Goal: Task Accomplishment & Management: Manage account settings

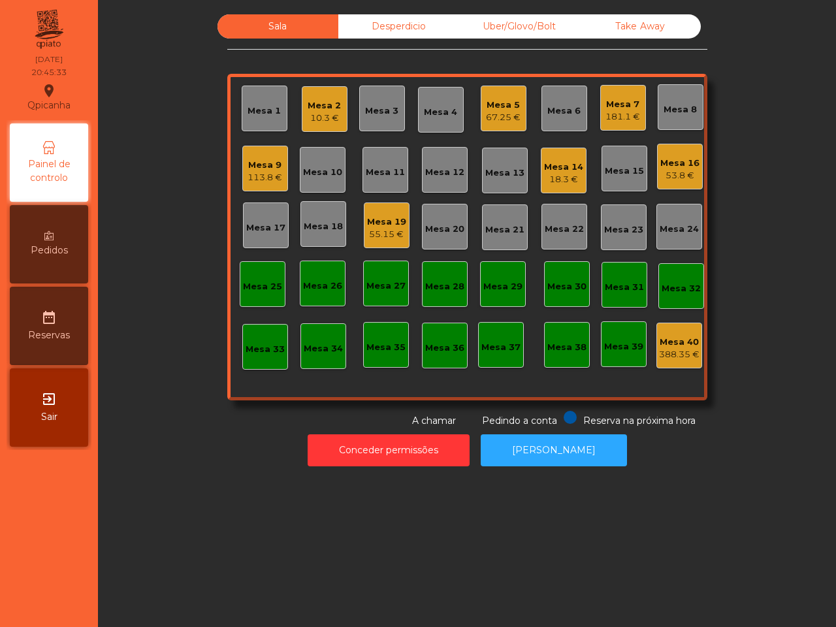
drag, startPoint x: 647, startPoint y: 16, endPoint x: 563, endPoint y: 15, distance: 84.3
click at [646, 16] on div "Take Away" at bounding box center [640, 26] width 121 height 24
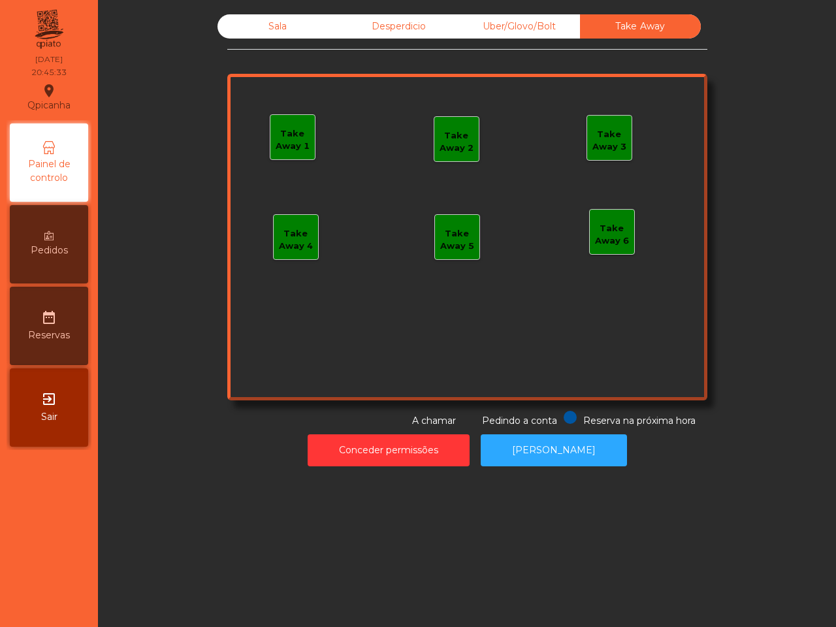
click at [521, 20] on div "Uber/Glovo/Bolt" at bounding box center [519, 26] width 121 height 24
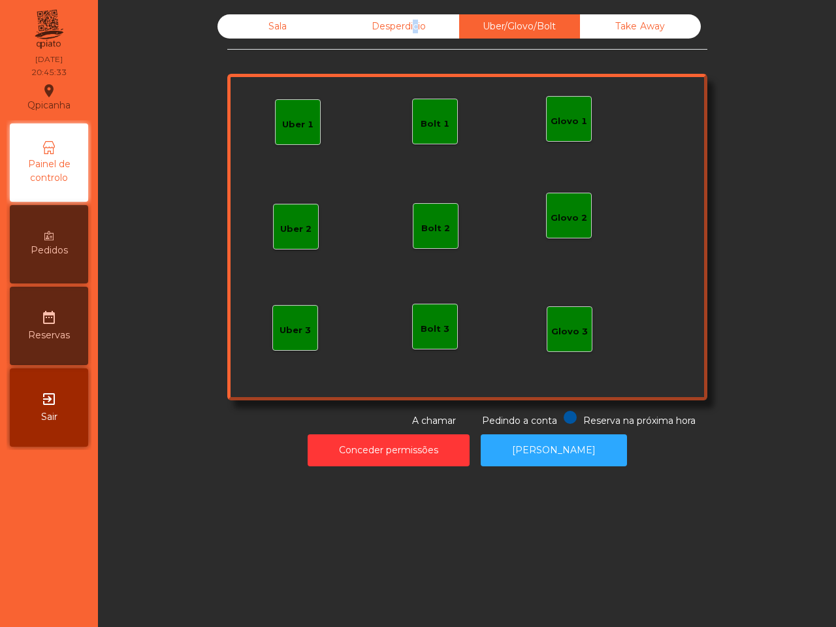
click at [403, 14] on div "Desperdicio" at bounding box center [398, 26] width 121 height 24
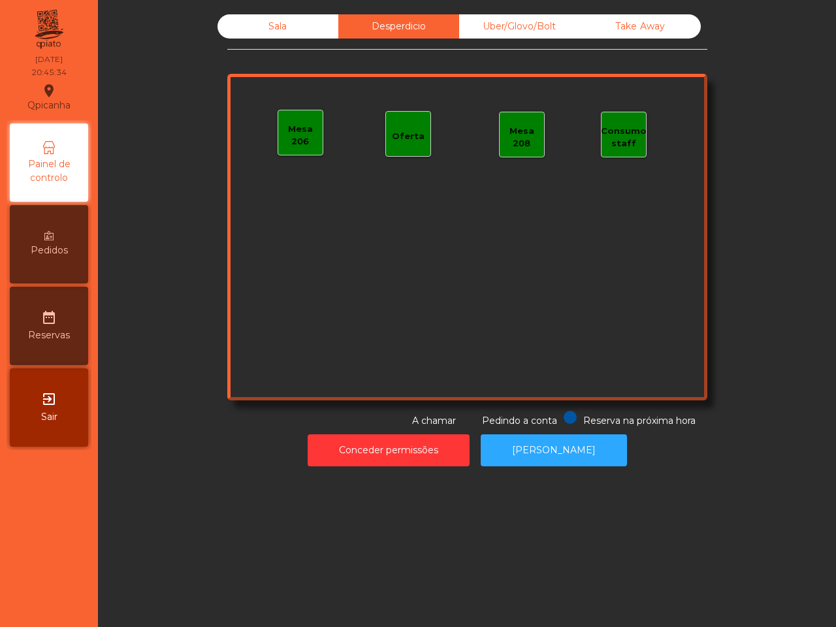
drag, startPoint x: 308, startPoint y: 25, endPoint x: 161, endPoint y: 103, distance: 166.0
click at [307, 25] on div "Sala" at bounding box center [278, 26] width 121 height 24
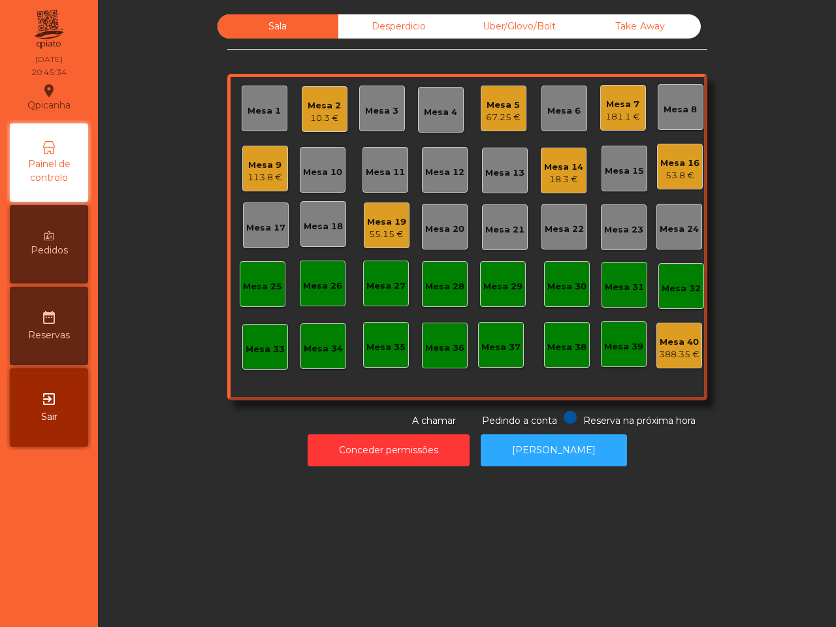
click at [161, 105] on div "Sala Desperdicio Uber/Glovo/Bolt Take Away Mesa 1 Mesa 2 10.3 € Mesa 3 Mesa 4 M…" at bounding box center [467, 221] width 703 height 414
click at [169, 149] on div "Sala Desperdicio Uber/Glovo/Bolt Take Away Mesa 1 Mesa 2 16.6 € Mesa 3 61.55 € …" at bounding box center [467, 221] width 703 height 414
click at [366, 163] on div "Mesa 11" at bounding box center [385, 170] width 39 height 18
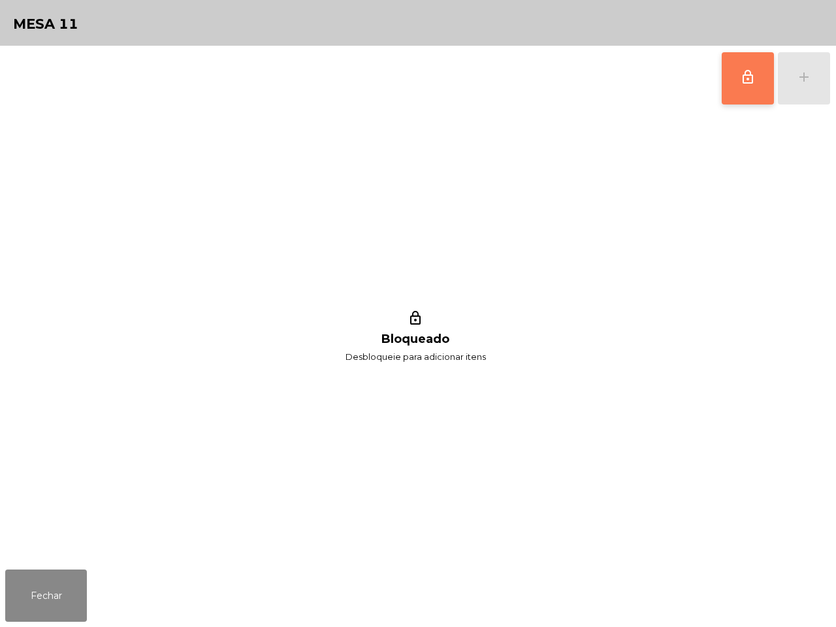
click at [756, 85] on button "lock_outline" at bounding box center [748, 78] width 52 height 52
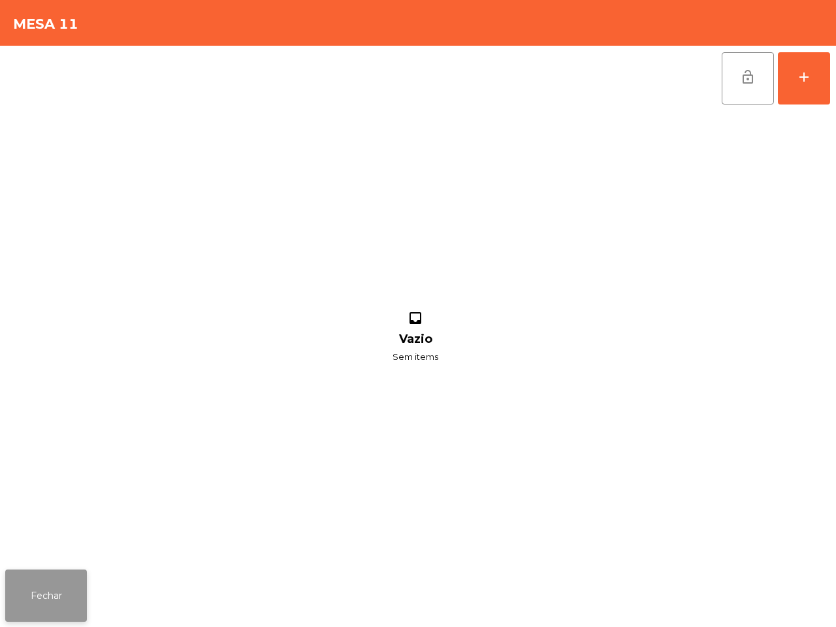
click at [59, 593] on button "Fechar" at bounding box center [46, 596] width 82 height 52
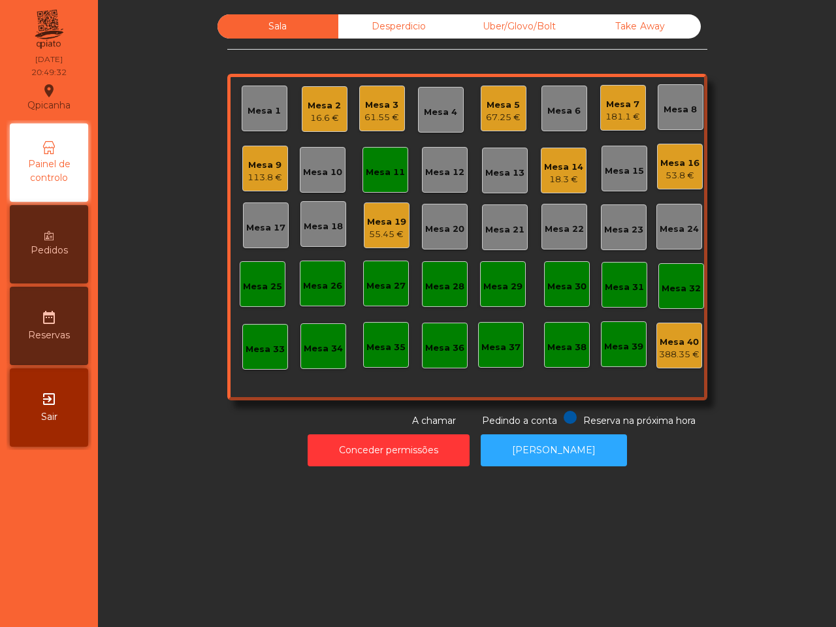
click at [502, 111] on div "67.25 €" at bounding box center [503, 117] width 35 height 13
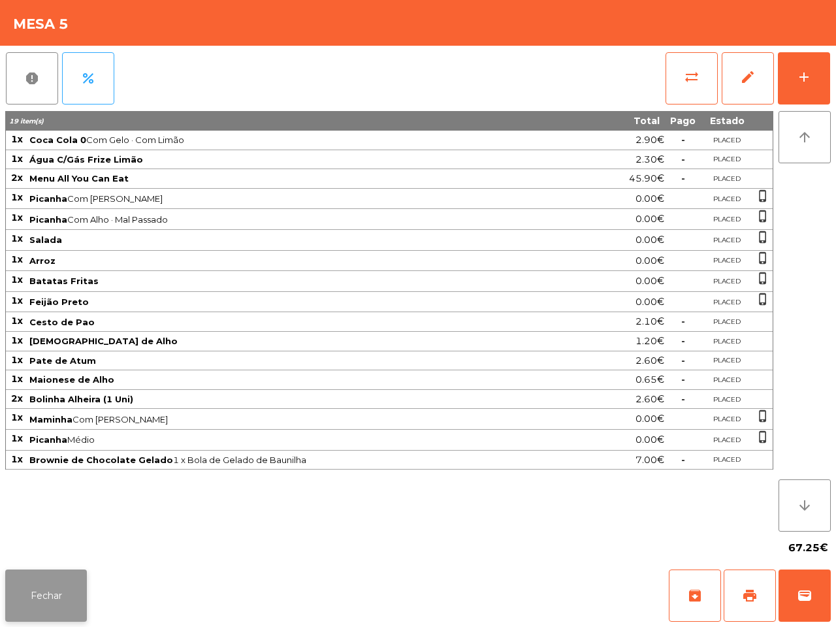
click at [64, 593] on button "Fechar" at bounding box center [46, 596] width 82 height 52
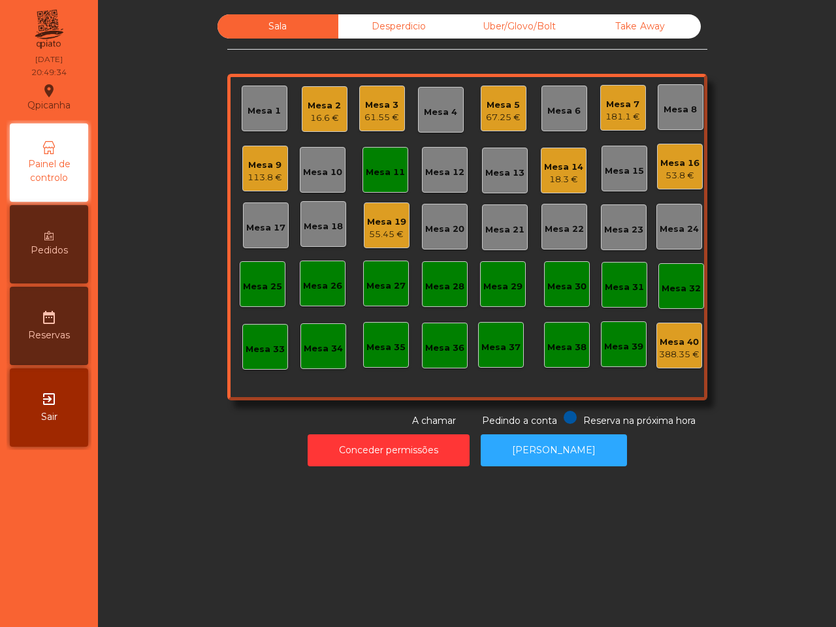
click at [662, 157] on div "Mesa 16" at bounding box center [680, 163] width 39 height 13
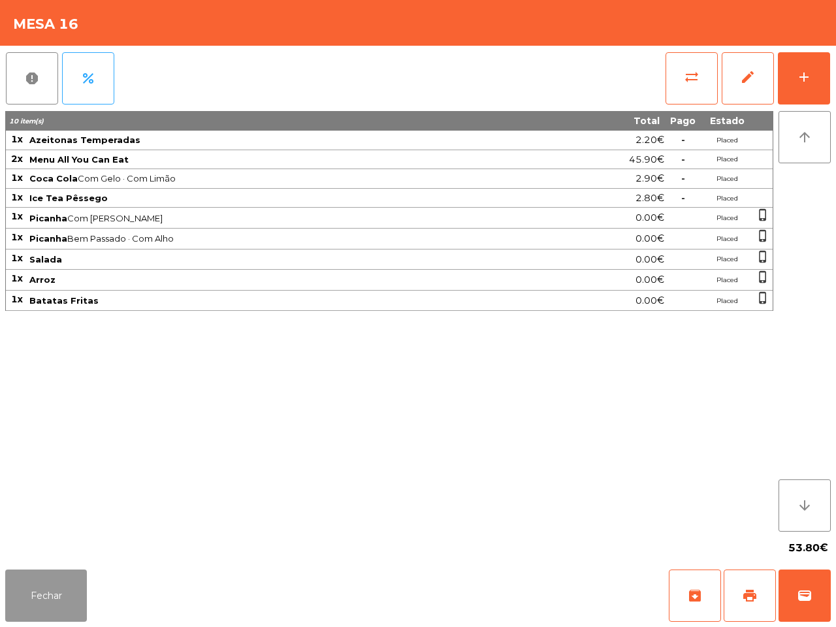
click at [54, 580] on button "Fechar" at bounding box center [46, 596] width 82 height 52
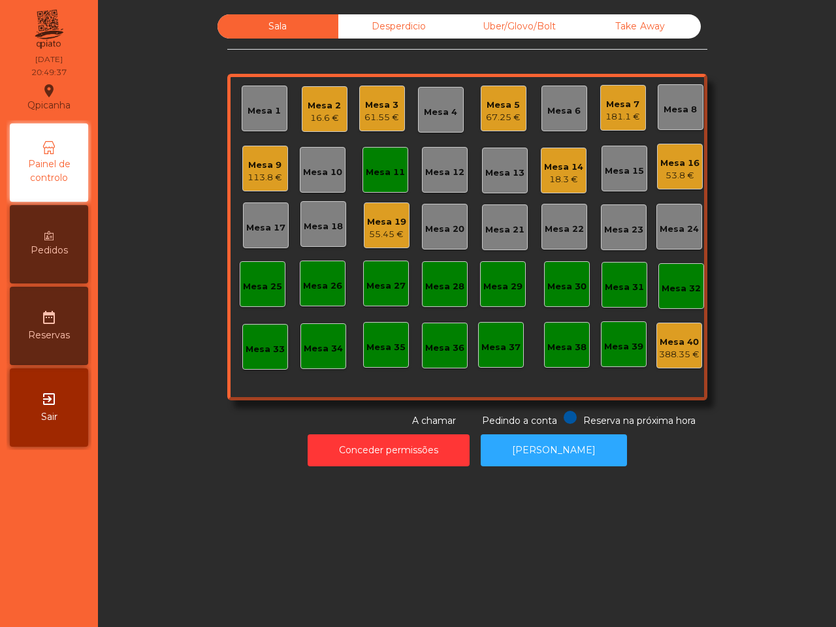
click at [367, 235] on div "55.45 €" at bounding box center [386, 234] width 39 height 13
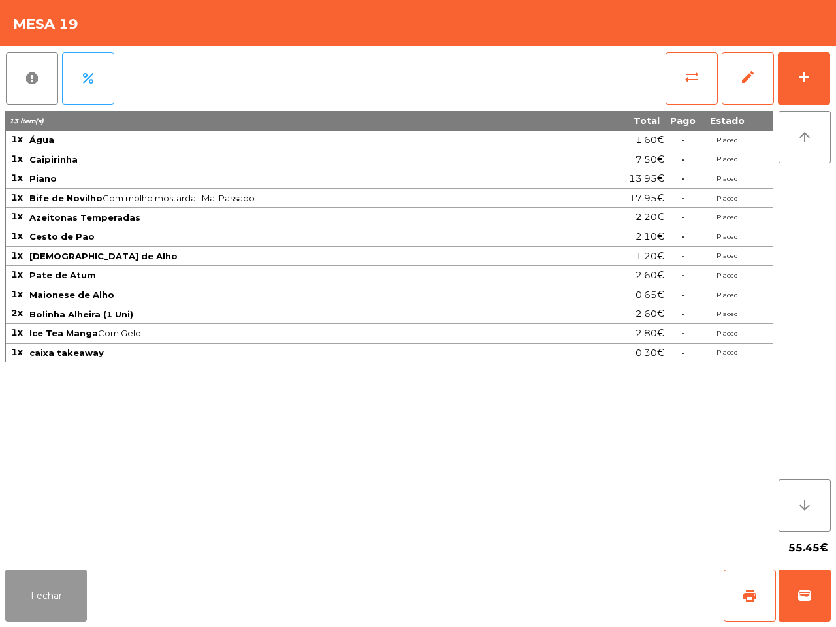
click at [54, 611] on button "Fechar" at bounding box center [46, 596] width 82 height 52
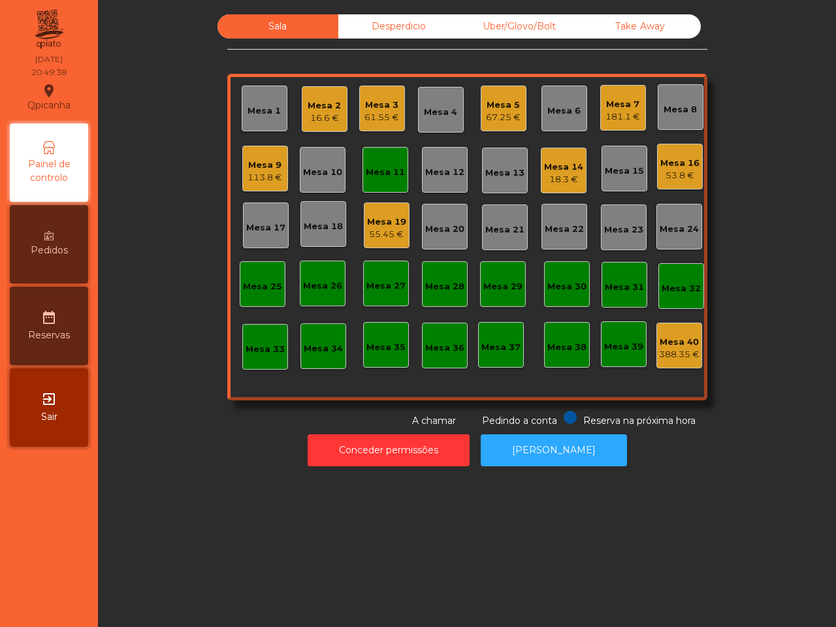
click at [110, 544] on div "Sala Desperdicio Uber/Glovo/Bolt Take Away Mesa 1 Mesa 2 16.6 € Mesa 3 61.55 € …" at bounding box center [467, 313] width 738 height 627
click at [372, 166] on div "Mesa 11" at bounding box center [385, 172] width 39 height 13
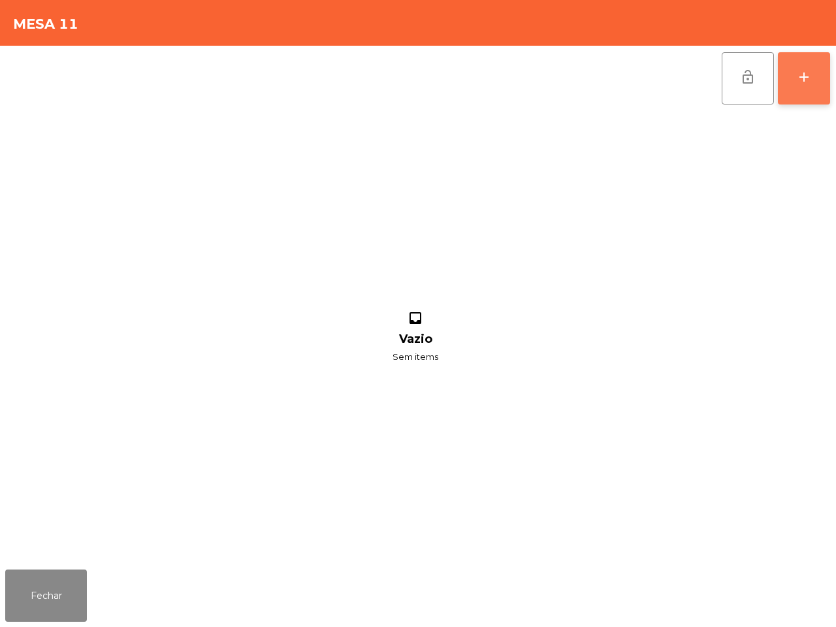
click at [800, 62] on button "add" at bounding box center [804, 78] width 52 height 52
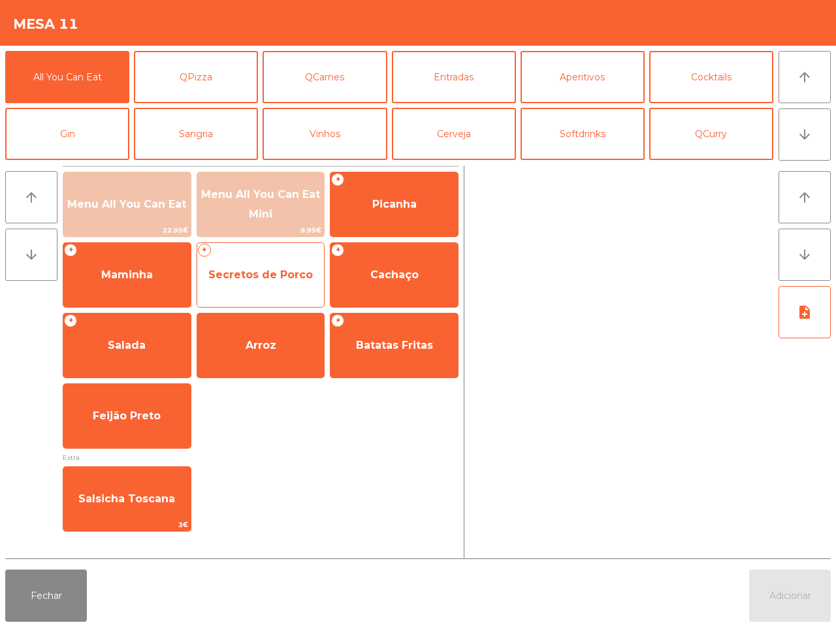
drag, startPoint x: 140, startPoint y: 182, endPoint x: 294, endPoint y: 265, distance: 174.9
click at [140, 183] on div "Menu All You Can Eat 22.95€" at bounding box center [127, 204] width 129 height 65
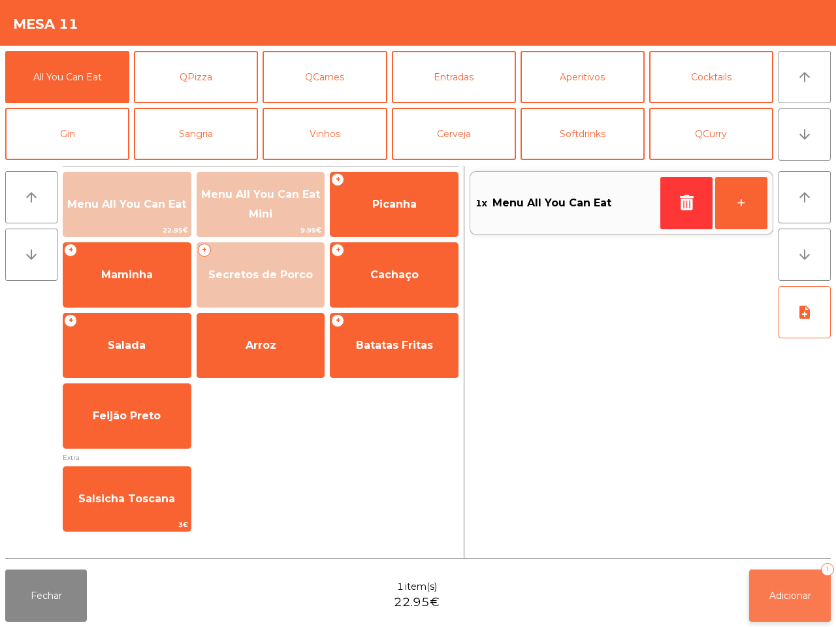
click at [770, 606] on button "Adicionar 1" at bounding box center [790, 596] width 82 height 52
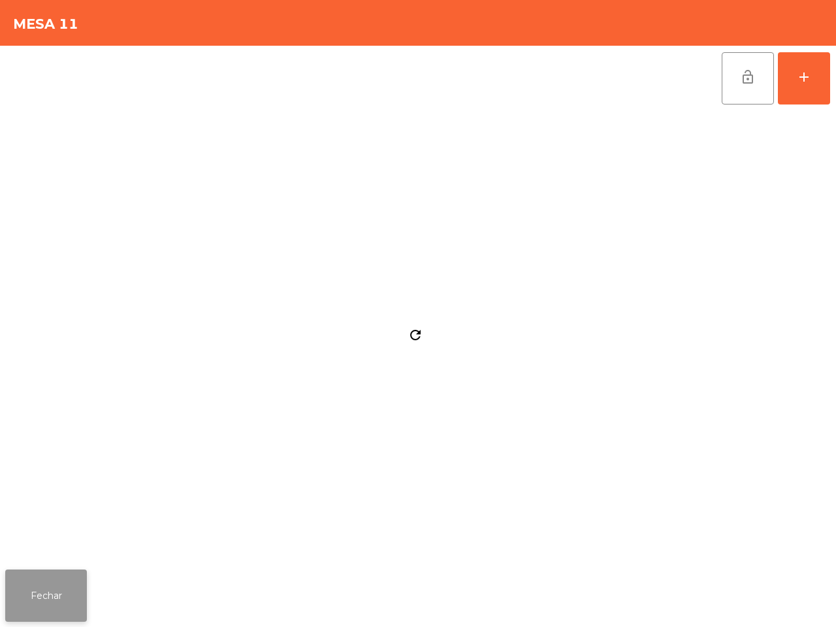
click at [59, 601] on button "Fechar" at bounding box center [46, 596] width 82 height 52
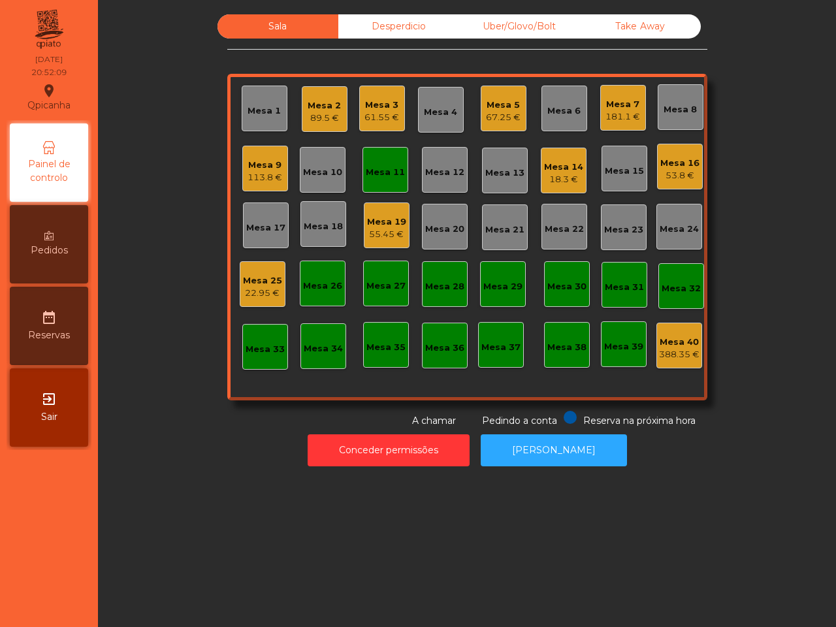
click at [165, 497] on div "Sala Desperdicio Uber/Glovo/Bolt Take Away Mesa 1 Mesa 2 89.5 € Mesa 3 61.55 € …" at bounding box center [467, 313] width 738 height 627
click at [399, 213] on div "Mesa 19 55.45 €" at bounding box center [386, 225] width 39 height 31
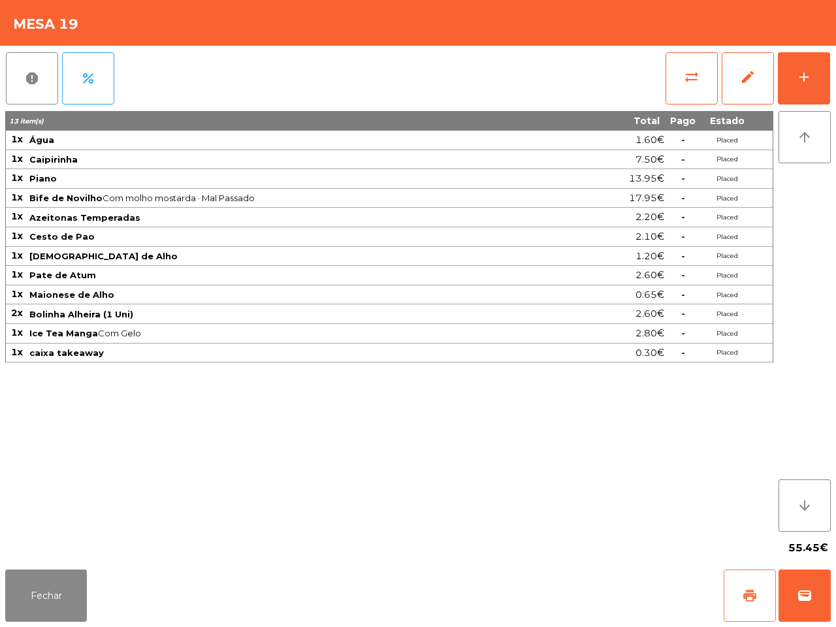
click at [755, 617] on button "print" at bounding box center [750, 596] width 52 height 52
click at [61, 596] on button "Fechar" at bounding box center [46, 596] width 82 height 52
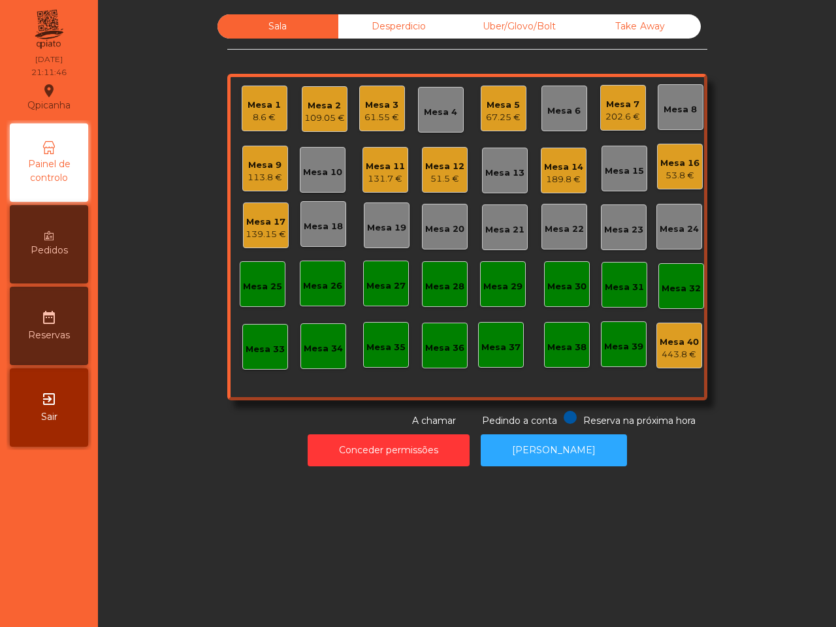
click at [323, 109] on div "Mesa 2" at bounding box center [324, 105] width 41 height 13
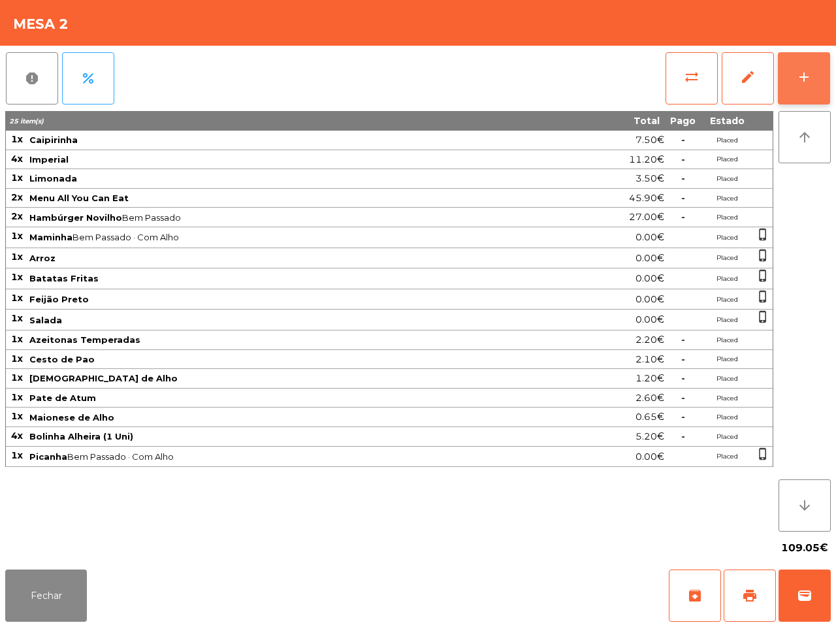
click at [799, 86] on button "add" at bounding box center [804, 78] width 52 height 52
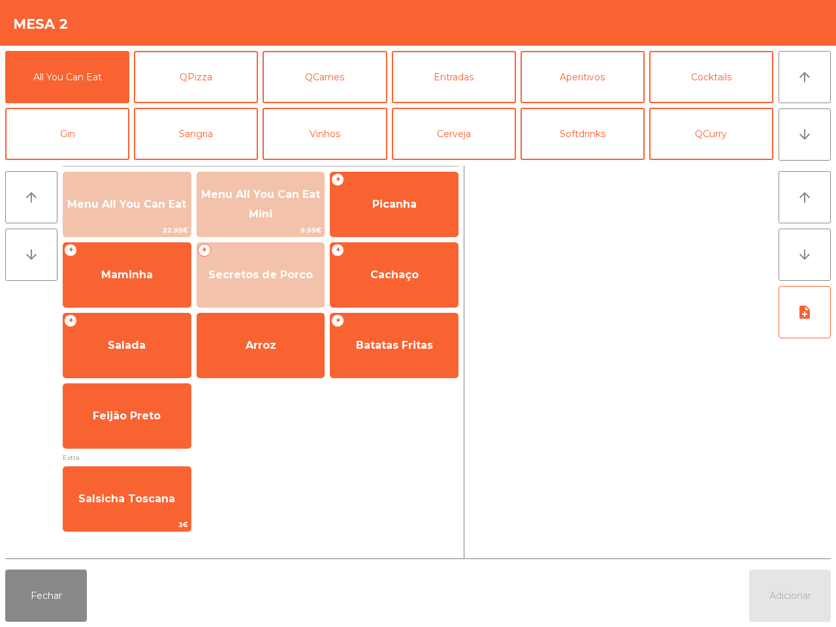
click at [648, 139] on div "All You Can Eat QPizza QCarnes Entradas Aperitivos Cocktails Gin Sangria Vinhos…" at bounding box center [389, 105] width 768 height 109
click at [616, 139] on button "Softdrinks" at bounding box center [583, 134] width 124 height 52
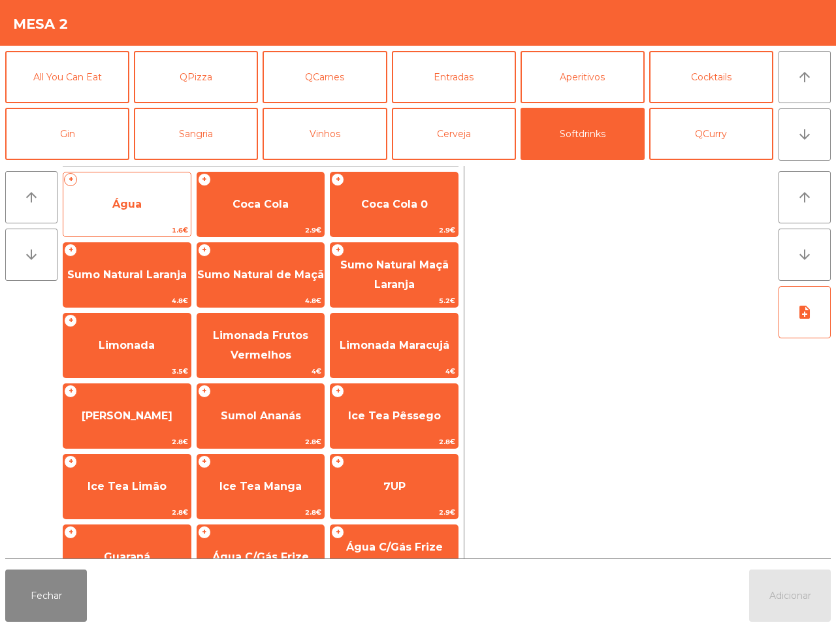
click at [168, 191] on span "Água" at bounding box center [126, 204] width 127 height 35
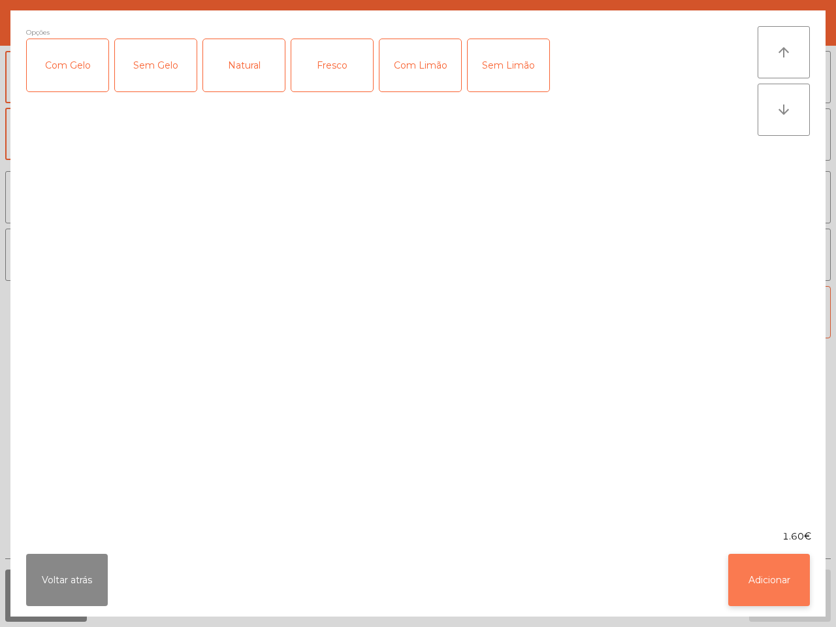
click at [793, 572] on button "Adicionar" at bounding box center [770, 580] width 82 height 52
click at [794, 576] on button "Adicionar" at bounding box center [790, 596] width 82 height 52
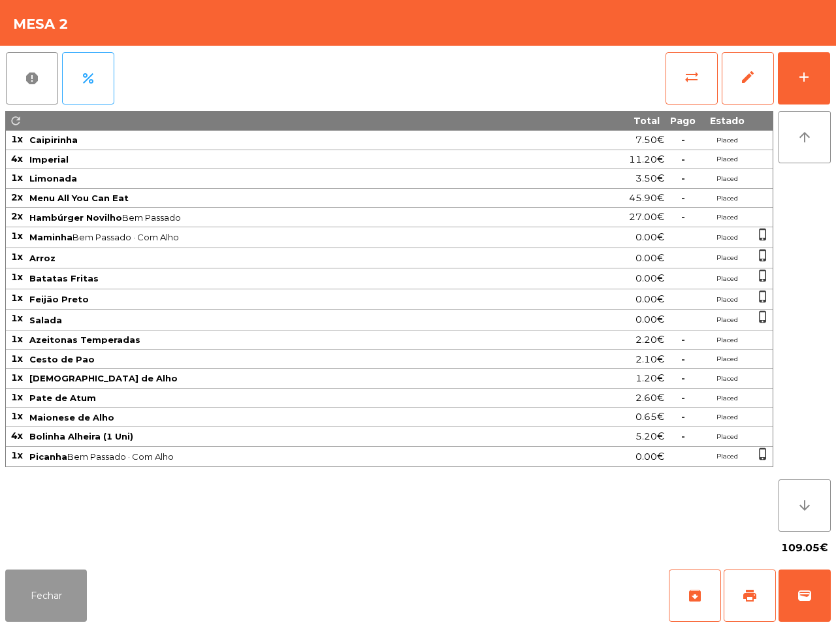
click at [86, 601] on button "Fechar" at bounding box center [46, 596] width 82 height 52
click at [64, 601] on nav "Qpicanha location_on [DATE] 21:11:50 Painel de controlo Pedidos date_range Rese…" at bounding box center [49, 313] width 98 height 627
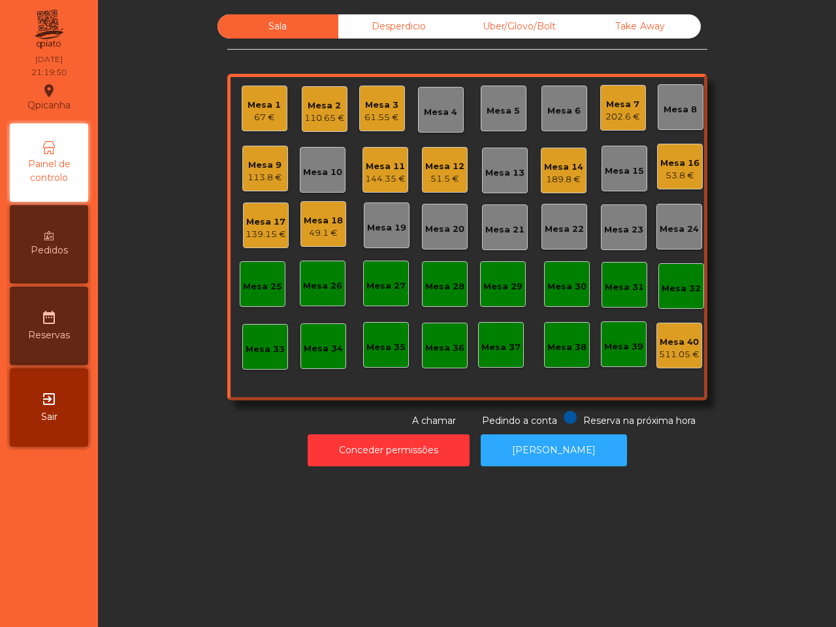
click at [304, 231] on div "49.1 €" at bounding box center [323, 233] width 39 height 13
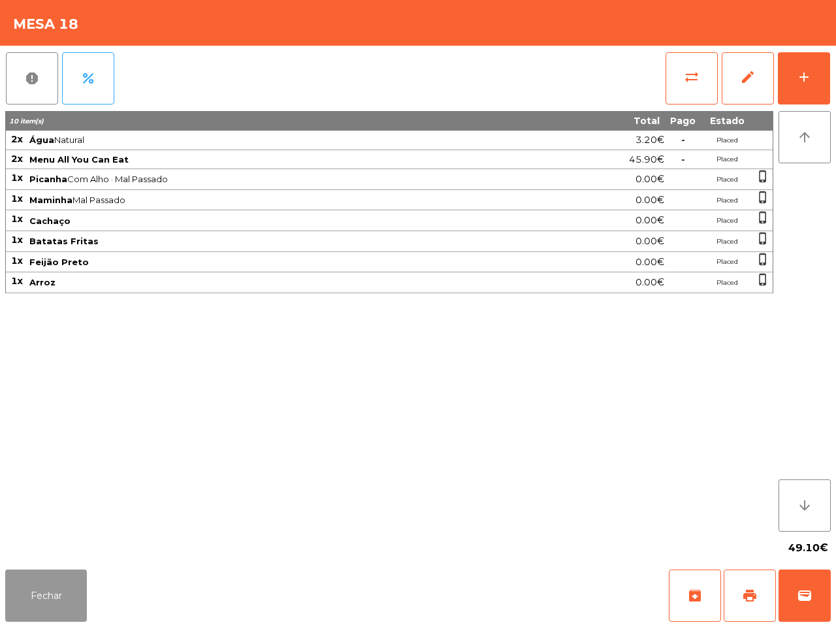
click at [27, 598] on button "Fechar" at bounding box center [46, 596] width 82 height 52
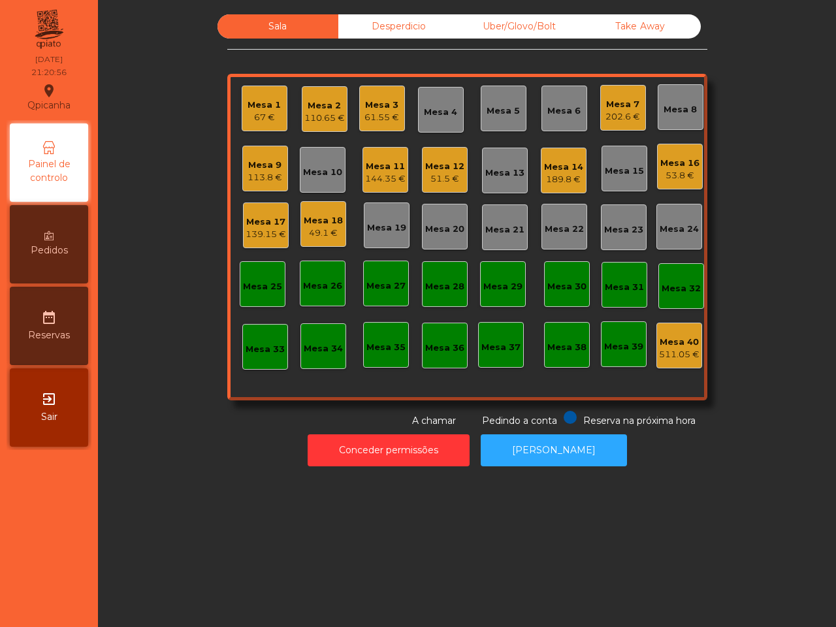
click at [67, 570] on nav "Qpicanha location_on [DATE] 21:20:56 Painel de controlo Pedidos date_range Rese…" at bounding box center [49, 313] width 98 height 627
click at [445, 184] on div "51.5 €" at bounding box center [444, 179] width 39 height 13
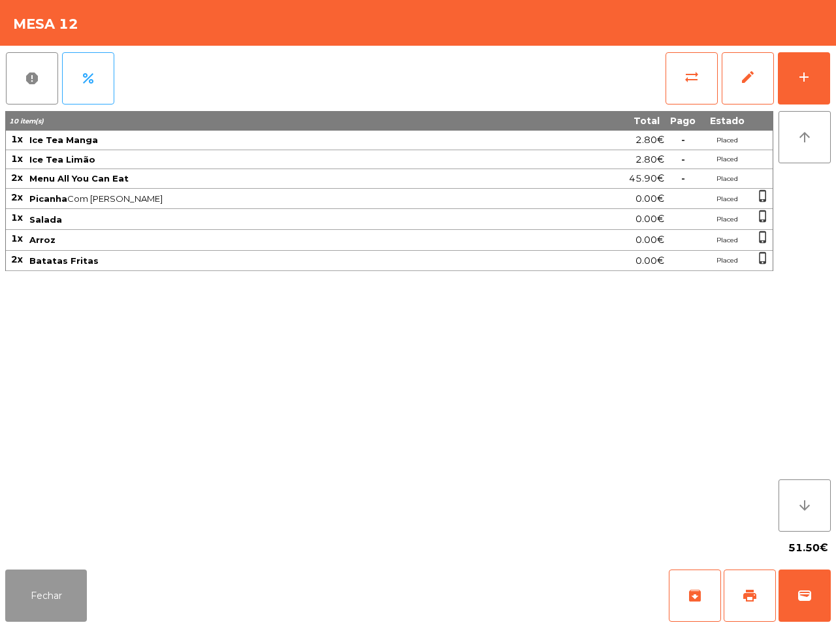
click at [44, 600] on button "Fechar" at bounding box center [46, 596] width 82 height 52
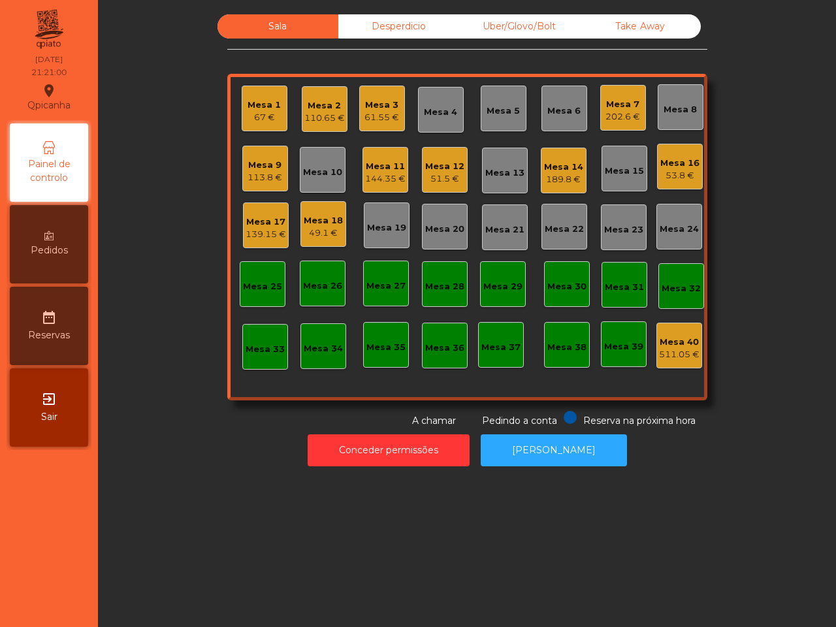
click at [446, 178] on div "51.5 €" at bounding box center [444, 179] width 39 height 13
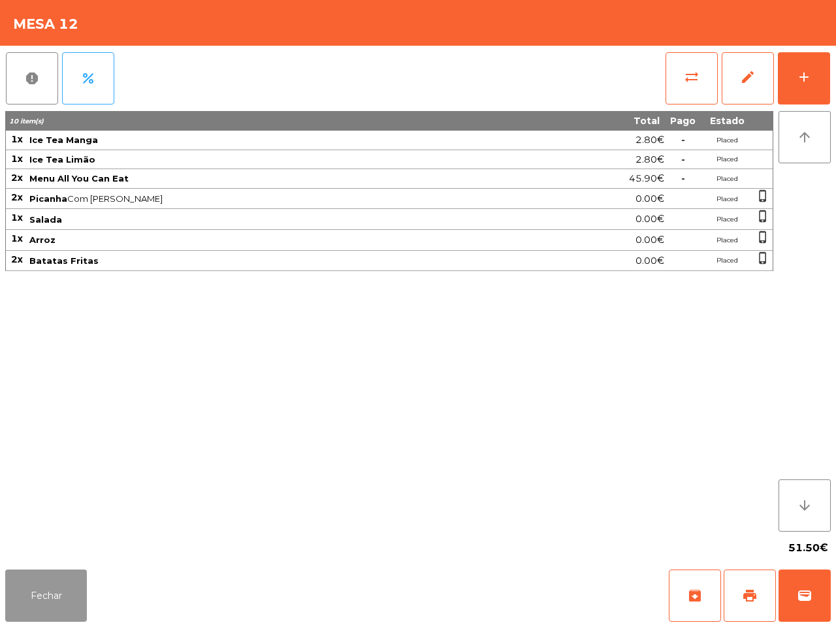
click at [52, 583] on button "Fechar" at bounding box center [46, 596] width 82 height 52
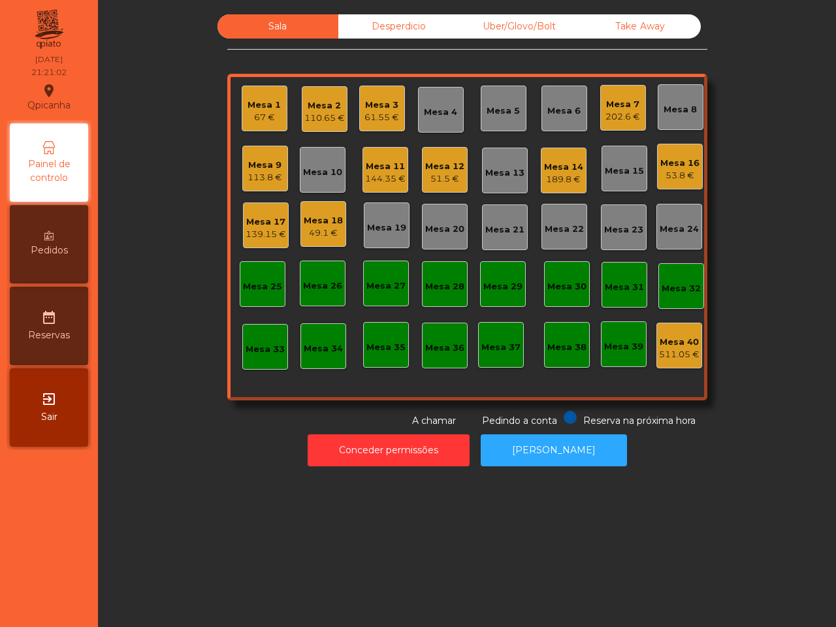
click at [152, 506] on div "Sala Desperdicio Uber/Glovo/Bolt Take Away [GEOGRAPHIC_DATA] 1 67 € Mesa 2 110.…" at bounding box center [467, 313] width 738 height 627
click at [263, 224] on div "Mesa 17" at bounding box center [266, 222] width 41 height 13
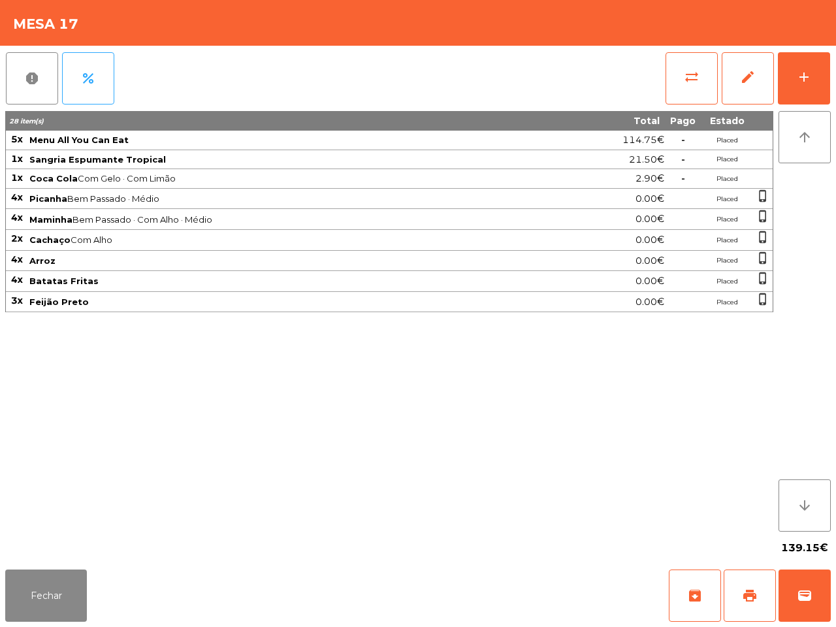
click at [90, 576] on div "Fechar archive print wallet" at bounding box center [418, 596] width 836 height 63
click at [51, 572] on button "Fechar" at bounding box center [46, 596] width 82 height 52
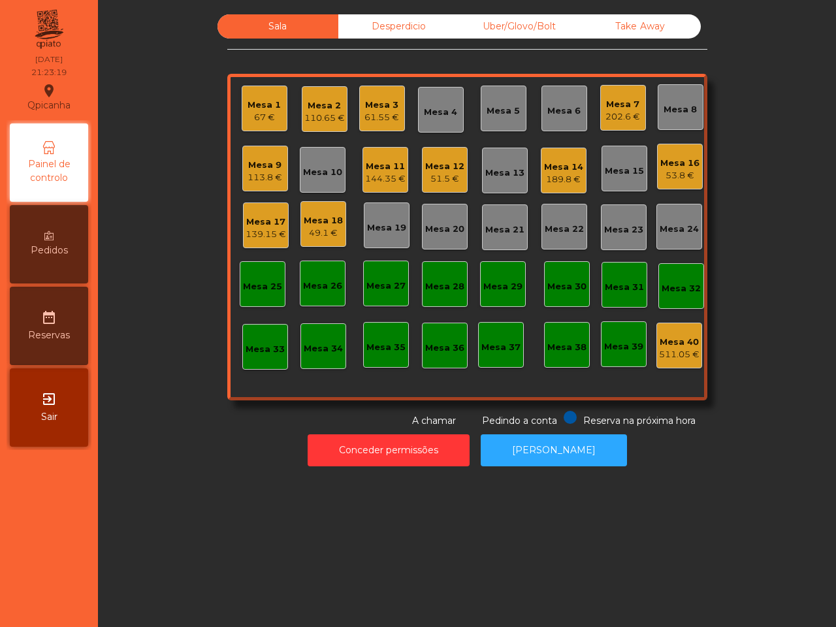
click at [127, 467] on div "Conceder permissões Abrir [PERSON_NAME]" at bounding box center [467, 450] width 703 height 45
click at [197, 494] on div "Sala Desperdicio Uber/Glovo/Bolt Take Away [GEOGRAPHIC_DATA] 1 67 € Mesa 2 110.…" at bounding box center [467, 313] width 738 height 627
drag, startPoint x: 193, startPoint y: 478, endPoint x: 170, endPoint y: 530, distance: 56.7
click at [170, 530] on div "Sala Desperdicio Uber/Glovo/Bolt Take Away [GEOGRAPHIC_DATA] 1 67 € Mesa 2 110.…" at bounding box center [467, 313] width 738 height 627
click at [318, 230] on div "49.1 €" at bounding box center [323, 233] width 39 height 13
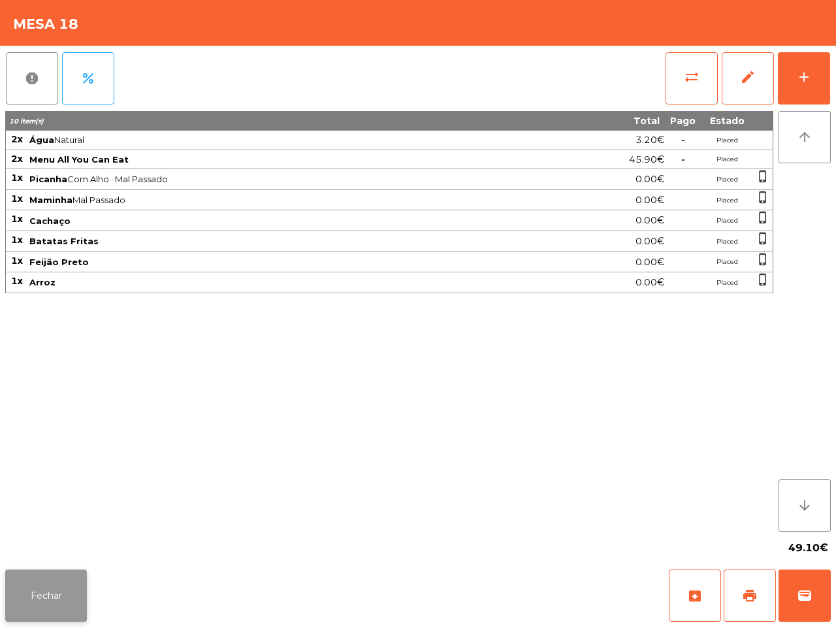
click at [67, 593] on button "Fechar" at bounding box center [46, 596] width 82 height 52
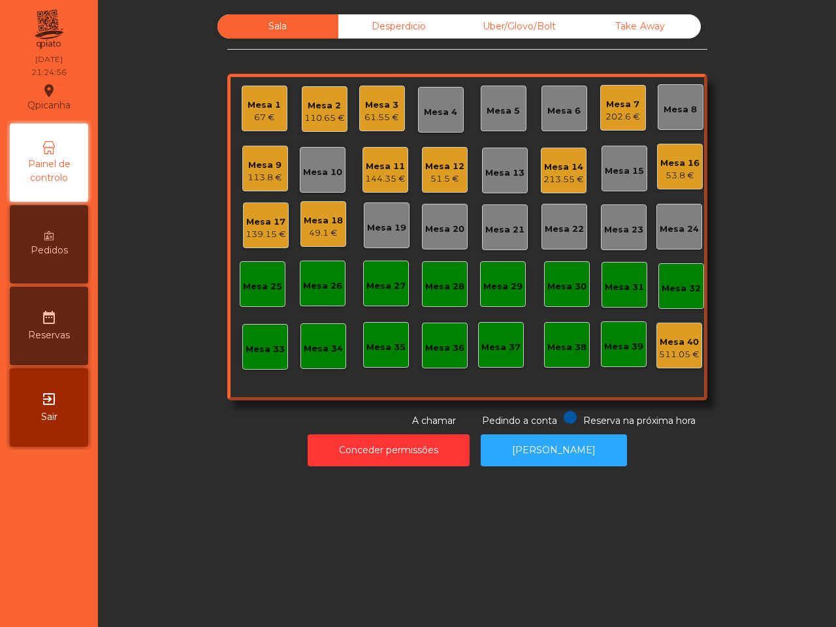
click at [554, 27] on div "Uber/Glovo/Bolt" at bounding box center [519, 26] width 121 height 24
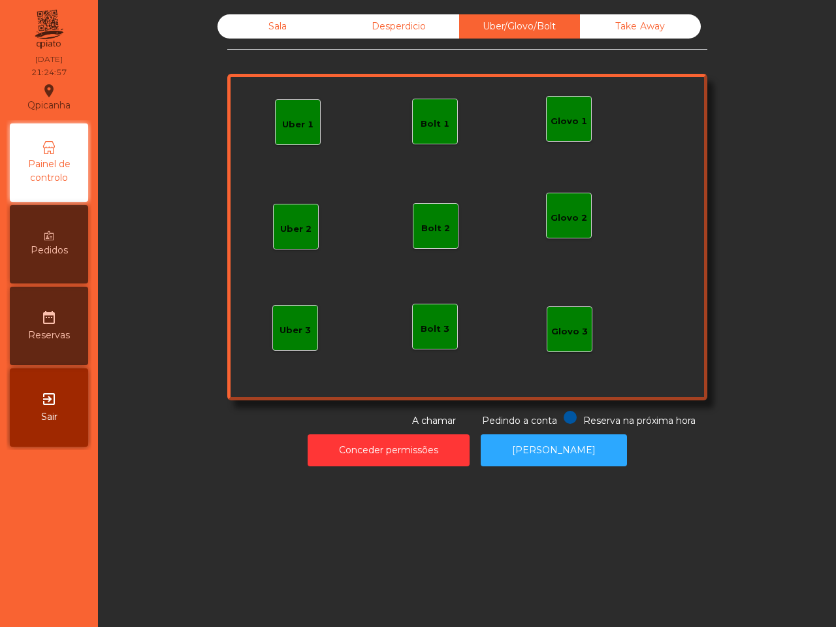
click at [610, 10] on div "Sala Desperdicio Uber/Glovo/Bolt Take Away Uber 1 Glovo 1 Uber 2 Uber 3 Glovo 2…" at bounding box center [467, 240] width 723 height 465
click at [416, 49] on hr at bounding box center [467, 49] width 480 height 1
drag, startPoint x: 403, startPoint y: 20, endPoint x: 342, endPoint y: 33, distance: 62.0
click at [402, 18] on div "Desperdicio" at bounding box center [398, 26] width 121 height 24
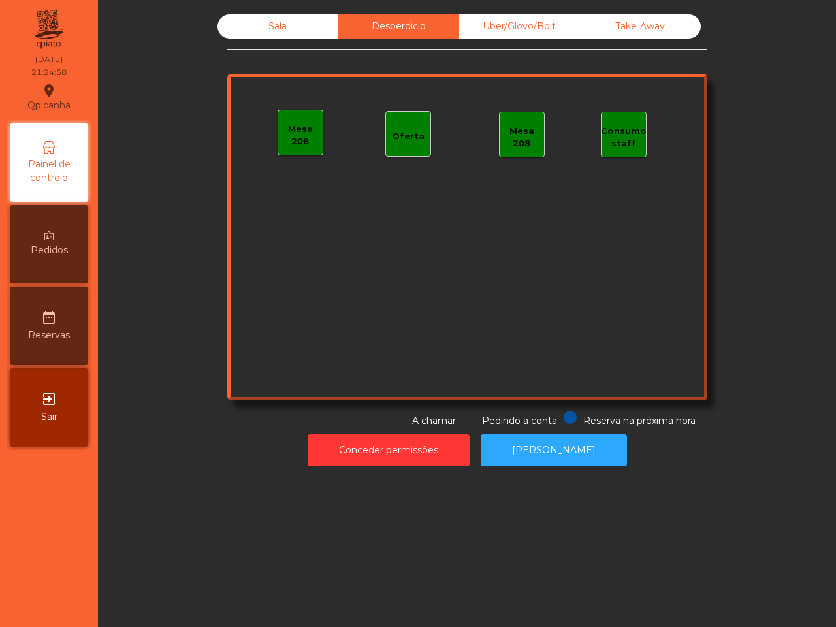
click at [307, 35] on div "Sala" at bounding box center [278, 26] width 121 height 24
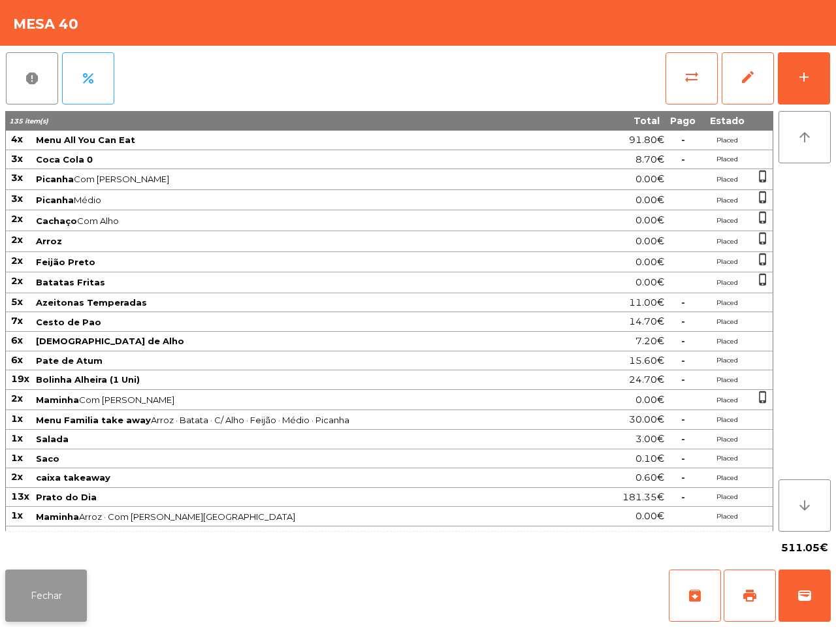
click at [33, 593] on button "Fechar" at bounding box center [46, 596] width 82 height 52
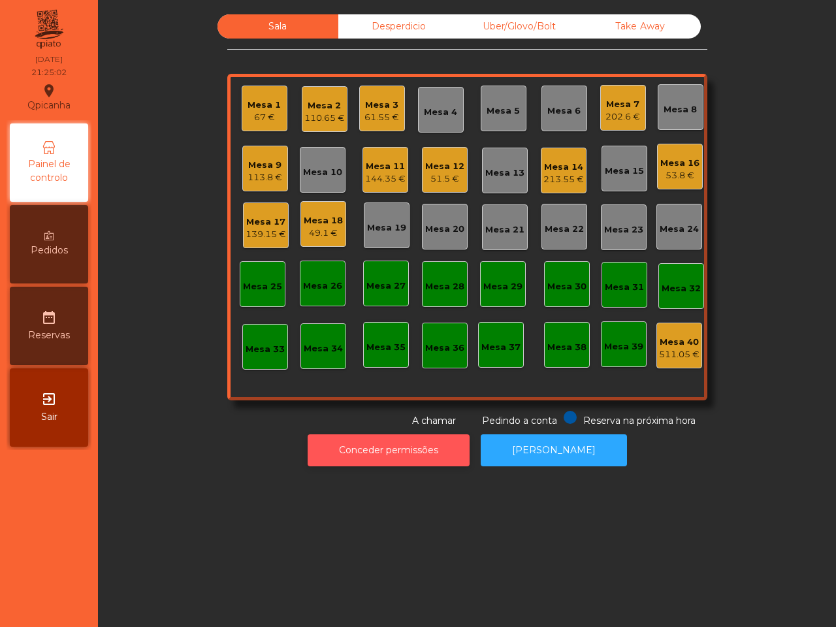
click at [393, 458] on button "Conceder permissões" at bounding box center [389, 451] width 162 height 32
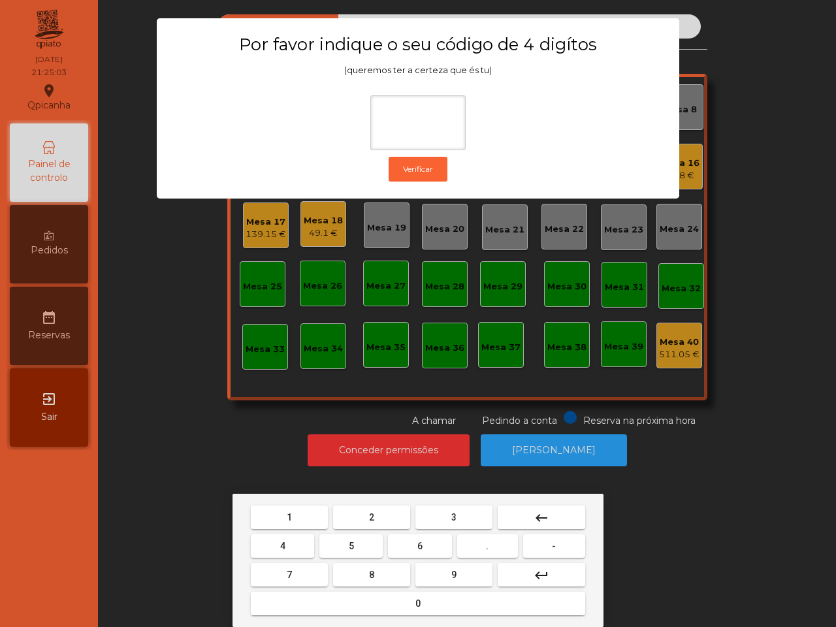
click at [314, 514] on button "1" at bounding box center [289, 518] width 77 height 24
click at [440, 575] on button "9" at bounding box center [454, 575] width 77 height 24
click at [308, 544] on button "4" at bounding box center [282, 547] width 63 height 24
click at [373, 598] on button "0" at bounding box center [418, 604] width 335 height 24
type input "****"
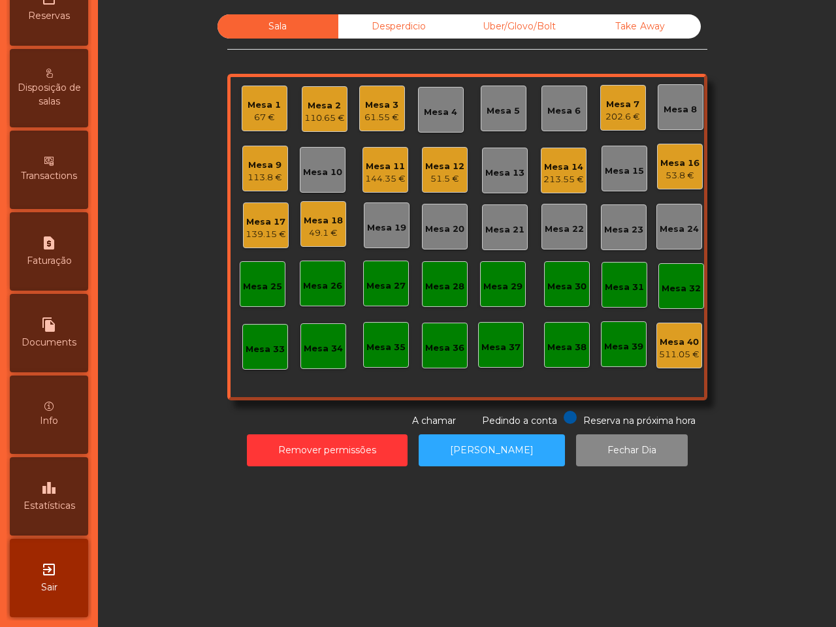
click at [60, 459] on div "leaderboard Estatísticas" at bounding box center [49, 496] width 78 height 78
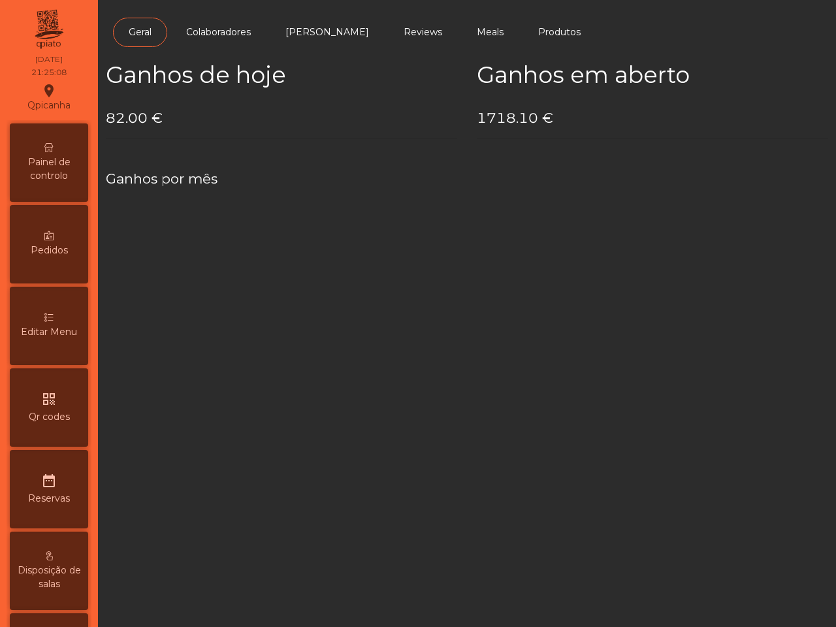
click at [53, 175] on span "Painel de controlo" at bounding box center [49, 169] width 72 height 27
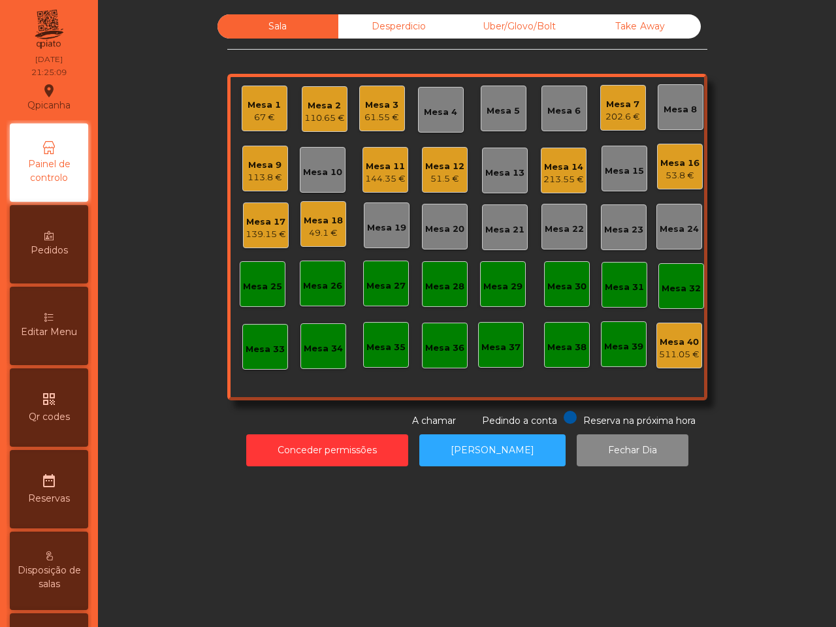
drag, startPoint x: 389, startPoint y: 20, endPoint x: 474, endPoint y: 13, distance: 85.2
click at [389, 20] on div "Desperdicio" at bounding box center [398, 26] width 121 height 24
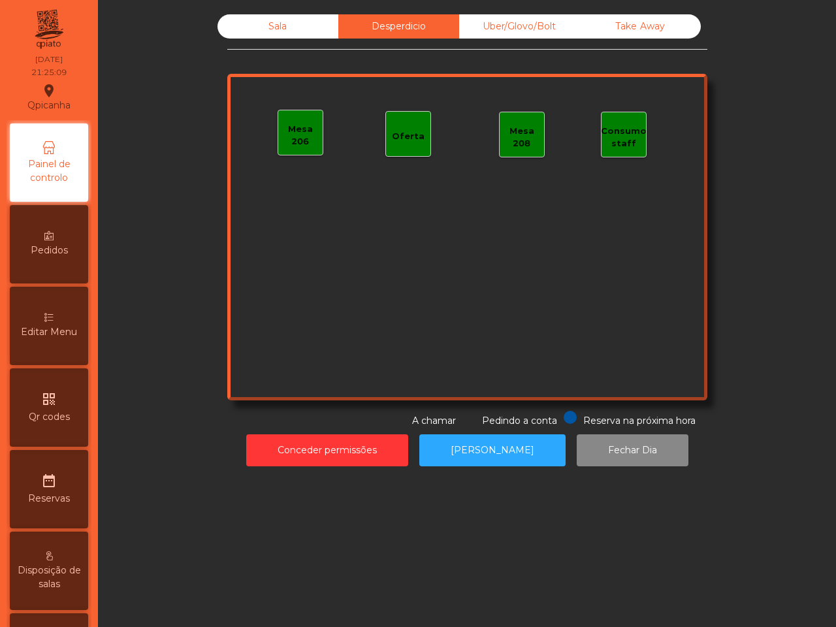
click at [521, 18] on div "Uber/Glovo/Bolt" at bounding box center [519, 26] width 121 height 24
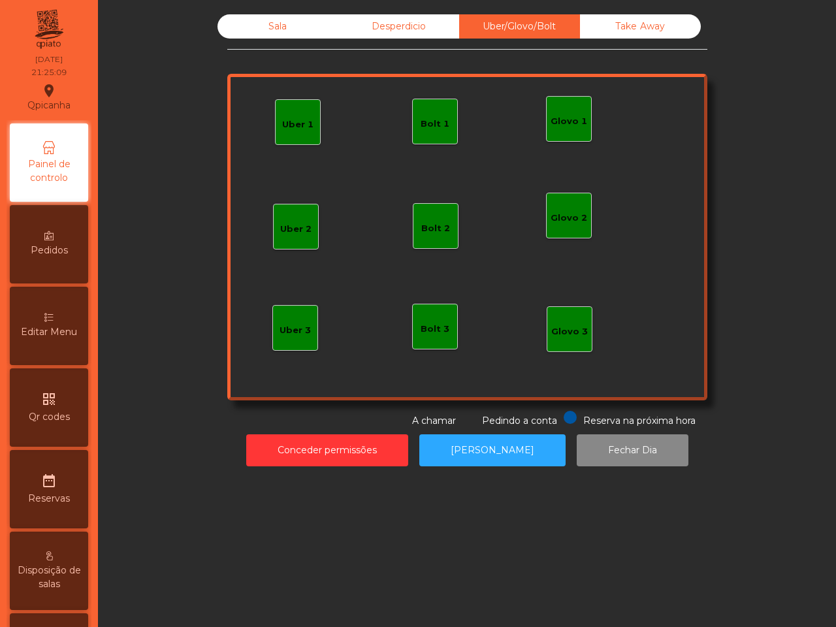
click at [595, 17] on div "Take Away" at bounding box center [640, 26] width 121 height 24
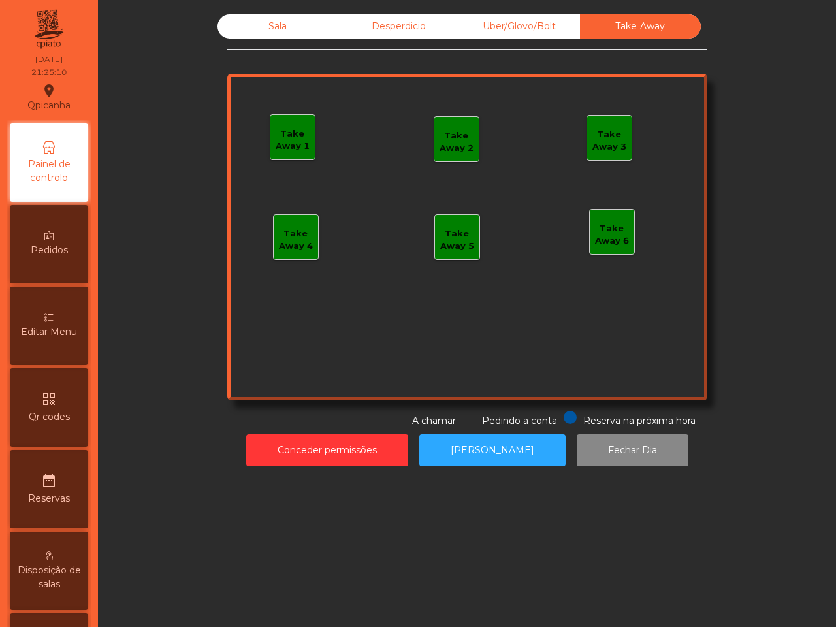
click at [315, 20] on div "Sala" at bounding box center [278, 26] width 121 height 24
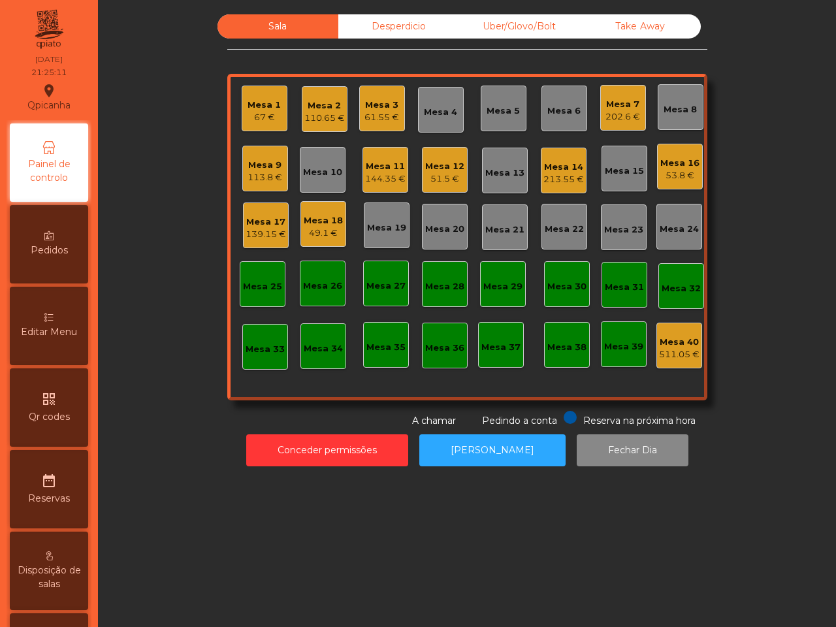
click at [312, 425] on div "Reserva na próxima hora Pedindo a conta A chamar" at bounding box center [464, 419] width 475 height 17
click at [315, 443] on button "Conceder permissões" at bounding box center [327, 451] width 162 height 32
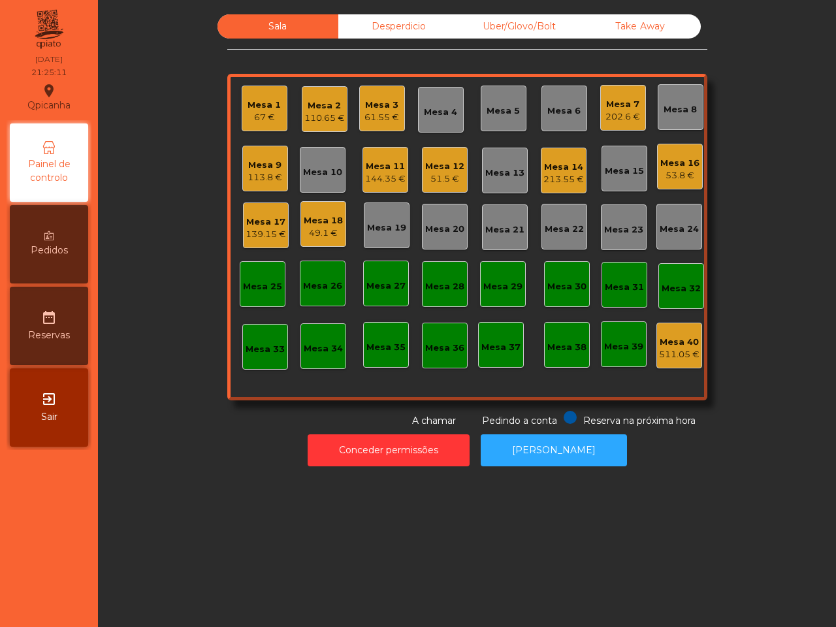
click at [170, 406] on div "Sala Desperdicio Uber/Glovo/Bolt Take Away [GEOGRAPHIC_DATA] 1 67 € Mesa 2 110.…" at bounding box center [467, 221] width 703 height 414
click at [567, 177] on div "213.55 €" at bounding box center [564, 179] width 41 height 13
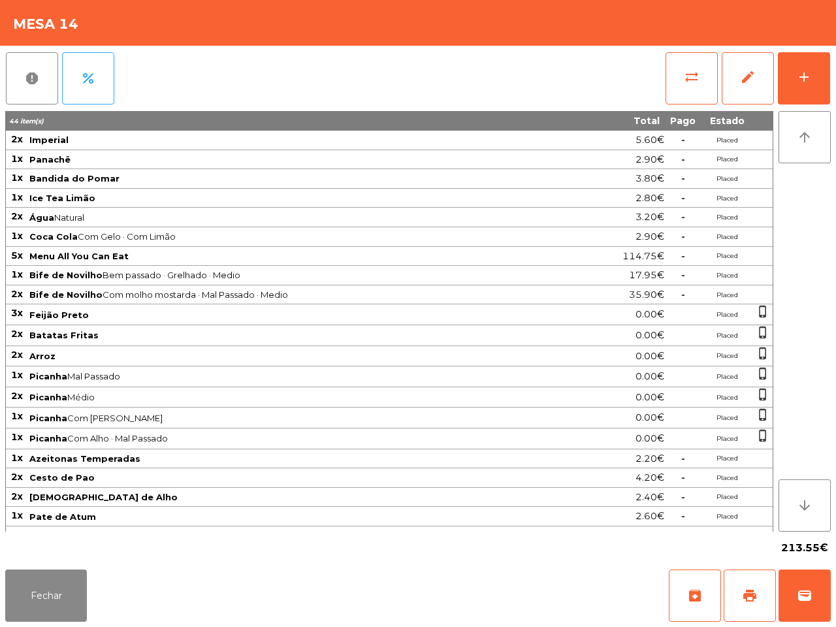
click at [40, 546] on div "213.55€" at bounding box center [418, 548] width 826 height 33
click at [40, 612] on button "Fechar" at bounding box center [46, 596] width 82 height 52
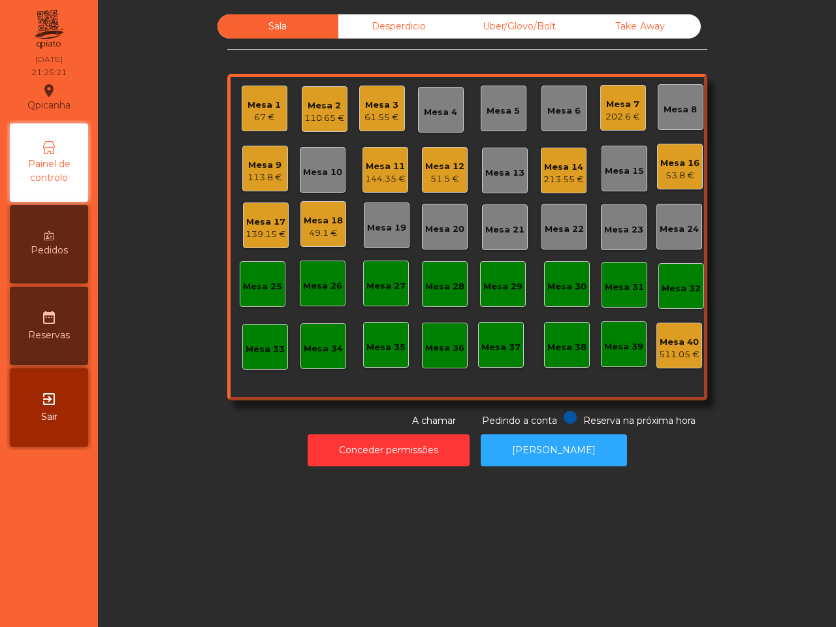
click at [386, 181] on div "144.35 €" at bounding box center [385, 179] width 41 height 13
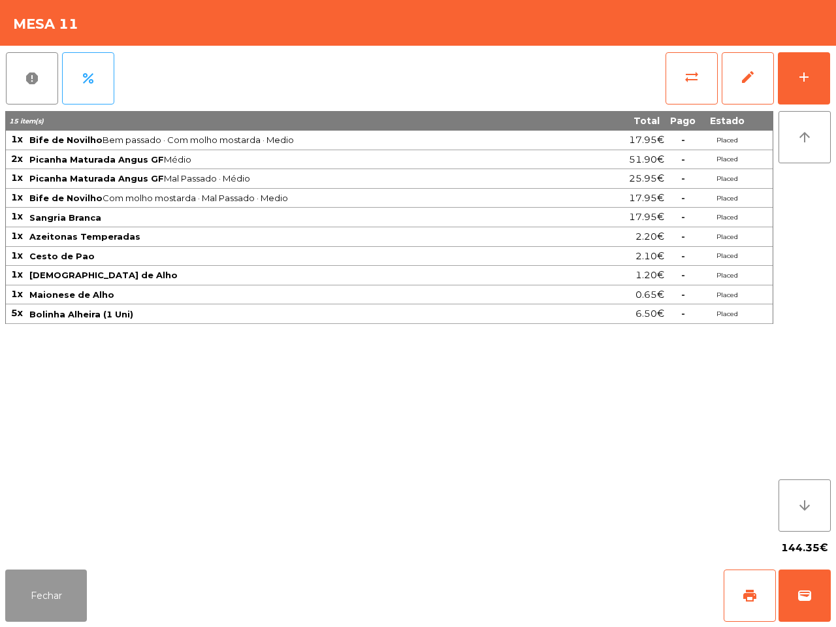
drag, startPoint x: 50, startPoint y: 595, endPoint x: 131, endPoint y: 521, distance: 110.1
click at [50, 598] on button "Fechar" at bounding box center [46, 596] width 82 height 52
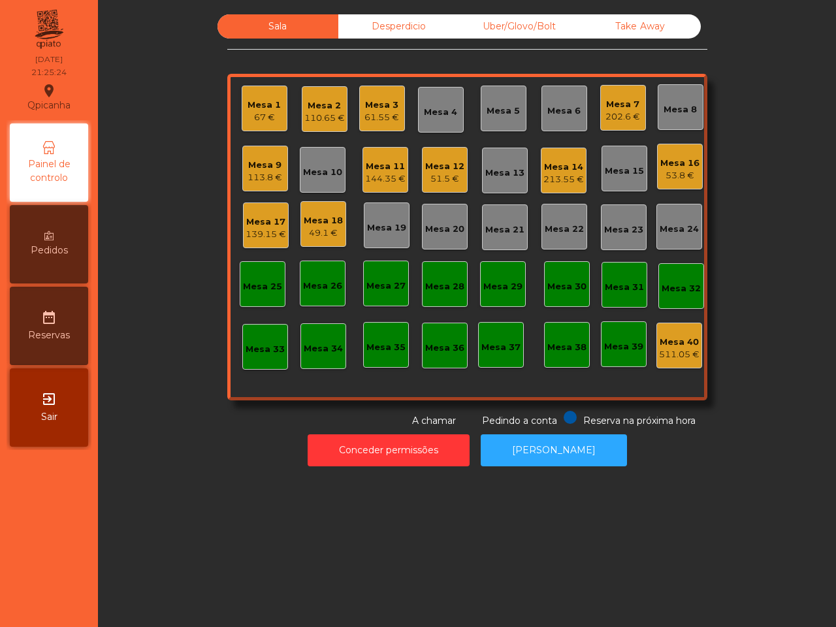
click at [606, 114] on div "202.6 €" at bounding box center [623, 116] width 35 height 13
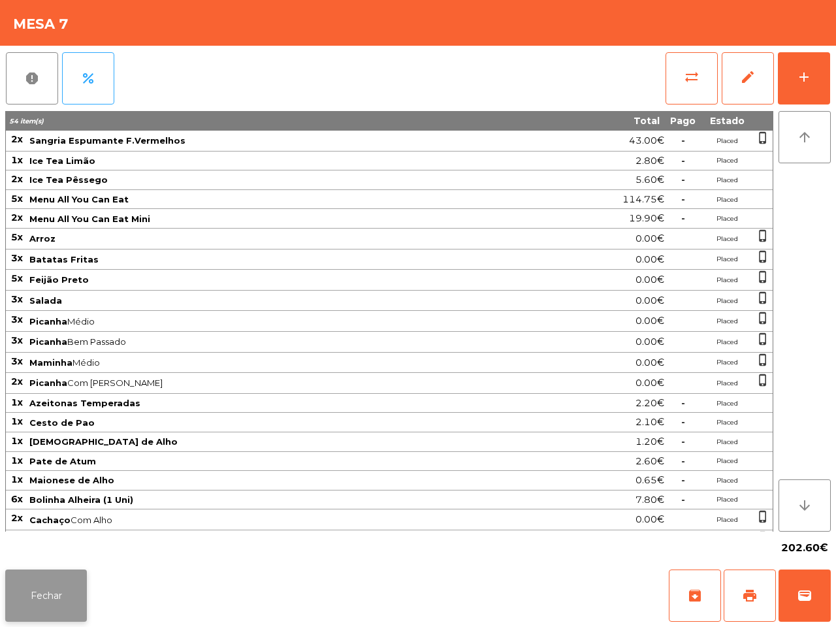
click at [62, 579] on button "Fechar" at bounding box center [46, 596] width 82 height 52
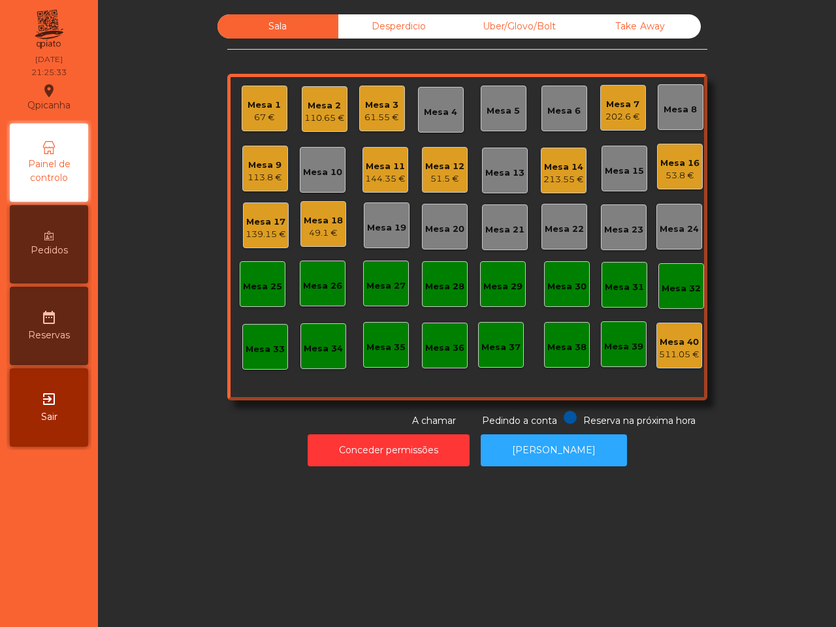
click at [246, 89] on div "Mesa 1 67 €" at bounding box center [265, 109] width 46 height 46
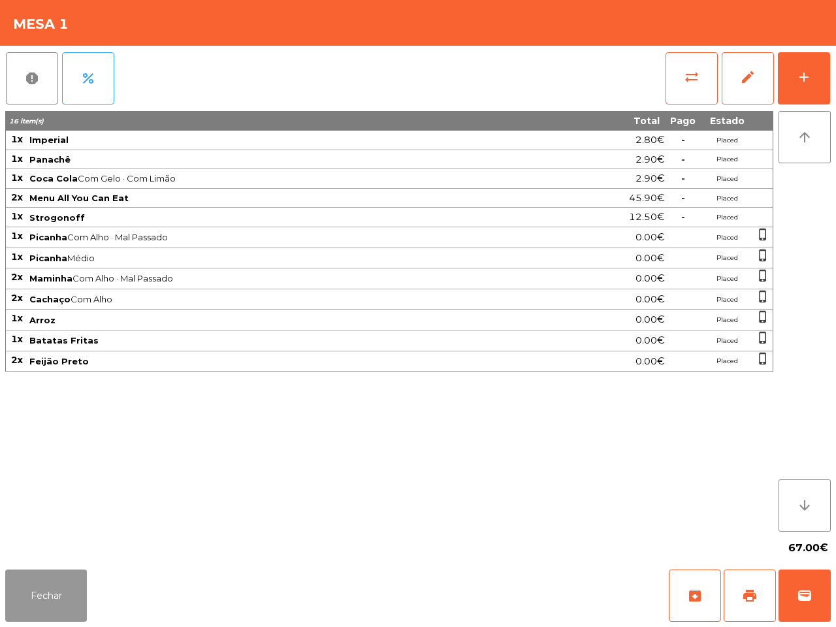
click at [58, 600] on button "Fechar" at bounding box center [46, 596] width 82 height 52
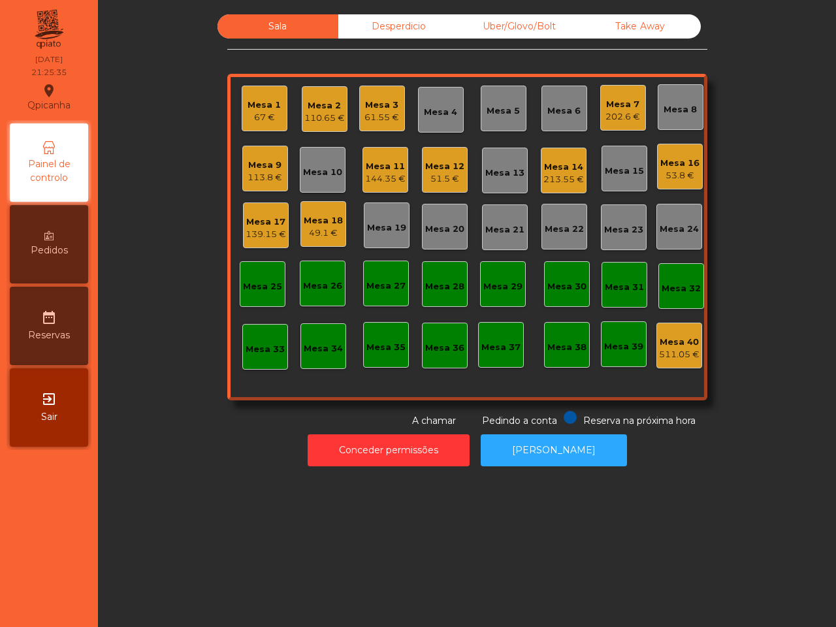
click at [325, 108] on div "Mesa 2" at bounding box center [324, 105] width 41 height 13
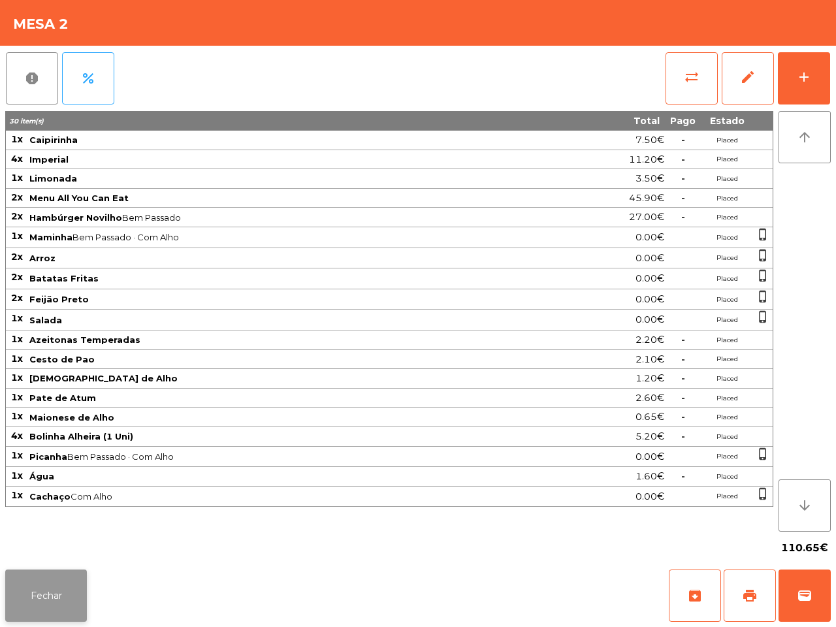
click at [67, 599] on button "Fechar" at bounding box center [46, 596] width 82 height 52
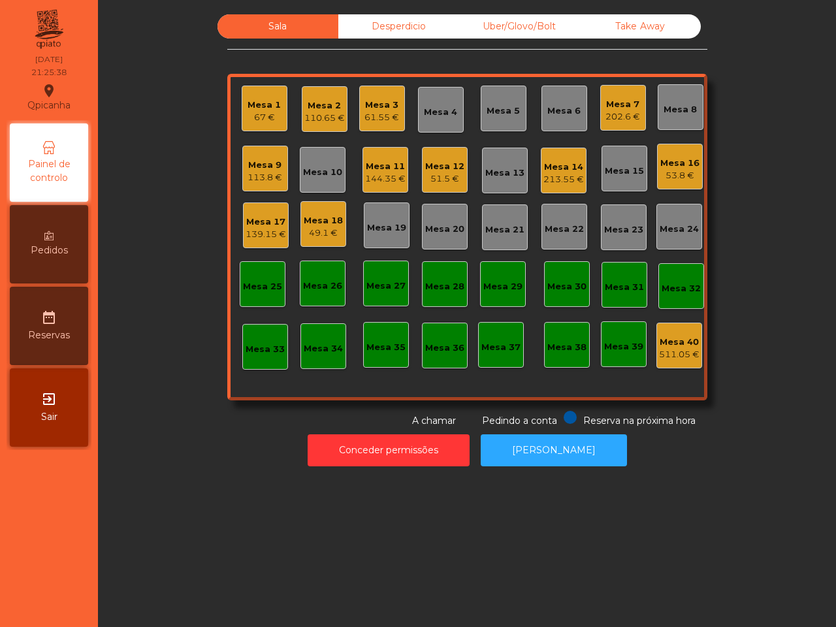
click at [397, 112] on div "Mesa 3 61.55 €" at bounding box center [382, 109] width 46 height 46
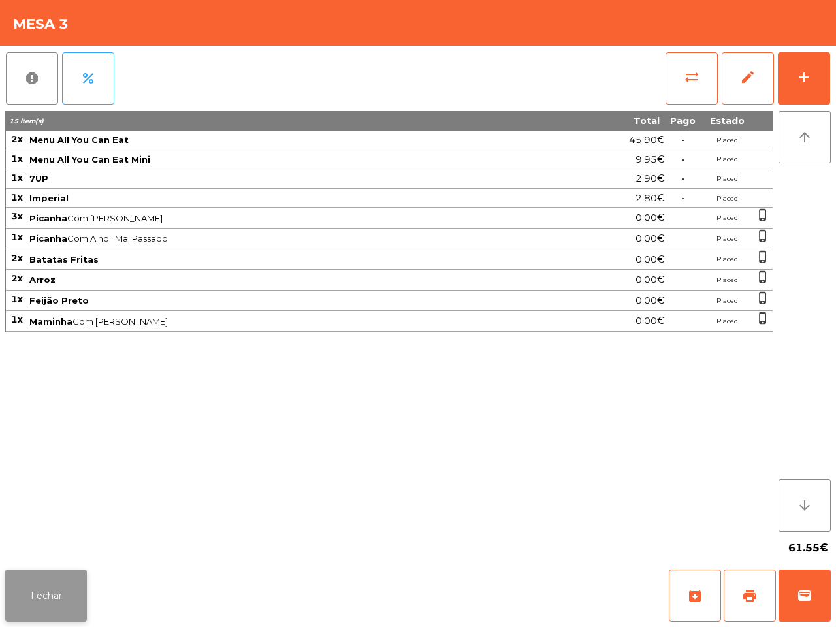
click at [67, 585] on button "Fechar" at bounding box center [46, 596] width 82 height 52
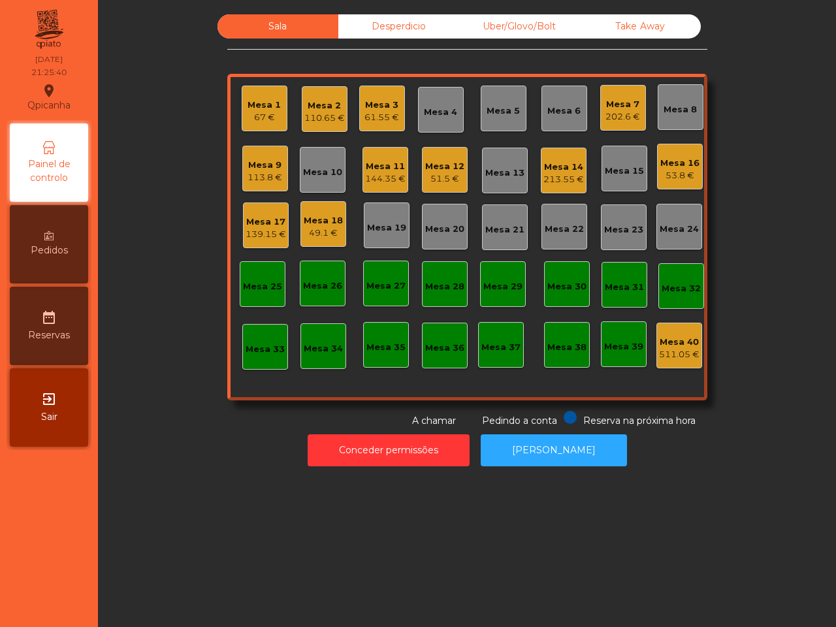
click at [187, 446] on div "Conceder permissões Abrir [PERSON_NAME]" at bounding box center [467, 450] width 703 height 45
click at [186, 451] on div "Conceder permissões Abrir [PERSON_NAME]" at bounding box center [467, 450] width 703 height 45
click at [557, 158] on div "Mesa 14 213.55 €" at bounding box center [564, 171] width 41 height 31
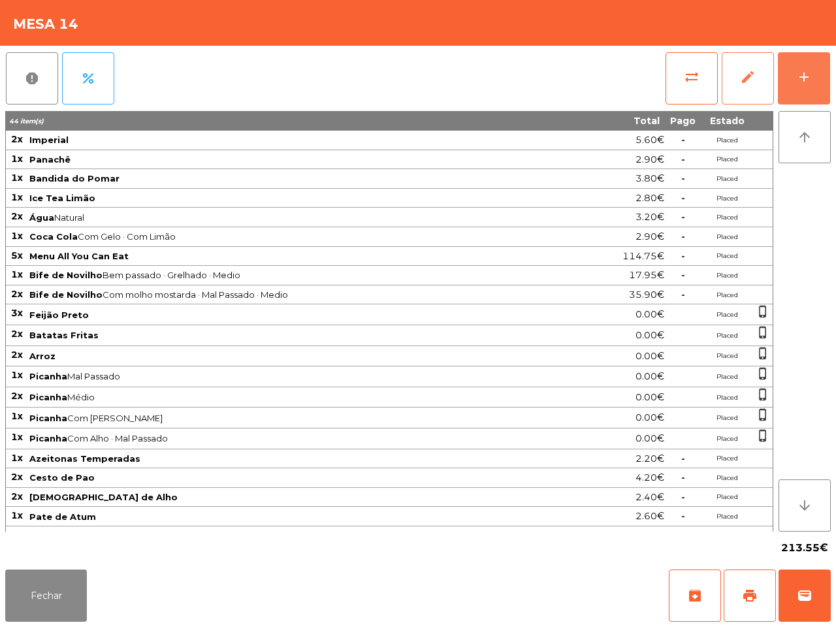
click at [782, 82] on button "add" at bounding box center [804, 78] width 52 height 52
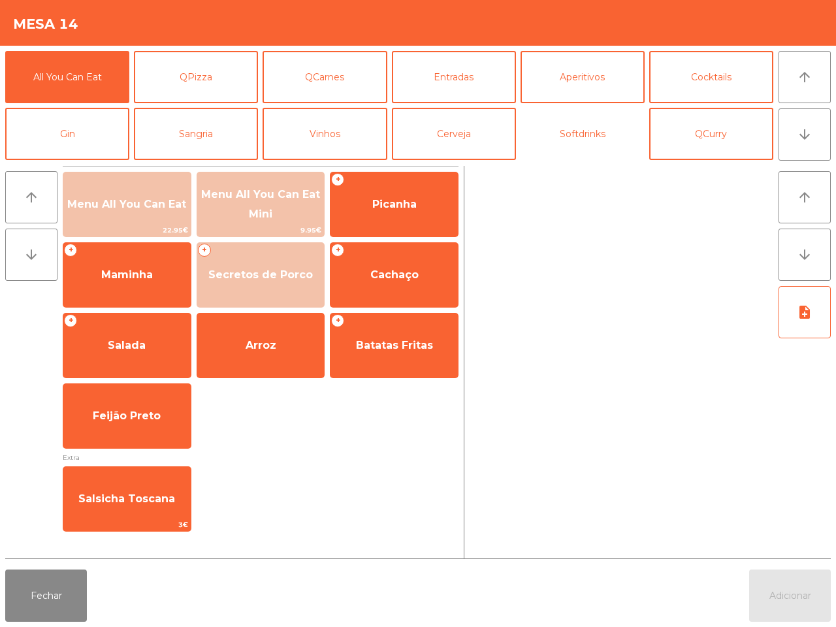
click at [593, 133] on button "Softdrinks" at bounding box center [583, 134] width 124 height 52
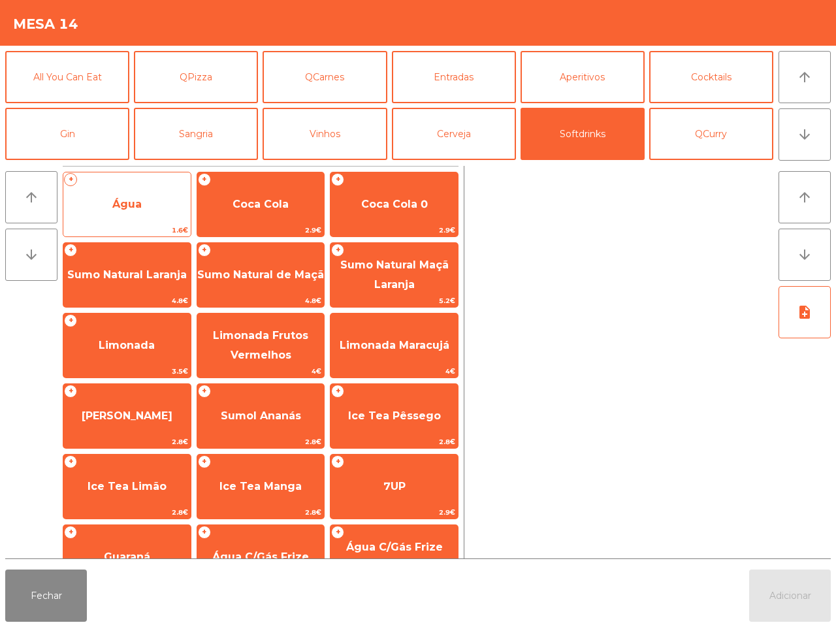
click at [149, 199] on span "Água" at bounding box center [126, 204] width 127 height 35
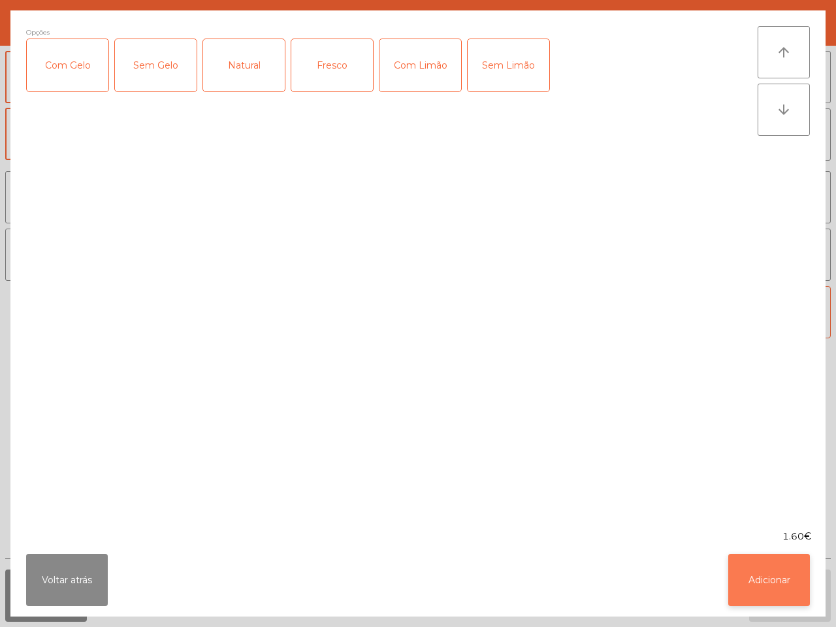
click at [778, 577] on button "Adicionar" at bounding box center [770, 580] width 82 height 52
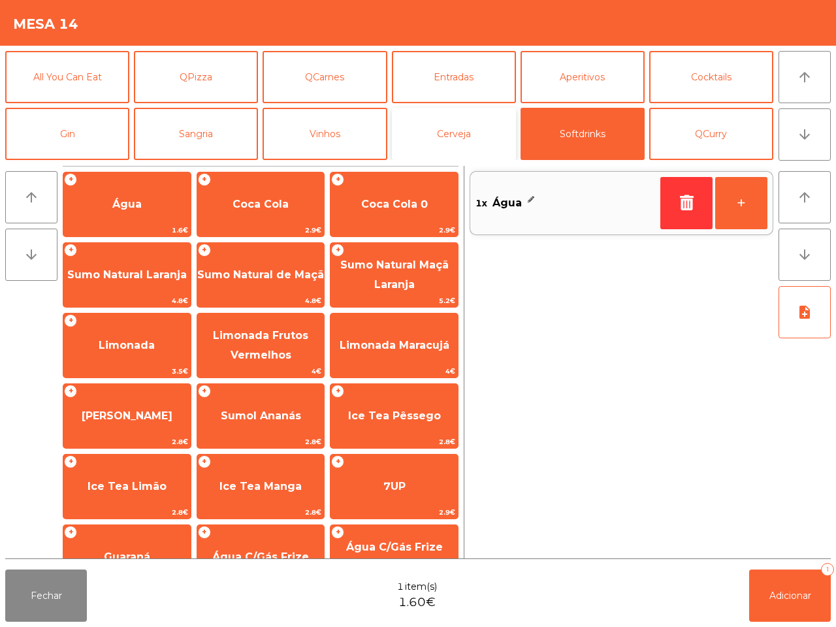
click at [438, 132] on button "Cerveja" at bounding box center [454, 134] width 124 height 52
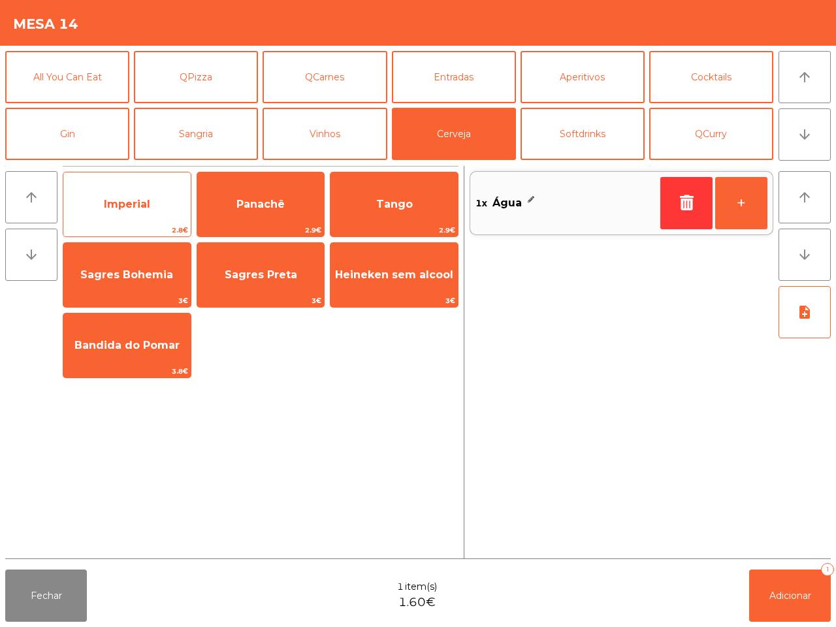
click at [140, 190] on span "Imperial" at bounding box center [126, 204] width 127 height 35
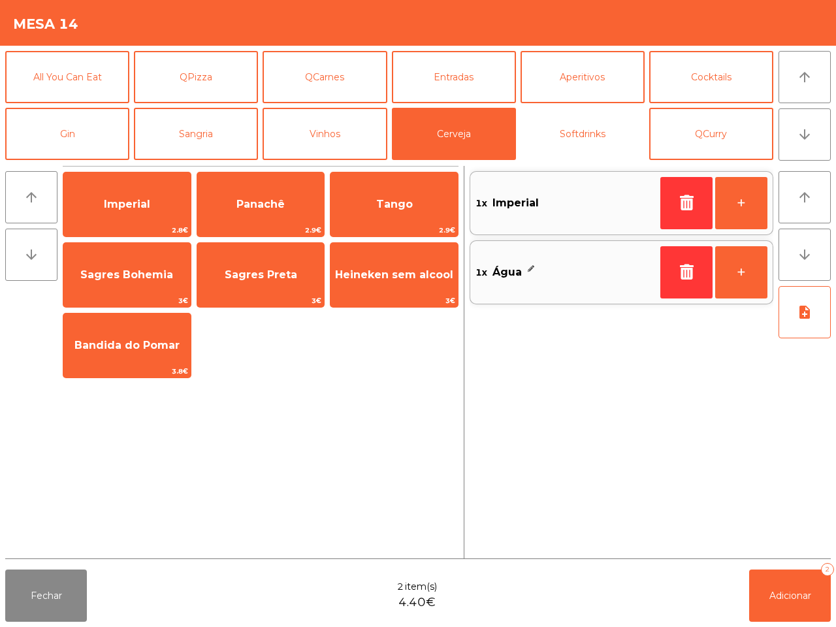
click at [570, 144] on button "Softdrinks" at bounding box center [583, 134] width 124 height 52
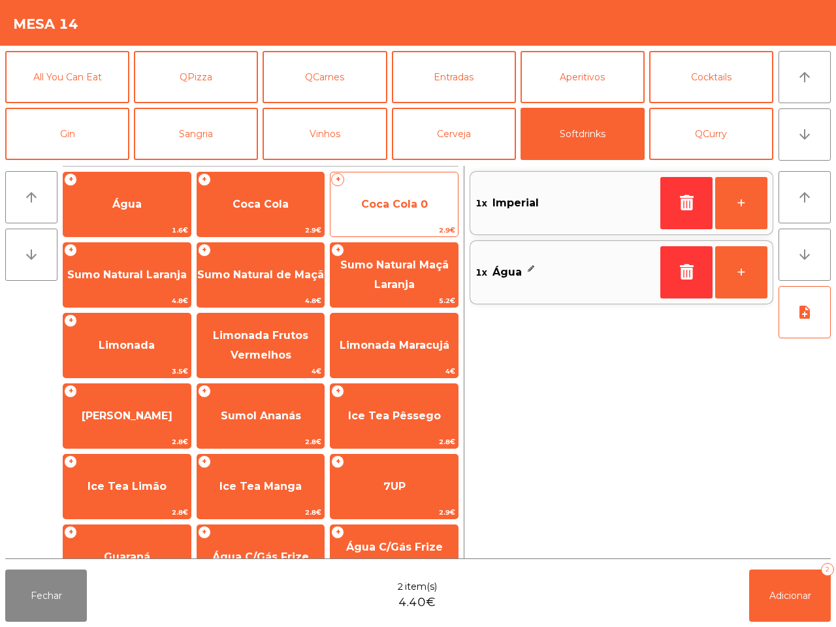
click at [432, 206] on span "Coca Cola 0" at bounding box center [394, 204] width 127 height 35
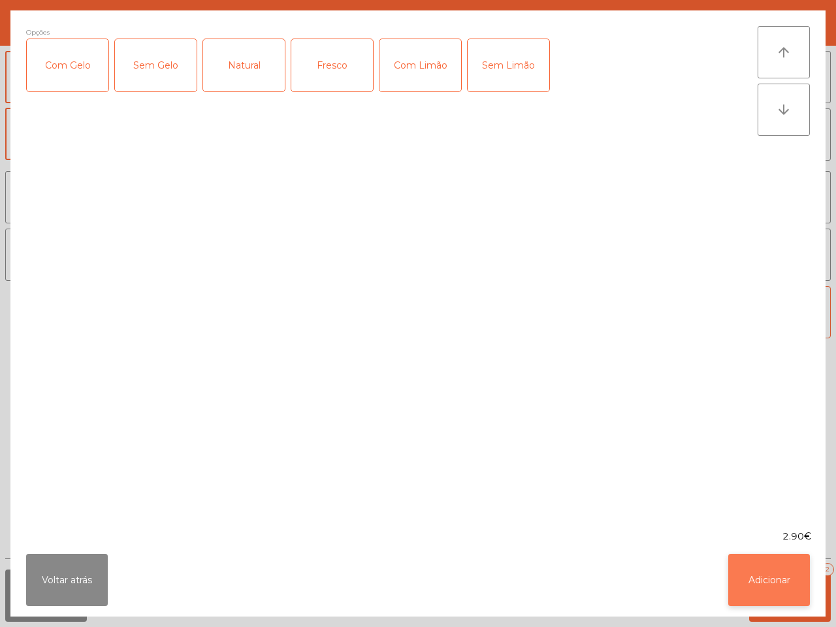
click at [781, 586] on button "Adicionar" at bounding box center [770, 580] width 82 height 52
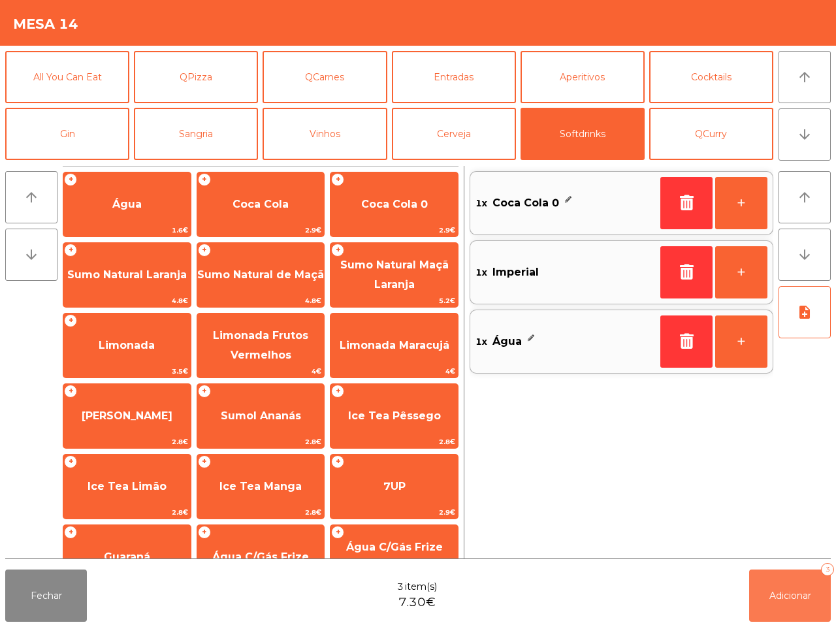
click at [782, 584] on button "Adicionar 3" at bounding box center [790, 596] width 82 height 52
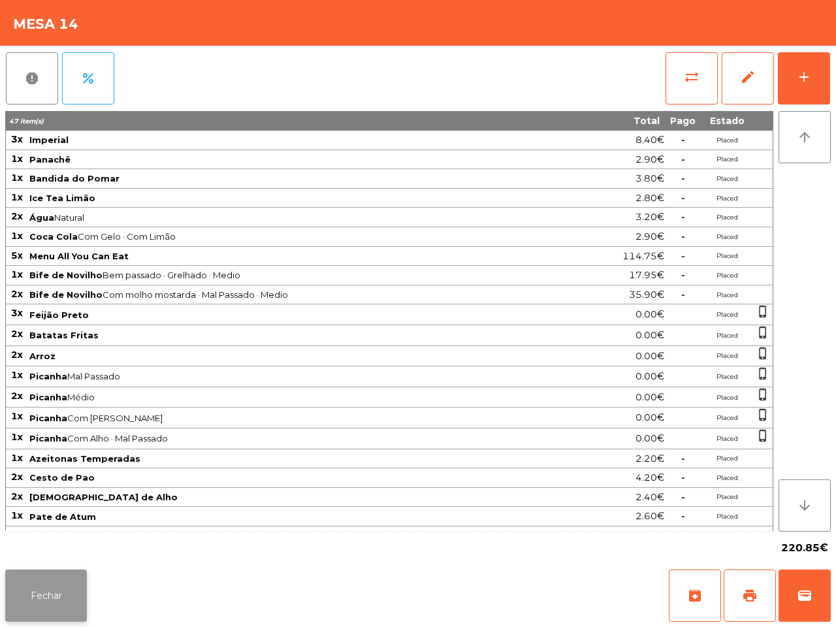
click at [69, 596] on button "Fechar" at bounding box center [46, 596] width 82 height 52
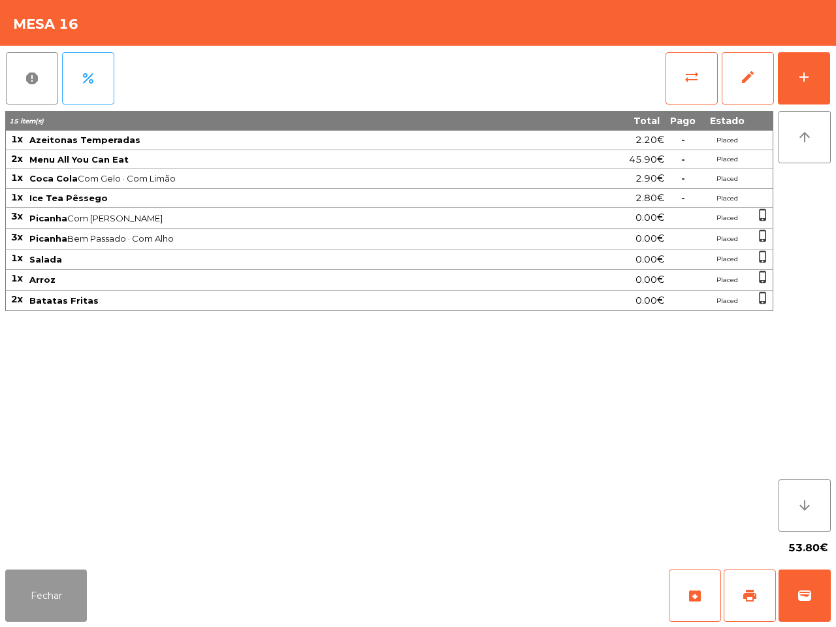
click at [52, 595] on button "Fechar" at bounding box center [46, 596] width 82 height 52
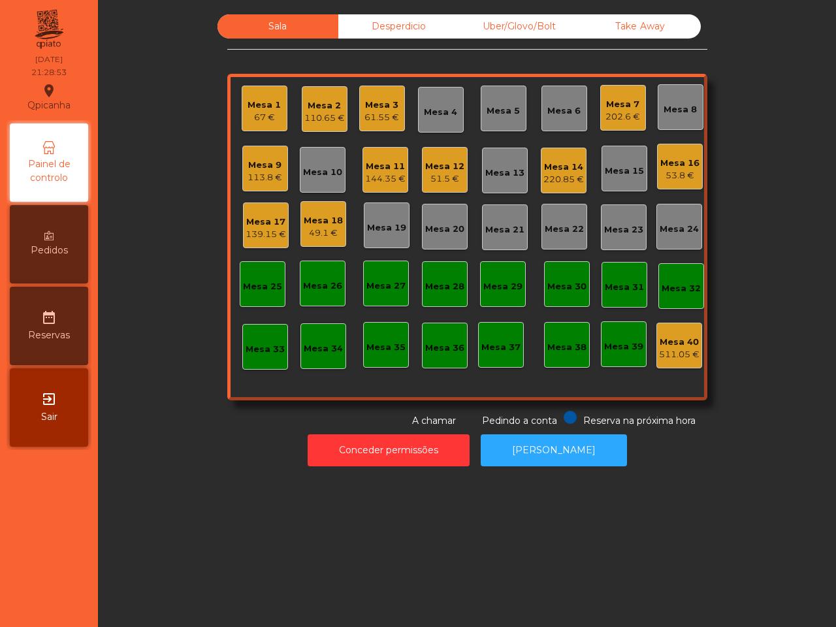
click at [173, 469] on div "Conceder permissões Abrir [PERSON_NAME]" at bounding box center [467, 450] width 703 height 45
drag, startPoint x: 700, startPoint y: 170, endPoint x: 683, endPoint y: 171, distance: 17.0
click at [700, 170] on div "Sala Desperdicio Uber/Glovo/Bolt Take Away [GEOGRAPHIC_DATA] 1 67 € Mesa 2 110.…" at bounding box center [467, 221] width 703 height 414
click at [683, 171] on div "53.8 €" at bounding box center [680, 175] width 39 height 13
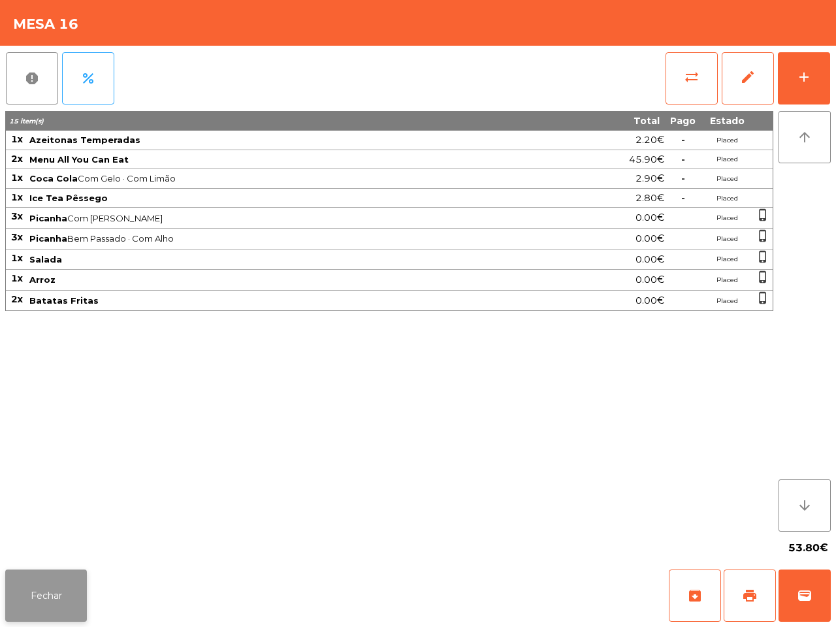
click at [78, 585] on button "Fechar" at bounding box center [46, 596] width 82 height 52
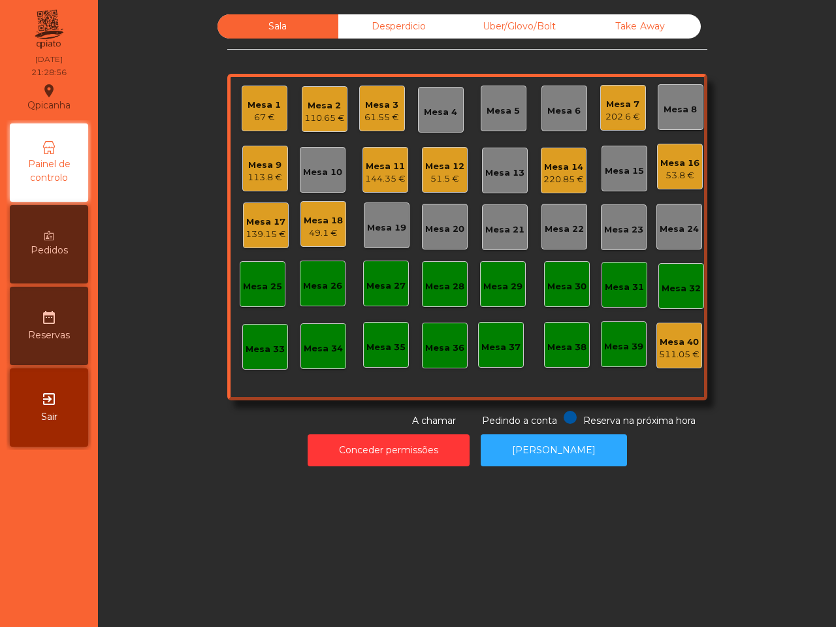
click at [311, 234] on div "49.1 €" at bounding box center [323, 233] width 39 height 13
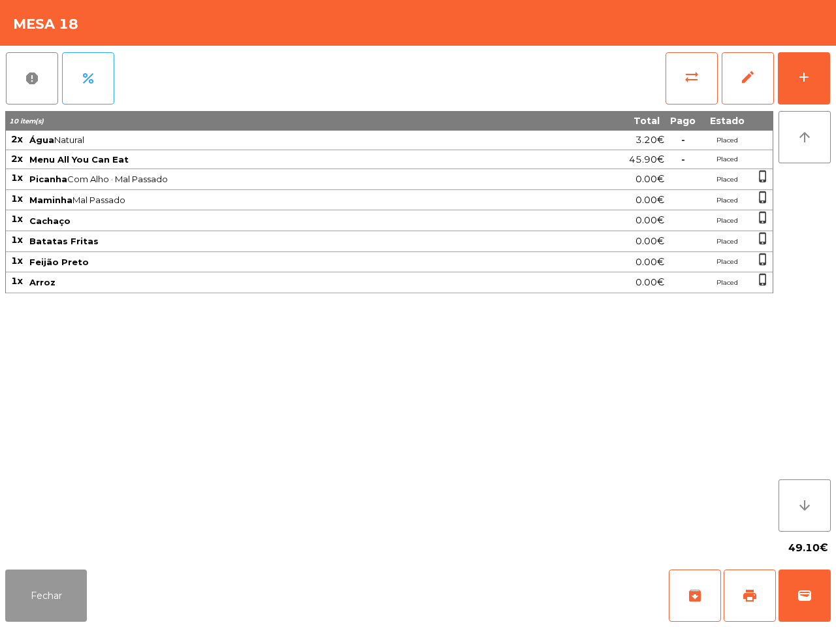
click at [43, 595] on button "Fechar" at bounding box center [46, 596] width 82 height 52
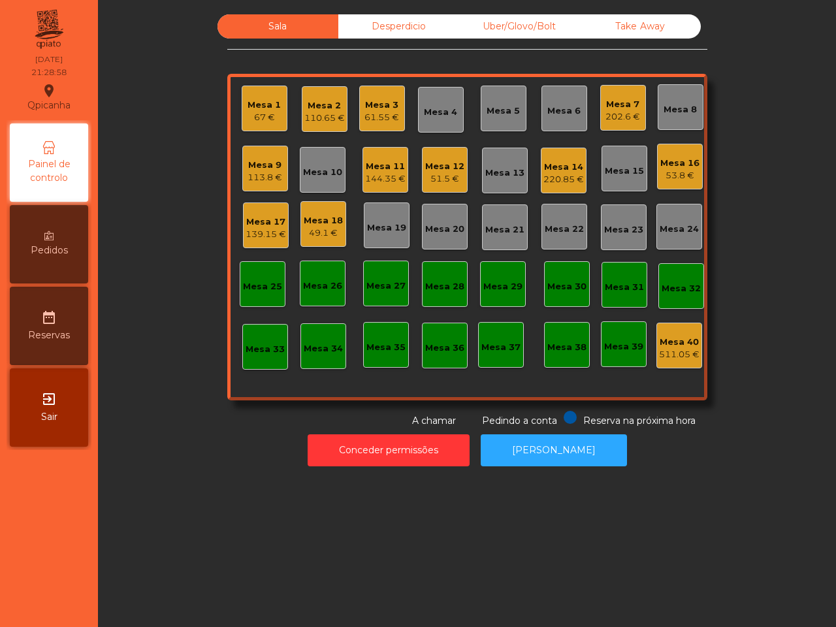
click at [174, 531] on div "Sala Desperdicio Uber/Glovo/Bolt Take Away [GEOGRAPHIC_DATA] 1 67 € Mesa 2 110.…" at bounding box center [467, 313] width 738 height 627
click at [133, 474] on div "Sala Desperdicio Uber/Glovo/Bolt Take Away [GEOGRAPHIC_DATA] 1 67 € Mesa 2 110.…" at bounding box center [467, 313] width 738 height 627
click at [668, 165] on div "Mesa 16" at bounding box center [680, 163] width 39 height 13
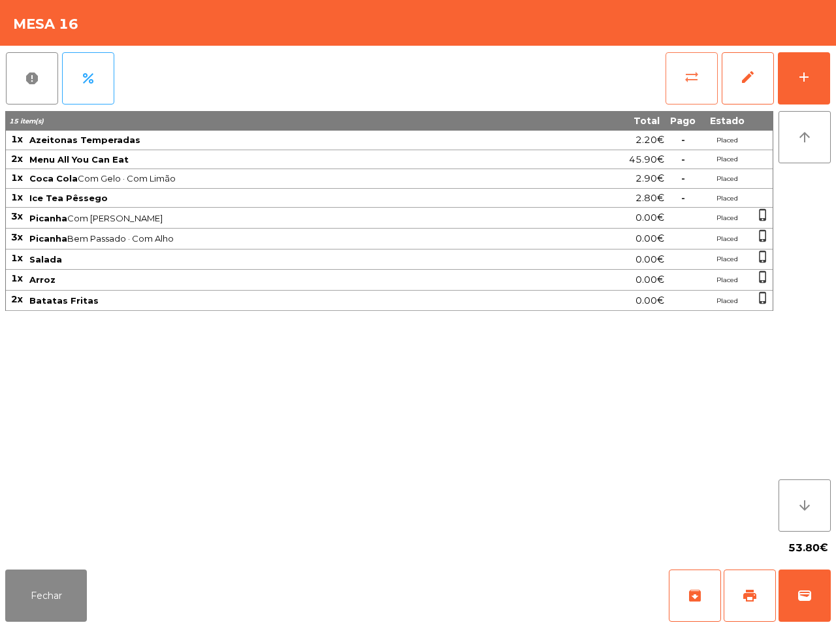
click at [685, 85] on button "sync_alt" at bounding box center [692, 78] width 52 height 52
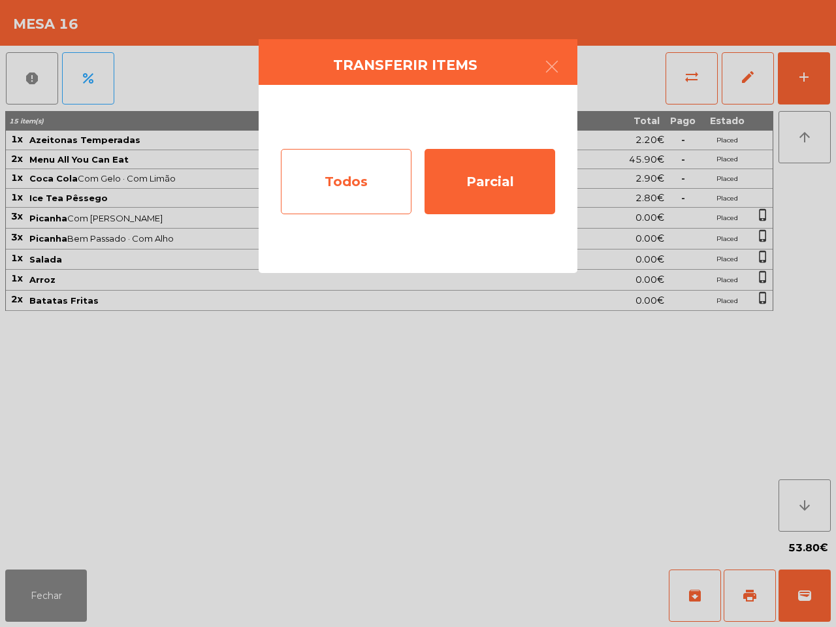
click at [382, 184] on div "Todos" at bounding box center [346, 181] width 131 height 65
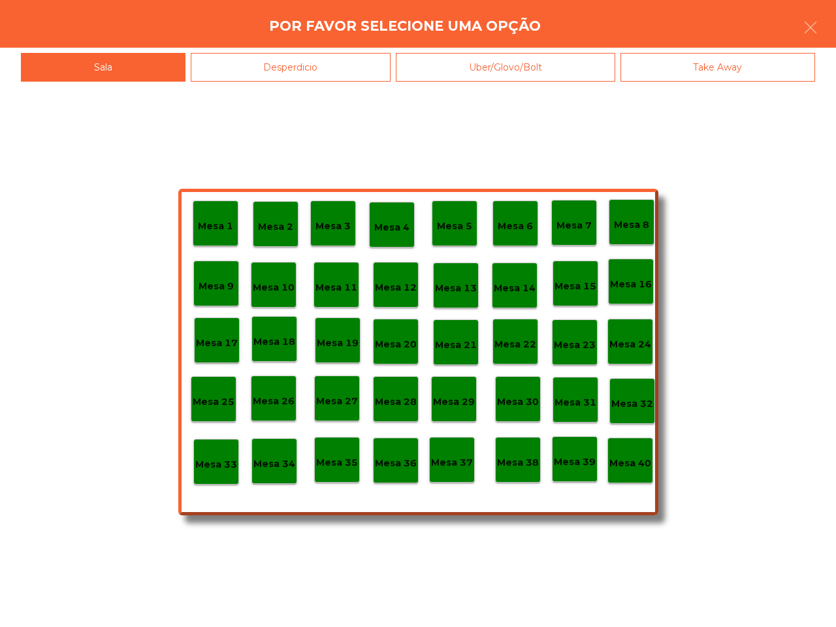
click at [633, 471] on div "Mesa 40" at bounding box center [631, 461] width 46 height 46
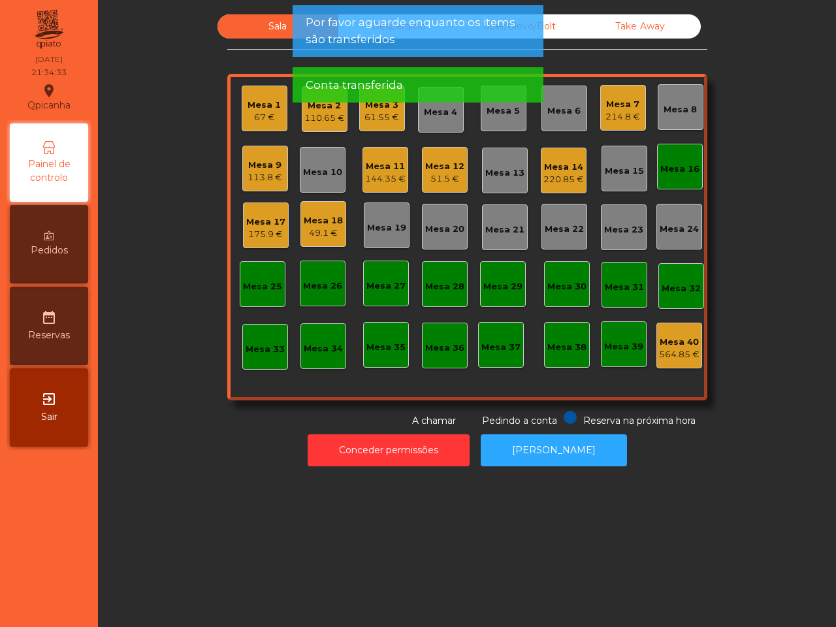
click at [676, 174] on div "Mesa 16" at bounding box center [680, 169] width 39 height 13
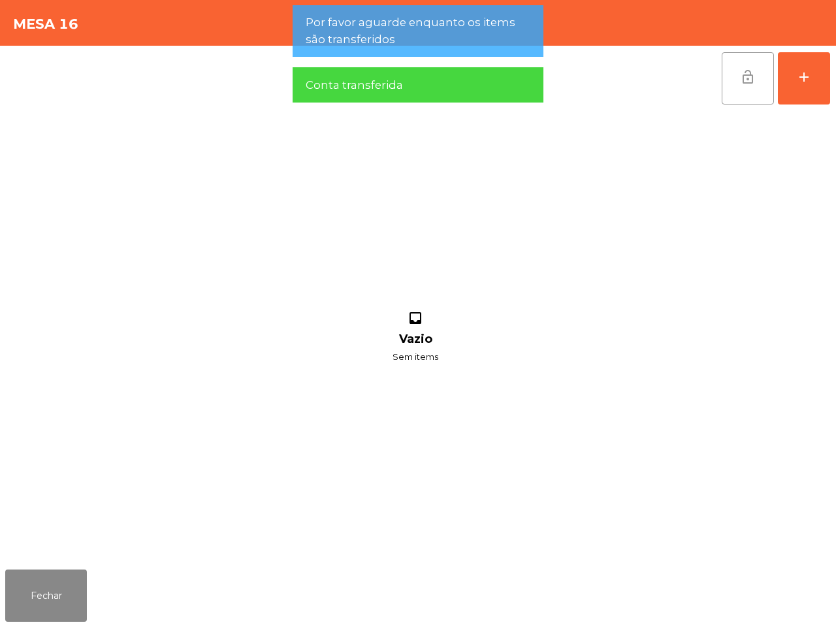
click at [745, 79] on span "lock_open" at bounding box center [748, 77] width 16 height 16
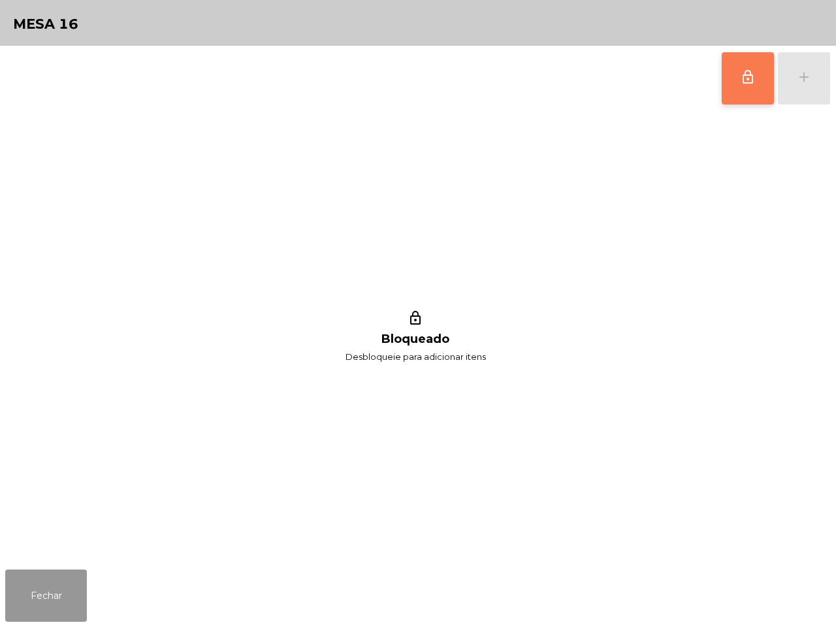
drag, startPoint x: 47, startPoint y: 580, endPoint x: 50, endPoint y: 567, distance: 13.5
click at [50, 577] on button "Fechar" at bounding box center [46, 596] width 82 height 52
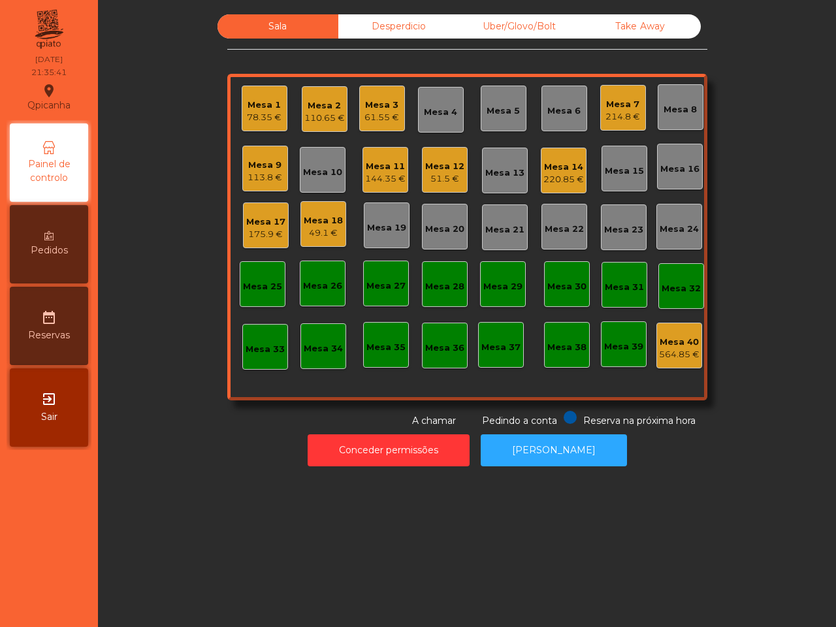
click at [354, 14] on div "Desperdicio" at bounding box center [398, 26] width 121 height 24
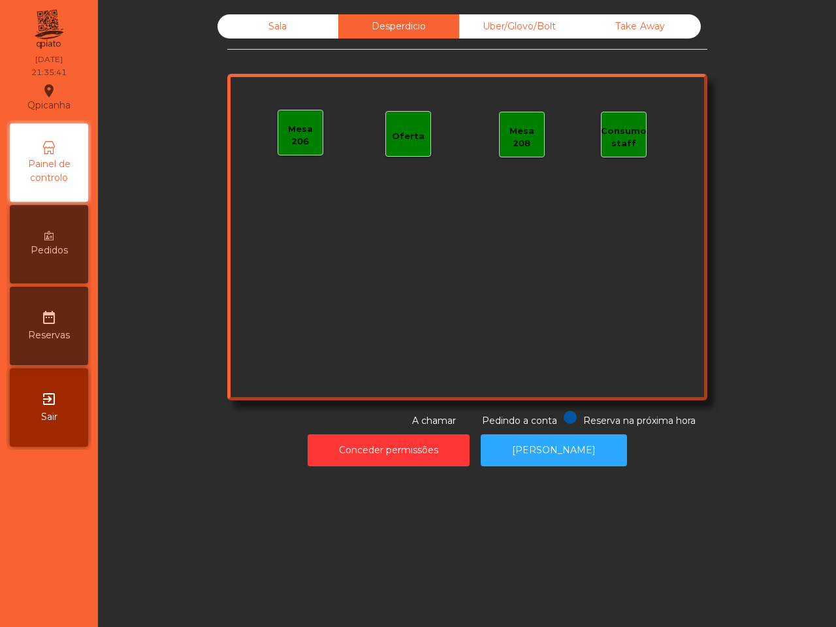
click at [553, 30] on div "Uber/Glovo/Bolt" at bounding box center [519, 26] width 121 height 24
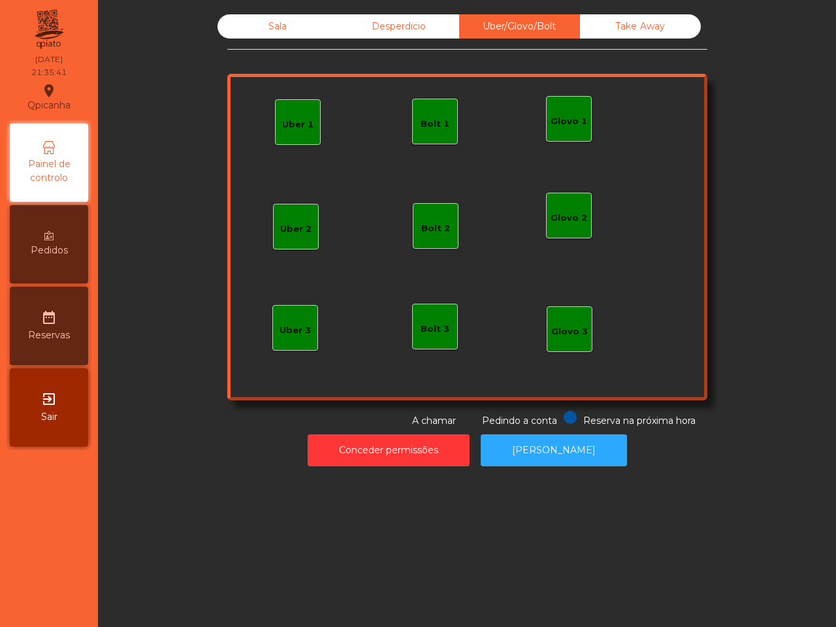
click at [621, 15] on div "Take Away" at bounding box center [640, 26] width 121 height 24
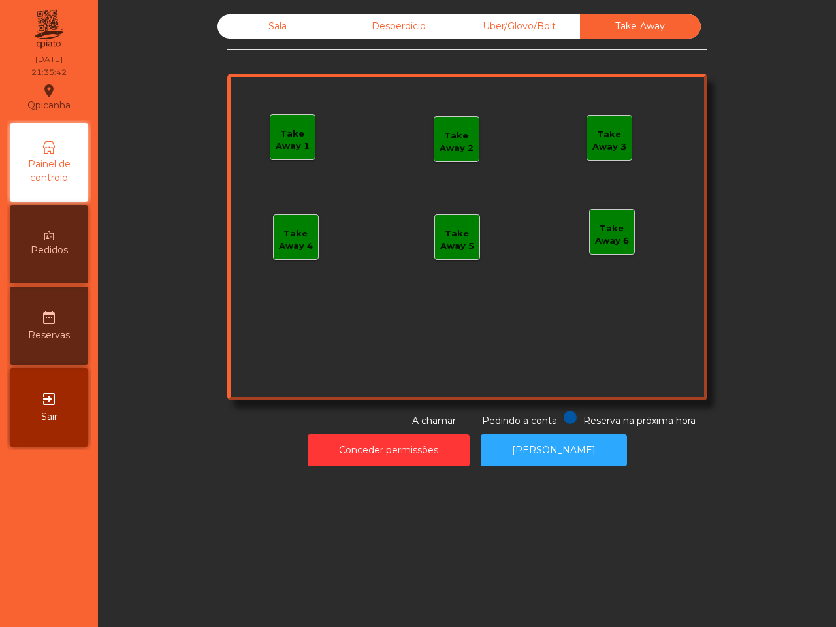
click at [249, 41] on div "Sala Desperdicio Uber/Glovo/Bolt Take Away Take Away 1 Take Away 2 Take Away 3 …" at bounding box center [467, 221] width 480 height 414
click at [248, 33] on div "Sala" at bounding box center [278, 26] width 121 height 24
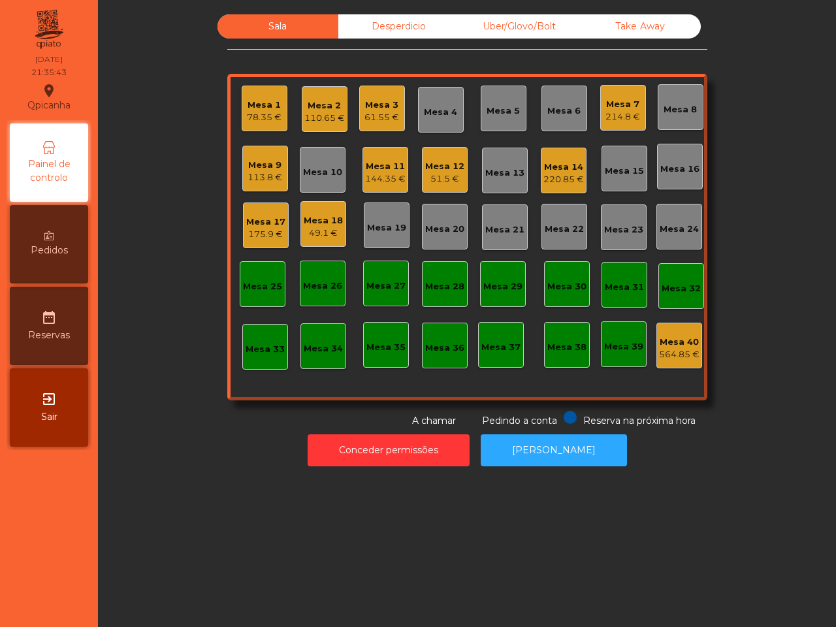
click at [129, 78] on div "Sala Desperdicio Uber/Glovo/Bolt Take Away Mesa 1 78.35 € Mesa 2 110.65 € Mesa …" at bounding box center [467, 221] width 703 height 414
click at [131, 78] on div "Sala Desperdicio Uber/Glovo/Bolt Take Away [GEOGRAPHIC_DATA] 1 78.35 € Mesa 2 1…" at bounding box center [467, 221] width 703 height 414
click at [365, 180] on div "144.35 €" at bounding box center [385, 179] width 41 height 13
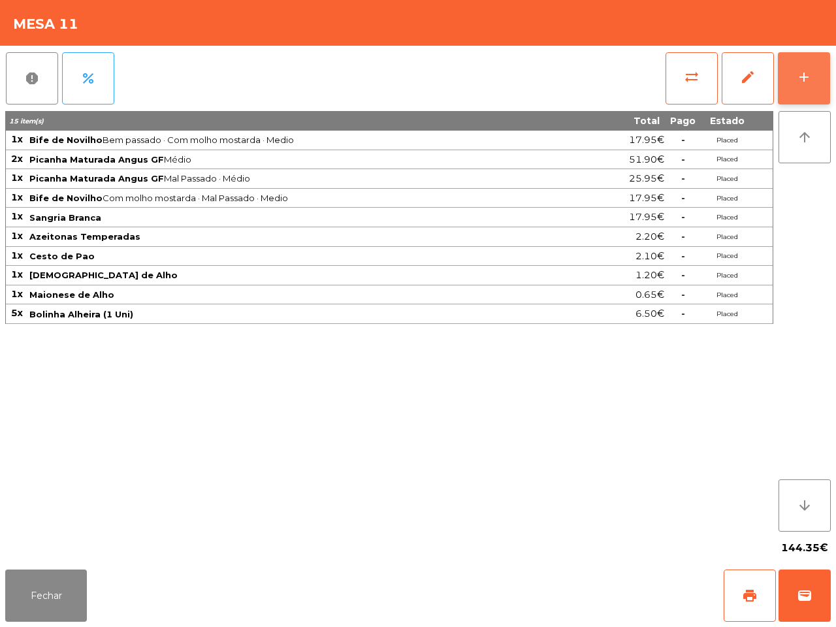
click at [784, 76] on button "add" at bounding box center [804, 78] width 52 height 52
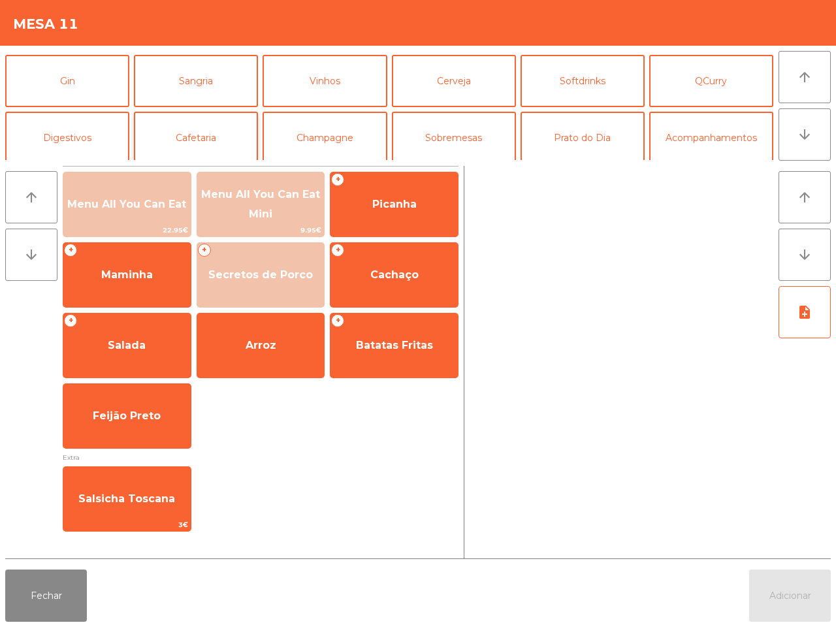
scroll to position [82, 0]
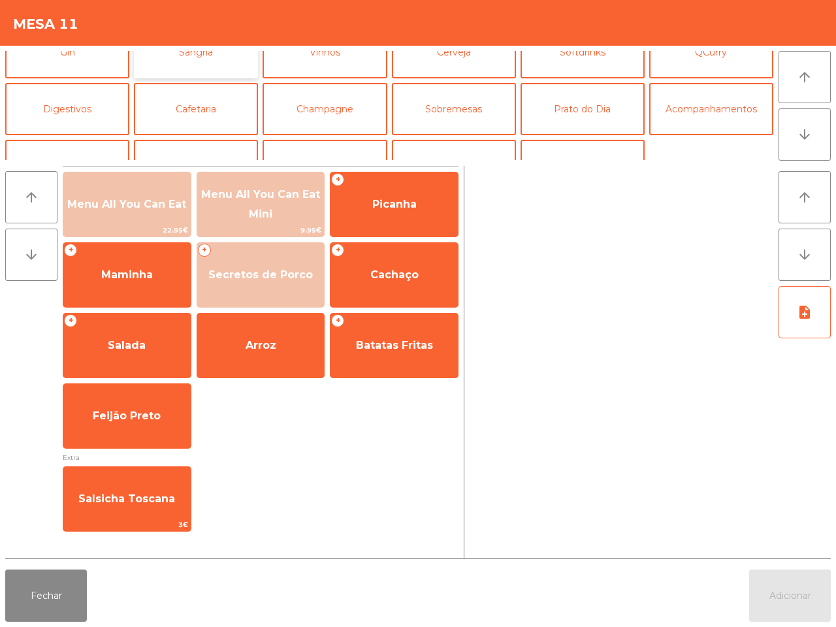
click at [206, 63] on button "Sangria" at bounding box center [196, 52] width 124 height 52
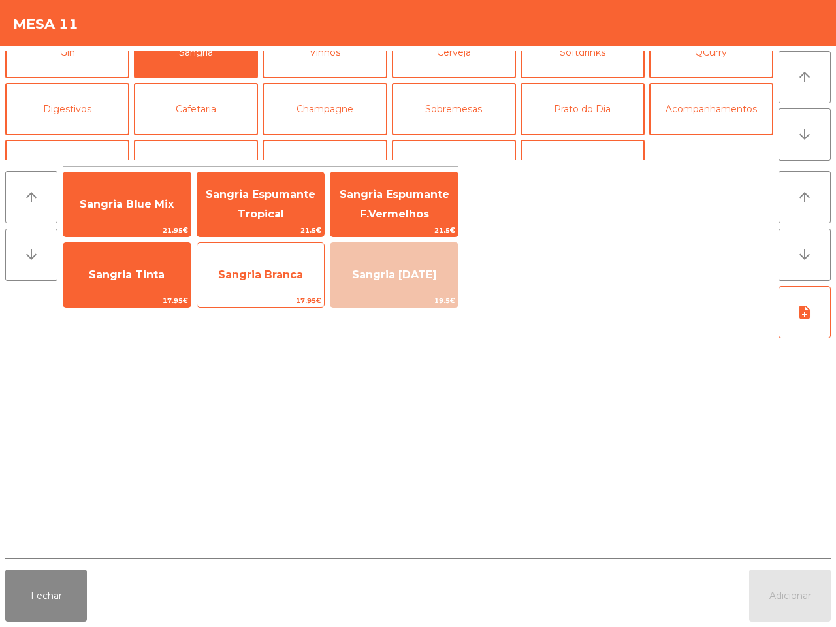
click at [245, 281] on span "Sangria Branca" at bounding box center [260, 274] width 127 height 35
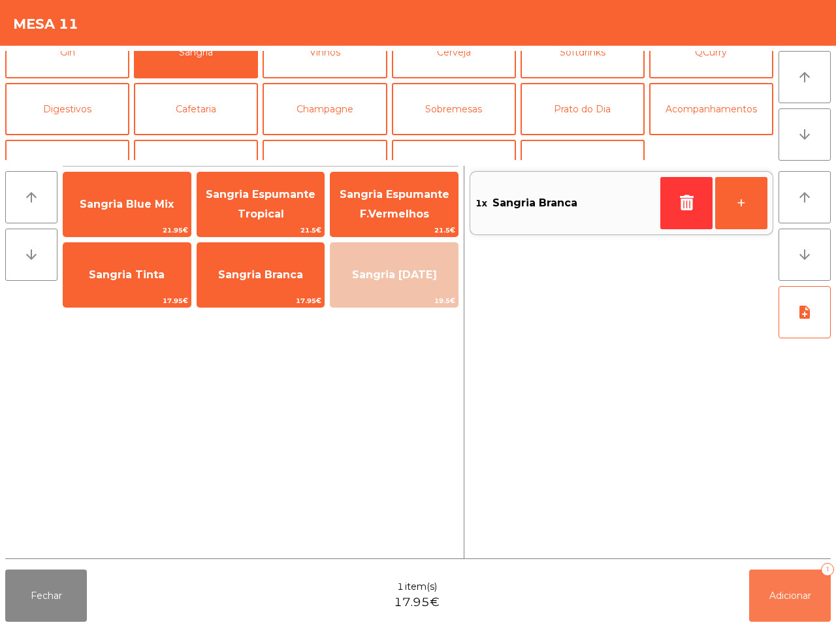
click at [785, 611] on button "Adicionar 1" at bounding box center [790, 596] width 82 height 52
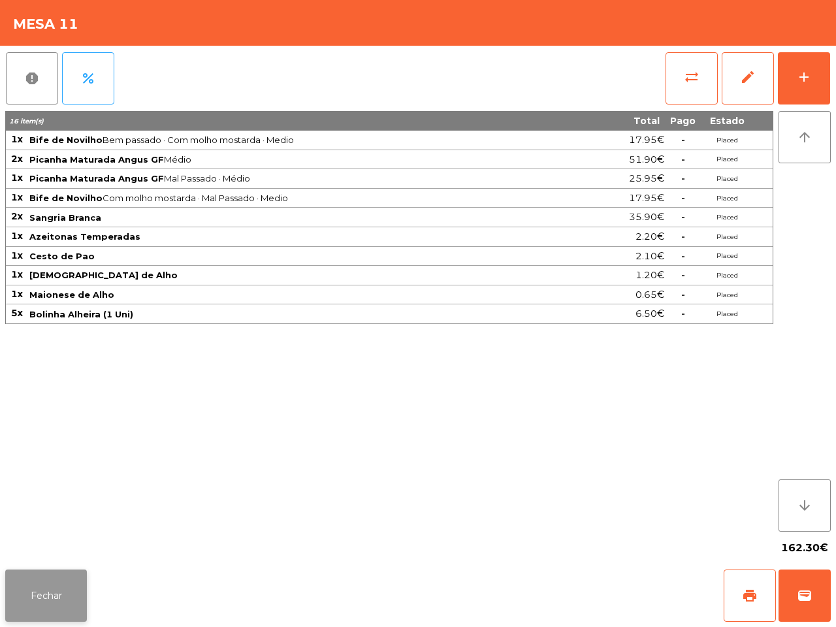
click at [50, 596] on button "Fechar" at bounding box center [46, 596] width 82 height 52
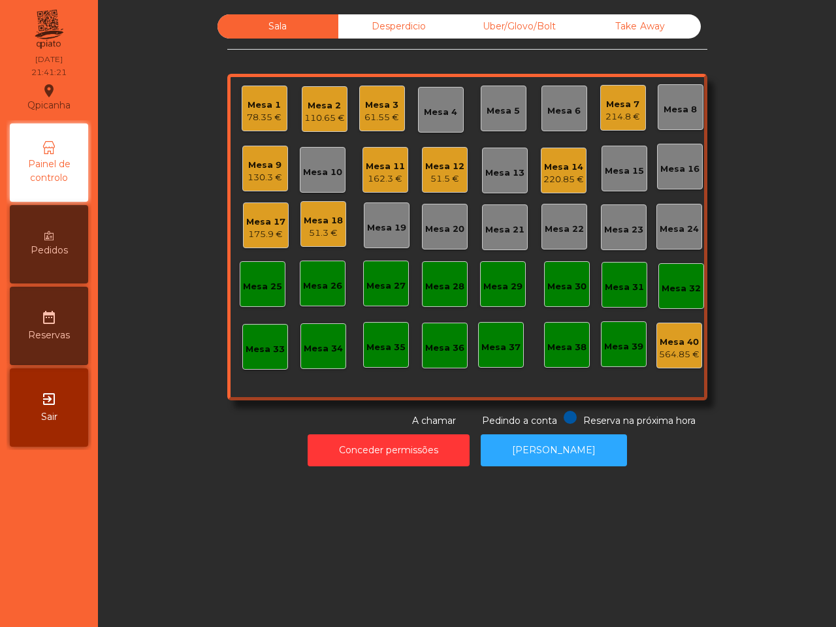
drag, startPoint x: 186, startPoint y: 575, endPoint x: 171, endPoint y: 570, distance: 16.5
click at [186, 573] on div "Sala Desperdicio Uber/Glovo/Bolt Take Away [GEOGRAPHIC_DATA] 1 78.35 € Mesa 2 1…" at bounding box center [467, 313] width 738 height 627
click at [171, 570] on div "Sala Desperdicio Uber/Glovo/Bolt Take Away [GEOGRAPHIC_DATA] 1 78.35 € Mesa 2 1…" at bounding box center [467, 313] width 738 height 627
click at [263, 223] on div "Mesa 17" at bounding box center [265, 222] width 39 height 13
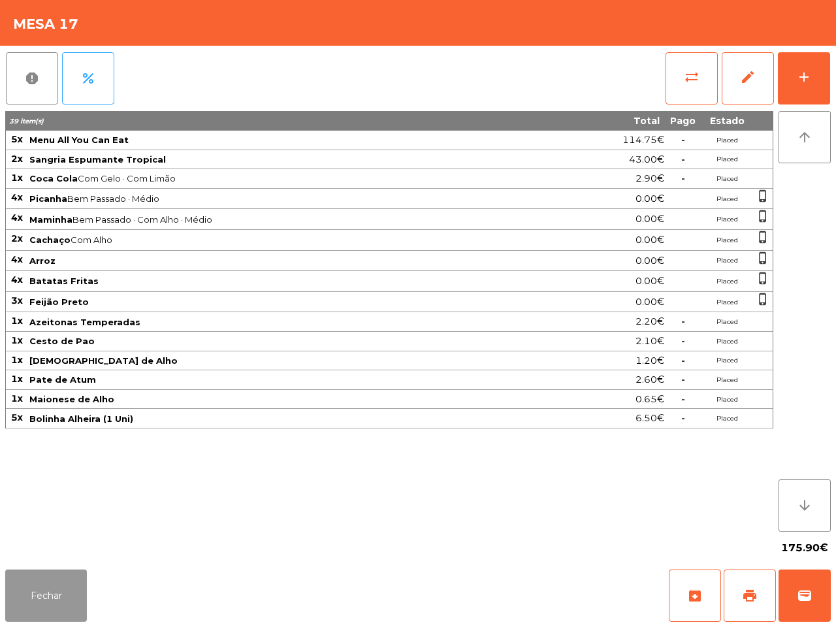
drag, startPoint x: 43, startPoint y: 585, endPoint x: 72, endPoint y: 616, distance: 42.1
click at [41, 585] on button "Fechar" at bounding box center [46, 596] width 82 height 52
click at [154, 507] on div "Sala Desperdicio Uber/Glovo/Bolt Take Away [GEOGRAPHIC_DATA] 1 78.35 € Mesa 2 1…" at bounding box center [467, 313] width 738 height 627
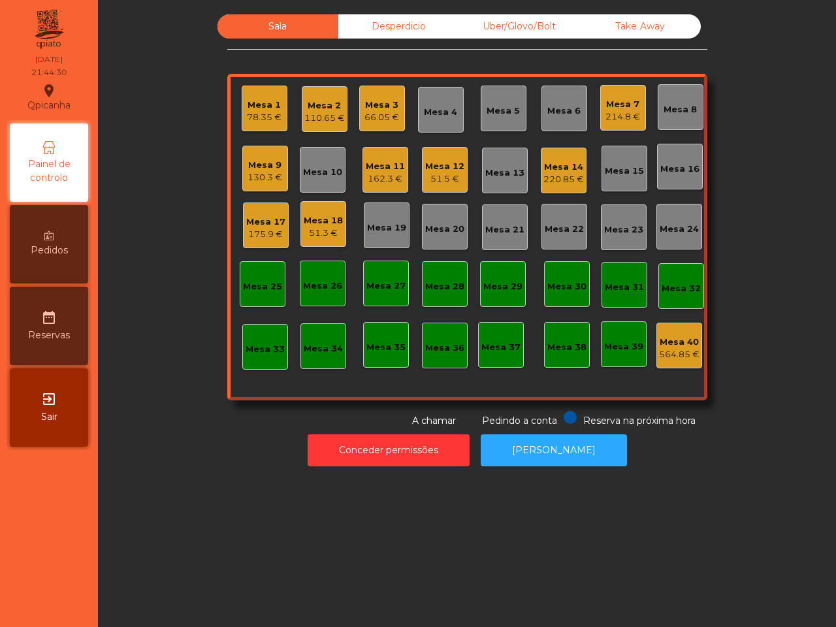
click at [134, 518] on div "Sala Desperdicio Uber/Glovo/Bolt Take Away [GEOGRAPHIC_DATA] 1 78.35 € Mesa 2 1…" at bounding box center [467, 313] width 738 height 627
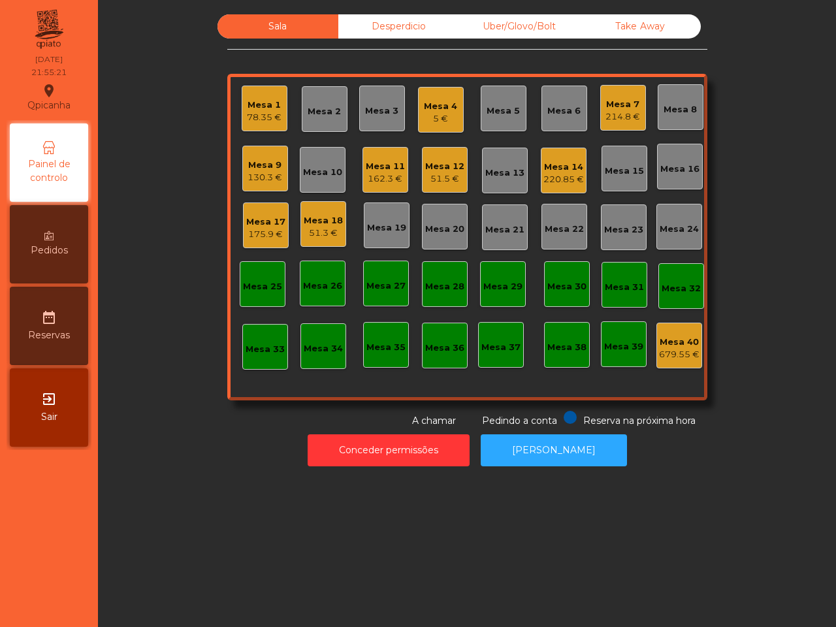
click at [261, 224] on div "Mesa 17" at bounding box center [265, 222] width 39 height 13
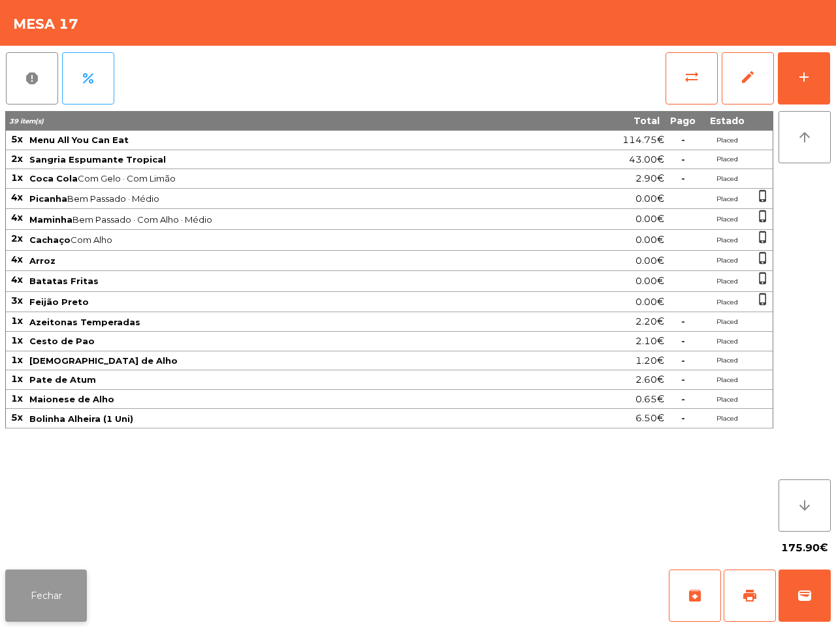
click at [80, 605] on button "Fechar" at bounding box center [46, 596] width 82 height 52
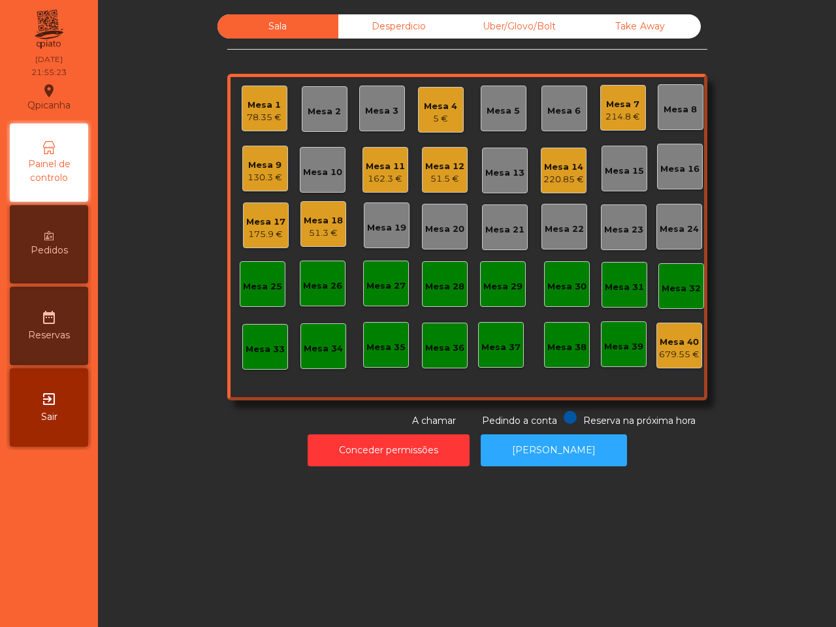
click at [307, 227] on div "51.3 €" at bounding box center [323, 233] width 39 height 13
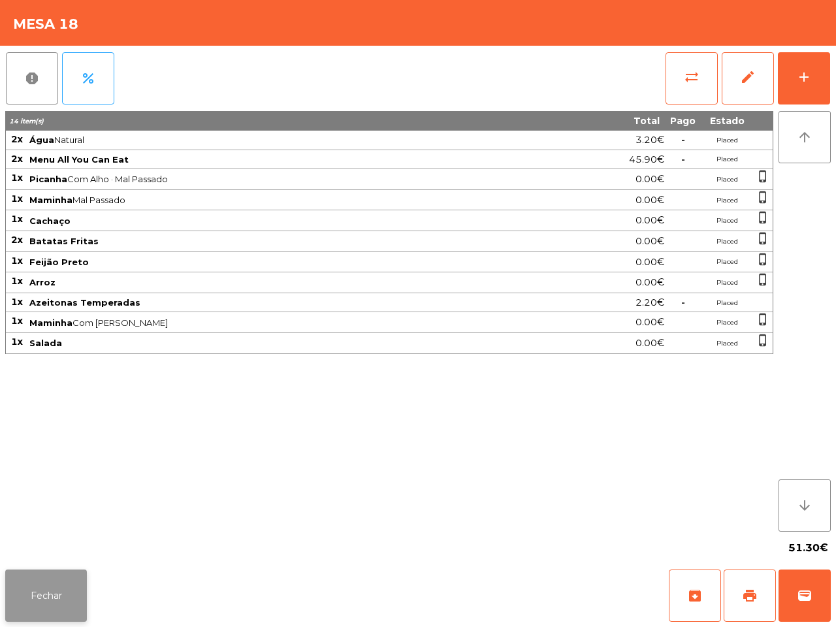
click at [71, 593] on button "Fechar" at bounding box center [46, 596] width 82 height 52
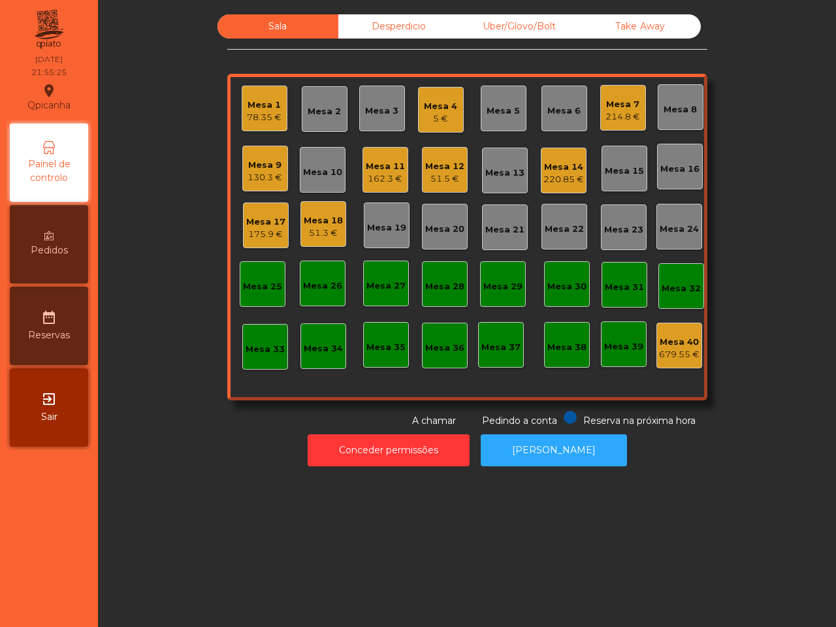
click at [269, 154] on div "Mesa 9 130.3 €" at bounding box center [265, 169] width 35 height 31
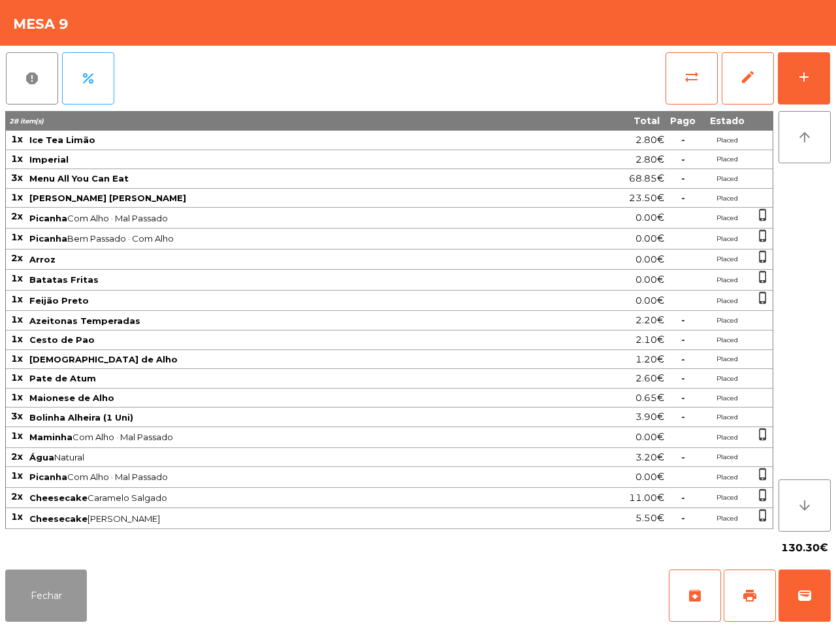
drag, startPoint x: 46, startPoint y: 569, endPoint x: 52, endPoint y: 567, distance: 7.0
click at [46, 570] on button "Fechar" at bounding box center [46, 596] width 82 height 52
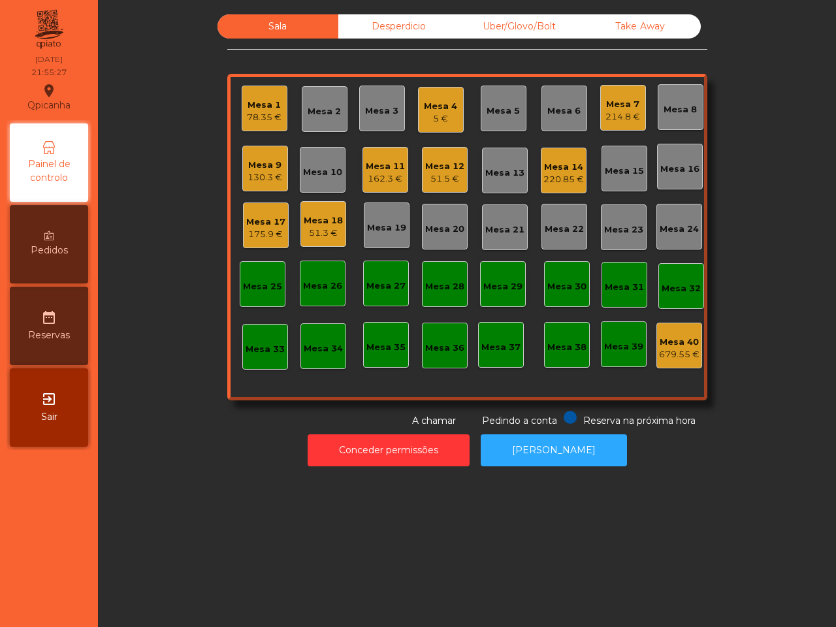
click at [370, 169] on div "Mesa 11" at bounding box center [385, 166] width 39 height 13
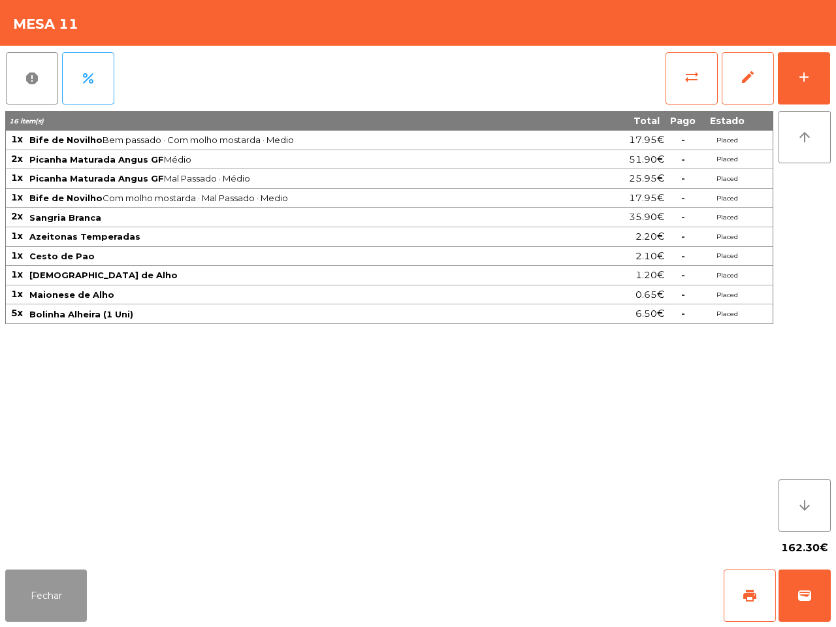
click at [73, 604] on button "Fechar" at bounding box center [46, 596] width 82 height 52
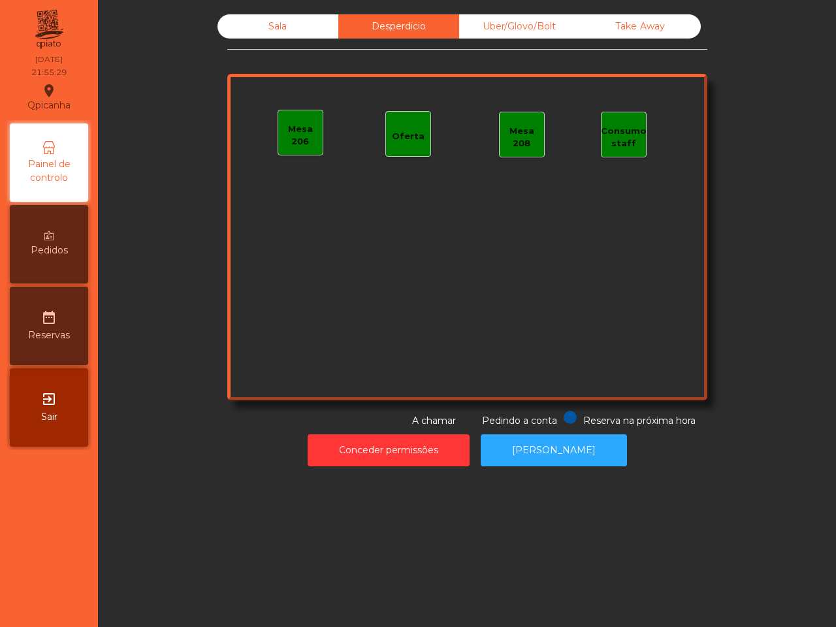
click at [524, 24] on div "Uber/Glovo/Bolt" at bounding box center [519, 26] width 121 height 24
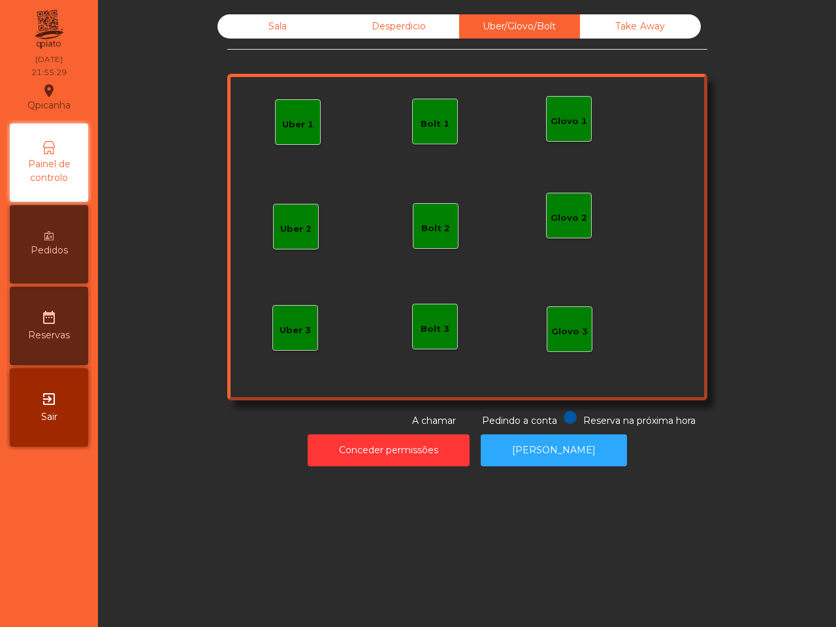
click at [619, 24] on div "Take Away" at bounding box center [640, 26] width 121 height 24
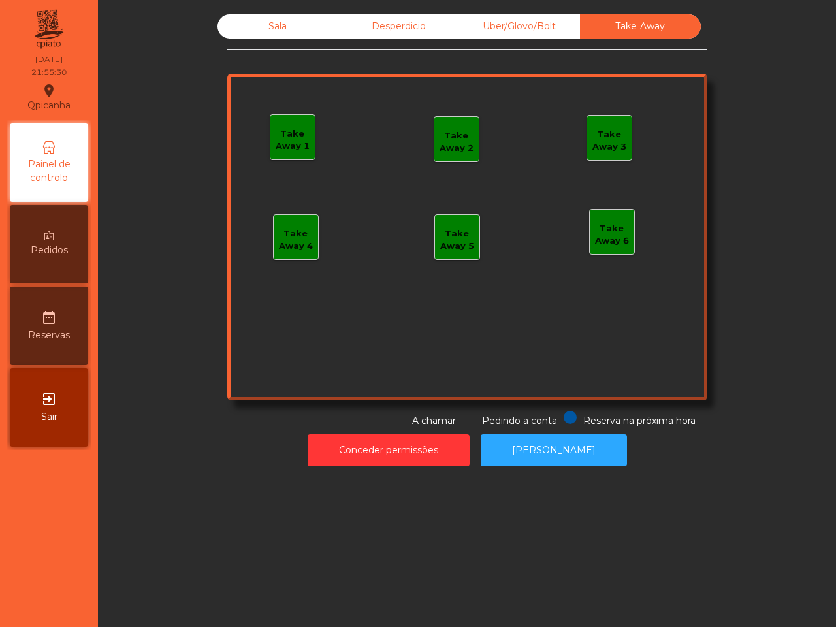
click at [268, 30] on div "Sala" at bounding box center [278, 26] width 121 height 24
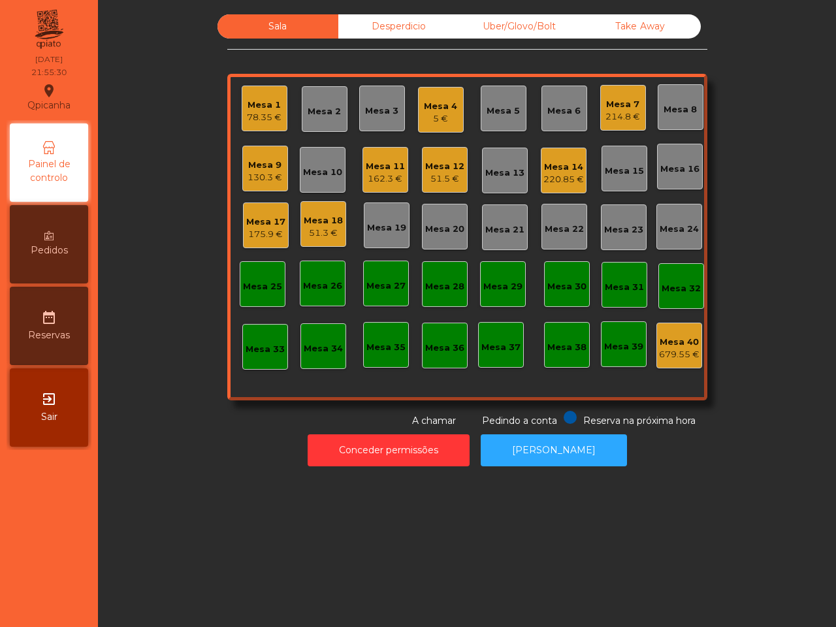
click at [151, 125] on div "Sala Desperdicio Uber/Glovo/Bolt Take Away [GEOGRAPHIC_DATA] 1 78.35 € Mesa 2 M…" at bounding box center [467, 221] width 703 height 414
click at [616, 115] on div "214.8 €" at bounding box center [623, 116] width 35 height 13
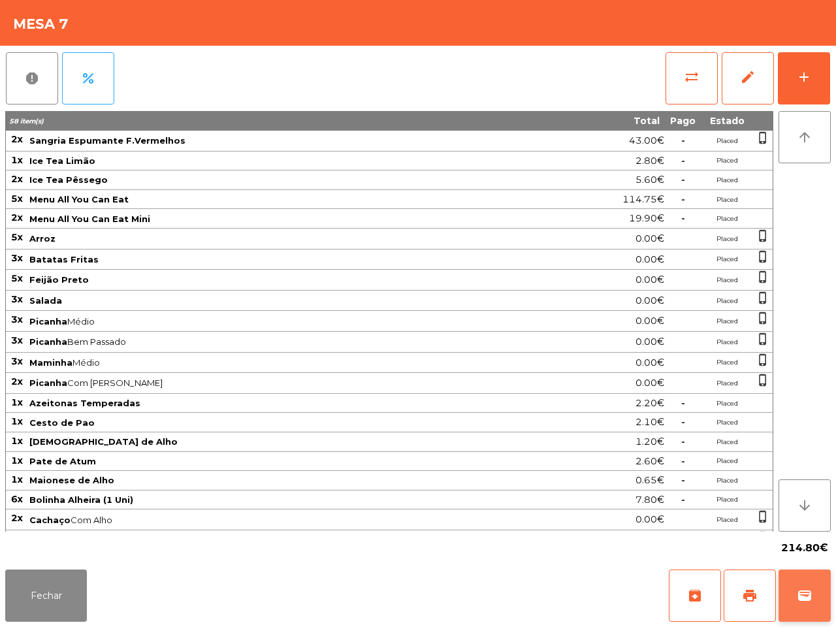
click at [802, 586] on button "wallet" at bounding box center [805, 596] width 52 height 52
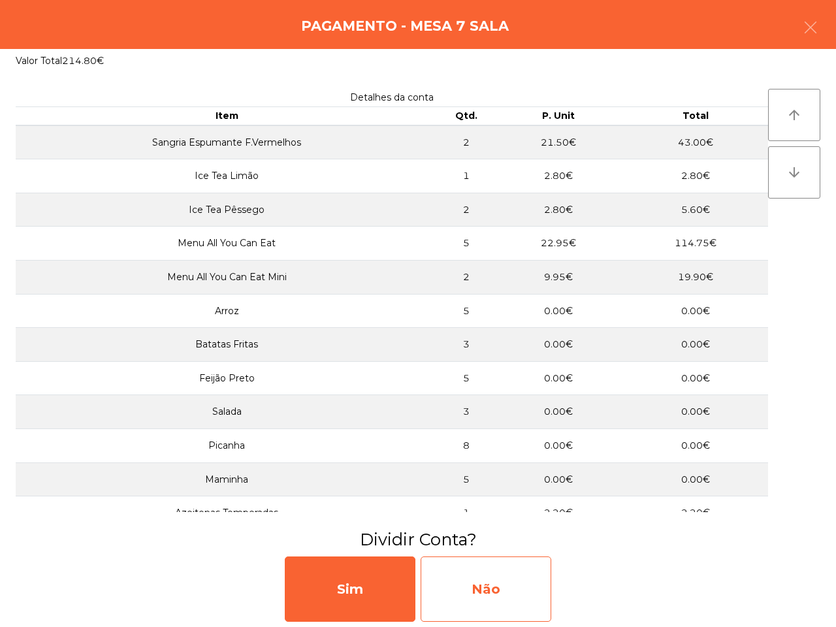
click at [474, 583] on div "Não" at bounding box center [486, 589] width 131 height 65
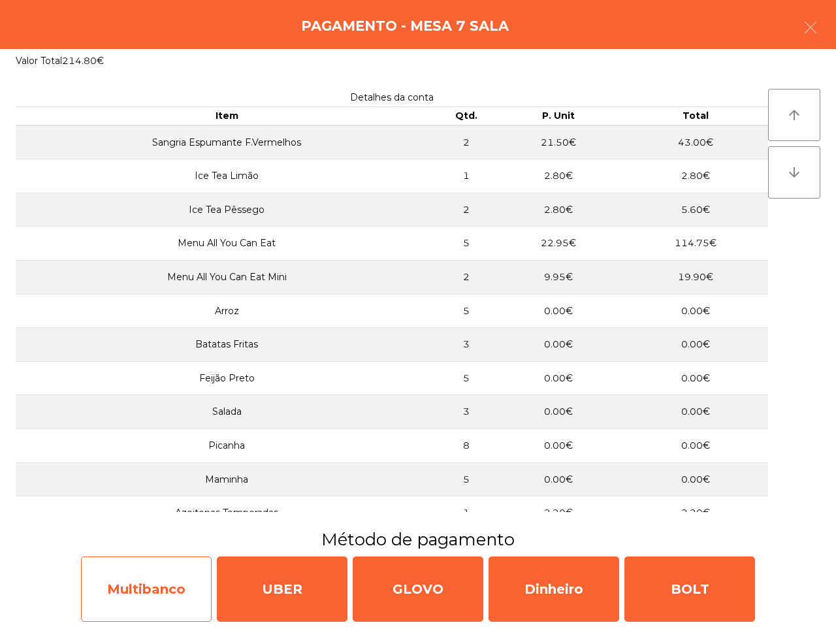
click at [119, 597] on div "Multibanco" at bounding box center [146, 589] width 131 height 65
select select "**"
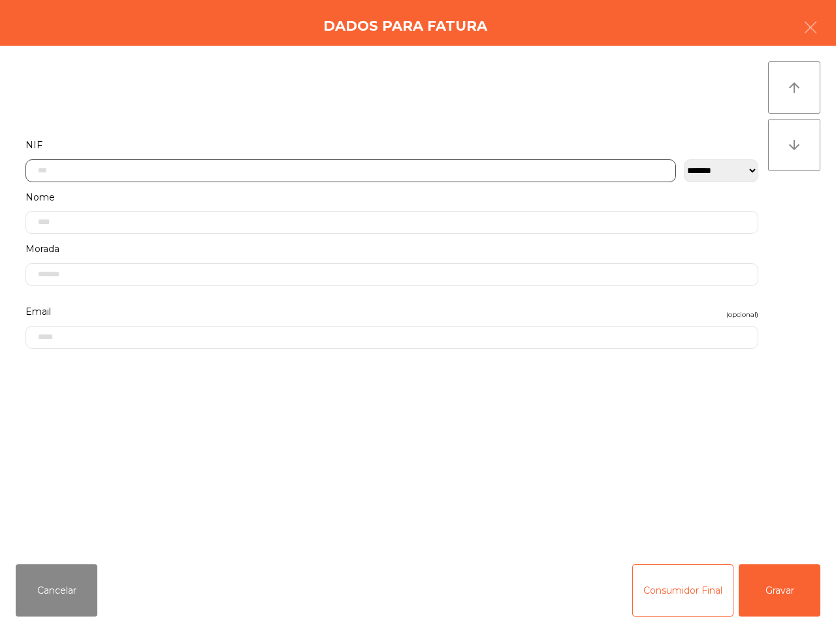
click at [154, 180] on input "text" at bounding box center [350, 170] width 651 height 23
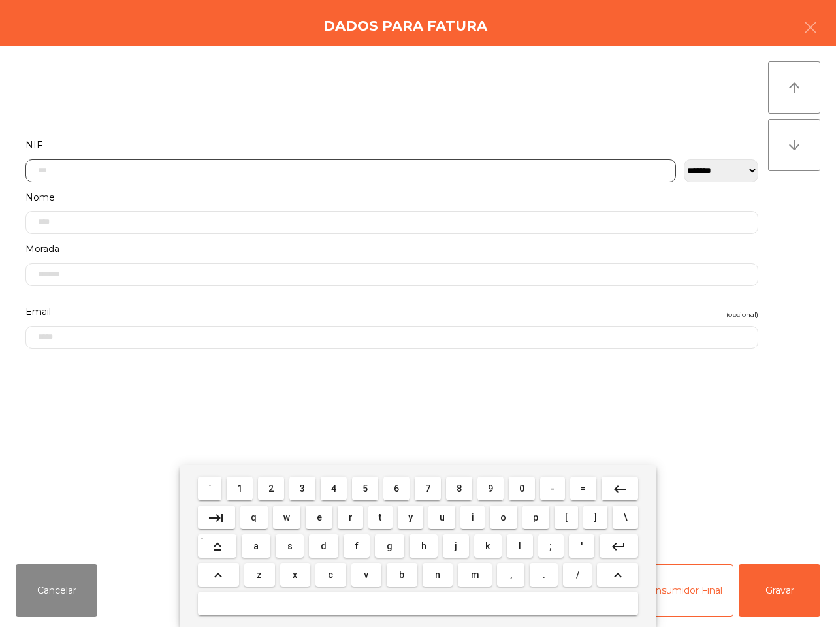
scroll to position [69, 0]
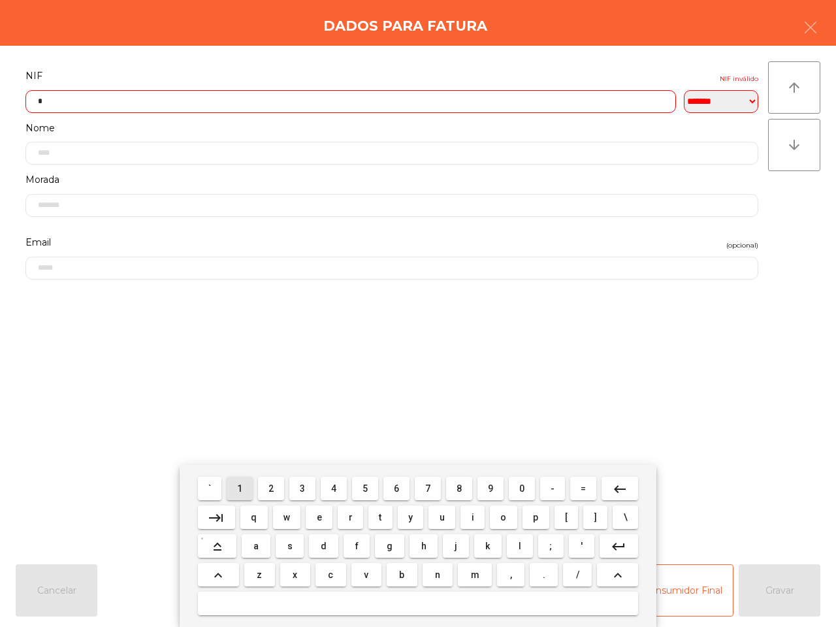
scroll to position [73, 0]
click at [454, 492] on button "8" at bounding box center [459, 489] width 26 height 24
click at [304, 486] on span "3" at bounding box center [302, 489] width 5 height 10
click at [427, 490] on span "7" at bounding box center [427, 489] width 5 height 10
click at [367, 490] on span "5" at bounding box center [365, 489] width 5 height 10
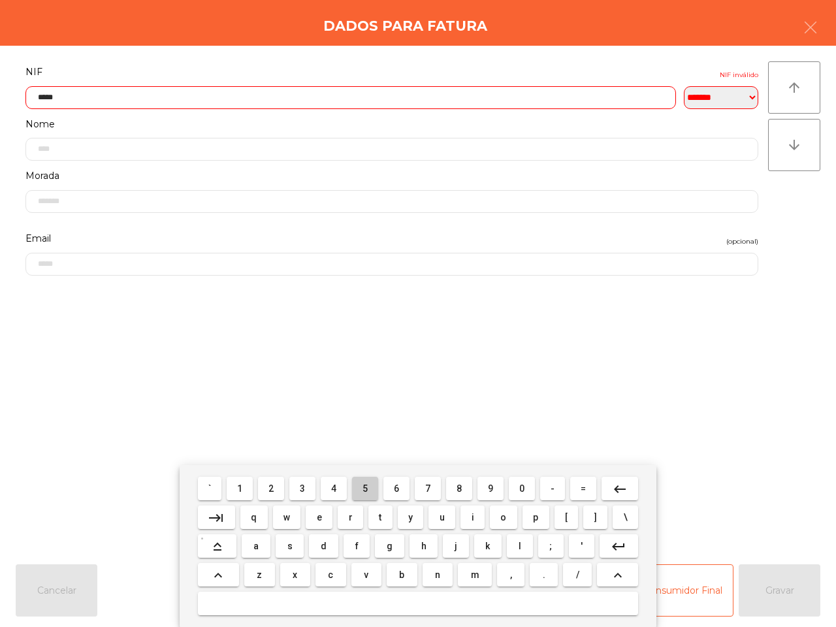
click at [367, 490] on span "5" at bounding box center [365, 489] width 5 height 10
click at [242, 487] on span "1" at bounding box center [239, 489] width 5 height 10
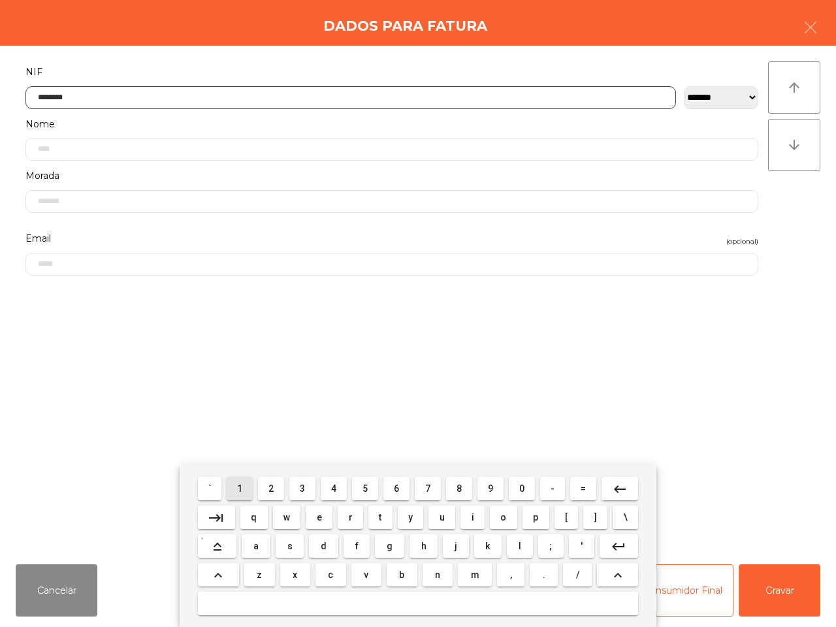
type input "*********"
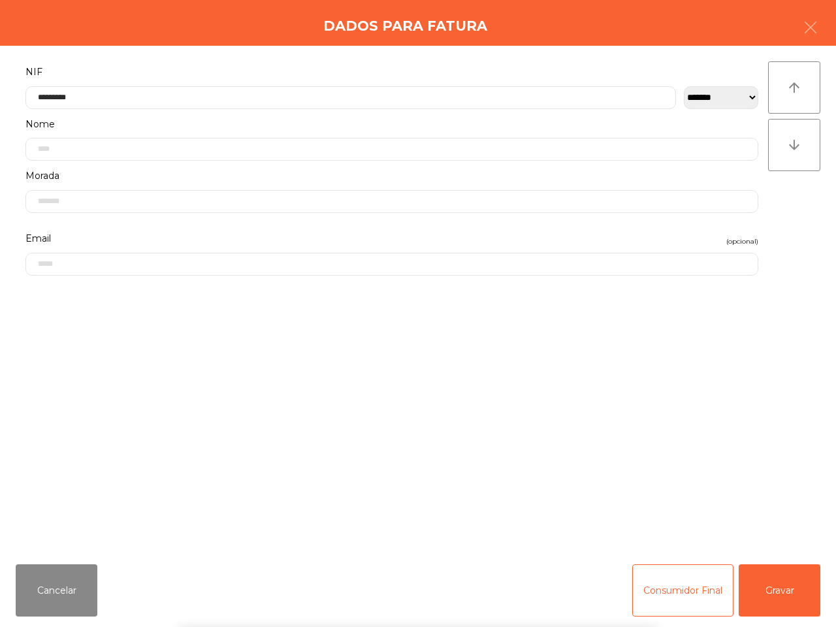
click at [770, 592] on div "` 1 2 3 4 5 6 7 8 9 0 - = keyboard_backspace keyboard_tab q w e r t y u i o p […" at bounding box center [418, 546] width 836 height 162
click at [768, 599] on button "Gravar" at bounding box center [780, 591] width 82 height 52
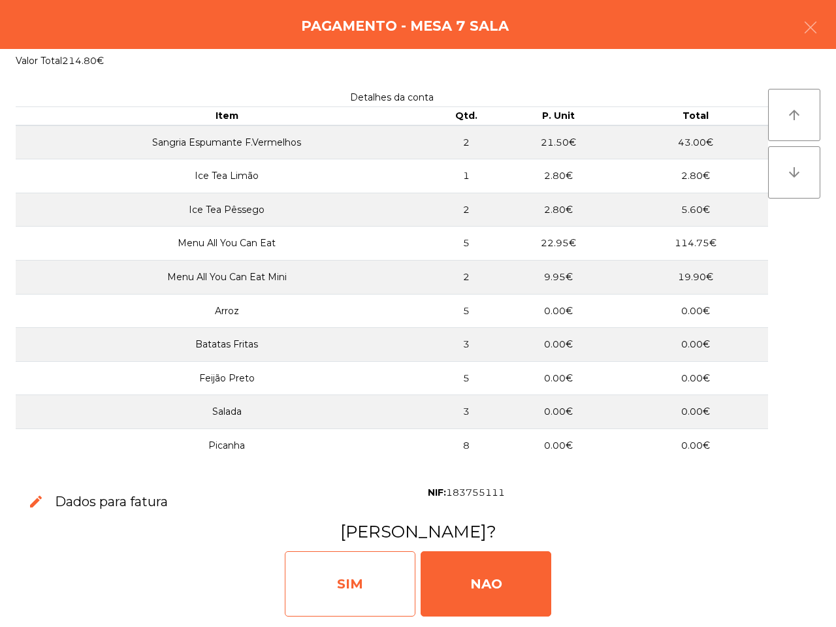
click at [397, 567] on div "SIM" at bounding box center [350, 583] width 131 height 65
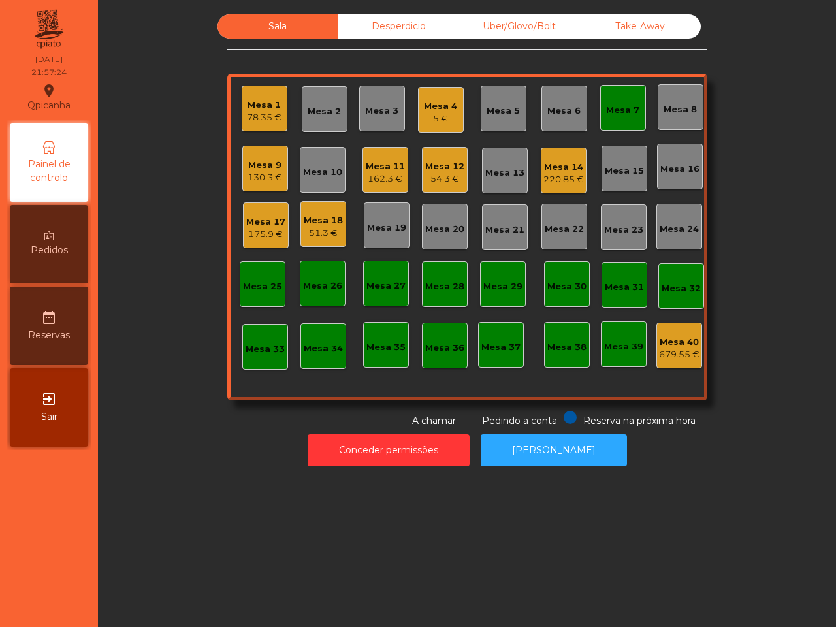
click at [400, 540] on div "Sala Desperdicio Uber/Glovo/Bolt Take Away [GEOGRAPHIC_DATA] 1 78.35 € Mesa 2 M…" at bounding box center [467, 313] width 738 height 627
click at [422, 551] on div "Sala Desperdicio Uber/Glovo/Bolt Take Away [GEOGRAPHIC_DATA] 1 78.35 € Mesa 2 M…" at bounding box center [467, 313] width 738 height 627
click at [272, 174] on div "130.3 €" at bounding box center [265, 177] width 35 height 13
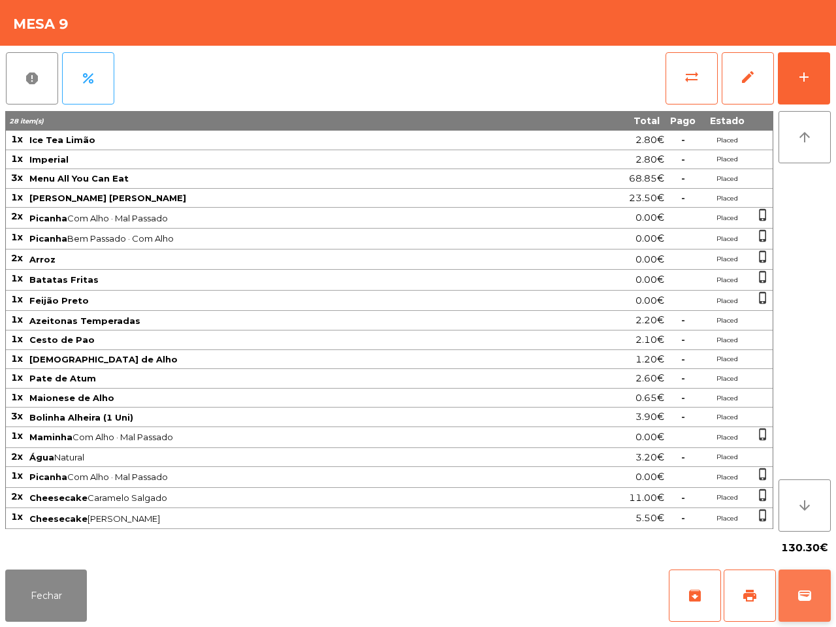
click at [804, 601] on span "wallet" at bounding box center [805, 596] width 16 height 16
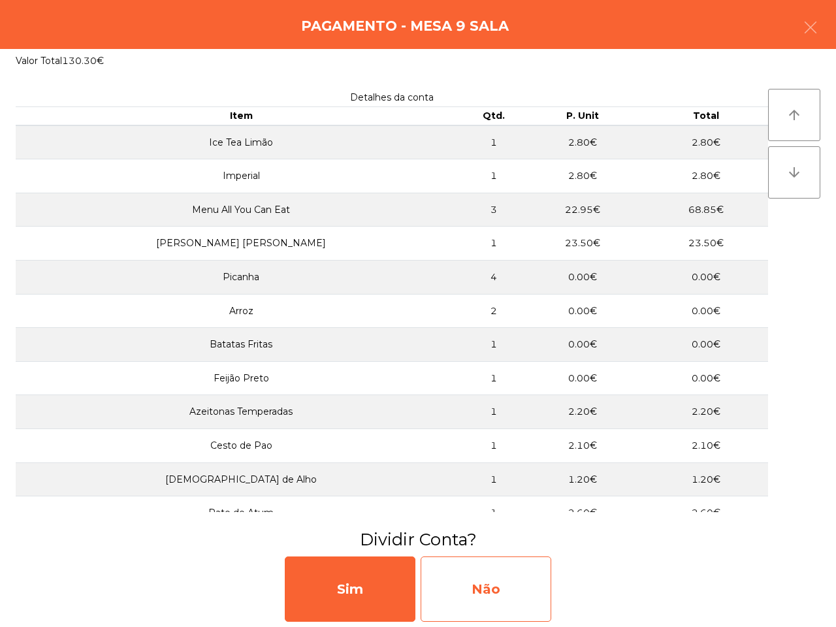
click at [533, 592] on div "Não" at bounding box center [486, 589] width 131 height 65
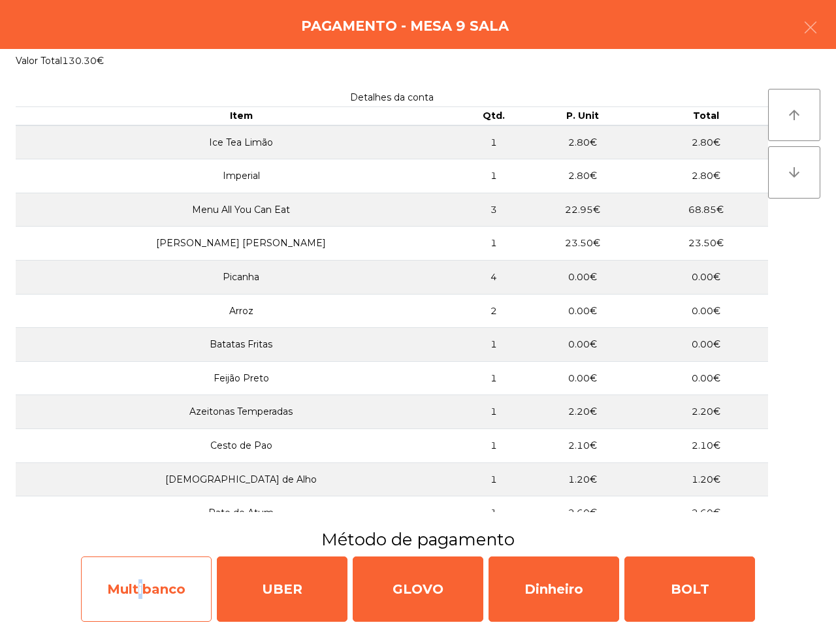
click at [137, 580] on div "Multibanco" at bounding box center [146, 589] width 131 height 65
select select "**"
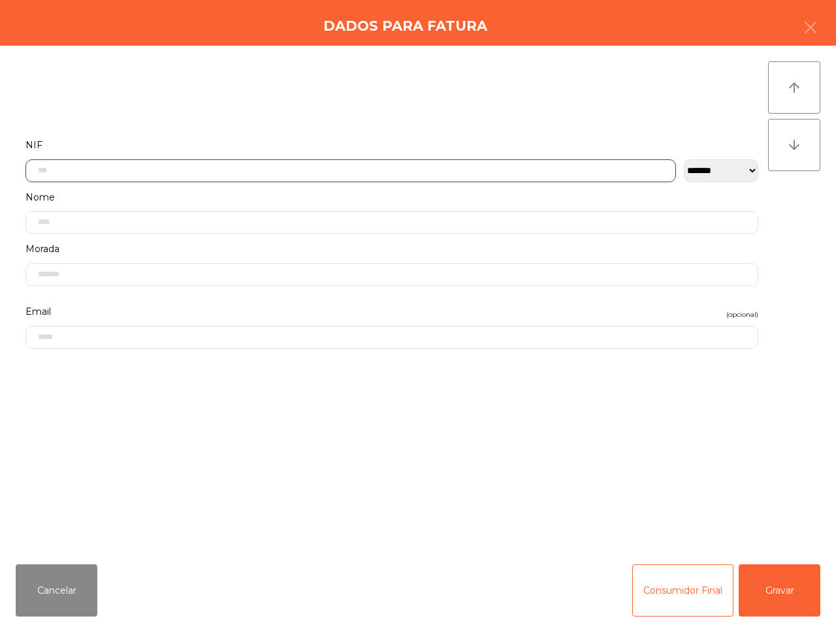
click at [205, 168] on input "text" at bounding box center [350, 170] width 651 height 23
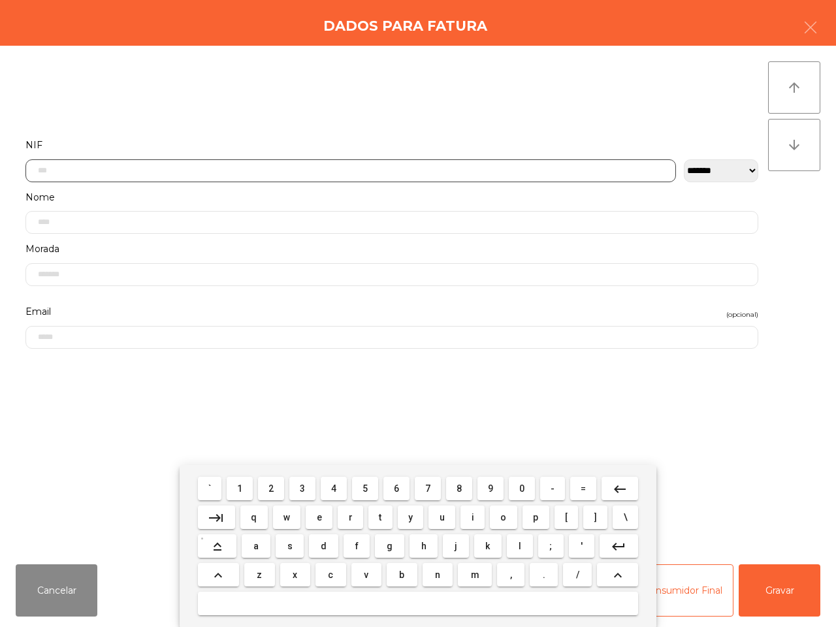
scroll to position [63, 0]
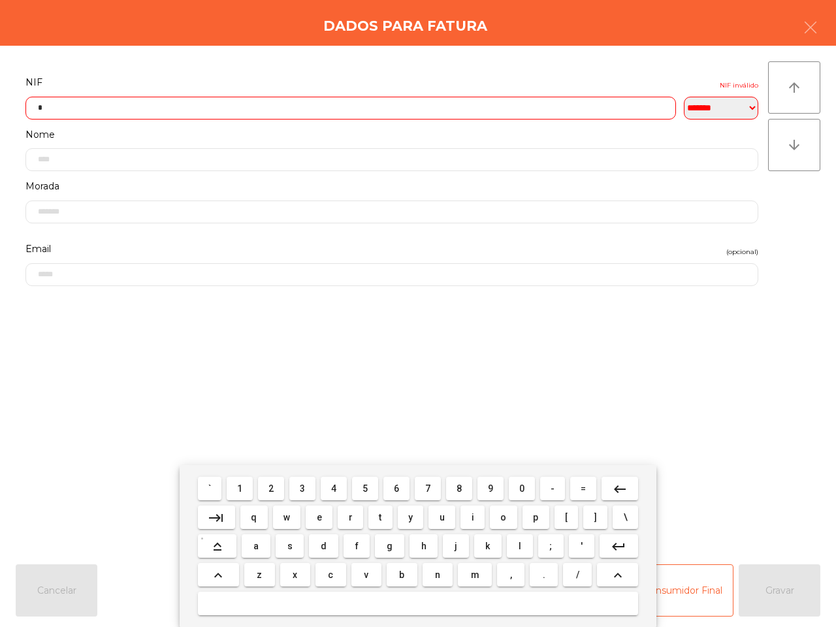
scroll to position [73, 0]
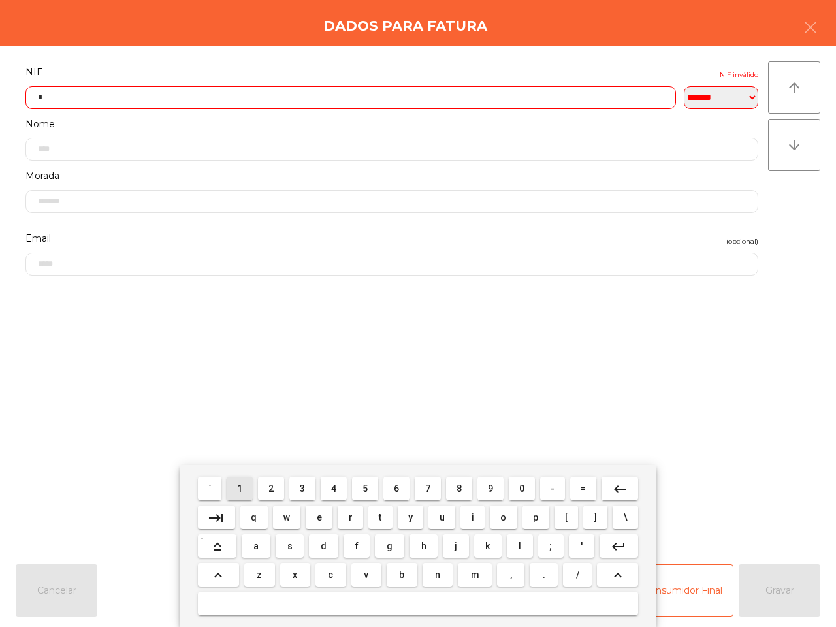
click at [242, 491] on span "1" at bounding box center [239, 489] width 5 height 10
click at [304, 489] on span "3" at bounding box center [302, 489] width 5 height 10
click at [240, 488] on span "1" at bounding box center [239, 489] width 5 height 10
click at [344, 487] on button "4" at bounding box center [334, 489] width 26 height 24
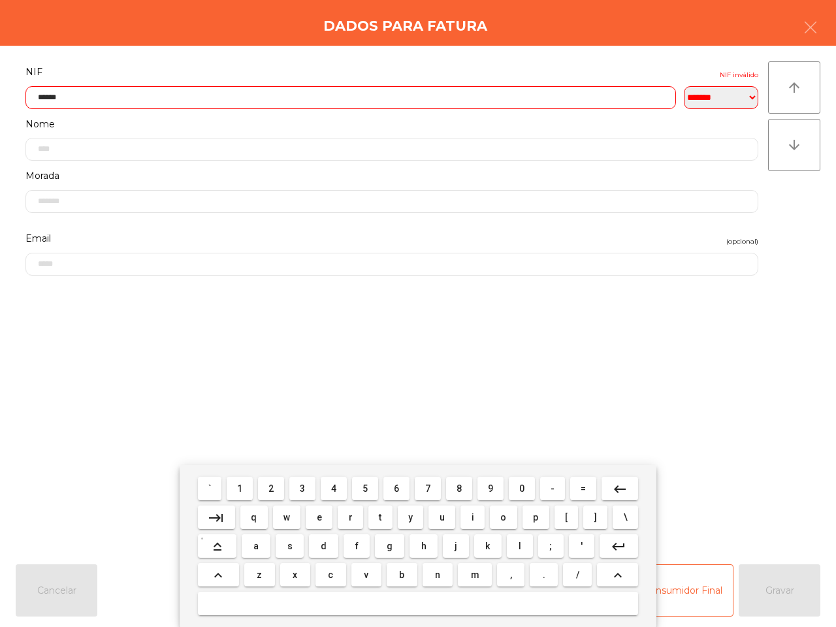
click at [401, 490] on button "6" at bounding box center [397, 489] width 26 height 24
click at [276, 487] on button "2" at bounding box center [271, 489] width 26 height 24
click at [370, 487] on button "5" at bounding box center [365, 489] width 26 height 24
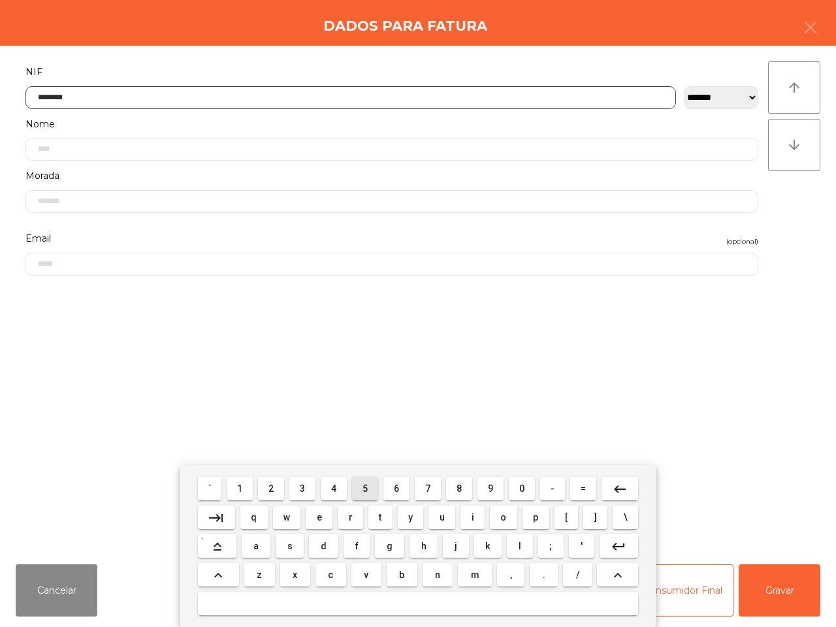
type input "*********"
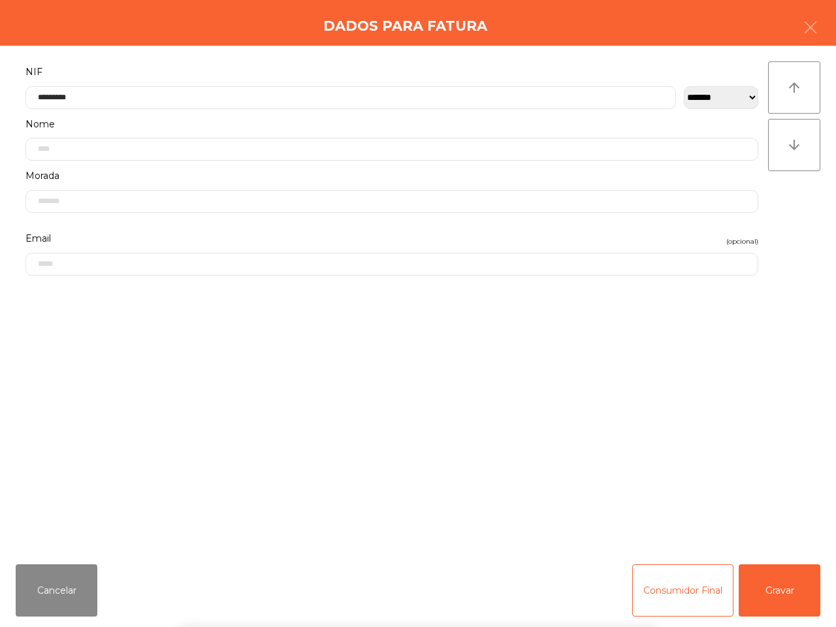
click at [774, 599] on div "` 1 2 3 4 5 6 7 8 9 0 - = keyboard_backspace keyboard_tab q w e r t y u i o p […" at bounding box center [418, 546] width 836 height 162
click at [789, 585] on button "Gravar" at bounding box center [780, 591] width 82 height 52
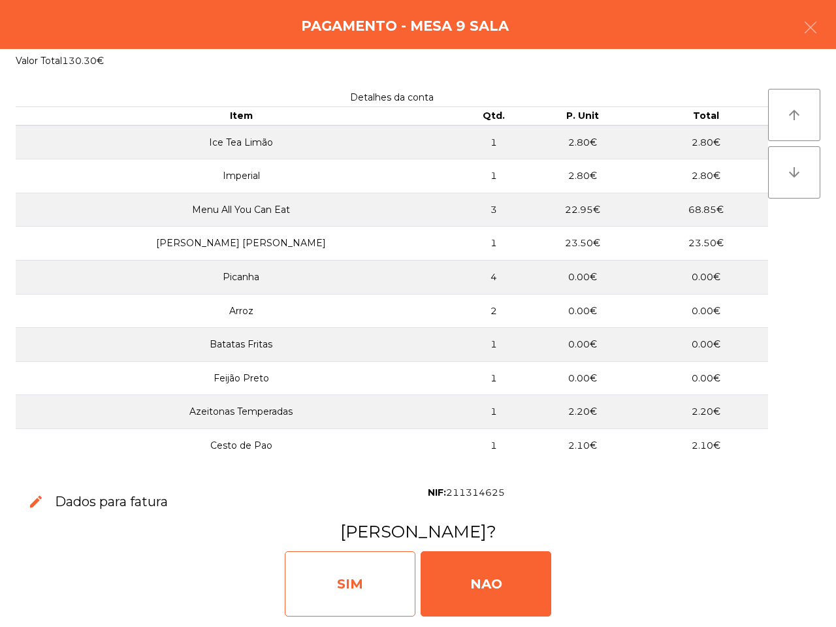
click at [363, 576] on div "SIM" at bounding box center [350, 583] width 131 height 65
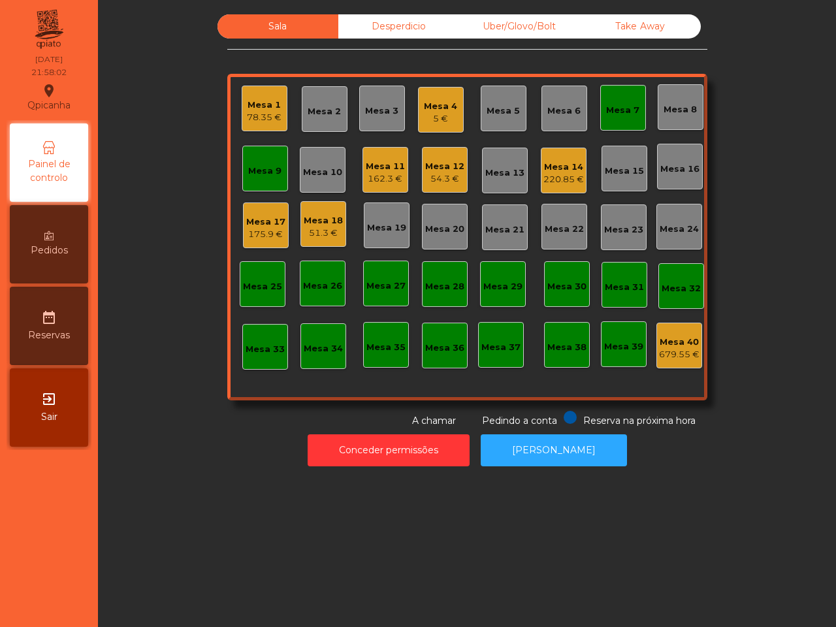
click at [258, 178] on div "Mesa 9" at bounding box center [265, 169] width 46 height 46
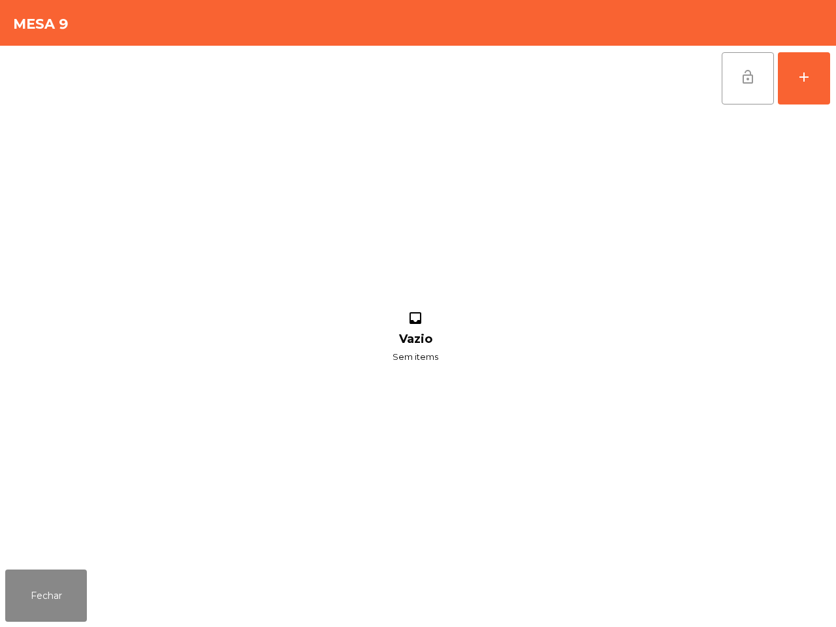
click at [734, 77] on button "lock_open" at bounding box center [748, 78] width 52 height 52
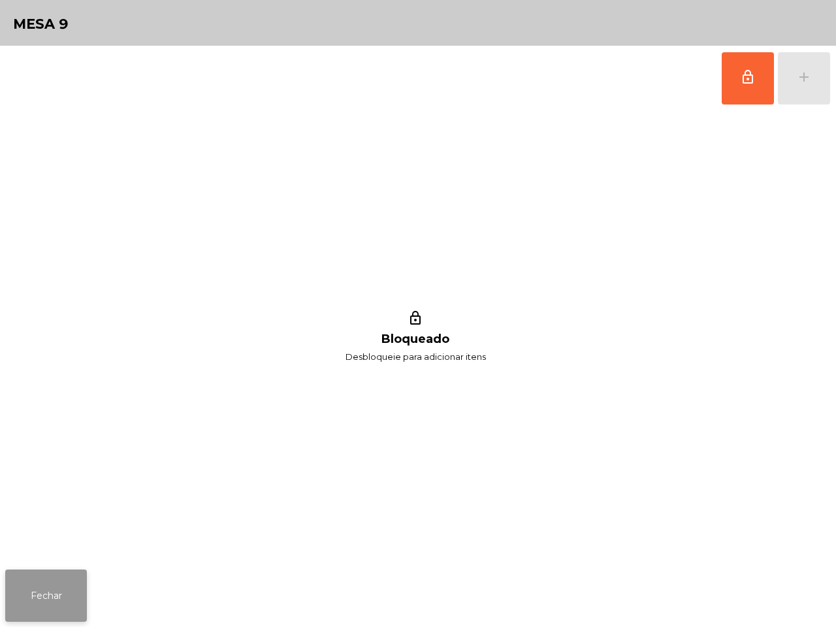
click at [37, 598] on button "Fechar" at bounding box center [46, 596] width 82 height 52
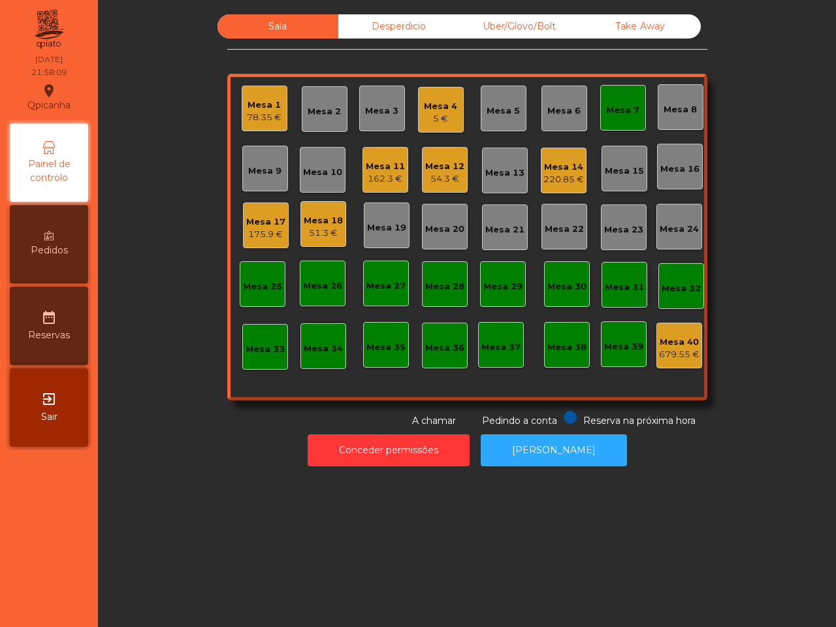
click at [606, 122] on div "Mesa 7" at bounding box center [624, 108] width 46 height 46
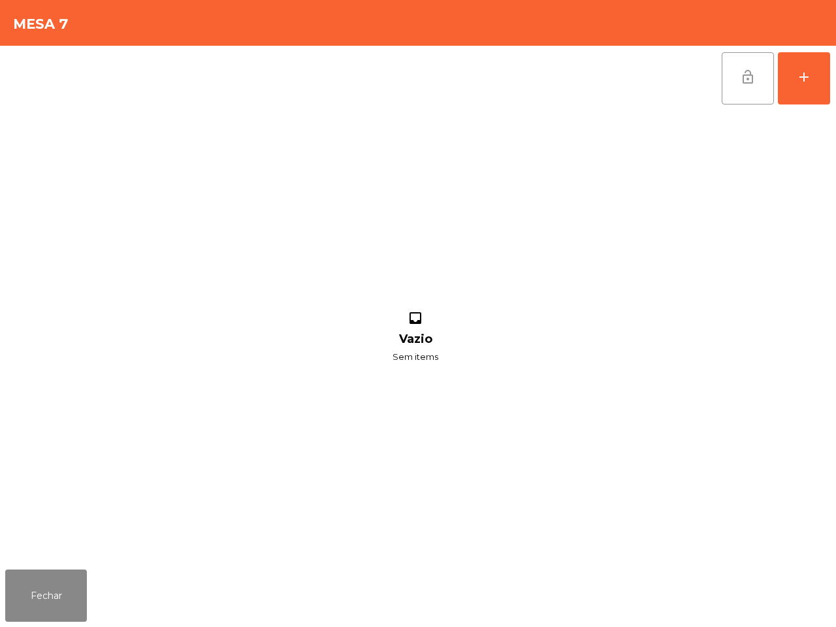
click at [735, 80] on button "lock_open" at bounding box center [748, 78] width 52 height 52
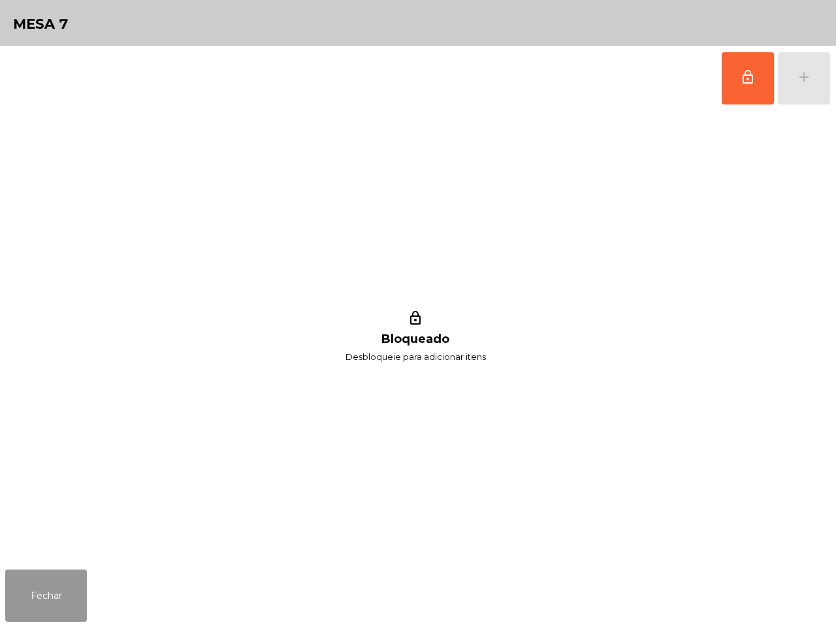
click at [30, 592] on button "Fechar" at bounding box center [46, 596] width 82 height 52
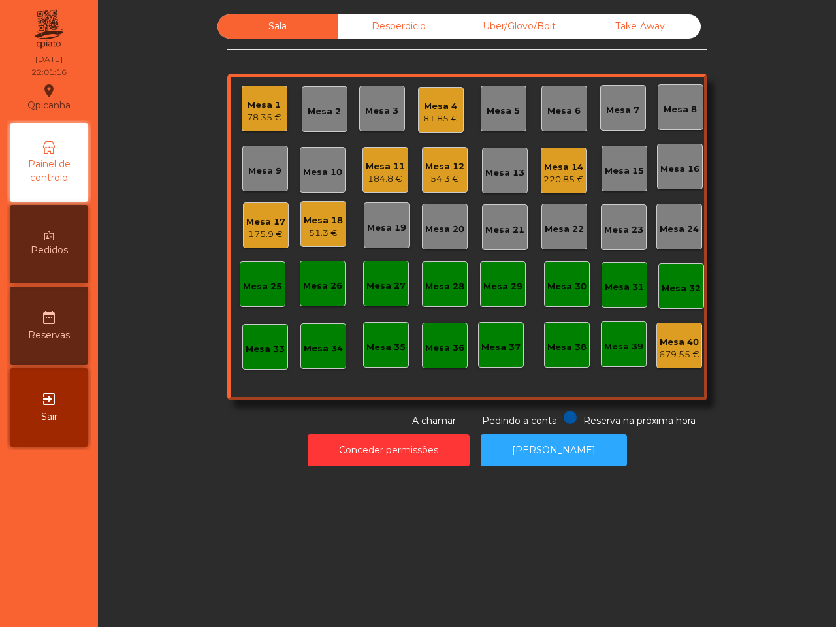
click at [427, 108] on div "Mesa 4" at bounding box center [440, 106] width 35 height 13
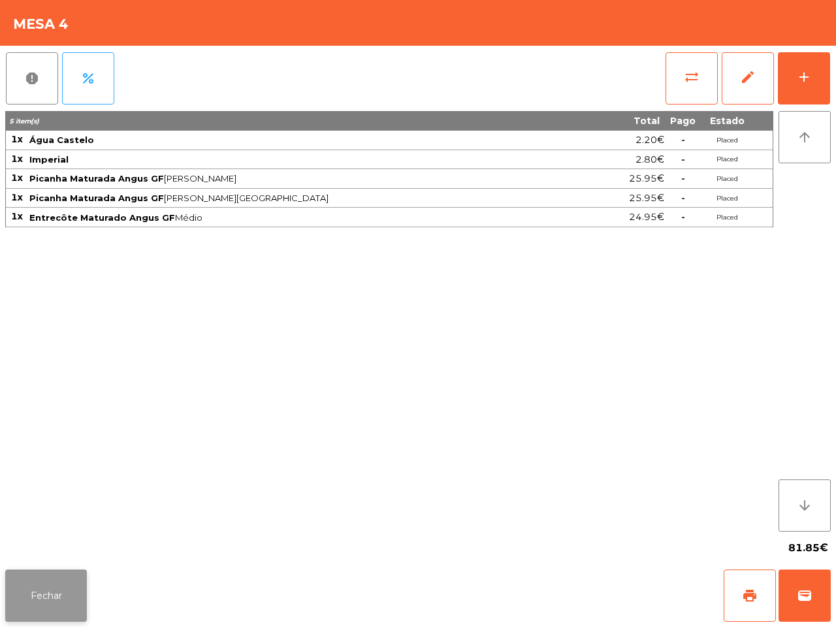
click at [50, 608] on button "Fechar" at bounding box center [46, 596] width 82 height 52
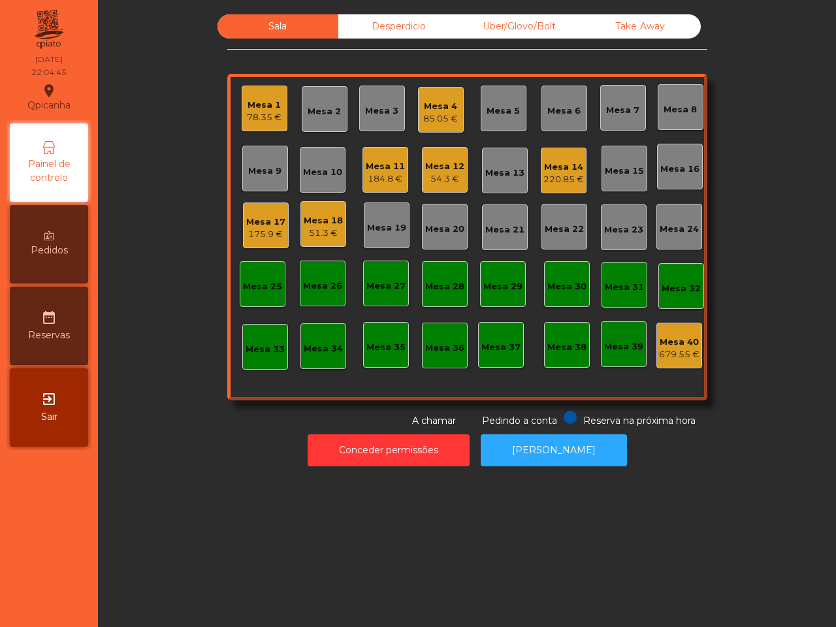
click at [516, 20] on div "Uber/Glovo/Bolt" at bounding box center [519, 26] width 121 height 24
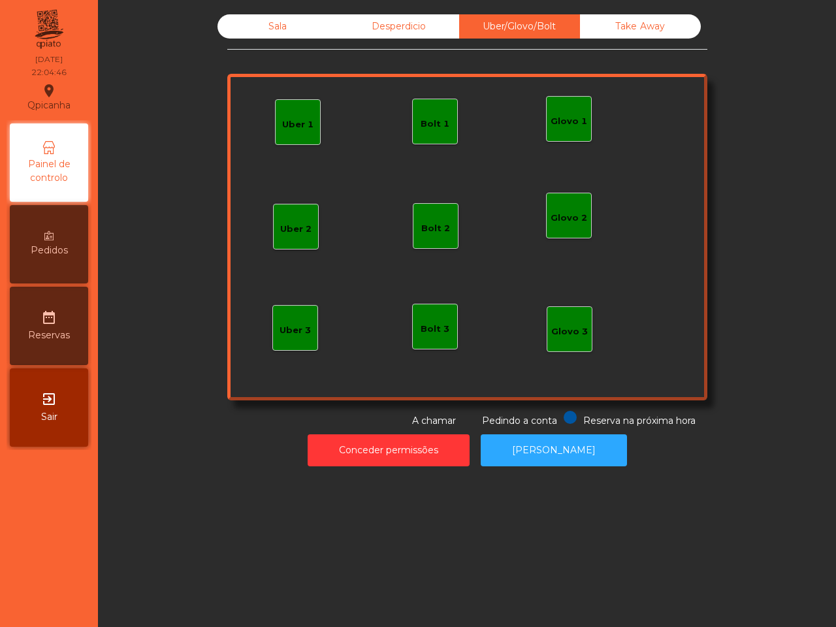
click at [559, 122] on div "Glovo 1" at bounding box center [569, 121] width 37 height 13
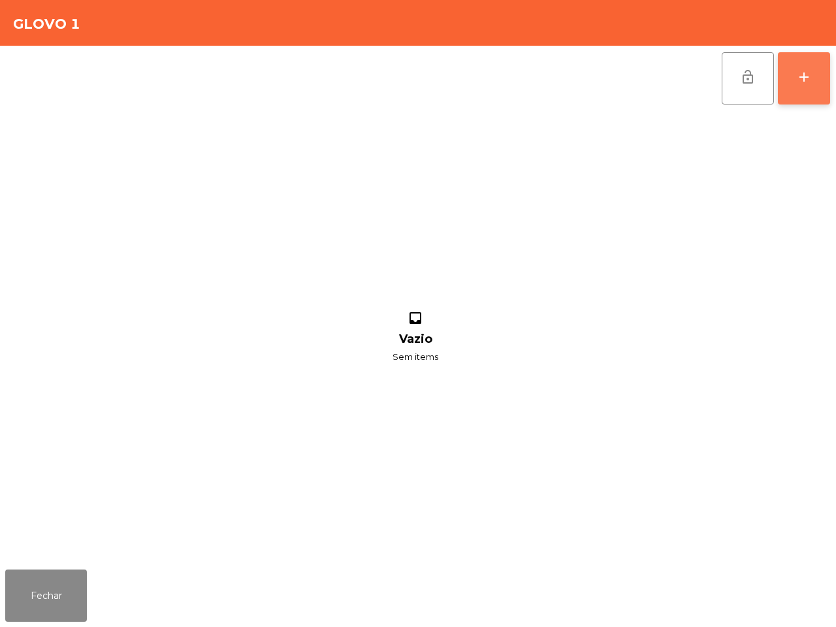
click at [788, 86] on button "add" at bounding box center [804, 78] width 52 height 52
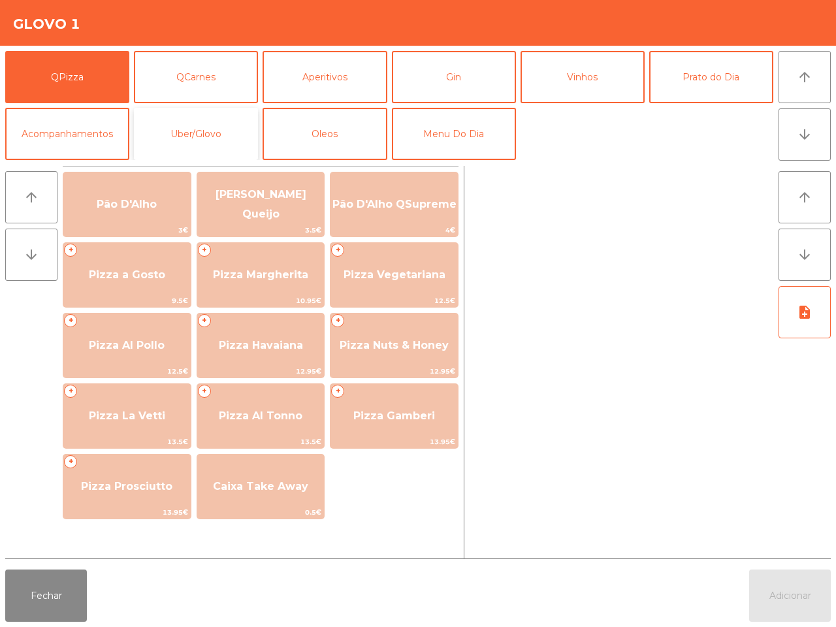
click at [163, 115] on button "Uber/Glovo" at bounding box center [196, 134] width 124 height 52
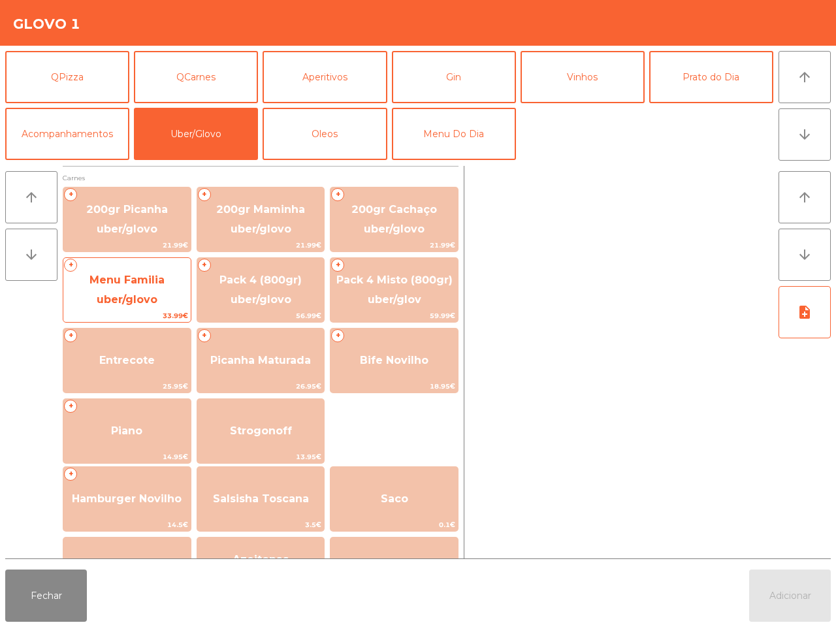
click at [148, 303] on span "Menu Familia uber/glovo" at bounding box center [127, 290] width 75 height 32
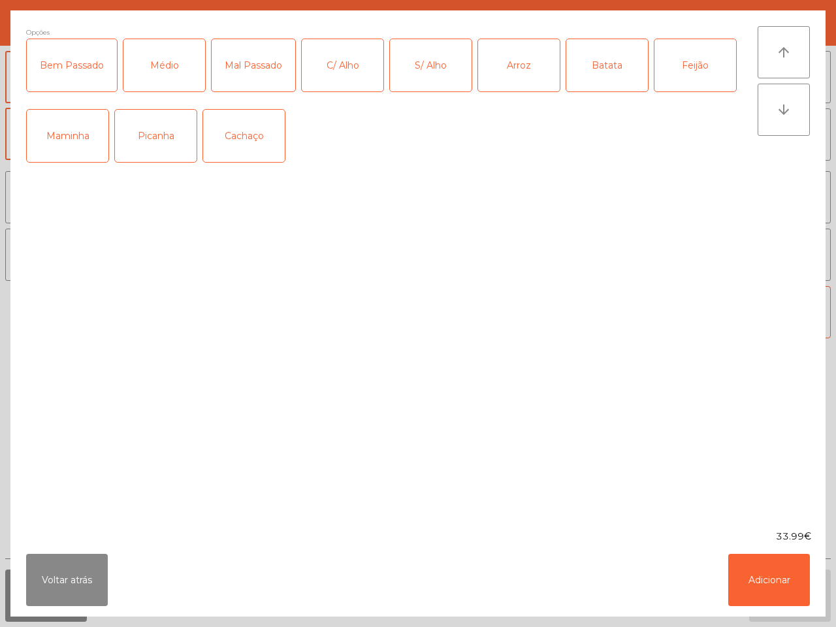
click at [84, 63] on div "Bem Passado" at bounding box center [72, 65] width 90 height 52
click at [337, 73] on div "C/ Alho" at bounding box center [343, 65] width 82 height 52
click at [182, 131] on div "Picanha" at bounding box center [156, 136] width 82 height 52
click at [763, 578] on button "Adicionar" at bounding box center [770, 580] width 82 height 52
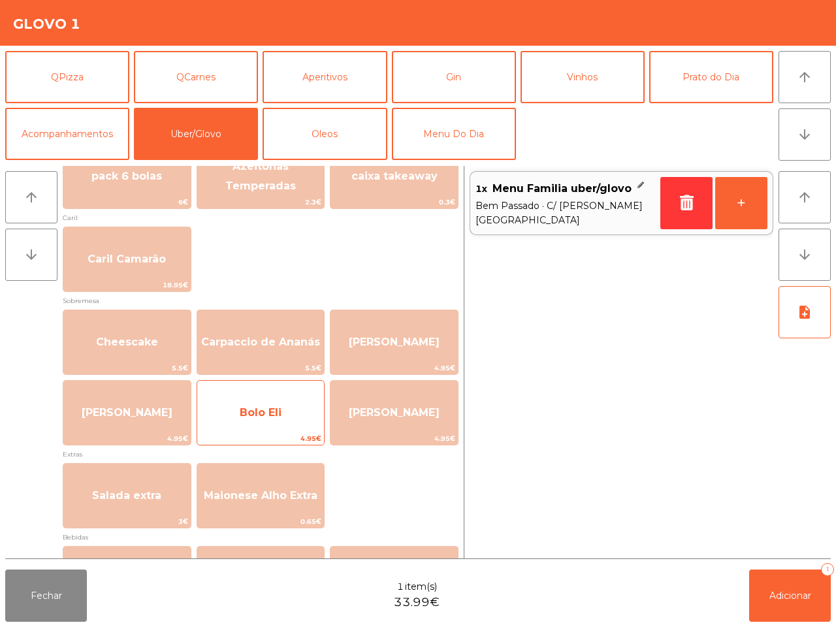
scroll to position [245, 0]
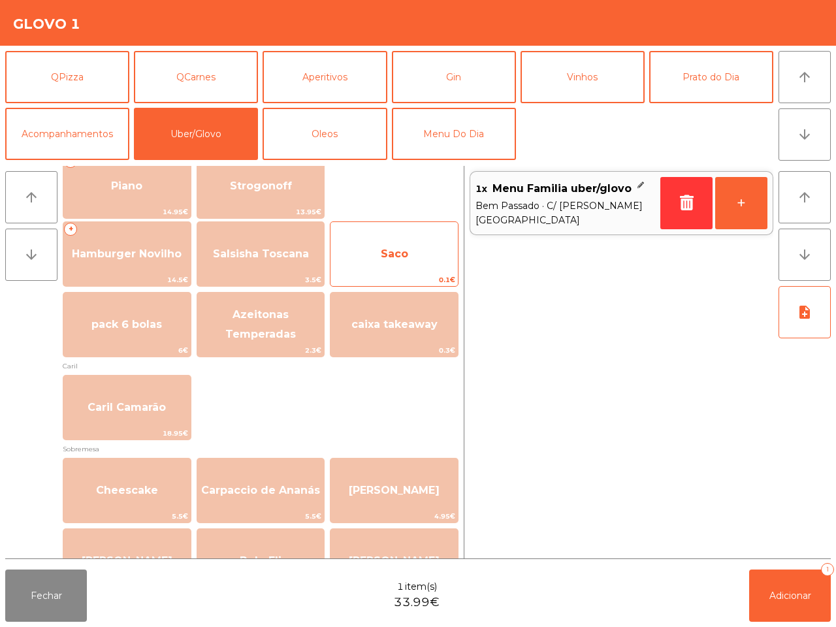
click at [397, 242] on span "Saco" at bounding box center [394, 254] width 127 height 35
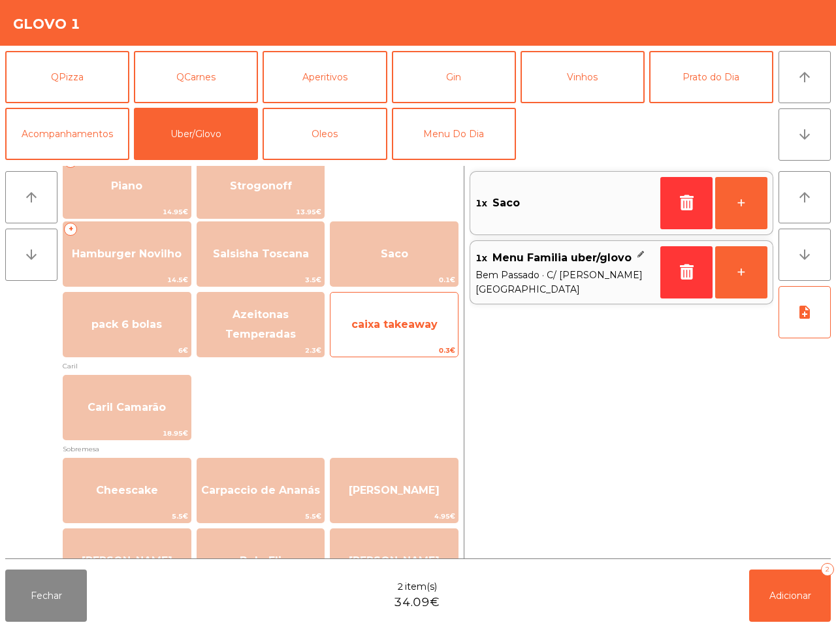
click at [403, 308] on span "caixa takeaway" at bounding box center [394, 324] width 127 height 35
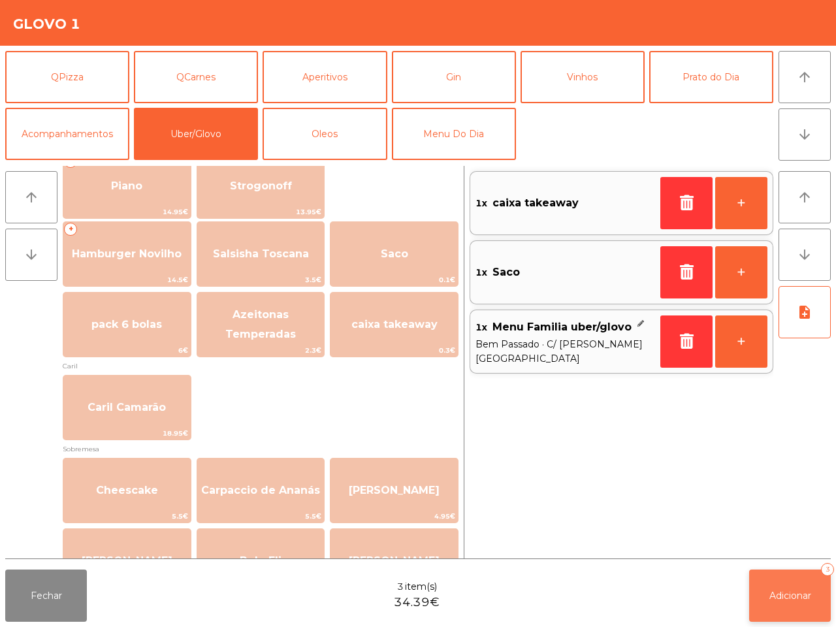
click at [770, 588] on button "Adicionar 3" at bounding box center [790, 596] width 82 height 52
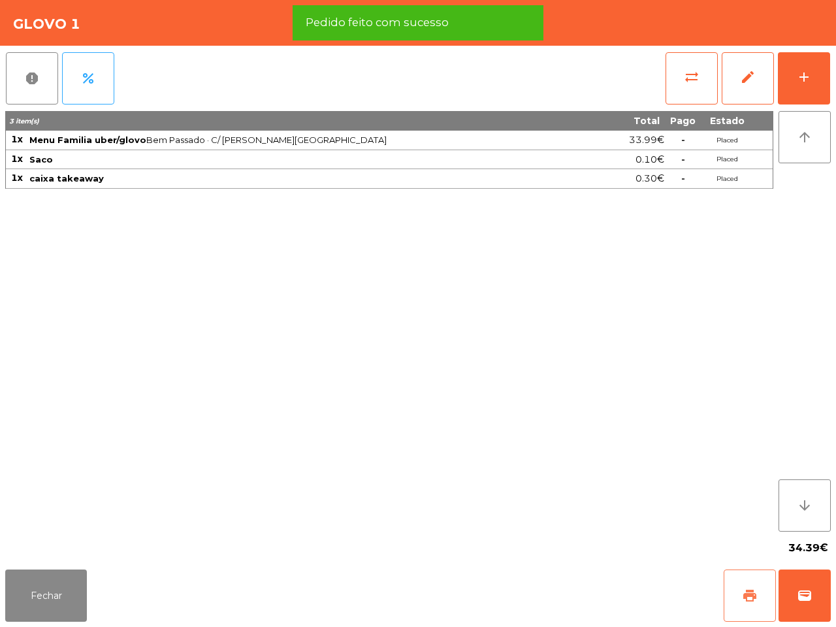
click at [753, 595] on span "print" at bounding box center [750, 596] width 16 height 16
click at [804, 591] on span "wallet" at bounding box center [805, 596] width 16 height 16
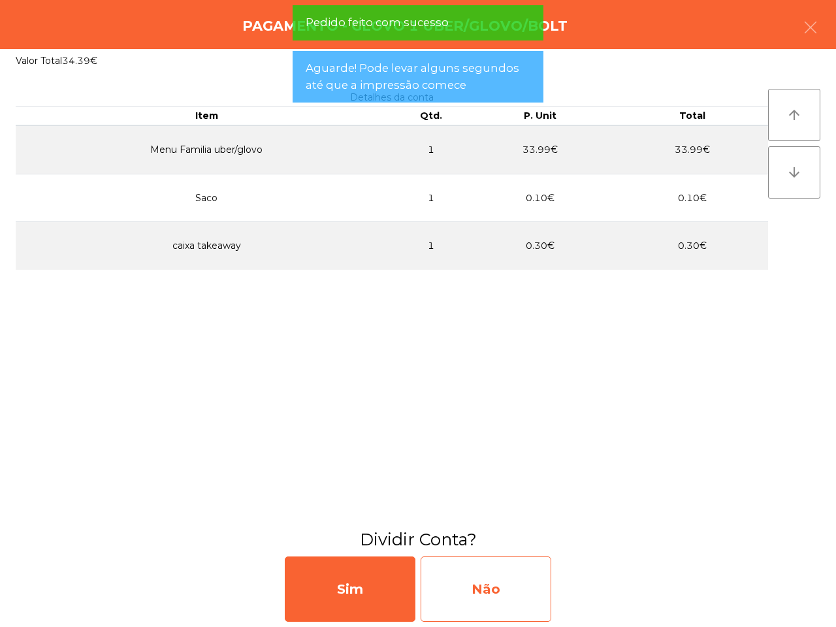
click at [518, 596] on div "Não" at bounding box center [486, 589] width 131 height 65
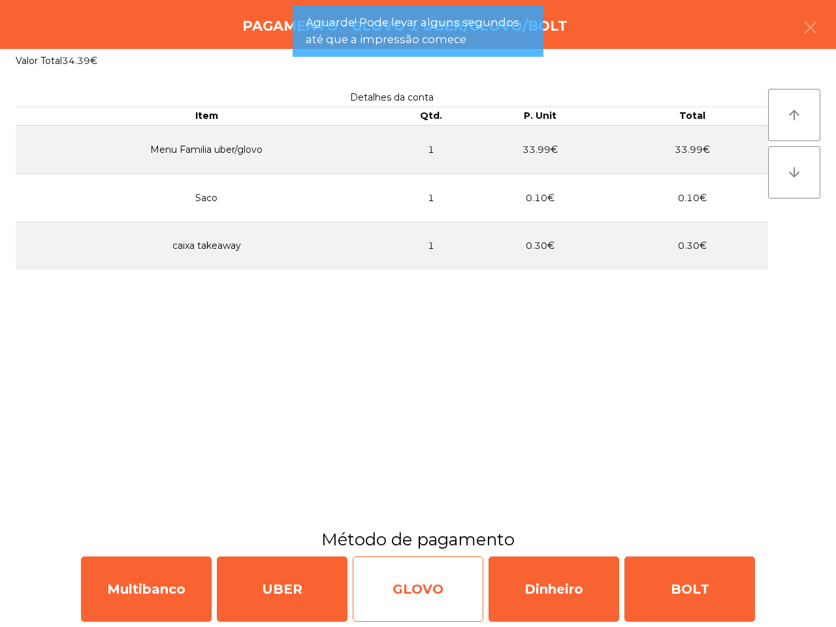
click at [445, 589] on div "GLOVO" at bounding box center [418, 589] width 131 height 65
select select "**"
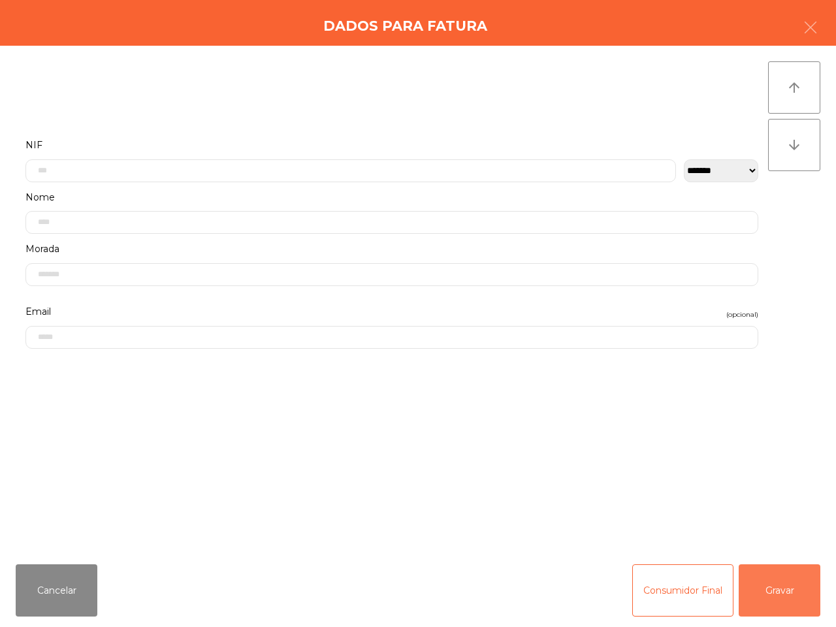
click at [760, 574] on button "Gravar" at bounding box center [780, 591] width 82 height 52
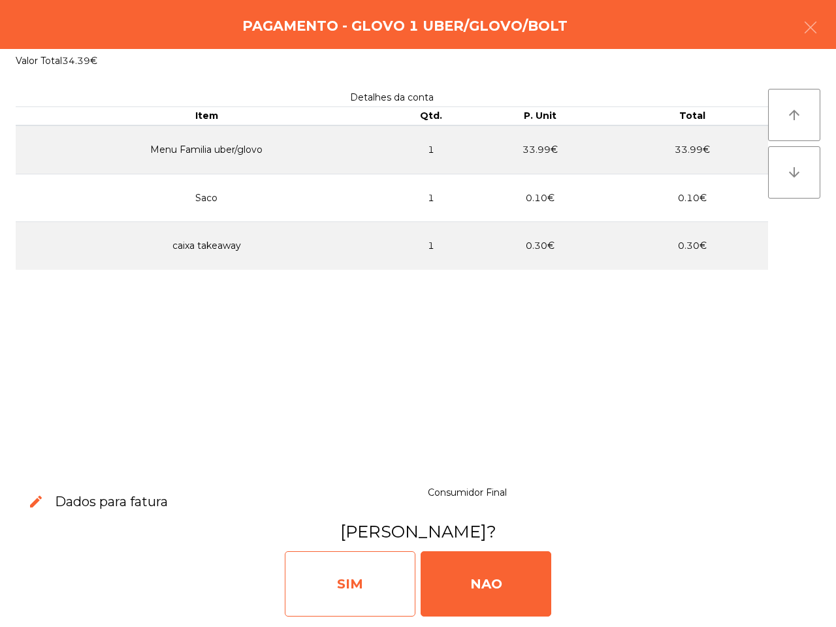
click at [393, 580] on div "SIM" at bounding box center [350, 583] width 131 height 65
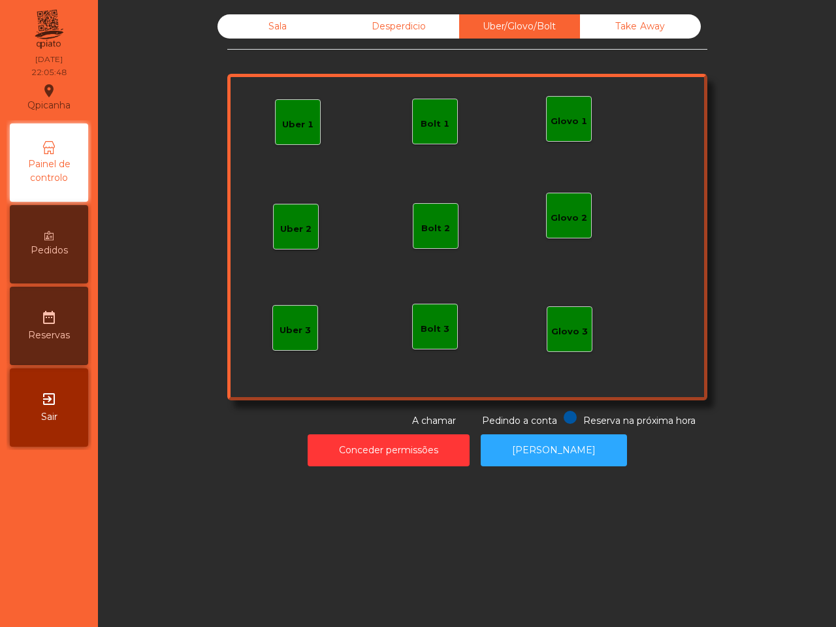
click at [278, 24] on div "Sala" at bounding box center [278, 26] width 121 height 24
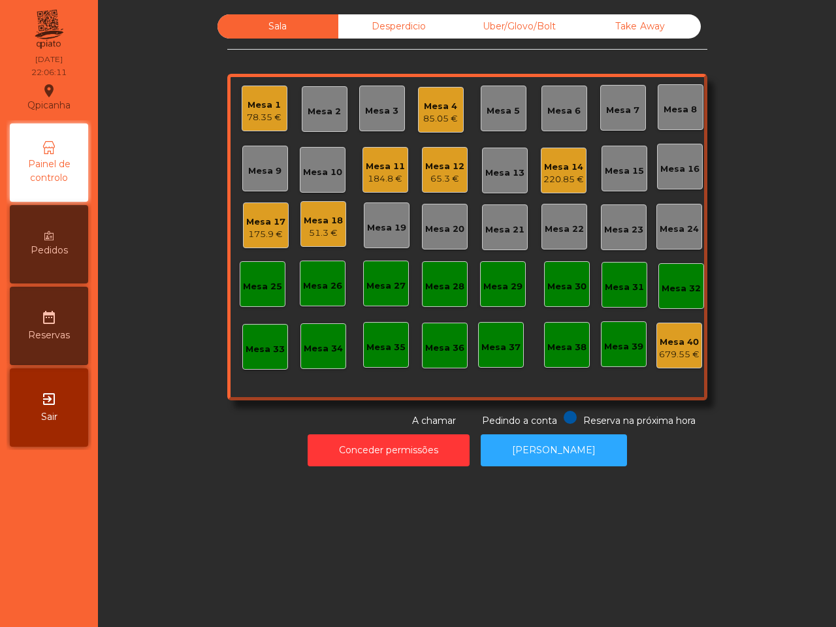
click at [553, 15] on div "Uber/Glovo/Bolt" at bounding box center [519, 26] width 121 height 24
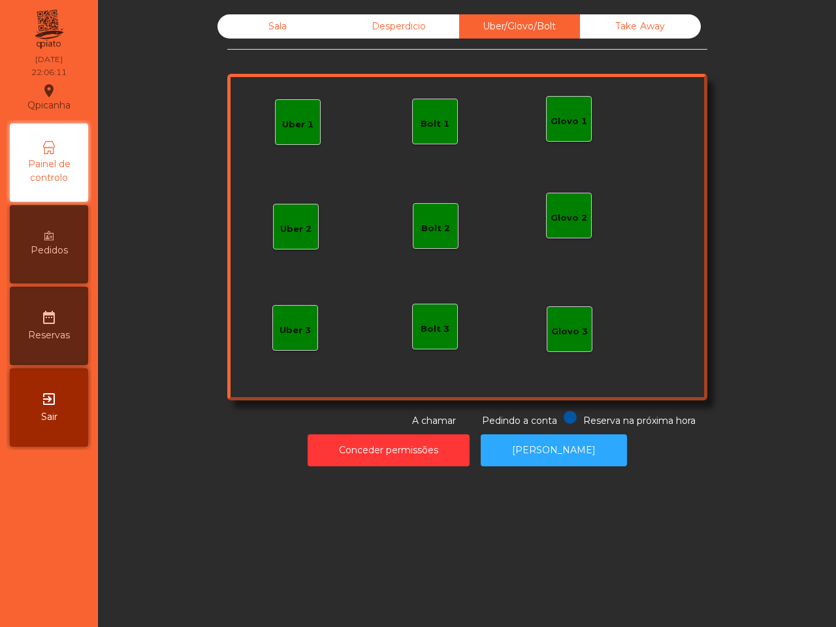
click at [311, 116] on div "Uber 1" at bounding box center [298, 122] width 46 height 46
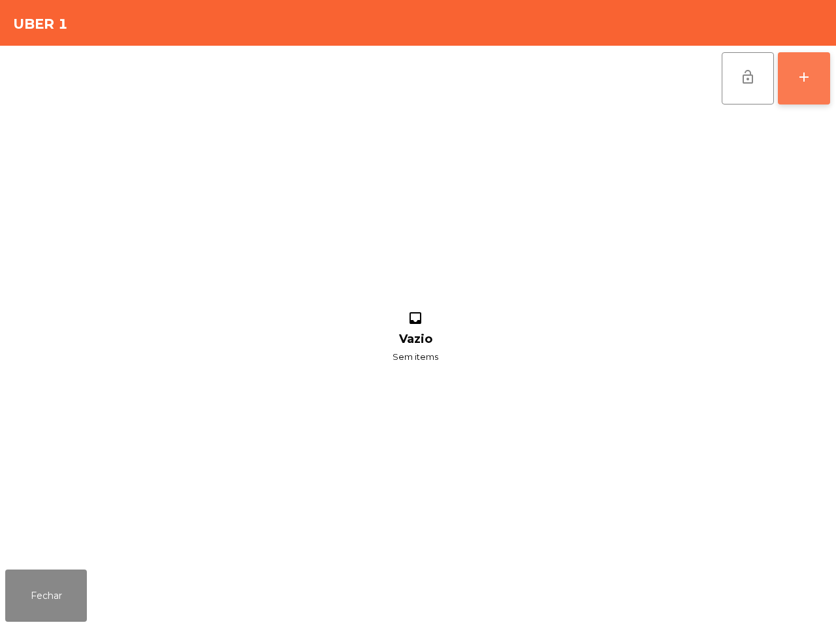
click at [805, 82] on div "add" at bounding box center [805, 77] width 16 height 16
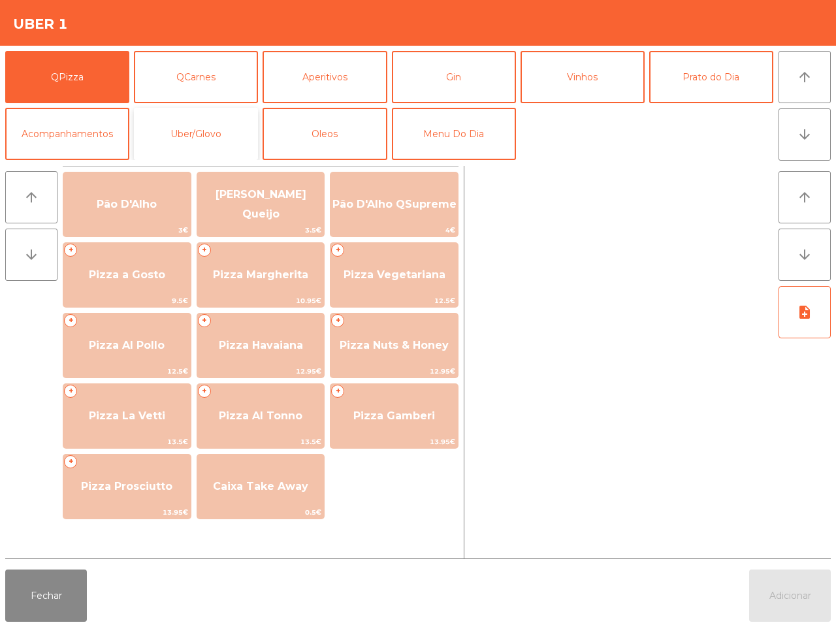
click at [206, 149] on button "Uber/Glovo" at bounding box center [196, 134] width 124 height 52
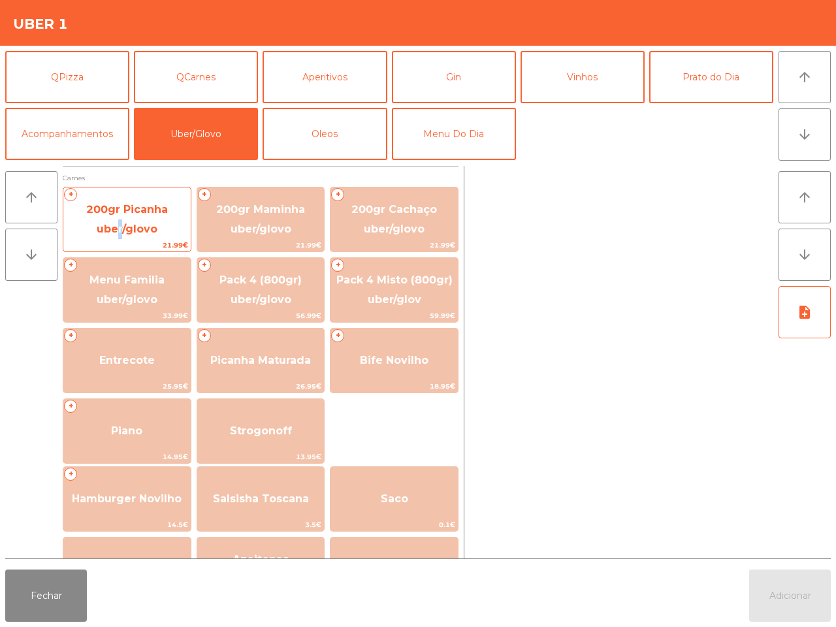
click at [113, 221] on span "200gr Picanha uber/glovo" at bounding box center [126, 220] width 127 height 56
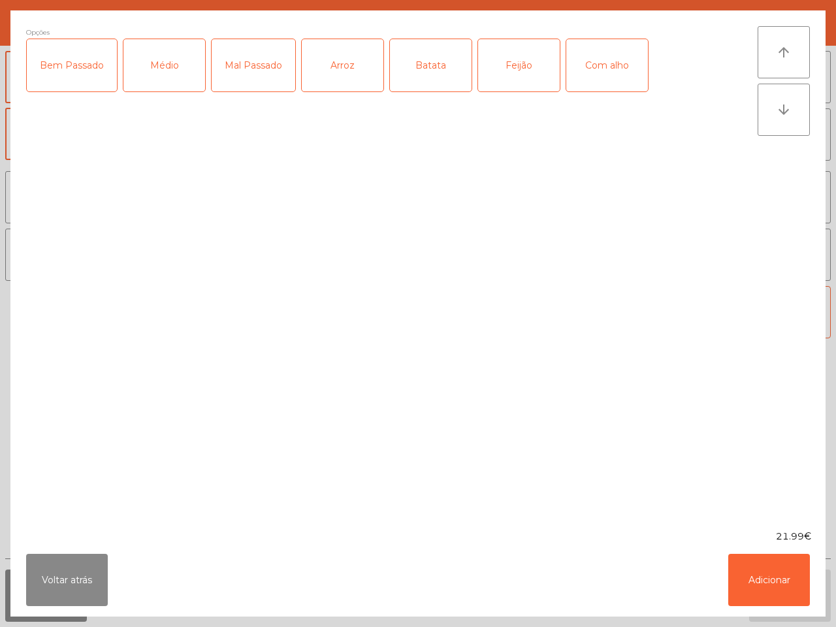
click at [96, 71] on div "Bem Passado" at bounding box center [72, 65] width 90 height 52
click at [599, 71] on div "Com alho" at bounding box center [608, 65] width 82 height 52
click at [791, 585] on button "Adicionar" at bounding box center [770, 580] width 82 height 52
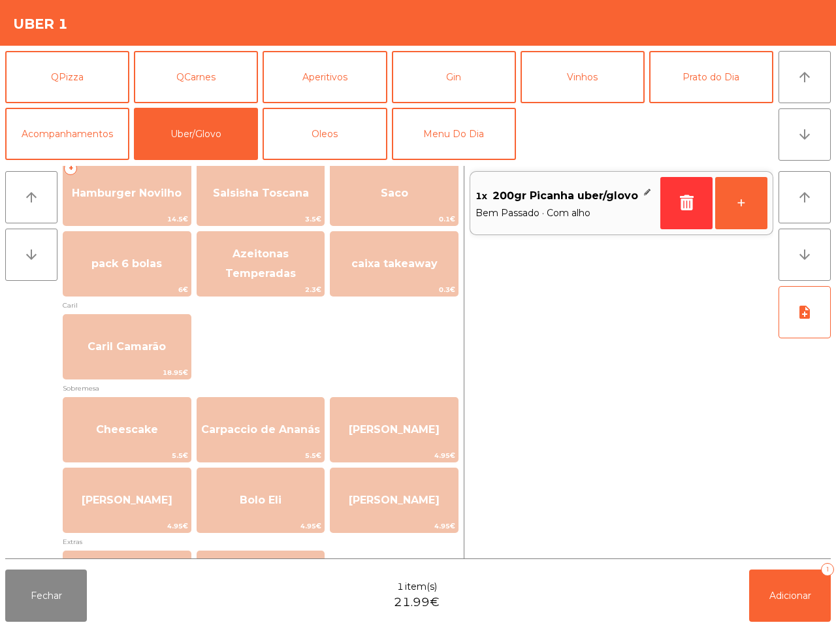
scroll to position [327, 0]
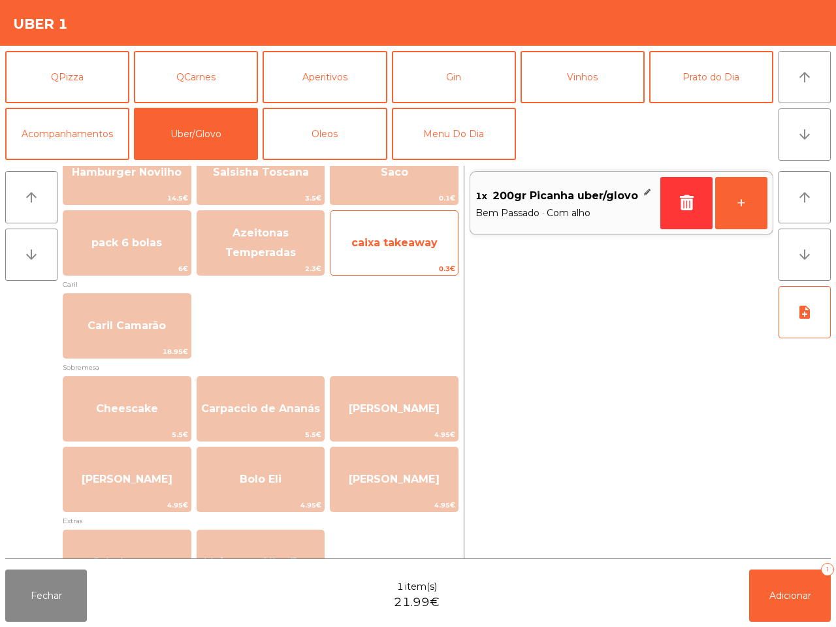
click at [382, 255] on span "caixa takeaway" at bounding box center [394, 242] width 127 height 35
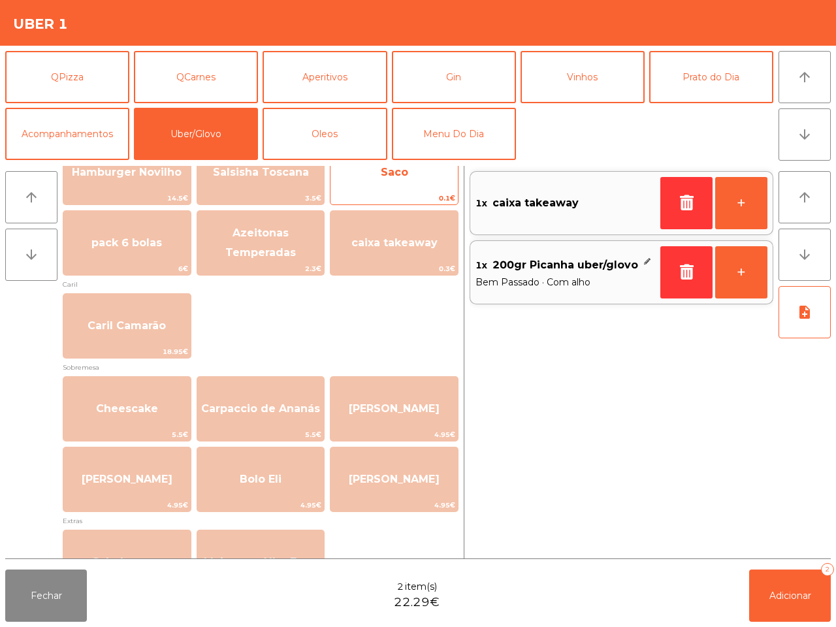
click at [391, 182] on span "Saco" at bounding box center [394, 172] width 127 height 35
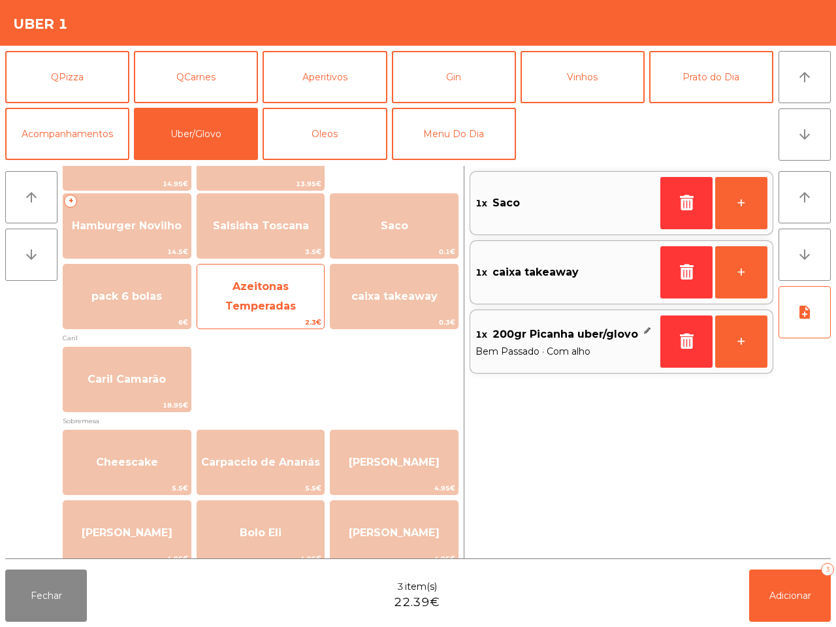
scroll to position [245, 0]
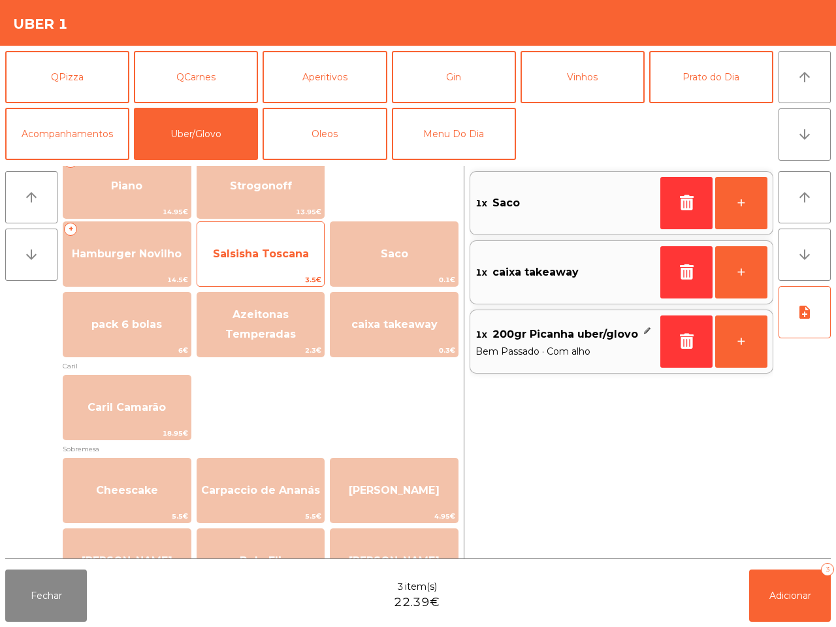
click at [283, 271] on span "Salsisha Toscana" at bounding box center [260, 254] width 127 height 35
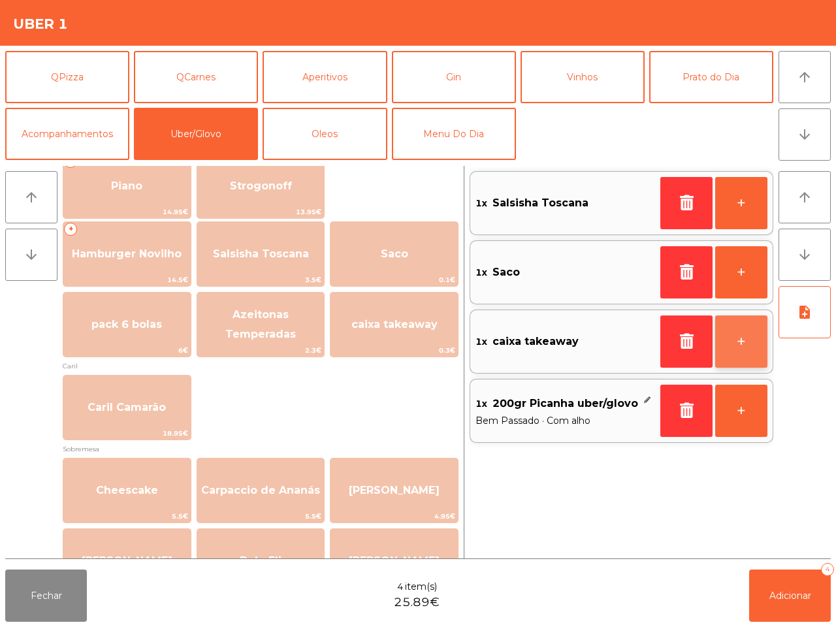
click at [742, 335] on button "+" at bounding box center [742, 342] width 52 height 52
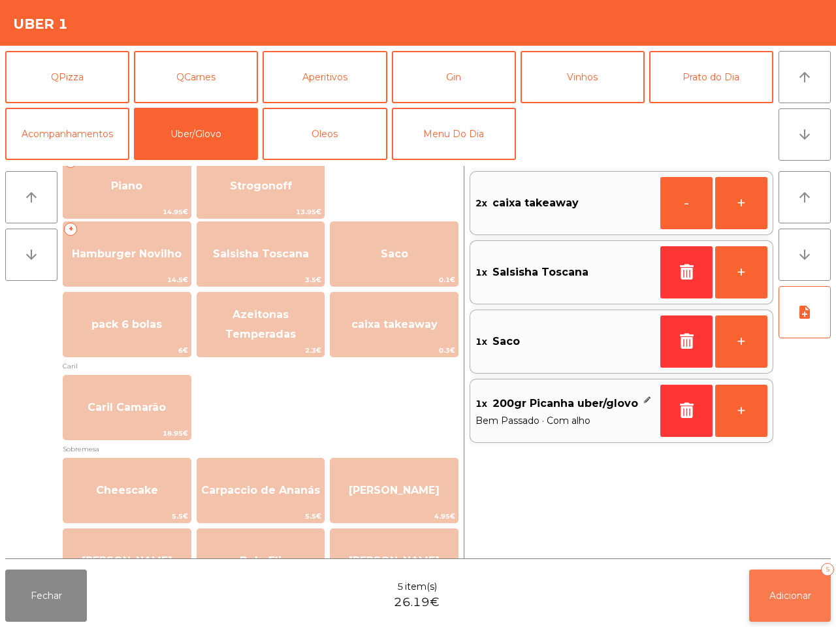
click at [814, 578] on button "Adicionar 5" at bounding box center [790, 596] width 82 height 52
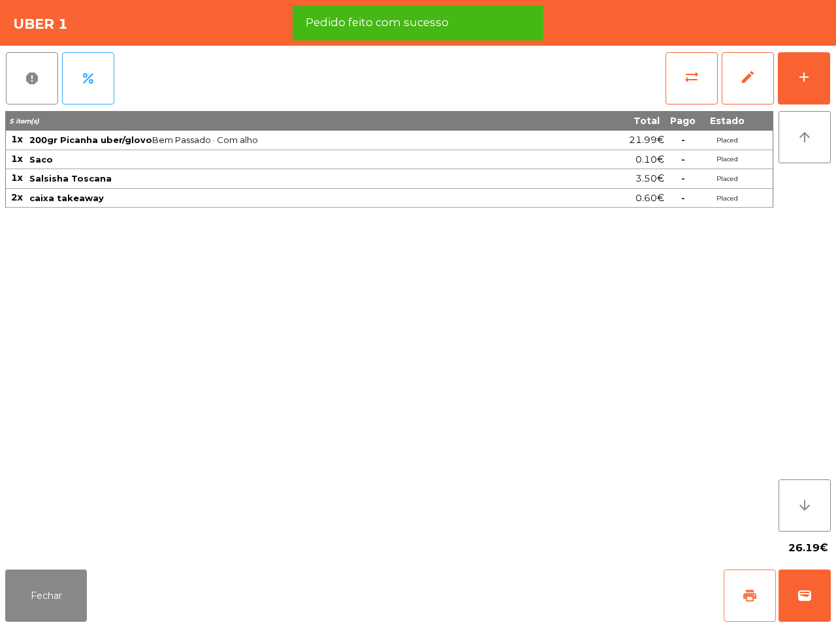
click at [765, 599] on button "print" at bounding box center [750, 596] width 52 height 52
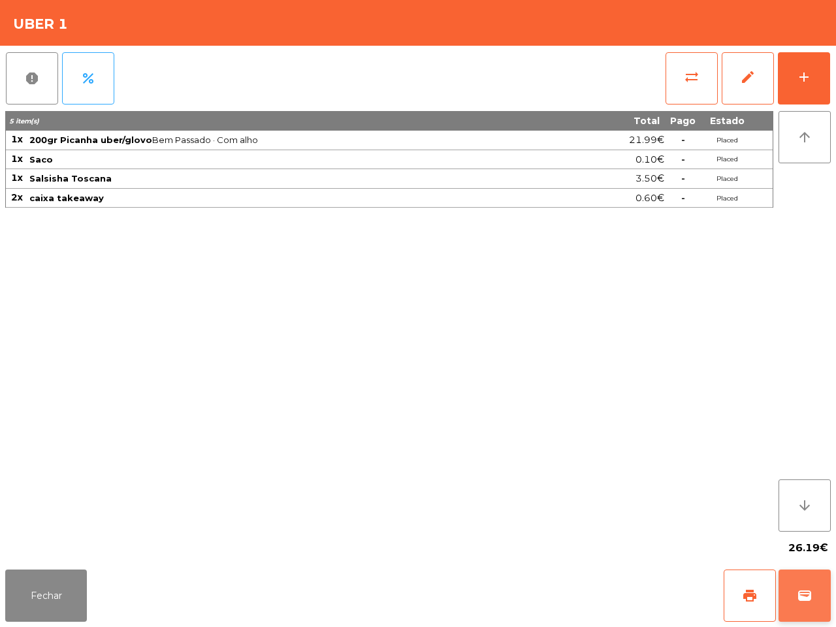
click at [789, 593] on button "wallet" at bounding box center [805, 596] width 52 height 52
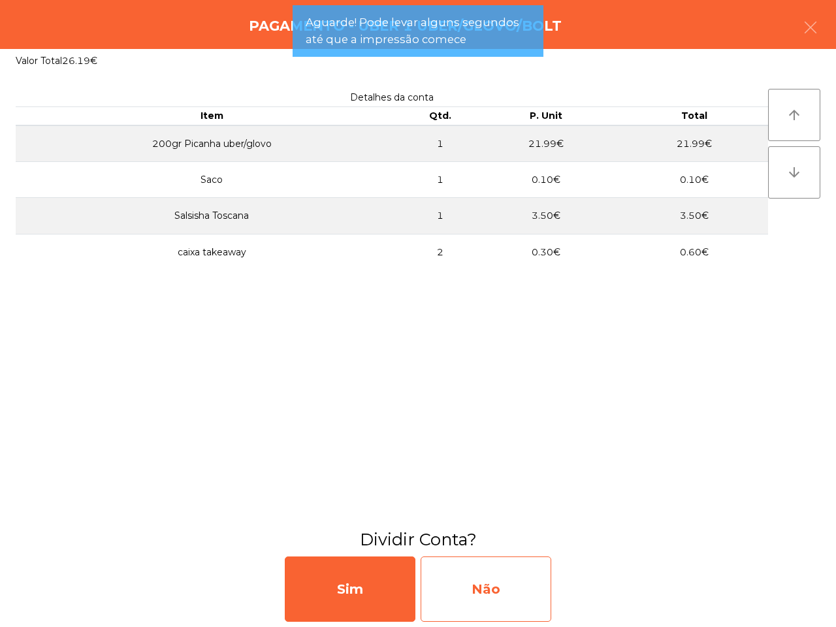
drag, startPoint x: 554, startPoint y: 585, endPoint x: 512, endPoint y: 586, distance: 42.5
click at [553, 585] on div "Sim Não" at bounding box center [418, 589] width 836 height 76
click at [514, 586] on div "Não" at bounding box center [486, 589] width 131 height 65
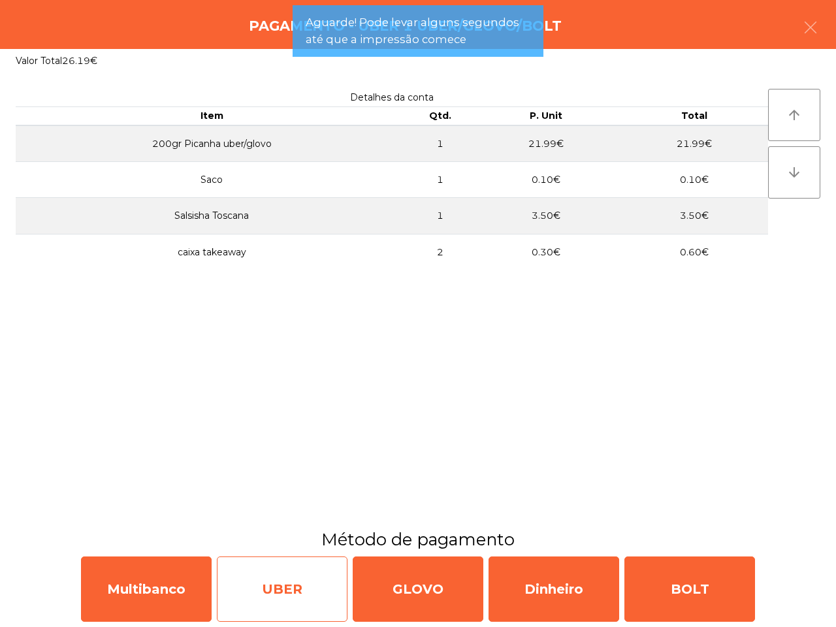
click at [309, 582] on div "UBER" at bounding box center [282, 589] width 131 height 65
select select "**"
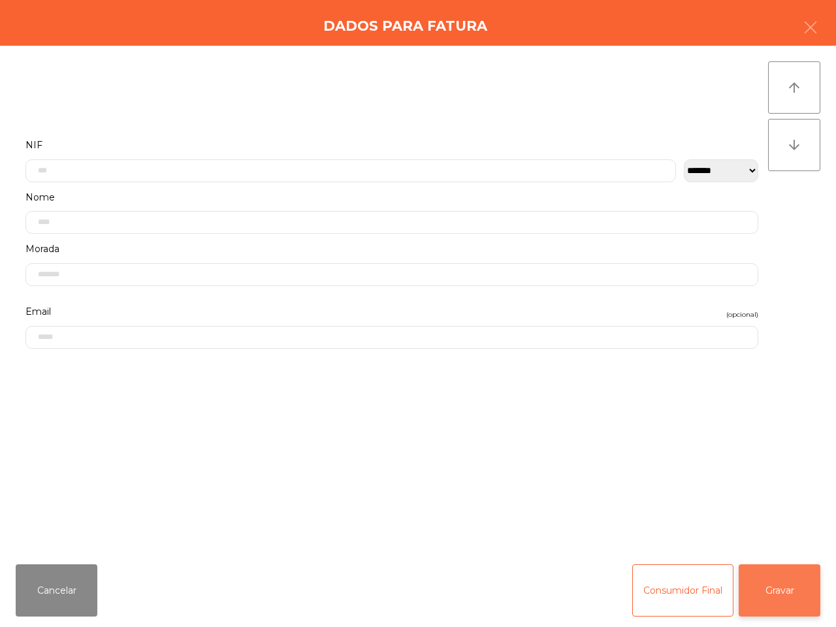
click at [743, 578] on button "Gravar" at bounding box center [780, 591] width 82 height 52
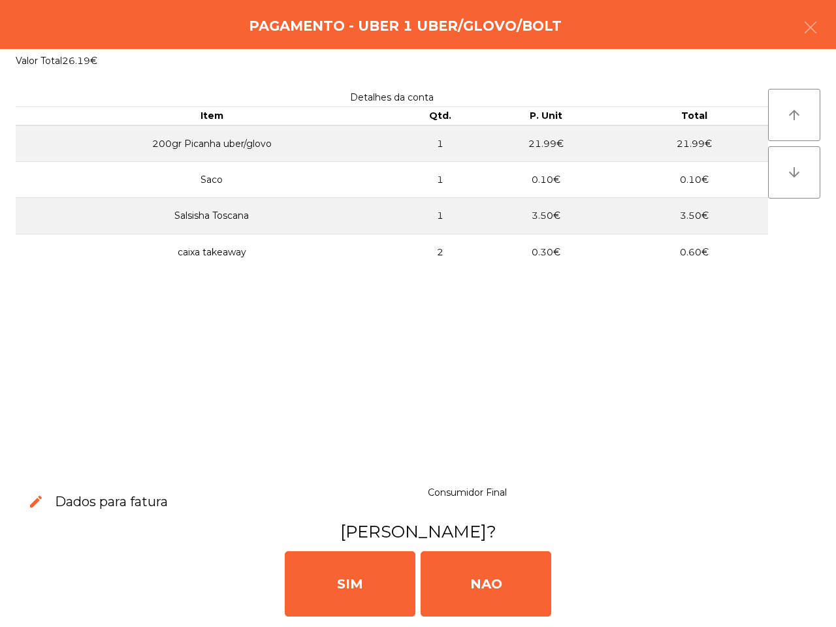
drag, startPoint x: 386, startPoint y: 567, endPoint x: 397, endPoint y: 547, distance: 22.8
click at [387, 568] on div "SIM" at bounding box center [350, 583] width 131 height 65
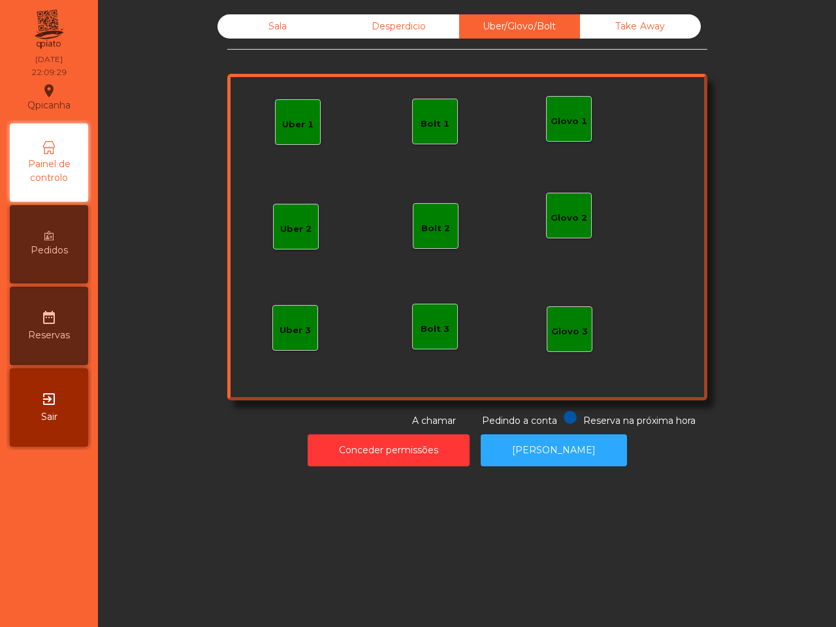
click at [223, 22] on div "Sala" at bounding box center [278, 26] width 121 height 24
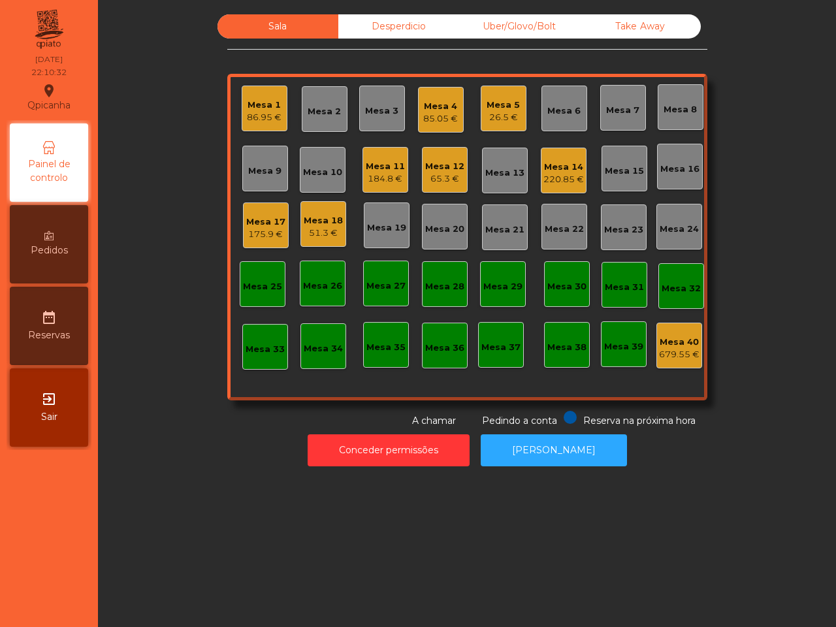
click at [430, 100] on div "Mesa 4" at bounding box center [440, 106] width 35 height 13
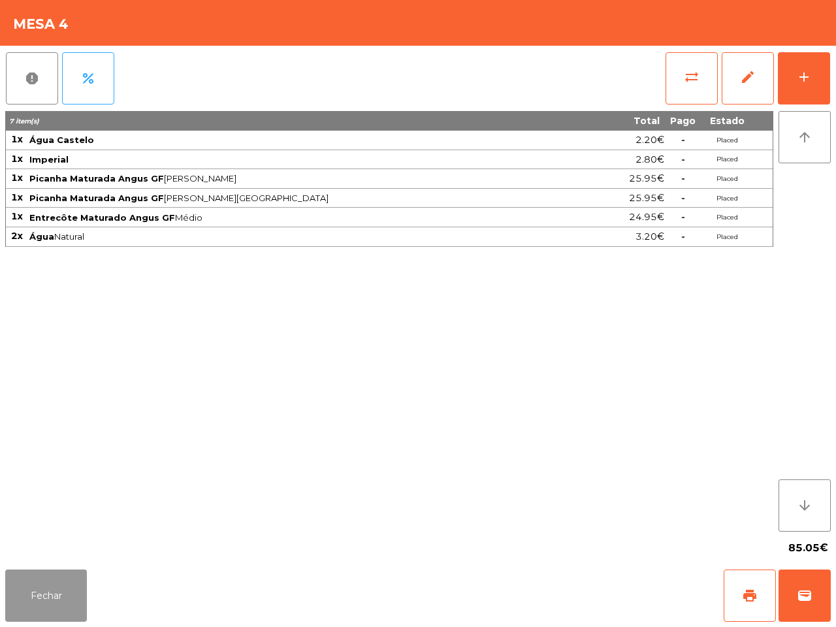
click at [44, 593] on button "Fechar" at bounding box center [46, 596] width 82 height 52
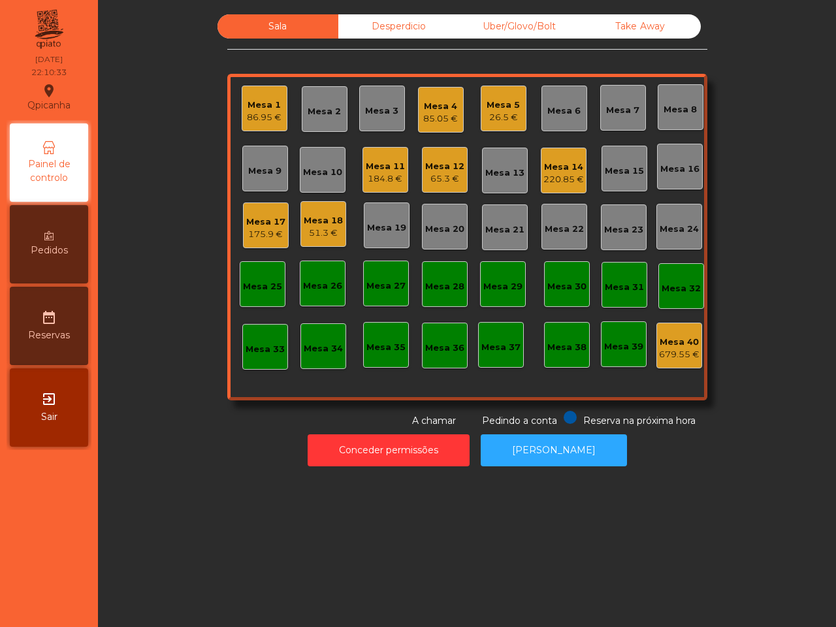
click at [136, 503] on div "Sala Desperdicio Uber/Glovo/Bolt Take Away Mesa 1 86.95 € Mesa 2 Mesa 3 Mesa 4 …" at bounding box center [467, 313] width 738 height 627
click at [69, 246] on div "Pedidos" at bounding box center [49, 244] width 78 height 78
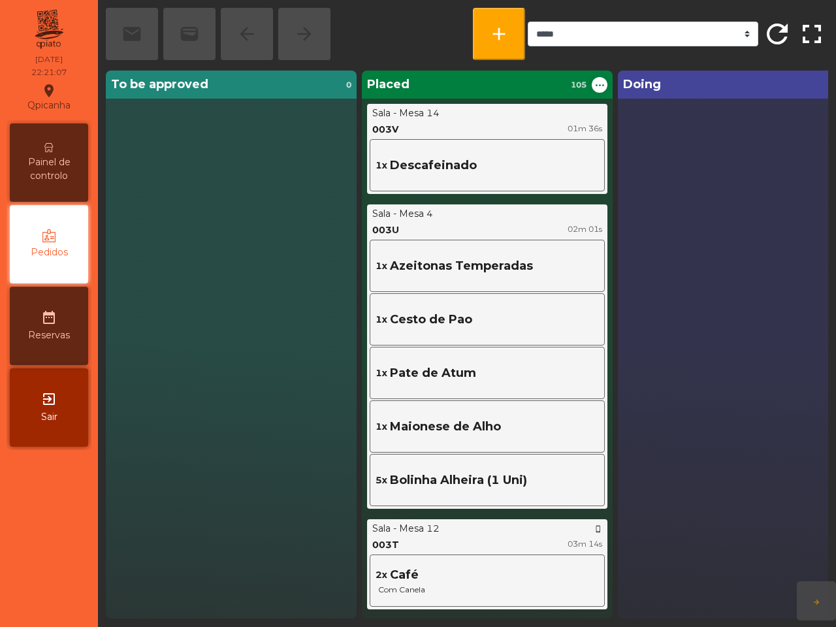
click at [70, 160] on span "Painel de controlo" at bounding box center [49, 169] width 72 height 27
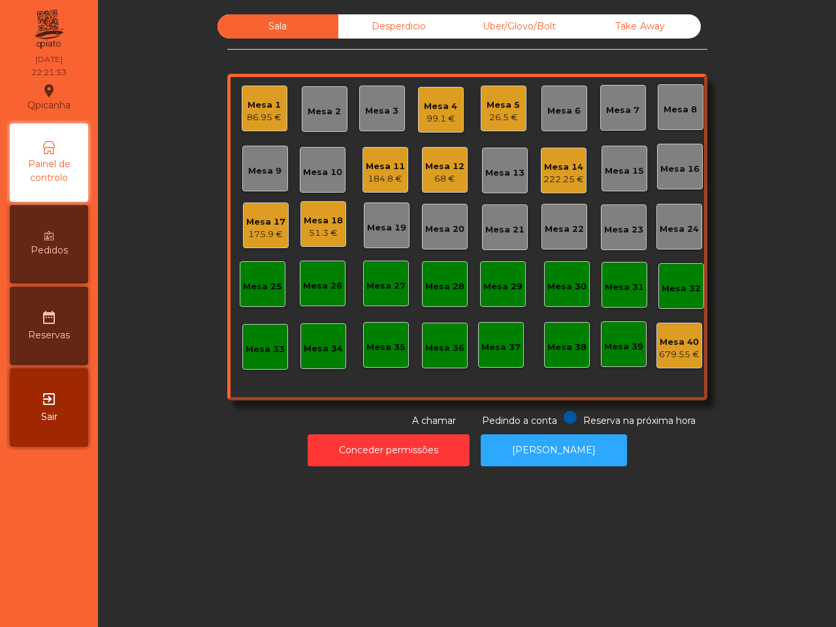
click at [304, 230] on div "51.3 €" at bounding box center [323, 233] width 39 height 13
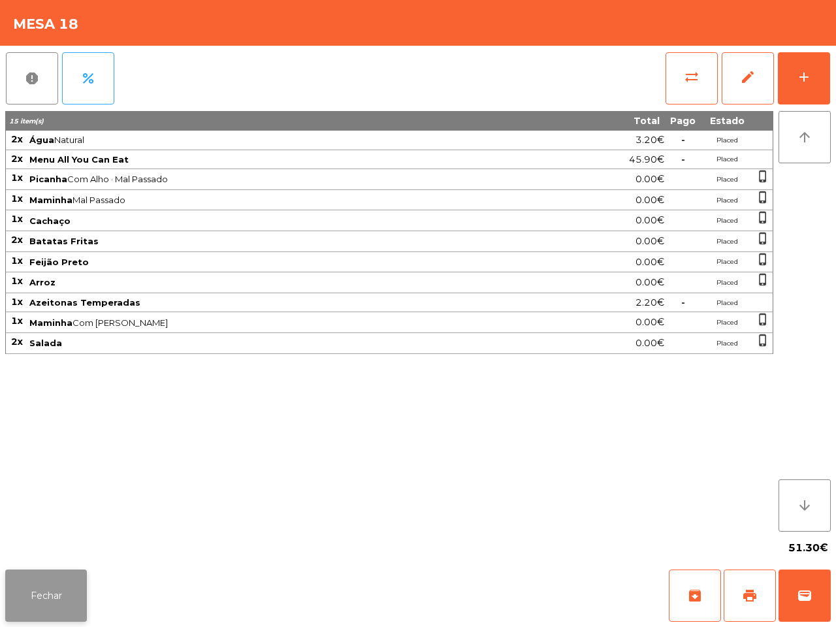
click at [54, 588] on button "Fechar" at bounding box center [46, 596] width 82 height 52
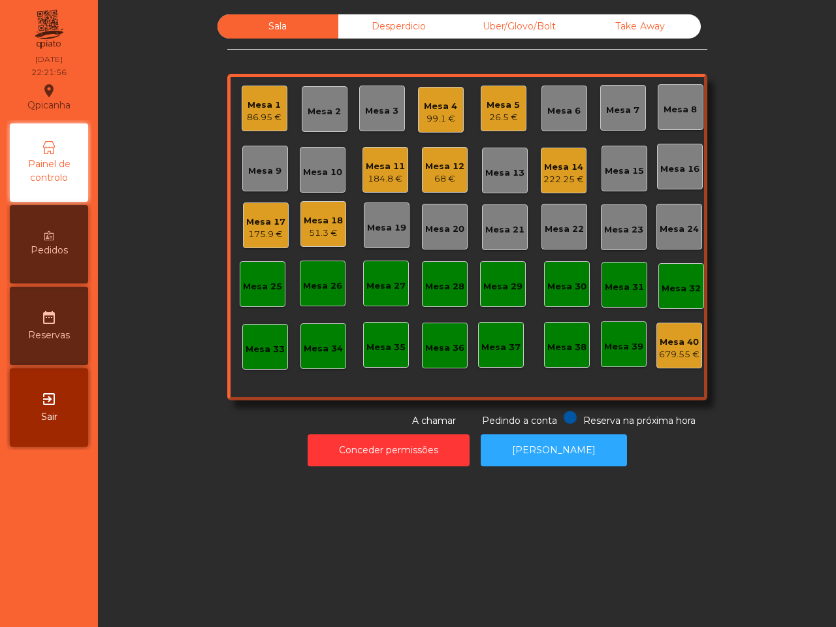
click at [438, 110] on div "Mesa 4" at bounding box center [440, 106] width 33 height 13
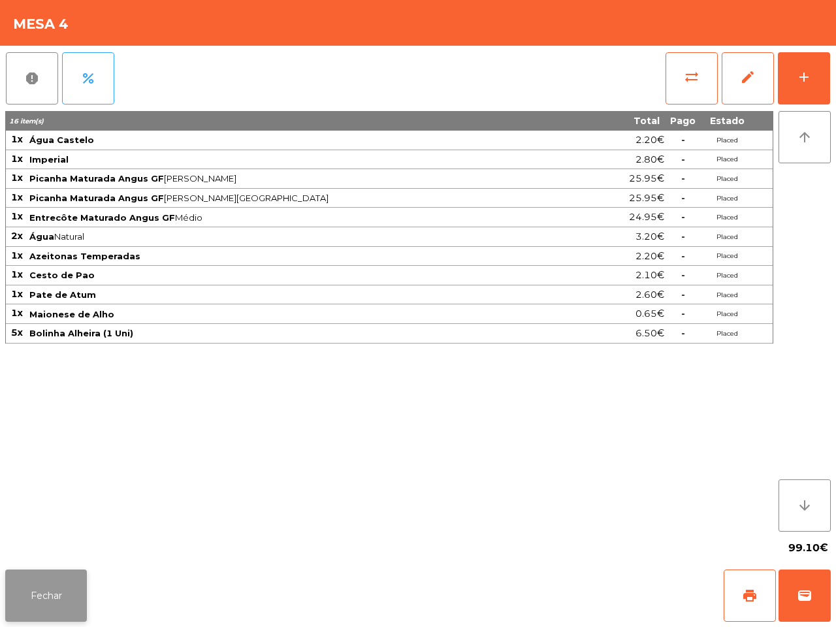
click at [65, 579] on button "Fechar" at bounding box center [46, 596] width 82 height 52
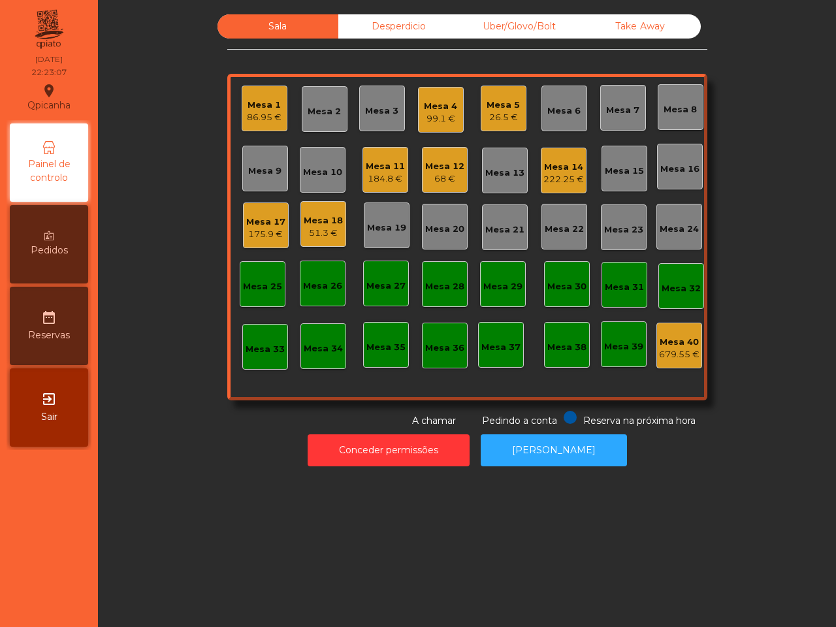
click at [203, 475] on div "Sala Desperdicio Uber/Glovo/Bolt Take Away Mesa 1 86.95 € Mesa 2 Mesa 3 Mesa 4 …" at bounding box center [467, 313] width 738 height 627
click at [230, 111] on div "Mesa 1 86.95 € Mesa 2 Mesa 3 Mesa 4 101.9 € Mesa 5 26.5 € [GEOGRAPHIC_DATA] 6 M…" at bounding box center [467, 237] width 480 height 327
click at [108, 97] on div "Sala Desperdicio Uber/Glovo/Bolt Take Away [GEOGRAPHIC_DATA] 1 86.95 € Mesa 2 M…" at bounding box center [467, 243] width 723 height 459
click at [266, 232] on div "175.9 €" at bounding box center [265, 234] width 39 height 13
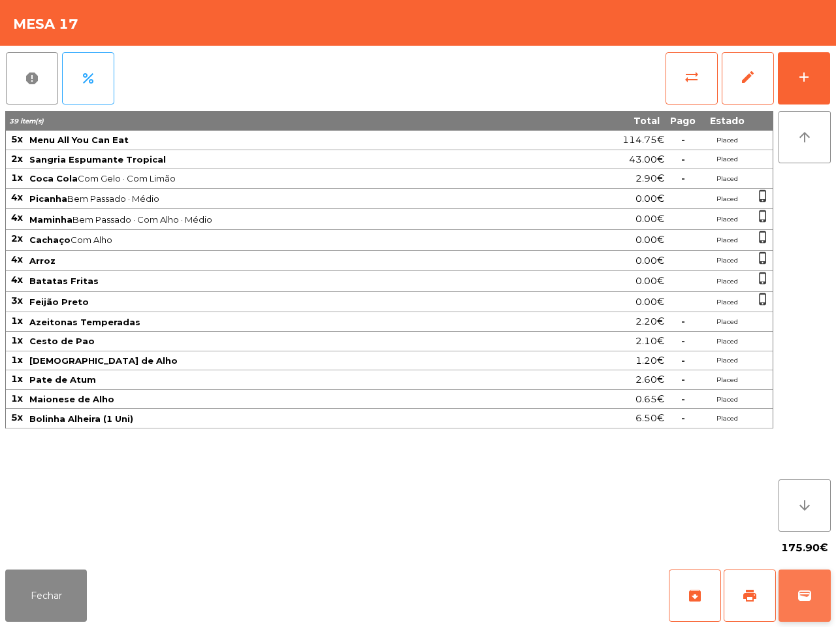
click at [812, 595] on span "wallet" at bounding box center [805, 596] width 16 height 16
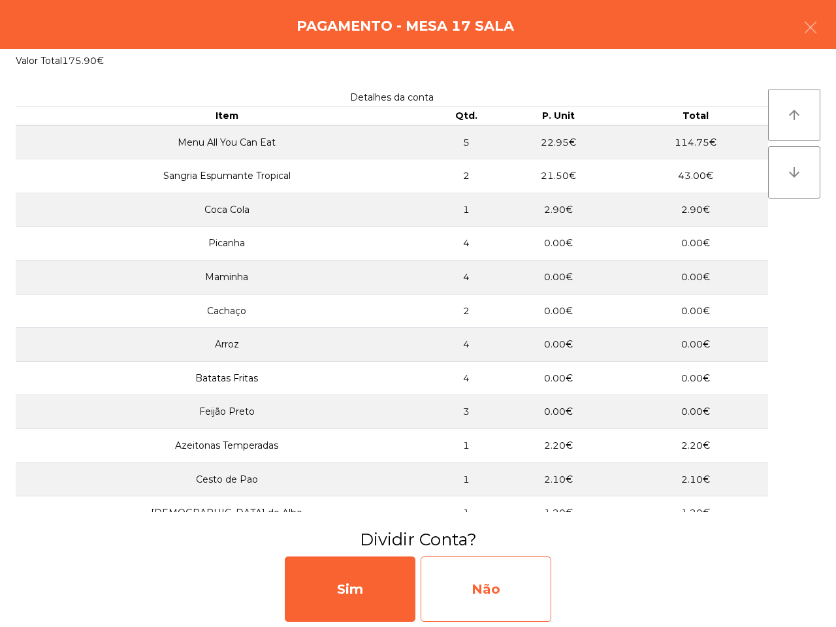
click at [478, 596] on div "Não" at bounding box center [486, 589] width 131 height 65
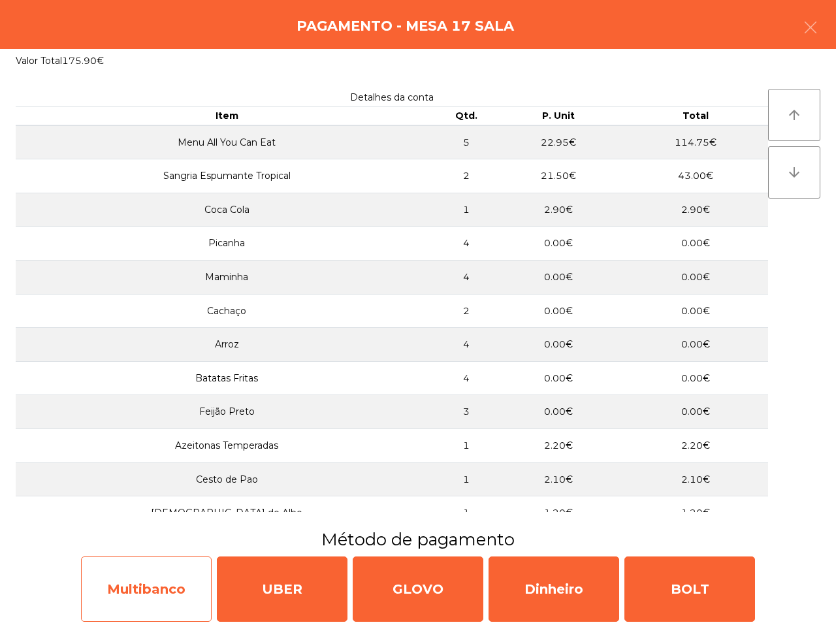
click at [134, 578] on div "Multibanco" at bounding box center [146, 589] width 131 height 65
select select "**"
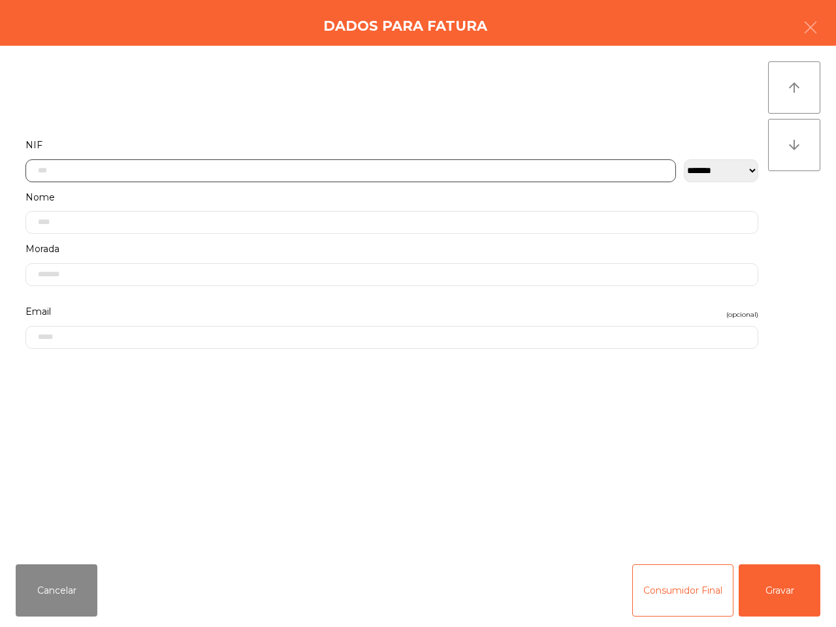
click at [392, 167] on input "text" at bounding box center [350, 170] width 651 height 23
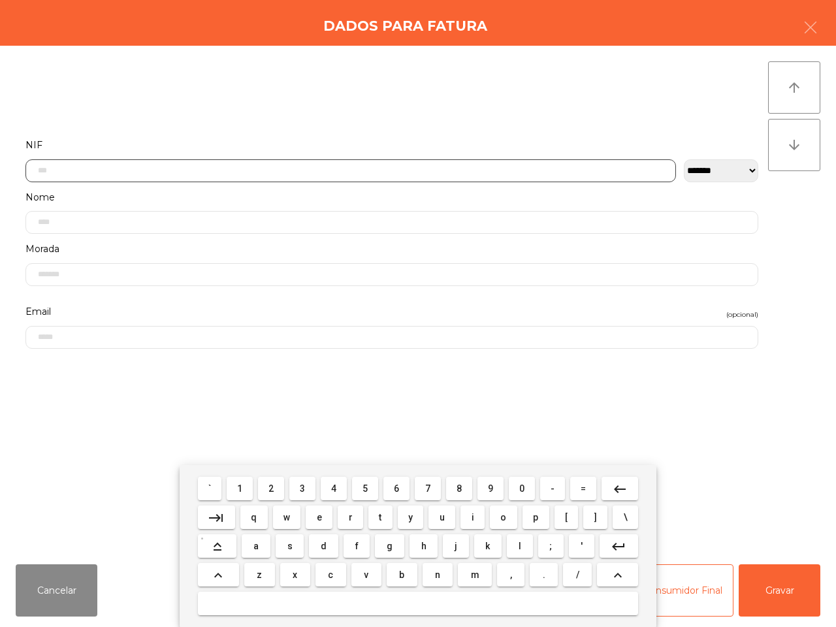
scroll to position [73, 0]
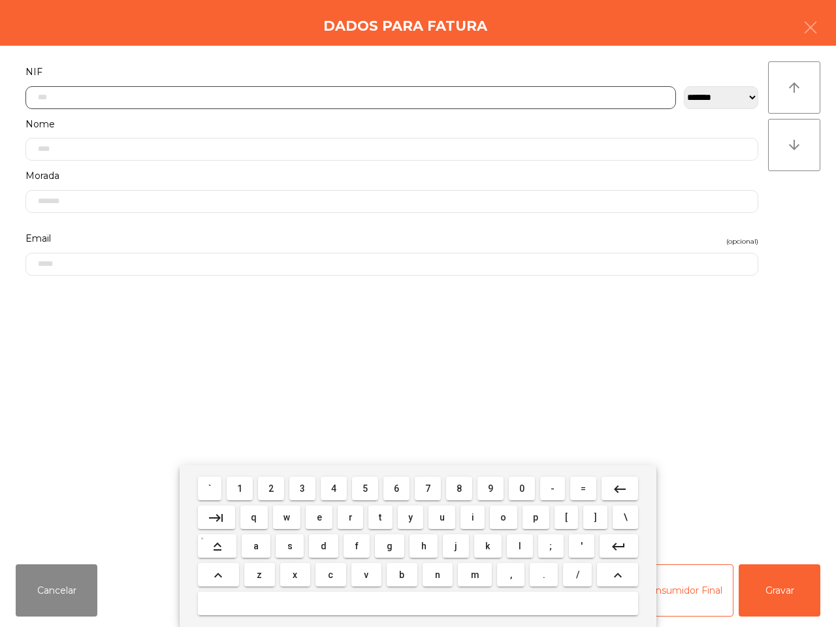
click at [269, 494] on button "2" at bounding box center [271, 489] width 26 height 24
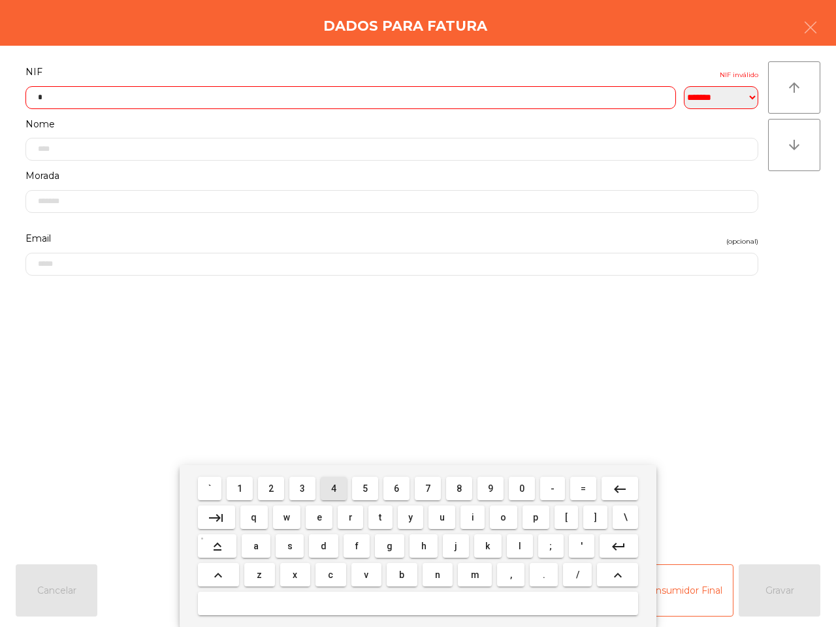
drag, startPoint x: 327, startPoint y: 487, endPoint x: 370, endPoint y: 491, distance: 43.3
click at [328, 487] on button "4" at bounding box center [334, 489] width 26 height 24
click at [488, 493] on span "9" at bounding box center [490, 489] width 5 height 10
click at [299, 490] on button "3" at bounding box center [302, 489] width 26 height 24
click at [461, 491] on span "8" at bounding box center [459, 489] width 5 height 10
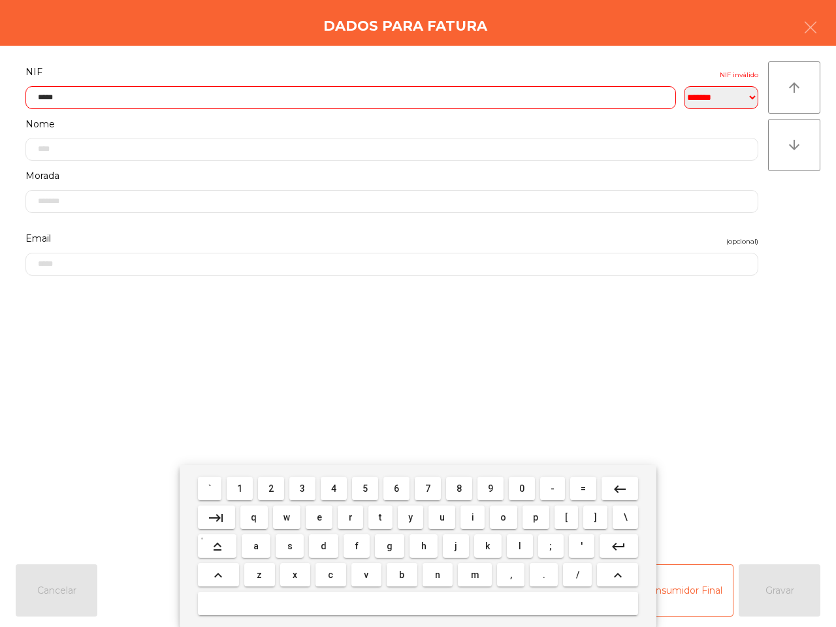
click at [387, 491] on button "6" at bounding box center [397, 489] width 26 height 24
click at [451, 490] on button "8" at bounding box center [459, 489] width 26 height 24
click at [397, 489] on span "6" at bounding box center [396, 489] width 5 height 10
click at [518, 493] on button "0" at bounding box center [522, 489] width 26 height 24
type input "*********"
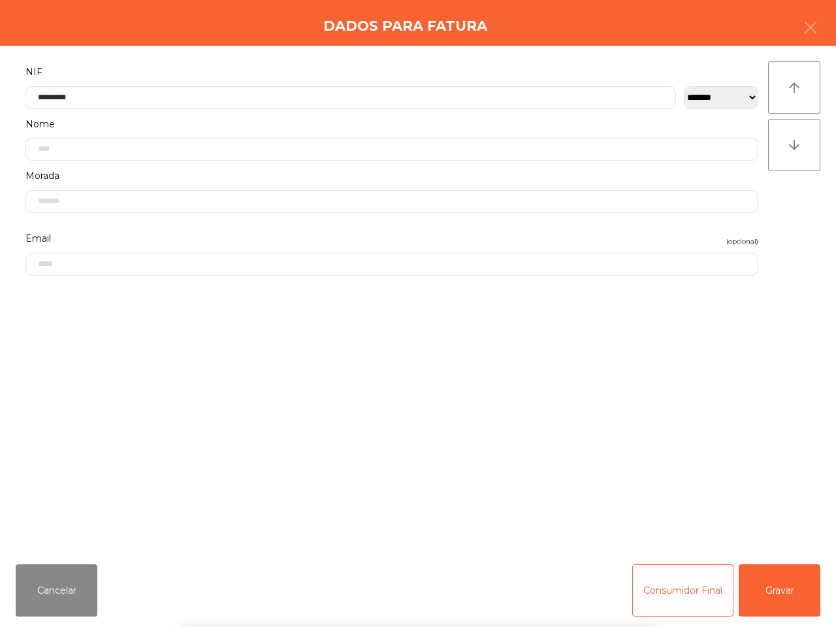
click at [775, 585] on div "` 1 2 3 4 5 6 7 8 9 0 - = keyboard_backspace keyboard_tab q w e r t y u i o p […" at bounding box center [418, 546] width 836 height 162
click at [784, 606] on button "Gravar" at bounding box center [780, 591] width 82 height 52
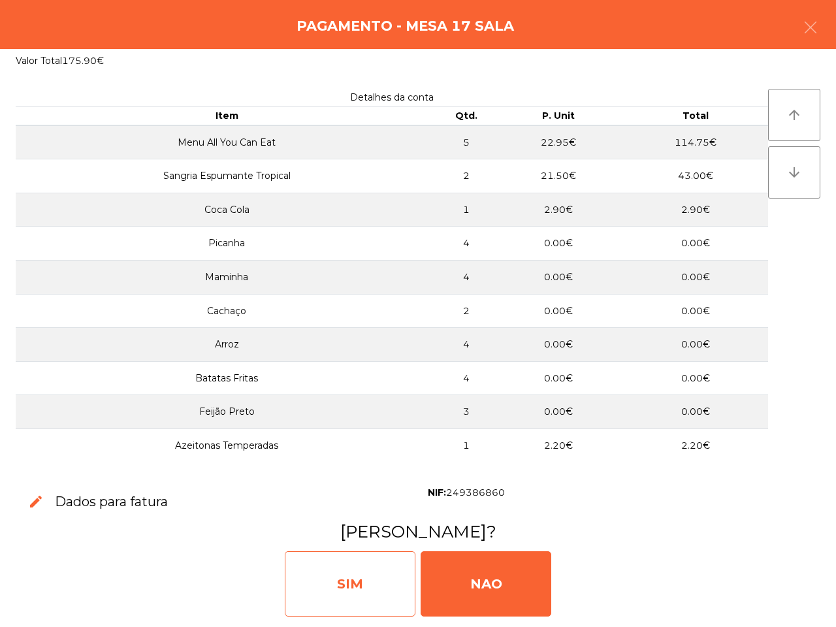
click at [344, 588] on div "SIM" at bounding box center [350, 583] width 131 height 65
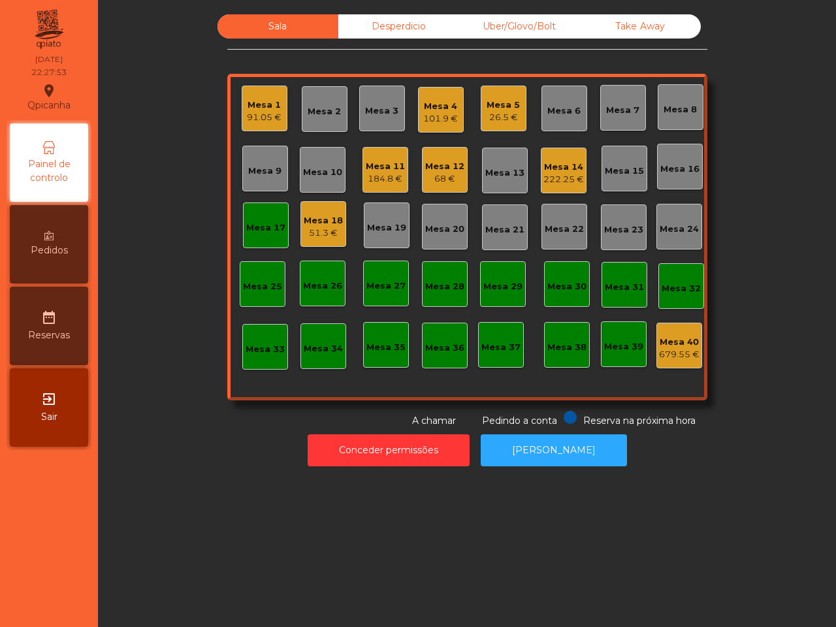
click at [361, 563] on div "Sala Desperdicio Uber/Glovo/Bolt Take Away Mesa 1 91.05 € Mesa 2 Mesa 3 Mesa 4 …" at bounding box center [467, 313] width 738 height 627
click at [497, 125] on div "Mesa 5 26.5 €" at bounding box center [504, 109] width 46 height 46
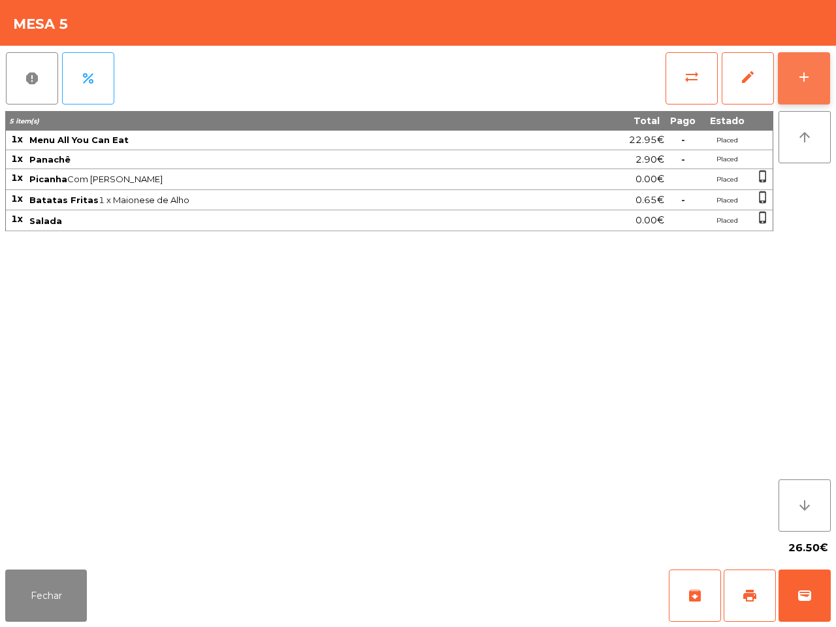
click at [817, 69] on button "add" at bounding box center [804, 78] width 52 height 52
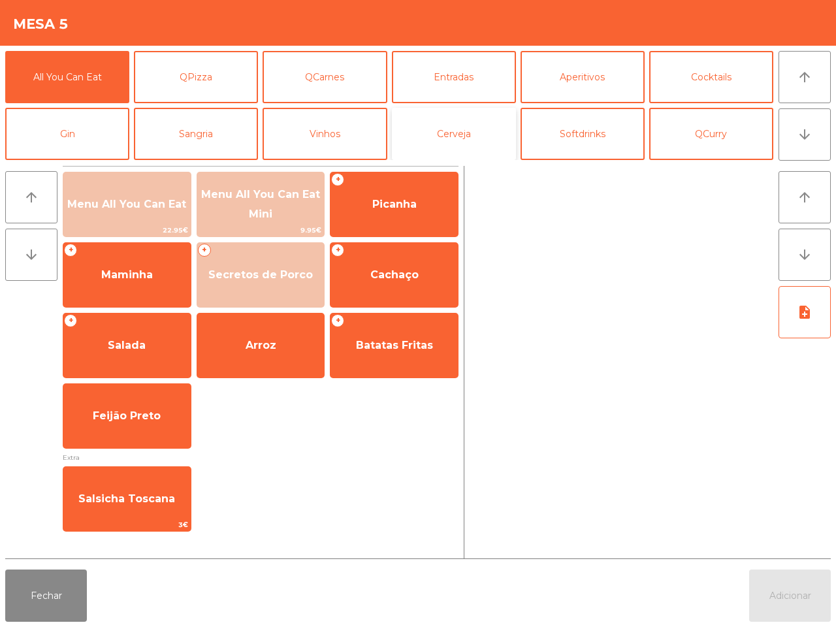
click at [435, 123] on button "Cerveja" at bounding box center [454, 134] width 124 height 52
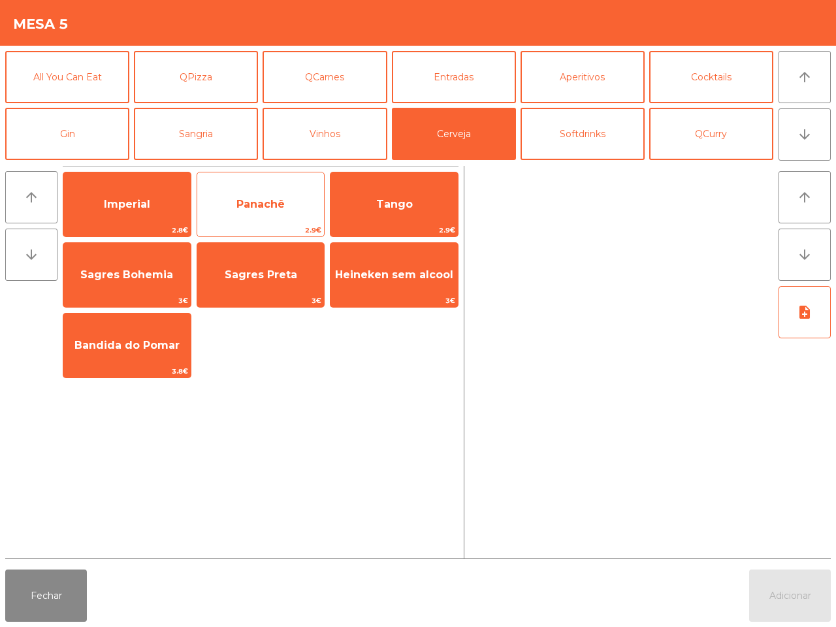
click at [243, 193] on span "Panachê" at bounding box center [260, 204] width 127 height 35
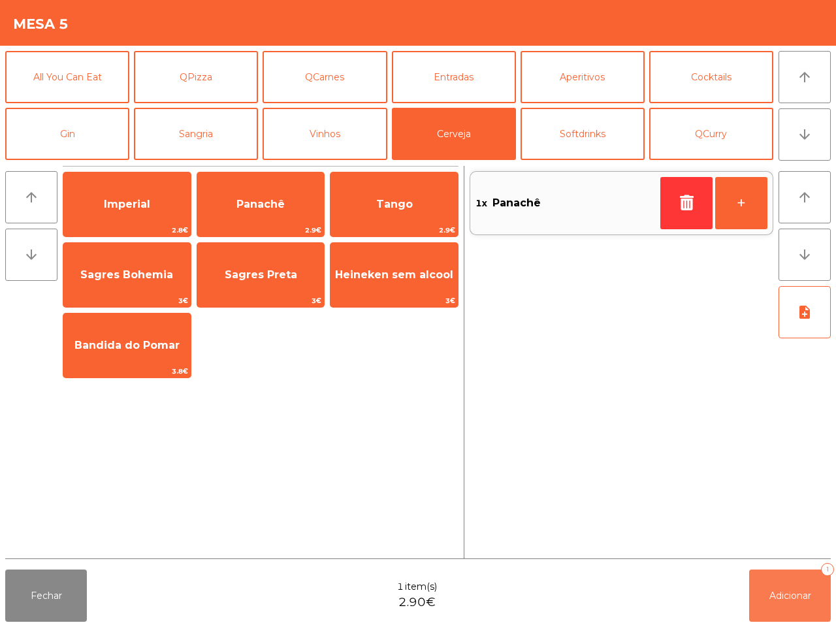
click at [771, 602] on button "Adicionar 1" at bounding box center [790, 596] width 82 height 52
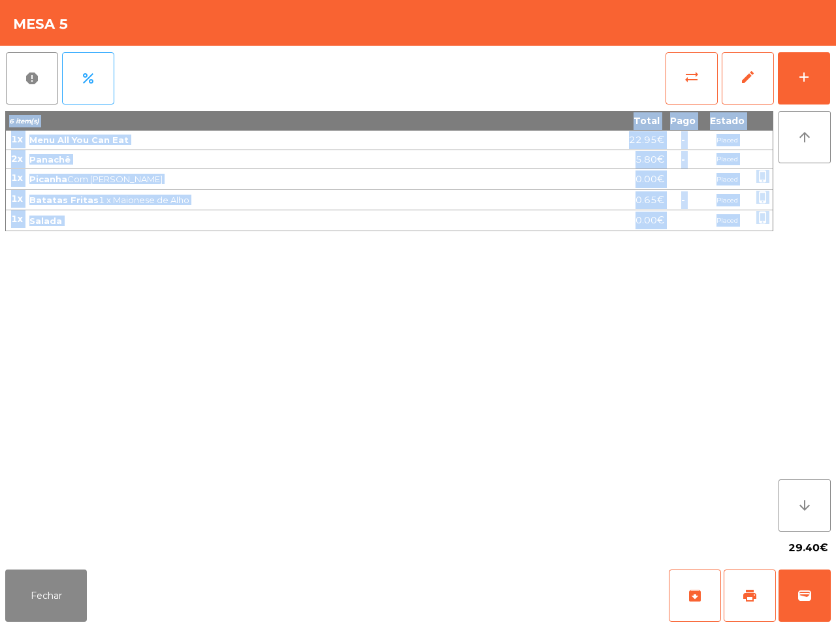
click at [519, 534] on app-items-list "report percent sync_alt edit add 6 item(s) Total Pago Estado 1x Menu All You Ca…" at bounding box center [418, 305] width 826 height 519
click at [59, 582] on button "Fechar" at bounding box center [46, 596] width 82 height 52
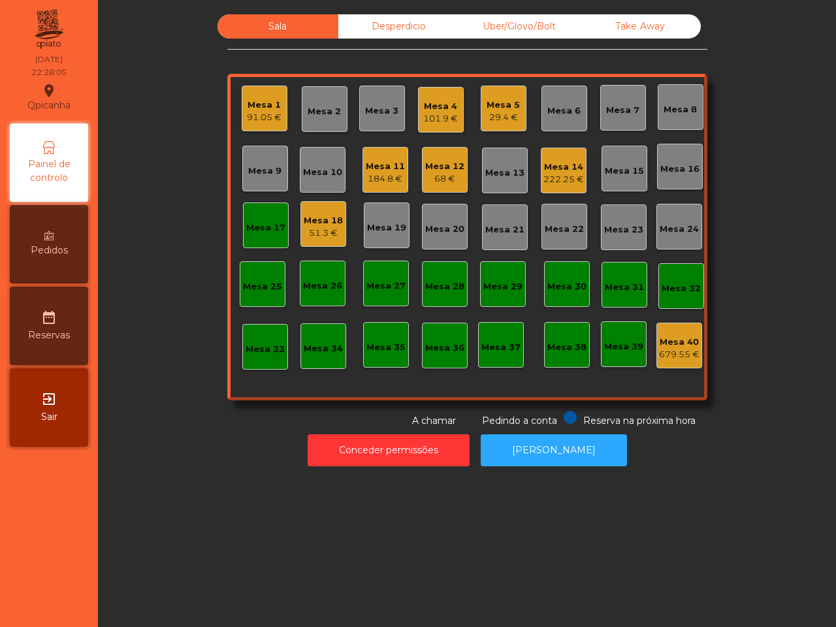
click at [423, 116] on div "101.9 €" at bounding box center [440, 118] width 35 height 13
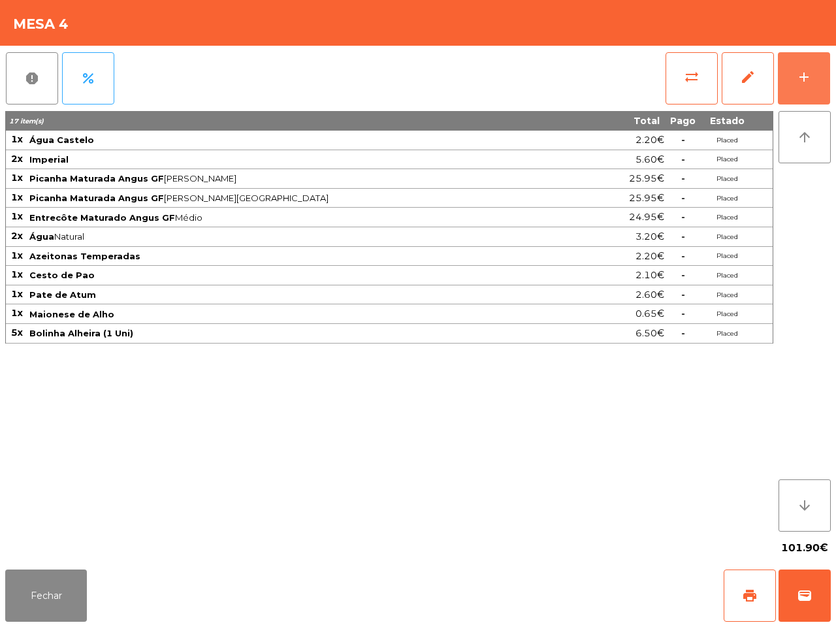
click at [812, 83] on div "add" at bounding box center [805, 77] width 16 height 16
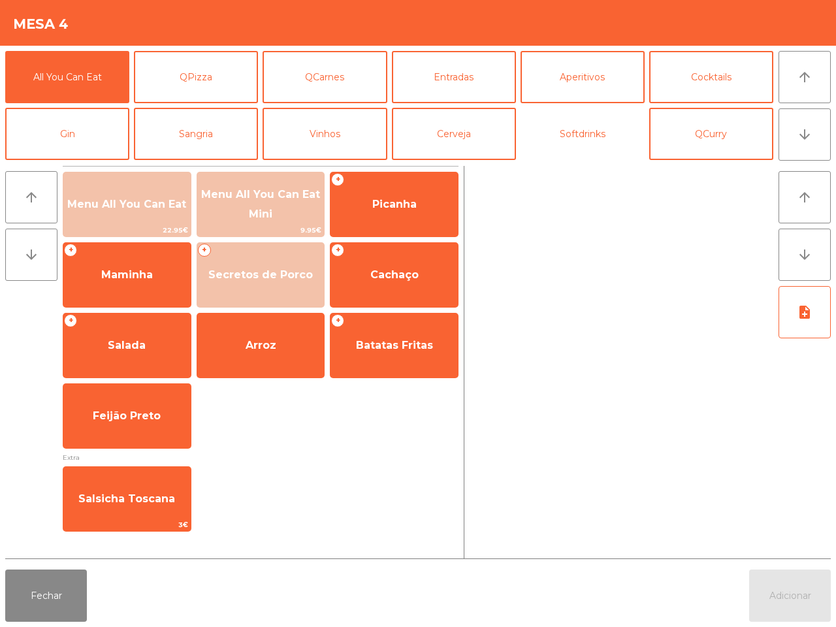
click at [593, 142] on button "Softdrinks" at bounding box center [583, 134] width 124 height 52
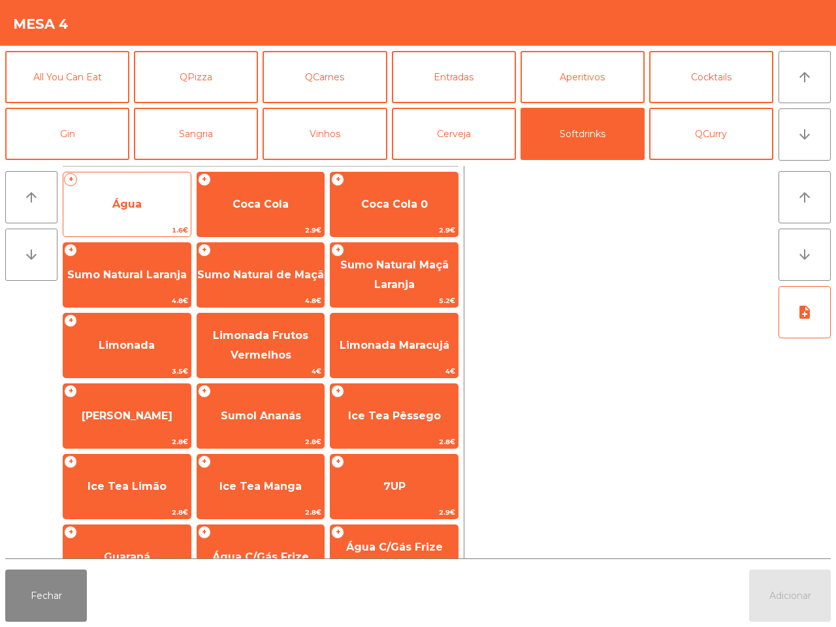
click at [108, 224] on span "1.6€" at bounding box center [126, 230] width 127 height 12
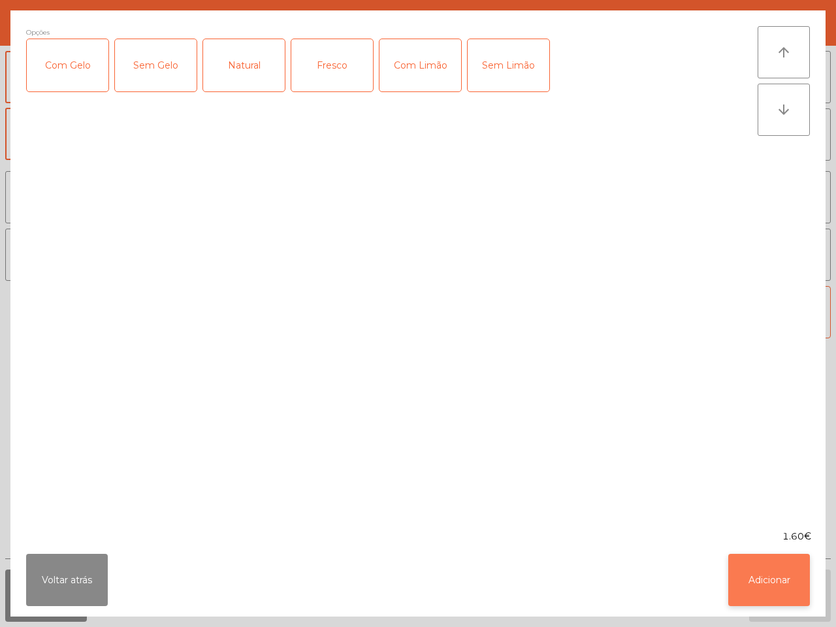
click at [749, 570] on button "Adicionar" at bounding box center [770, 580] width 82 height 52
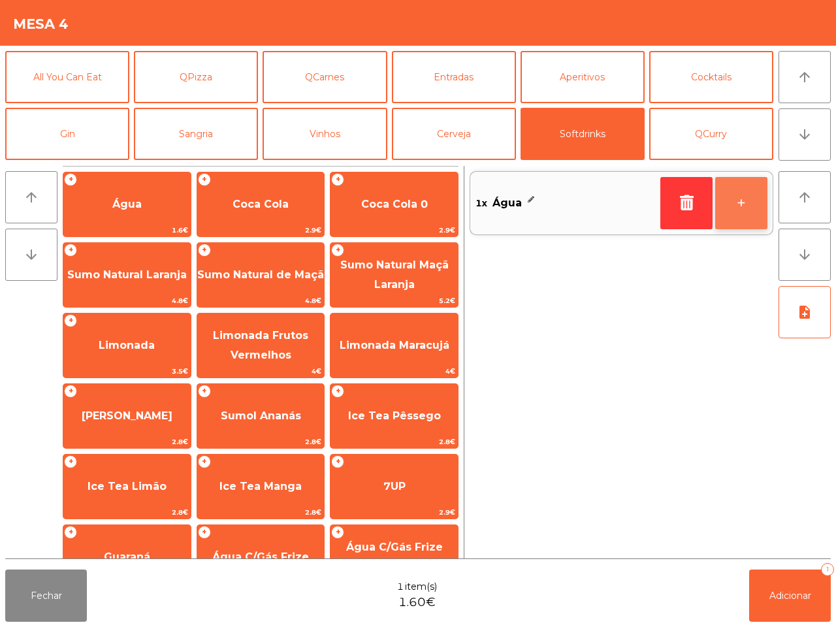
click at [751, 223] on button "+" at bounding box center [742, 203] width 52 height 52
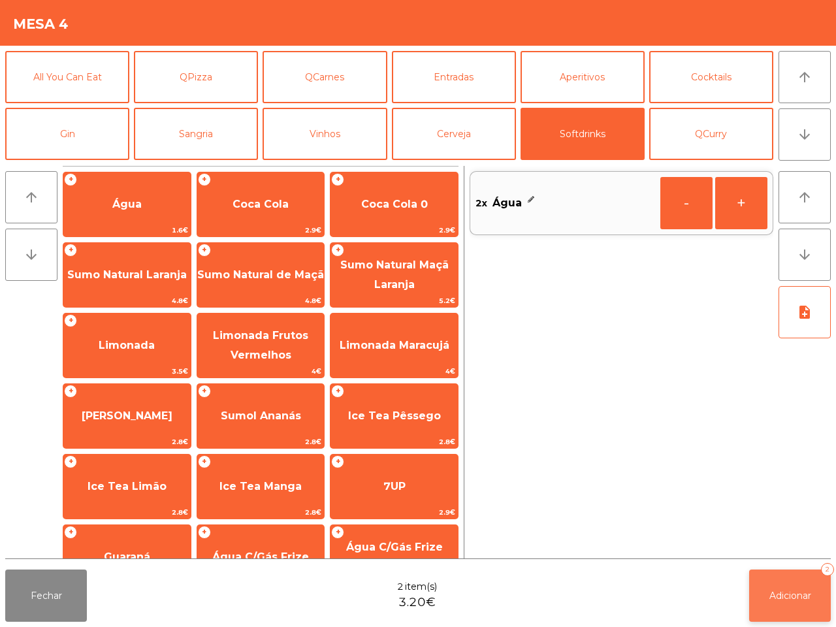
click at [791, 604] on button "Adicionar 2" at bounding box center [790, 596] width 82 height 52
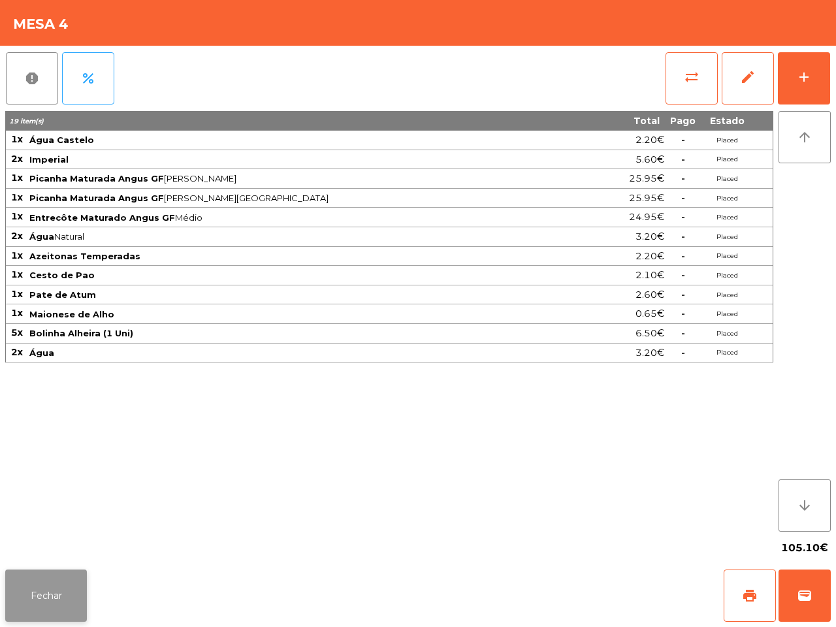
drag, startPoint x: 42, startPoint y: 569, endPoint x: 41, endPoint y: 576, distance: 6.7
click at [42, 572] on div "Fechar print wallet" at bounding box center [418, 596] width 836 height 63
drag, startPoint x: 42, startPoint y: 576, endPoint x: 70, endPoint y: 579, distance: 27.6
click at [43, 578] on button "Fechar" at bounding box center [46, 596] width 82 height 52
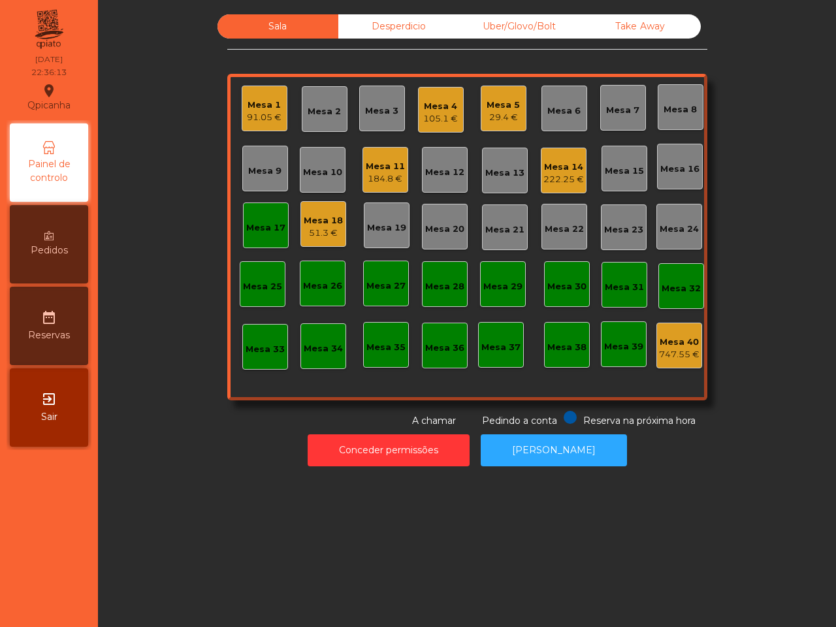
click at [167, 501] on div "Sala Desperdicio Uber/Glovo/Bolt Take Away Mesa 1 91.05 € Mesa 2 Mesa 3 Mesa 4 …" at bounding box center [467, 313] width 738 height 627
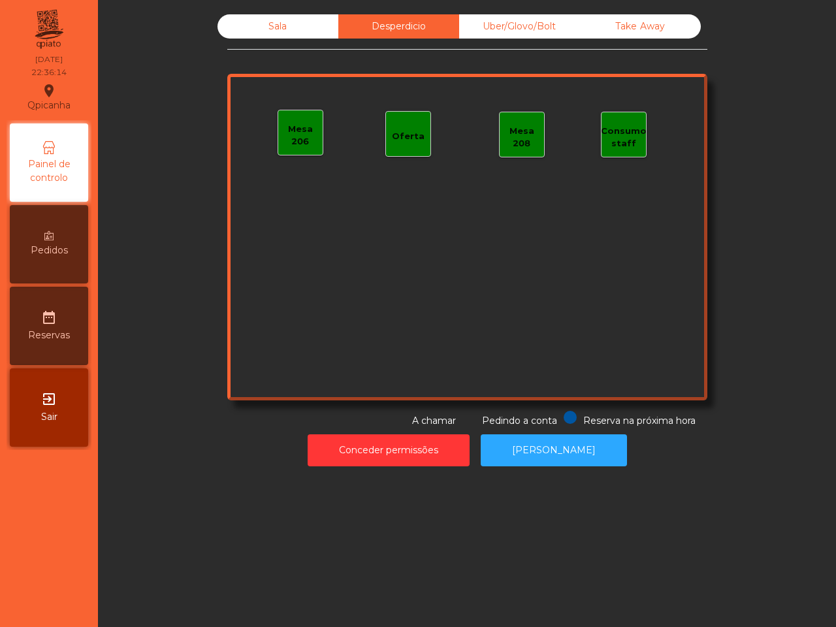
click at [491, 30] on div "Uber/Glovo/Bolt" at bounding box center [519, 26] width 121 height 24
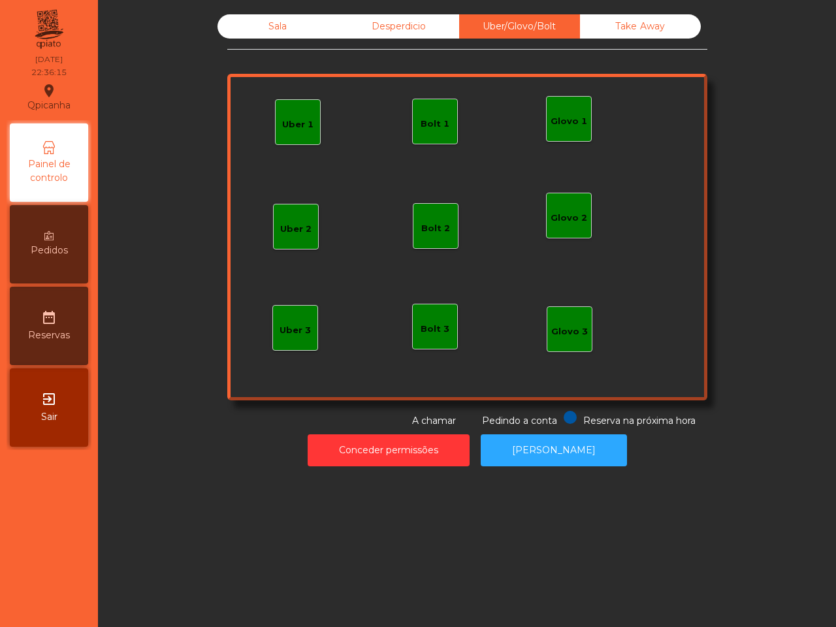
click at [604, 23] on div "Take Away" at bounding box center [640, 26] width 121 height 24
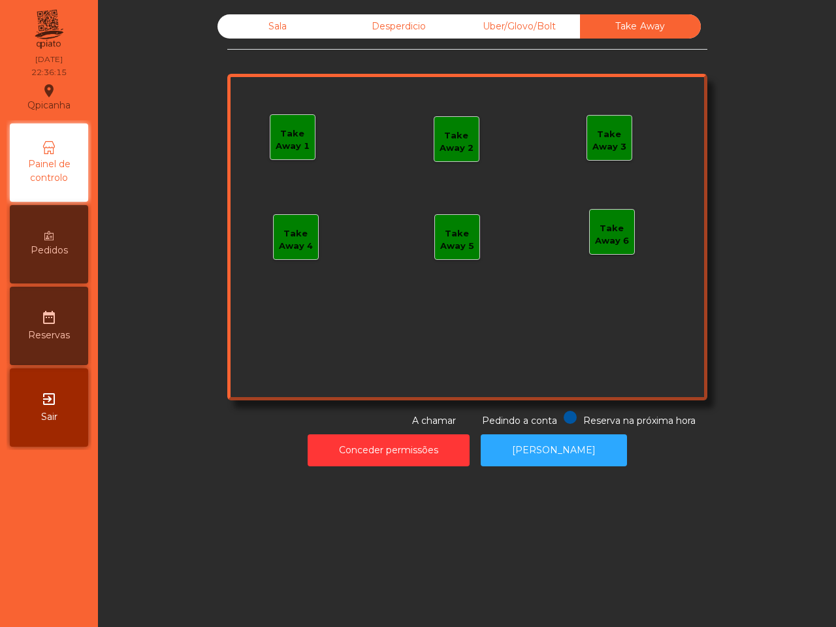
click at [338, 24] on div "Desperdicio" at bounding box center [398, 26] width 121 height 24
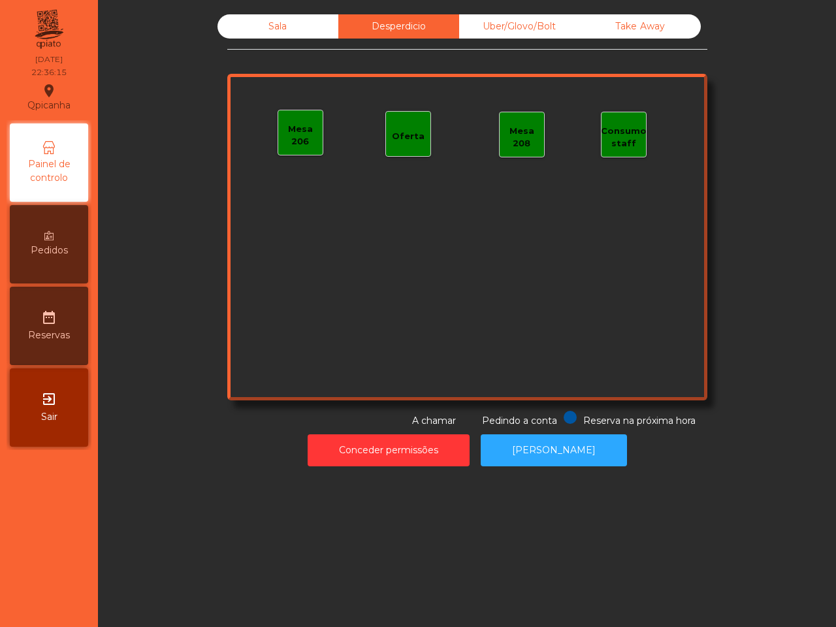
click at [279, 25] on div "Sala" at bounding box center [278, 26] width 121 height 24
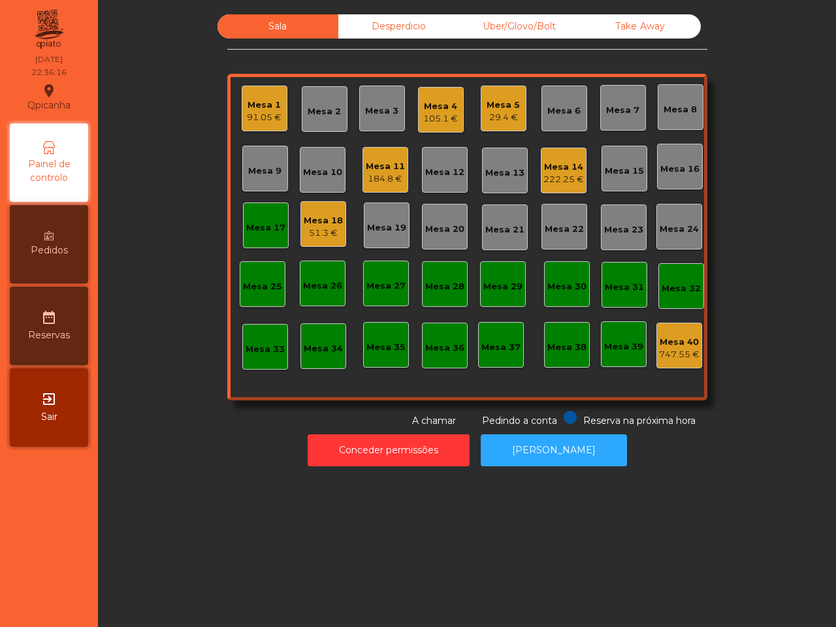
click at [566, 186] on div "Mesa 14 222.25 €" at bounding box center [564, 171] width 46 height 46
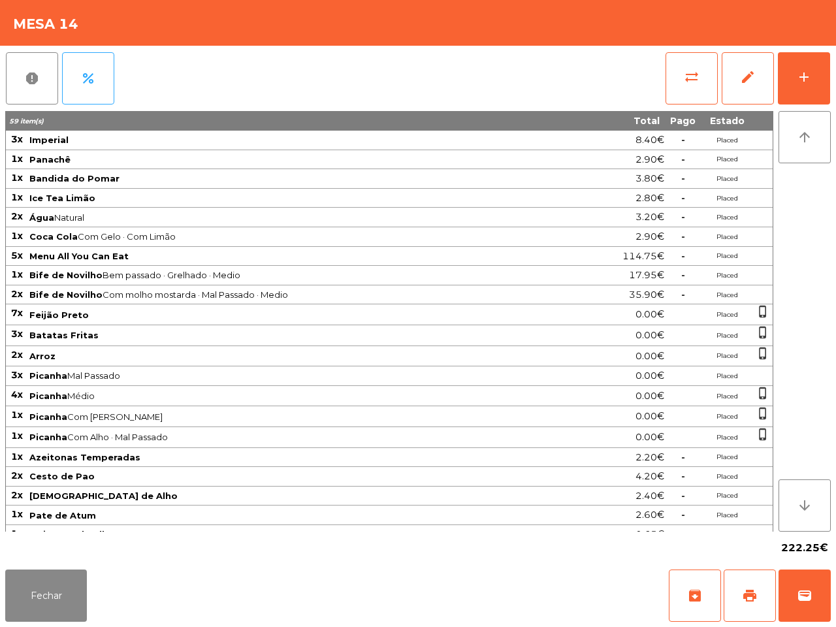
scroll to position [138, 0]
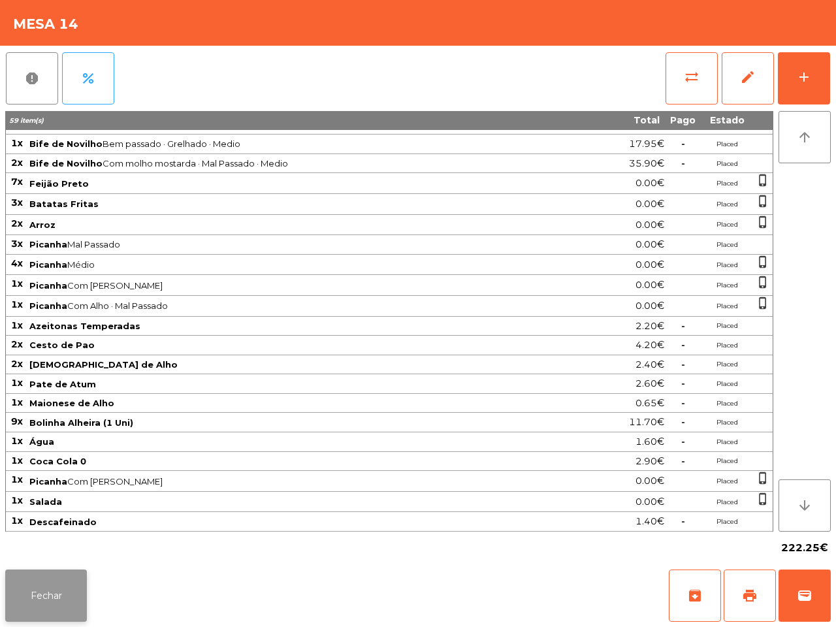
click at [63, 579] on button "Fechar" at bounding box center [46, 596] width 82 height 52
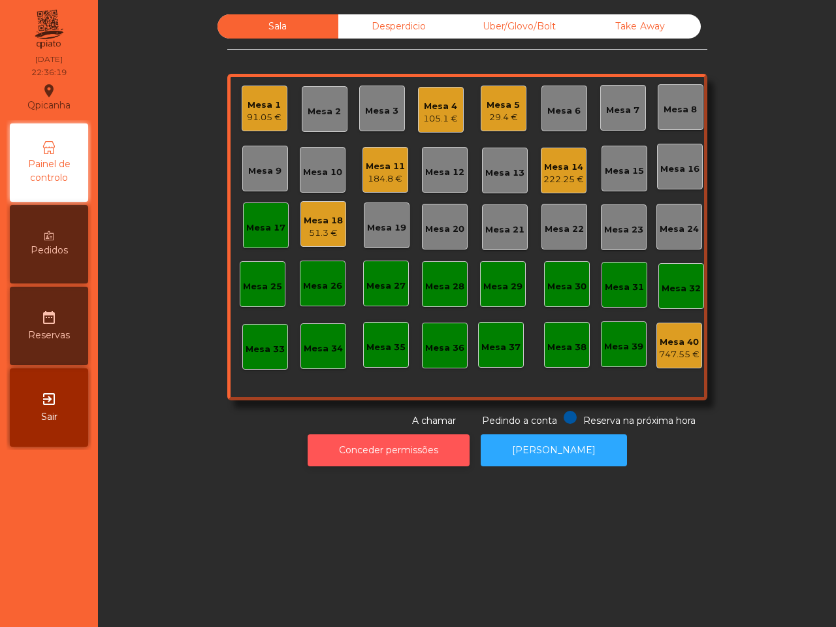
click at [344, 462] on button "Conceder permissões" at bounding box center [389, 451] width 162 height 32
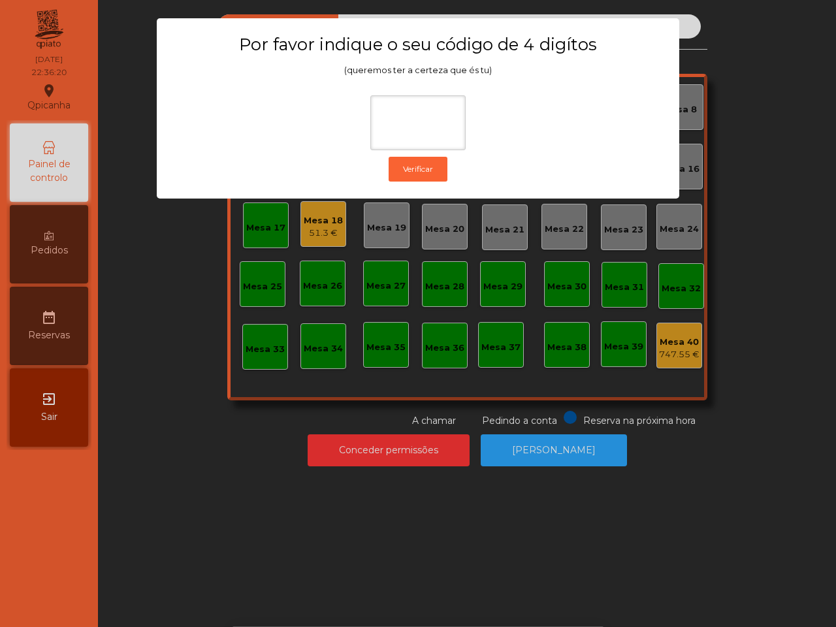
click at [197, 407] on ngb-modal-window "Por favor indique o seu código de 4 digítos (queremos ter a certeza que és tu) …" at bounding box center [418, 313] width 795 height 627
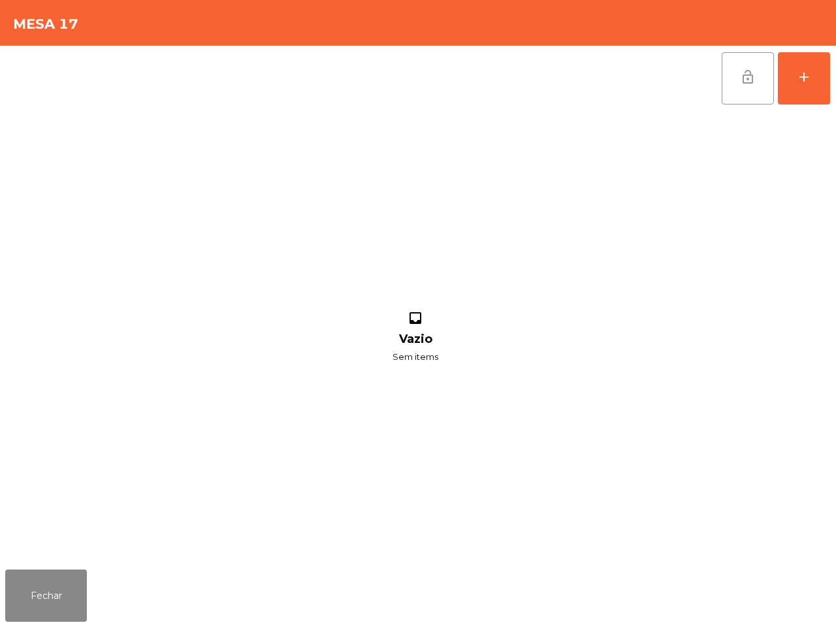
click at [736, 90] on button "lock_open" at bounding box center [748, 78] width 52 height 52
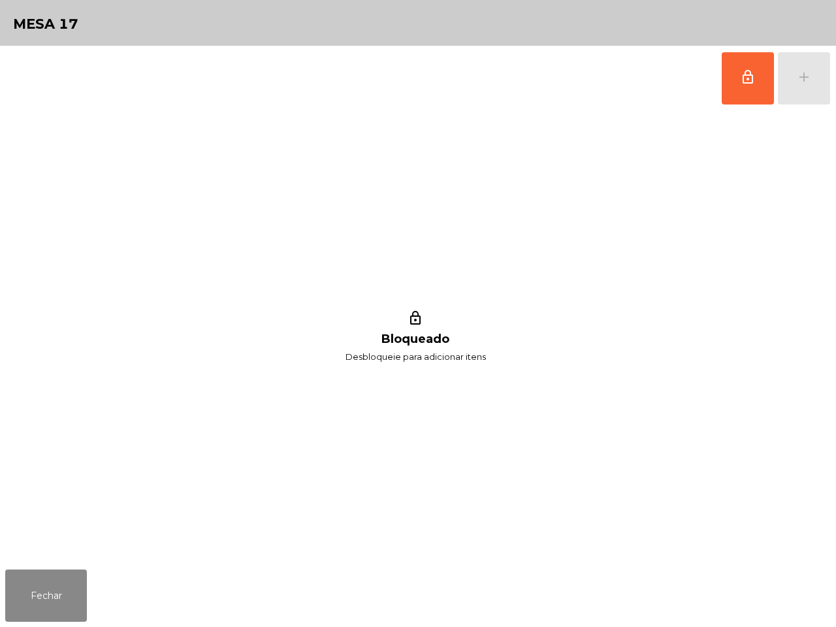
click at [24, 626] on div "Fechar" at bounding box center [418, 596] width 836 height 63
click at [34, 608] on button "Fechar" at bounding box center [46, 596] width 82 height 52
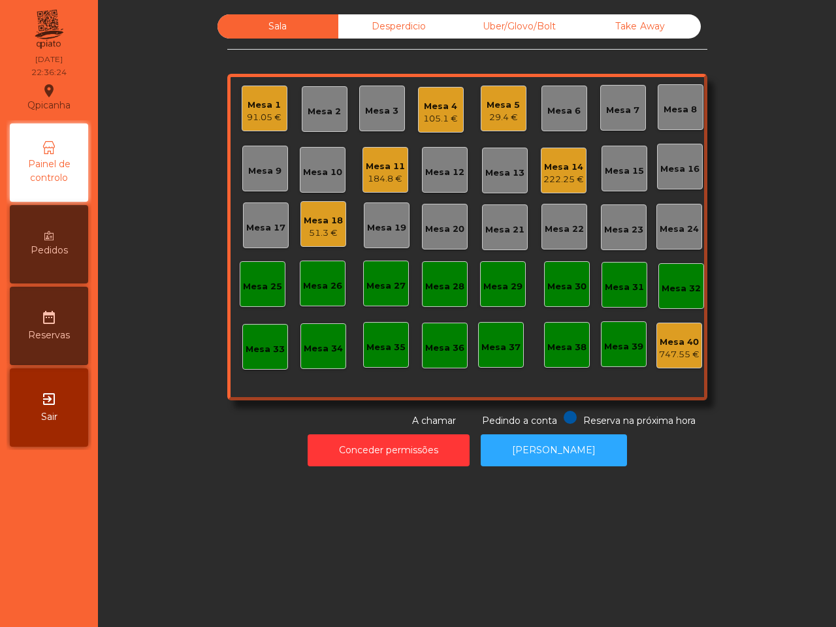
click at [325, 225] on div "Mesa 18" at bounding box center [323, 220] width 39 height 13
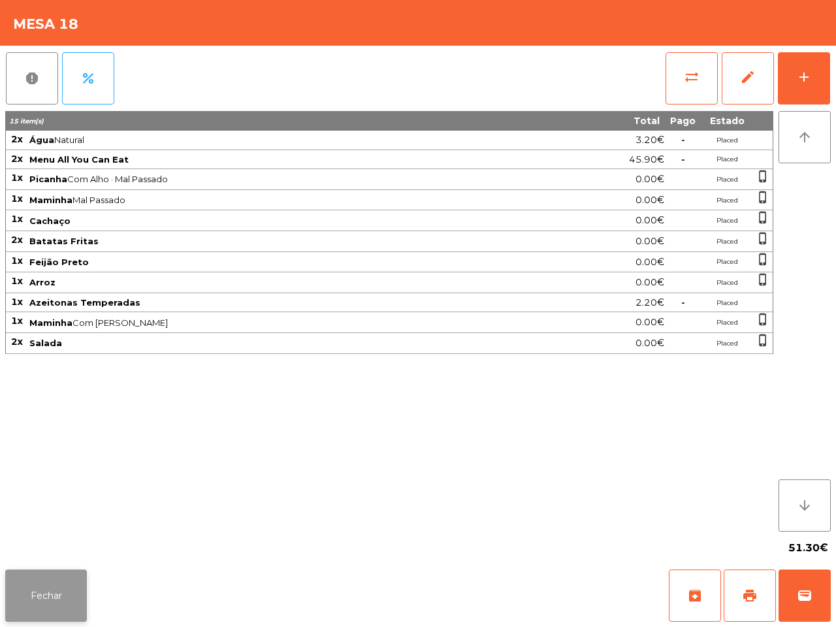
click at [57, 585] on button "Fechar" at bounding box center [46, 596] width 82 height 52
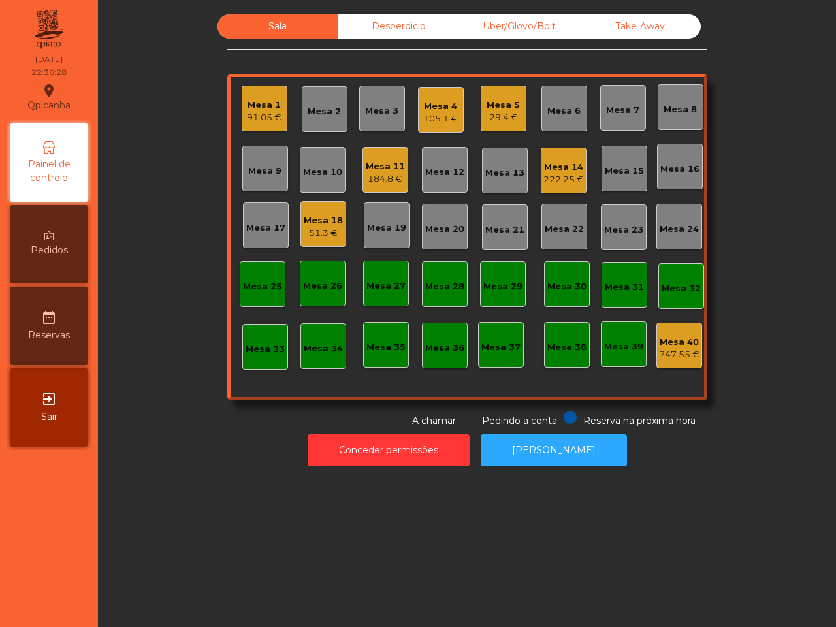
click at [366, 180] on div "184.8 €" at bounding box center [385, 179] width 39 height 13
click at [245, 93] on div "Mesa 1" at bounding box center [265, 109] width 46 height 46
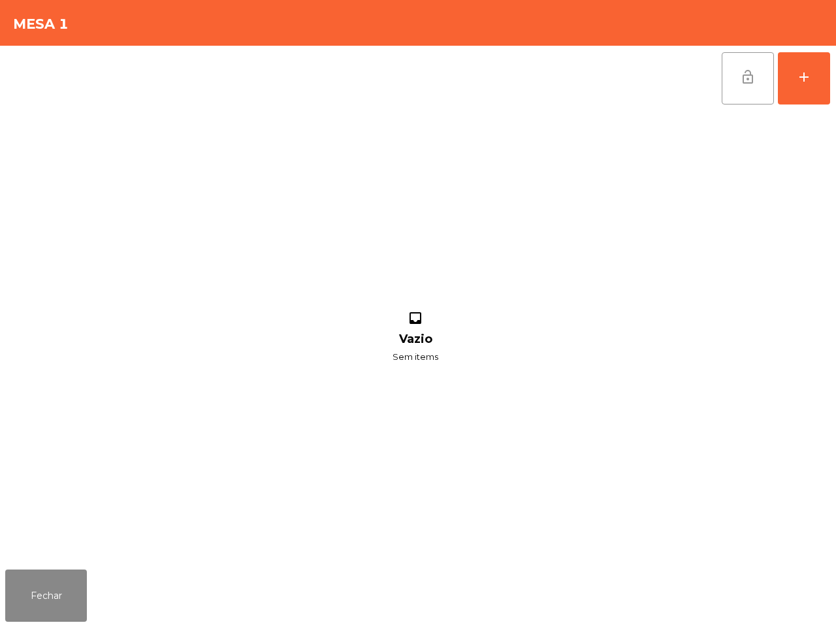
click at [724, 77] on button "lock_open" at bounding box center [748, 78] width 52 height 52
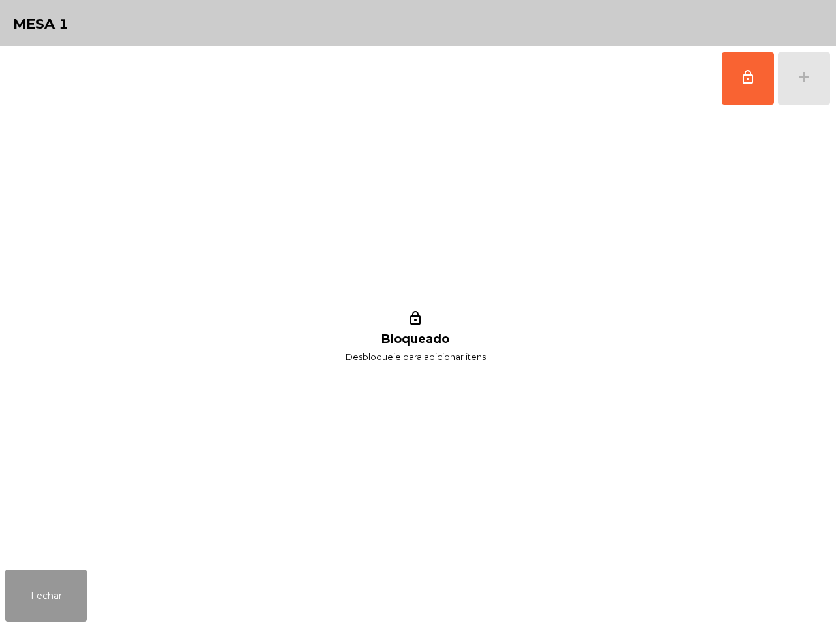
click at [27, 606] on button "Fechar" at bounding box center [46, 596] width 82 height 52
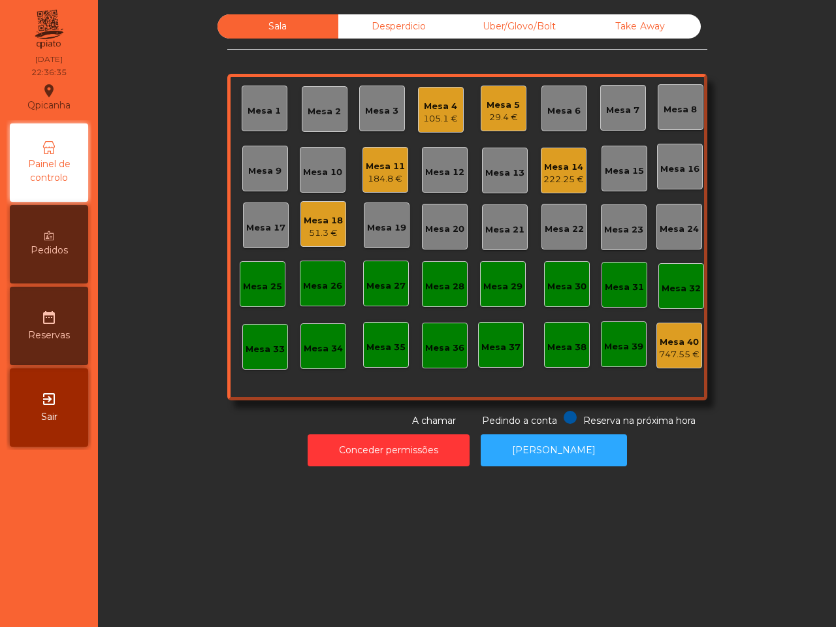
click at [511, 112] on div "29.4 €" at bounding box center [503, 117] width 33 height 13
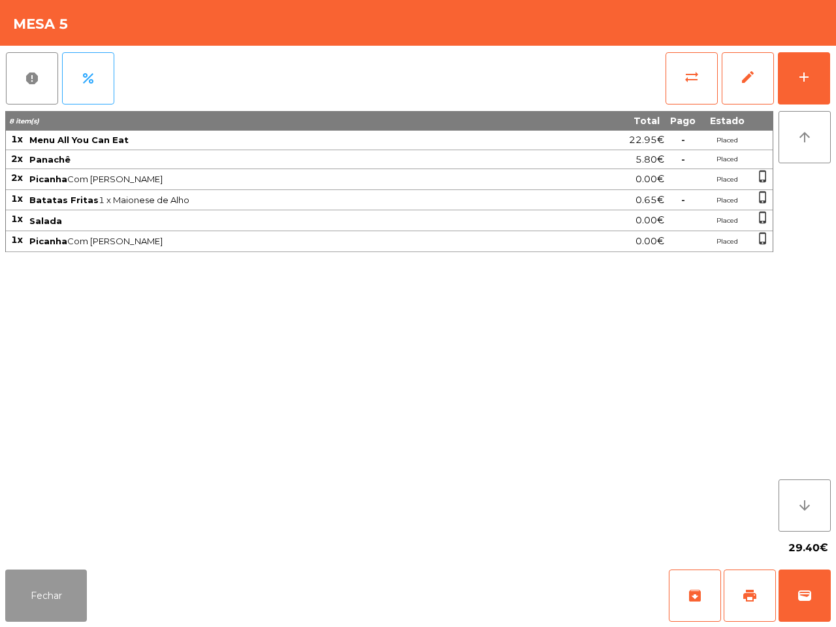
click at [54, 606] on button "Fechar" at bounding box center [46, 596] width 82 height 52
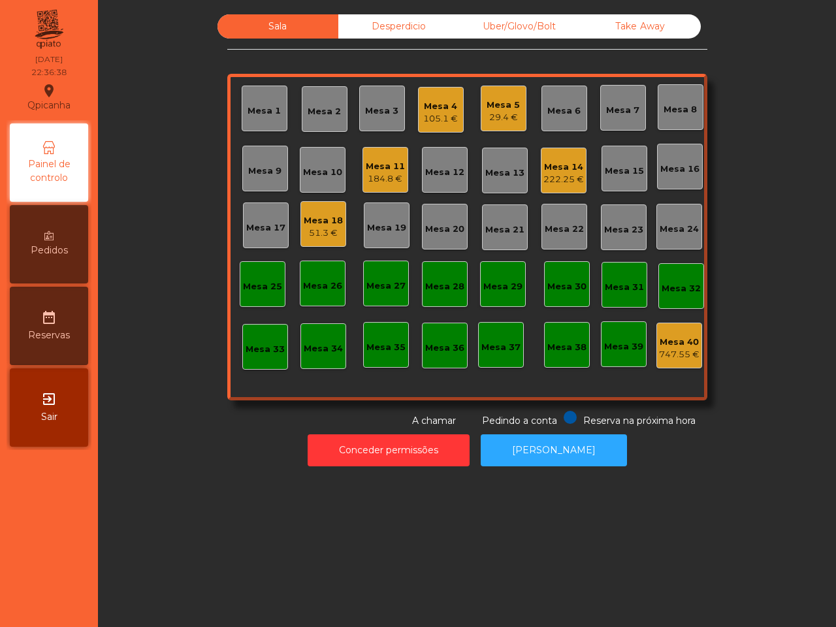
click at [442, 108] on div "Mesa 4" at bounding box center [440, 106] width 35 height 13
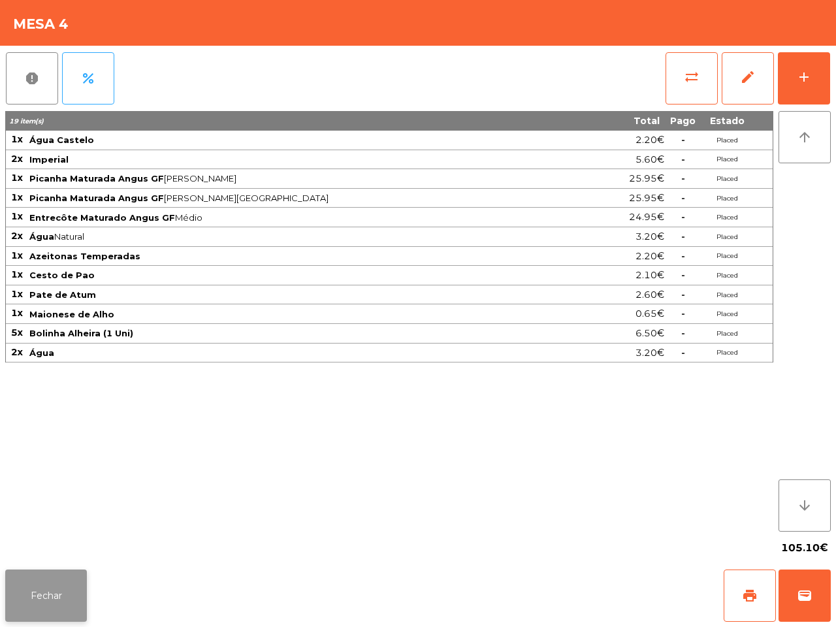
click at [50, 601] on button "Fechar" at bounding box center [46, 596] width 82 height 52
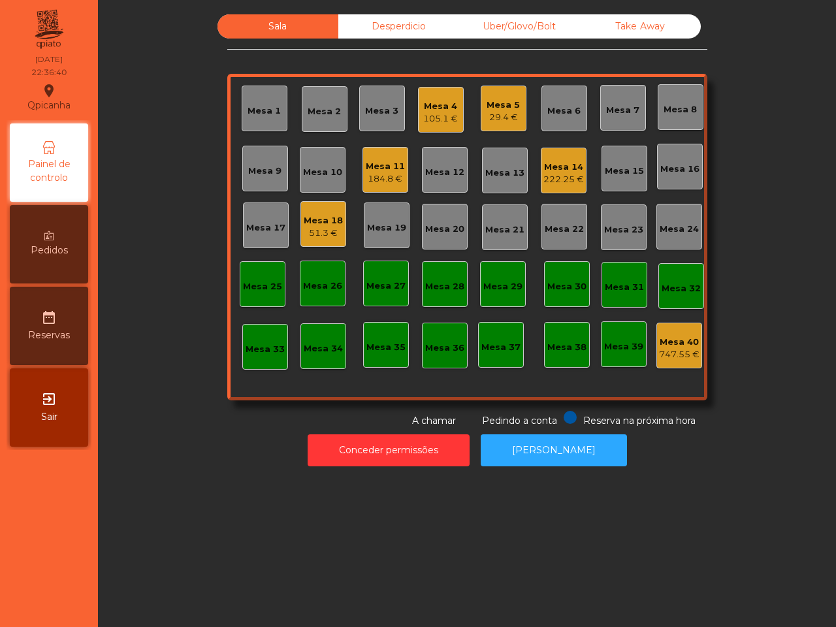
click at [328, 225] on div "Mesa 18" at bounding box center [323, 220] width 39 height 13
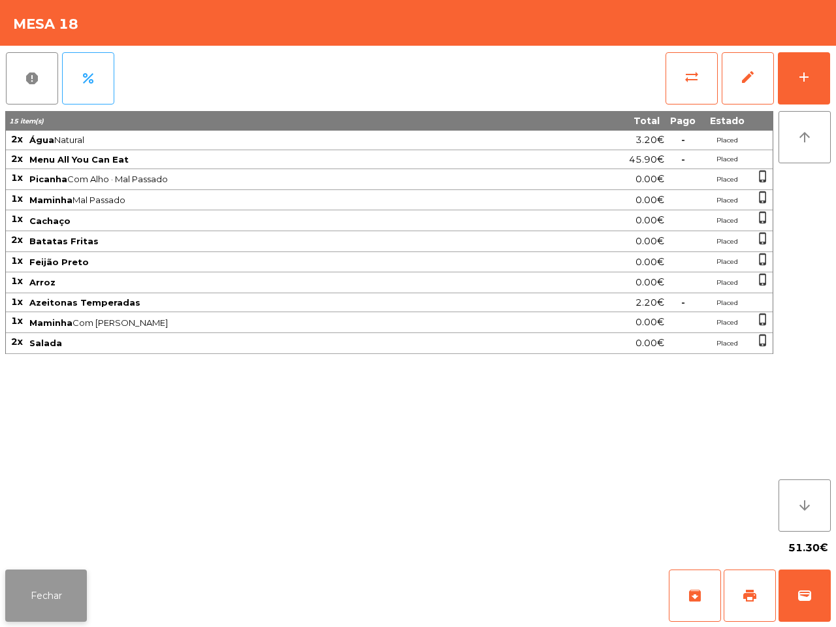
click at [63, 576] on button "Fechar" at bounding box center [46, 596] width 82 height 52
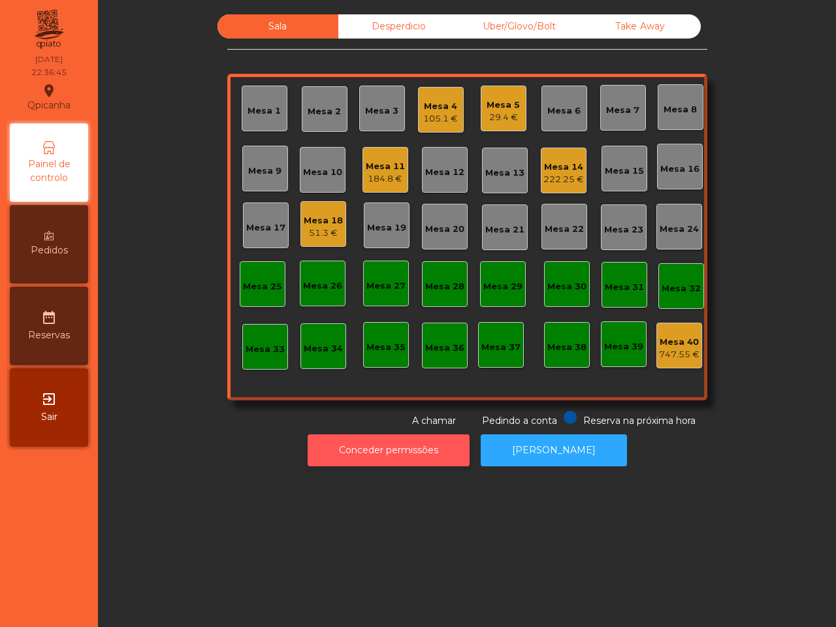
click at [363, 442] on button "Conceder permissões" at bounding box center [389, 451] width 162 height 32
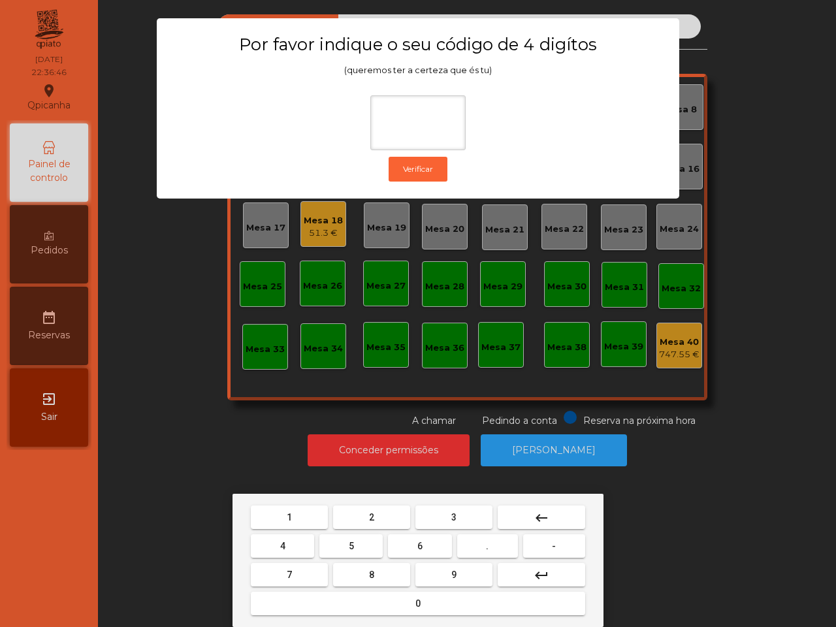
click at [284, 516] on button "1" at bounding box center [289, 518] width 77 height 24
click at [435, 574] on button "9" at bounding box center [454, 575] width 77 height 24
click at [295, 548] on button "4" at bounding box center [282, 547] width 63 height 24
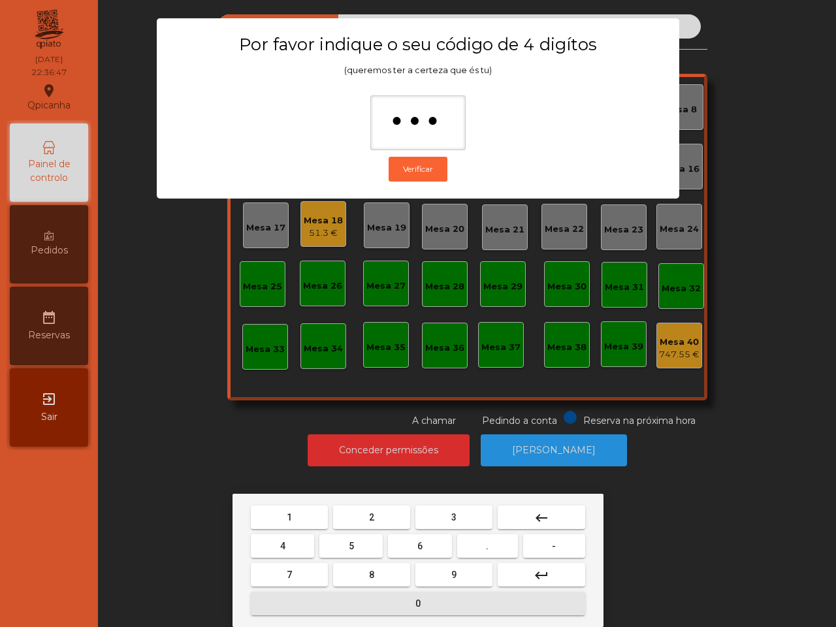
click at [369, 603] on button "0" at bounding box center [418, 604] width 335 height 24
type input "****"
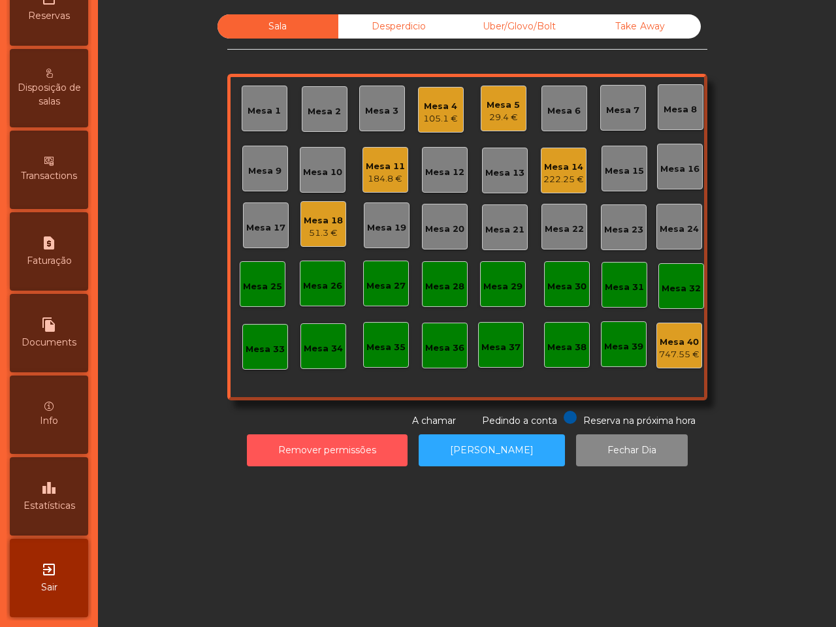
scroll to position [497, 0]
click at [62, 465] on div "leaderboard Estatísticas" at bounding box center [49, 496] width 78 height 78
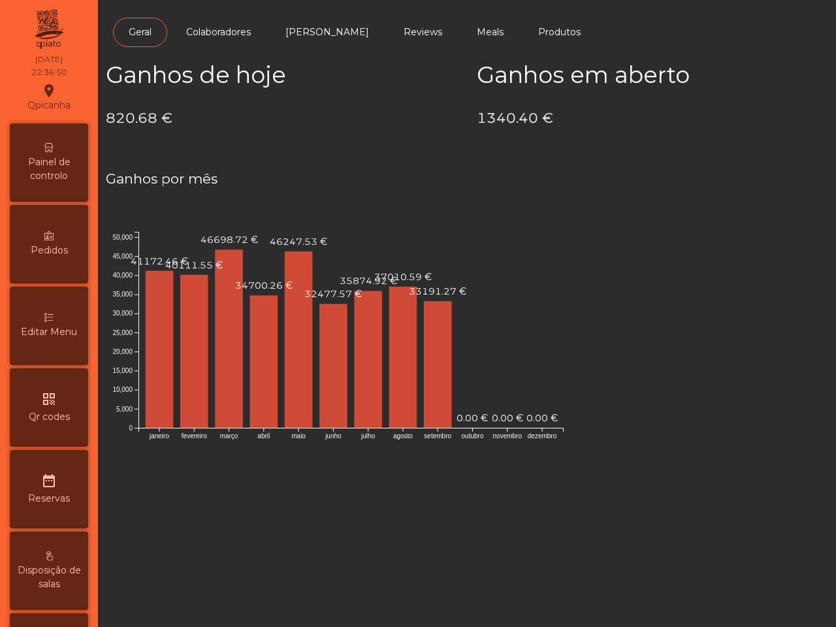
click at [73, 174] on span "Painel de controlo" at bounding box center [49, 169] width 72 height 27
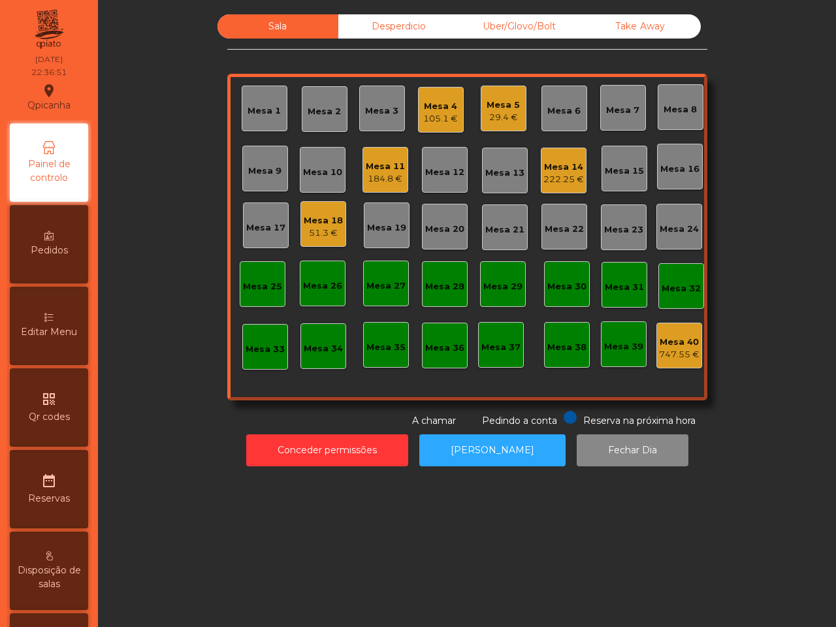
click at [459, 27] on div "Uber/Glovo/Bolt" at bounding box center [519, 26] width 121 height 24
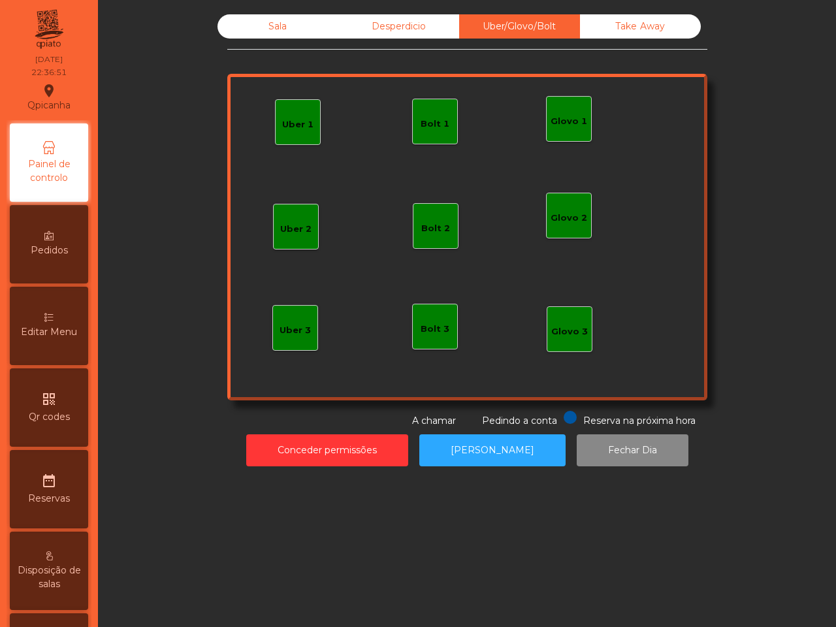
click at [631, 24] on div "Take Away" at bounding box center [640, 26] width 121 height 24
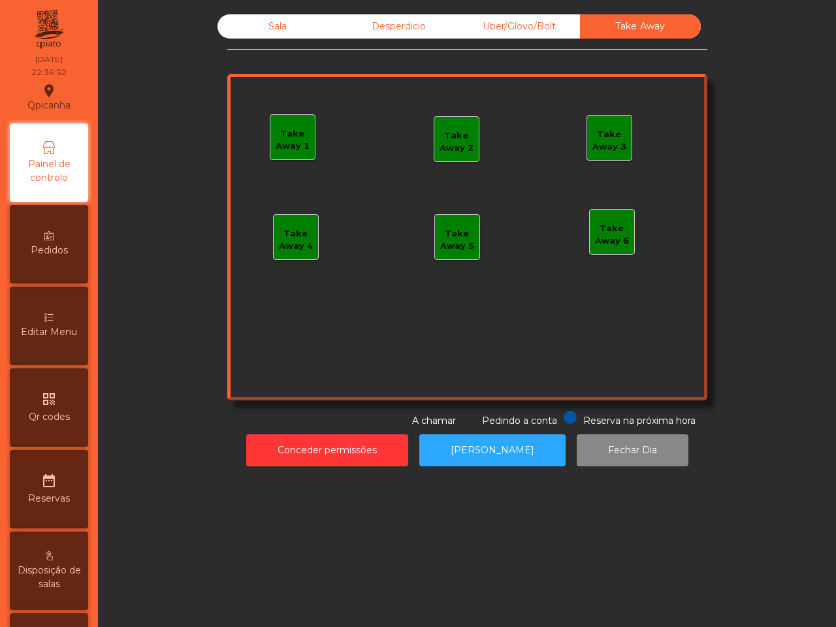
click at [384, 33] on div "Desperdicio" at bounding box center [398, 26] width 121 height 24
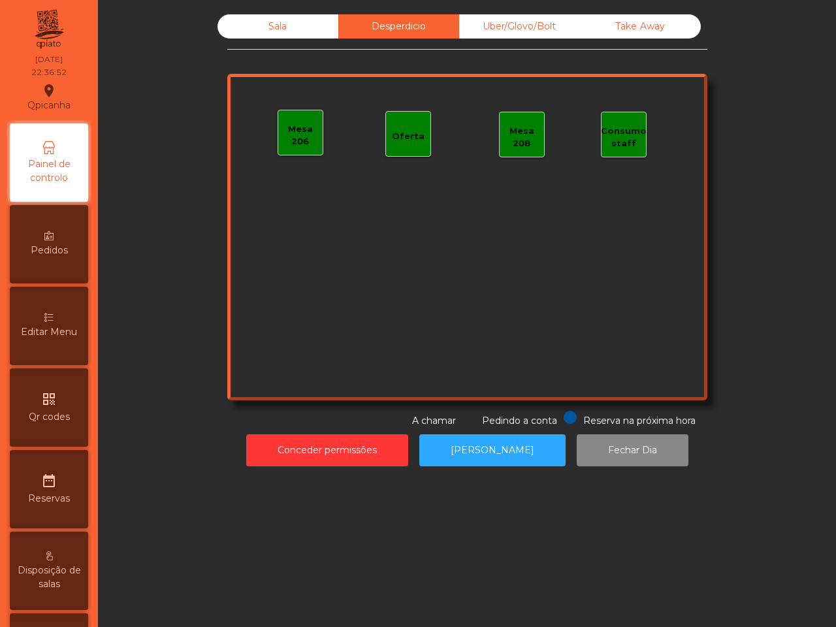
click at [239, 30] on div "Sala" at bounding box center [278, 26] width 121 height 24
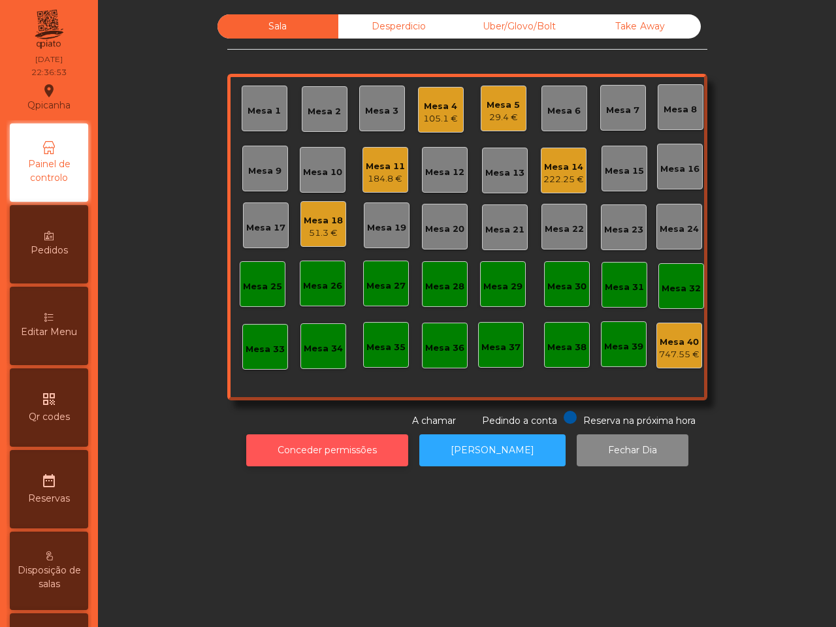
click at [302, 439] on button "Conceder permissões" at bounding box center [327, 451] width 162 height 32
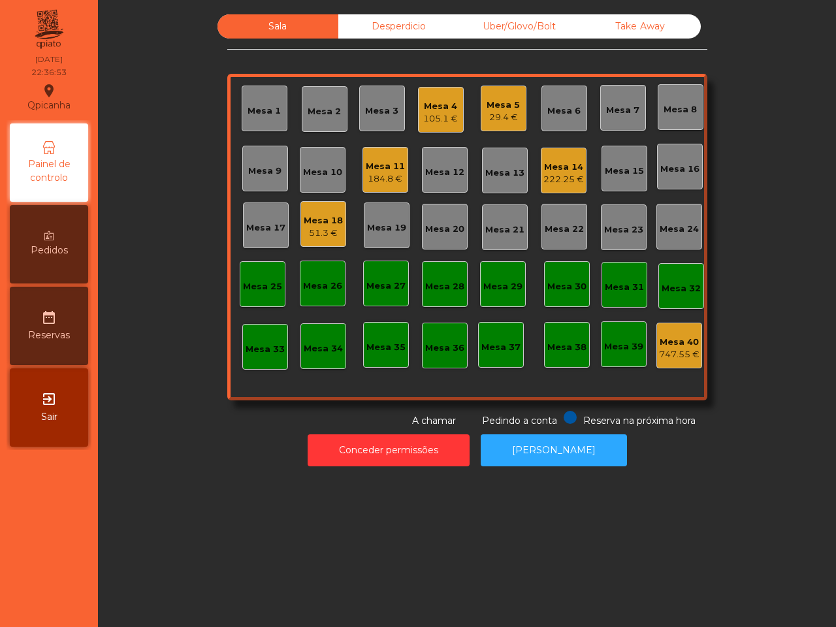
click at [197, 485] on div "Sala Desperdicio Uber/Glovo/Bolt Take Away Mesa 1 Mesa 2 Mesa 3 Mesa 4 105.1 € …" at bounding box center [467, 313] width 738 height 627
click at [433, 110] on div "Mesa 4" at bounding box center [440, 106] width 35 height 13
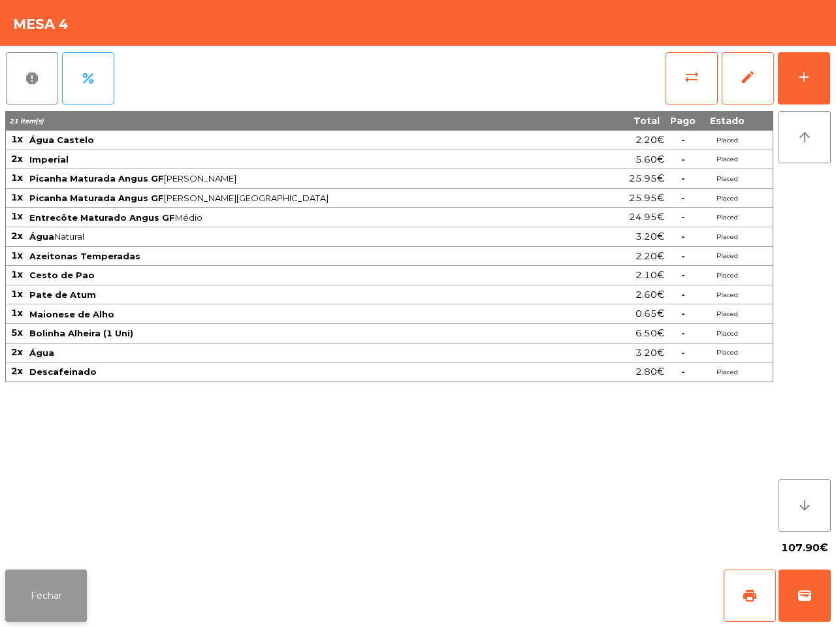
click at [67, 593] on button "Fechar" at bounding box center [46, 596] width 82 height 52
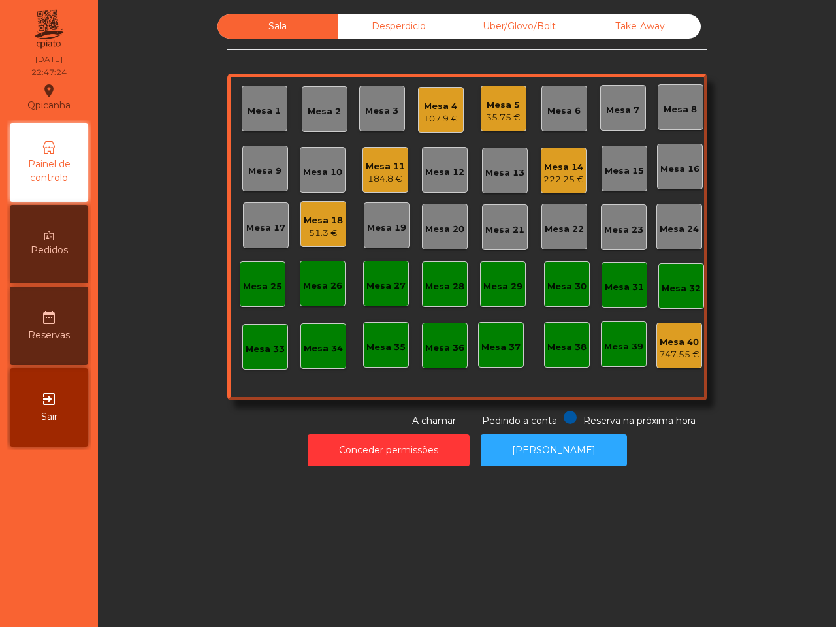
click at [211, 507] on div "Sala Desperdicio Uber/Glovo/Bolt Take Away Mesa 1 Mesa 2 Mesa 3 Mesa 4 107.9 € …" at bounding box center [467, 313] width 738 height 627
click at [308, 240] on div "Mesa 18 51.3 €" at bounding box center [324, 224] width 46 height 46
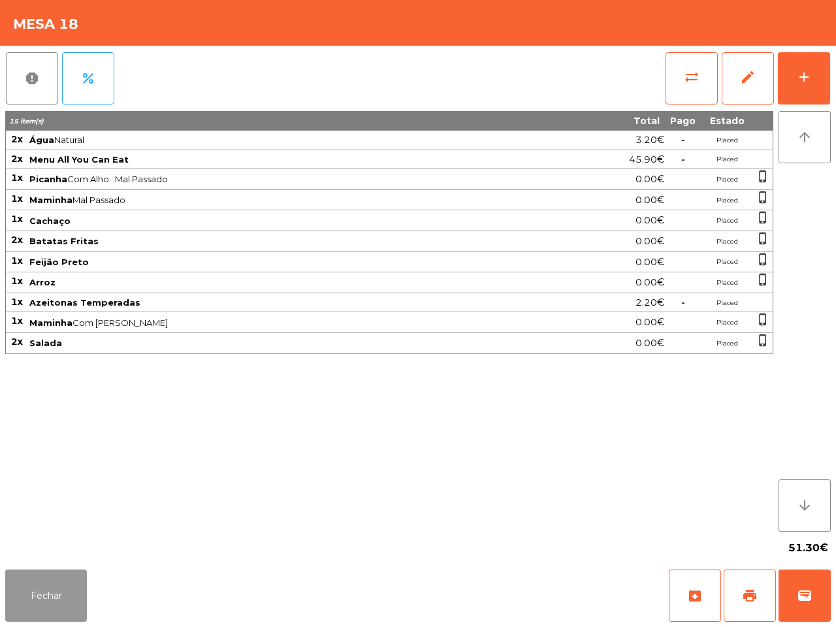
click at [37, 595] on button "Fechar" at bounding box center [46, 596] width 82 height 52
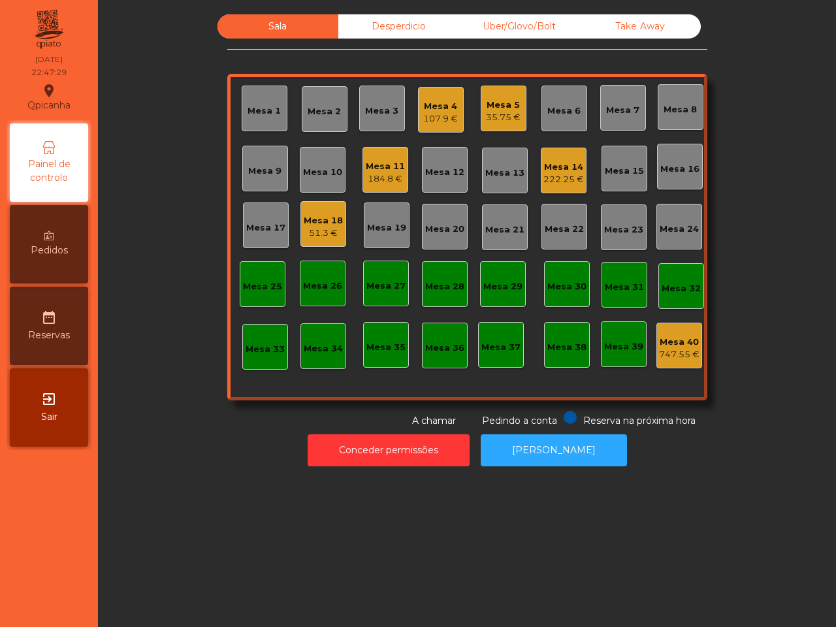
click at [659, 333] on div "Mesa 40 747.55 €" at bounding box center [679, 346] width 41 height 31
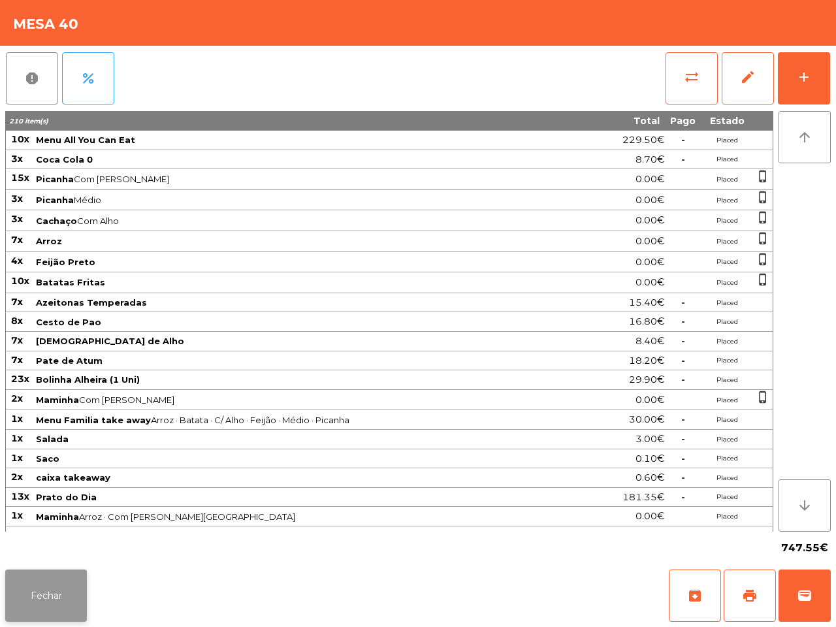
click at [70, 588] on button "Fechar" at bounding box center [46, 596] width 82 height 52
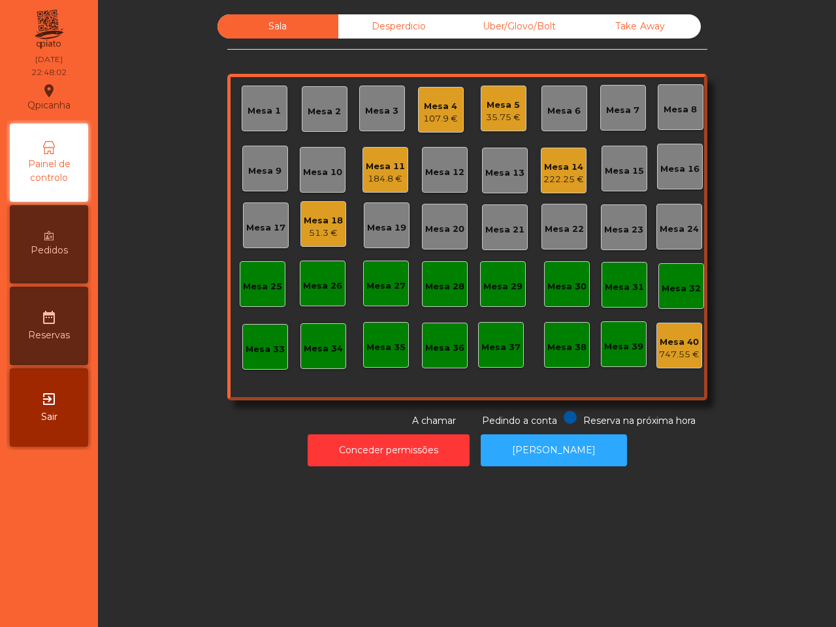
click at [165, 461] on div "Conceder permissões Abrir [PERSON_NAME]" at bounding box center [467, 450] width 703 height 45
click at [372, 27] on div "Desperdicio" at bounding box center [398, 26] width 121 height 24
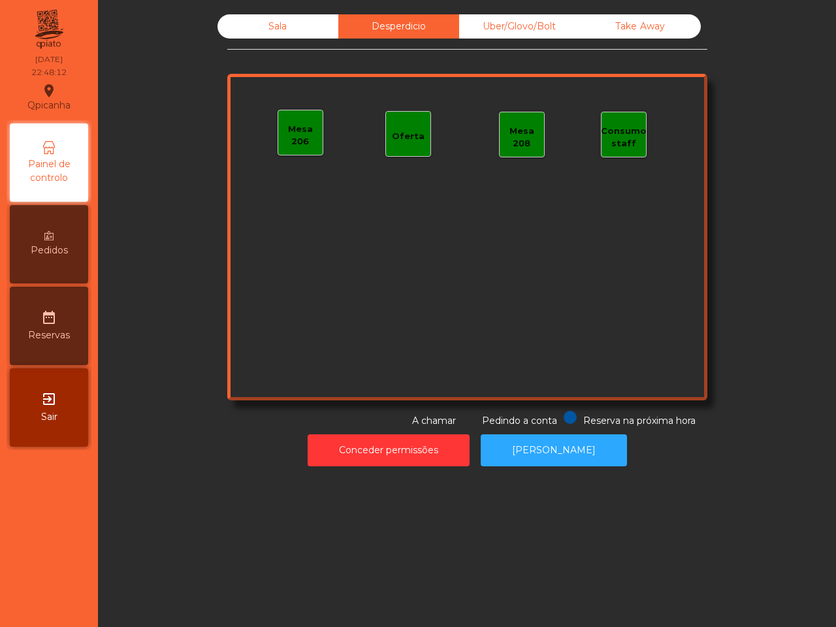
click at [491, 28] on div "Uber/Glovo/Bolt" at bounding box center [519, 26] width 121 height 24
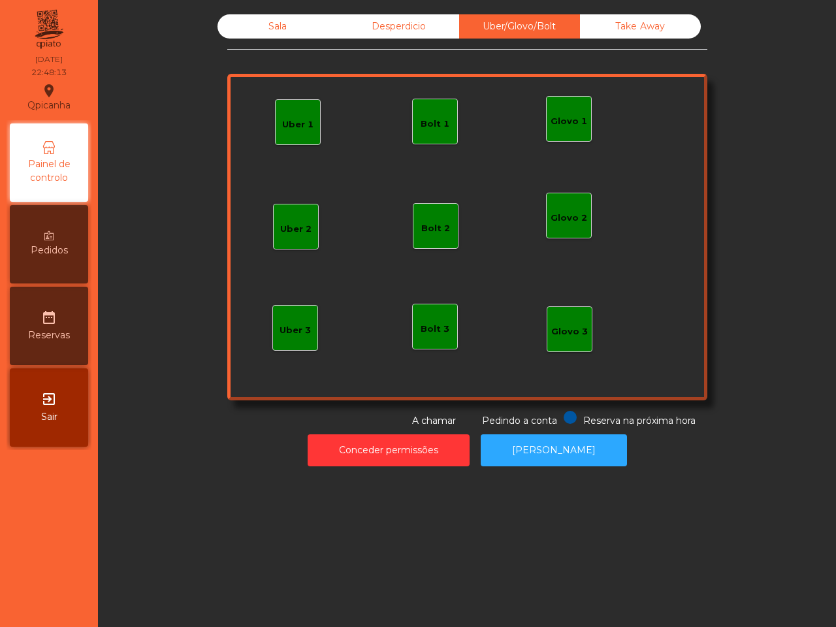
click at [598, 25] on div "Take Away" at bounding box center [640, 26] width 121 height 24
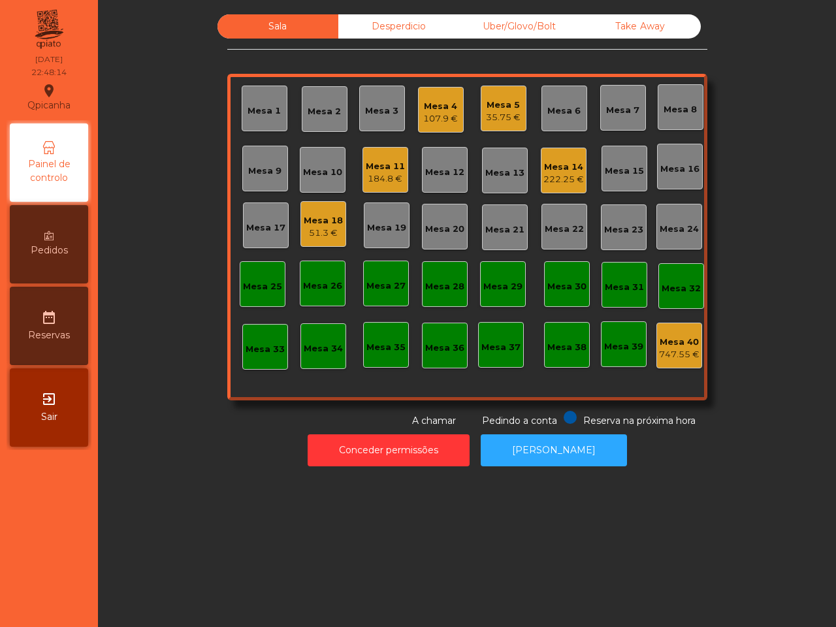
click at [382, 37] on div "Desperdicio" at bounding box center [398, 26] width 121 height 24
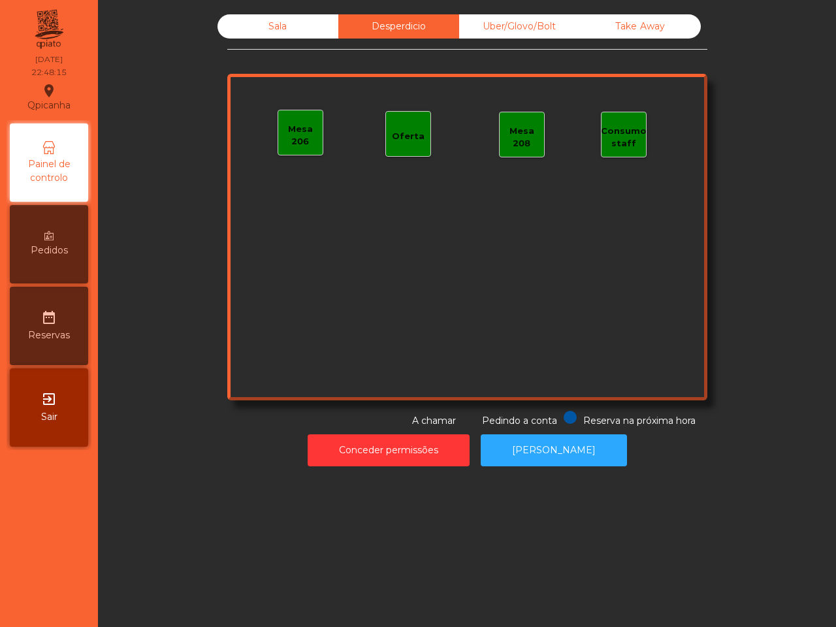
drag, startPoint x: 289, startPoint y: 31, endPoint x: 289, endPoint y: 40, distance: 9.1
click at [288, 31] on div "Sala" at bounding box center [278, 26] width 121 height 24
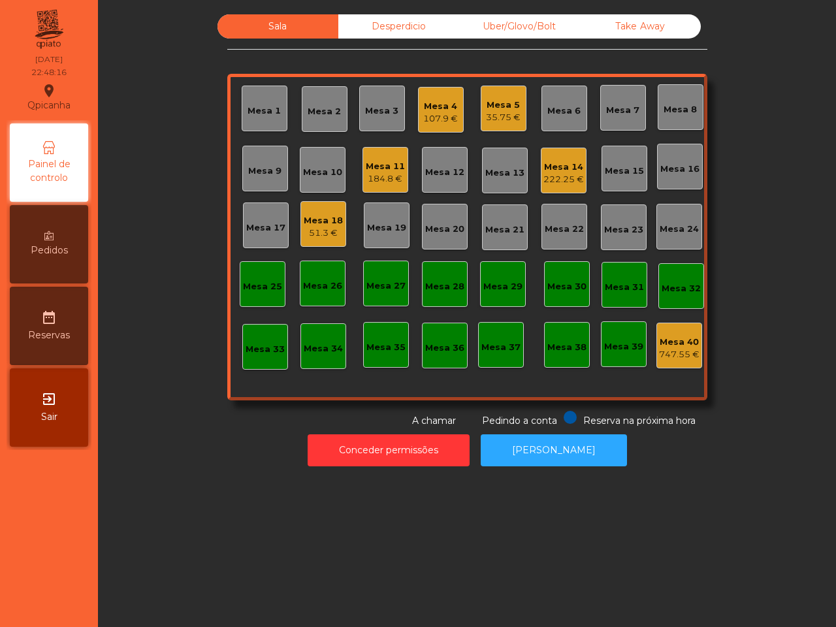
click at [306, 223] on div "Mesa 18" at bounding box center [323, 220] width 39 height 13
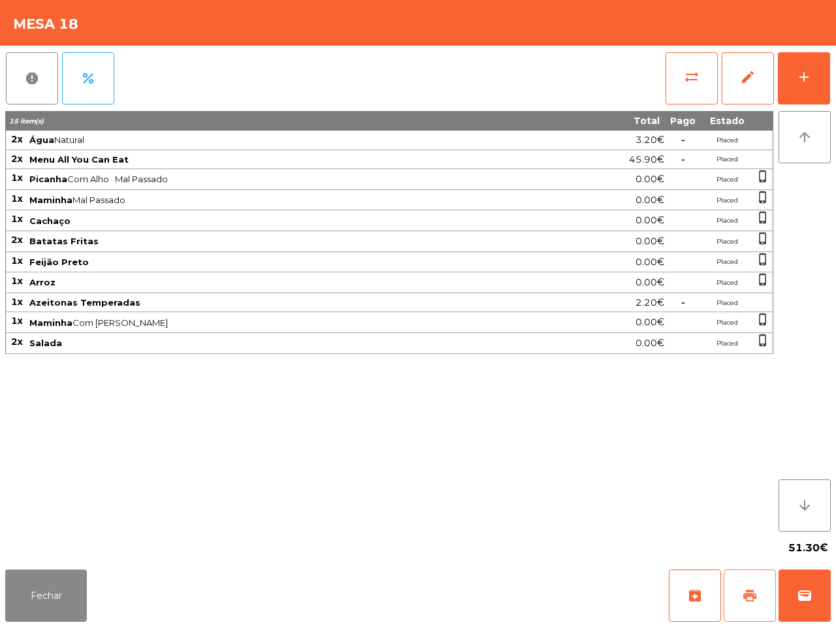
drag, startPoint x: 750, startPoint y: 592, endPoint x: 586, endPoint y: 577, distance: 164.7
click at [749, 592] on span "print" at bounding box center [750, 596] width 16 height 16
drag, startPoint x: 50, startPoint y: 587, endPoint x: 58, endPoint y: 577, distance: 12.2
click at [52, 585] on button "Fechar" at bounding box center [46, 596] width 82 height 52
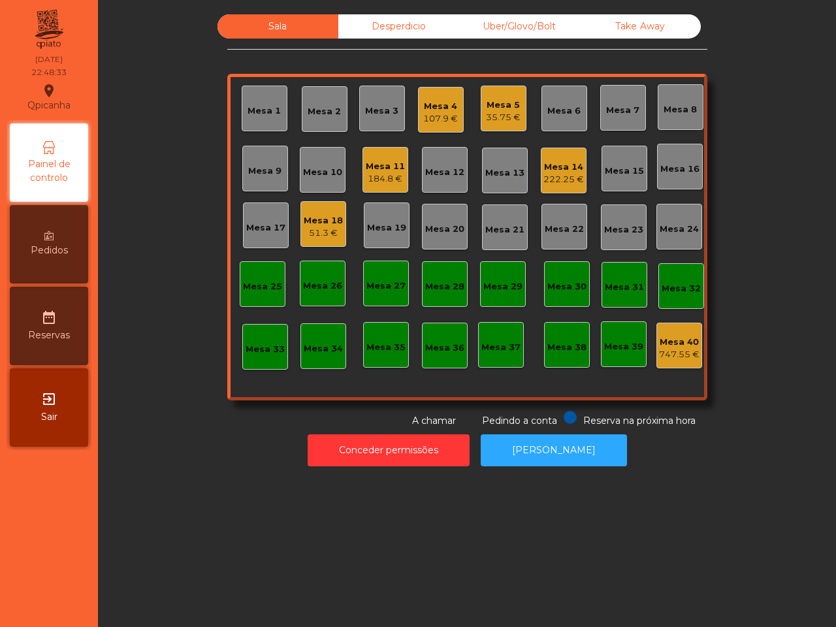
click at [346, 26] on div "Desperdicio" at bounding box center [398, 26] width 121 height 24
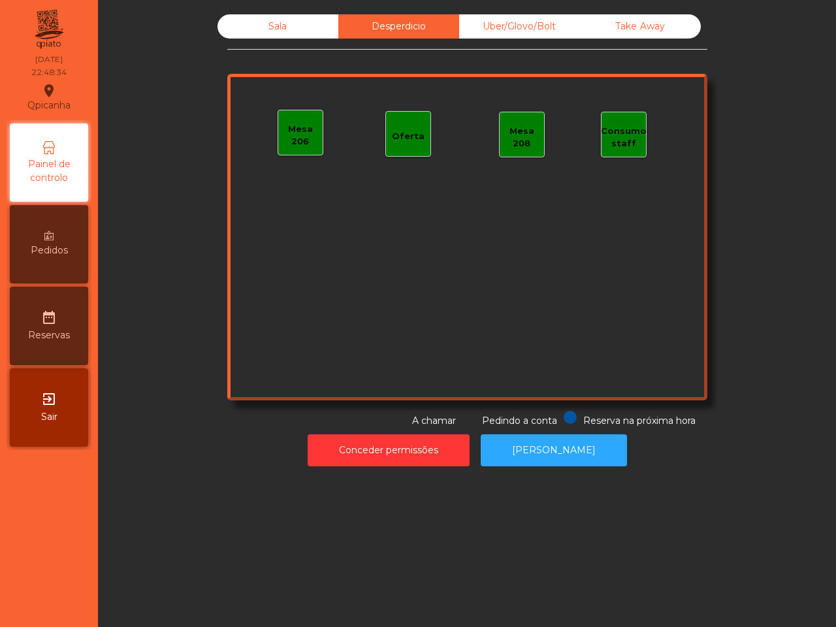
click at [272, 21] on div "Sala" at bounding box center [278, 26] width 121 height 24
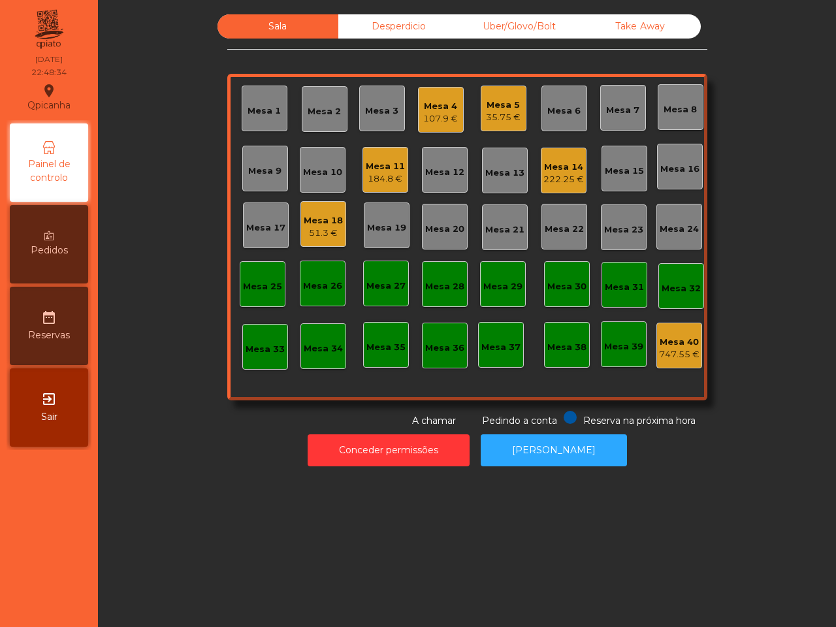
click at [329, 230] on div "51.3 €" at bounding box center [323, 233] width 39 height 13
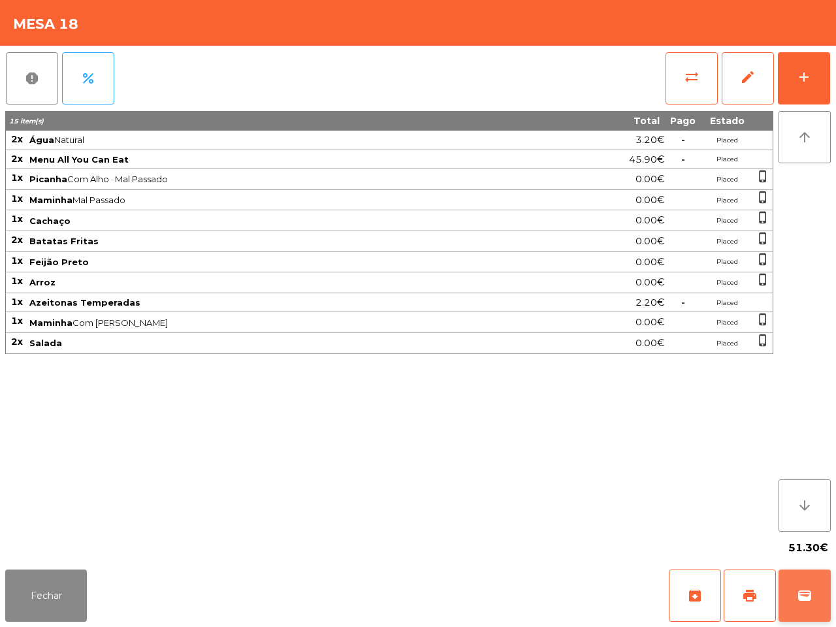
click at [800, 583] on button "wallet" at bounding box center [805, 596] width 52 height 52
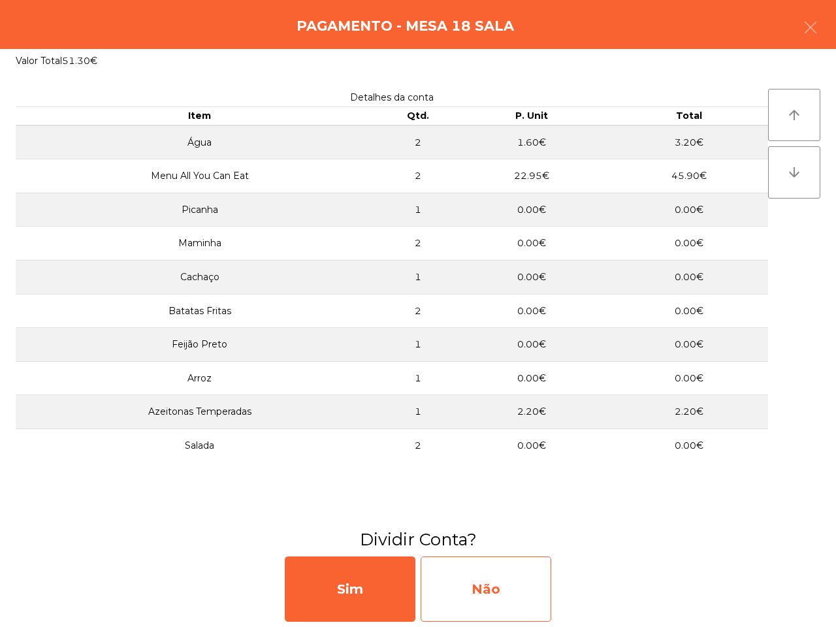
click at [468, 576] on div "Não" at bounding box center [486, 589] width 131 height 65
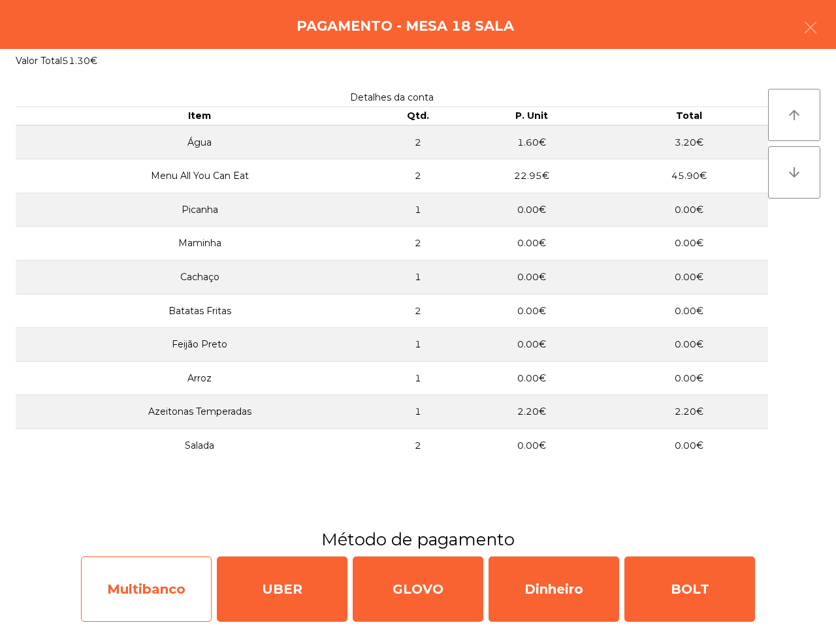
click at [204, 585] on div "Multibanco" at bounding box center [146, 589] width 131 height 65
select select "**"
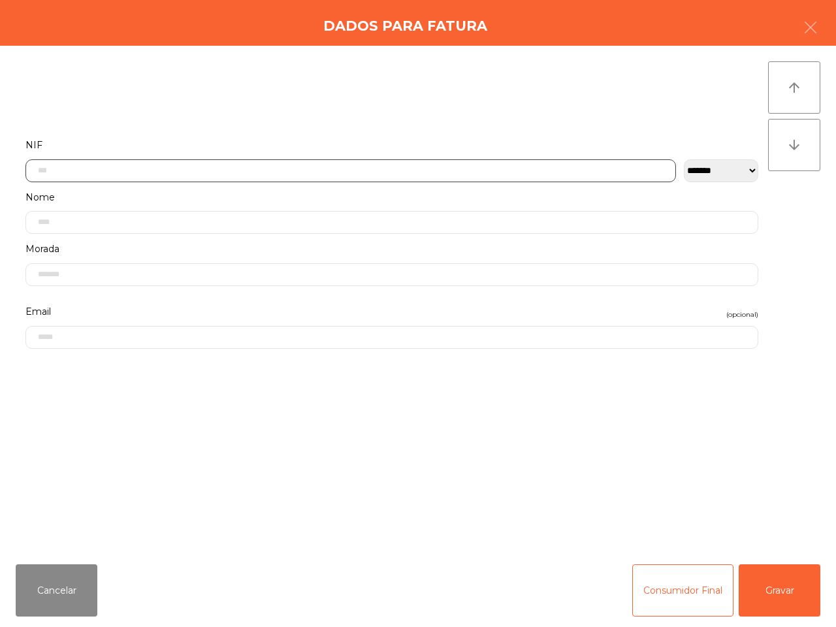
click at [181, 163] on input "text" at bounding box center [350, 170] width 651 height 23
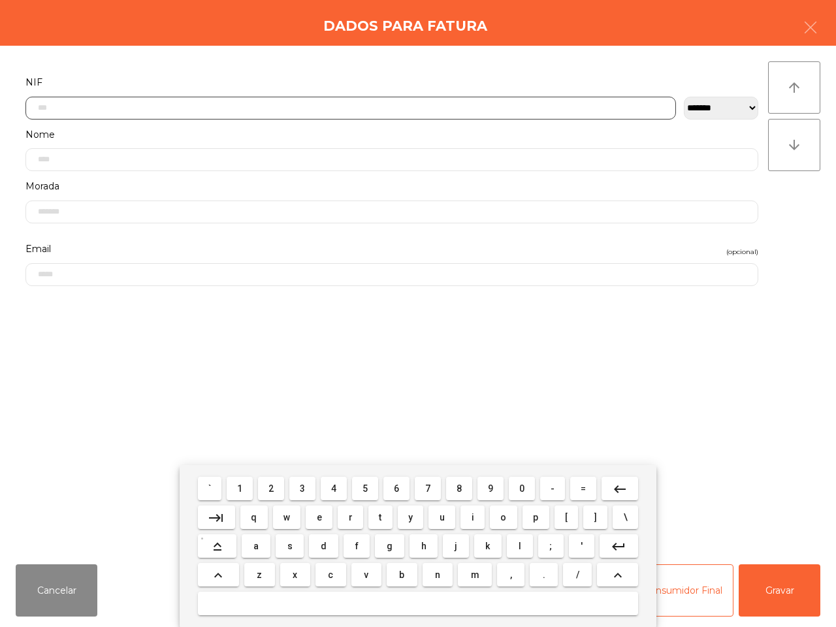
scroll to position [73, 0]
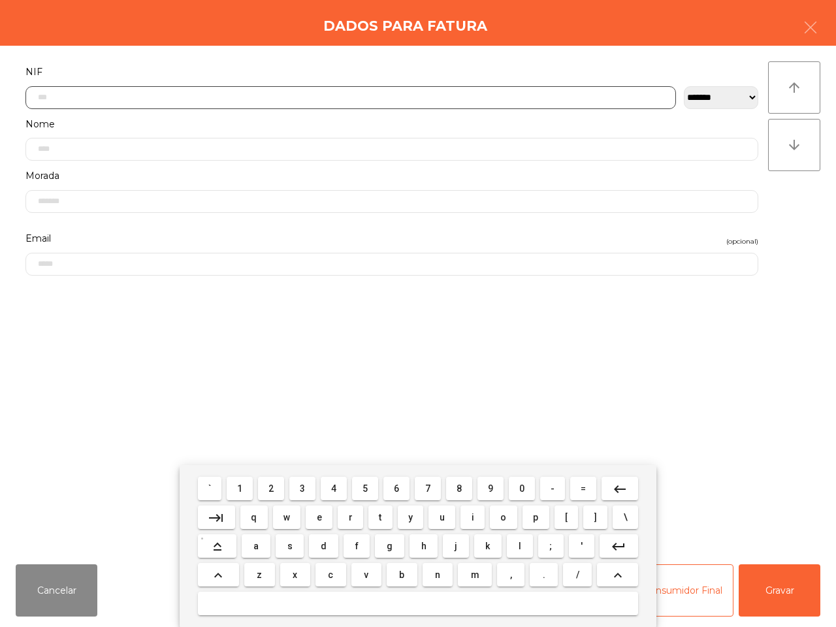
click at [267, 487] on button "2" at bounding box center [271, 489] width 26 height 24
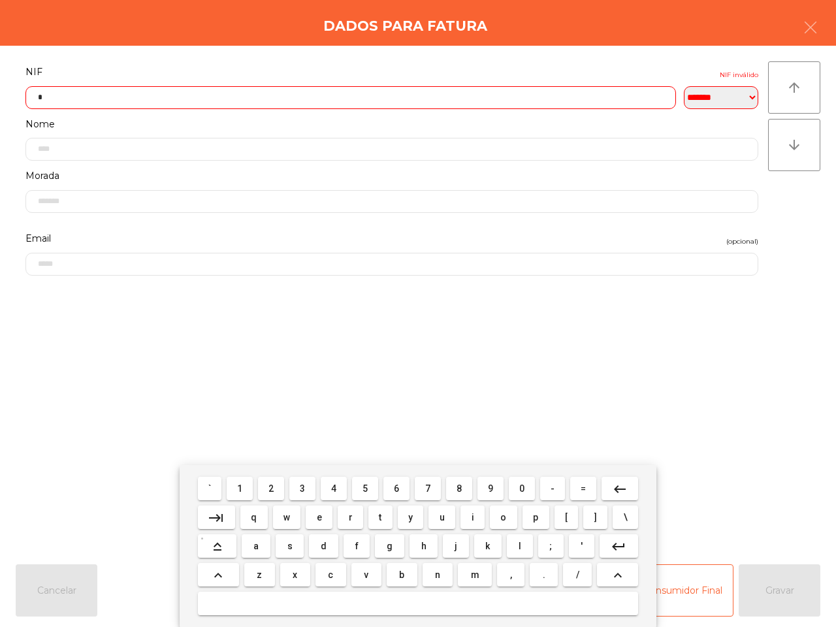
click at [330, 482] on button "4" at bounding box center [334, 489] width 26 height 24
click at [492, 486] on span "9" at bounding box center [490, 489] width 5 height 10
click at [401, 484] on button "6" at bounding box center [397, 489] width 26 height 24
click at [397, 487] on span "6" at bounding box center [396, 489] width 5 height 10
click at [516, 487] on button "0" at bounding box center [522, 489] width 26 height 24
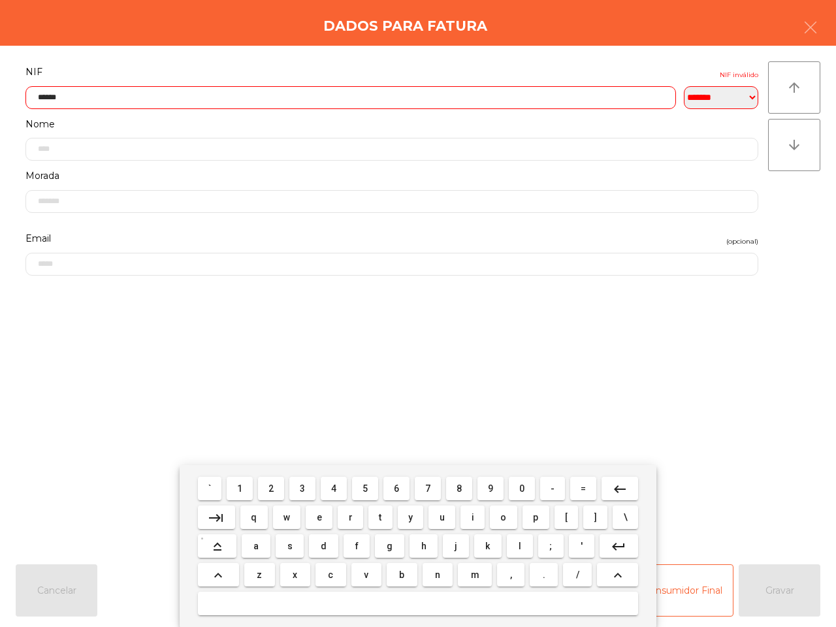
click at [278, 486] on button "2" at bounding box center [271, 489] width 26 height 24
click at [492, 485] on span "9" at bounding box center [490, 489] width 5 height 10
click at [399, 487] on button "6" at bounding box center [397, 489] width 26 height 24
type input "*********"
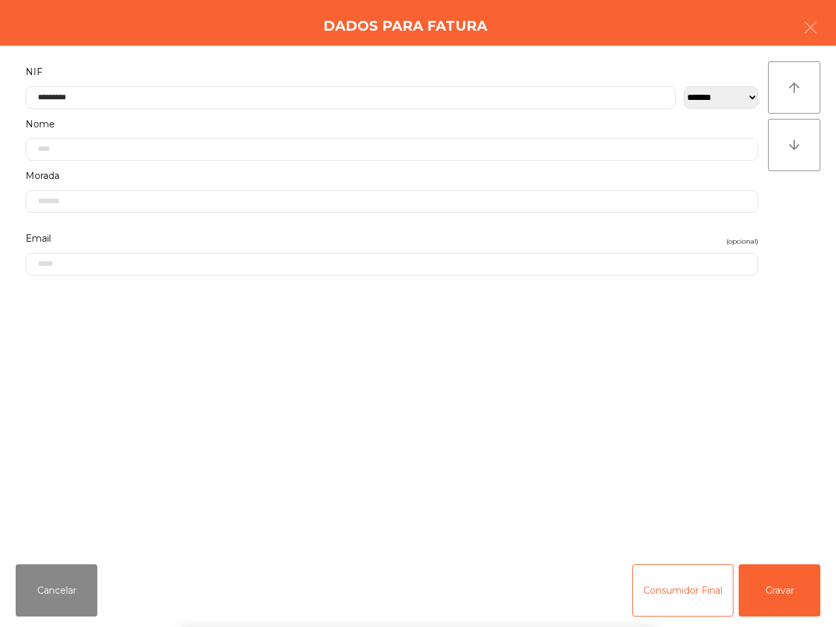
click at [490, 423] on form "**********" at bounding box center [392, 301] width 753 height 477
click at [789, 589] on button "Gravar" at bounding box center [780, 591] width 82 height 52
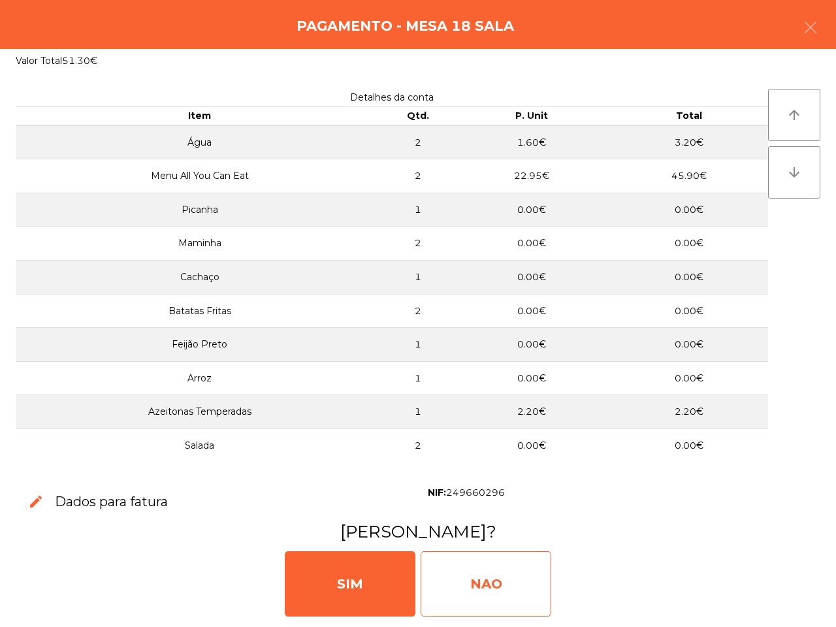
click at [474, 580] on div "NAO" at bounding box center [486, 583] width 131 height 65
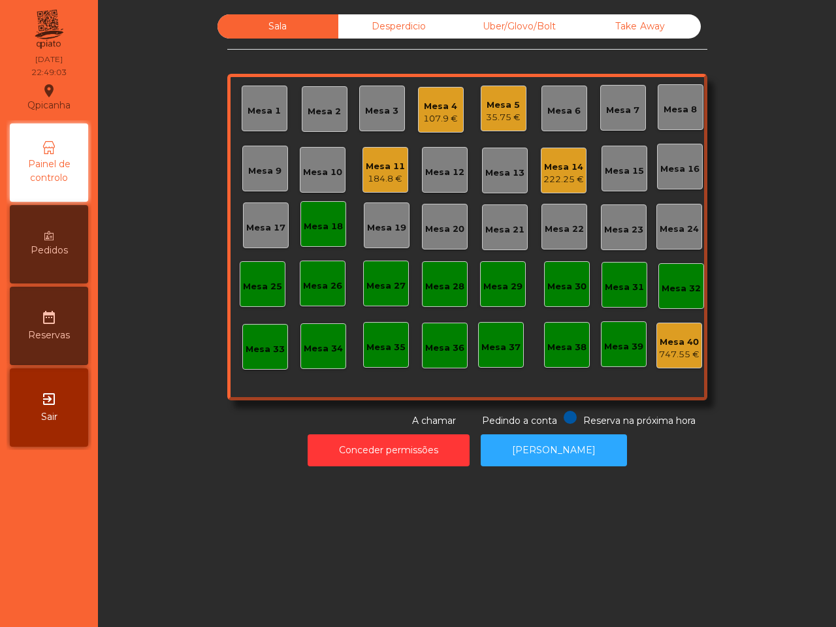
click at [308, 233] on div "Mesa 18" at bounding box center [324, 224] width 46 height 46
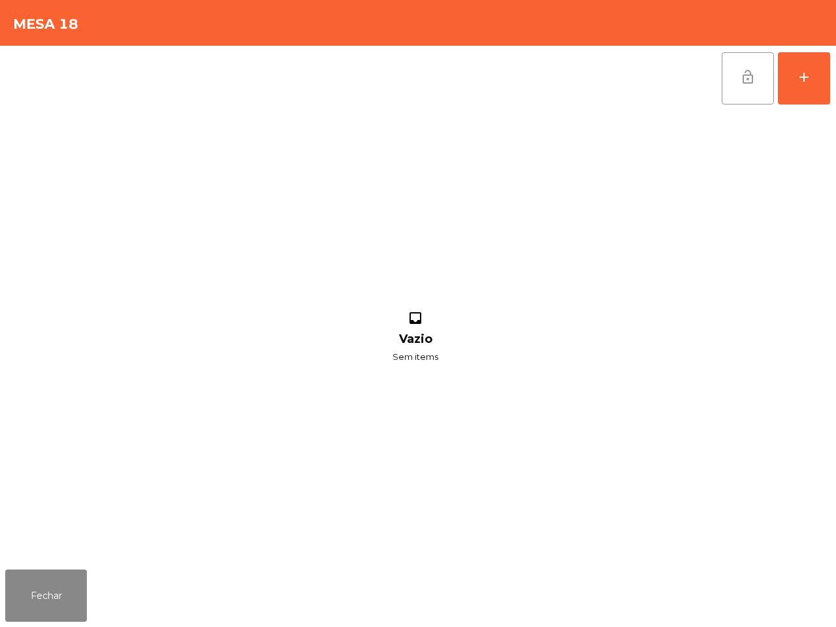
click at [742, 74] on span "lock_open" at bounding box center [748, 77] width 16 height 16
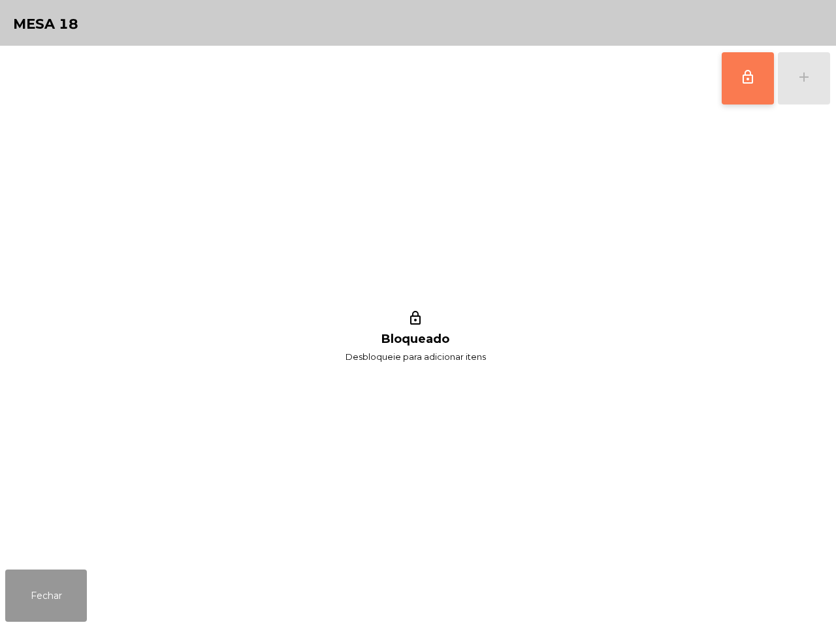
click at [15, 604] on button "Fechar" at bounding box center [46, 596] width 82 height 52
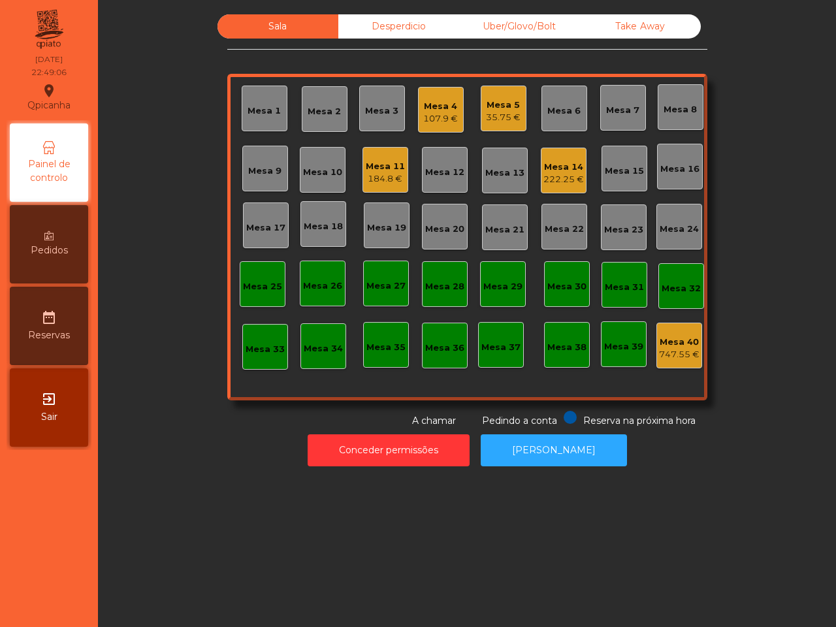
drag, startPoint x: 428, startPoint y: 28, endPoint x: 495, endPoint y: 28, distance: 67.3
click at [428, 29] on div "Desperdicio" at bounding box center [398, 26] width 121 height 24
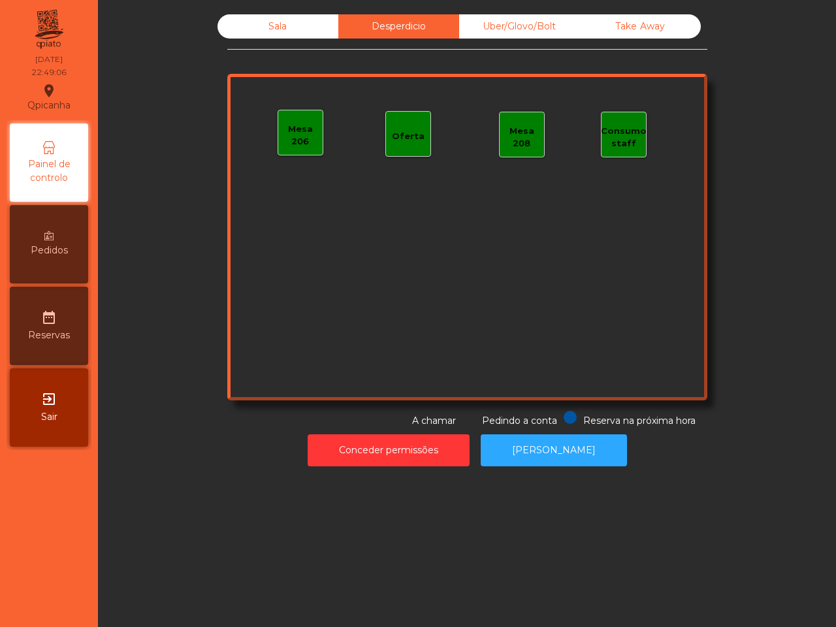
click at [498, 28] on div "Uber/Glovo/Bolt" at bounding box center [519, 26] width 121 height 24
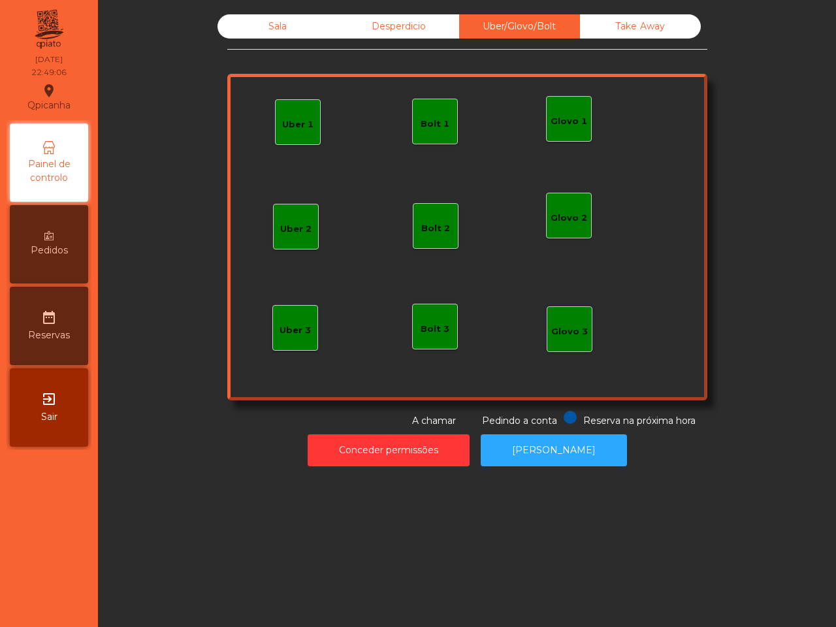
click at [614, 25] on div "Take Away" at bounding box center [640, 26] width 121 height 24
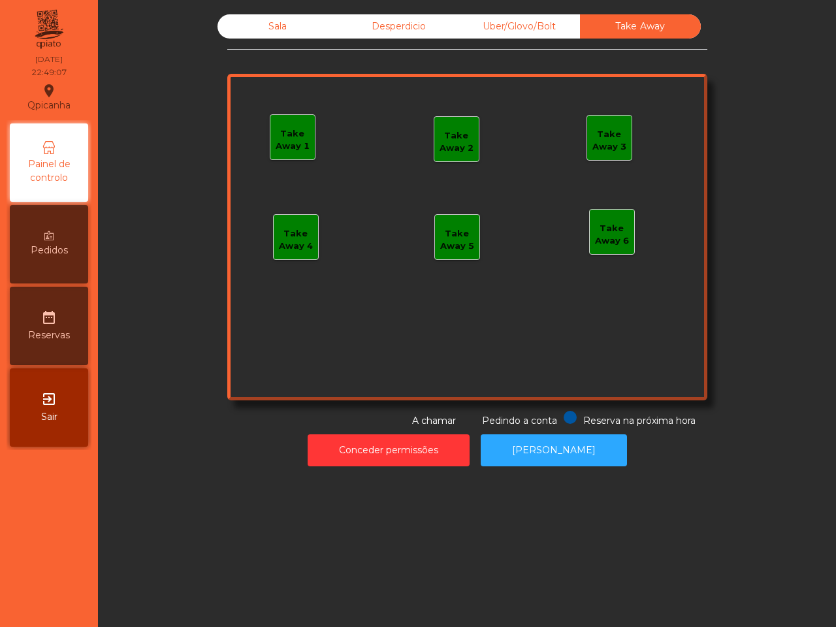
click at [293, 20] on div "Sala" at bounding box center [278, 26] width 121 height 24
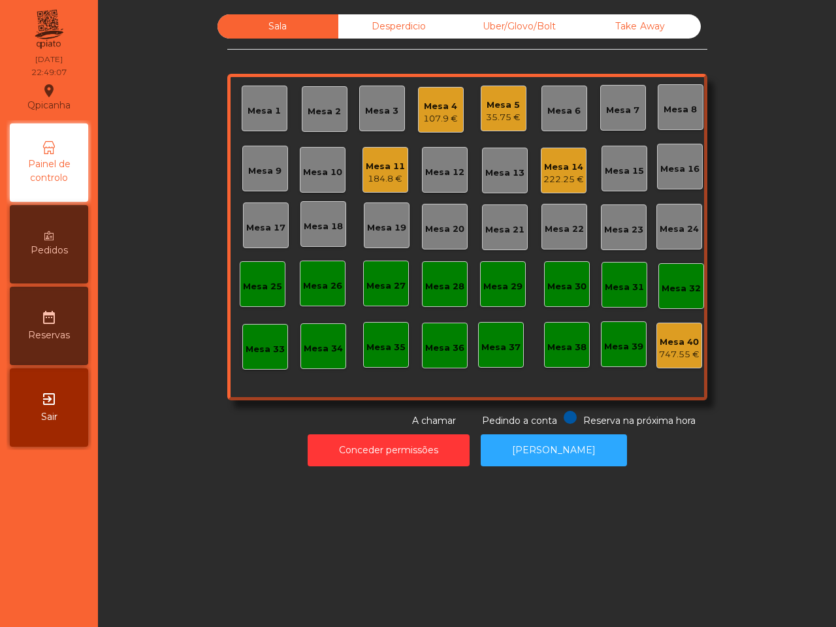
click at [174, 188] on div "Sala Desperdicio Uber/Glovo/Bolt Take Away Mesa 1 Mesa 2 Mesa 3 Mesa 4 107.9 € …" at bounding box center [467, 221] width 703 height 414
click at [108, 152] on div "Sala Desperdicio Uber/Glovo/Bolt Take Away Mesa 1 Mesa 2 Mesa 3 Mesa 4 107.9 € …" at bounding box center [467, 243] width 723 height 459
click at [423, 107] on div "Mesa 4" at bounding box center [440, 106] width 35 height 13
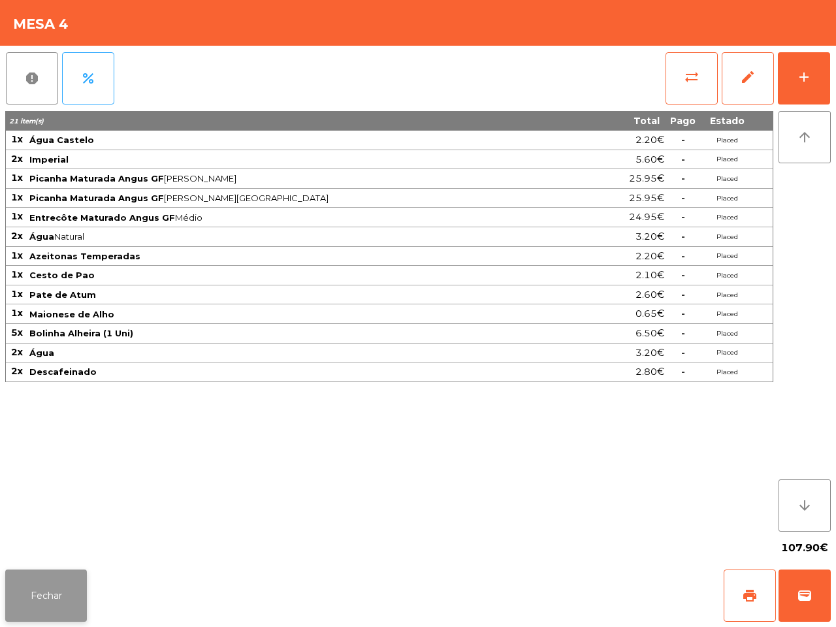
click at [51, 612] on button "Fechar" at bounding box center [46, 596] width 82 height 52
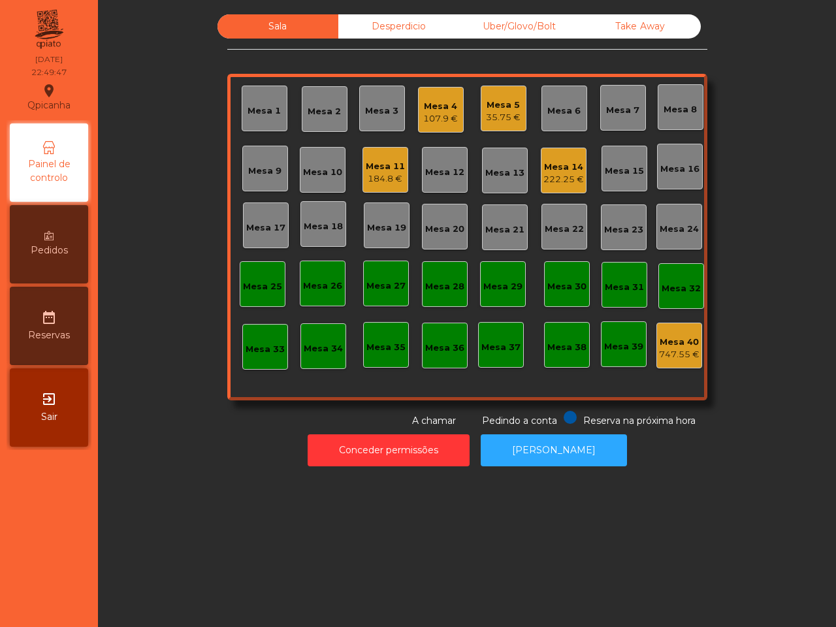
click at [154, 505] on div "Sala Desperdicio Uber/Glovo/Bolt Take Away Mesa 1 Mesa 2 Mesa 3 Mesa 4 107.9 € …" at bounding box center [467, 313] width 738 height 627
click at [374, 29] on div "Desperdicio" at bounding box center [398, 26] width 121 height 24
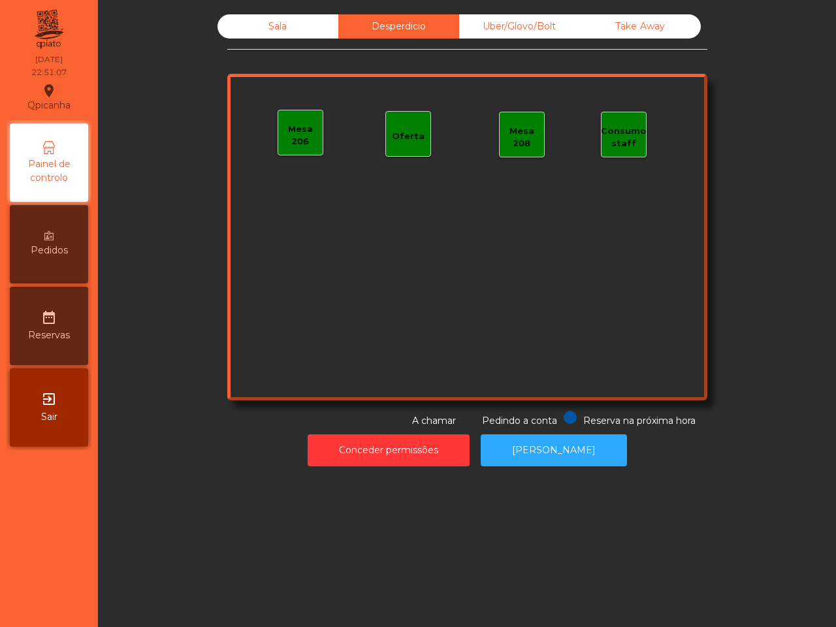
click at [635, 35] on div "Take Away" at bounding box center [640, 26] width 121 height 24
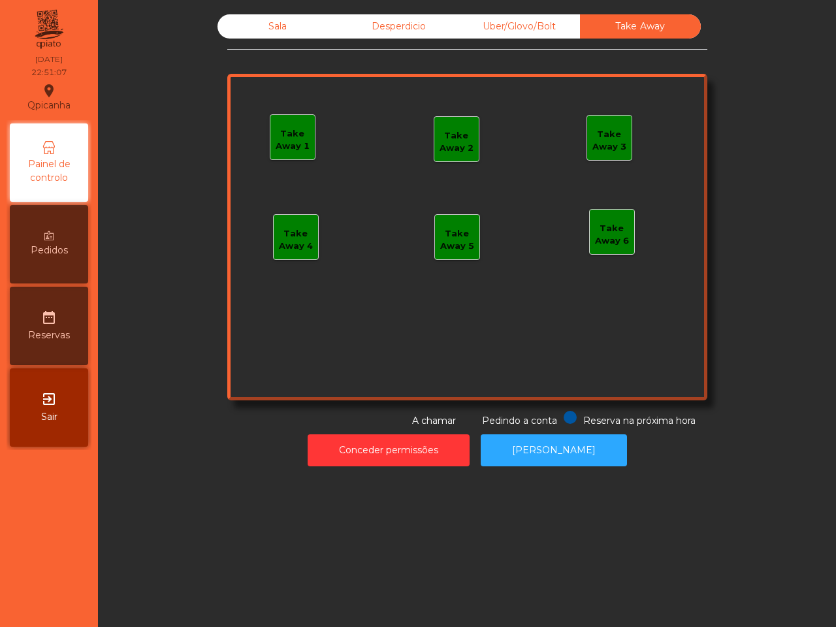
click at [533, 27] on div "Uber/Glovo/Bolt" at bounding box center [519, 26] width 121 height 24
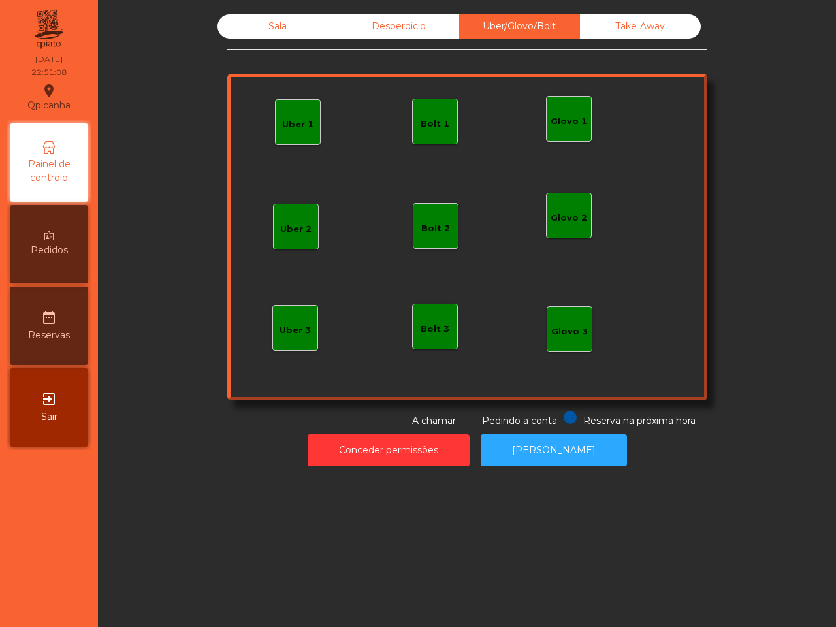
click at [303, 18] on div "Sala" at bounding box center [278, 26] width 121 height 24
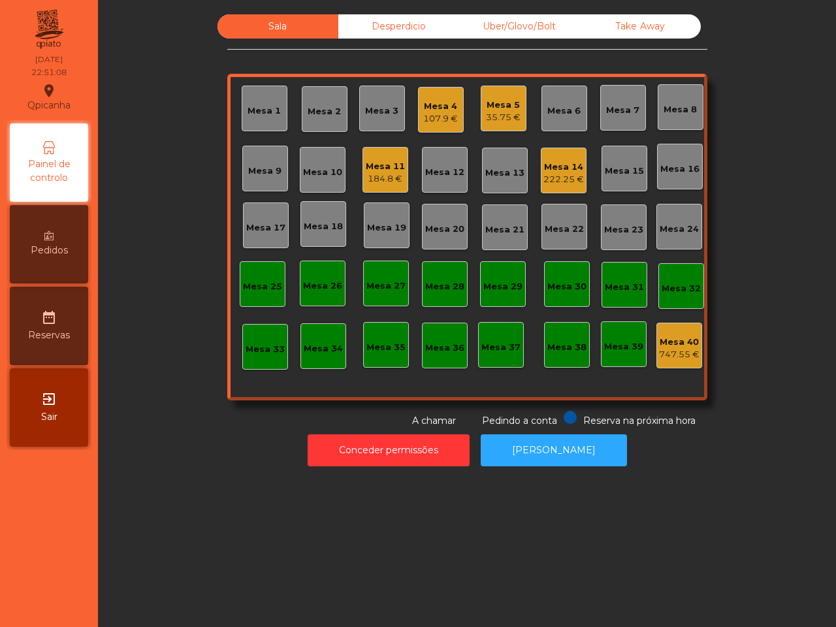
click at [567, 165] on div "Mesa 14" at bounding box center [564, 167] width 41 height 13
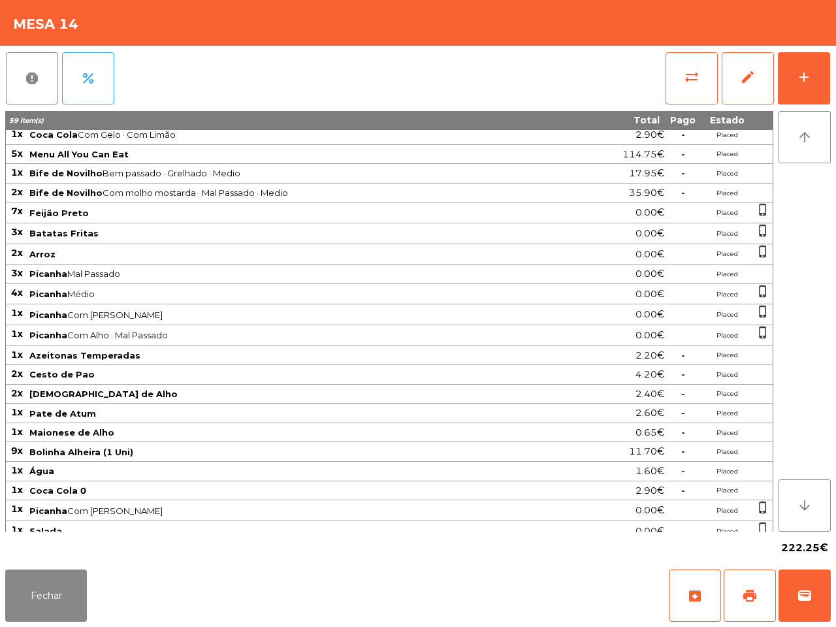
scroll to position [138, 0]
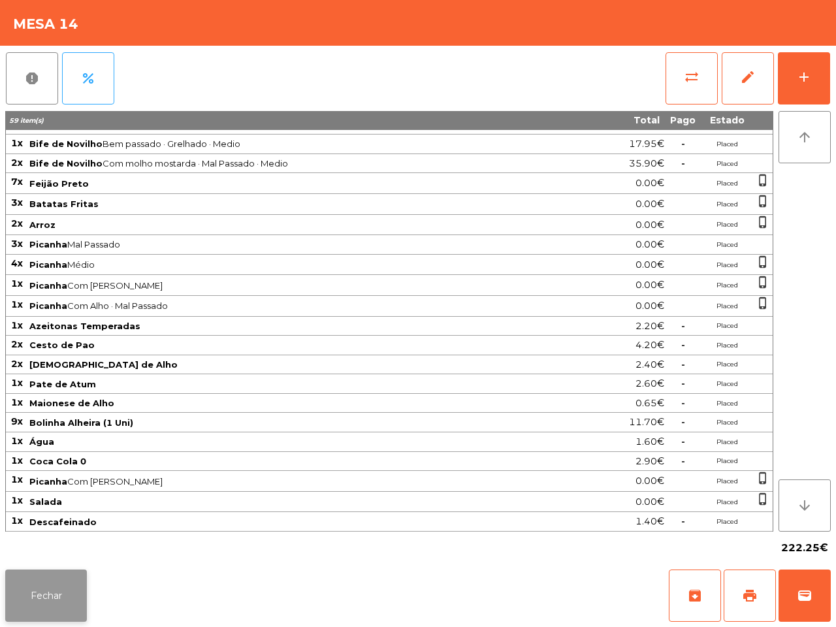
click at [43, 588] on button "Fechar" at bounding box center [46, 596] width 82 height 52
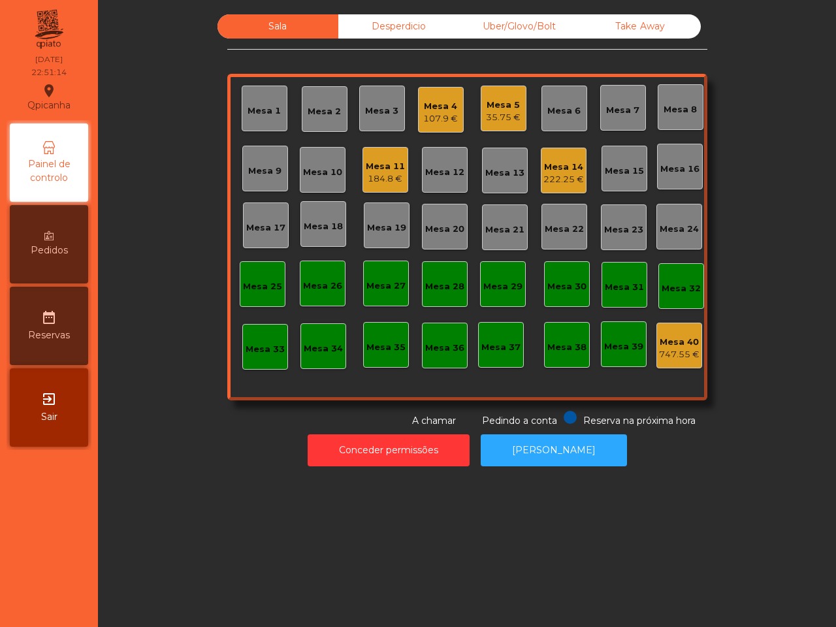
click at [618, 27] on div "Take Away" at bounding box center [640, 26] width 121 height 24
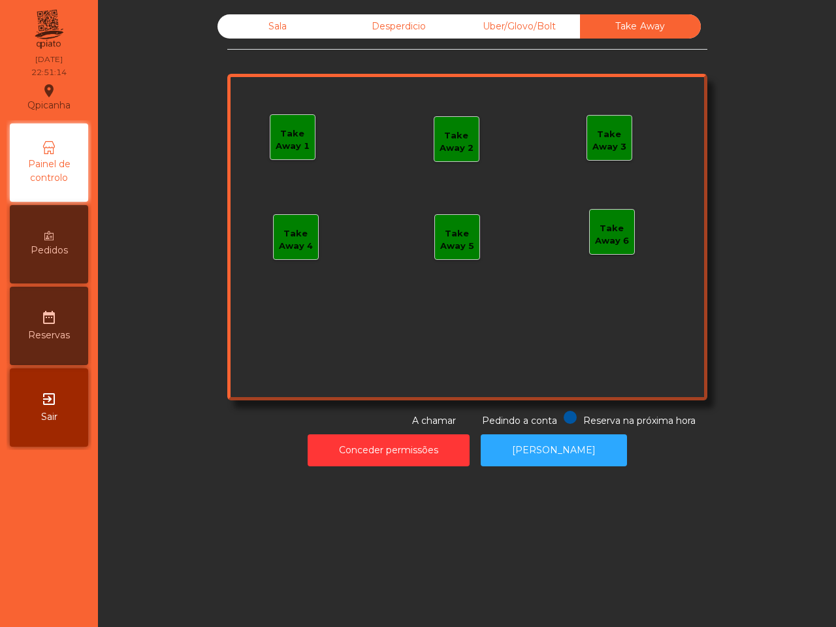
click at [552, 25] on div "Uber/Glovo/Bolt" at bounding box center [519, 26] width 121 height 24
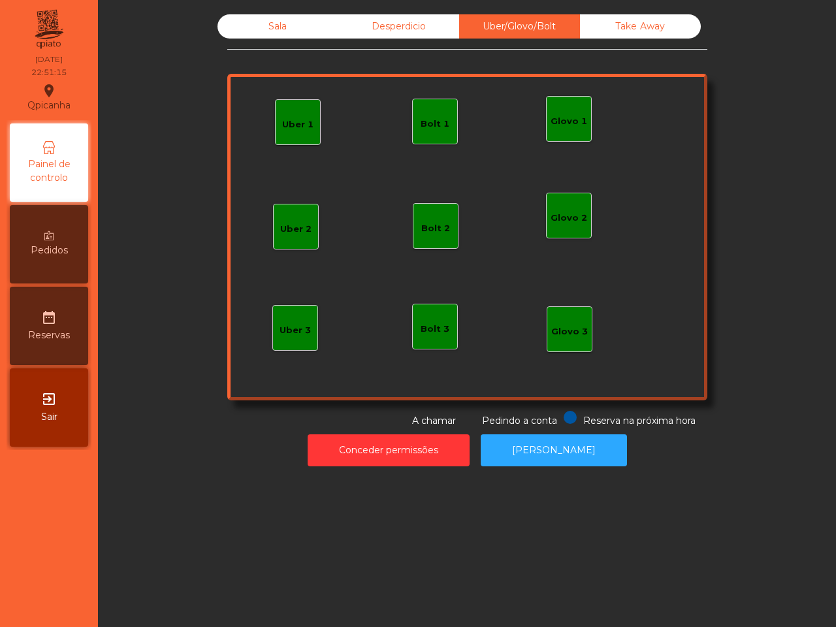
click at [429, 18] on div "Desperdicio" at bounding box center [398, 26] width 121 height 24
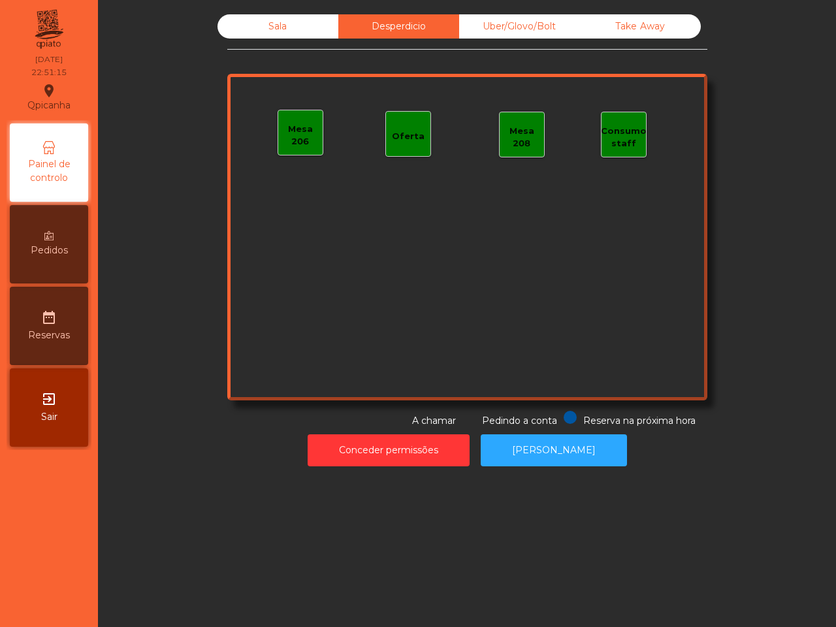
click at [280, 29] on div "Sala" at bounding box center [278, 26] width 121 height 24
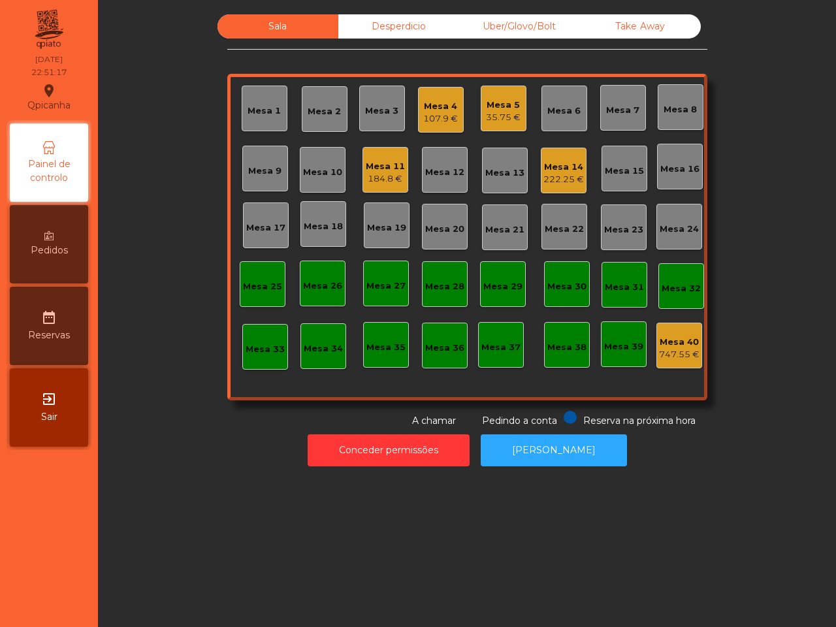
click at [182, 88] on div "Sala Desperdicio Uber/Glovo/Bolt Take Away Mesa 1 Mesa 2 Mesa 3 Mesa 4 107.9 € …" at bounding box center [467, 221] width 703 height 414
click at [154, 92] on div "Sala Desperdicio Uber/Glovo/Bolt Take Away Mesa 1 Mesa 2 Mesa 3 Mesa 4 107.9 € …" at bounding box center [467, 221] width 703 height 414
click at [518, 29] on div "Uber/Glovo/Bolt" at bounding box center [519, 26] width 121 height 24
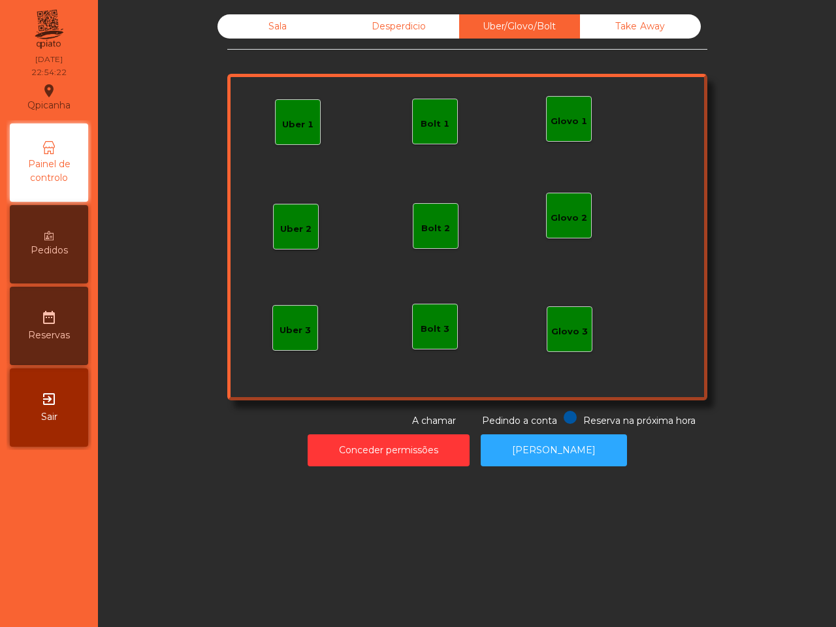
click at [299, 129] on div "Uber 1" at bounding box center [297, 124] width 31 height 13
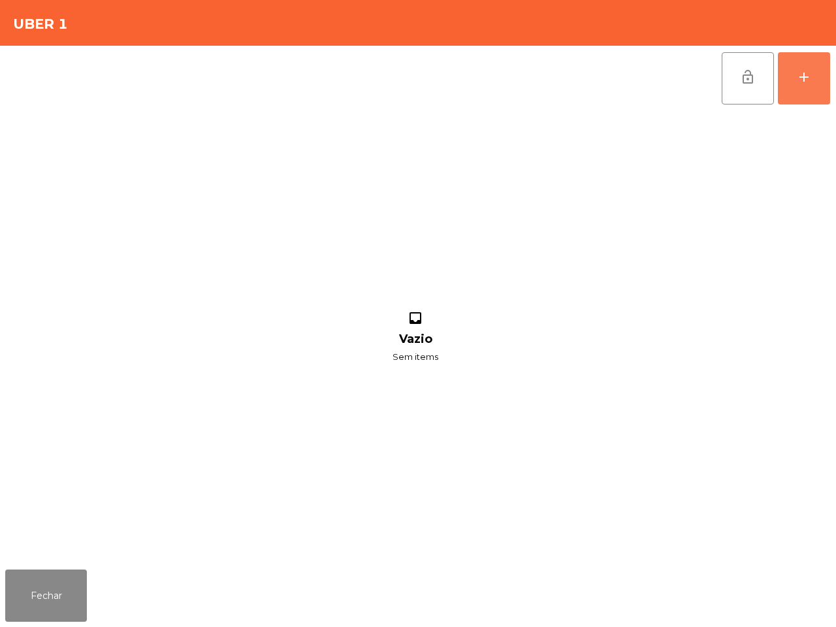
click at [807, 73] on div "add" at bounding box center [805, 77] width 16 height 16
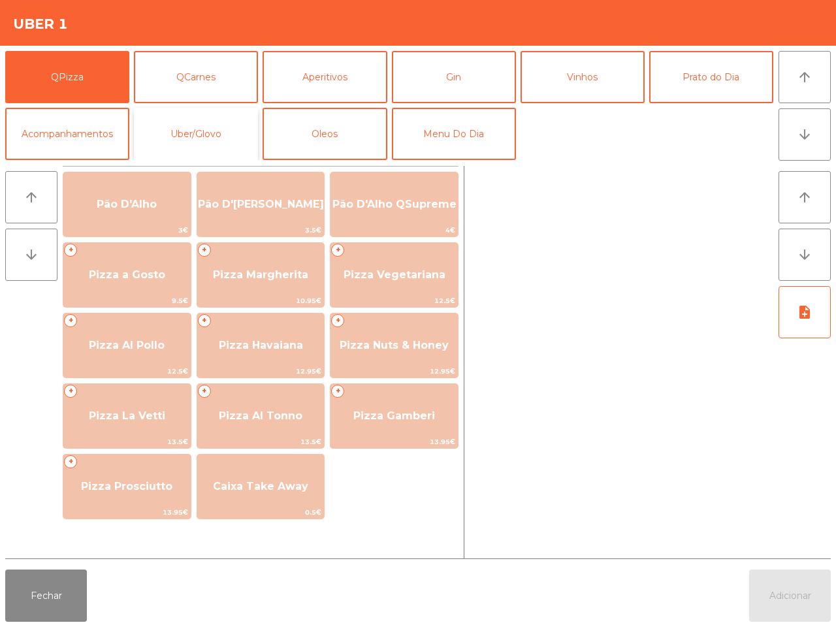
click at [222, 122] on button "Uber/Glovo" at bounding box center [196, 134] width 124 height 52
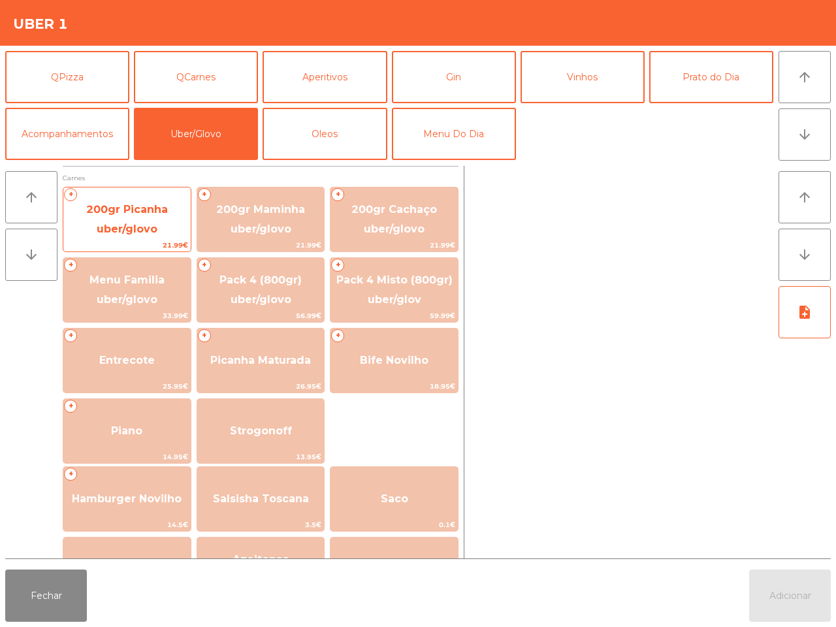
click at [156, 204] on span "200gr Picanha uber/glovo" at bounding box center [127, 219] width 82 height 32
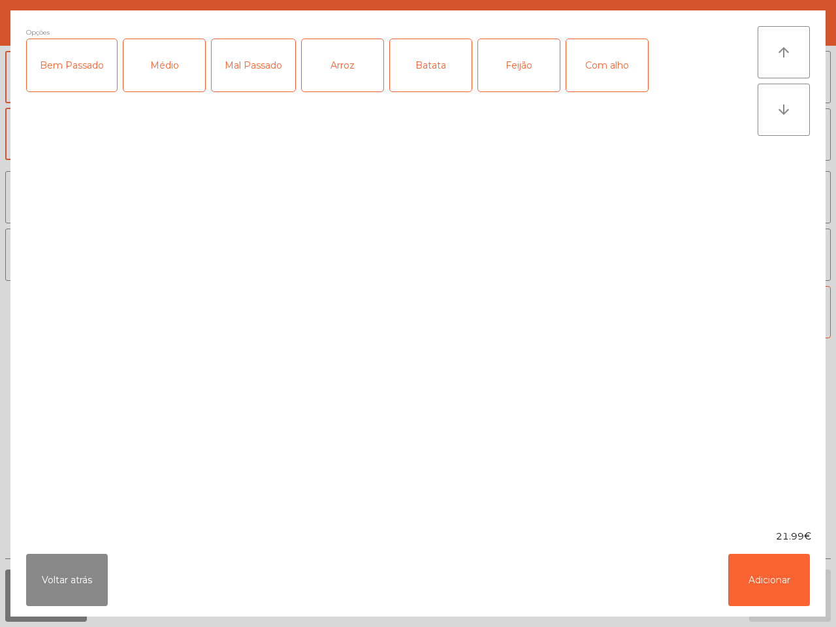
click at [340, 74] on div "Arroz" at bounding box center [343, 65] width 82 height 52
click at [429, 74] on div "Batata" at bounding box center [431, 65] width 82 height 52
click at [141, 65] on div "Médio" at bounding box center [164, 65] width 82 height 52
click at [768, 573] on button "Adicionar" at bounding box center [770, 580] width 82 height 52
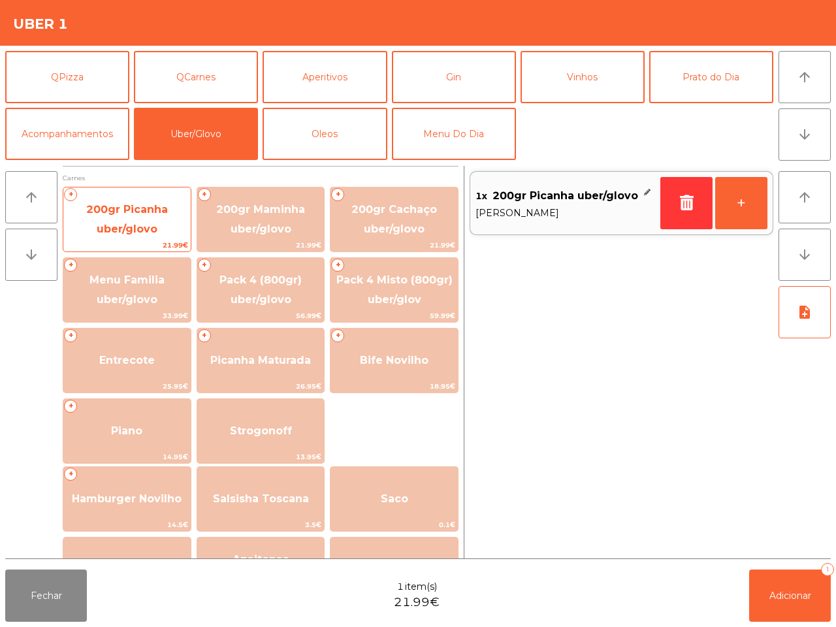
click at [128, 205] on span "200gr Picanha uber/glovo" at bounding box center [127, 219] width 82 height 32
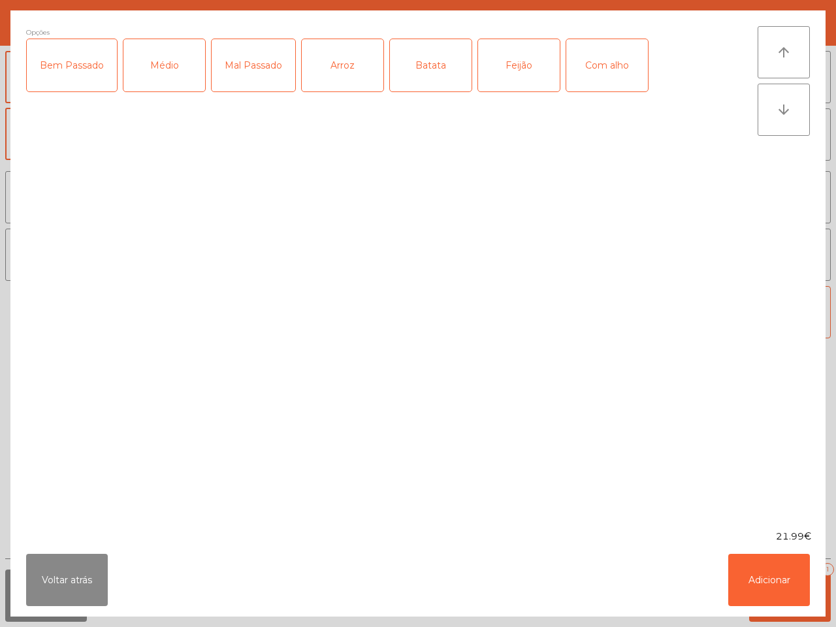
click at [355, 83] on div "Arroz" at bounding box center [343, 65] width 82 height 52
click at [409, 73] on div "Batata" at bounding box center [431, 65] width 82 height 52
click at [156, 69] on div "Médio" at bounding box center [164, 65] width 82 height 52
drag, startPoint x: 53, startPoint y: 75, endPoint x: 87, endPoint y: 76, distance: 34.0
click at [56, 75] on div "Bem Passado" at bounding box center [72, 65] width 90 height 52
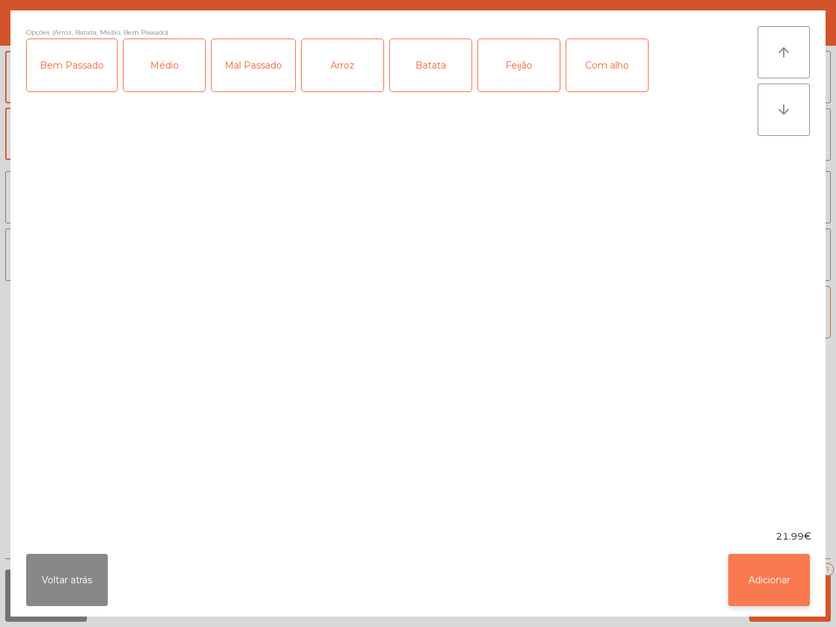
click at [785, 570] on button "Adicionar" at bounding box center [770, 580] width 82 height 52
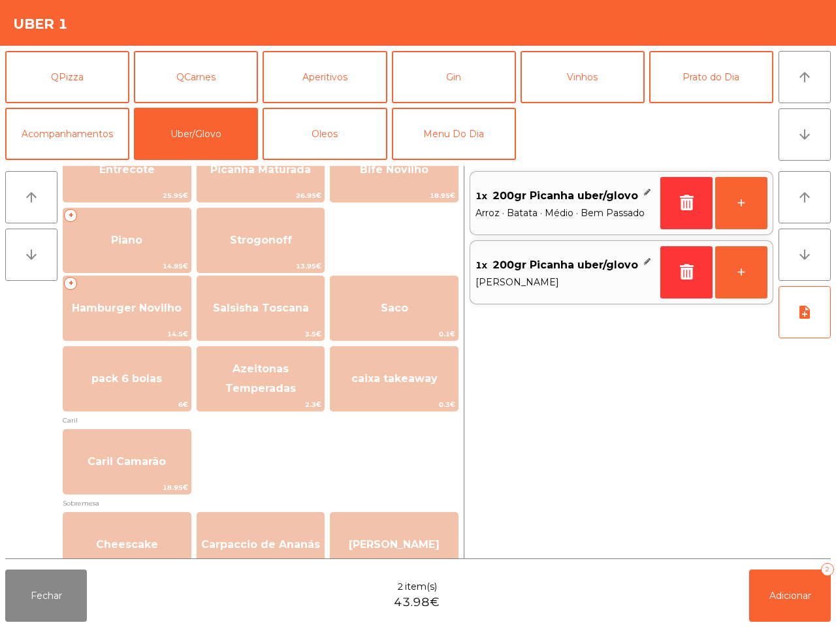
scroll to position [245, 0]
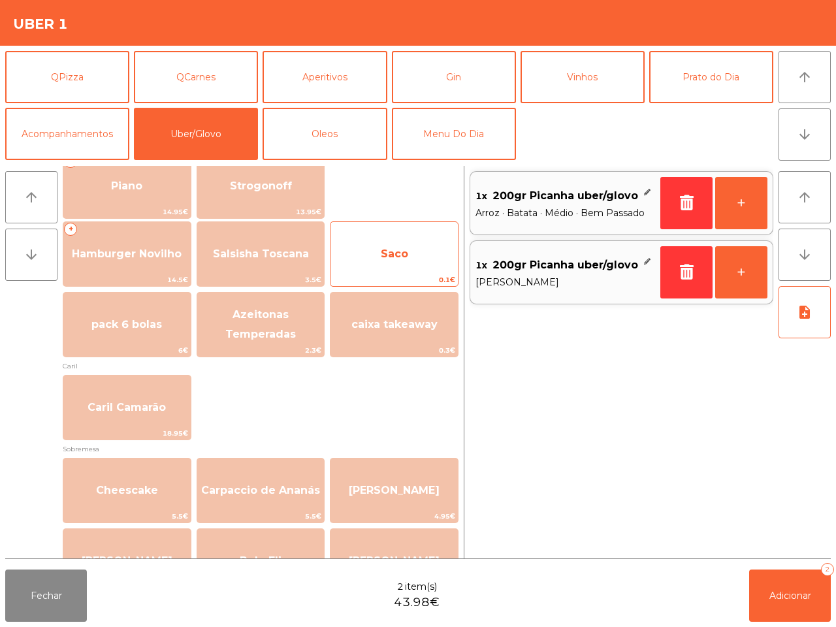
click at [406, 271] on span "Saco" at bounding box center [394, 254] width 127 height 35
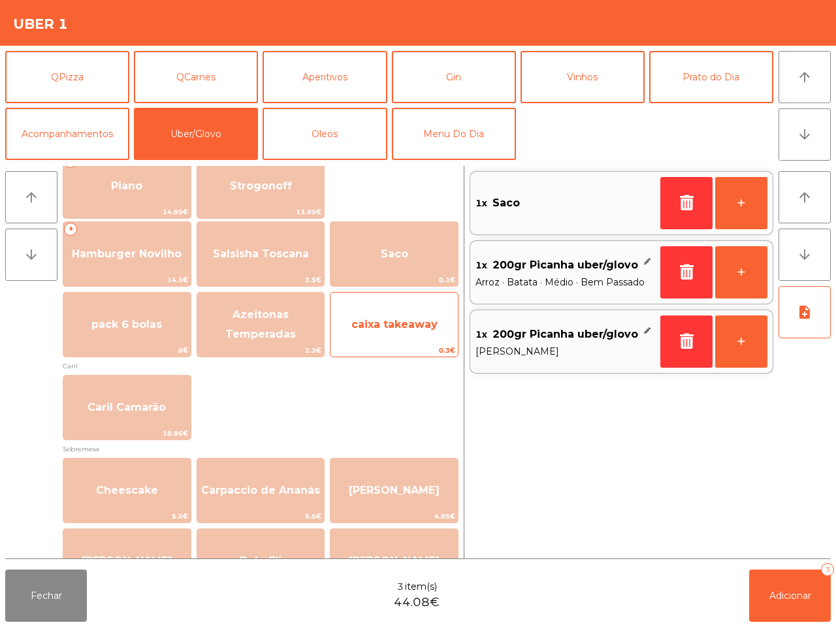
click at [408, 318] on span "caixa takeaway" at bounding box center [395, 324] width 86 height 12
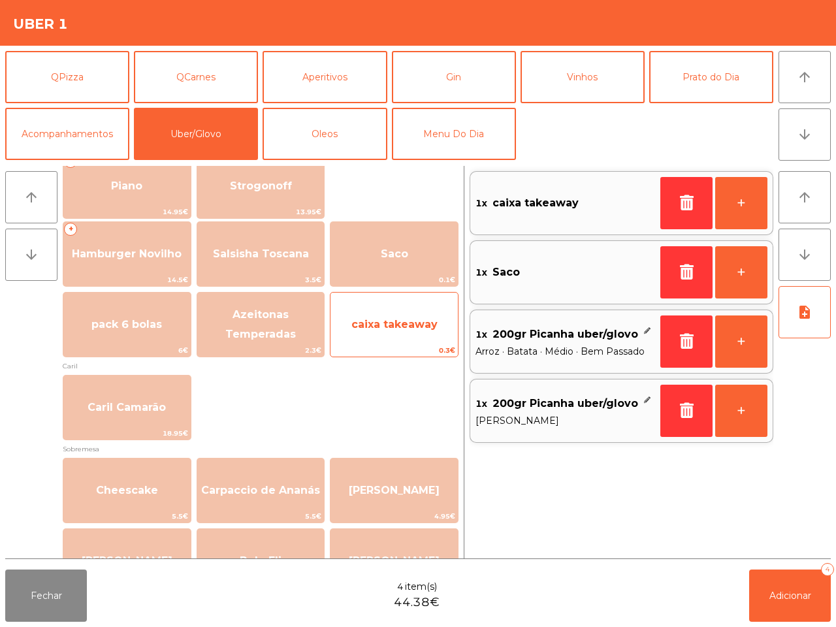
click at [408, 318] on span "caixa takeaway" at bounding box center [395, 324] width 86 height 12
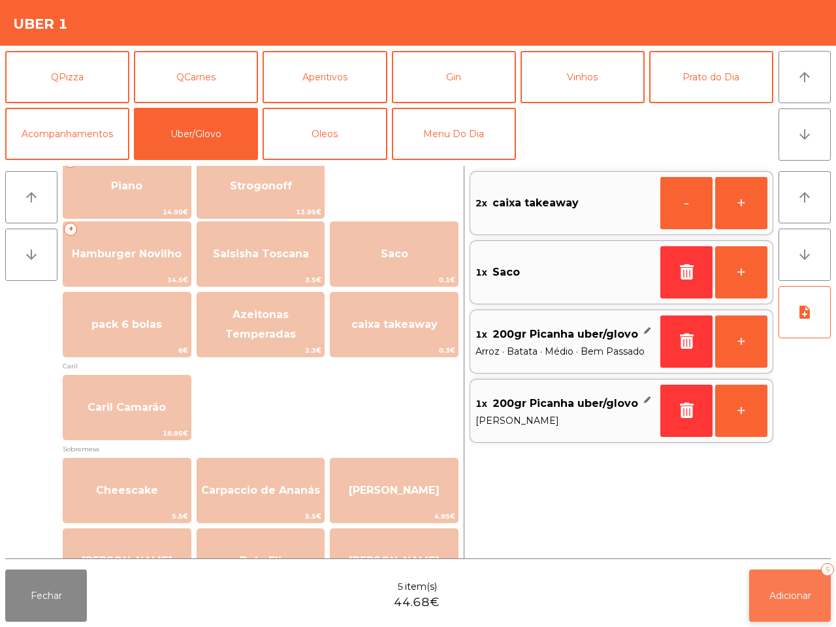
click at [781, 609] on button "Adicionar 5" at bounding box center [790, 596] width 82 height 52
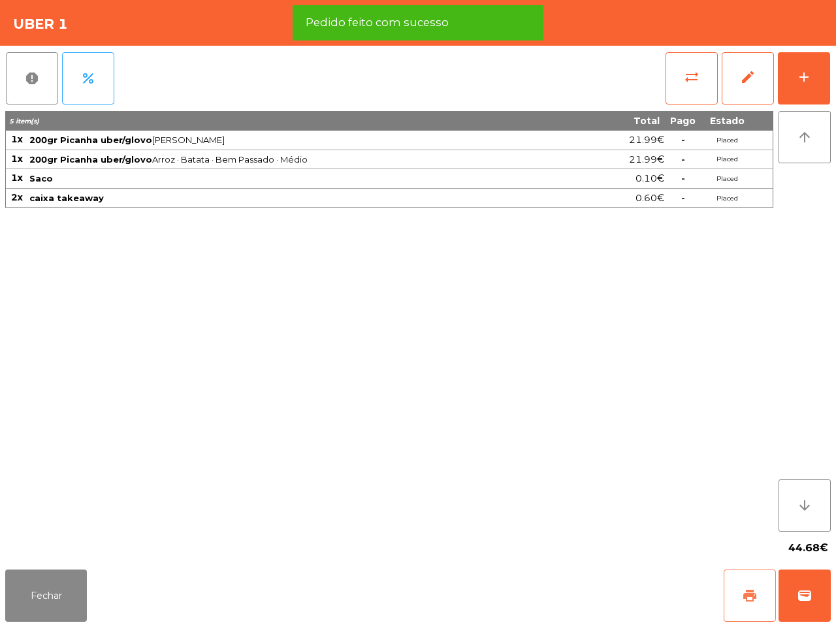
click at [746, 606] on button "print" at bounding box center [750, 596] width 52 height 52
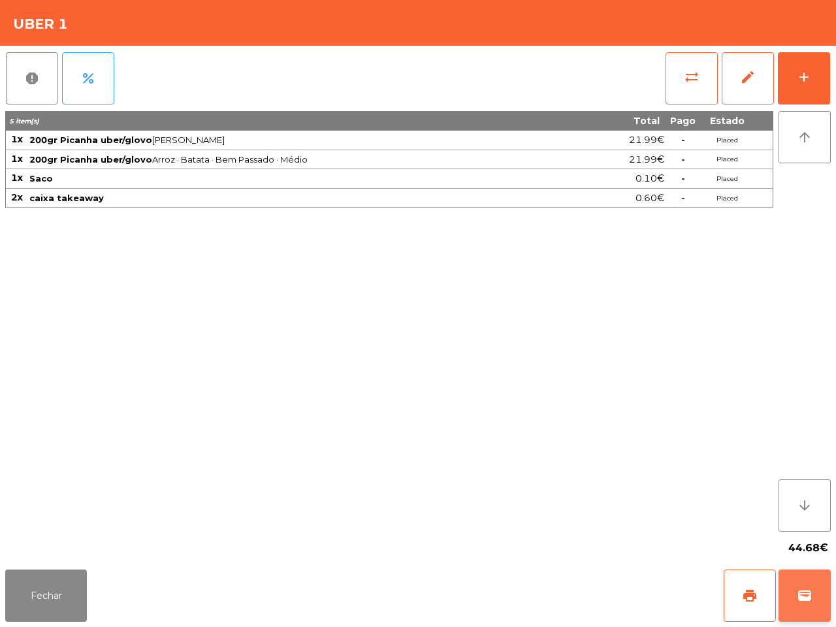
click at [815, 606] on button "wallet" at bounding box center [805, 596] width 52 height 52
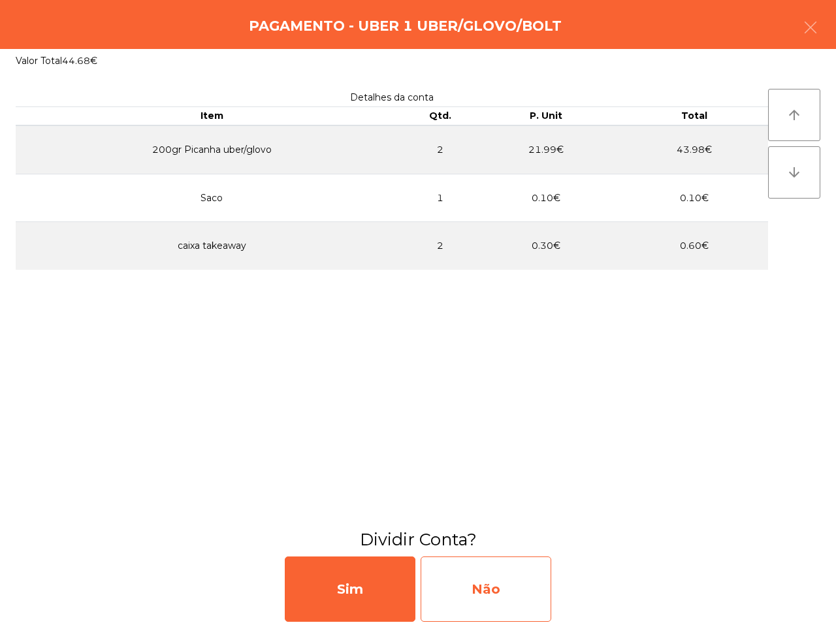
click at [508, 583] on div "Não" at bounding box center [486, 589] width 131 height 65
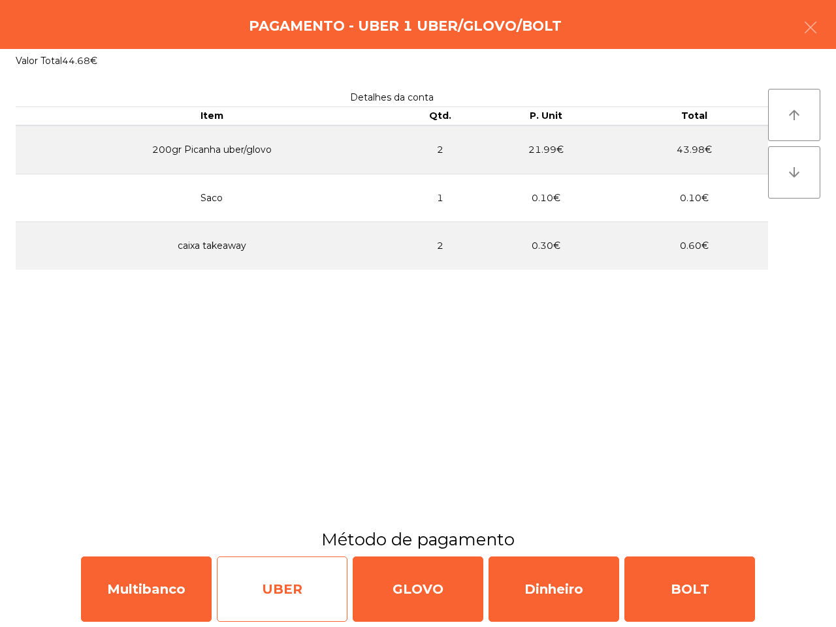
click at [273, 589] on div "UBER" at bounding box center [282, 589] width 131 height 65
select select "**"
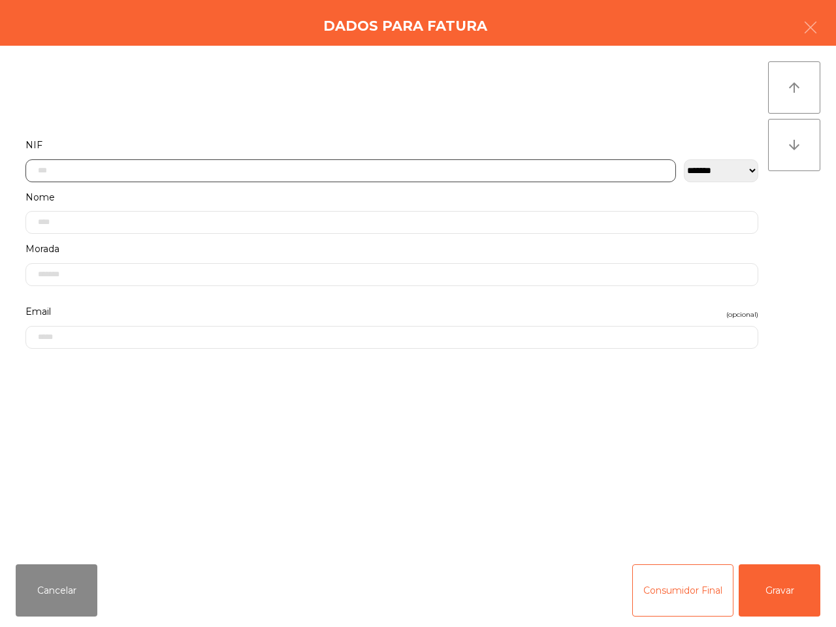
click at [252, 167] on input "text" at bounding box center [350, 170] width 651 height 23
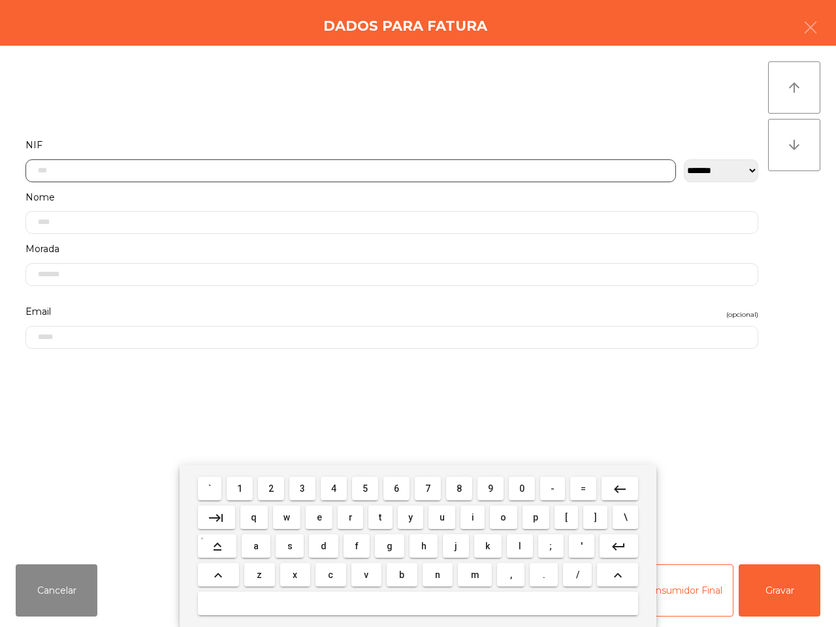
scroll to position [73, 0]
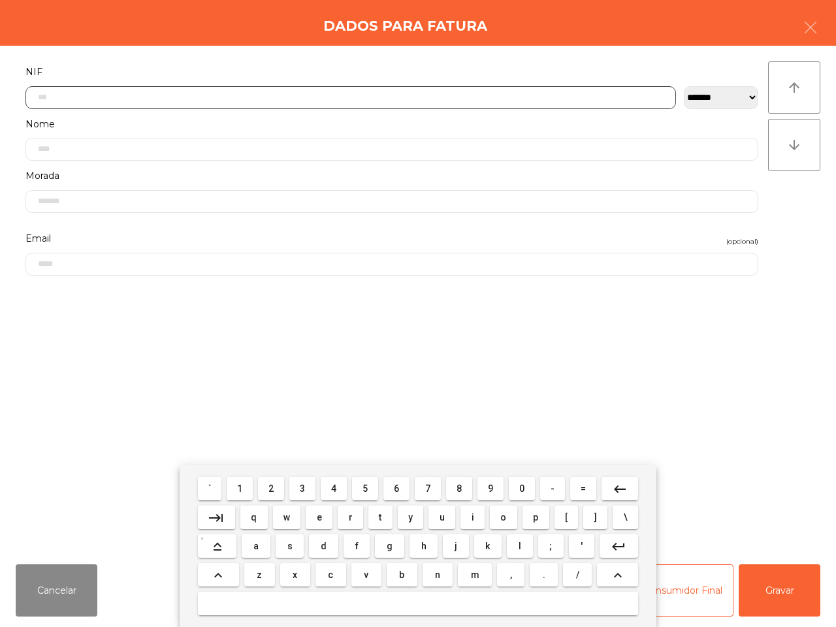
click at [268, 489] on button "2" at bounding box center [271, 489] width 26 height 24
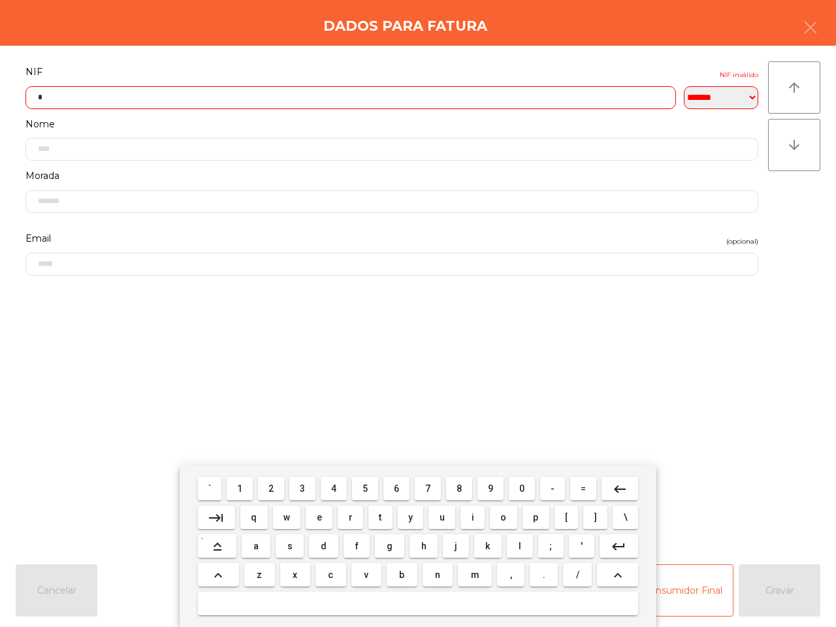
click at [340, 494] on button "4" at bounding box center [334, 489] width 26 height 24
click at [484, 487] on button "9" at bounding box center [491, 489] width 26 height 24
click at [331, 490] on span "4" at bounding box center [333, 489] width 5 height 10
click at [515, 489] on button "0" at bounding box center [522, 489] width 26 height 24
click at [484, 489] on button "9" at bounding box center [491, 489] width 26 height 24
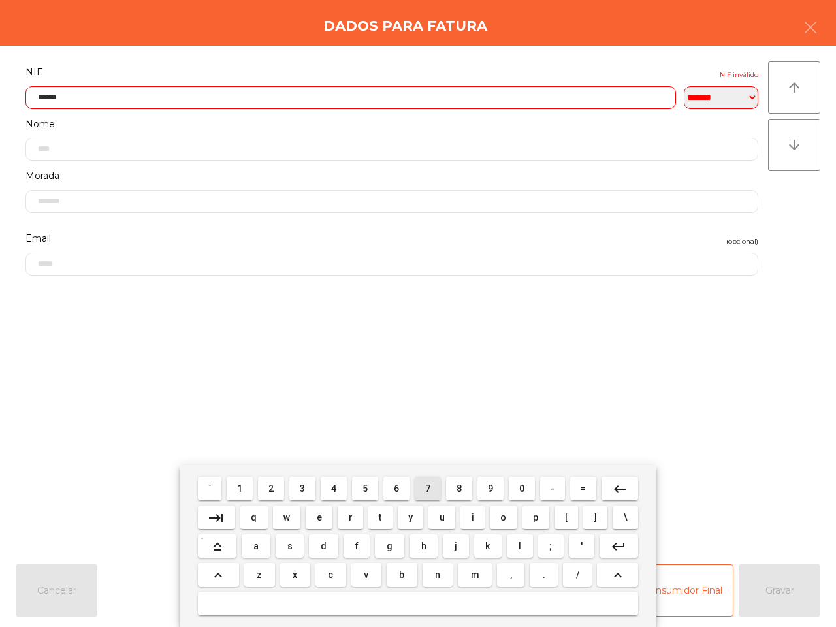
drag, startPoint x: 420, startPoint y: 485, endPoint x: 414, endPoint y: 489, distance: 7.6
click at [421, 485] on button "7" at bounding box center [428, 489] width 26 height 24
click at [301, 491] on span "3" at bounding box center [302, 489] width 5 height 10
click at [490, 490] on span "9" at bounding box center [490, 489] width 5 height 10
type input "*********"
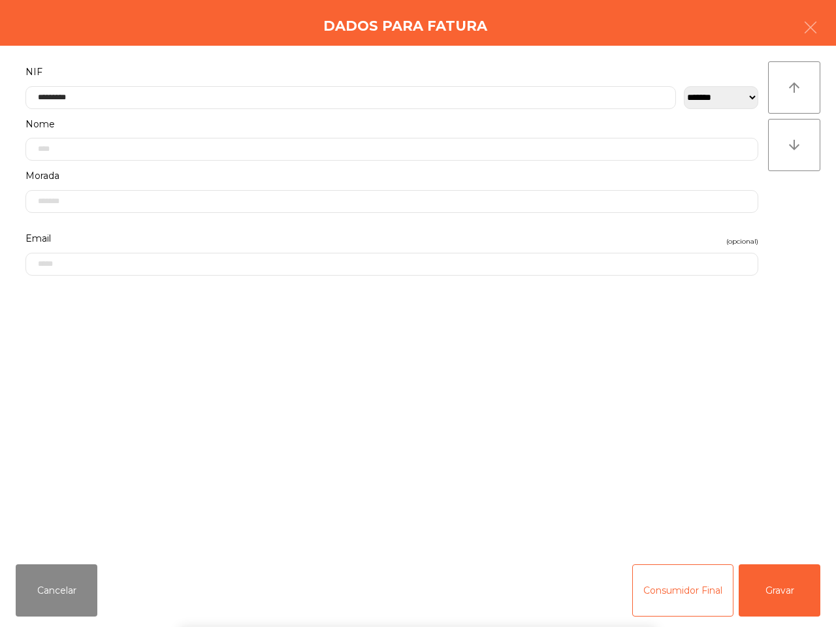
click at [778, 589] on div "` 1 2 3 4 5 6 7 8 9 0 - = keyboard_backspace keyboard_tab q w e r t y u i o p […" at bounding box center [418, 546] width 836 height 162
click at [776, 596] on button "Gravar" at bounding box center [780, 591] width 82 height 52
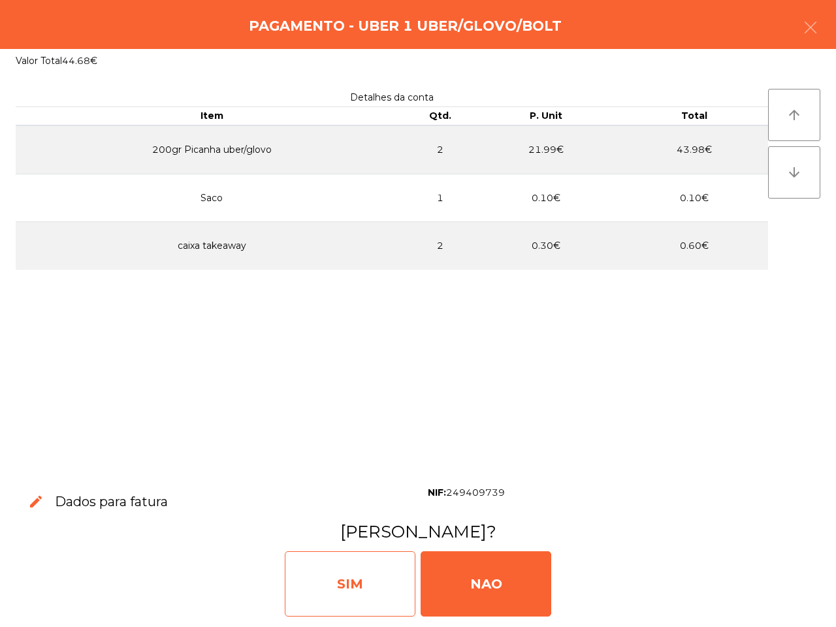
click at [384, 563] on div "SIM" at bounding box center [350, 583] width 131 height 65
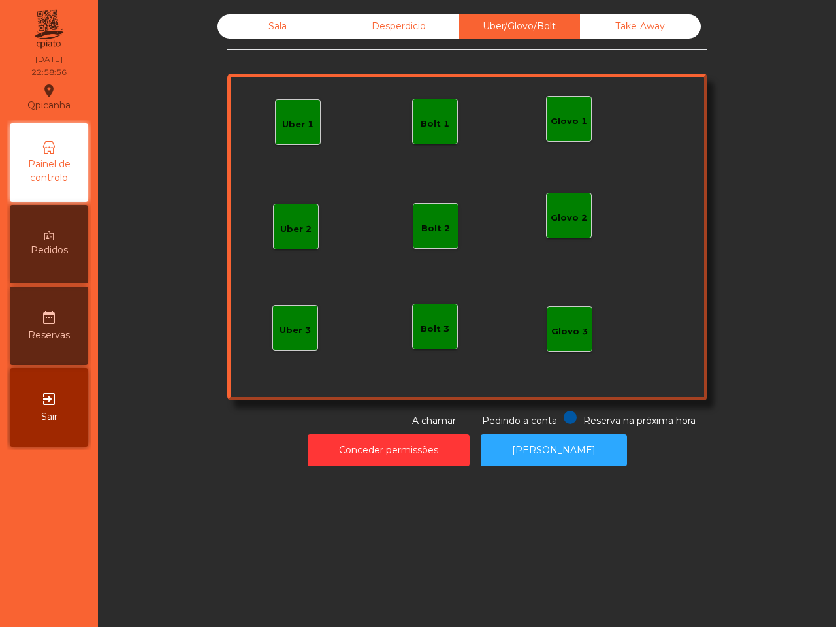
click at [384, 527] on div "Sala Desperdicio Uber/Glovo/Bolt Take Away Uber 1 Glovo 1 Uber 2 Uber 3 Glovo 2…" at bounding box center [467, 313] width 738 height 627
click at [303, 126] on div "Uber 1" at bounding box center [297, 124] width 31 height 13
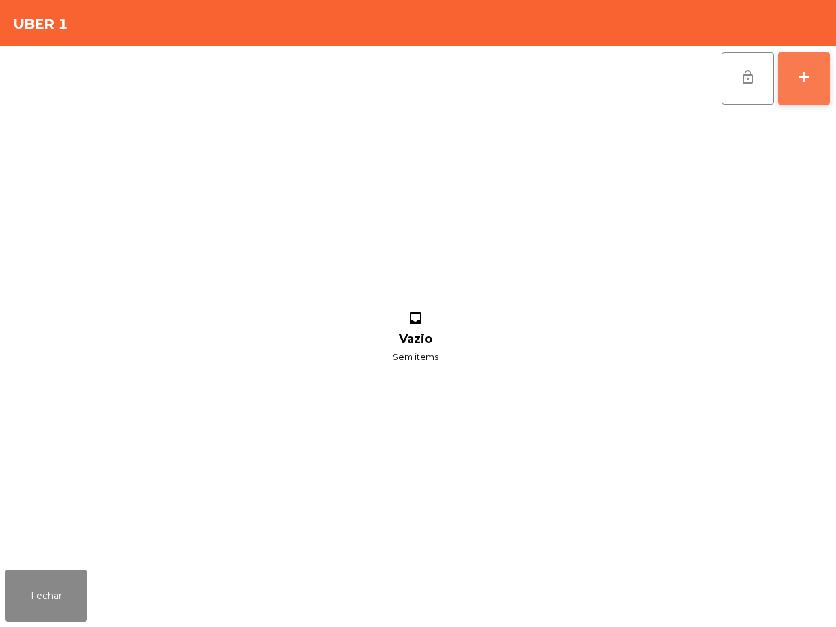
click at [812, 95] on button "add" at bounding box center [804, 78] width 52 height 52
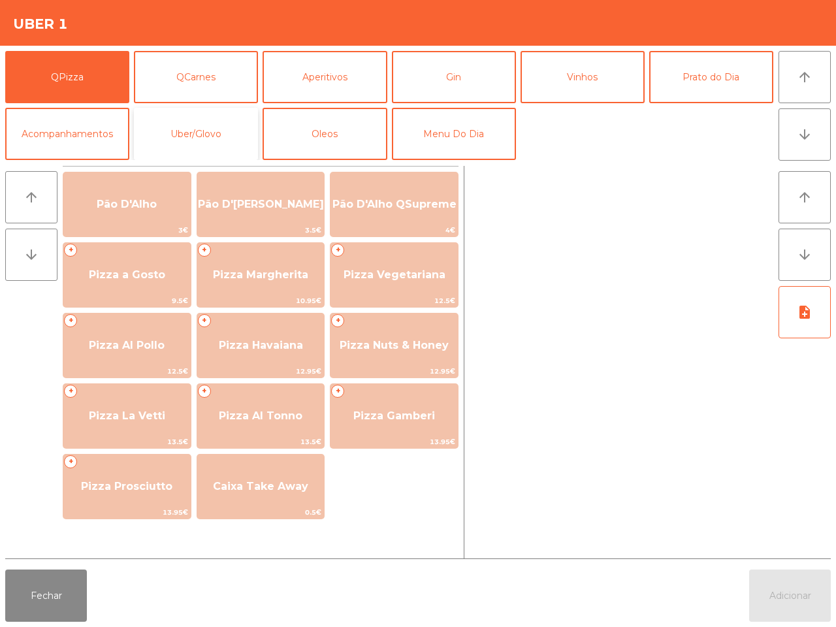
click at [206, 122] on button "Uber/Glovo" at bounding box center [196, 134] width 124 height 52
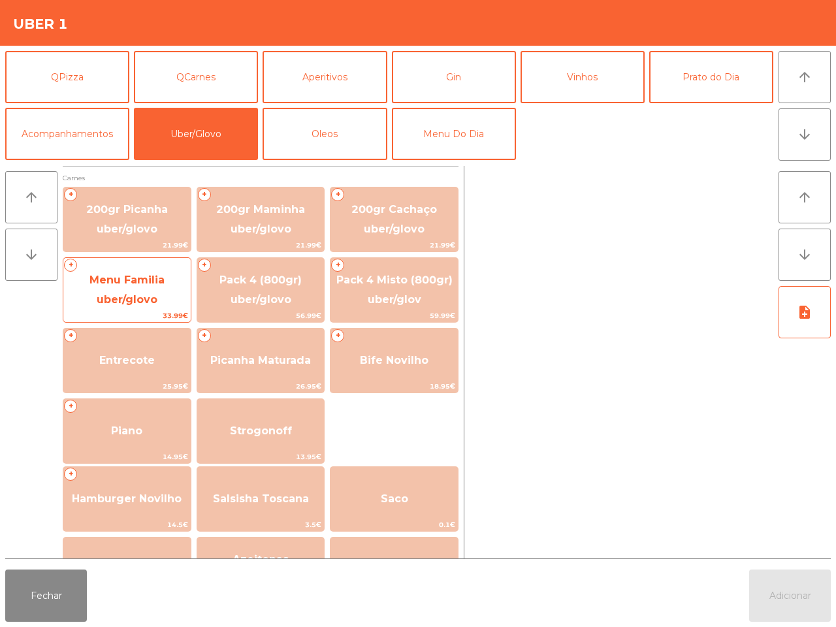
click at [125, 281] on span "Menu Familia uber/glovo" at bounding box center [127, 290] width 75 height 32
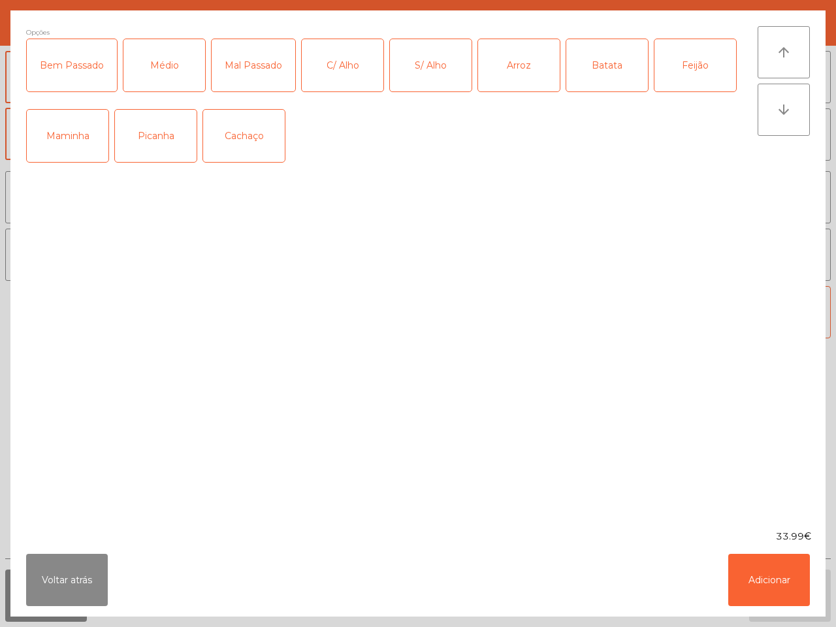
drag, startPoint x: 157, startPoint y: 73, endPoint x: 167, endPoint y: 76, distance: 10.8
click at [157, 73] on div "Médio" at bounding box center [164, 65] width 82 height 52
click at [508, 74] on div "Arroz" at bounding box center [519, 65] width 82 height 52
click at [610, 66] on div "Batata" at bounding box center [608, 65] width 82 height 52
click at [695, 59] on div "Feijão" at bounding box center [696, 65] width 82 height 52
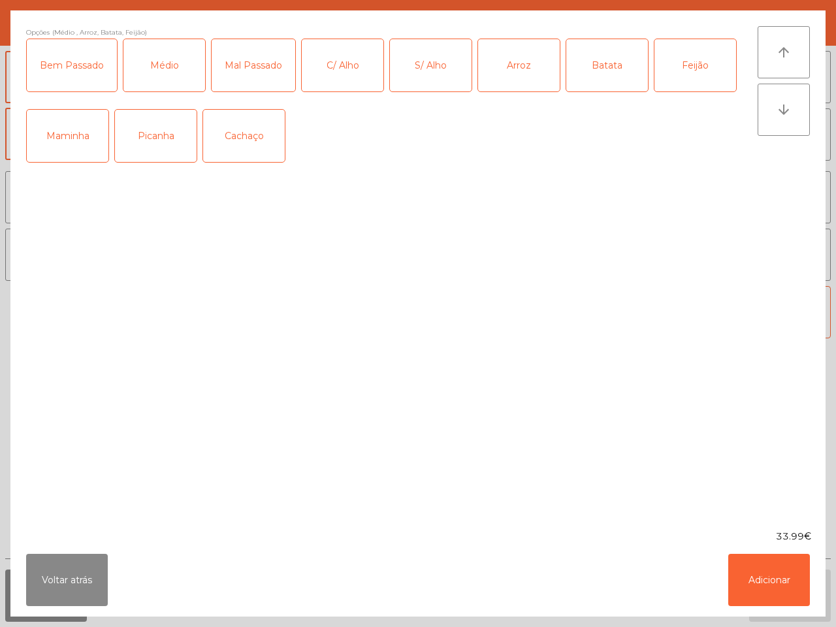
click at [400, 65] on div "S/ Alho" at bounding box center [431, 65] width 82 height 52
click at [175, 141] on div "Picanha" at bounding box center [156, 136] width 82 height 52
click at [736, 570] on button "Adicionar" at bounding box center [770, 580] width 82 height 52
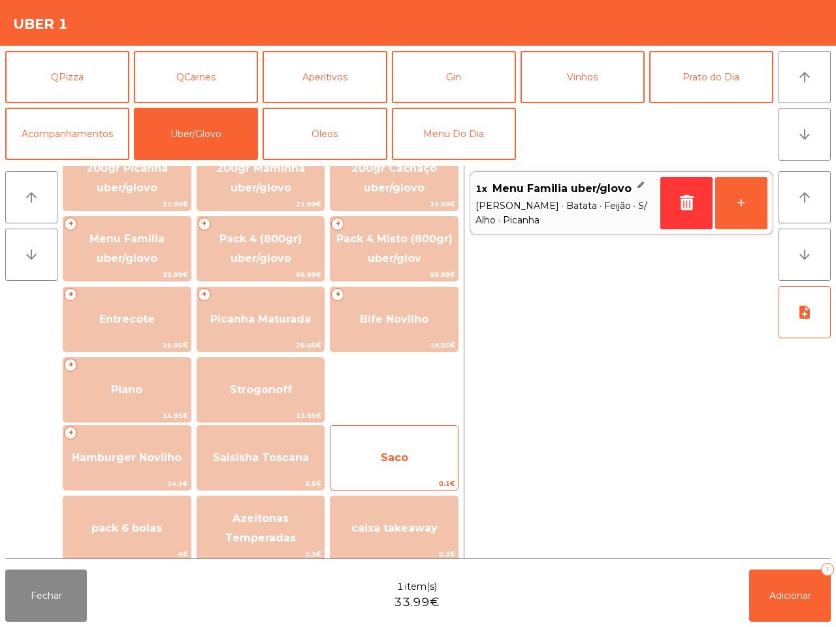
scroll to position [82, 0]
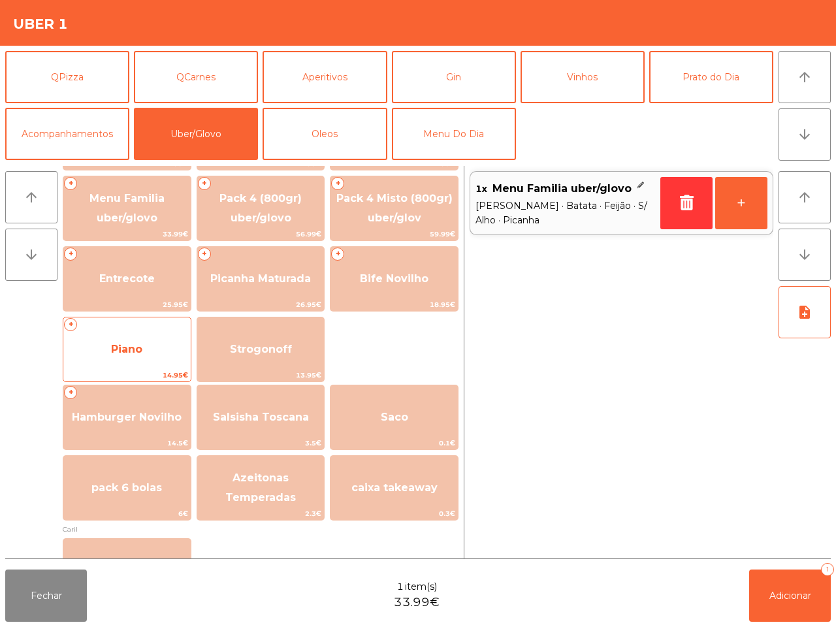
click at [158, 361] on span "Piano" at bounding box center [126, 349] width 127 height 35
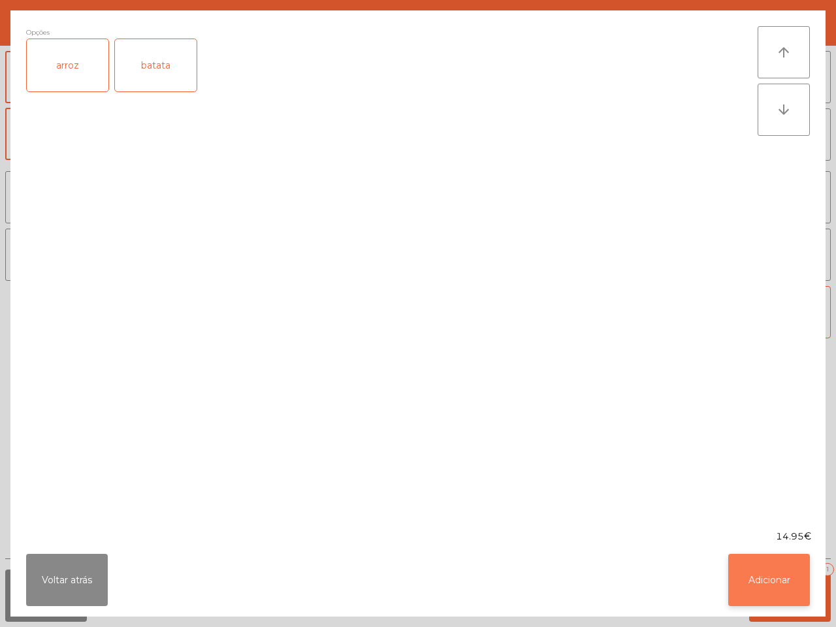
click at [782, 576] on button "Adicionar" at bounding box center [770, 580] width 82 height 52
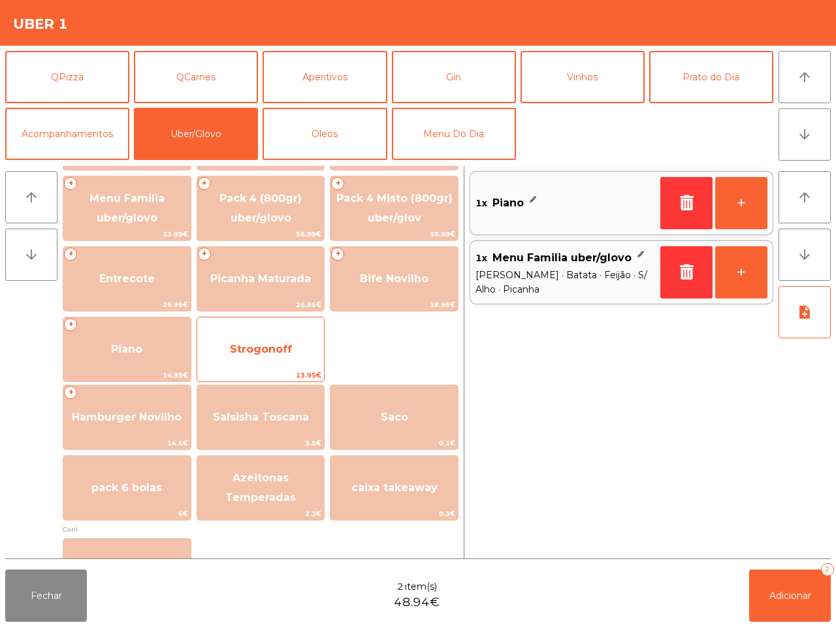
click at [243, 351] on span "Strogonoff" at bounding box center [261, 349] width 62 height 12
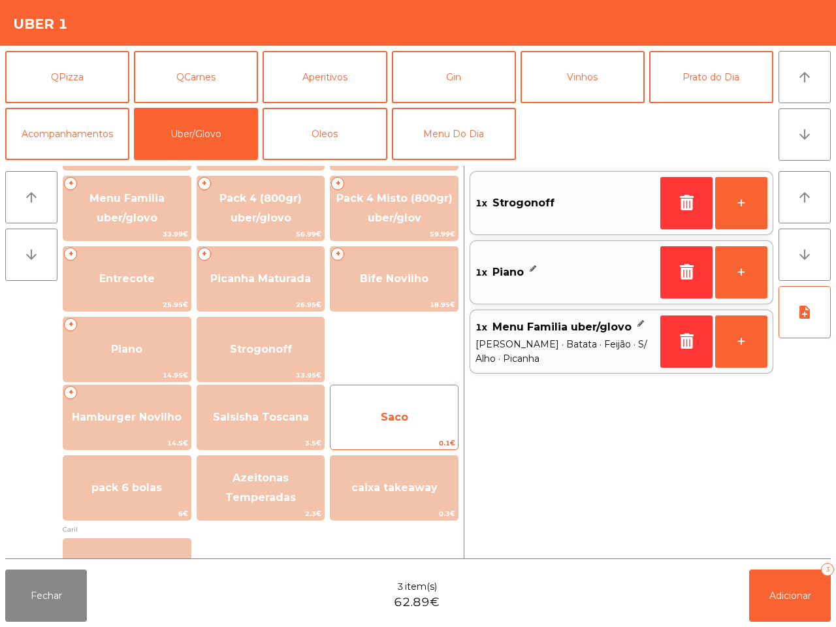
click at [394, 420] on span "Saco" at bounding box center [394, 417] width 27 height 12
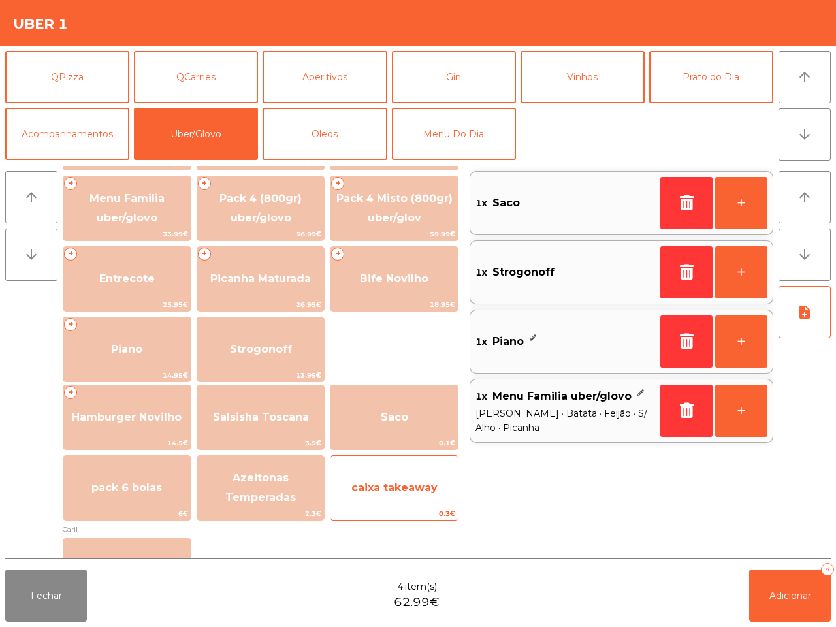
click at [432, 490] on span "caixa takeaway" at bounding box center [395, 488] width 86 height 12
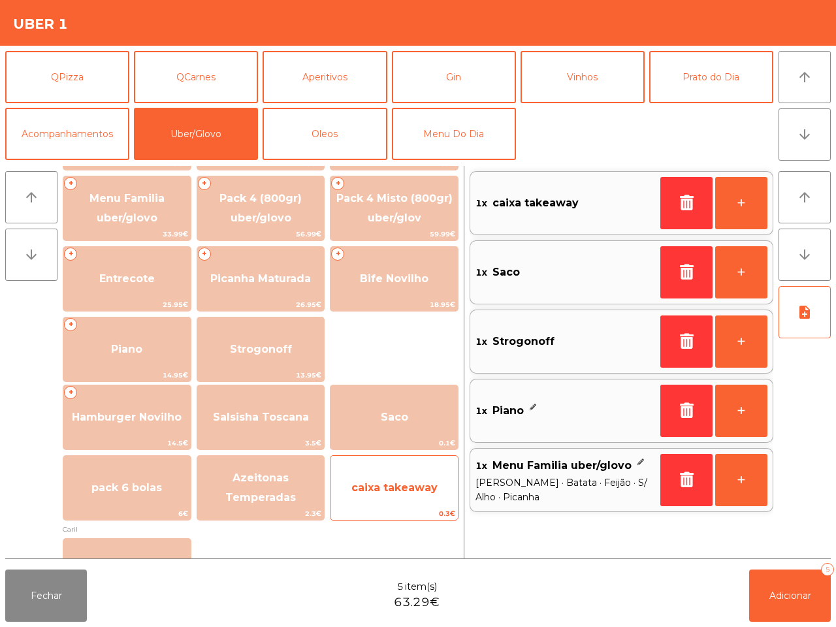
click at [416, 487] on span "caixa takeaway" at bounding box center [395, 488] width 86 height 12
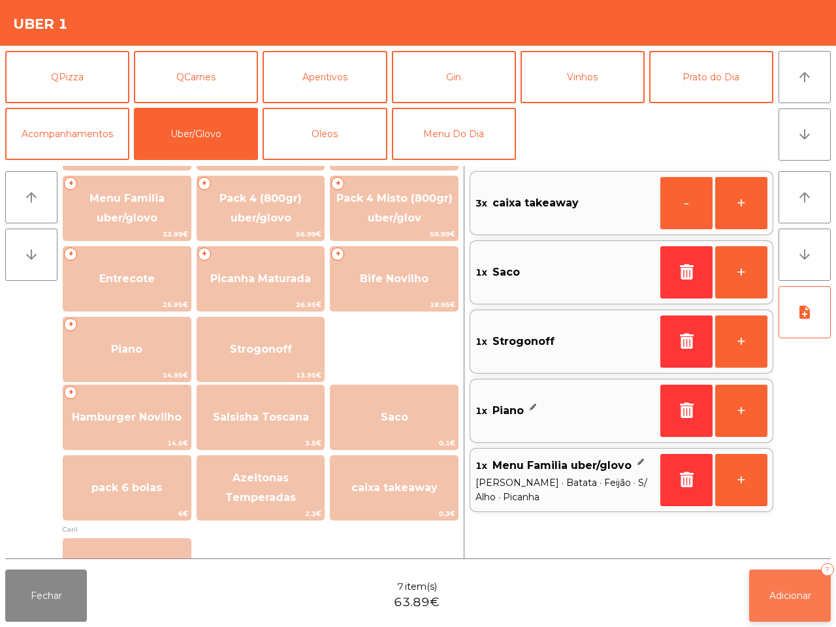
click at [791, 596] on span "Adicionar" at bounding box center [791, 596] width 42 height 12
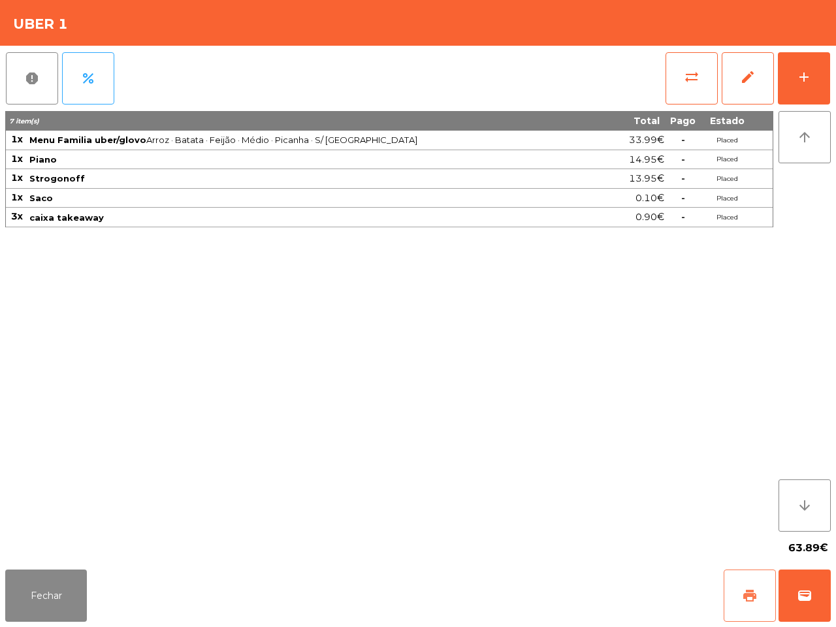
click at [739, 589] on button "print" at bounding box center [750, 596] width 52 height 52
click at [795, 602] on button "wallet" at bounding box center [805, 596] width 52 height 52
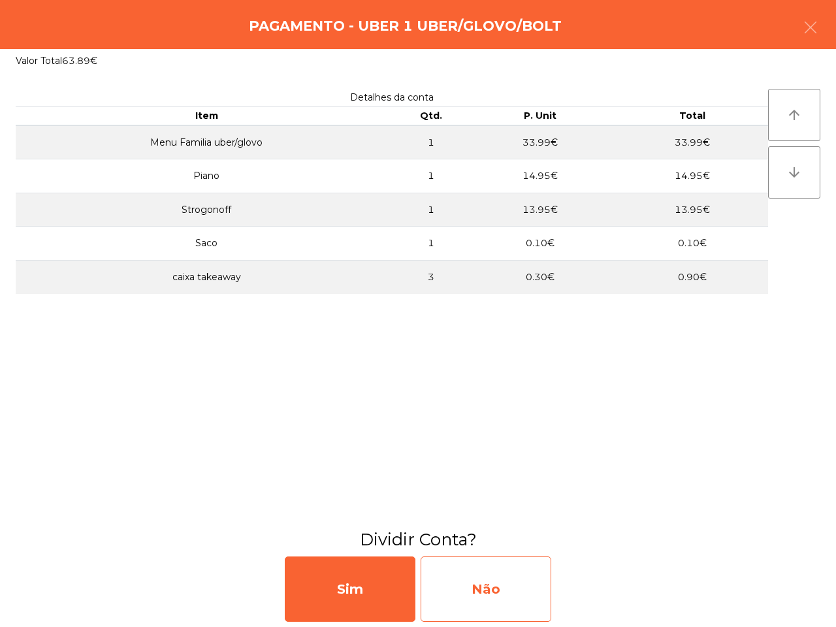
click at [521, 576] on div "Não" at bounding box center [486, 589] width 131 height 65
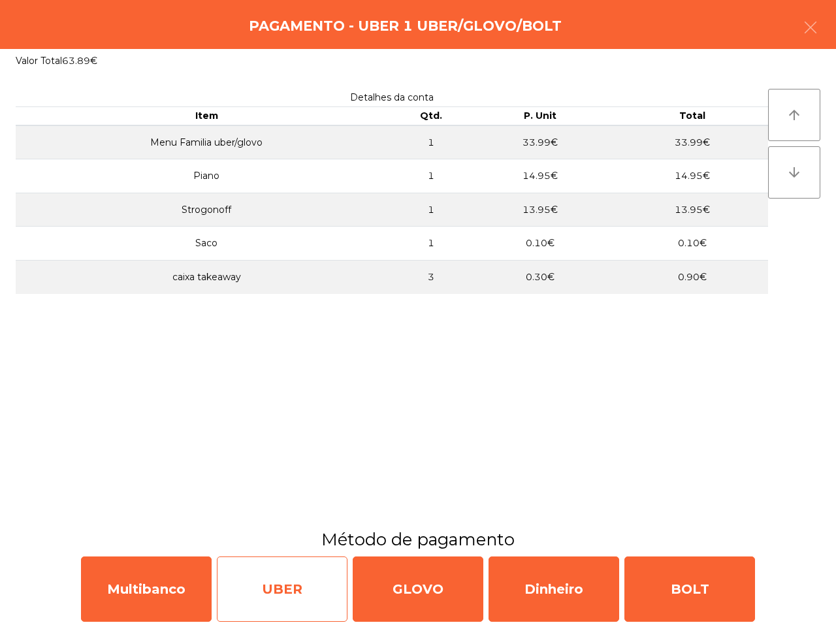
click at [297, 577] on div "UBER" at bounding box center [282, 589] width 131 height 65
select select "**"
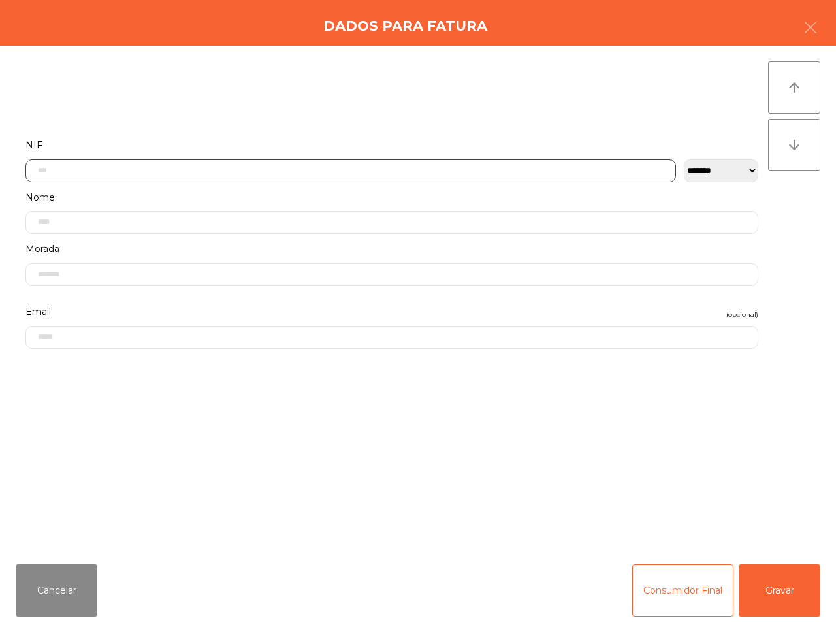
click at [208, 170] on input "text" at bounding box center [350, 170] width 651 height 23
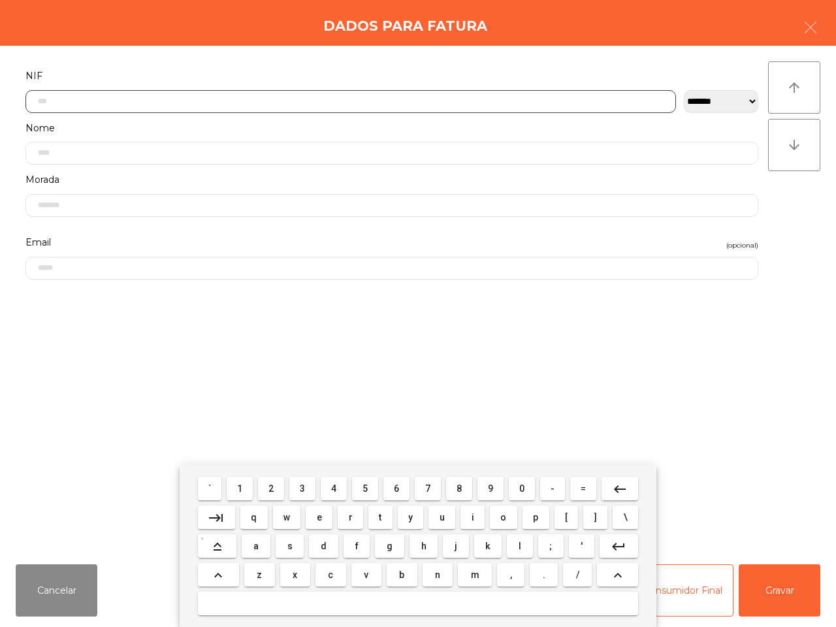
scroll to position [73, 0]
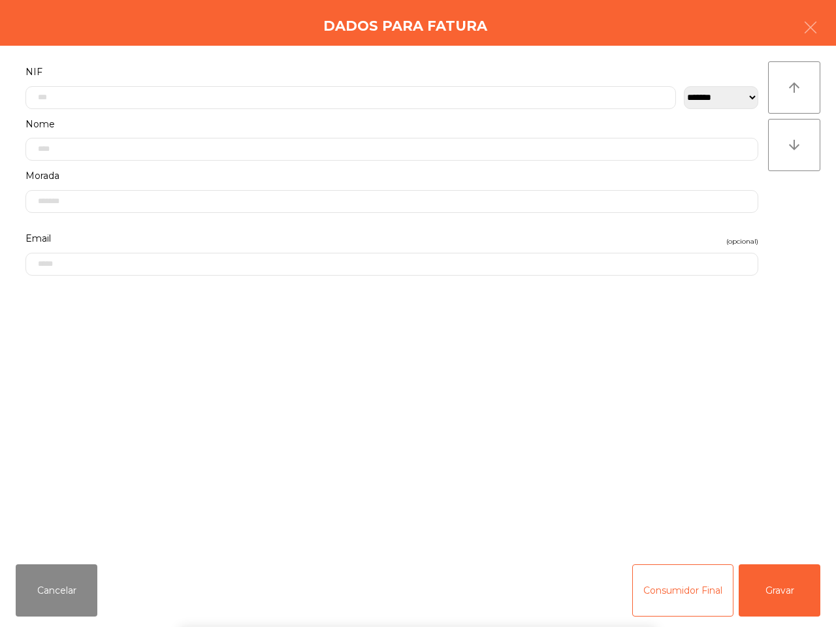
click at [762, 591] on div "` 1 2 3 4 5 6 7 8 9 0 - = keyboard_backspace keyboard_tab q w e r t y u i o p […" at bounding box center [418, 546] width 836 height 162
click at [769, 598] on button "Gravar" at bounding box center [780, 591] width 82 height 52
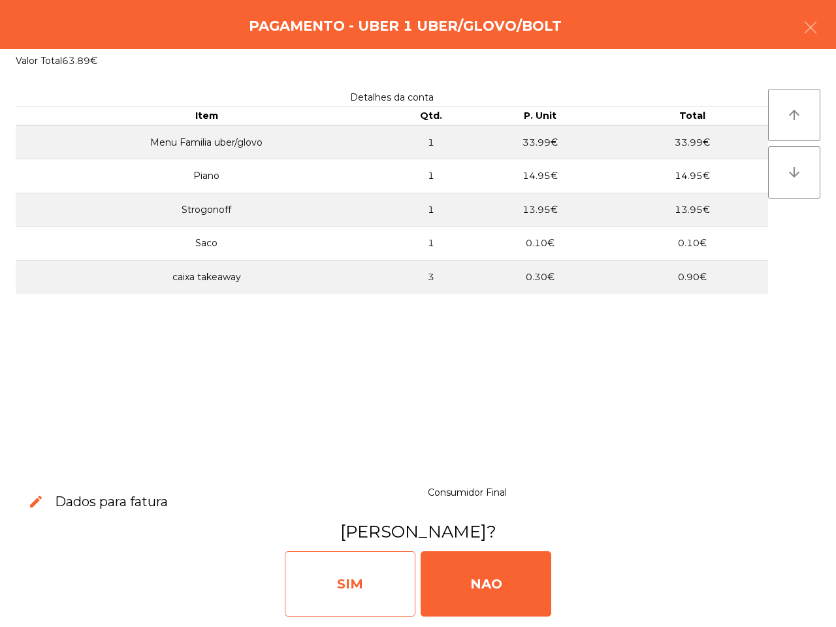
click at [361, 597] on div "SIM" at bounding box center [350, 583] width 131 height 65
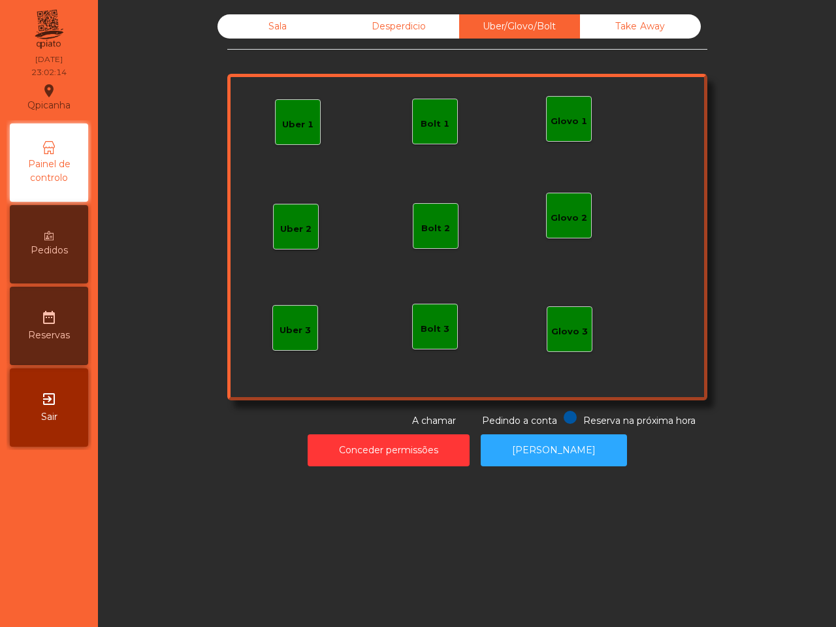
click at [343, 469] on div "Conceder permissões Abrir [PERSON_NAME]" at bounding box center [467, 450] width 703 height 45
click at [62, 257] on span "Pedidos" at bounding box center [49, 251] width 37 height 14
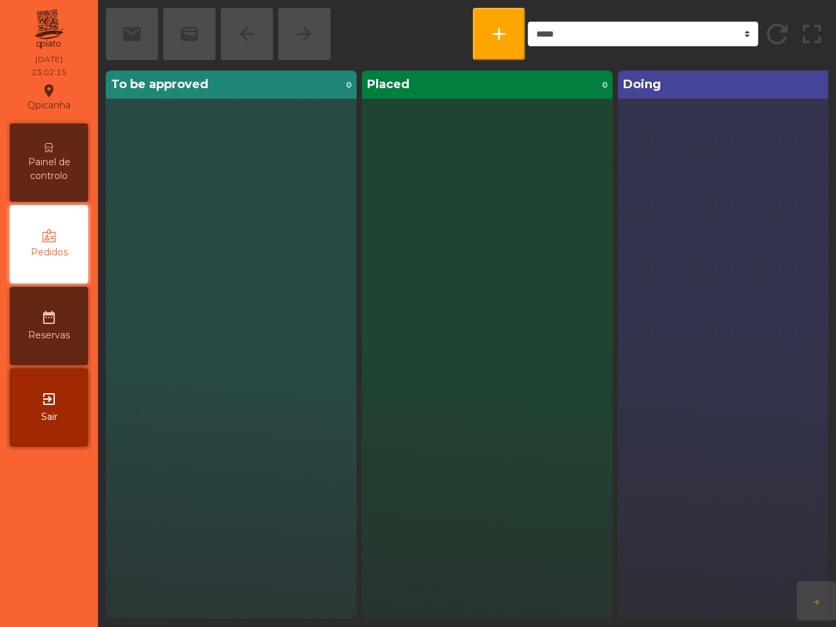
click at [62, 334] on span "Reservas" at bounding box center [49, 336] width 42 height 14
click at [62, 173] on span "Painel de controlo" at bounding box center [49, 169] width 72 height 27
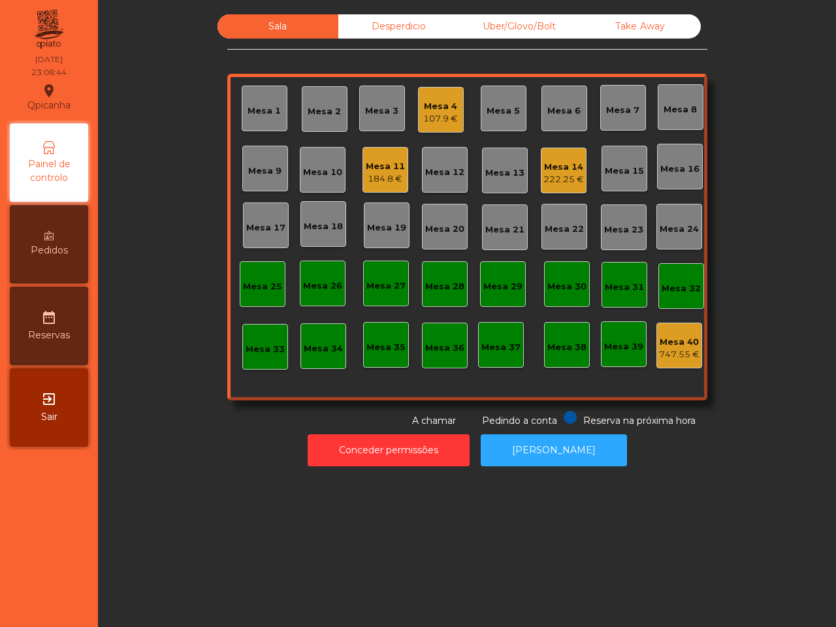
click at [285, 133] on div "Mesa 1 Mesa 2 Mesa 3 Mesa 4 107.9 € Mesa 5 Mesa 6 Mesa 7 Mesa 8 Mesa 9 Mesa 10 …" at bounding box center [467, 237] width 480 height 327
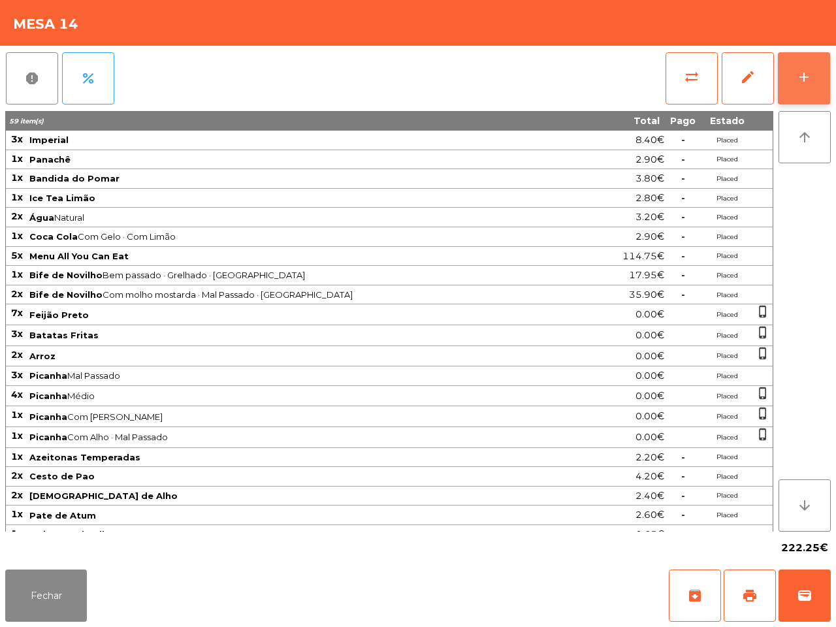
click at [799, 75] on div "add" at bounding box center [805, 77] width 16 height 16
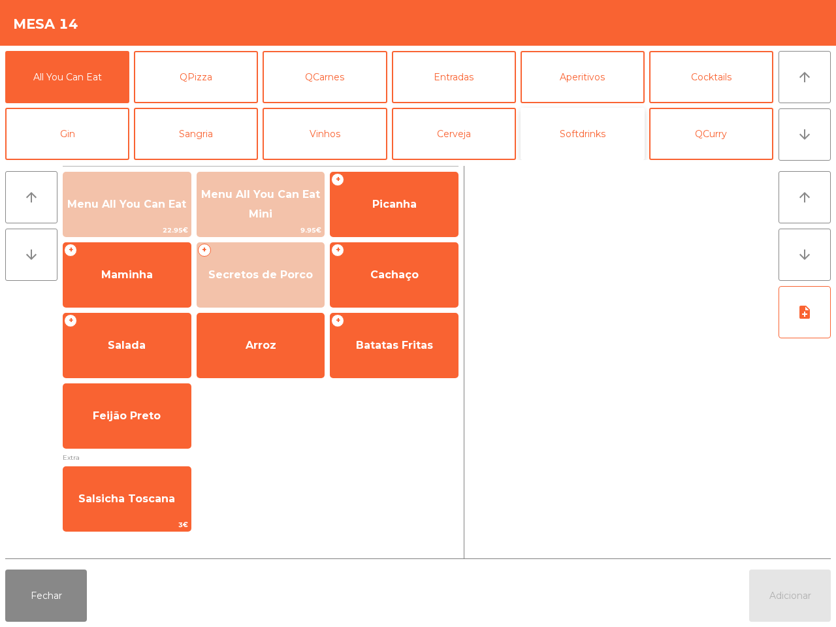
click at [583, 126] on button "Softdrinks" at bounding box center [583, 134] width 124 height 52
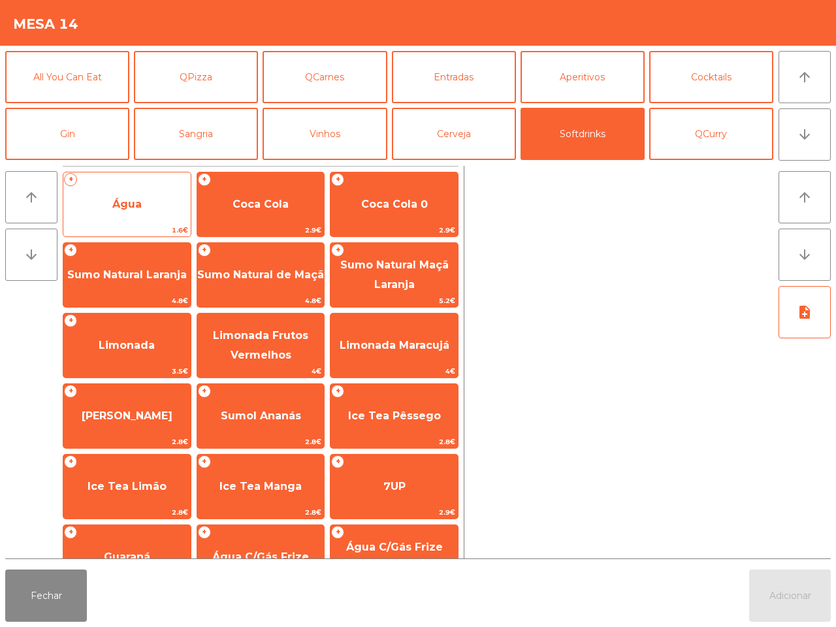
click at [144, 196] on span "Água" at bounding box center [126, 204] width 127 height 35
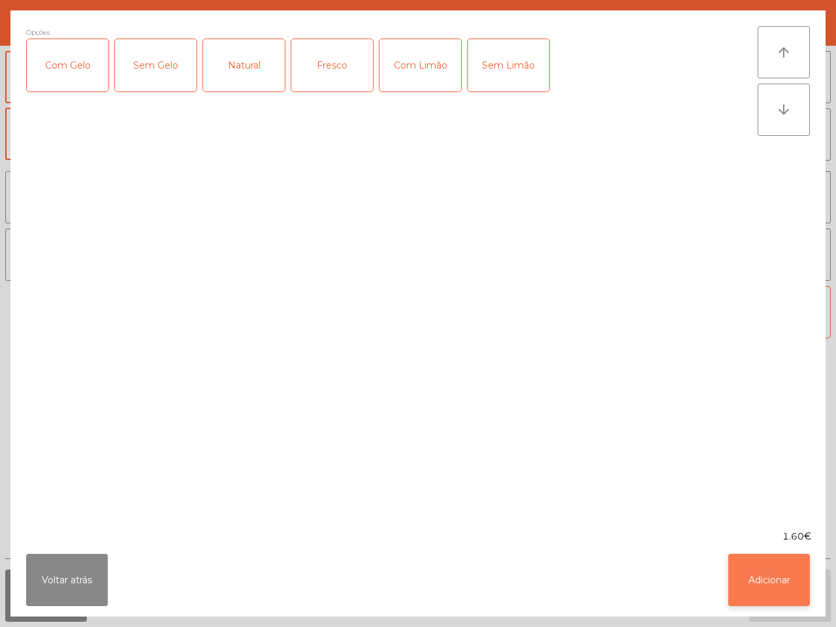
click at [762, 595] on button "Adicionar" at bounding box center [770, 580] width 82 height 52
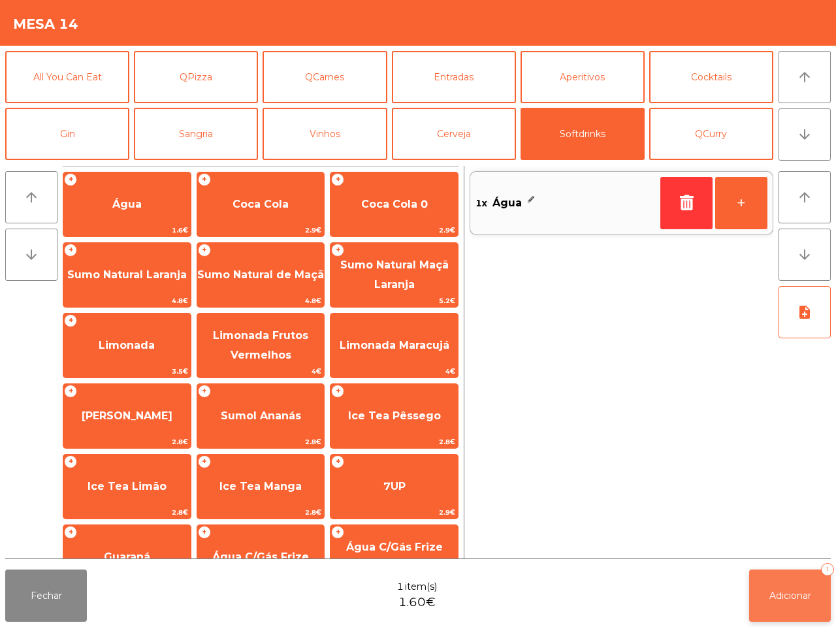
click at [770, 593] on span "Adicionar" at bounding box center [791, 596] width 42 height 12
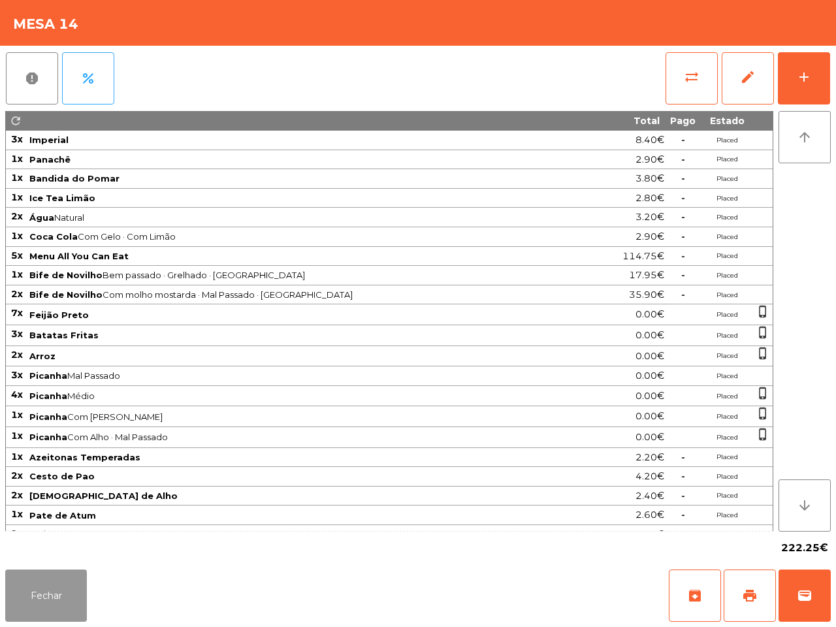
click at [44, 580] on button "Fechar" at bounding box center [46, 596] width 82 height 52
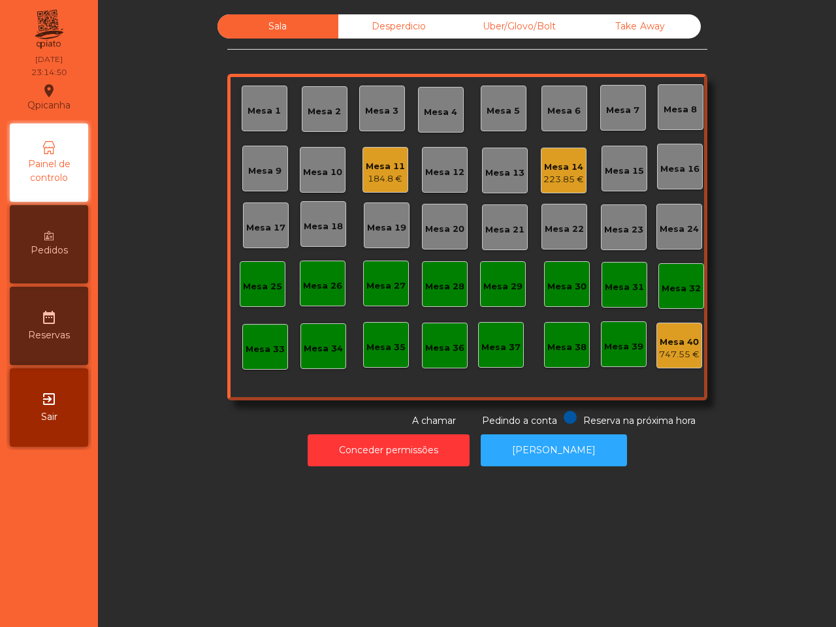
click at [478, 22] on div "Uber/Glovo/Bolt" at bounding box center [519, 26] width 121 height 24
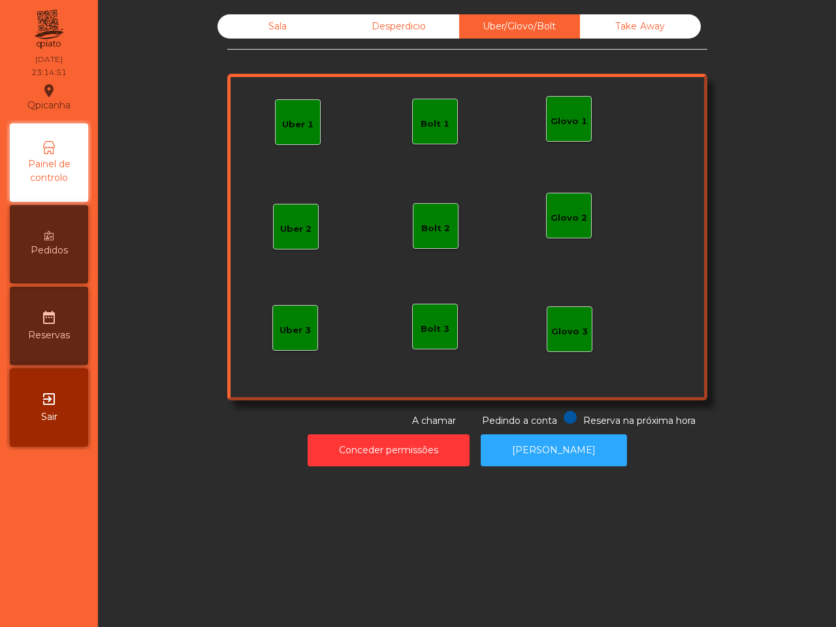
click at [554, 118] on div "Glovo 1" at bounding box center [569, 121] width 37 height 13
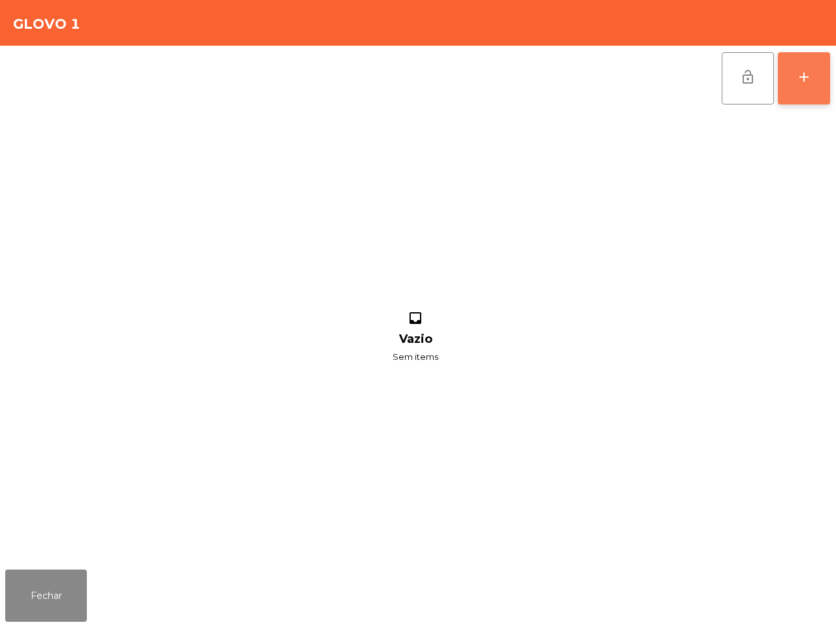
click at [789, 72] on button "add" at bounding box center [804, 78] width 52 height 52
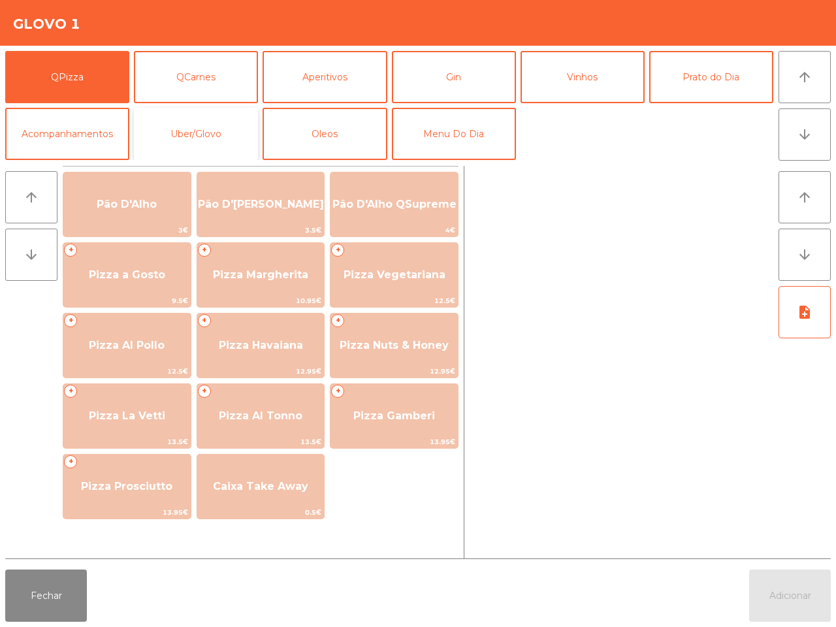
click at [229, 131] on button "Uber/Glovo" at bounding box center [196, 134] width 124 height 52
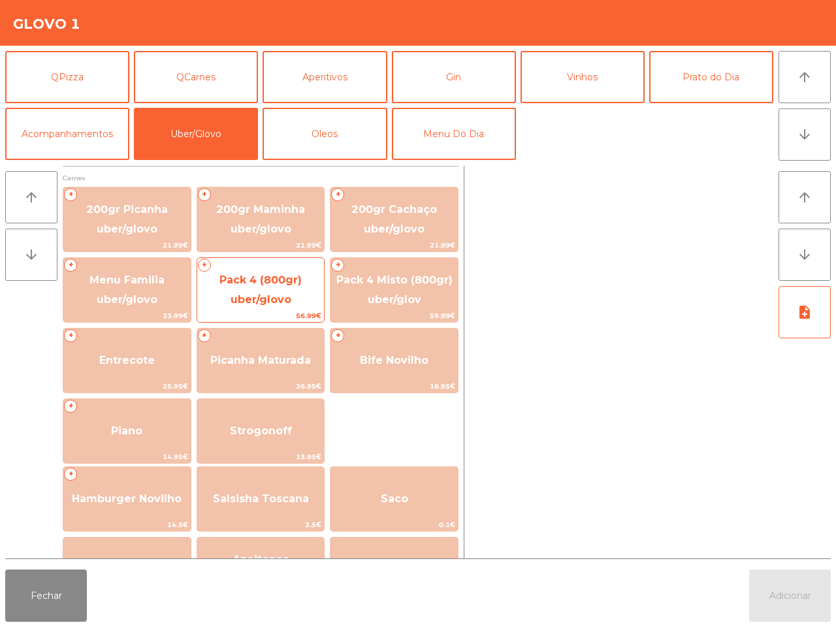
click at [247, 297] on span "Pack 4 (800gr) uber/glovo" at bounding box center [261, 290] width 82 height 32
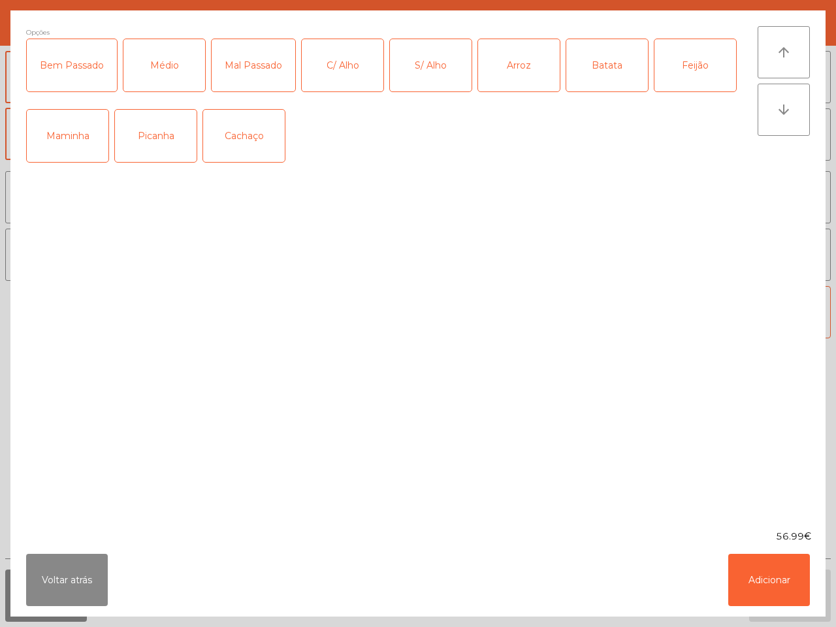
click at [161, 63] on div "Médio" at bounding box center [164, 65] width 82 height 52
drag, startPoint x: 162, startPoint y: 128, endPoint x: 169, endPoint y: 140, distance: 14.0
click at [161, 128] on div "Picanha" at bounding box center [156, 136] width 82 height 52
click at [73, 584] on button "Voltar atrás" at bounding box center [67, 580] width 82 height 52
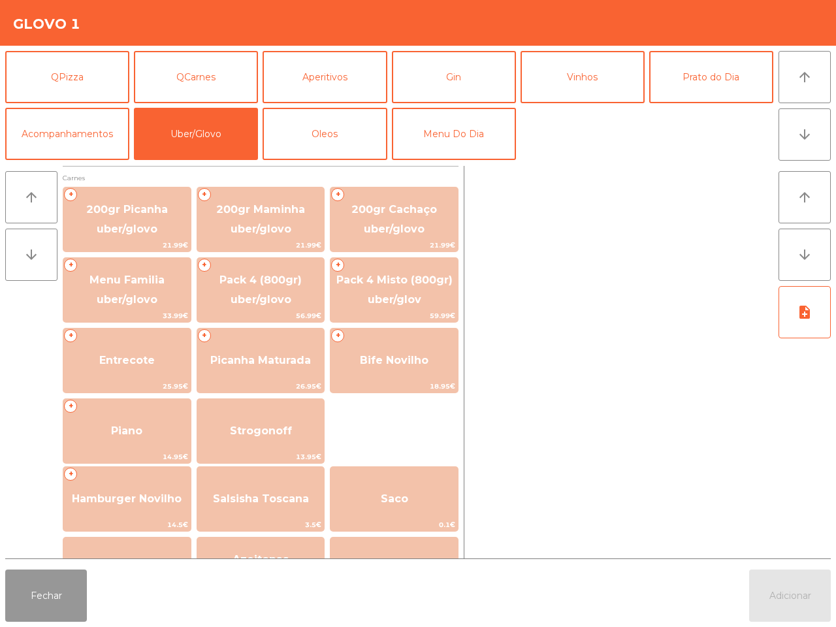
click at [69, 592] on button "Fechar" at bounding box center [46, 596] width 82 height 52
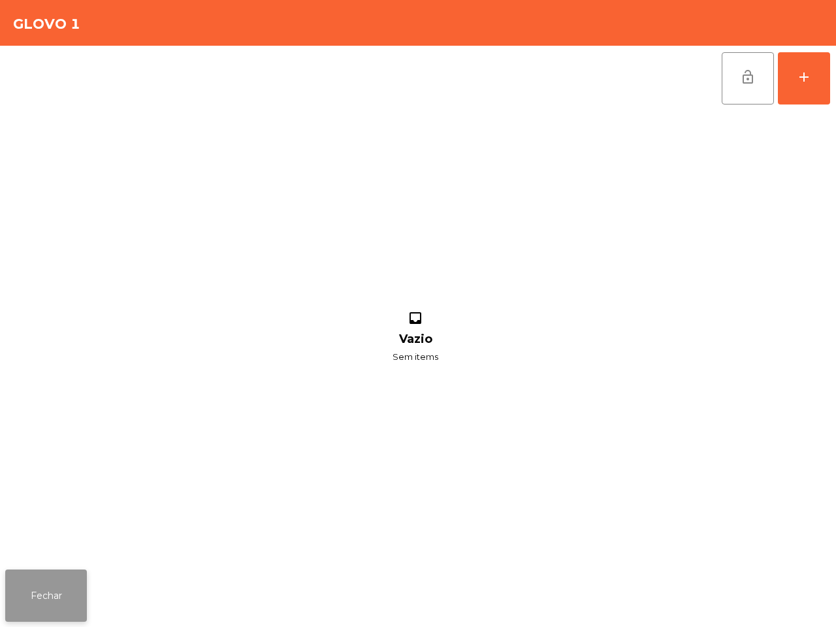
click at [39, 604] on button "Fechar" at bounding box center [46, 596] width 82 height 52
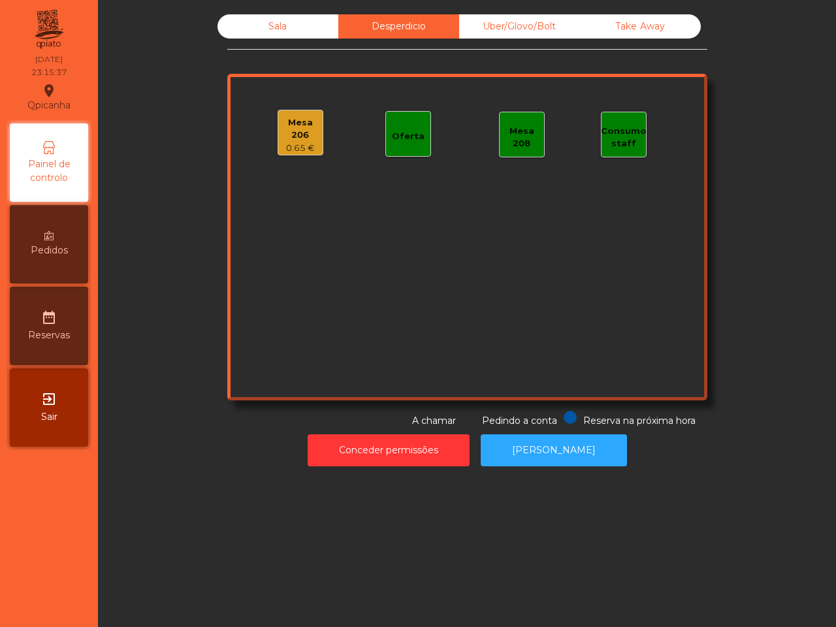
click at [304, 24] on div "Sala" at bounding box center [278, 26] width 121 height 24
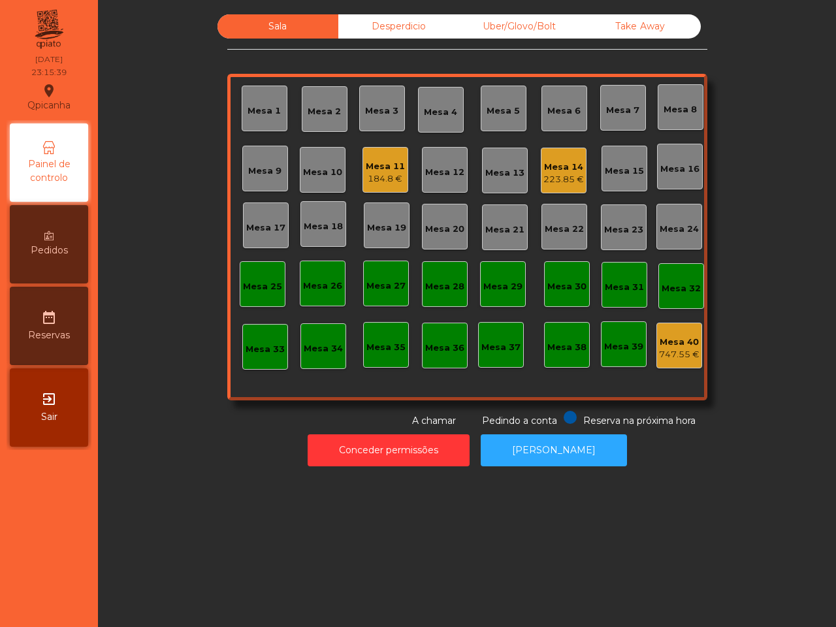
click at [366, 178] on div "184.8 €" at bounding box center [385, 179] width 39 height 13
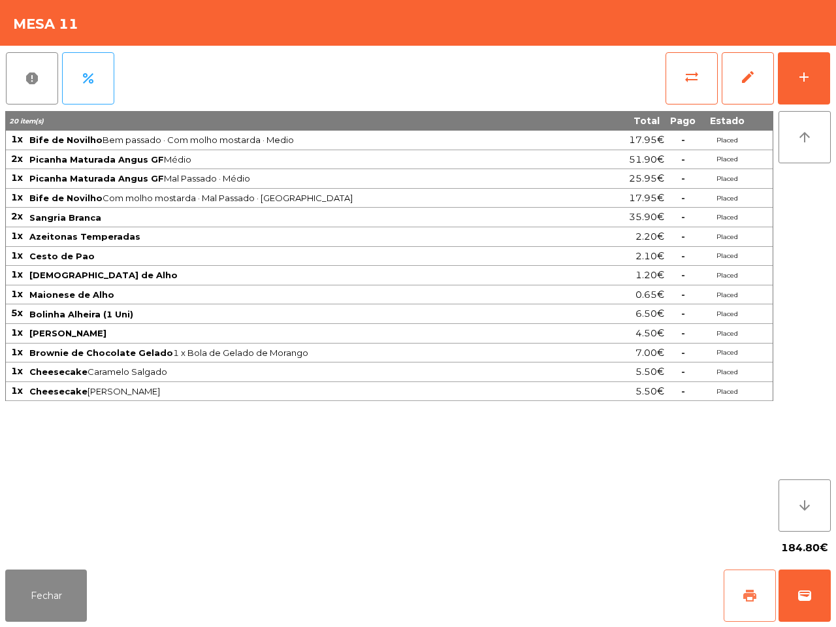
click at [757, 589] on span "print" at bounding box center [750, 596] width 16 height 16
click at [57, 610] on button "Fechar" at bounding box center [46, 596] width 82 height 52
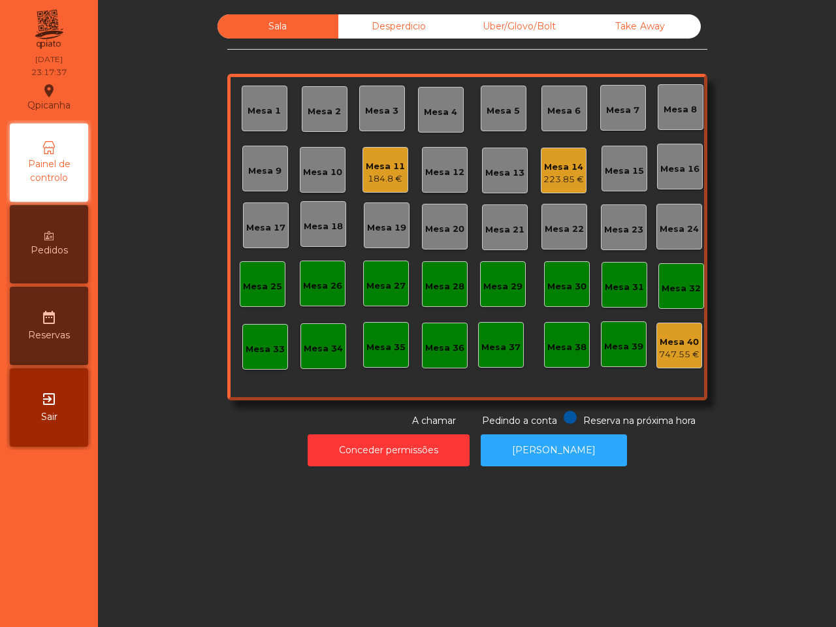
click at [194, 386] on div "Sala Desperdicio Uber/Glovo/Bolt Take Away Mesa 1 Mesa 2 Mesa 3 Mesa 4 Mesa 5 M…" at bounding box center [467, 221] width 703 height 414
click at [546, 35] on div "Uber/Glovo/Bolt" at bounding box center [519, 26] width 121 height 24
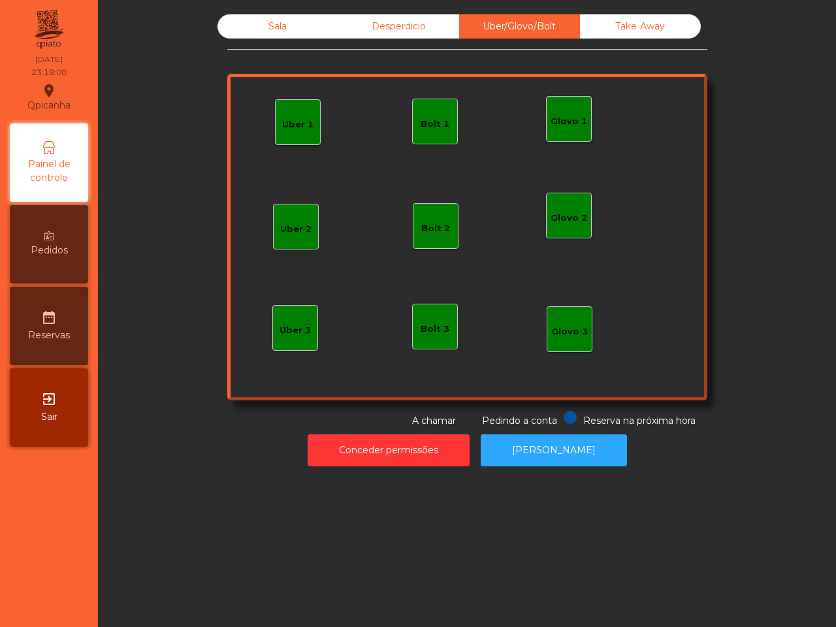
click at [551, 118] on div "Glovo 1" at bounding box center [569, 121] width 37 height 13
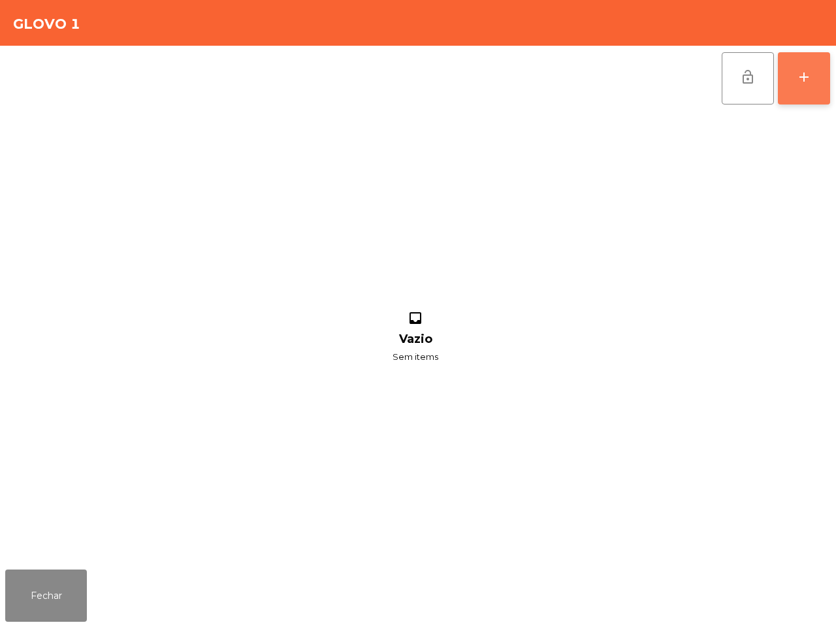
click at [807, 73] on div "add" at bounding box center [805, 77] width 16 height 16
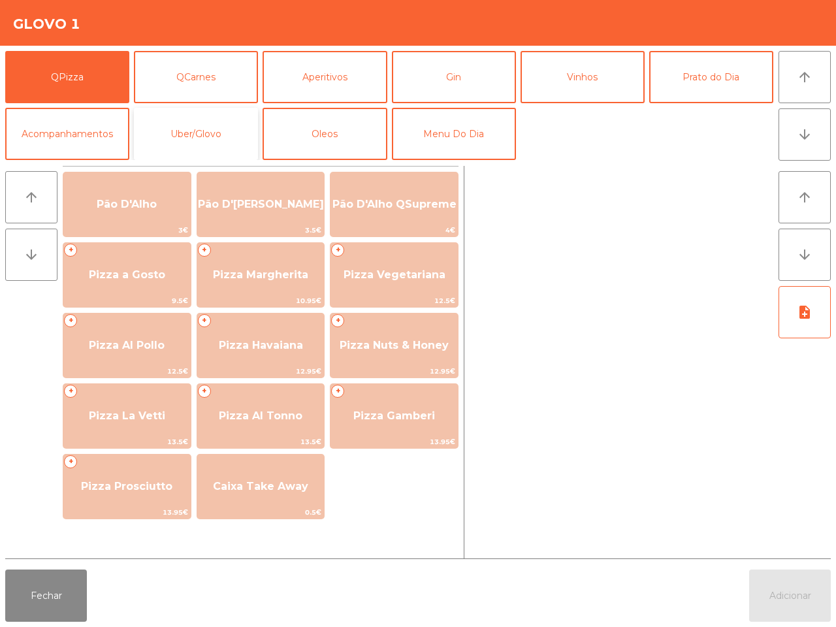
click at [219, 135] on button "Uber/Glovo" at bounding box center [196, 134] width 124 height 52
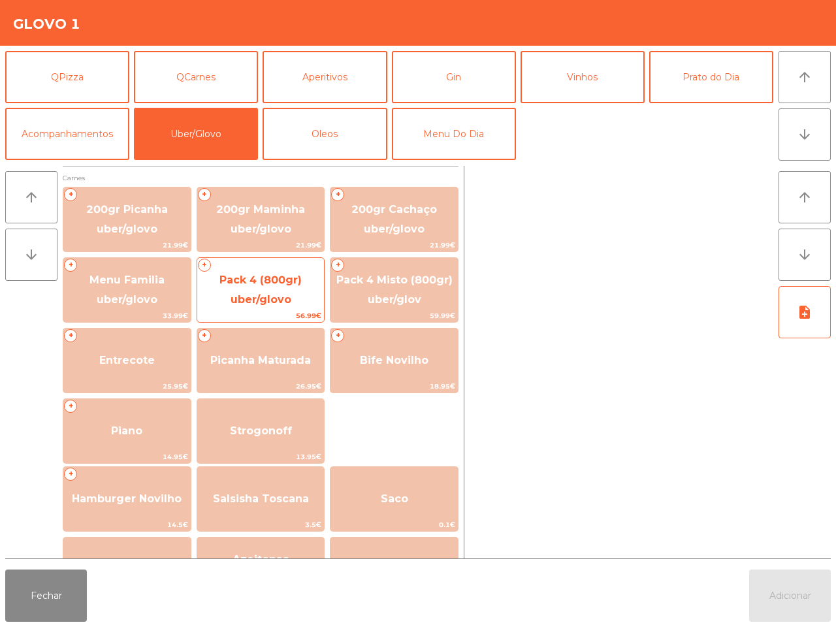
click at [263, 294] on span "Pack 4 (800gr) uber/glovo" at bounding box center [261, 290] width 82 height 32
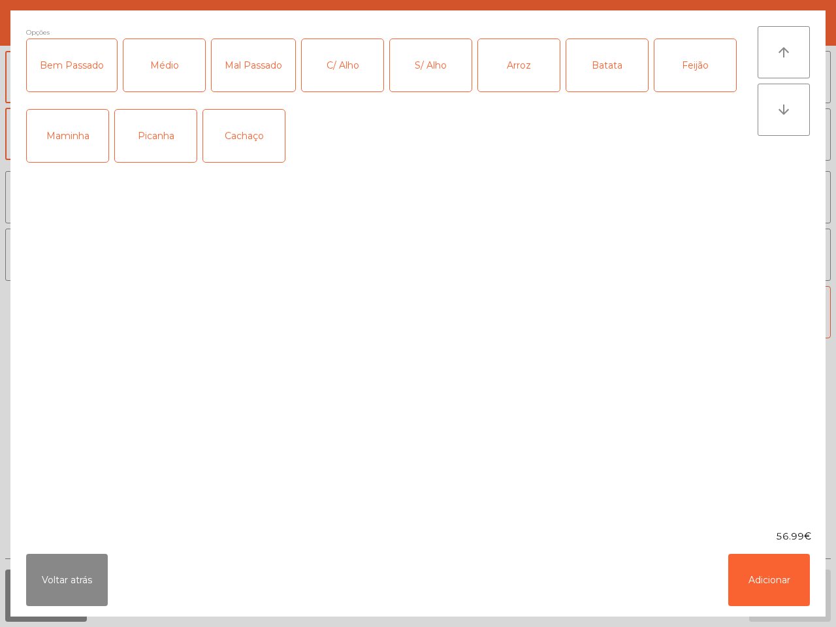
click at [167, 154] on div "Picanha" at bounding box center [156, 136] width 82 height 52
click at [152, 65] on div "Médio" at bounding box center [164, 65] width 82 height 52
click at [420, 70] on div "S/ Alho" at bounding box center [431, 65] width 82 height 52
click at [497, 74] on div "Arroz" at bounding box center [519, 65] width 82 height 52
click at [633, 69] on div "Batata" at bounding box center [608, 65] width 82 height 52
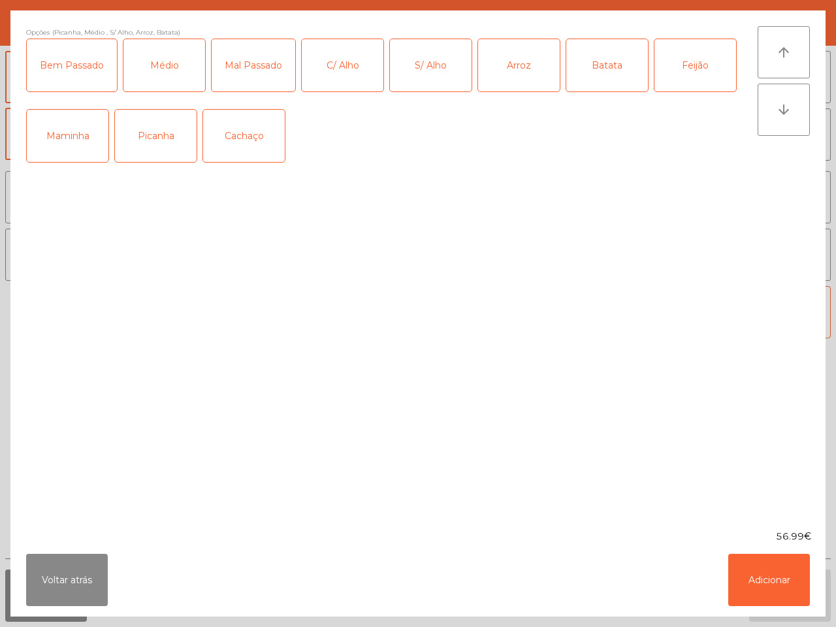
click at [680, 64] on div "Feijão" at bounding box center [696, 65] width 82 height 52
click at [775, 577] on button "Adicionar" at bounding box center [770, 580] width 82 height 52
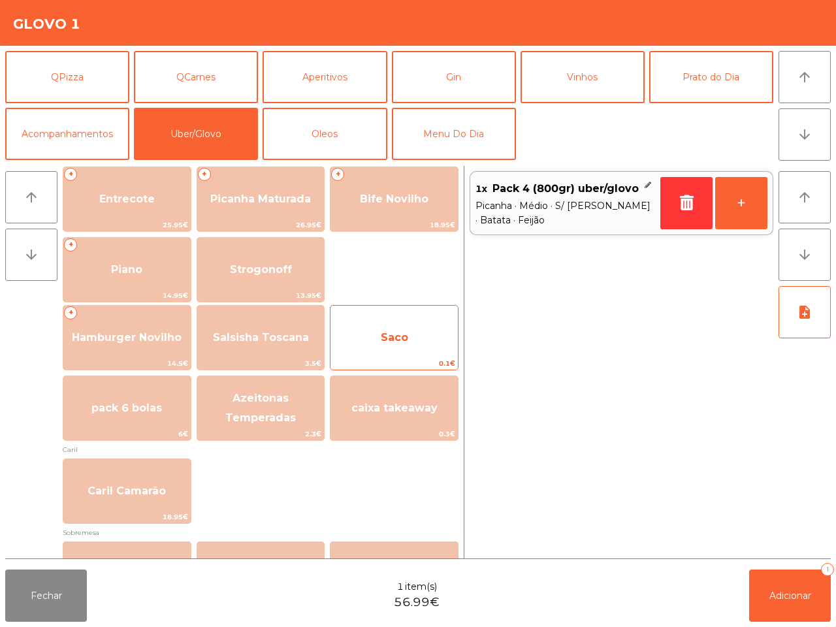
scroll to position [163, 0]
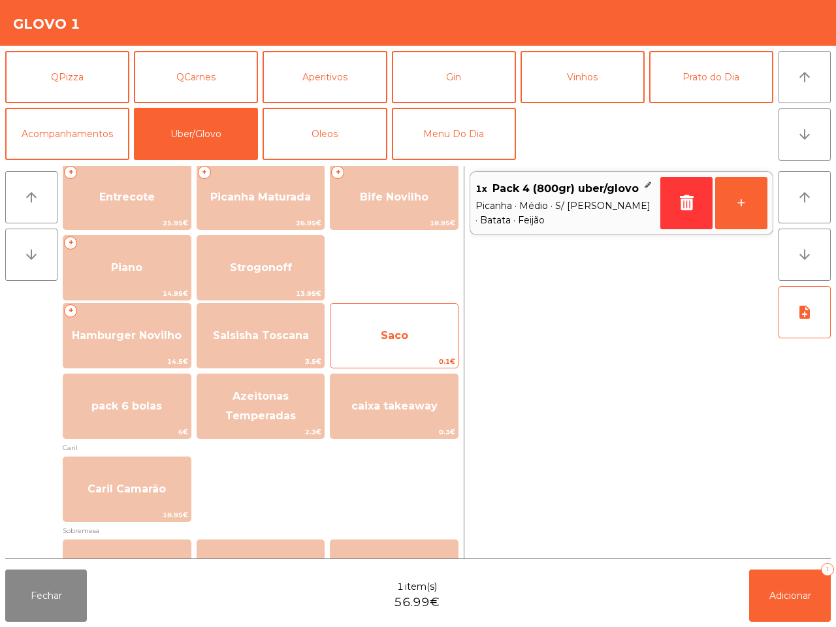
click at [406, 345] on span "Saco" at bounding box center [394, 335] width 127 height 35
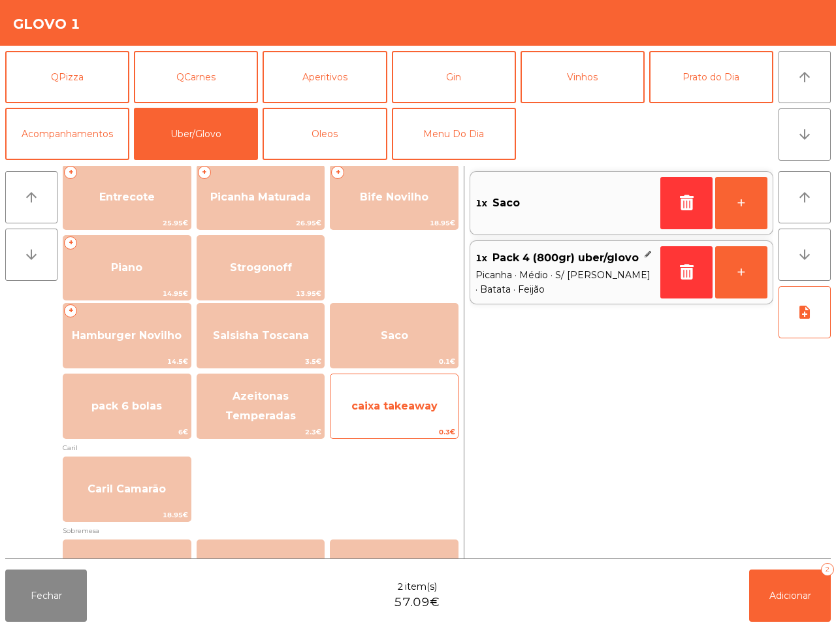
click at [429, 416] on span "caixa takeaway" at bounding box center [394, 406] width 127 height 35
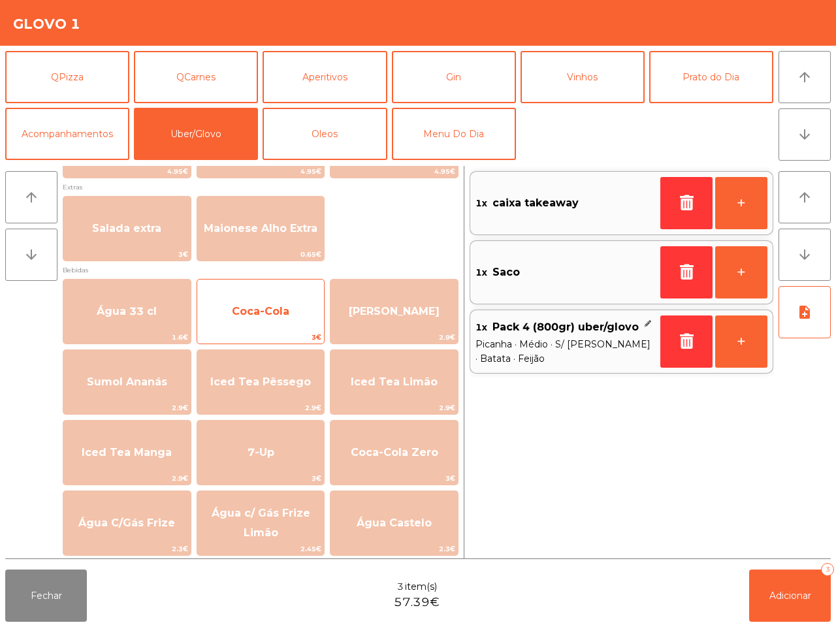
scroll to position [663, 0]
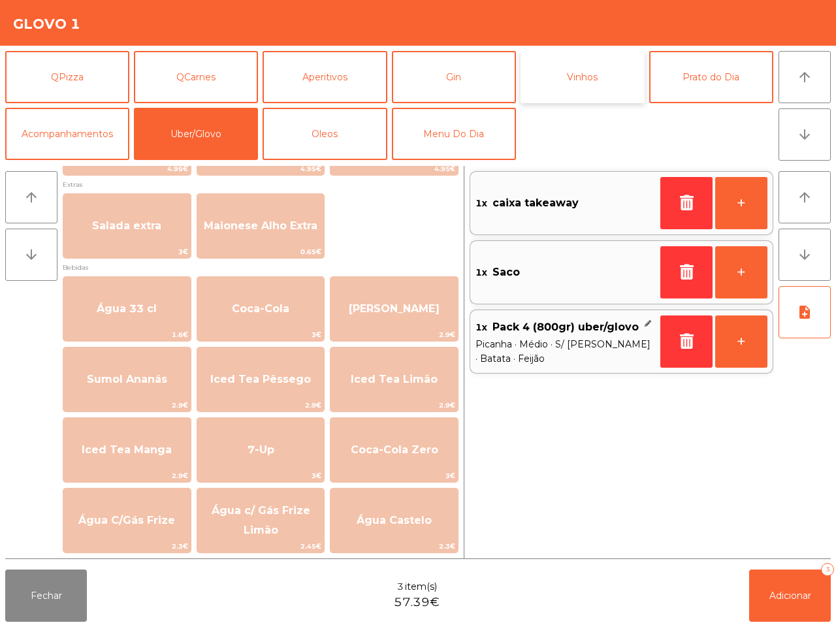
click at [610, 86] on button "Vinhos" at bounding box center [583, 77] width 124 height 52
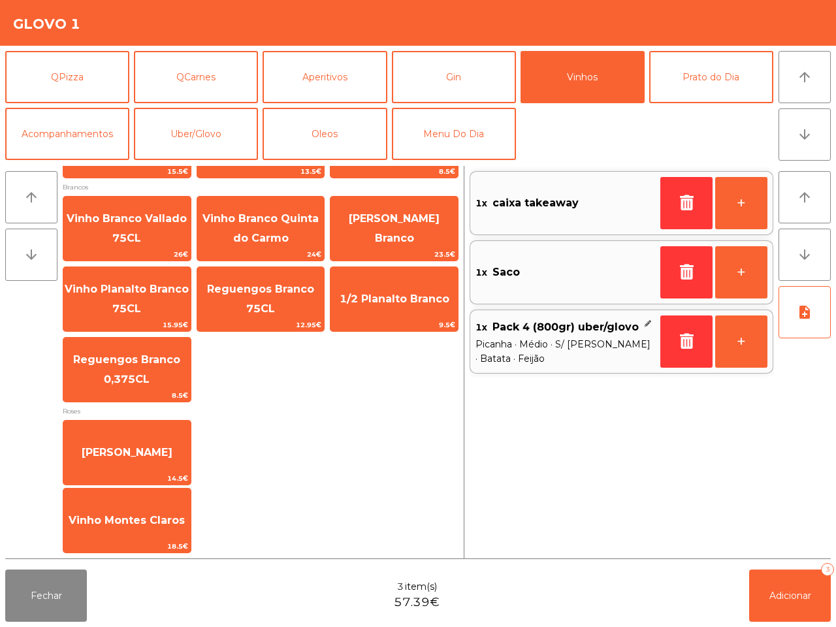
scroll to position [285, 0]
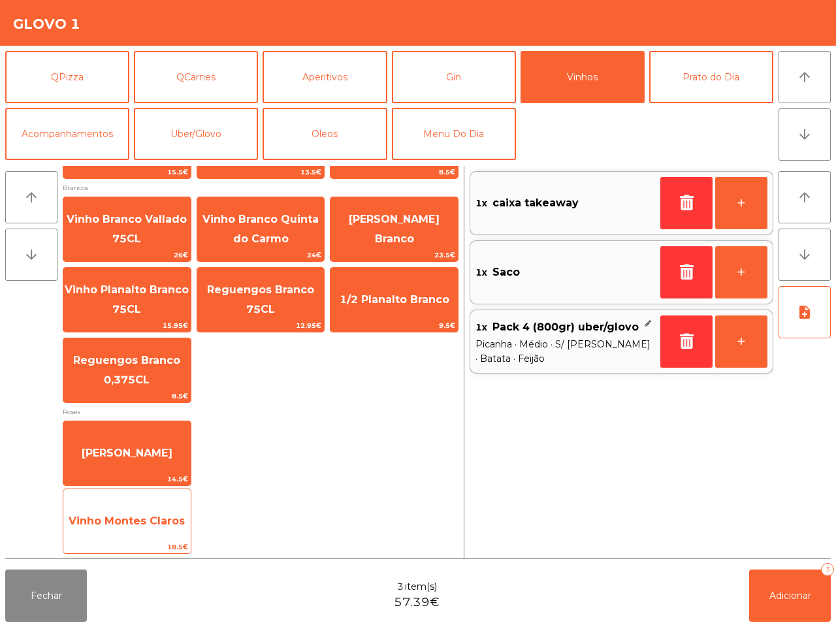
click at [171, 501] on div "Vinho Montes Claros 18.5€" at bounding box center [127, 521] width 129 height 65
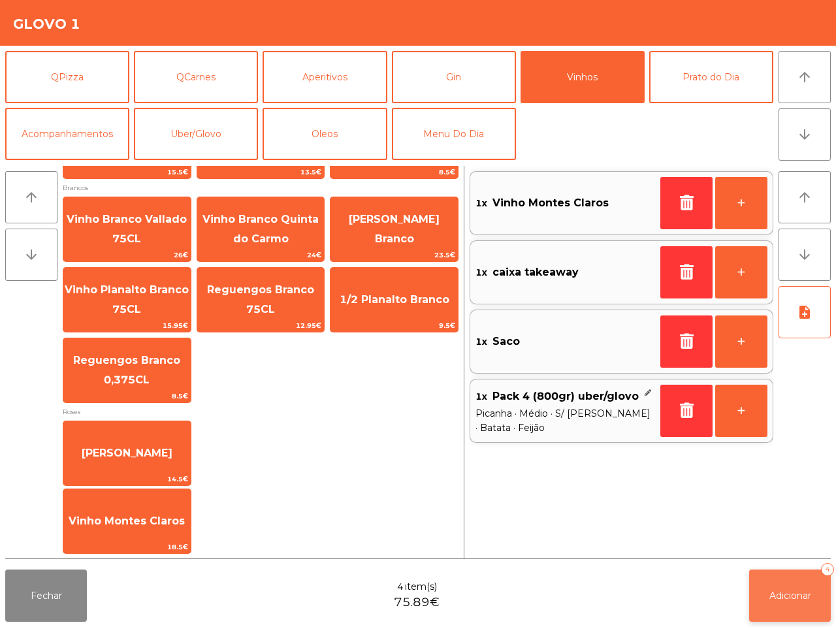
click at [786, 588] on button "Adicionar 4" at bounding box center [790, 596] width 82 height 52
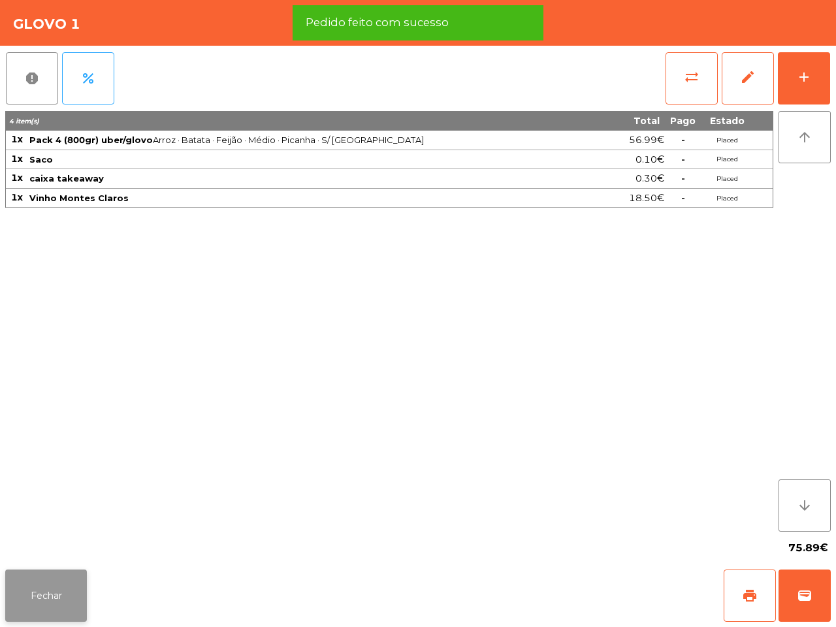
click at [50, 588] on button "Fechar" at bounding box center [46, 596] width 82 height 52
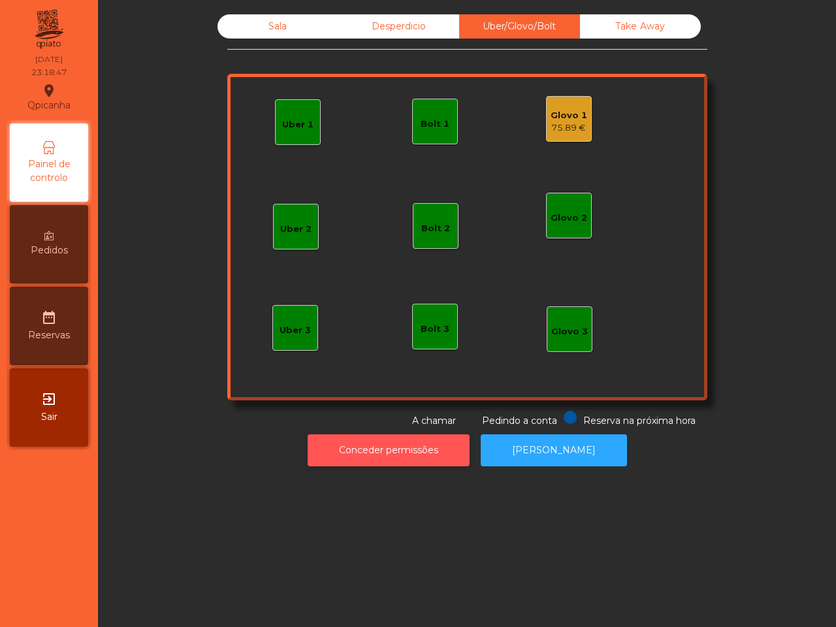
click at [419, 459] on button "Conceder permissões" at bounding box center [389, 451] width 162 height 32
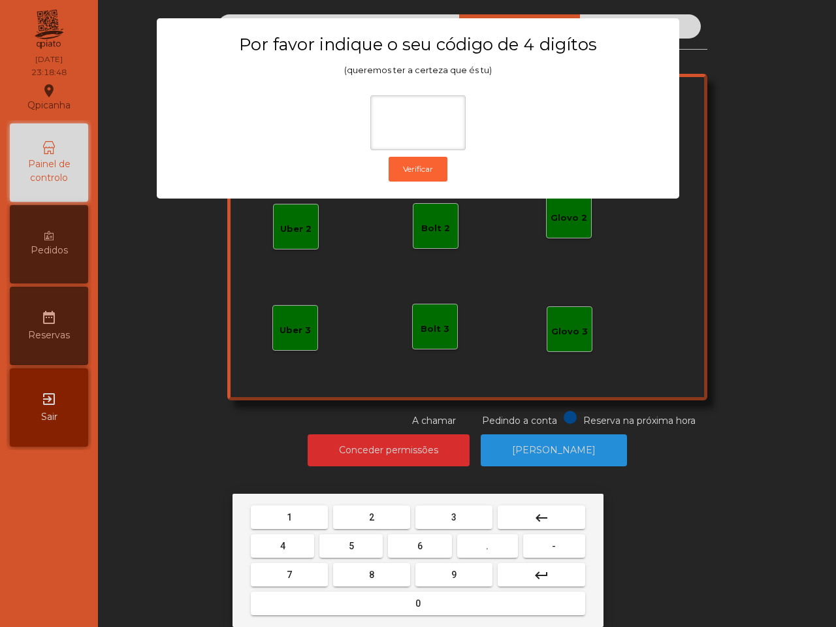
click at [410, 542] on button "6" at bounding box center [419, 547] width 63 height 24
click at [350, 543] on span "5" at bounding box center [351, 546] width 5 height 10
click at [305, 521] on button "1" at bounding box center [289, 518] width 77 height 24
click at [389, 517] on button "2" at bounding box center [371, 518] width 77 height 24
type input "****"
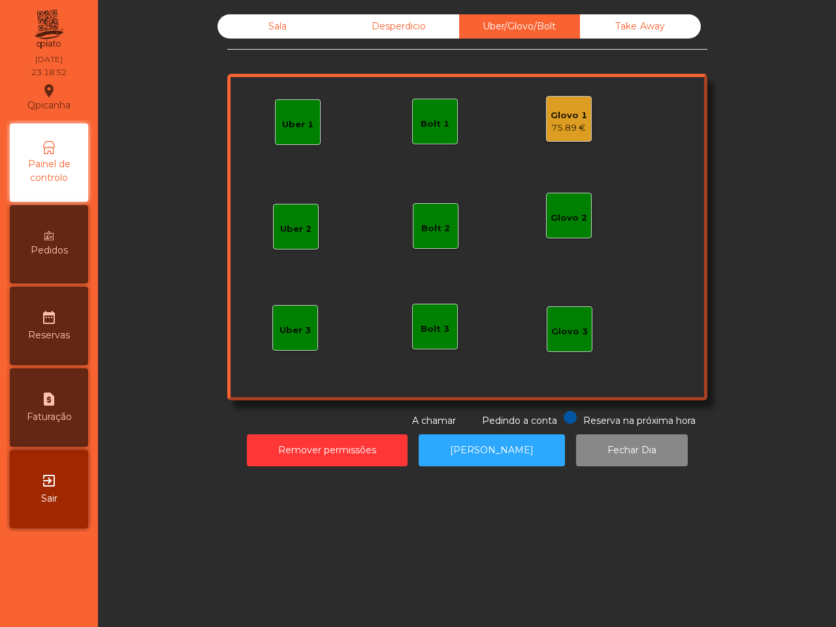
click at [553, 139] on div "Glovo 1 75.89 €" at bounding box center [569, 119] width 46 height 46
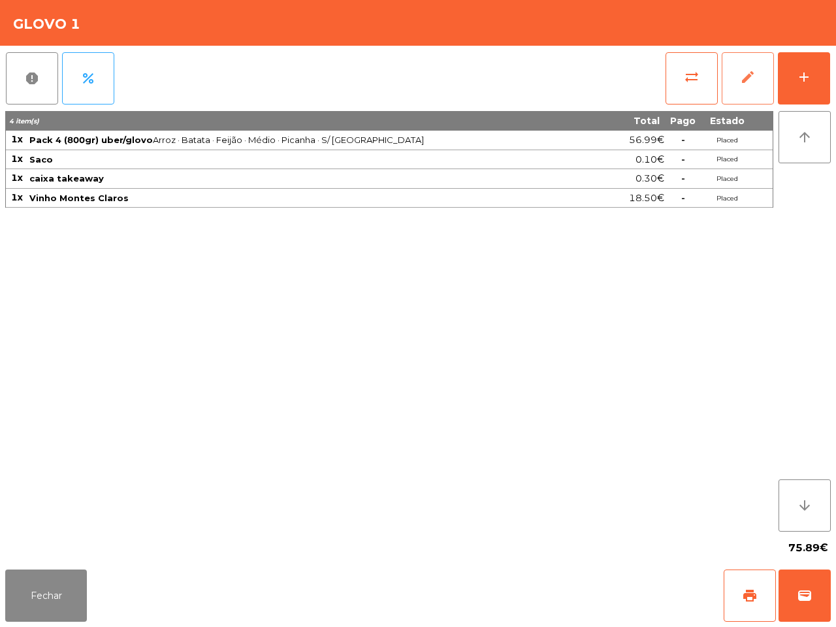
click at [743, 82] on span "edit" at bounding box center [748, 77] width 16 height 16
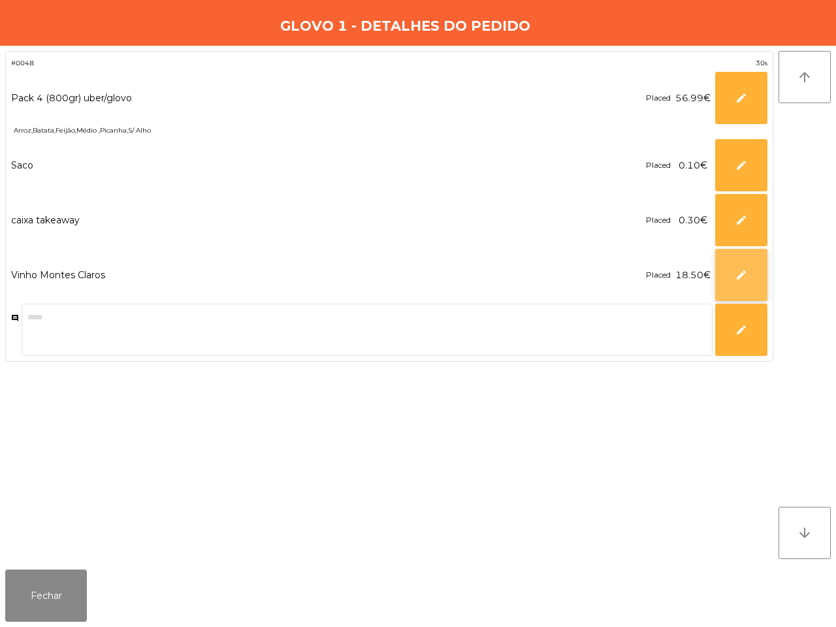
click at [730, 263] on button "edit" at bounding box center [742, 275] width 52 height 52
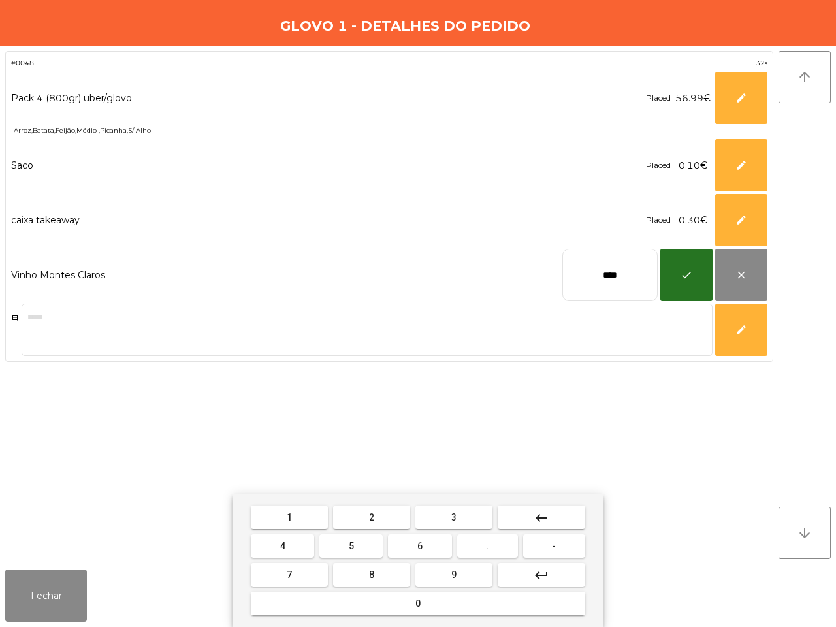
click at [593, 278] on input "****" at bounding box center [610, 275] width 95 height 52
click at [547, 514] on mat-icon "keyboard_backspace" at bounding box center [542, 518] width 16 height 16
click at [298, 547] on button "4" at bounding box center [282, 547] width 63 height 24
click at [553, 515] on button "keyboard_backspace" at bounding box center [542, 518] width 88 height 24
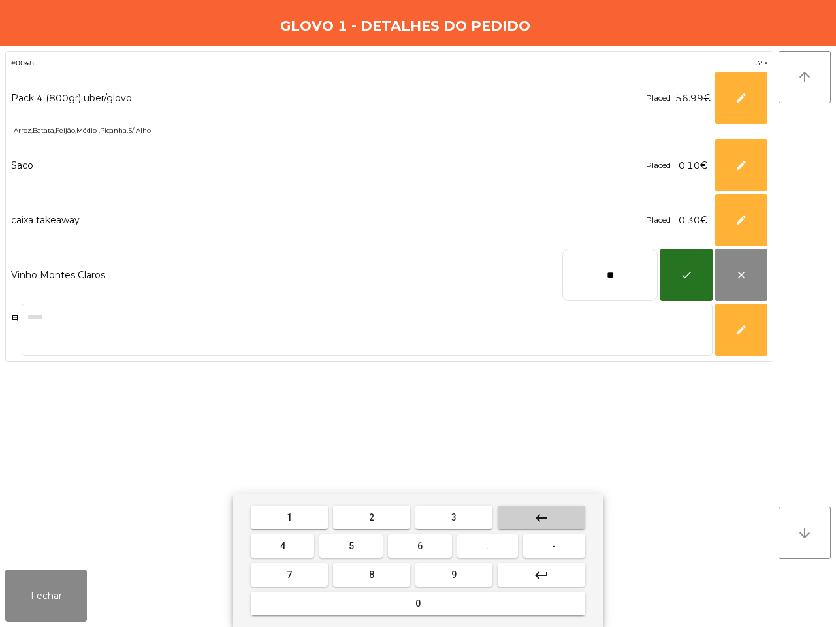
click at [553, 515] on button "keyboard_backspace" at bounding box center [542, 518] width 88 height 24
click at [281, 549] on span "4" at bounding box center [282, 546] width 5 height 10
click at [491, 540] on button "." at bounding box center [487, 547] width 61 height 24
click at [360, 548] on button "5" at bounding box center [351, 547] width 63 height 24
type input "****"
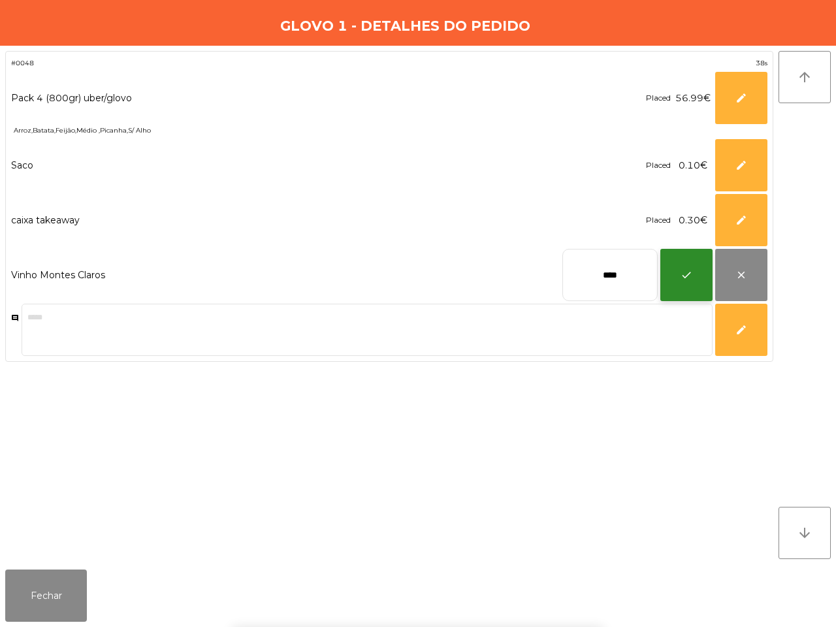
click at [682, 289] on button "check" at bounding box center [687, 275] width 52 height 52
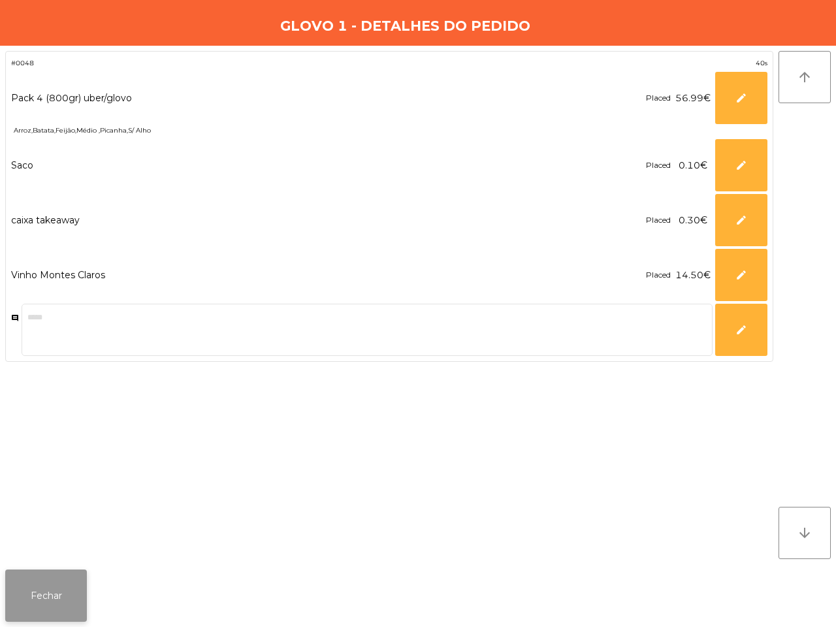
click at [64, 595] on button "Fechar" at bounding box center [46, 596] width 82 height 52
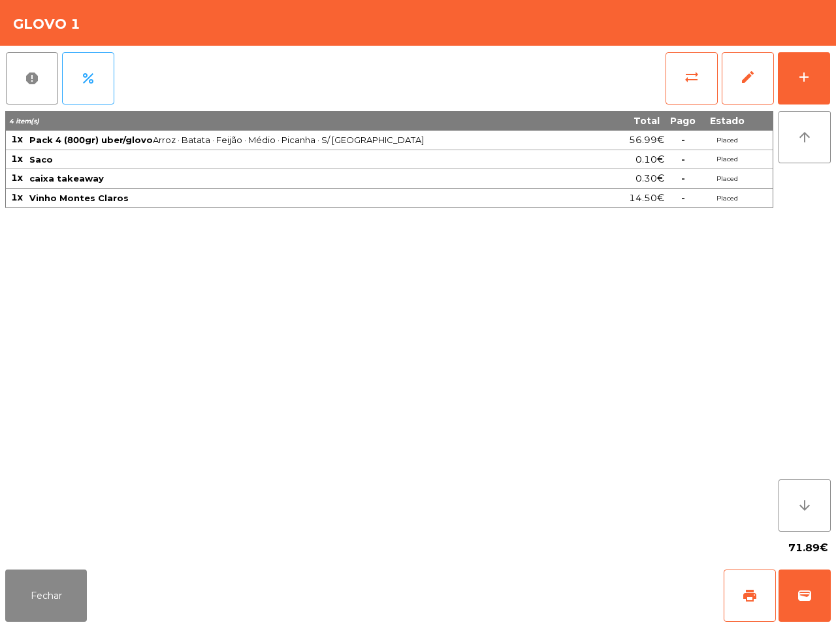
click at [360, 348] on div "4 item(s) Total Pago Estado 1x Pack 4 (800gr) uber/glovo Arroz · Batata · Feijã…" at bounding box center [389, 321] width 768 height 421
click at [53, 600] on button "Fechar" at bounding box center [46, 596] width 82 height 52
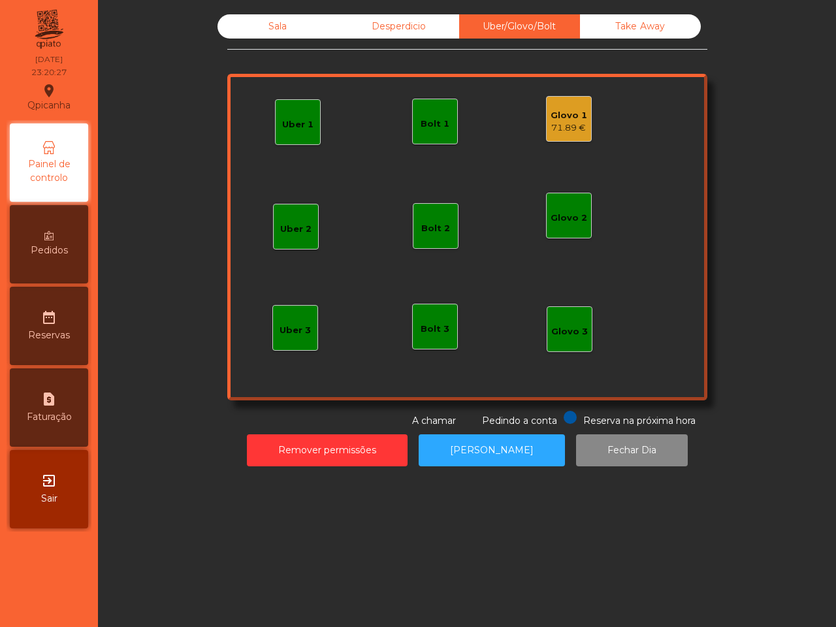
drag, startPoint x: 276, startPoint y: 40, endPoint x: 270, endPoint y: 37, distance: 6.7
click at [273, 39] on div "Sala Desperdicio Uber/Glovo/Bolt Take Away Uber 1 Glovo 1 71.89 € Uber 2 Uber 3…" at bounding box center [467, 221] width 480 height 414
click at [271, 31] on div "Sala" at bounding box center [278, 26] width 121 height 24
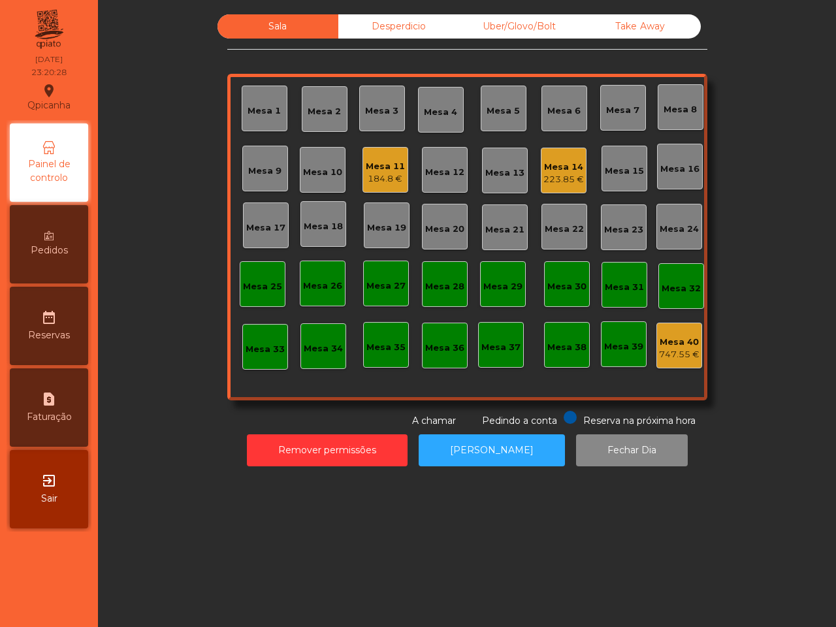
click at [547, 171] on div "Mesa 14" at bounding box center [564, 167] width 41 height 13
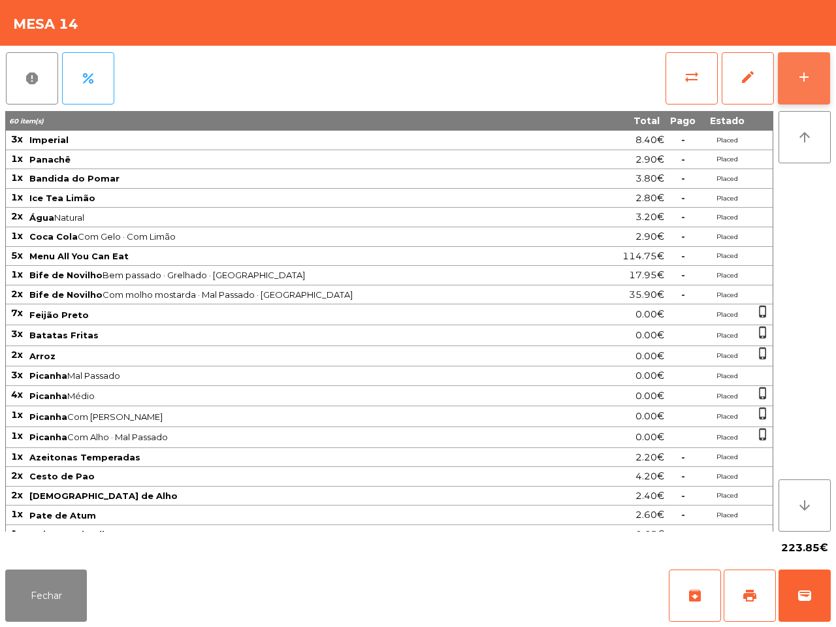
click at [807, 82] on div "add" at bounding box center [805, 77] width 16 height 16
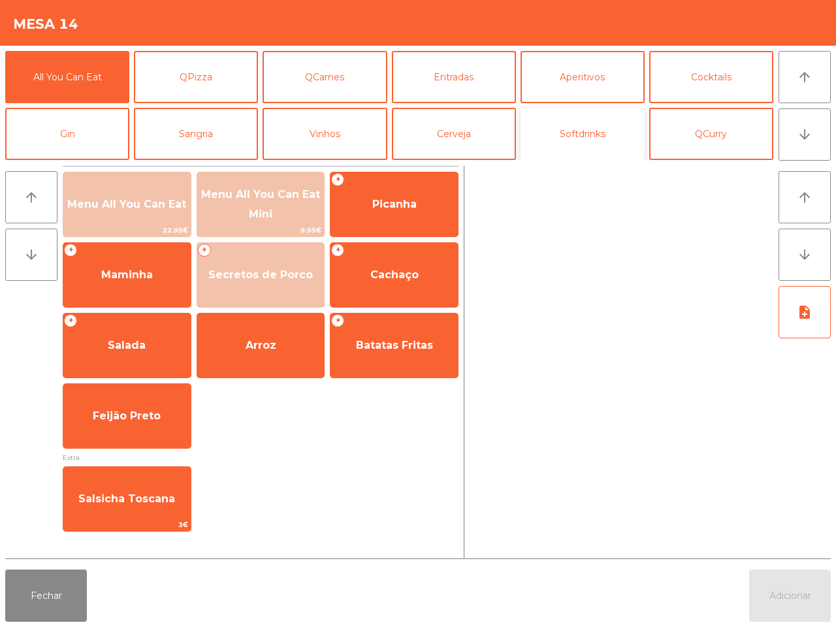
click at [565, 129] on button "Softdrinks" at bounding box center [583, 134] width 124 height 52
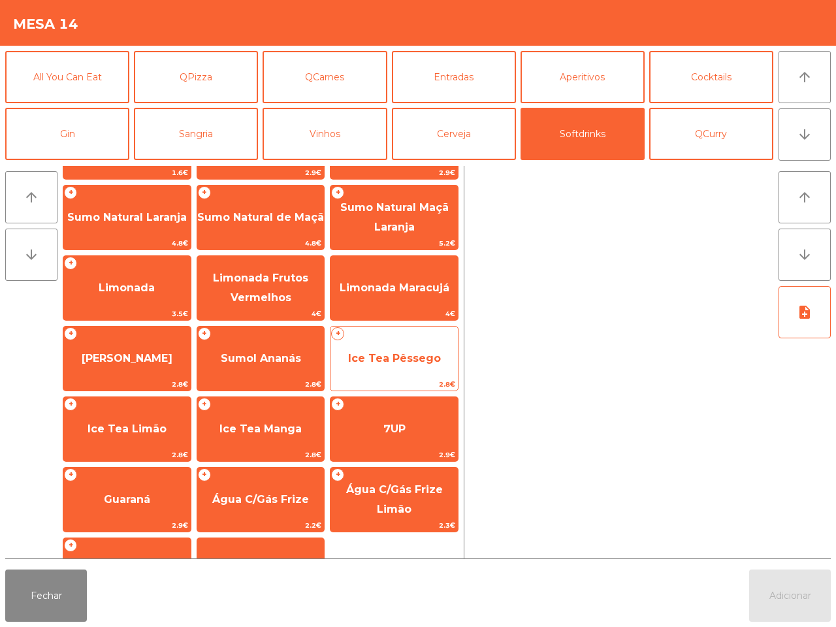
scroll to position [107, 0]
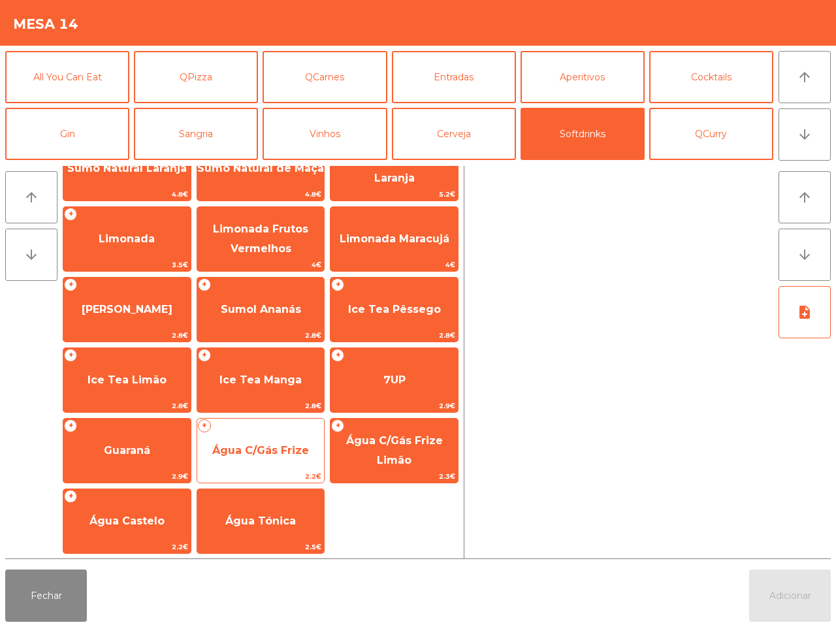
click at [240, 435] on span "Água C/Gás Frize" at bounding box center [260, 450] width 127 height 35
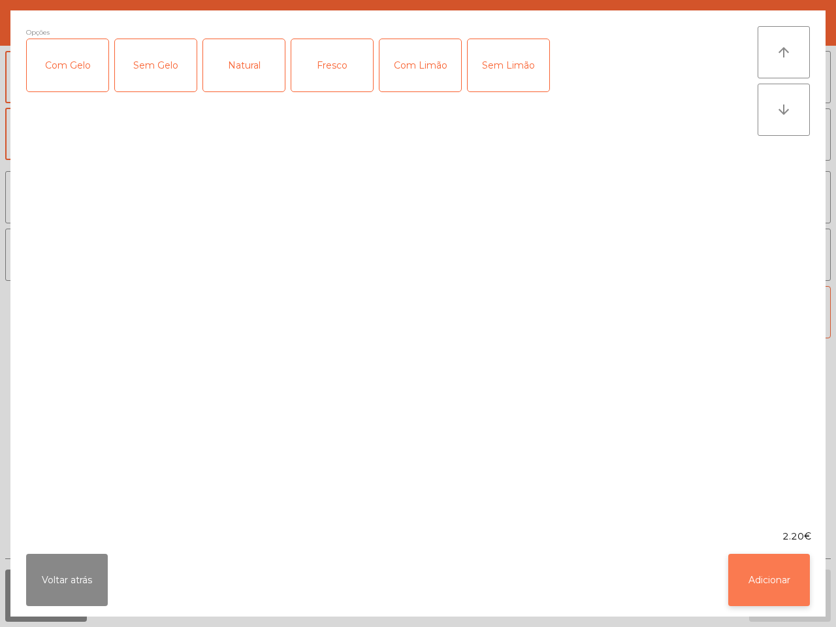
click at [763, 560] on button "Adicionar" at bounding box center [770, 580] width 82 height 52
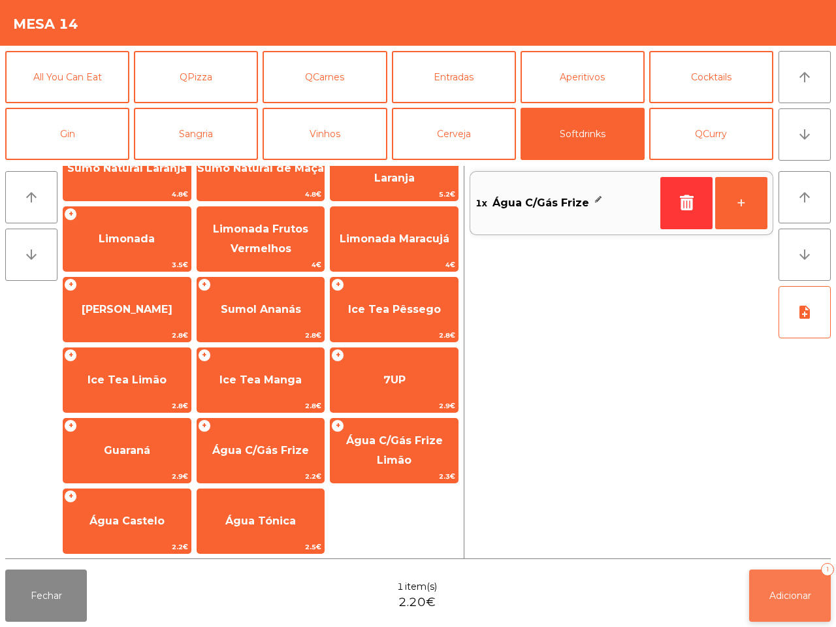
click at [774, 586] on button "Adicionar 1" at bounding box center [790, 596] width 82 height 52
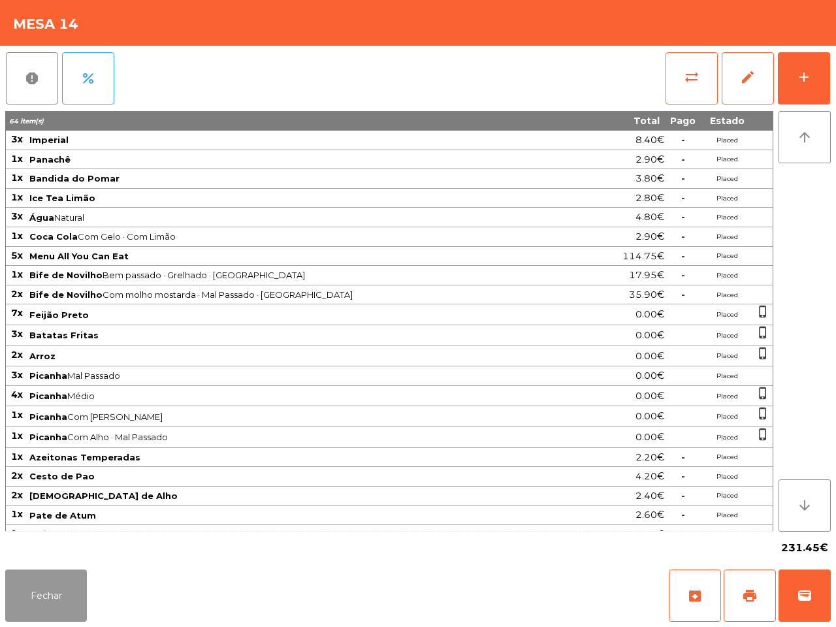
click at [83, 589] on button "Fechar" at bounding box center [46, 596] width 82 height 52
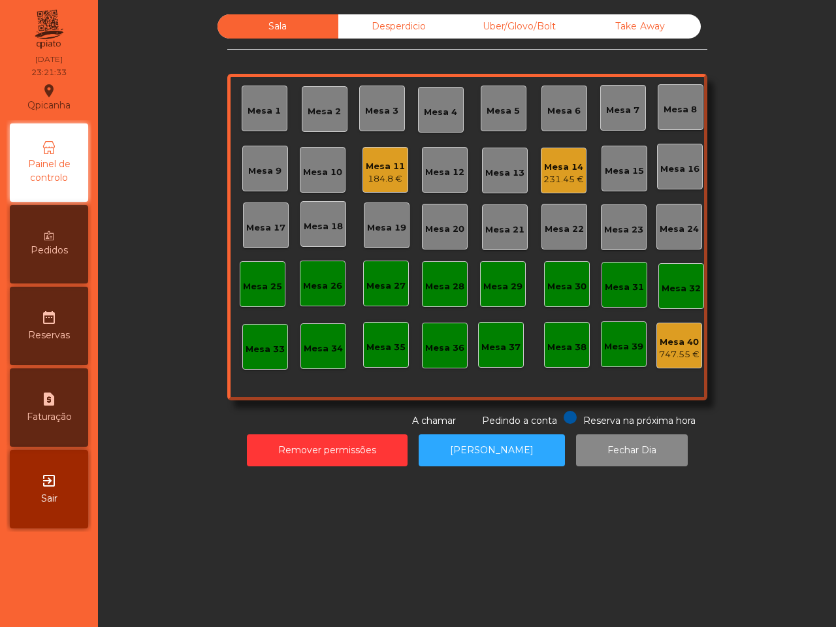
click at [399, 174] on div "Mesa 11 184.8 €" at bounding box center [386, 170] width 46 height 46
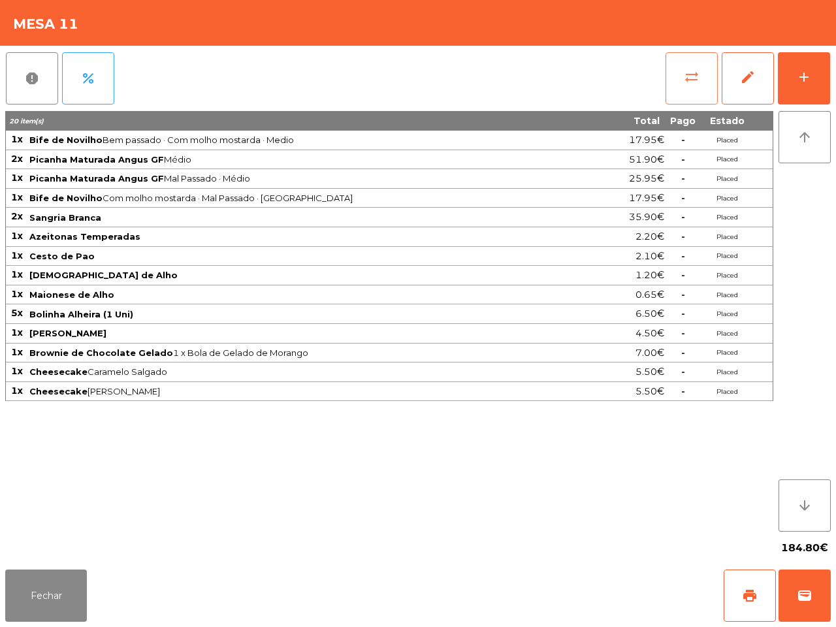
click at [704, 59] on button "sync_alt" at bounding box center [692, 78] width 52 height 52
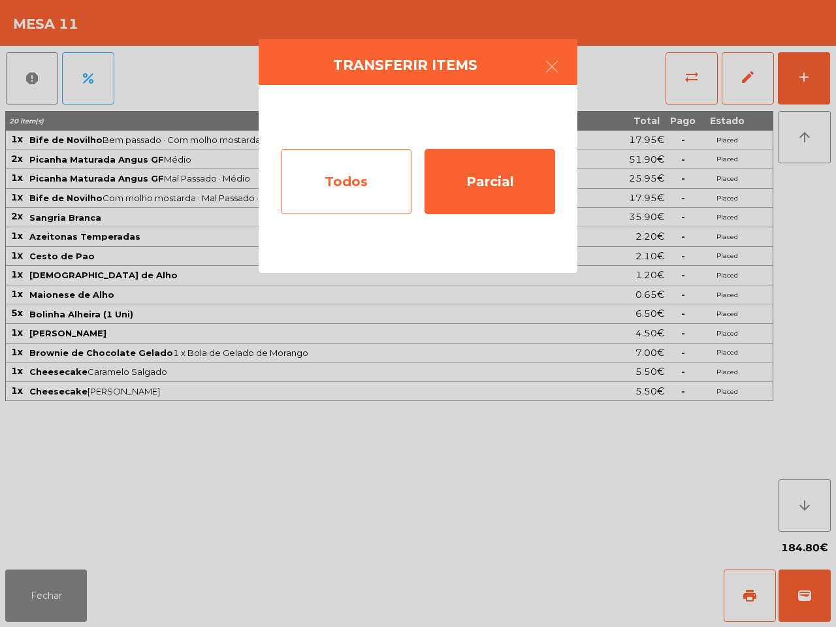
click at [364, 178] on div "Todos" at bounding box center [346, 181] width 131 height 65
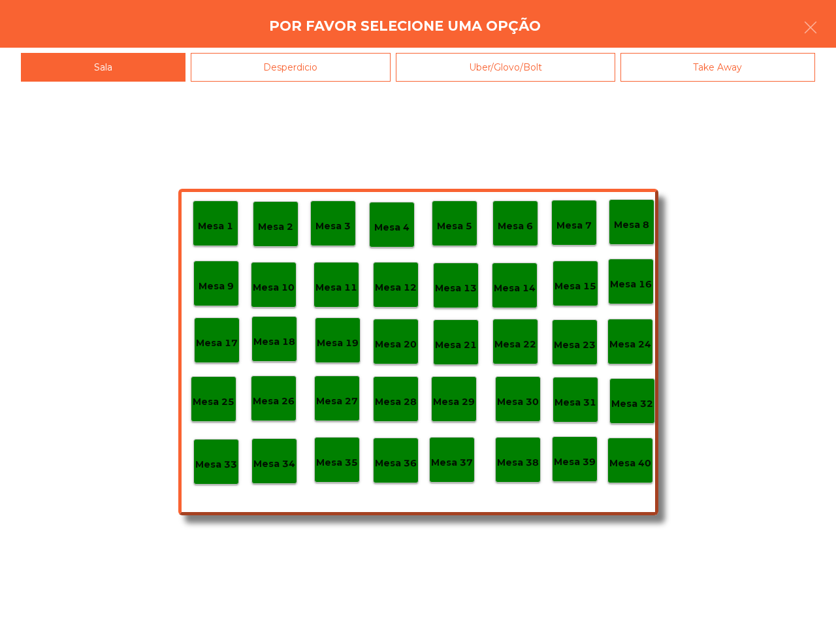
click at [573, 462] on p "Mesa 39" at bounding box center [575, 462] width 42 height 15
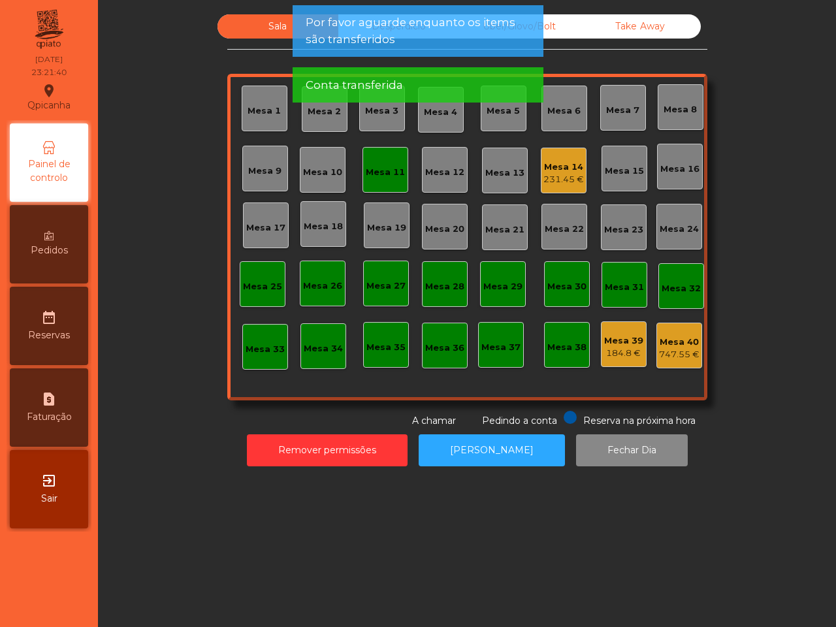
click at [374, 175] on div "Mesa 11" at bounding box center [385, 172] width 39 height 13
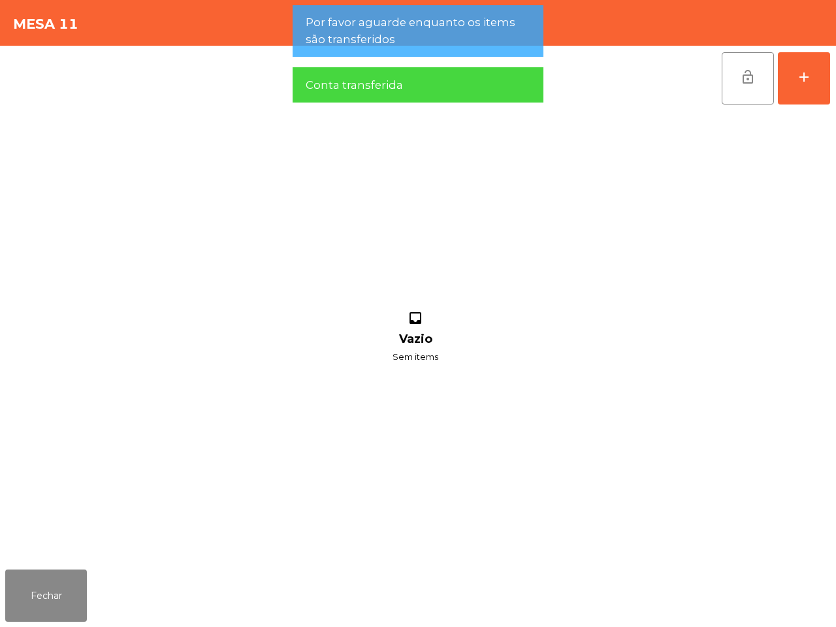
click at [717, 75] on div "lock_open add" at bounding box center [418, 78] width 826 height 65
click at [739, 79] on button "lock_open" at bounding box center [748, 78] width 52 height 52
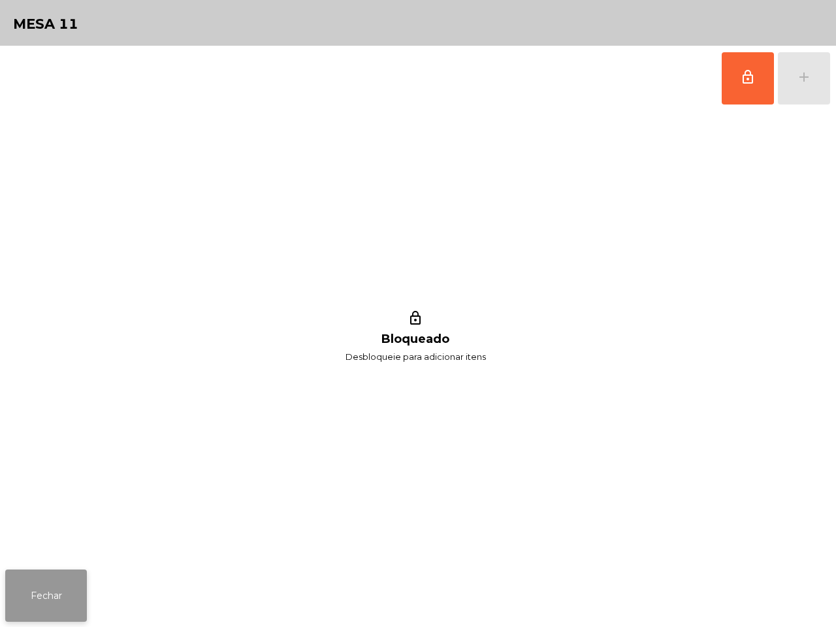
click at [16, 605] on button "Fechar" at bounding box center [46, 596] width 82 height 52
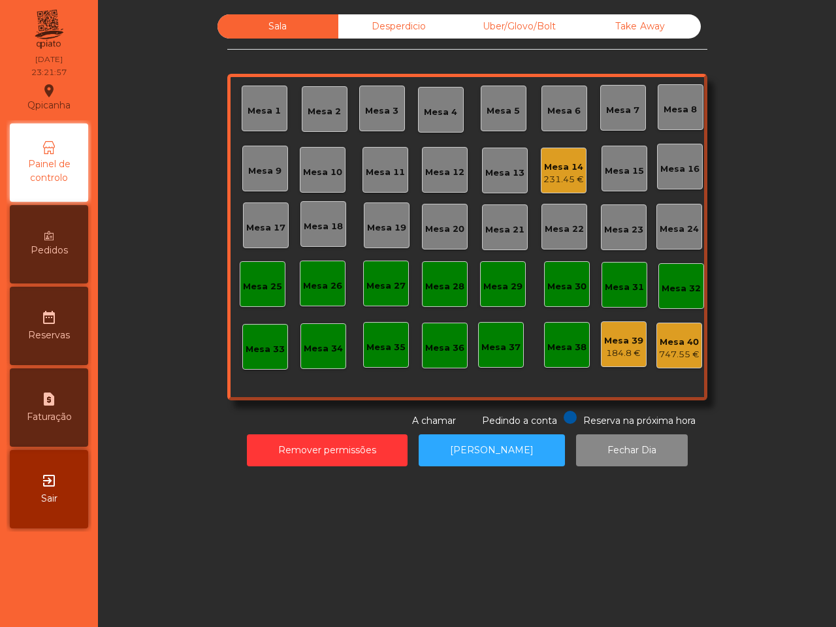
click at [568, 176] on div "231.45 €" at bounding box center [564, 179] width 41 height 13
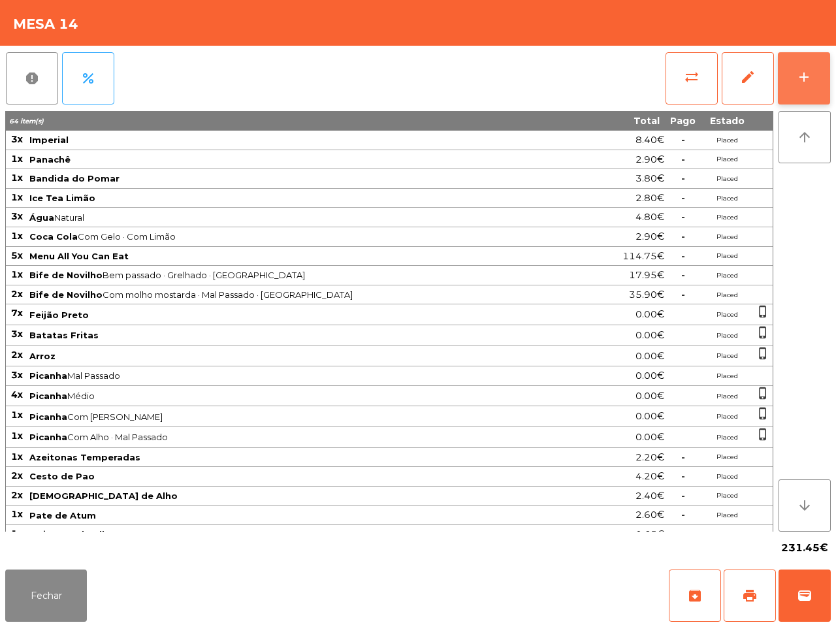
click at [802, 93] on button "add" at bounding box center [804, 78] width 52 height 52
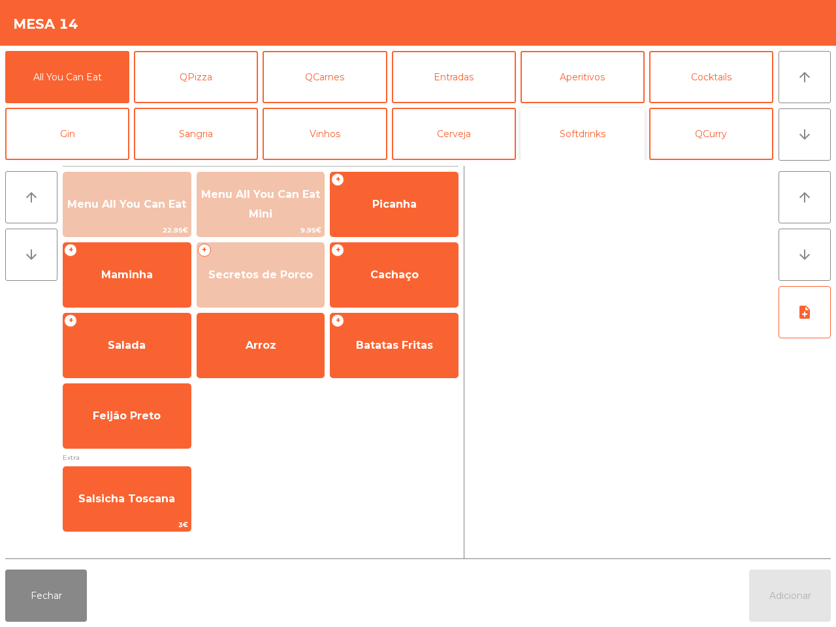
click at [582, 152] on button "Softdrinks" at bounding box center [583, 134] width 124 height 52
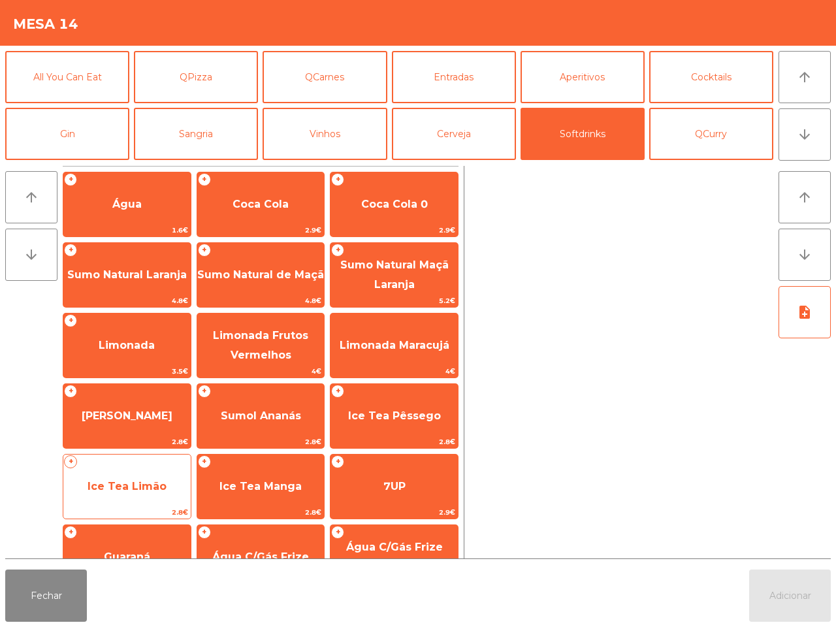
click at [144, 486] on span "Ice Tea Limão" at bounding box center [127, 486] width 79 height 12
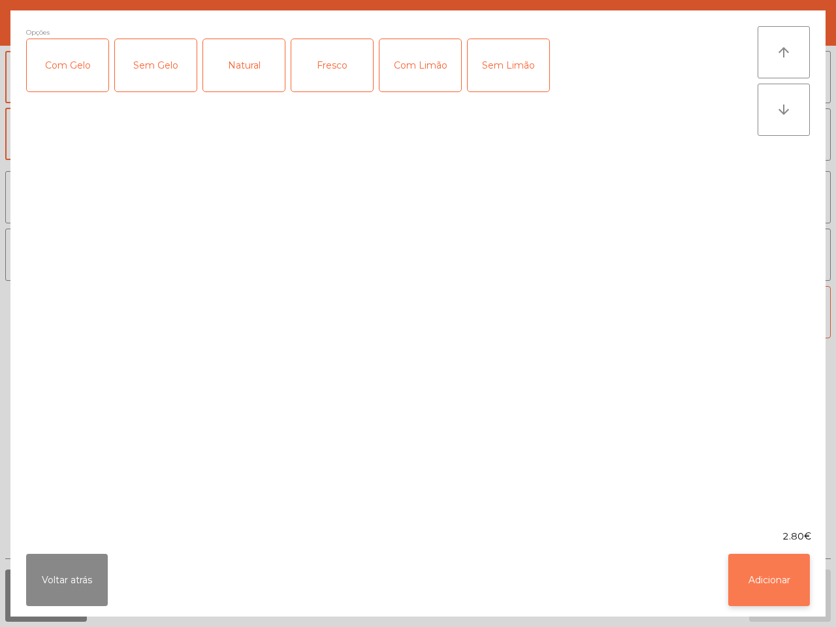
click at [802, 582] on button "Adicionar" at bounding box center [770, 580] width 82 height 52
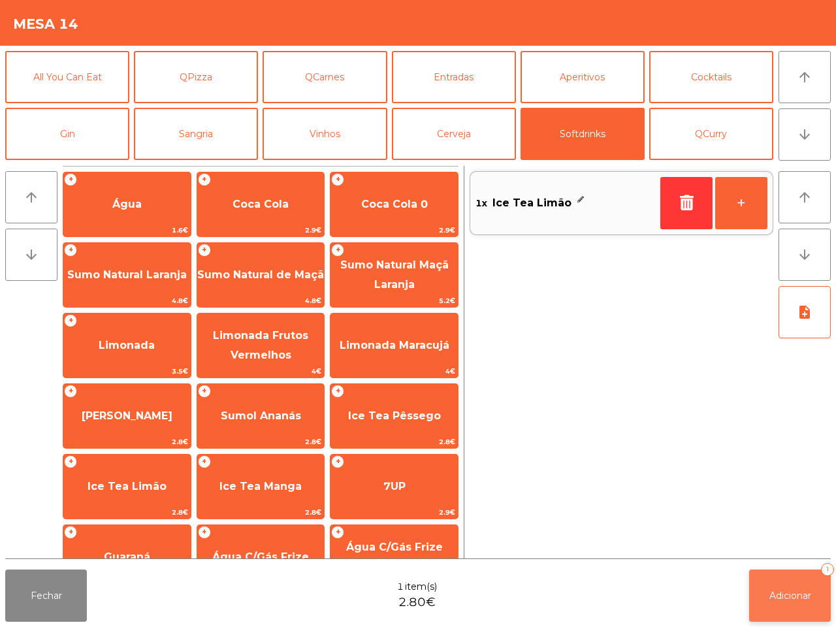
click at [796, 587] on button "Adicionar 1" at bounding box center [790, 596] width 82 height 52
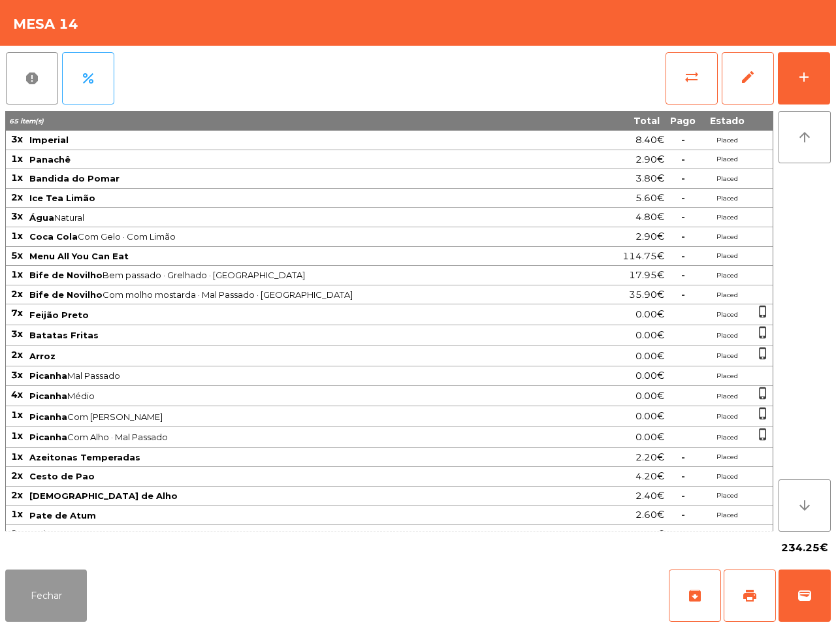
click at [51, 582] on button "Fechar" at bounding box center [46, 596] width 82 height 52
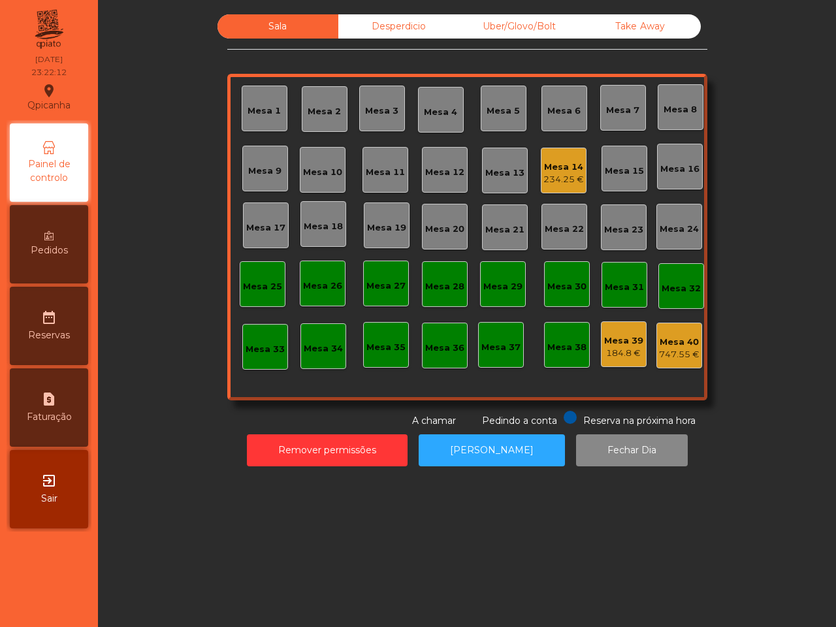
click at [514, 27] on div "Uber/Glovo/Bolt" at bounding box center [519, 26] width 121 height 24
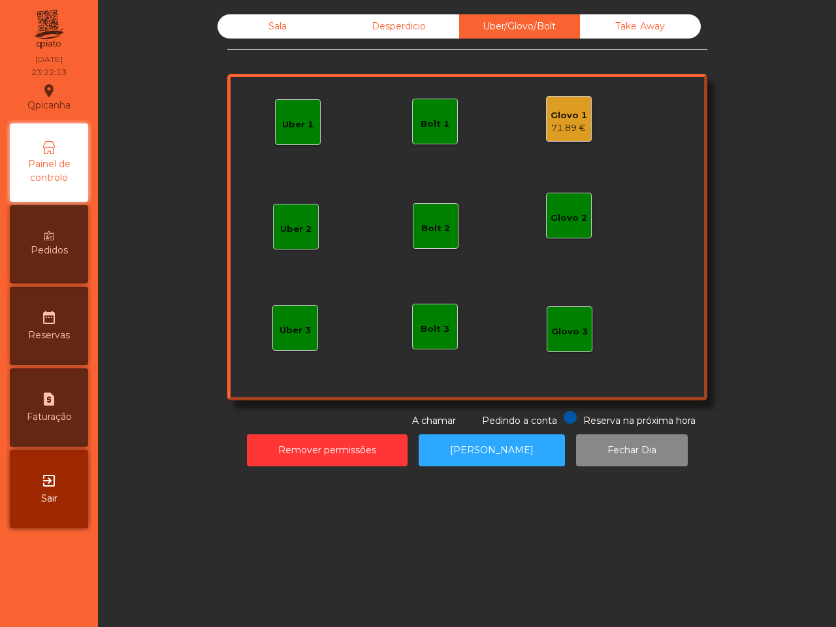
click at [566, 113] on div "Glovo 1" at bounding box center [569, 115] width 37 height 13
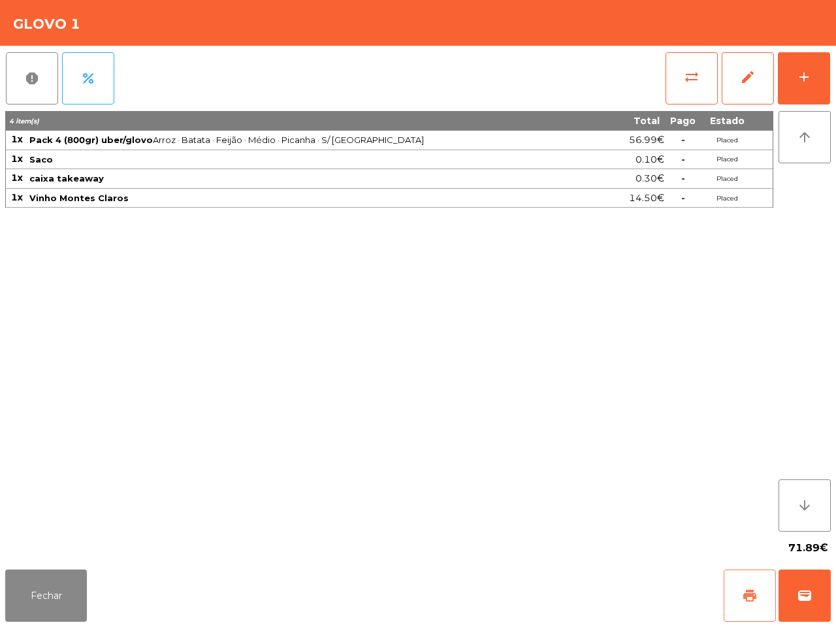
click at [746, 618] on button "print" at bounding box center [750, 596] width 52 height 52
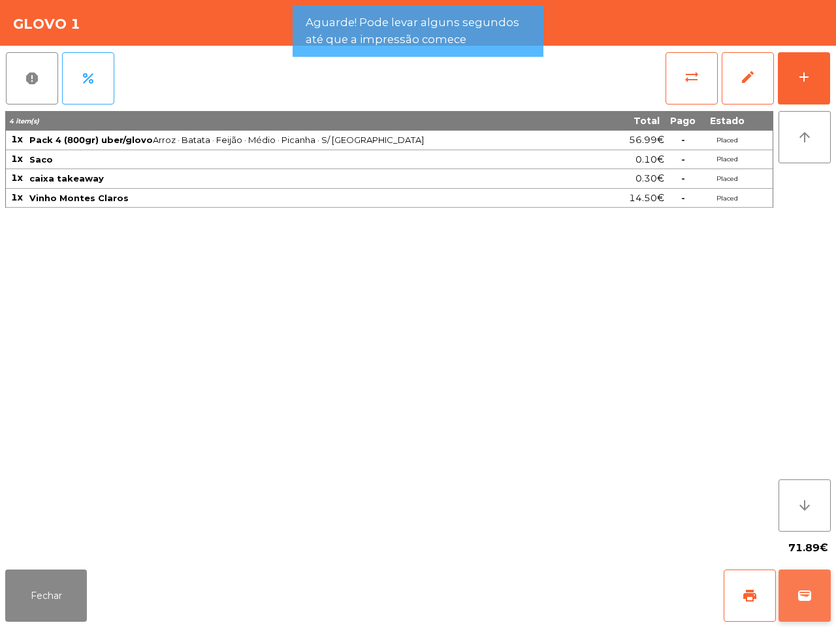
click at [809, 608] on button "wallet" at bounding box center [805, 596] width 52 height 52
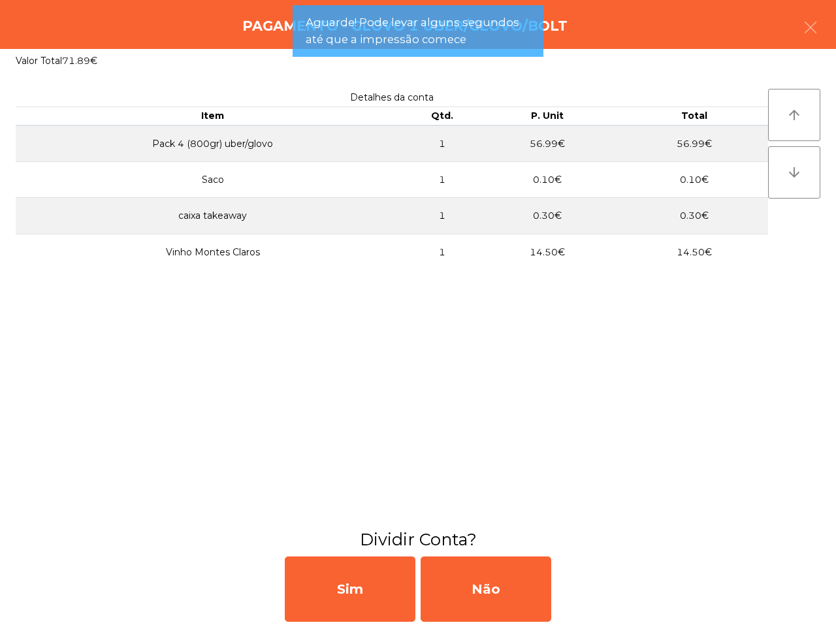
drag, startPoint x: 500, startPoint y: 589, endPoint x: 525, endPoint y: 526, distance: 67.5
click at [501, 589] on div "Não" at bounding box center [486, 589] width 131 height 65
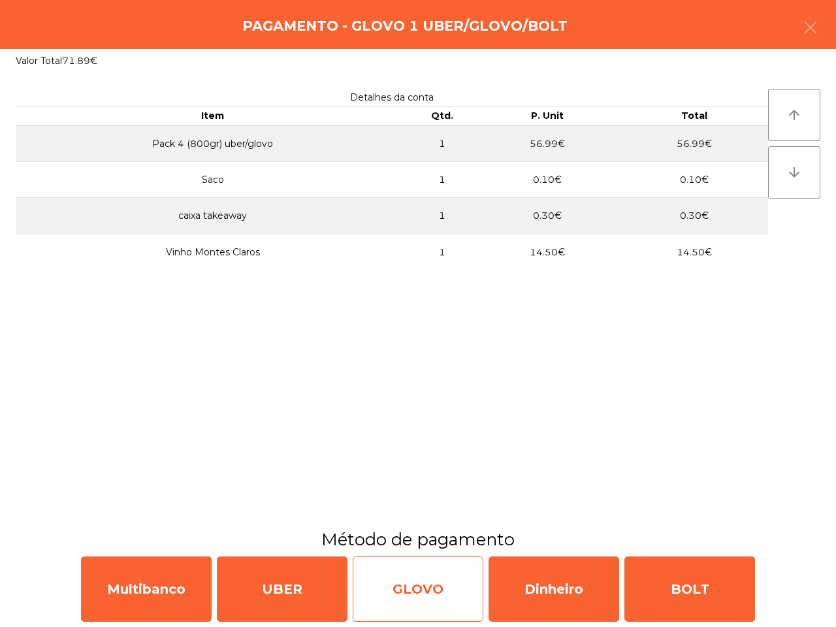
click at [443, 580] on div "GLOVO" at bounding box center [418, 589] width 131 height 65
select select "**"
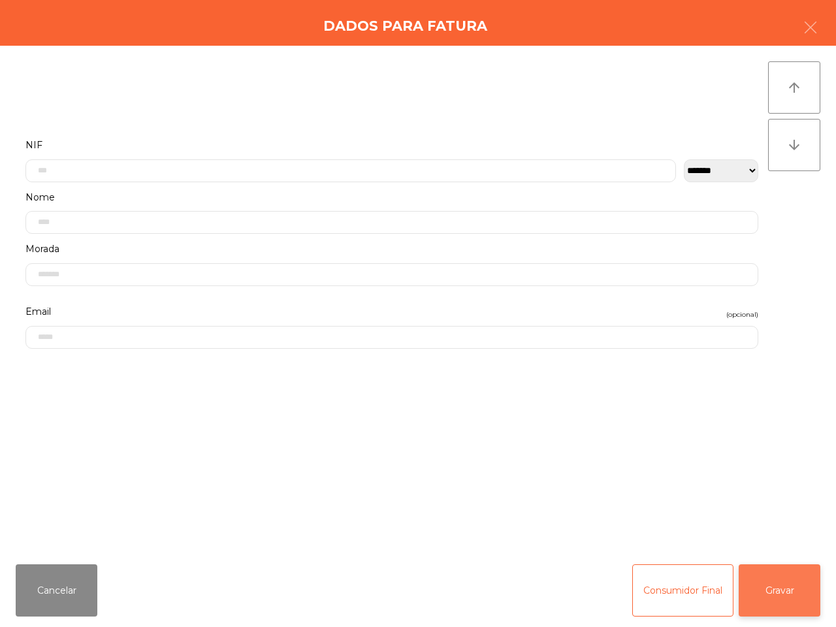
click at [791, 598] on button "Gravar" at bounding box center [780, 591] width 82 height 52
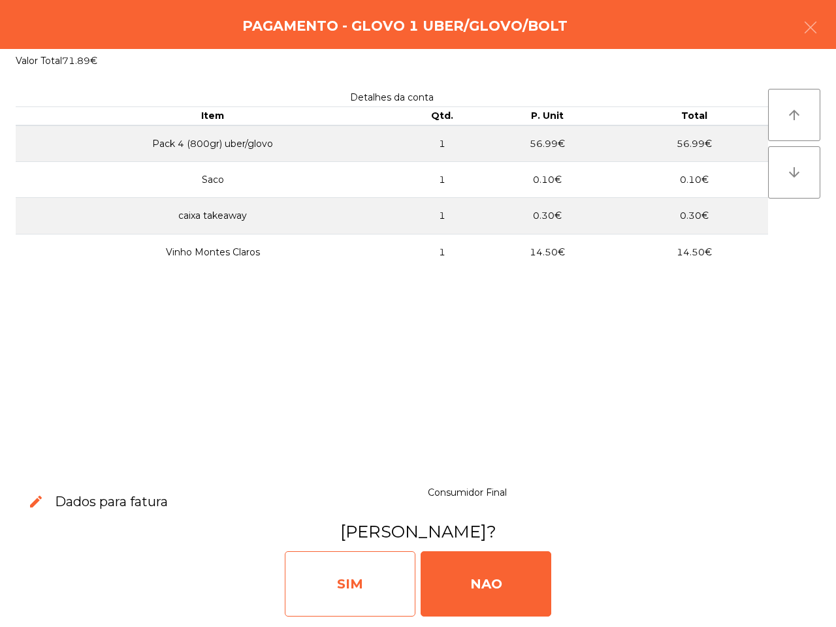
click at [392, 567] on div "SIM" at bounding box center [350, 583] width 131 height 65
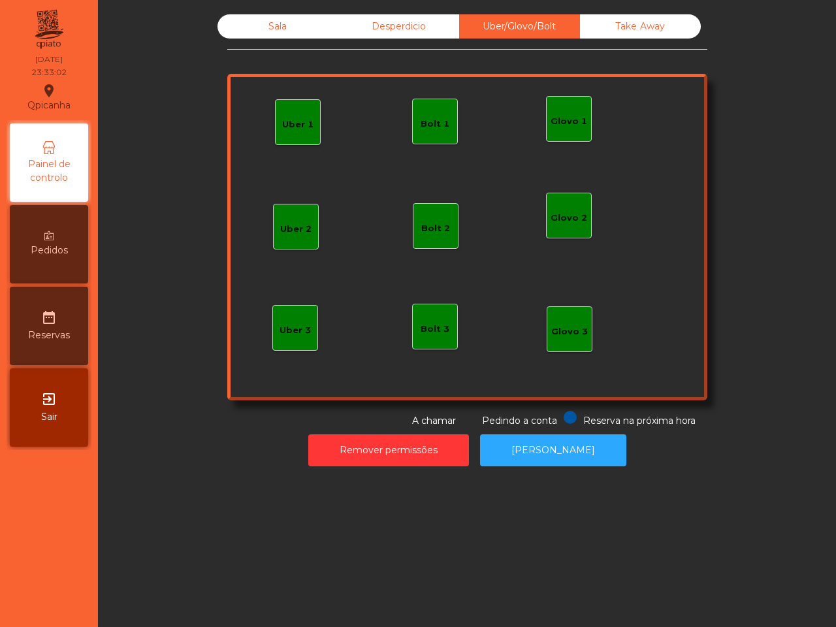
click at [272, 18] on div "Sala" at bounding box center [278, 26] width 121 height 24
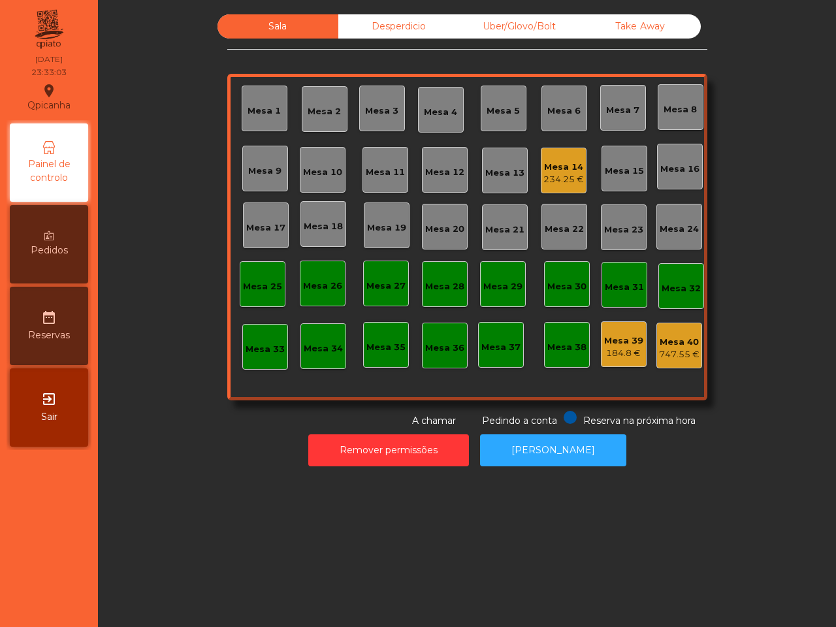
click at [578, 175] on div "Mesa 14 234.25 €" at bounding box center [564, 171] width 46 height 46
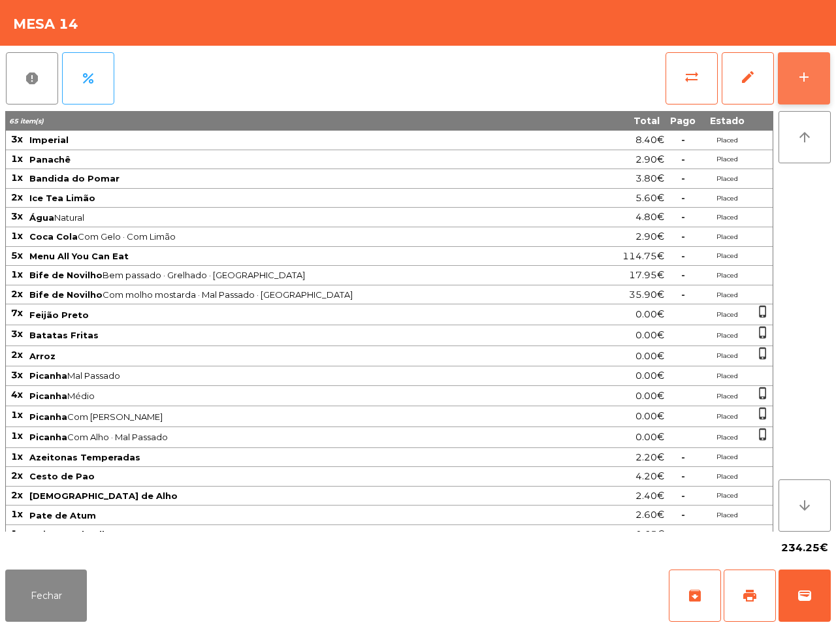
click at [822, 73] on button "add" at bounding box center [804, 78] width 52 height 52
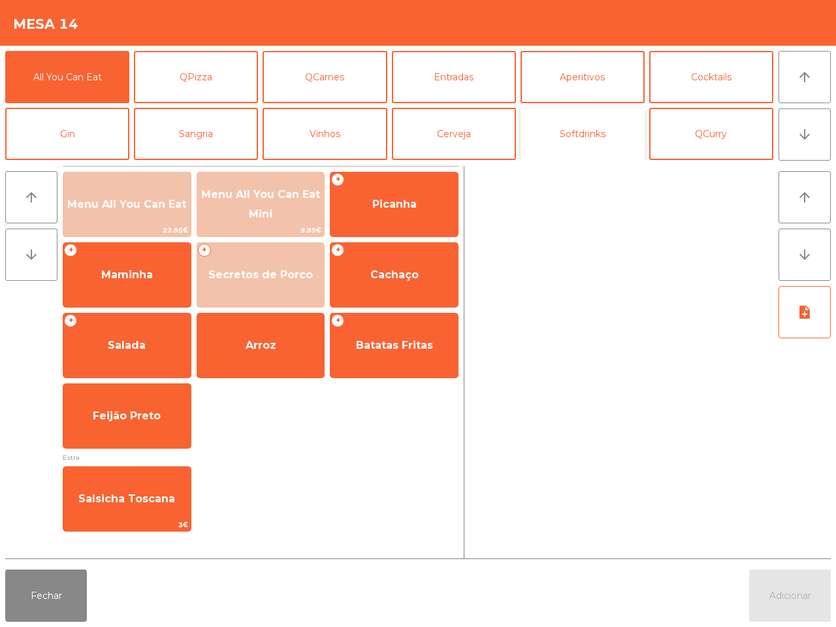
click at [599, 132] on button "Softdrinks" at bounding box center [583, 134] width 124 height 52
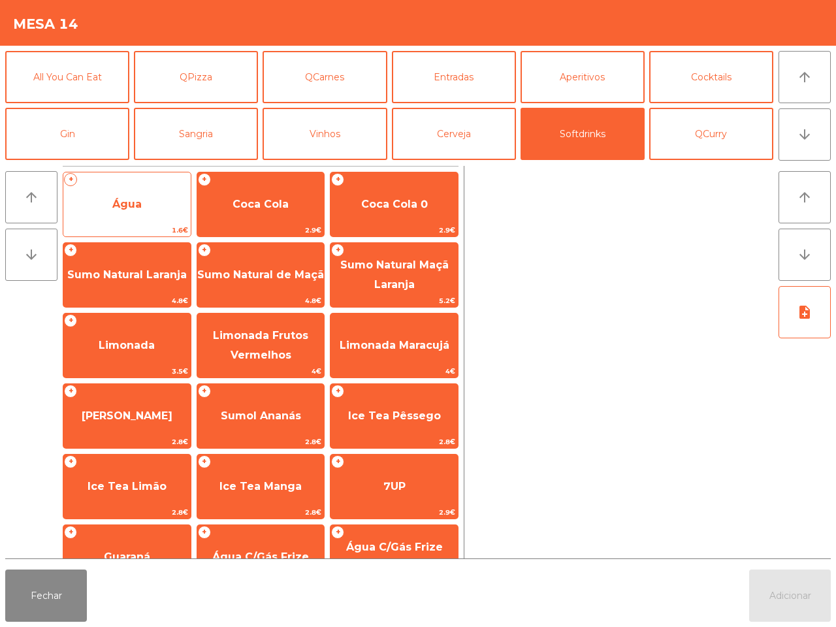
click at [161, 206] on span "Água" at bounding box center [126, 204] width 127 height 35
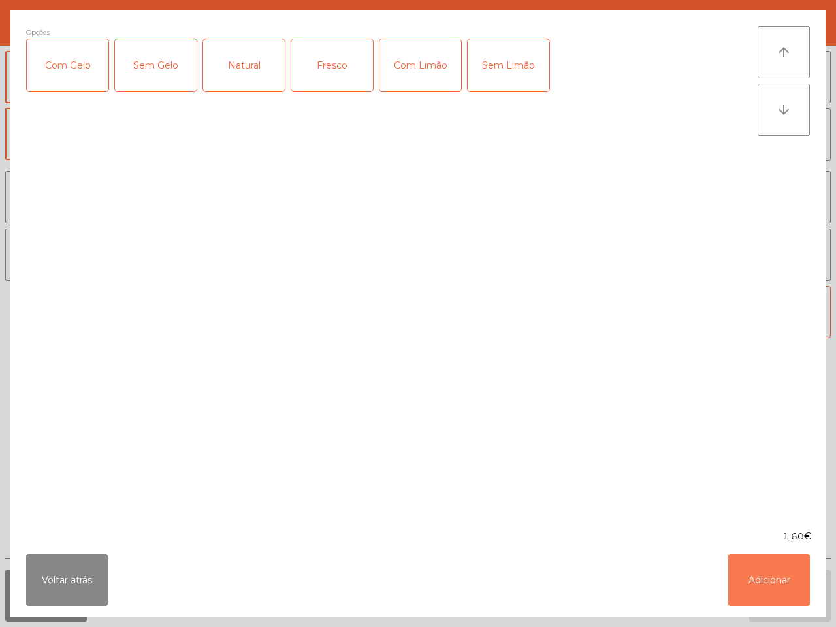
click at [768, 585] on button "Adicionar" at bounding box center [770, 580] width 82 height 52
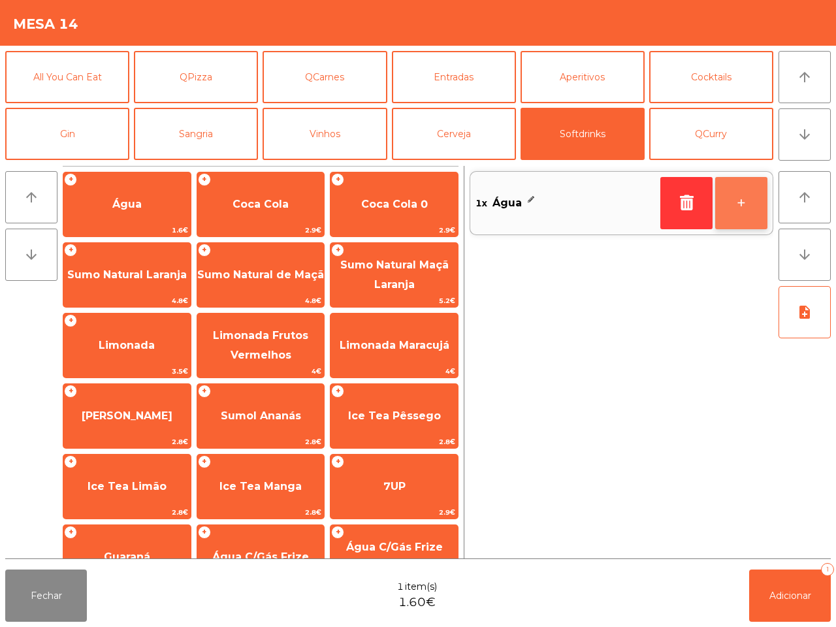
click at [739, 216] on button "+" at bounding box center [742, 203] width 52 height 52
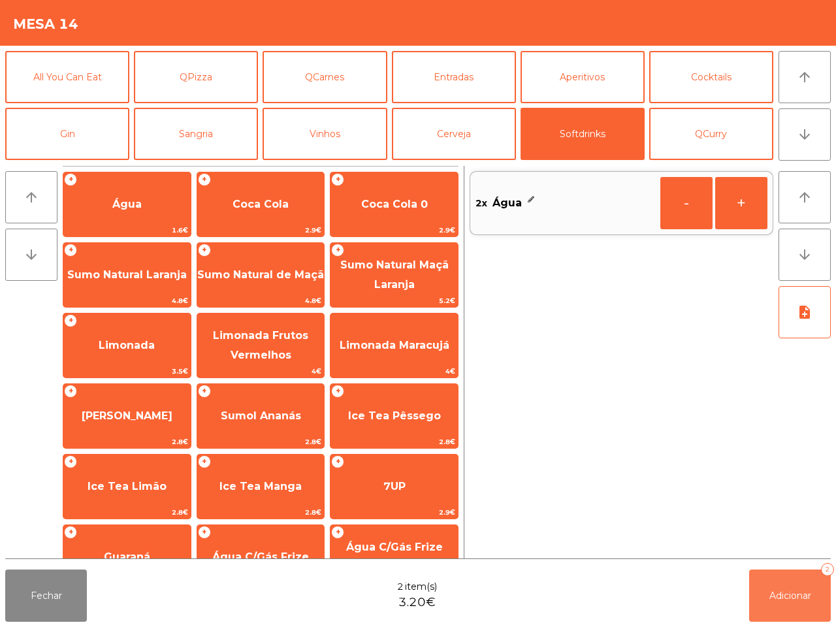
drag, startPoint x: 802, startPoint y: 614, endPoint x: 475, endPoint y: 582, distance: 328.3
click at [802, 615] on button "Adicionar 2" at bounding box center [790, 596] width 82 height 52
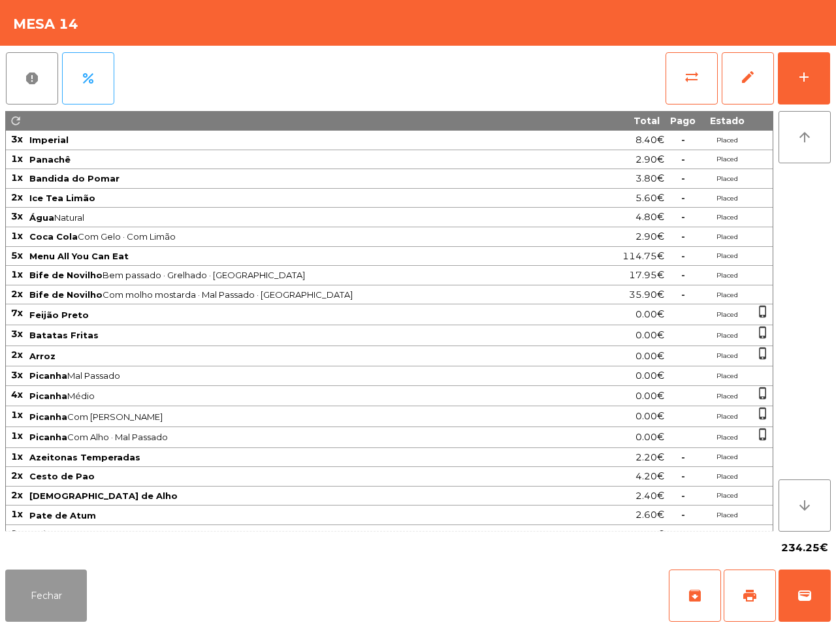
click at [26, 612] on button "Fechar" at bounding box center [46, 596] width 82 height 52
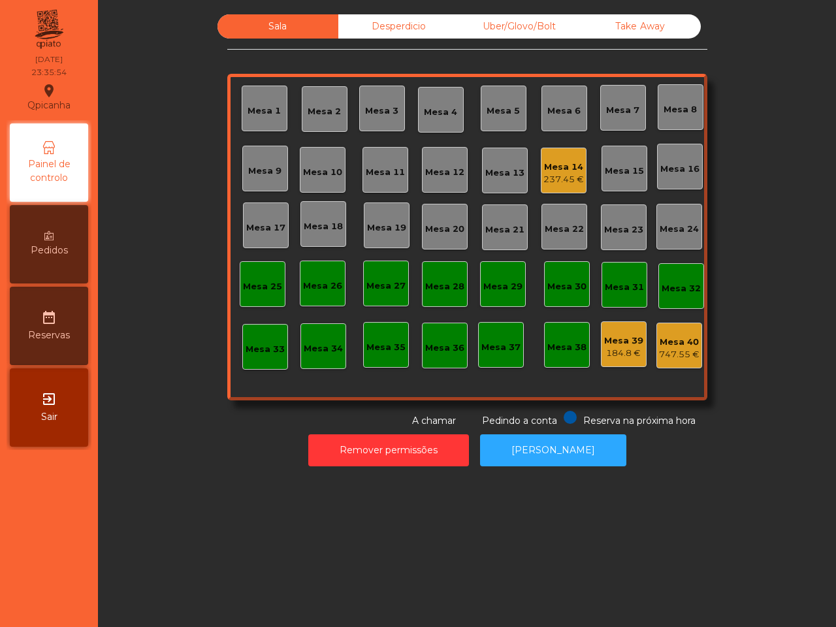
drag, startPoint x: 27, startPoint y: 611, endPoint x: 39, endPoint y: 614, distance: 12.8
click at [27, 612] on nav "Qpicanha location_on 26/09/2025 23:35:54 Painel de controlo Pedidos date_range …" at bounding box center [49, 313] width 98 height 627
click at [556, 165] on div "Mesa 14" at bounding box center [564, 167] width 41 height 13
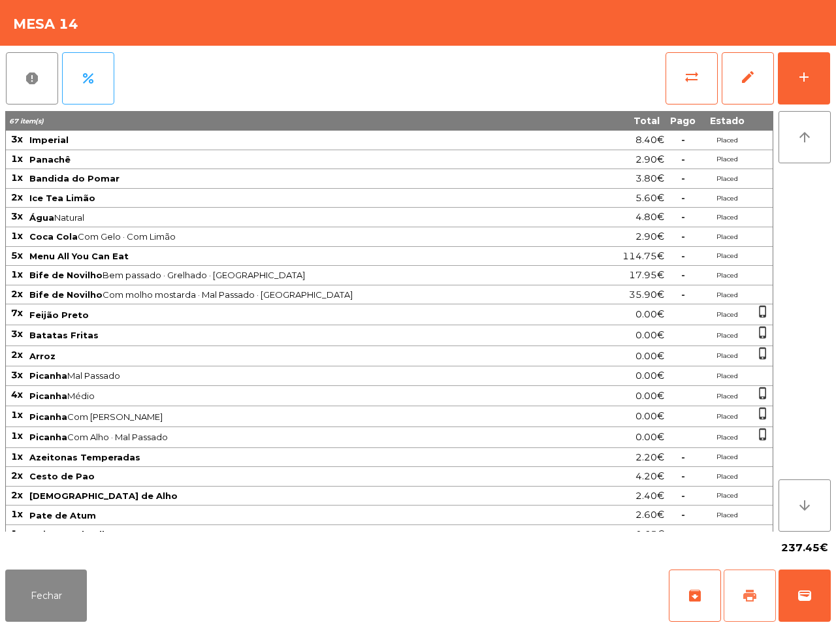
click at [746, 597] on span "print" at bounding box center [750, 596] width 16 height 16
click at [49, 582] on button "Fechar" at bounding box center [46, 596] width 82 height 52
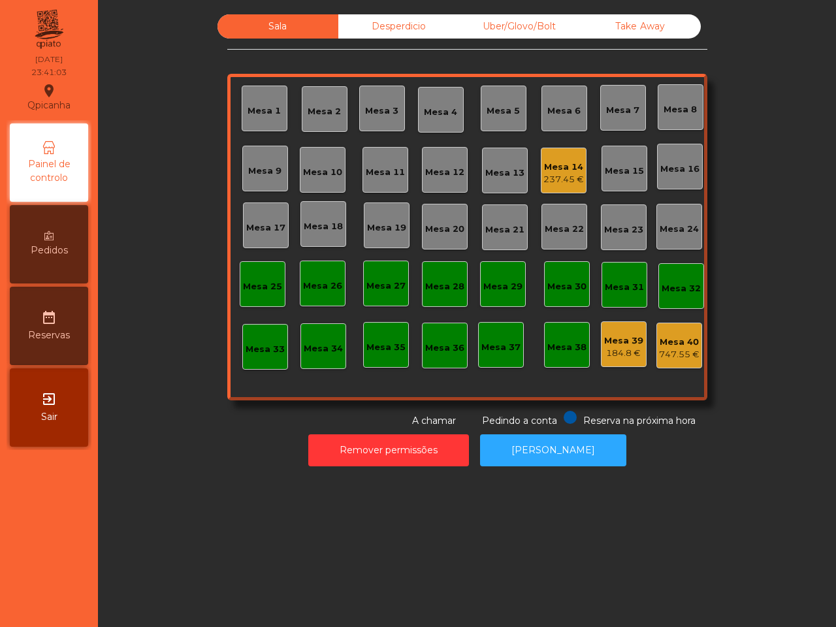
click at [48, 582] on nav "Qpicanha location_on 26/09/2025 23:41:03 Painel de controlo Pedidos date_range …" at bounding box center [49, 313] width 98 height 627
click at [544, 171] on div "Mesa 14" at bounding box center [564, 167] width 41 height 13
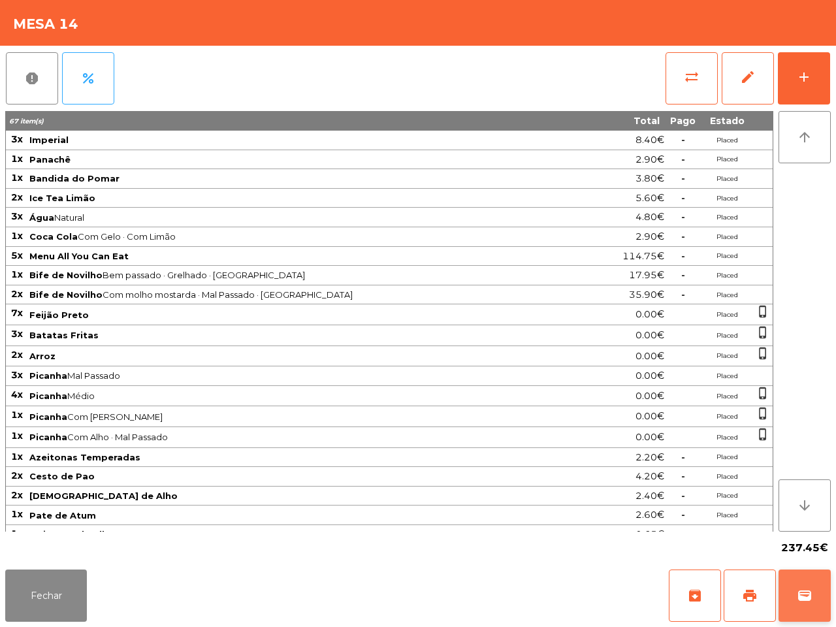
click at [802, 593] on span "wallet" at bounding box center [805, 596] width 16 height 16
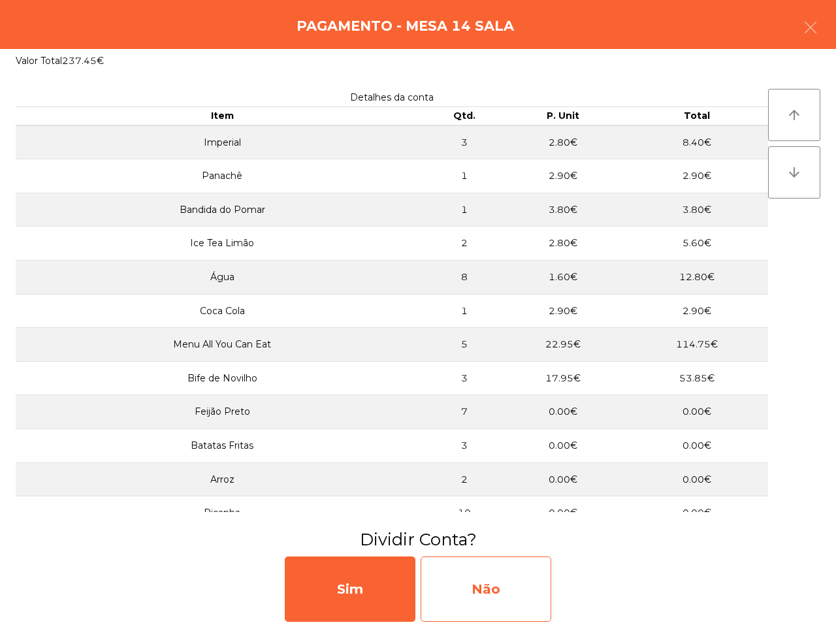
click at [528, 580] on div "Não" at bounding box center [486, 589] width 131 height 65
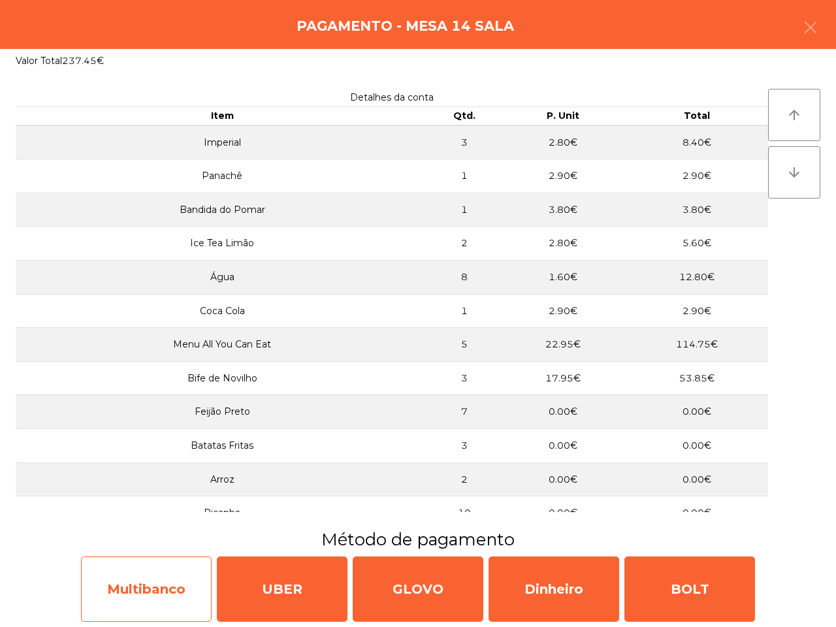
click at [178, 602] on div "Multibanco" at bounding box center [146, 589] width 131 height 65
select select "**"
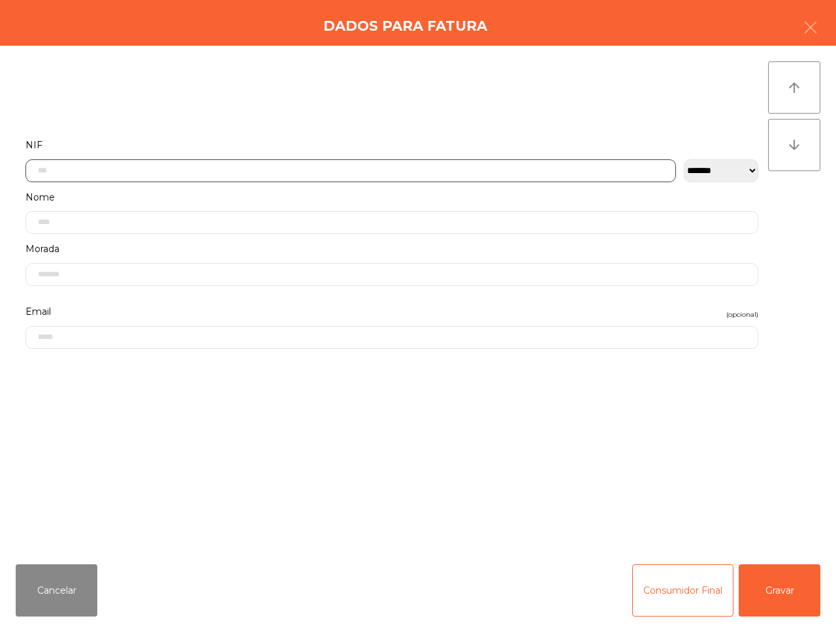
click at [272, 180] on input "text" at bounding box center [350, 170] width 651 height 23
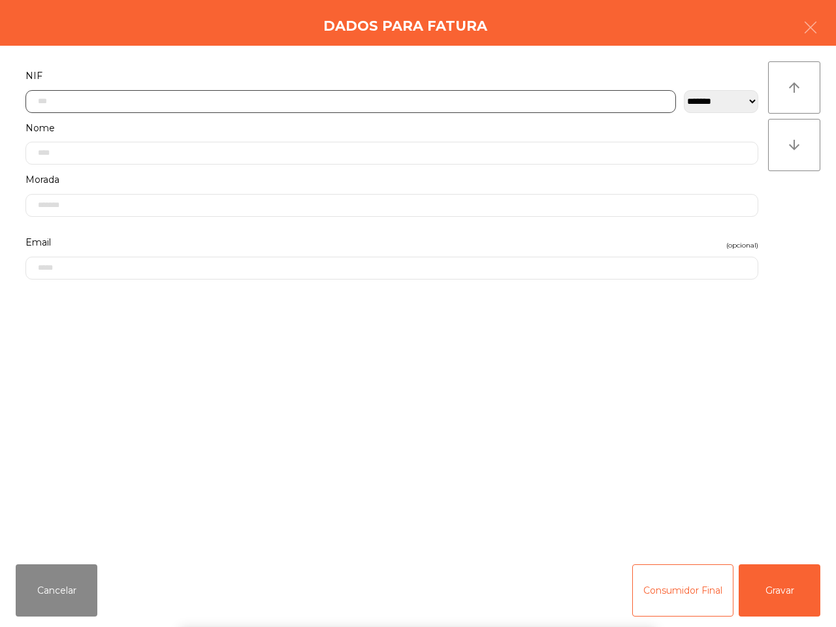
scroll to position [73, 0]
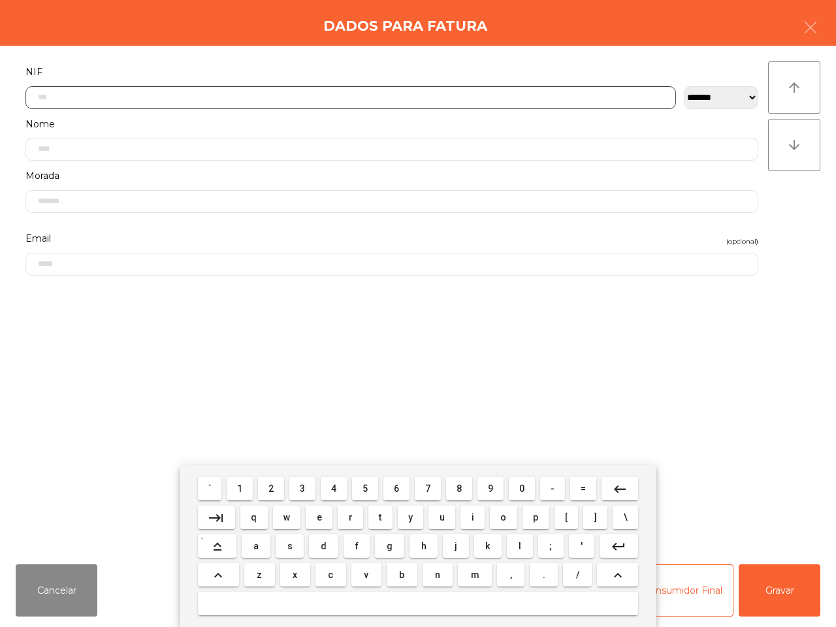
click at [272, 492] on span "2" at bounding box center [271, 489] width 5 height 10
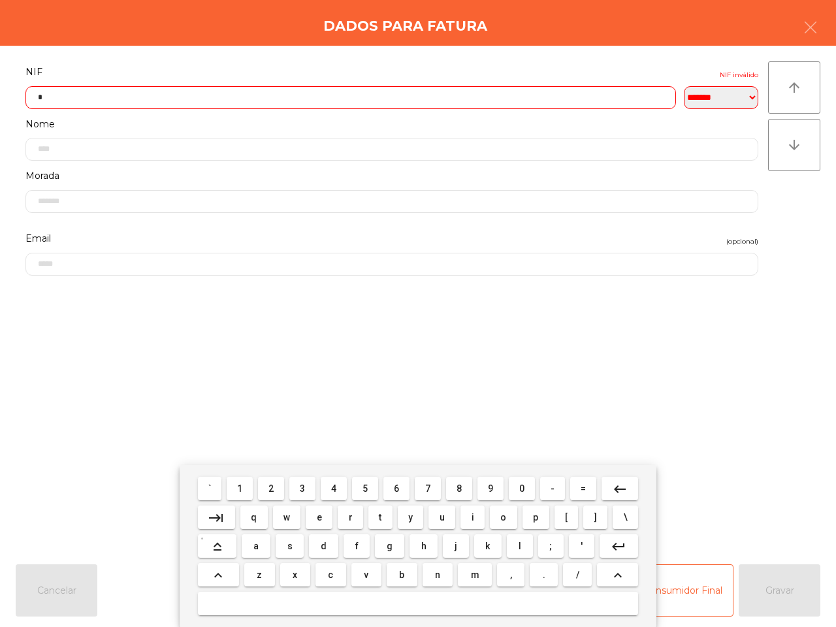
click at [304, 491] on span "3" at bounding box center [302, 489] width 5 height 10
click at [271, 489] on span "2" at bounding box center [271, 489] width 5 height 10
click at [613, 492] on mat-icon "keyboard_backspace" at bounding box center [620, 490] width 16 height 16
type input "*"
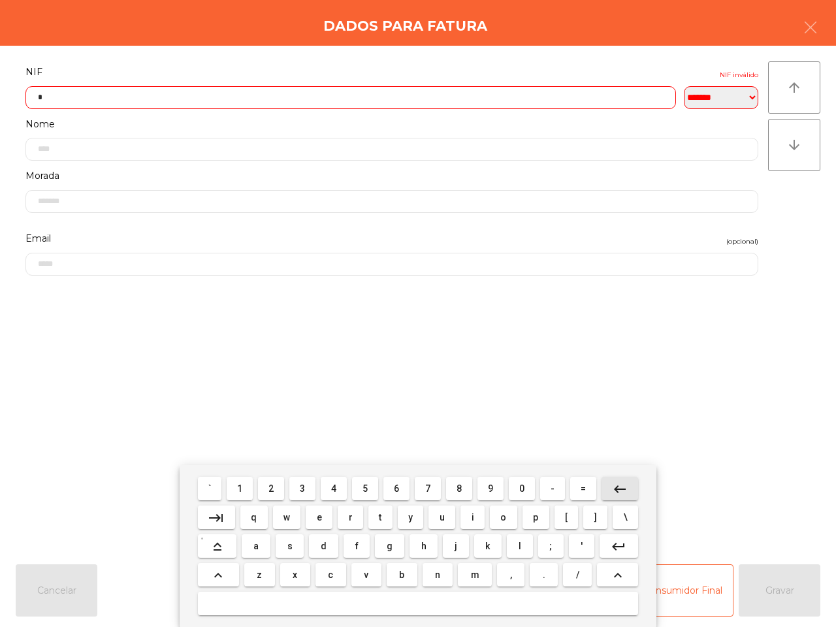
click at [613, 492] on mat-icon "keyboard_backspace" at bounding box center [620, 490] width 16 height 16
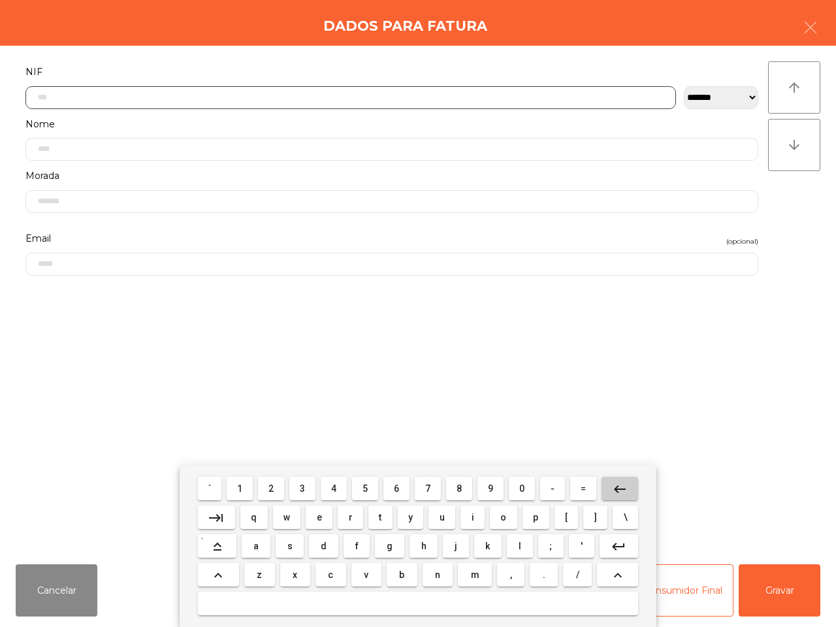
click at [613, 492] on mat-icon "keyboard_backspace" at bounding box center [620, 490] width 16 height 16
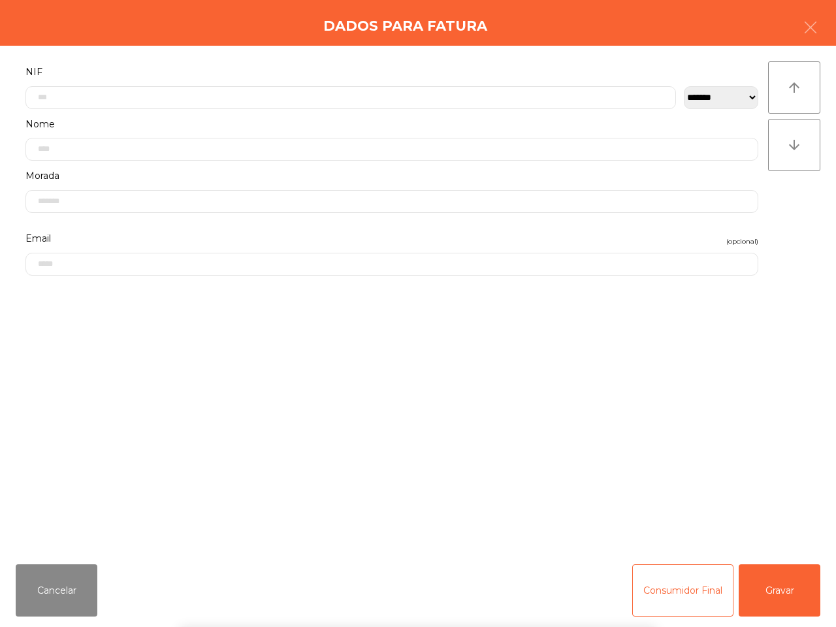
click at [38, 585] on div "` 1 2 3 4 5 6 7 8 9 0 - = keyboard_backspace keyboard_tab q w e r t y u i o p […" at bounding box center [418, 546] width 836 height 162
click at [49, 593] on button "Cancelar" at bounding box center [57, 591] width 82 height 52
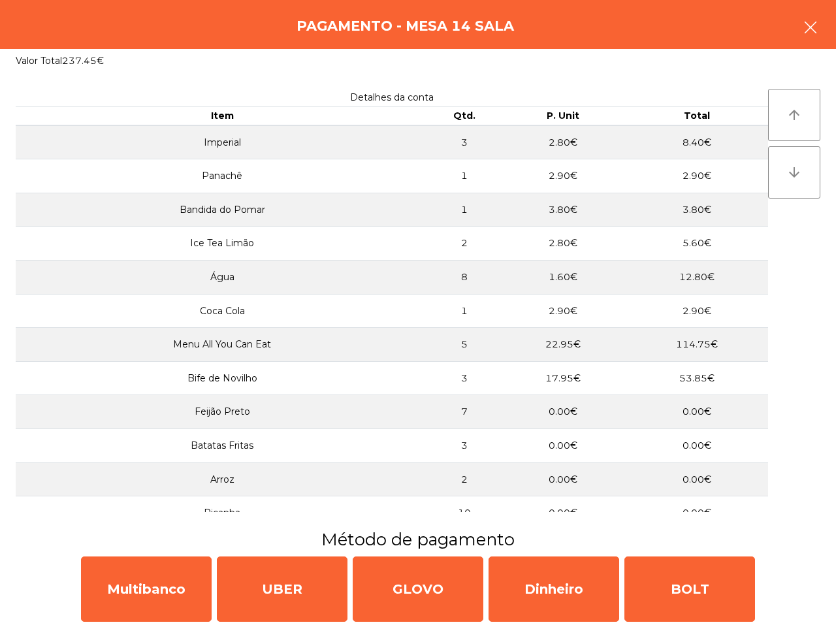
click at [812, 20] on icon "button" at bounding box center [811, 28] width 16 height 16
click at [807, 610] on button "wallet" at bounding box center [805, 596] width 52 height 52
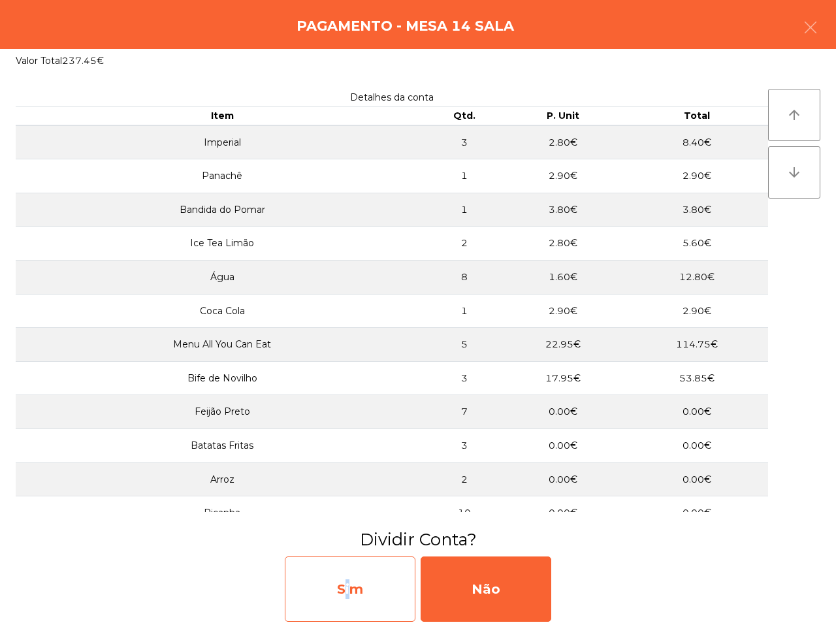
click at [345, 582] on div "Sim" at bounding box center [350, 589] width 131 height 65
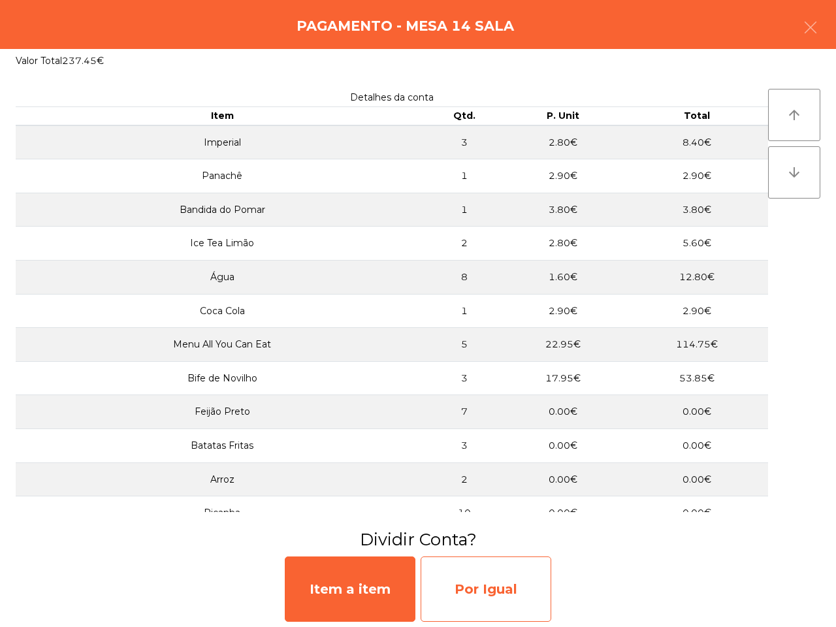
click at [499, 580] on div "Por Igual" at bounding box center [486, 589] width 131 height 65
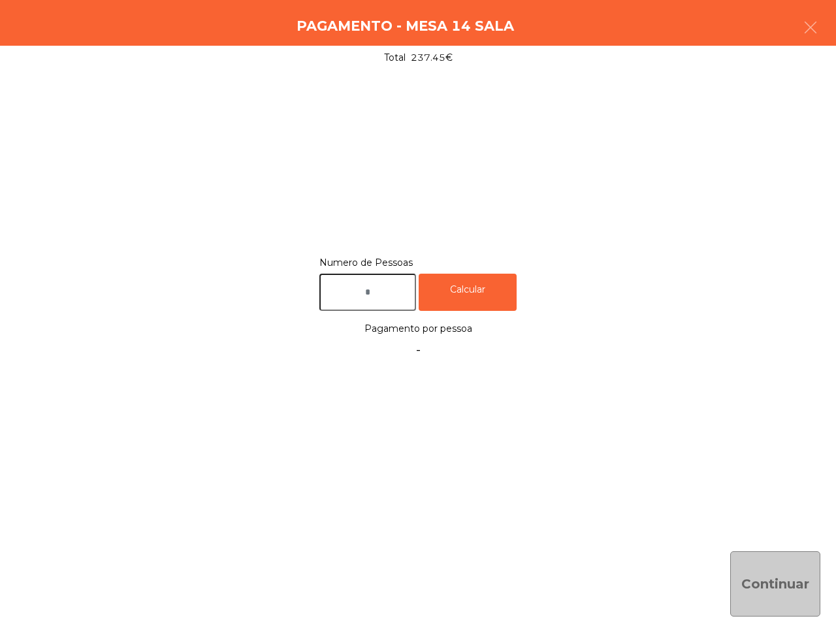
click at [406, 269] on label "Numero de Pessoas" at bounding box center [418, 263] width 197 height 18
click at [400, 280] on input "text" at bounding box center [368, 292] width 97 height 37
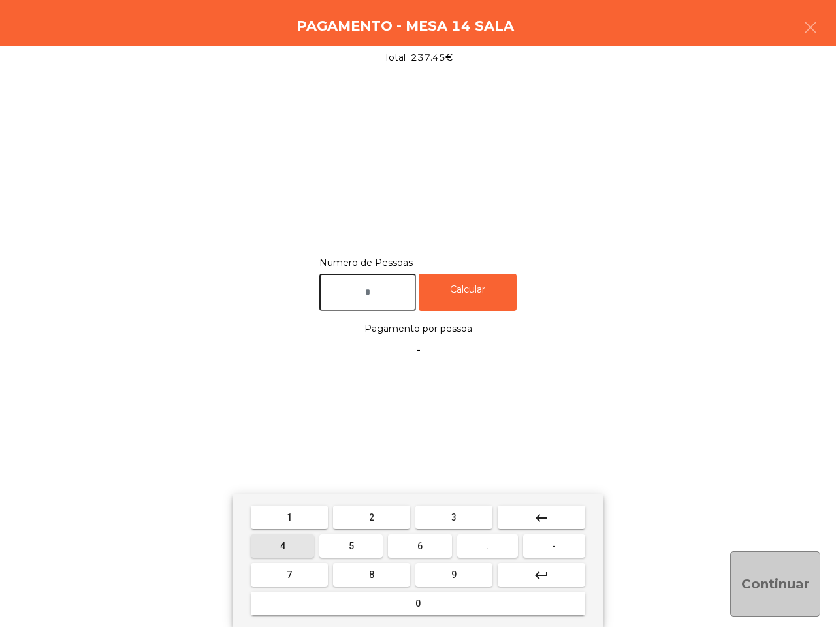
click at [298, 546] on button "4" at bounding box center [282, 547] width 63 height 24
type input "*"
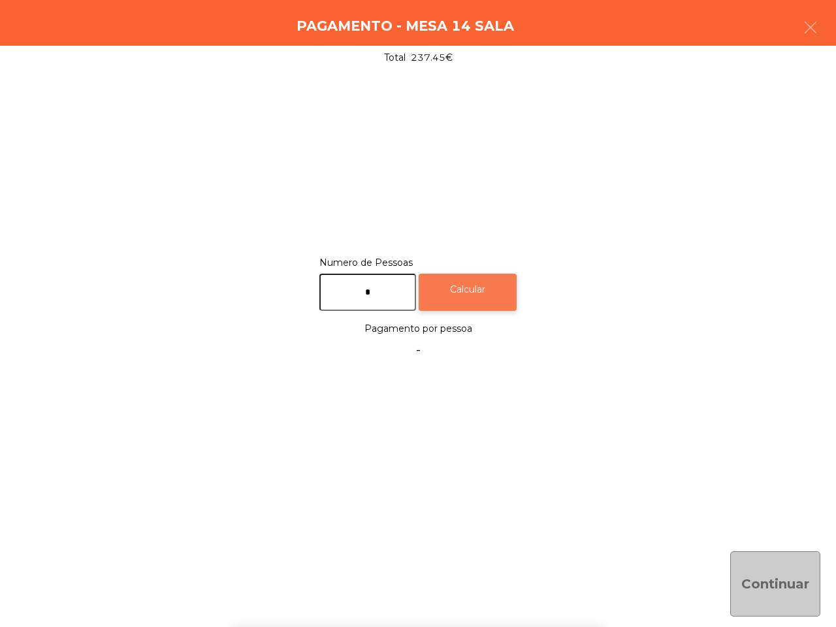
click at [499, 282] on div "Calcular" at bounding box center [468, 292] width 98 height 37
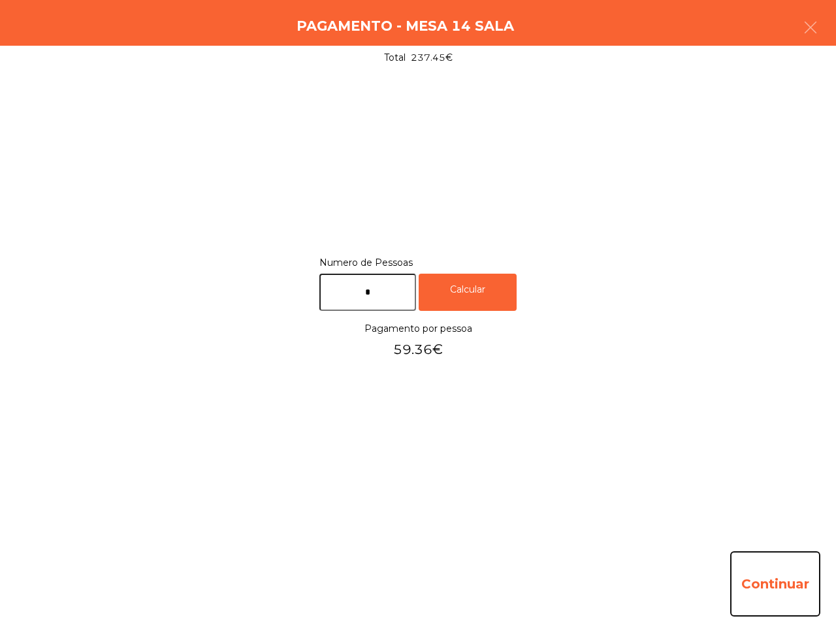
click at [772, 582] on button "Continuar" at bounding box center [776, 583] width 90 height 65
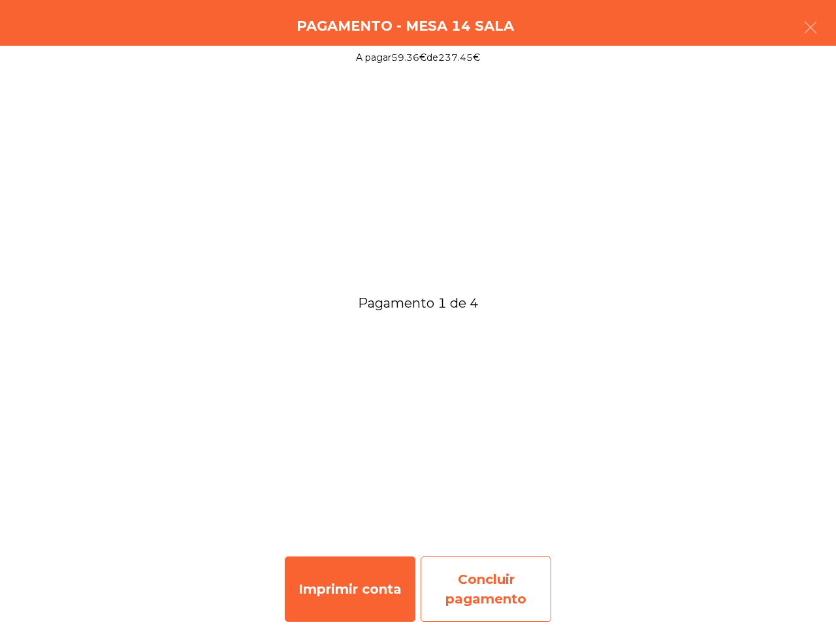
click at [478, 593] on div "Concluir pagamento" at bounding box center [486, 589] width 131 height 65
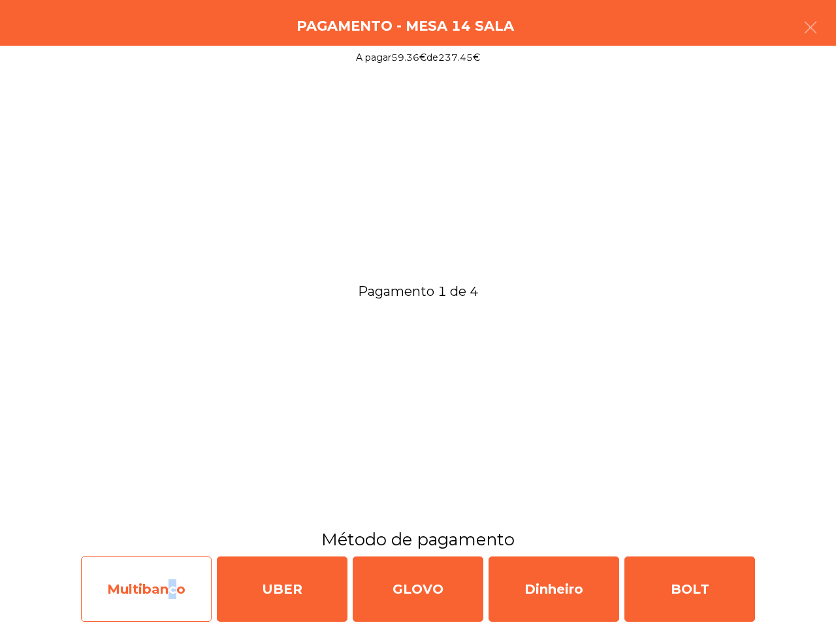
click at [165, 580] on div "Multibanco" at bounding box center [146, 589] width 131 height 65
select select "**"
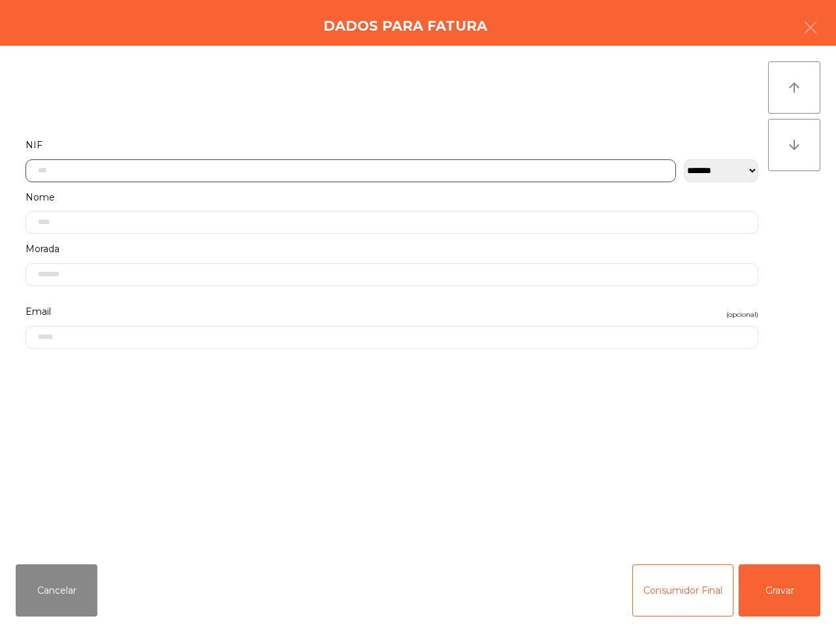
click at [310, 177] on input "text" at bounding box center [350, 170] width 651 height 23
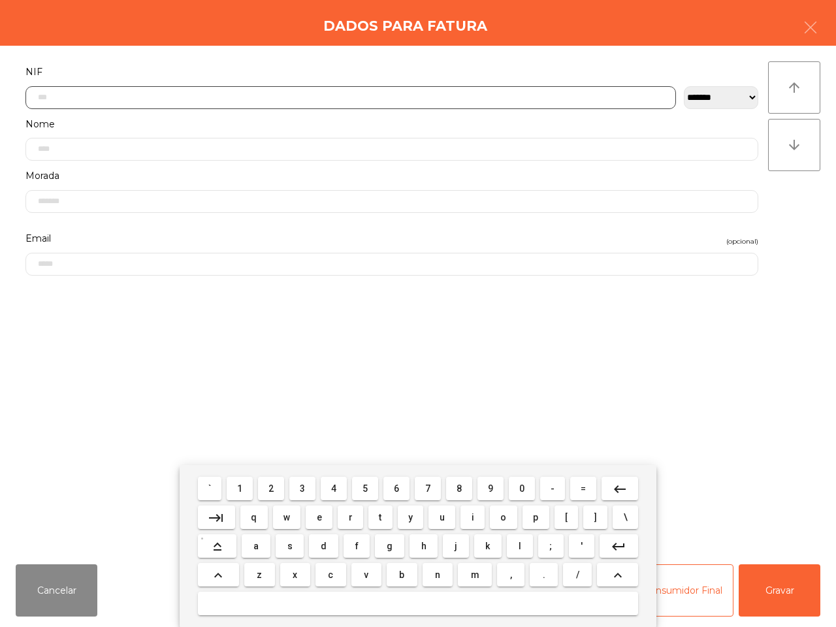
click at [274, 492] on span "2" at bounding box center [271, 489] width 5 height 10
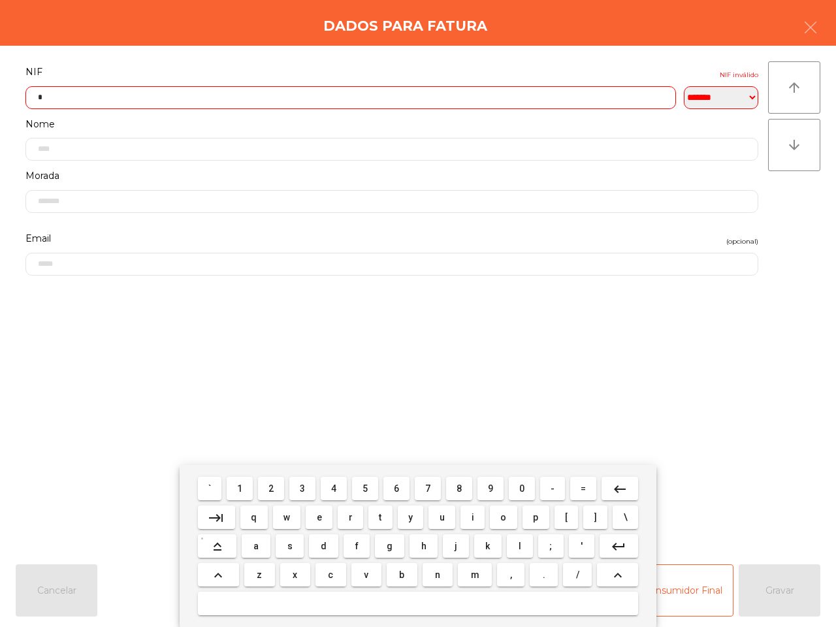
click at [364, 486] on span "5" at bounding box center [365, 489] width 5 height 10
click at [525, 487] on button "0" at bounding box center [522, 489] width 26 height 24
click at [305, 488] on span "3" at bounding box center [302, 489] width 5 height 10
click at [372, 490] on button "5" at bounding box center [365, 489] width 26 height 24
click at [435, 490] on button "7" at bounding box center [428, 489] width 26 height 24
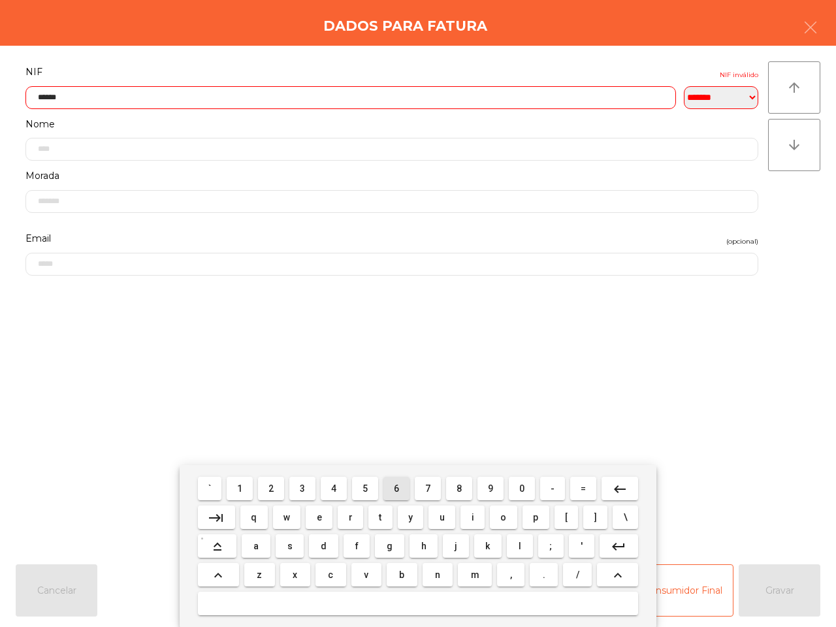
click at [400, 487] on button "6" at bounding box center [397, 489] width 26 height 24
click at [369, 490] on button "5" at bounding box center [365, 489] width 26 height 24
click at [457, 491] on span "8" at bounding box center [459, 489] width 5 height 10
type input "*********"
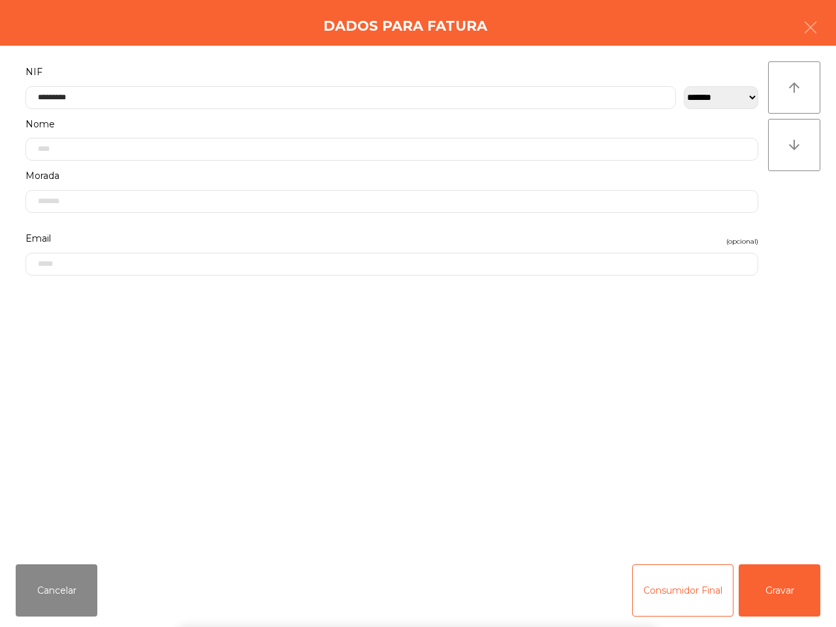
click at [795, 609] on div "` 1 2 3 4 5 6 7 8 9 0 - = keyboard_backspace keyboard_tab q w e r t y u i o p […" at bounding box center [418, 546] width 836 height 162
click at [781, 599] on button "Gravar" at bounding box center [780, 591] width 82 height 52
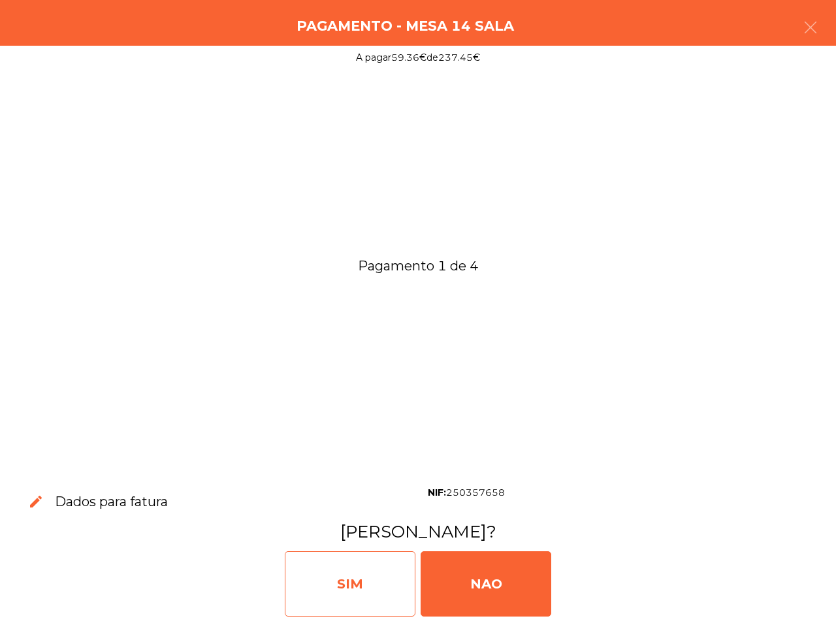
click at [361, 572] on div "SIM" at bounding box center [350, 583] width 131 height 65
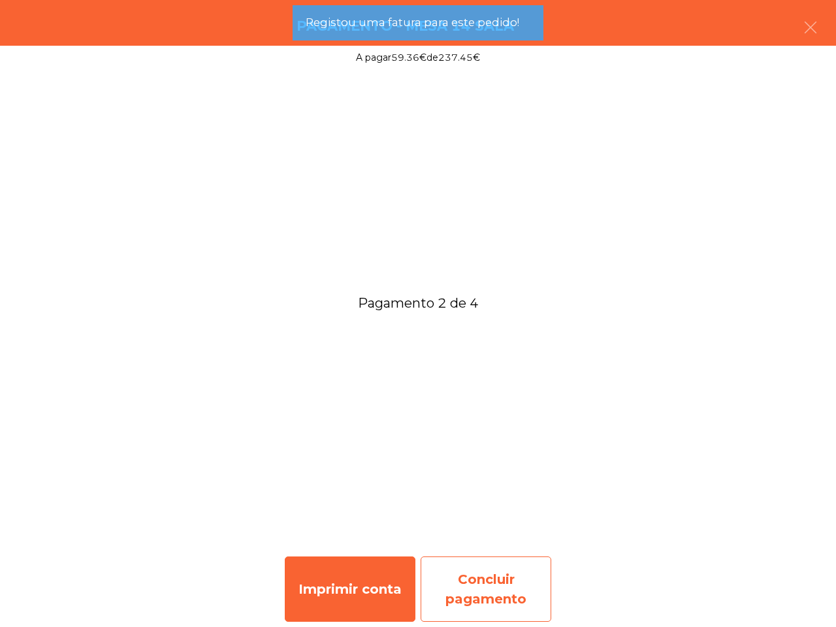
click at [485, 570] on div "Concluir pagamento" at bounding box center [486, 589] width 131 height 65
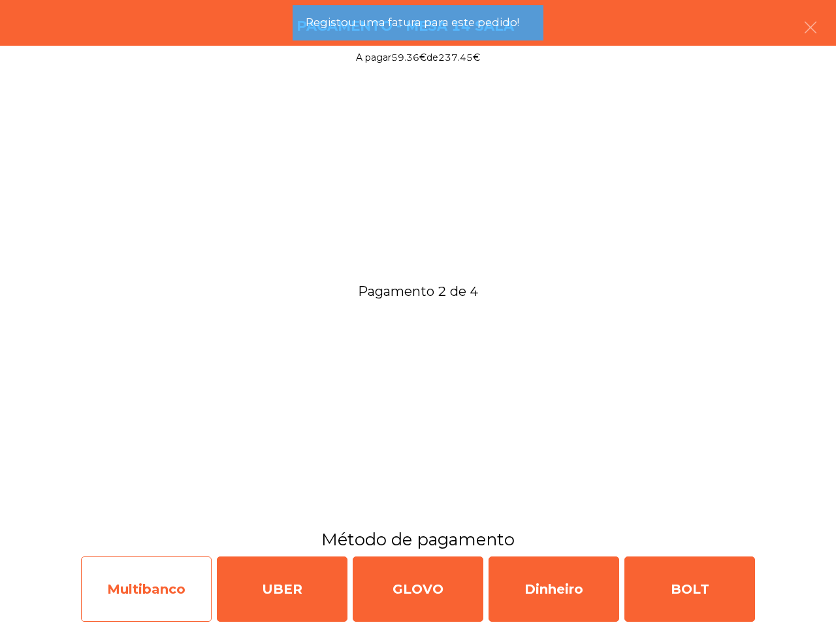
click at [176, 570] on div "Multibanco" at bounding box center [146, 589] width 131 height 65
select select "**"
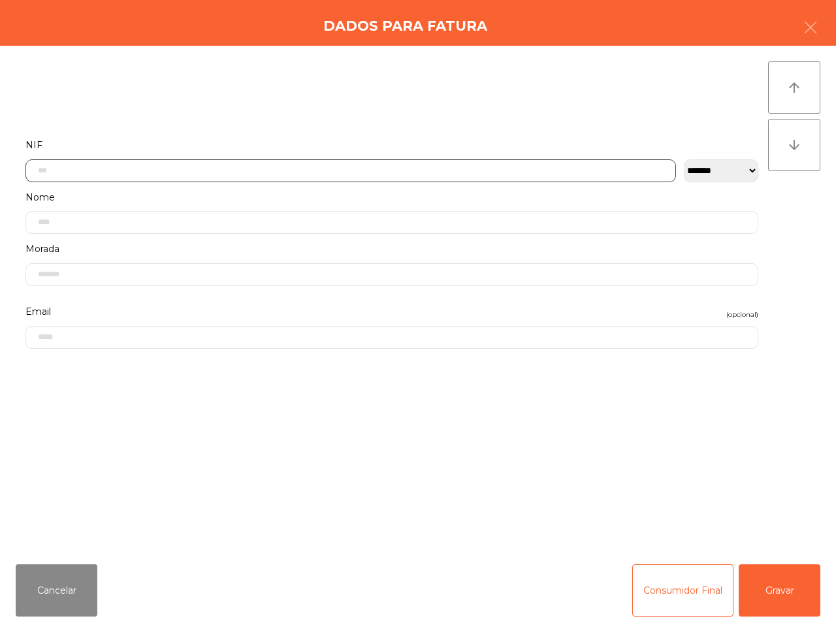
click at [199, 159] on input "text" at bounding box center [350, 170] width 651 height 23
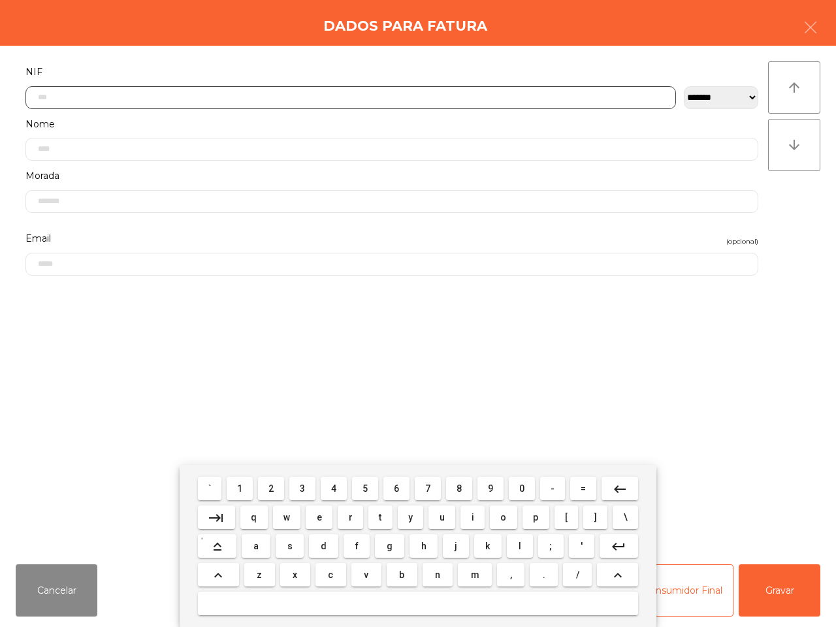
click at [271, 490] on span "2" at bounding box center [271, 489] width 5 height 10
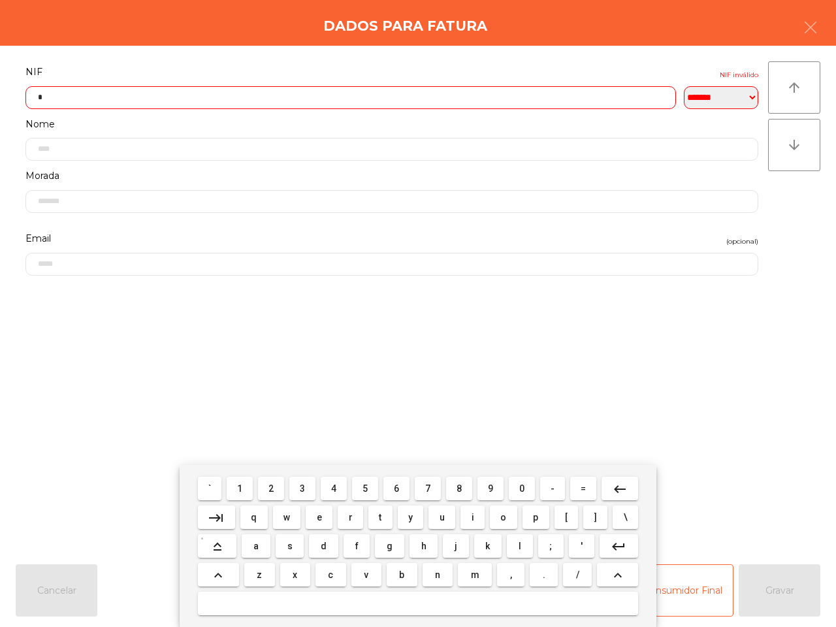
click at [329, 493] on button "4" at bounding box center [334, 489] width 26 height 24
click at [269, 491] on button "2" at bounding box center [271, 489] width 26 height 24
click at [340, 492] on button "4" at bounding box center [334, 489] width 26 height 24
click at [234, 495] on button "1" at bounding box center [240, 489] width 26 height 24
click at [394, 487] on span "6" at bounding box center [396, 489] width 5 height 10
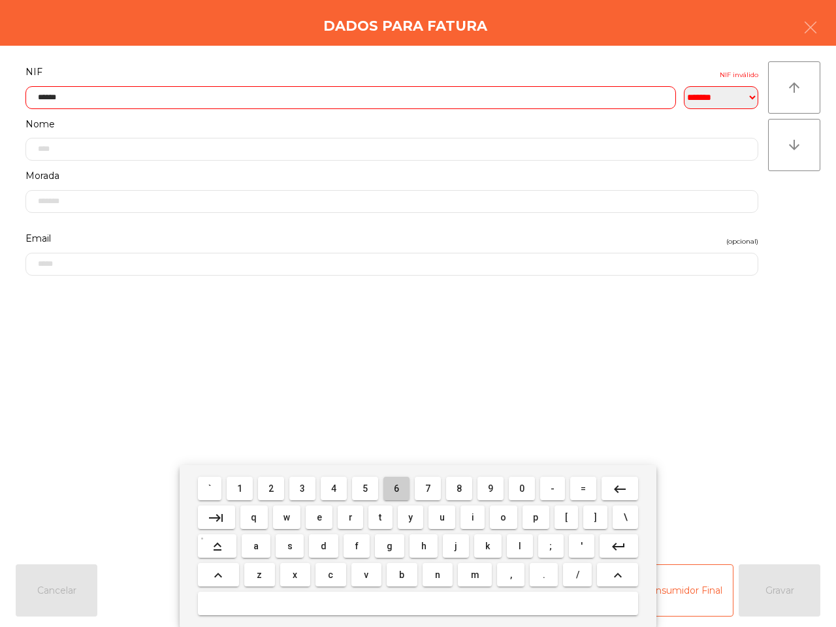
click at [394, 487] on span "6" at bounding box center [396, 489] width 5 height 10
click at [515, 491] on button "0" at bounding box center [522, 489] width 26 height 24
click at [455, 491] on button "8" at bounding box center [459, 489] width 26 height 24
type input "*********"
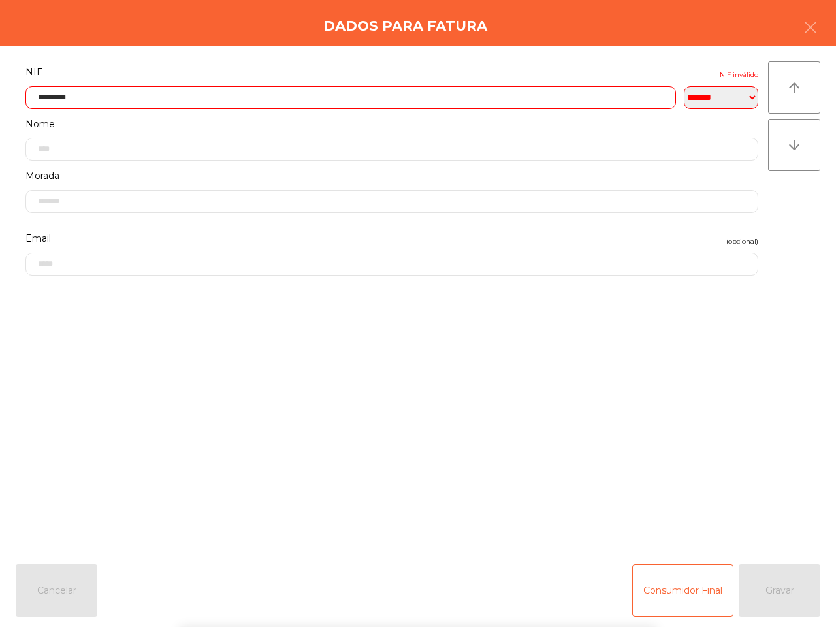
click at [753, 587] on div "` 1 2 3 4 5 6 7 8 9 0 - = keyboard_backspace keyboard_tab q w e r t y u i o p […" at bounding box center [418, 546] width 836 height 162
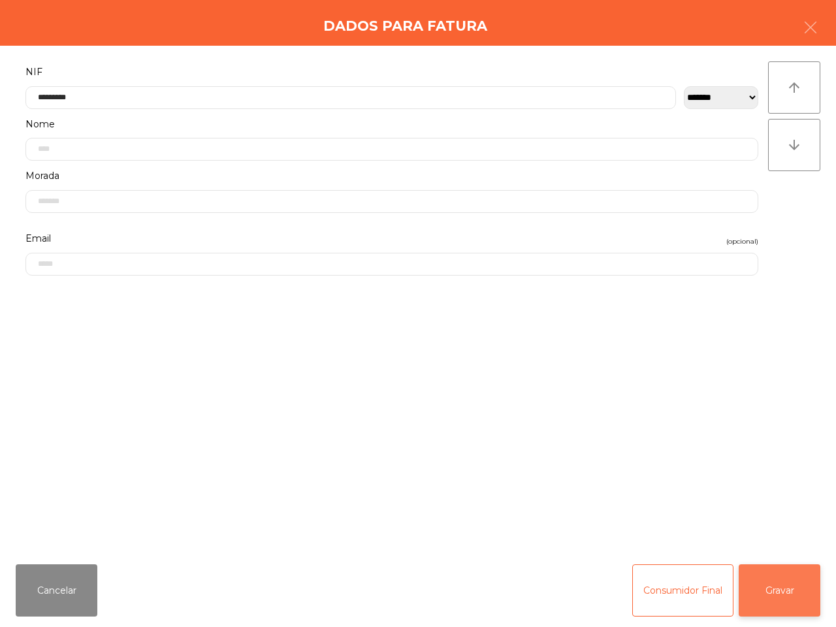
click at [760, 595] on button "Gravar" at bounding box center [780, 591] width 82 height 52
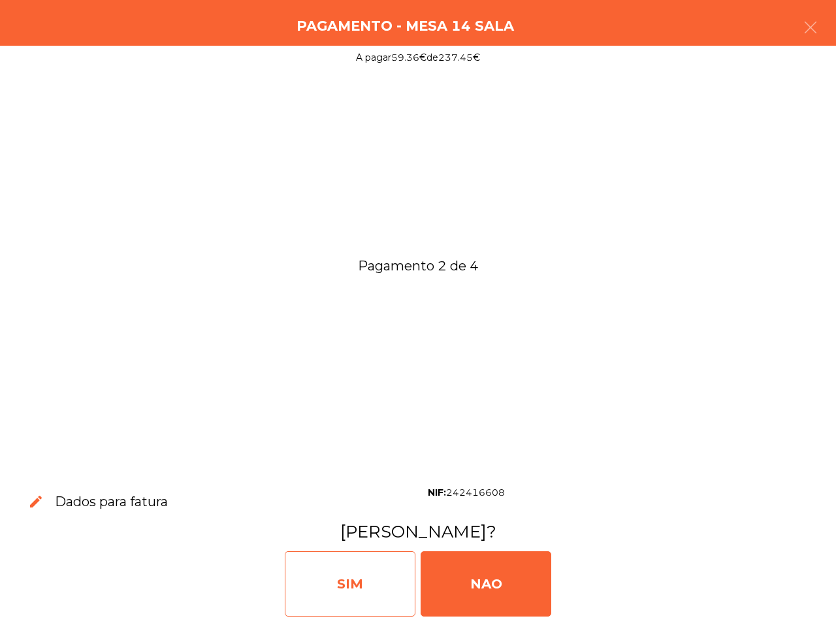
click at [389, 557] on div "SIM" at bounding box center [350, 583] width 131 height 65
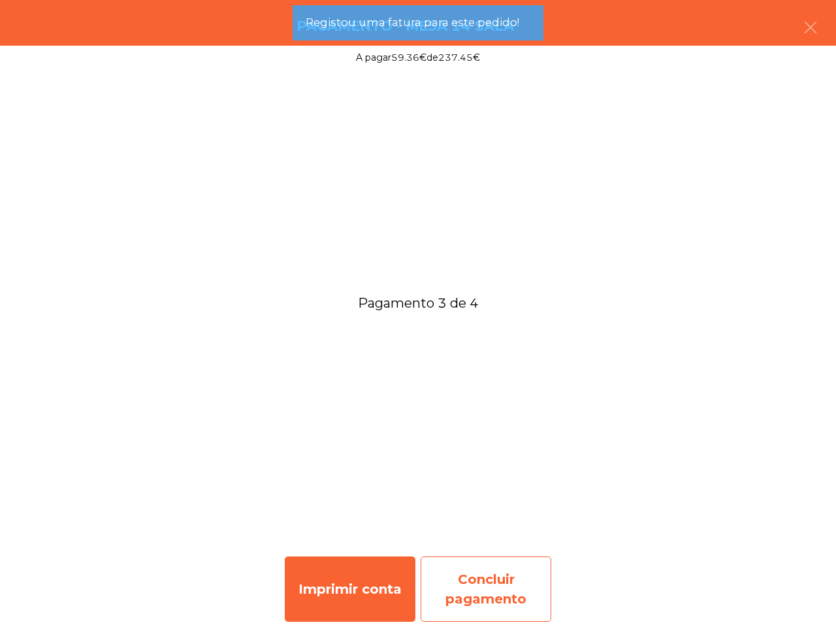
click at [487, 582] on div "Concluir pagamento" at bounding box center [486, 589] width 131 height 65
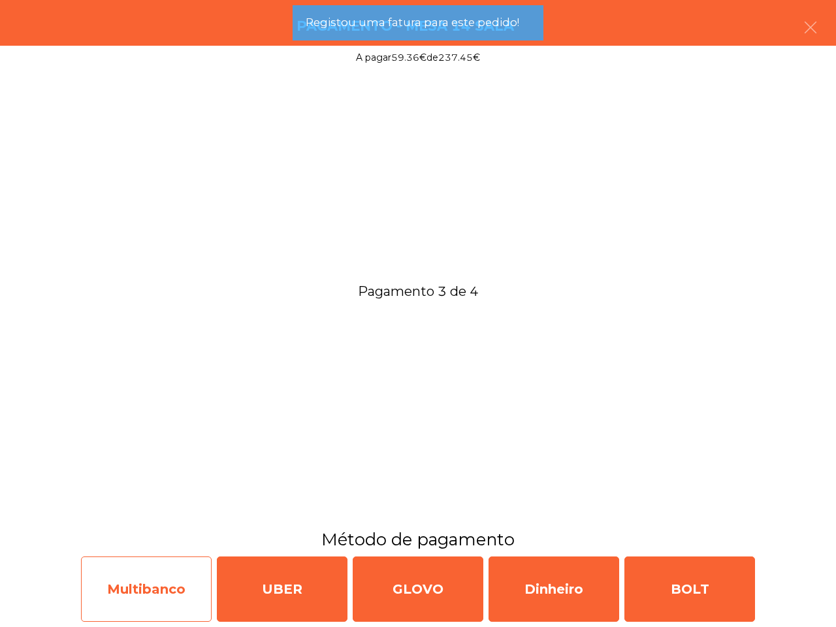
click at [150, 572] on div "Multibanco" at bounding box center [146, 589] width 131 height 65
select select "**"
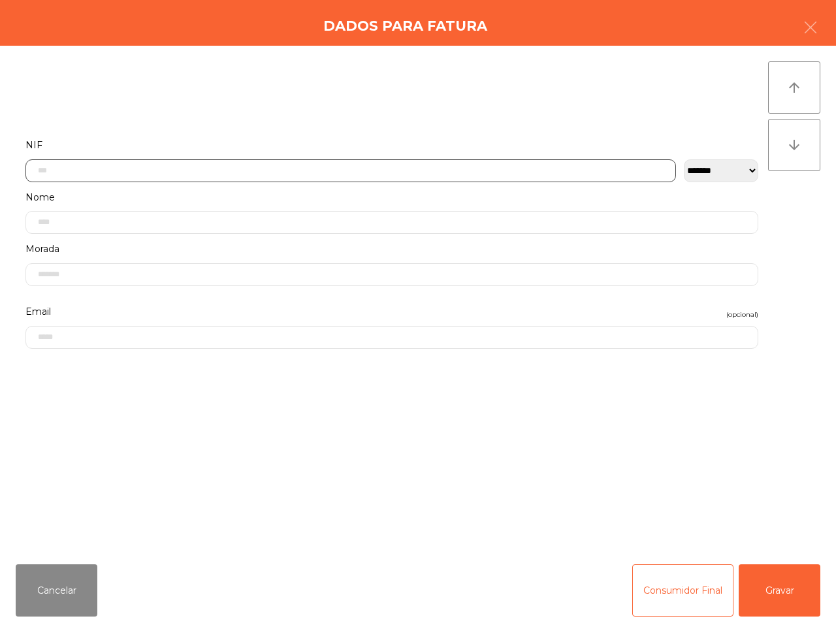
click at [220, 171] on input "text" at bounding box center [350, 170] width 651 height 23
click at [229, 168] on input "text" at bounding box center [350, 170] width 651 height 23
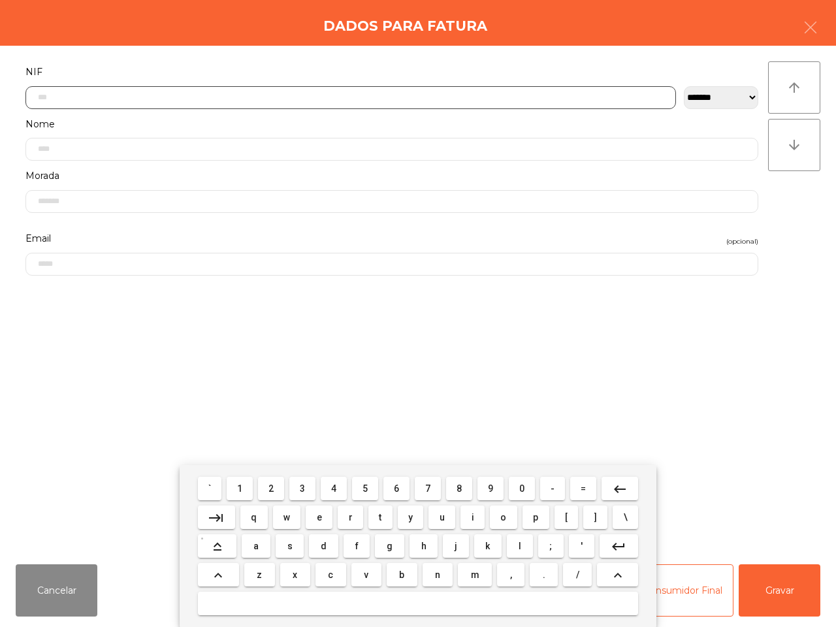
drag, startPoint x: 272, startPoint y: 491, endPoint x: 294, endPoint y: 494, distance: 22.4
click at [273, 492] on span "2" at bounding box center [271, 489] width 5 height 10
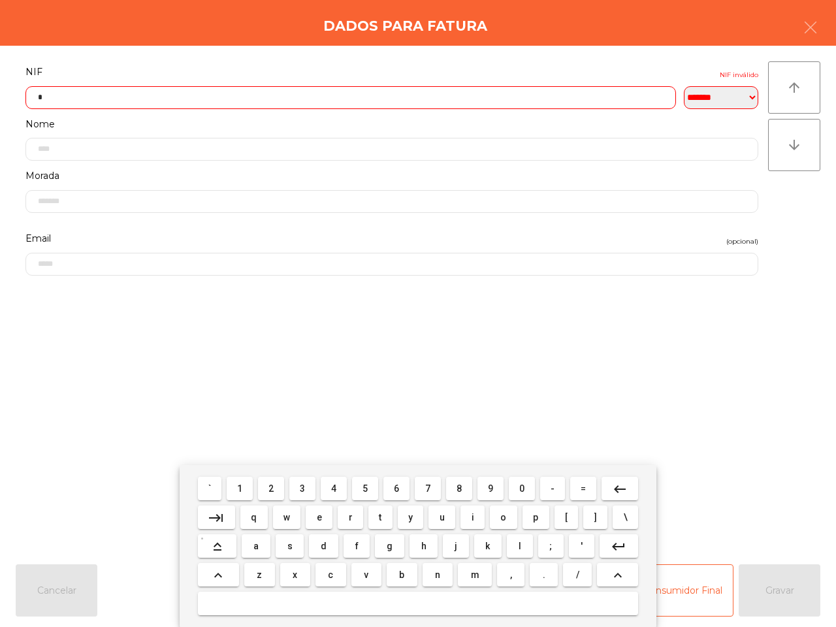
click at [299, 491] on button "3" at bounding box center [302, 489] width 26 height 24
click at [431, 488] on button "7" at bounding box center [428, 489] width 26 height 24
click at [305, 489] on span "3" at bounding box center [302, 489] width 5 height 10
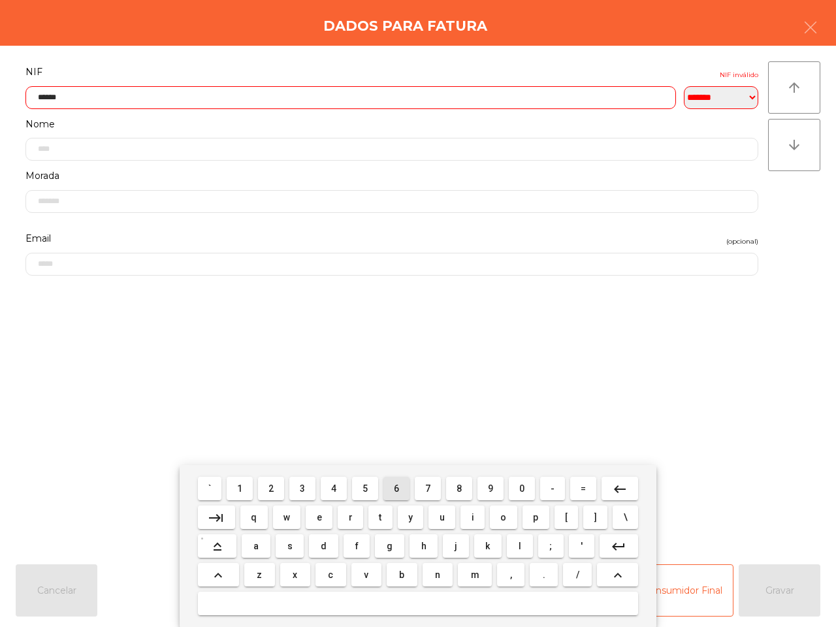
click at [395, 490] on span "6" at bounding box center [396, 489] width 5 height 10
click at [282, 486] on button "2" at bounding box center [271, 489] width 26 height 24
click at [514, 490] on button "0" at bounding box center [522, 489] width 26 height 24
type input "*********"
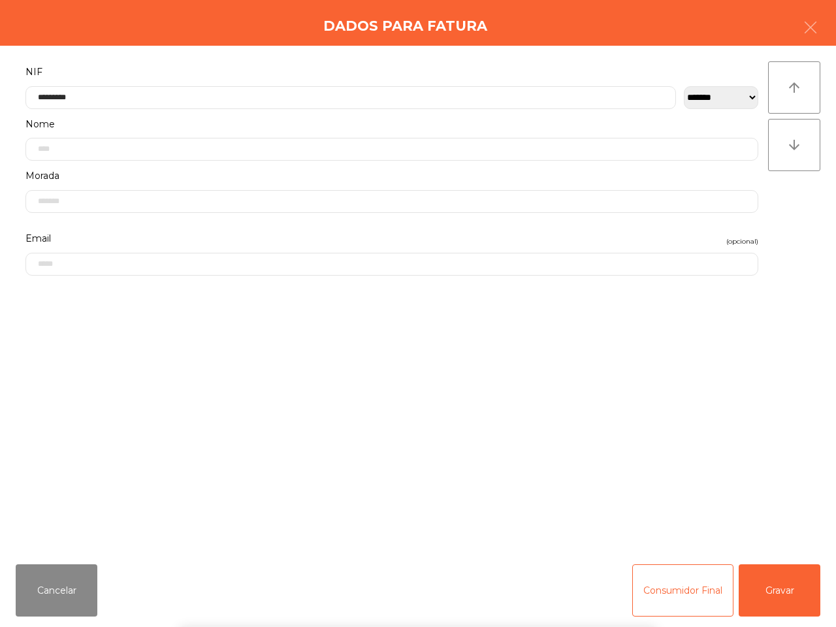
click at [780, 586] on div "` 1 2 3 4 5 6 7 8 9 0 - = keyboard_backspace keyboard_tab q w e r t y u i o p […" at bounding box center [418, 546] width 836 height 162
click at [775, 599] on button "Gravar" at bounding box center [780, 591] width 82 height 52
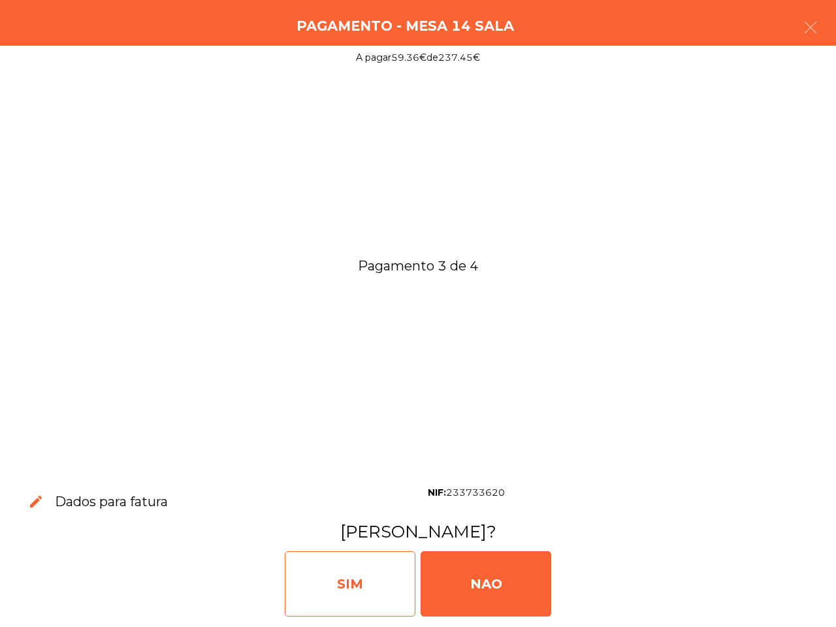
click at [372, 583] on div "SIM" at bounding box center [350, 583] width 131 height 65
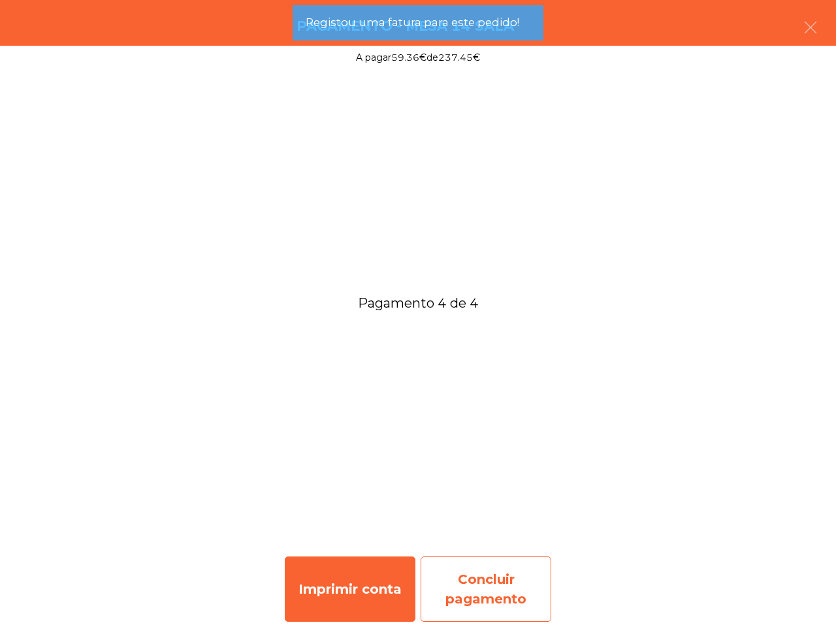
click at [492, 585] on div "Concluir pagamento" at bounding box center [486, 589] width 131 height 65
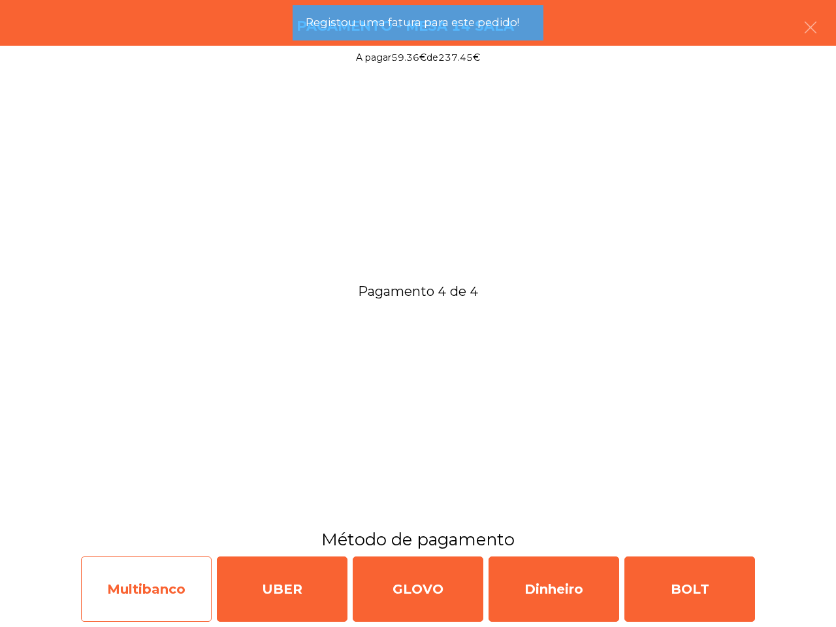
click at [193, 570] on div "Multibanco" at bounding box center [146, 589] width 131 height 65
select select "**"
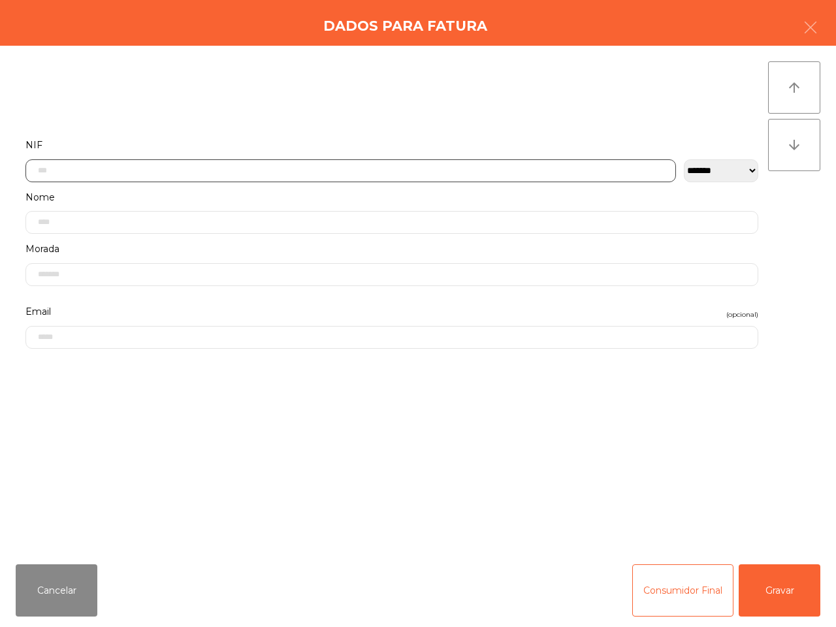
click at [248, 167] on input "text" at bounding box center [350, 170] width 651 height 23
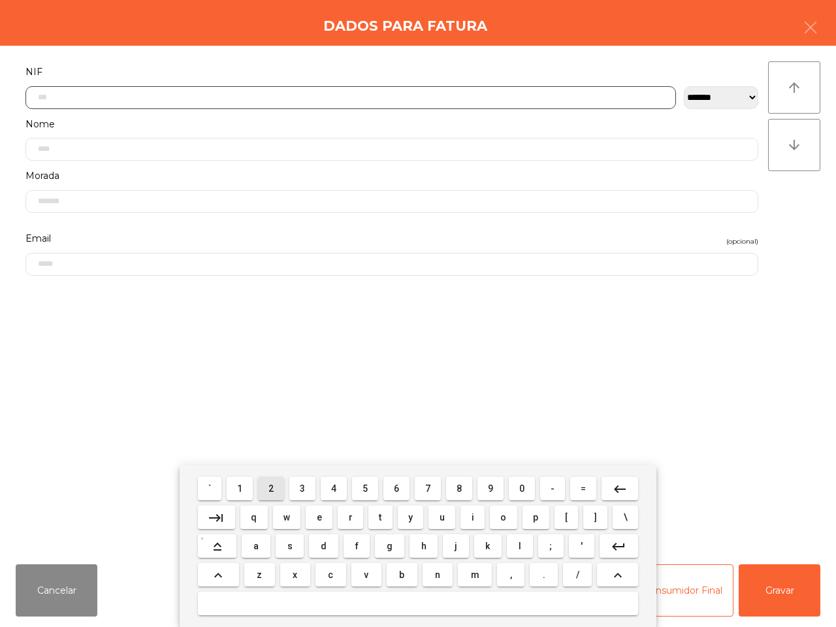
click at [276, 491] on button "2" at bounding box center [271, 489] width 26 height 24
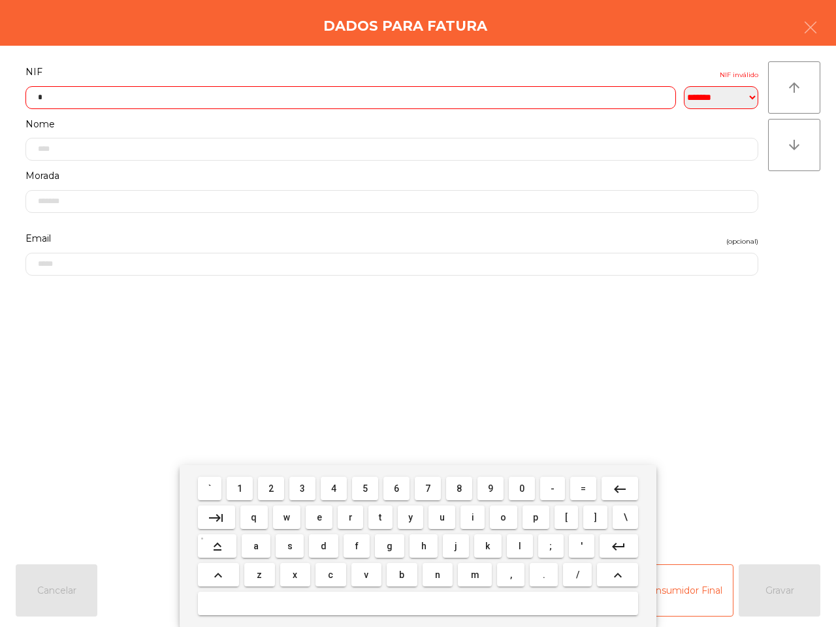
click at [305, 486] on span "3" at bounding box center [302, 489] width 5 height 10
click at [266, 487] on button "2" at bounding box center [271, 489] width 26 height 24
click at [305, 486] on span "3" at bounding box center [302, 489] width 5 height 10
click at [491, 487] on span "9" at bounding box center [490, 489] width 5 height 10
click at [519, 490] on span "0" at bounding box center [521, 489] width 5 height 10
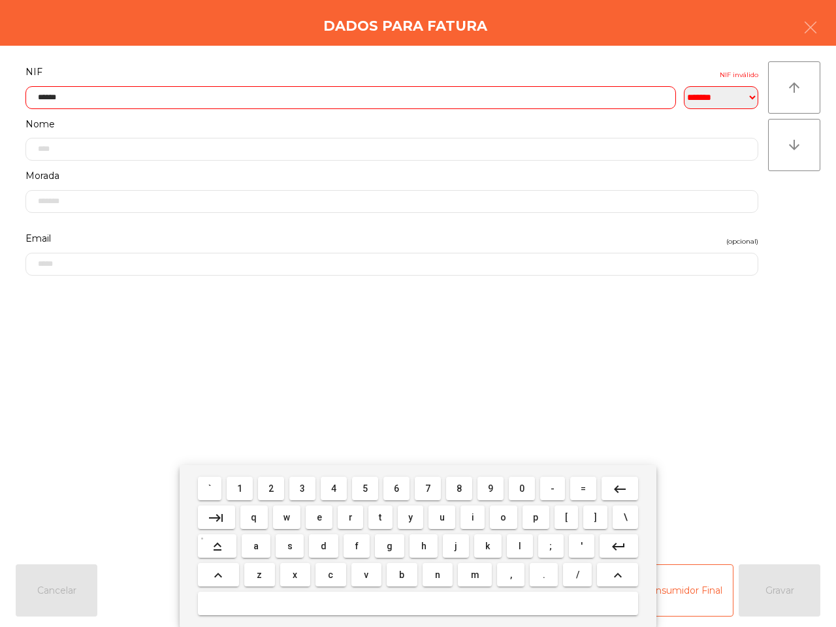
click at [519, 490] on span "0" at bounding box center [521, 489] width 5 height 10
click at [459, 488] on span "8" at bounding box center [459, 489] width 5 height 10
click at [612, 492] on mat-icon "keyboard_backspace" at bounding box center [620, 490] width 16 height 16
click at [612, 495] on mat-icon "keyboard_backspace" at bounding box center [620, 490] width 16 height 16
click at [461, 490] on span "8" at bounding box center [459, 489] width 5 height 10
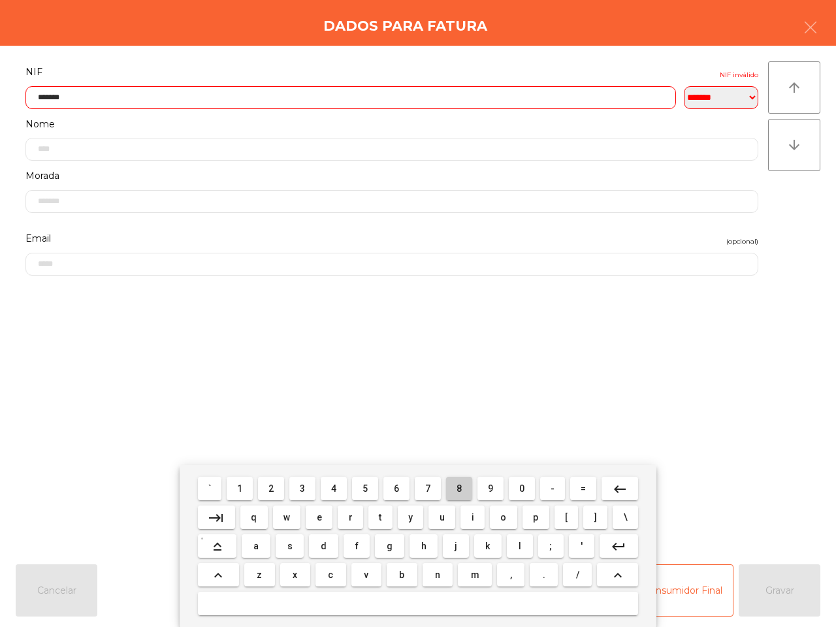
click at [461, 490] on span "8" at bounding box center [459, 489] width 5 height 10
click at [617, 489] on mat-icon "keyboard_backspace" at bounding box center [620, 490] width 16 height 16
click at [521, 488] on span "0" at bounding box center [521, 489] width 5 height 10
click at [455, 486] on button "8" at bounding box center [459, 489] width 26 height 24
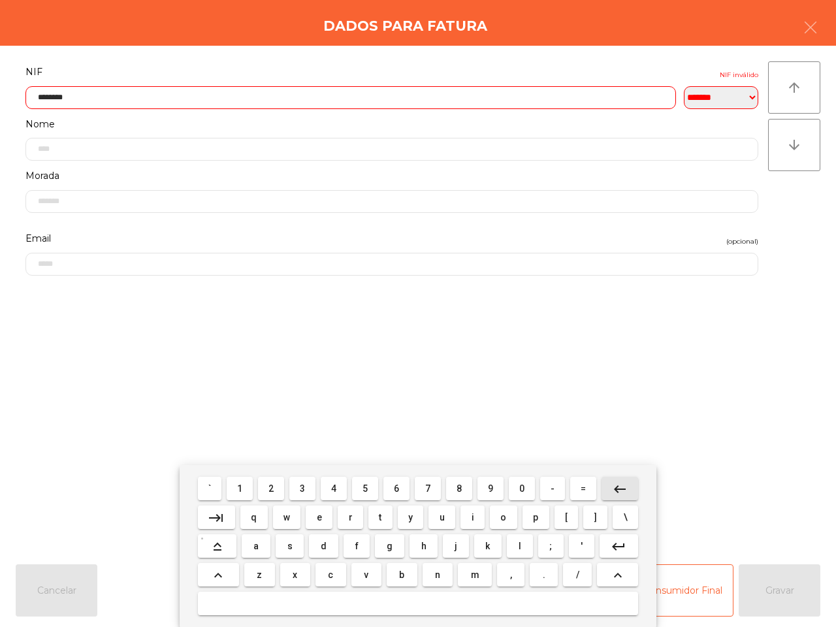
click at [615, 487] on mat-icon "keyboard_backspace" at bounding box center [620, 490] width 16 height 16
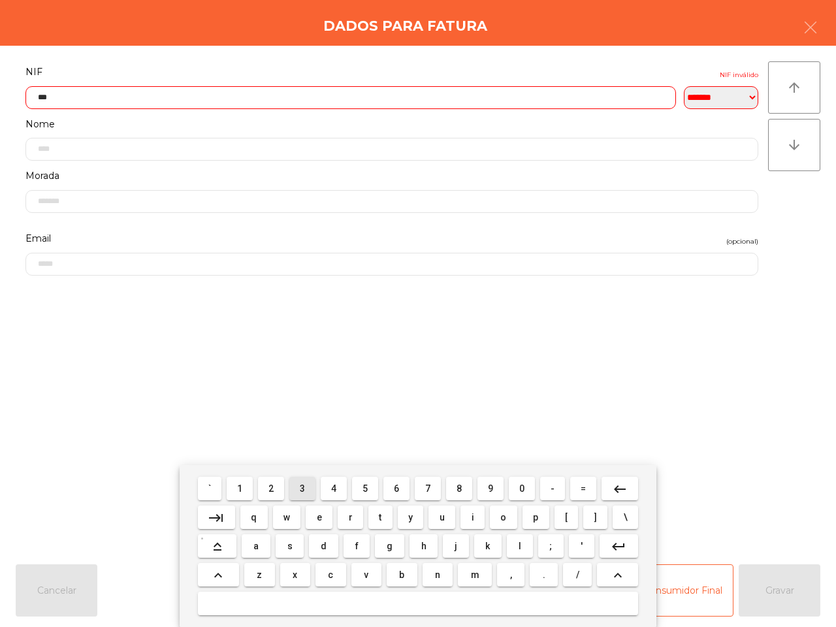
click at [304, 490] on span "3" at bounding box center [302, 489] width 5 height 10
click at [490, 491] on span "9" at bounding box center [490, 489] width 5 height 10
click at [514, 491] on button "0" at bounding box center [522, 489] width 26 height 24
click at [517, 491] on button "0" at bounding box center [522, 489] width 26 height 24
click at [454, 491] on button "8" at bounding box center [459, 489] width 26 height 24
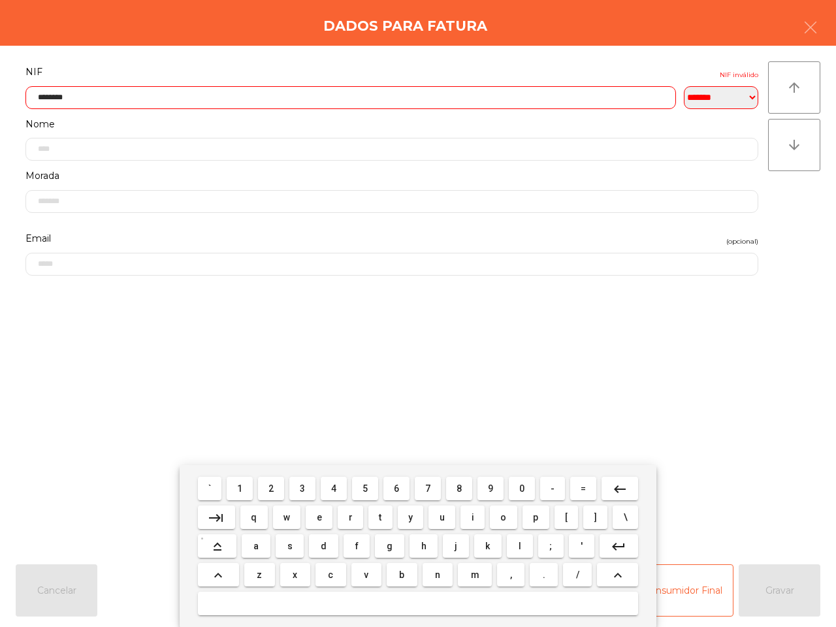
click at [453, 488] on button "8" at bounding box center [459, 489] width 26 height 24
type input "*********"
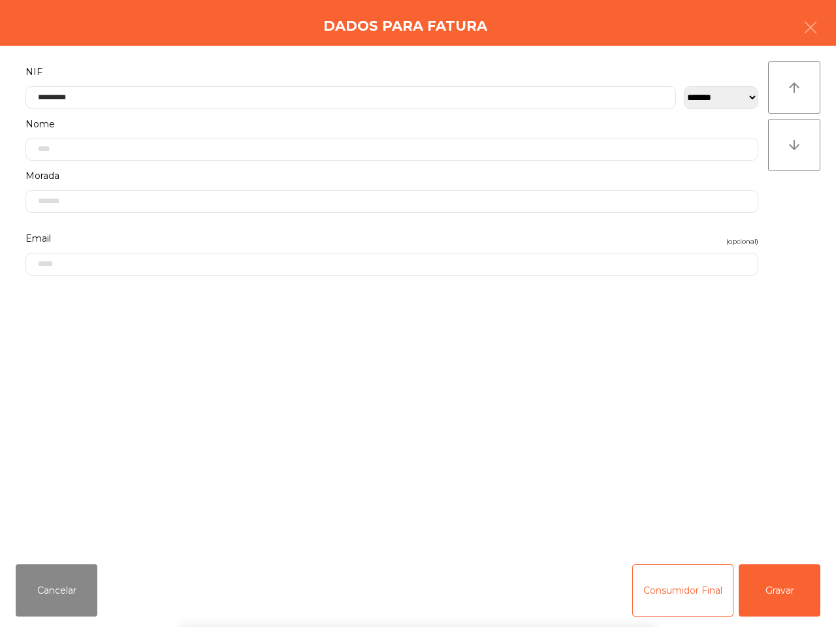
click at [792, 587] on div "` 1 2 3 4 5 6 7 8 9 0 - = keyboard_backspace keyboard_tab q w e r t y u i o p […" at bounding box center [418, 546] width 836 height 162
click at [782, 606] on button "Gravar" at bounding box center [780, 591] width 82 height 52
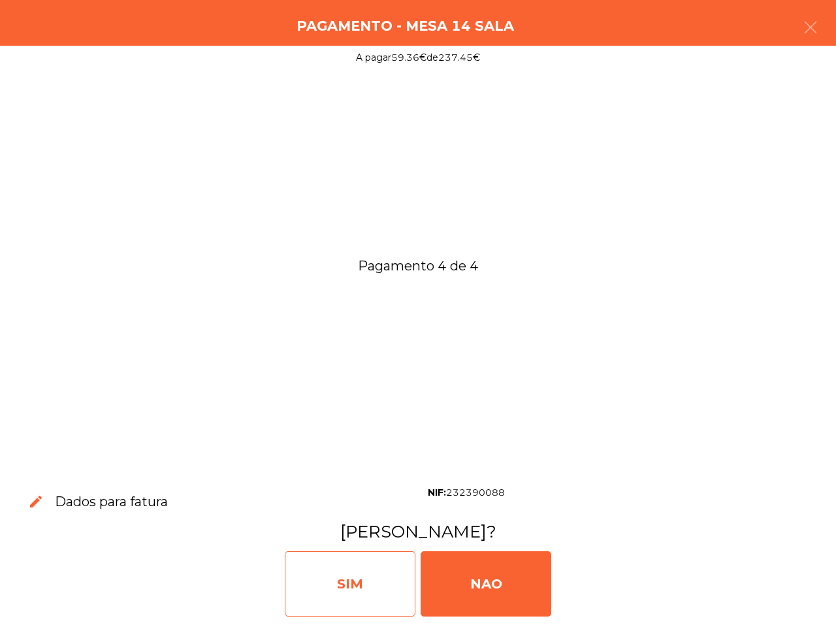
click at [348, 567] on div "SIM" at bounding box center [350, 583] width 131 height 65
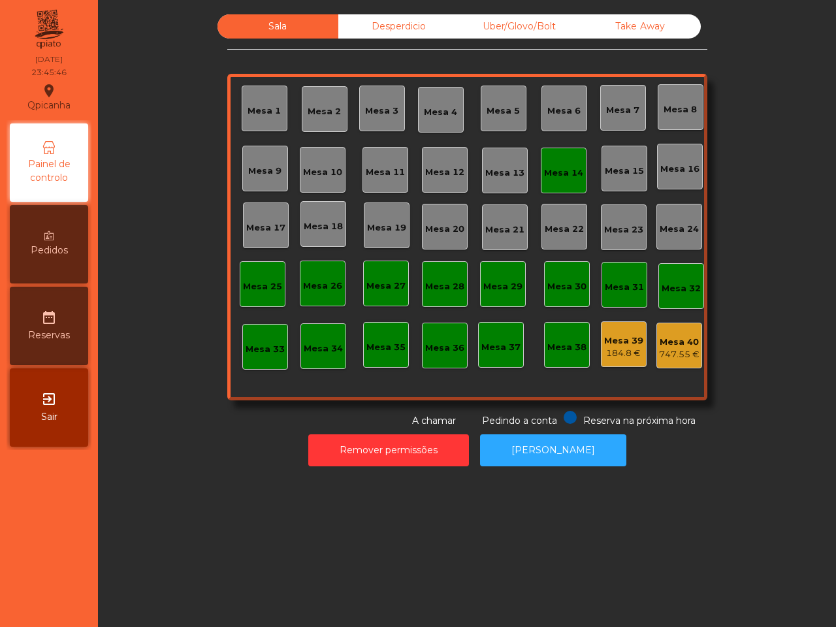
click at [344, 497] on div "Sala Desperdicio Uber/Glovo/Bolt Take Away Mesa 1 Mesa 2 Mesa 3 Mesa 4 Mesa 5 M…" at bounding box center [467, 313] width 738 height 627
click at [370, 423] on div "Reserva na próxima hora Pedindo a conta A chamar" at bounding box center [464, 419] width 475 height 17
click at [364, 442] on button "Remover permissões" at bounding box center [388, 451] width 161 height 32
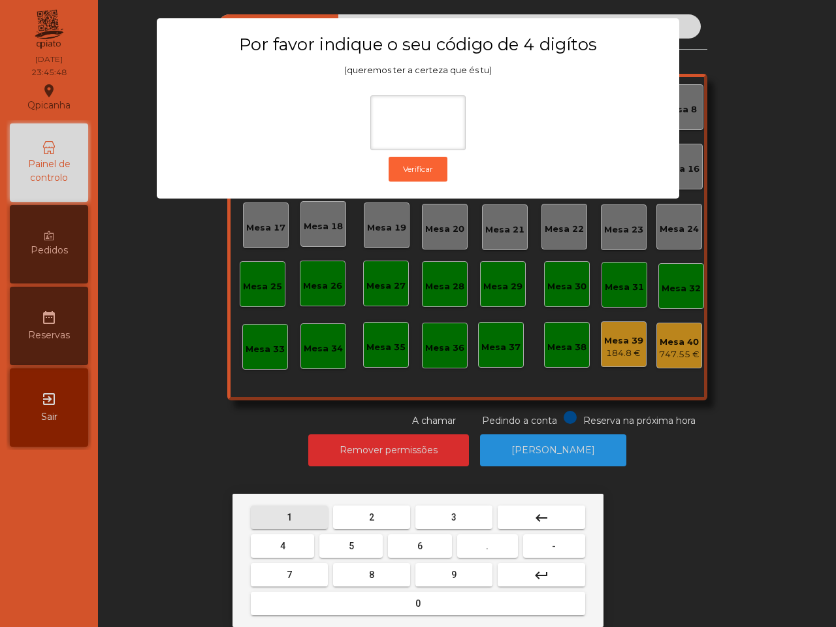
click at [278, 514] on button "1" at bounding box center [289, 518] width 77 height 24
click at [438, 576] on button "9" at bounding box center [454, 575] width 77 height 24
click at [288, 548] on button "4" at bounding box center [282, 547] width 63 height 24
click at [329, 596] on button "0" at bounding box center [418, 604] width 335 height 24
type input "****"
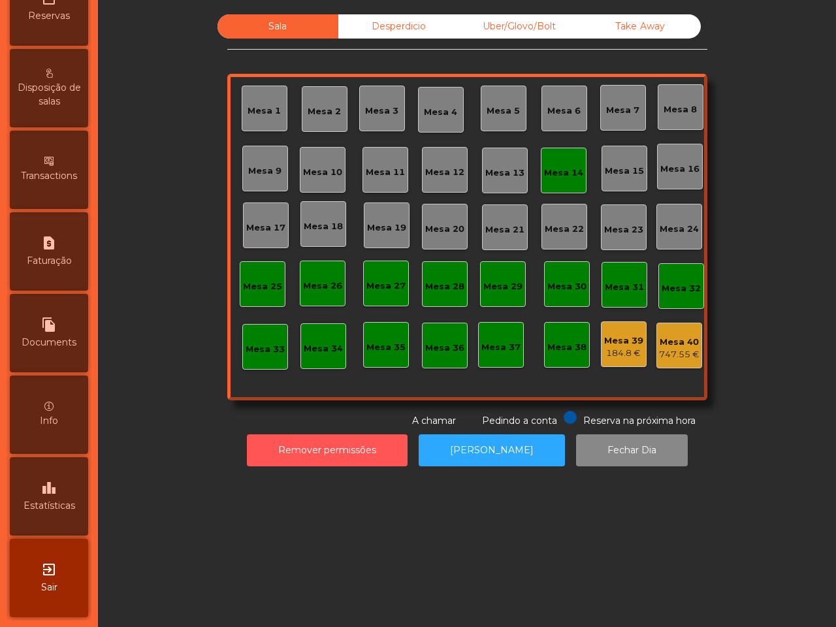
scroll to position [497, 0]
click at [70, 499] on span "Estatísticas" at bounding box center [50, 506] width 52 height 14
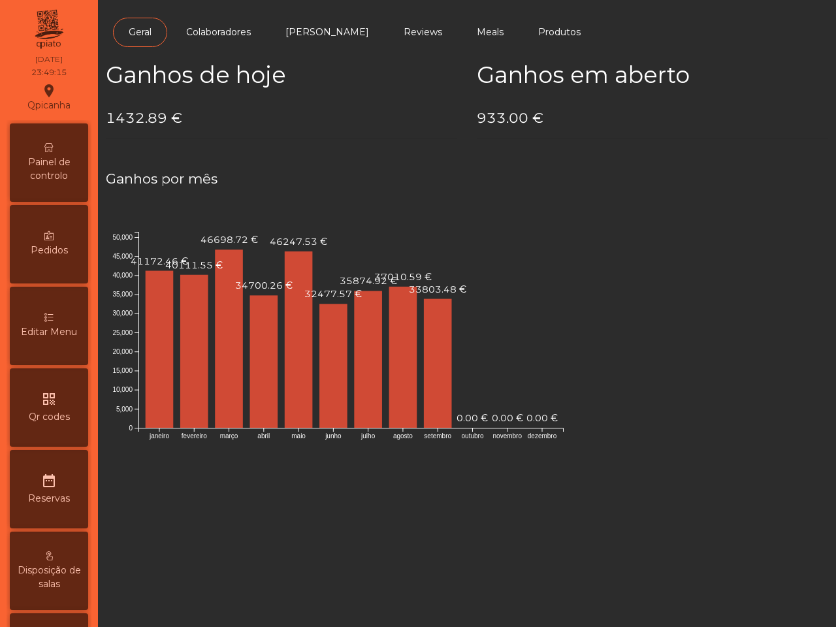
click at [66, 177] on span "Painel de controlo" at bounding box center [49, 169] width 72 height 27
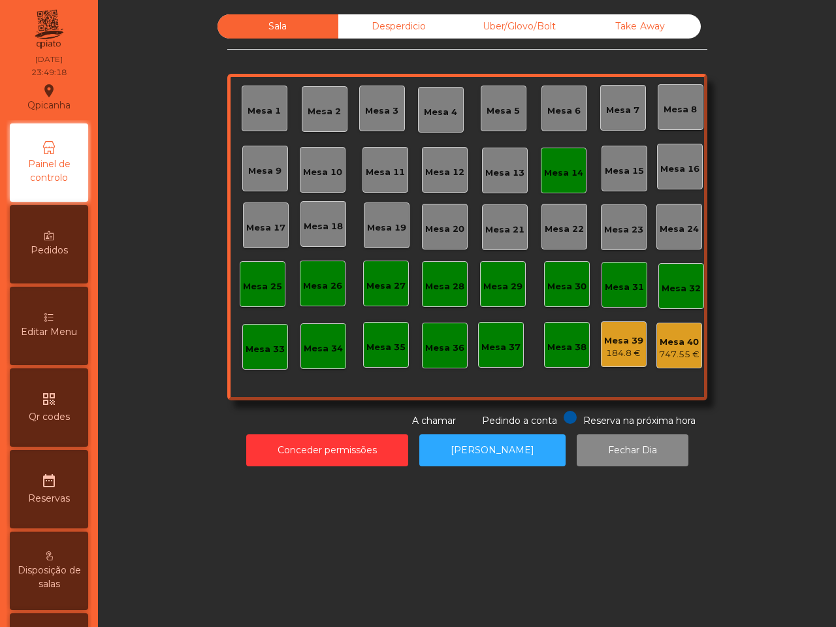
click at [668, 363] on div "Mesa 40 747.55 €" at bounding box center [680, 346] width 46 height 46
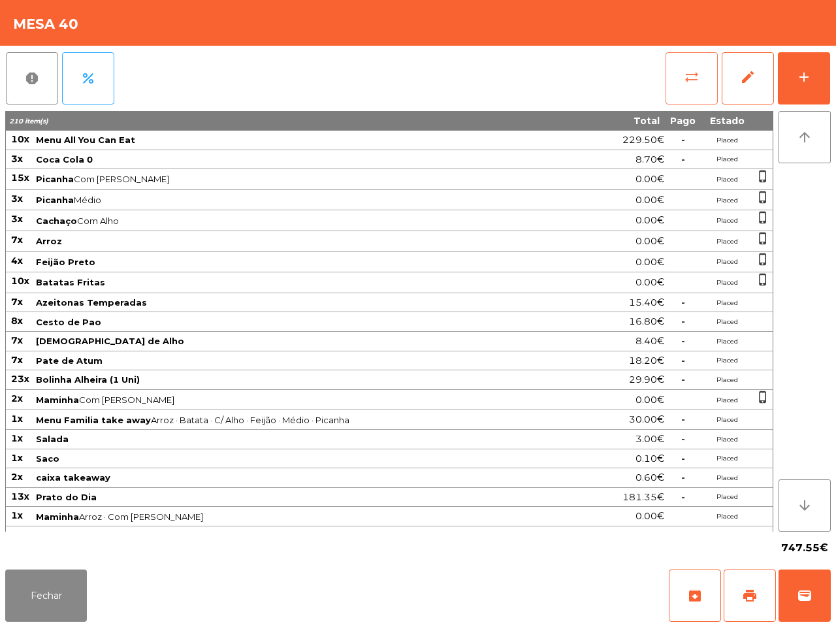
click at [676, 84] on button "sync_alt" at bounding box center [692, 78] width 52 height 52
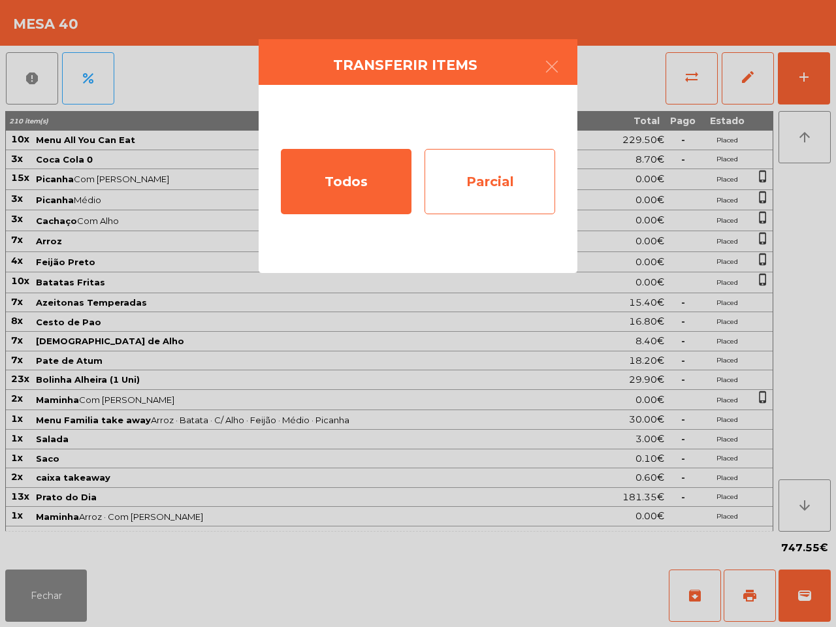
click at [457, 174] on div "Parcial" at bounding box center [490, 181] width 131 height 65
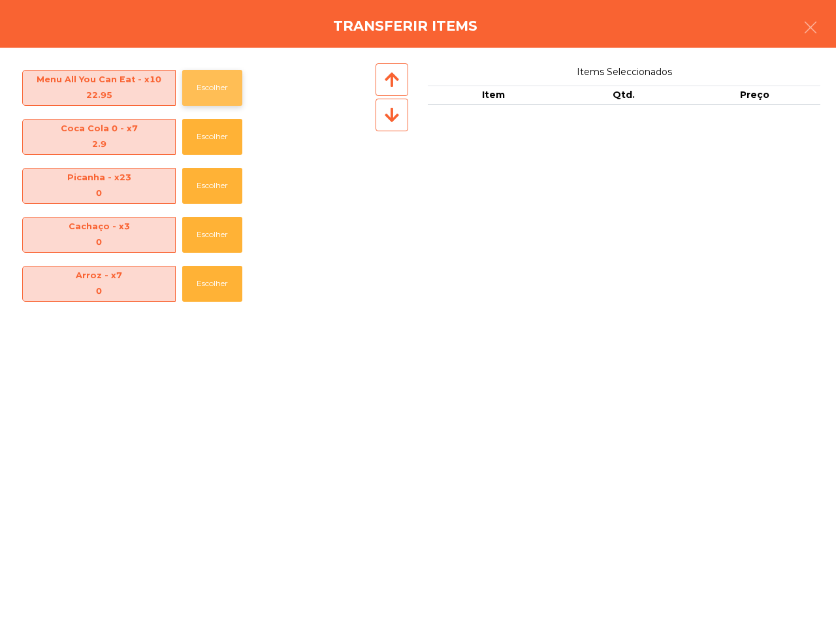
click at [209, 97] on button "Escolher" at bounding box center [212, 88] width 60 height 36
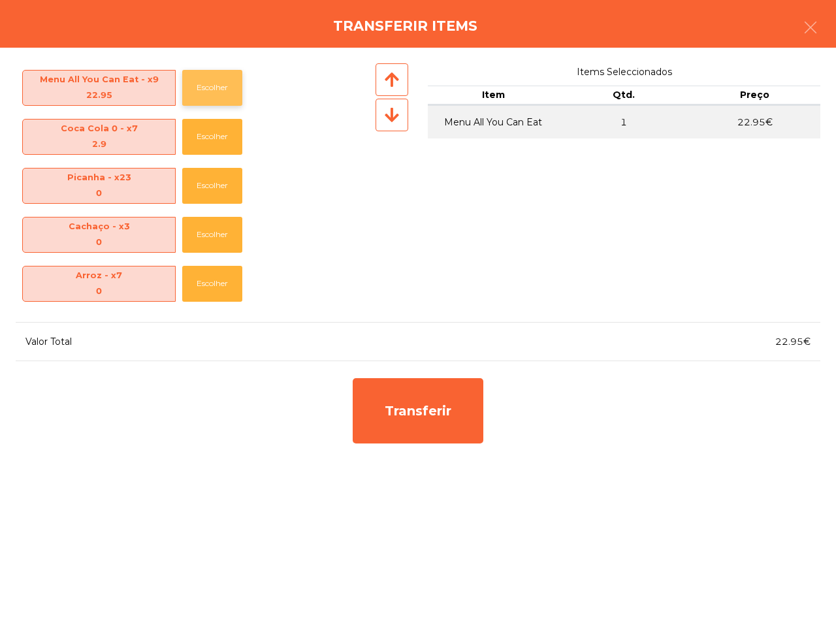
click at [208, 97] on button "Escolher" at bounding box center [212, 88] width 60 height 36
click at [213, 88] on button "Escolher" at bounding box center [212, 88] width 60 height 36
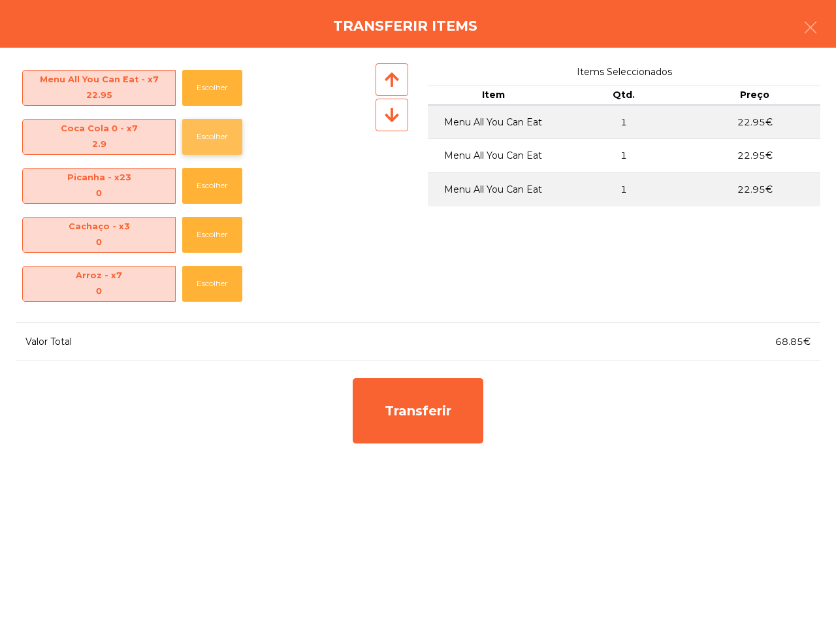
click at [205, 141] on button "Escolher" at bounding box center [212, 137] width 60 height 36
click at [206, 142] on button "Escolher" at bounding box center [212, 137] width 60 height 36
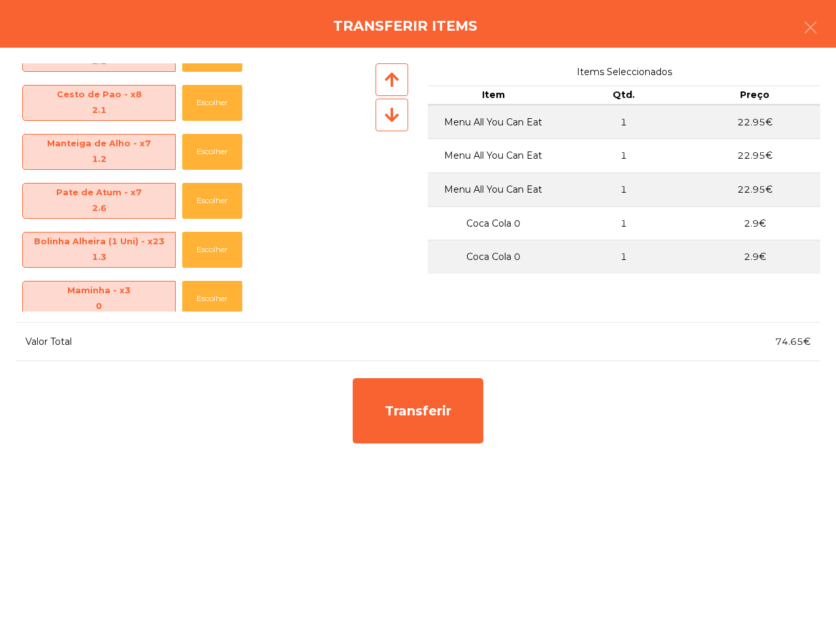
scroll to position [408, 0]
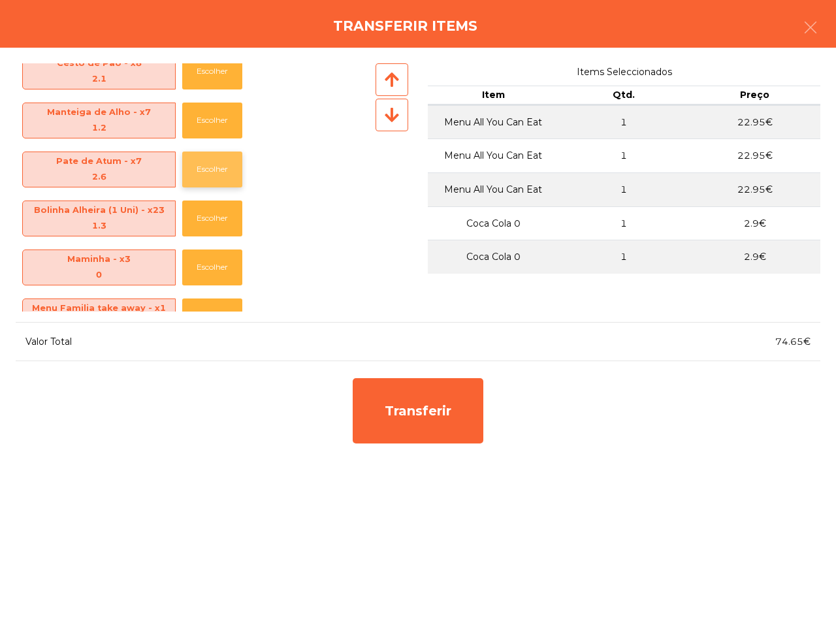
click at [206, 161] on button "Escolher" at bounding box center [212, 170] width 60 height 36
click at [208, 159] on button "Escolher" at bounding box center [212, 170] width 60 height 36
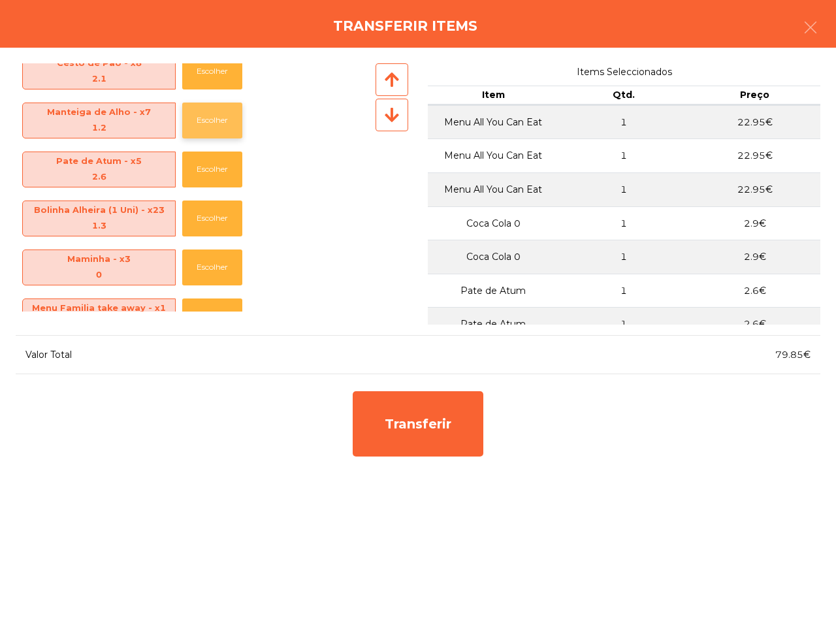
click at [214, 116] on button "Escolher" at bounding box center [212, 121] width 60 height 36
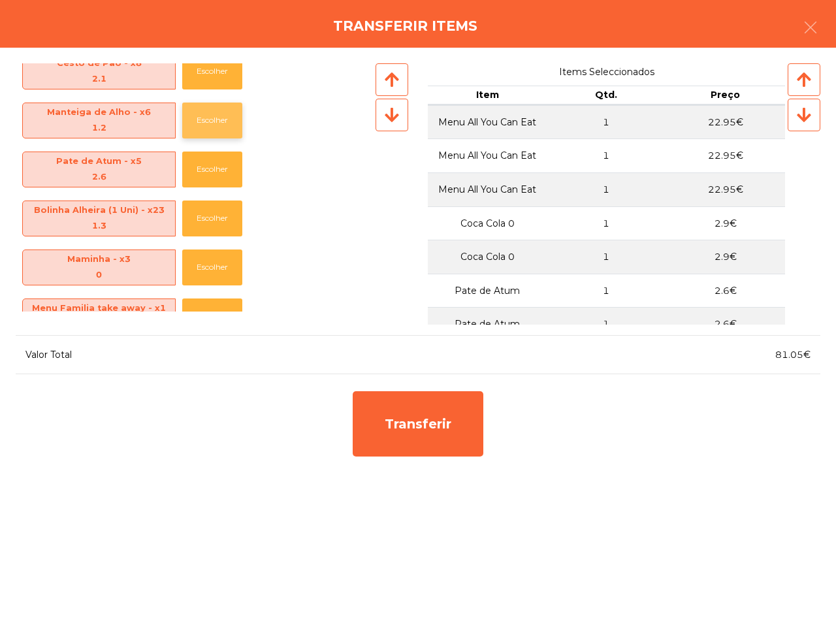
click at [214, 116] on button "Escolher" at bounding box center [212, 121] width 60 height 36
click at [216, 214] on button "Escolher" at bounding box center [212, 219] width 60 height 36
click at [216, 217] on button "Escolher" at bounding box center [212, 219] width 60 height 36
click at [214, 217] on button "Escolher" at bounding box center [212, 219] width 60 height 36
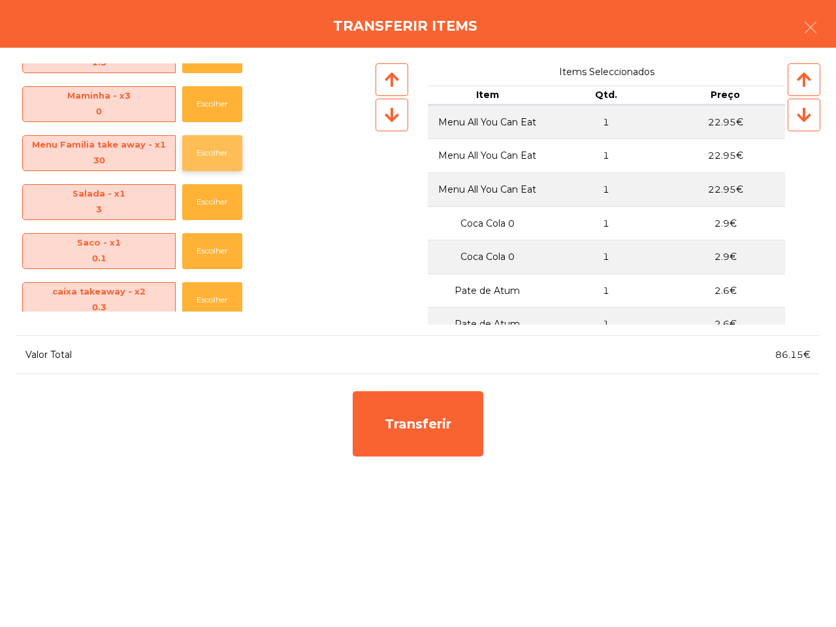
click at [210, 151] on button "Escolher" at bounding box center [212, 153] width 60 height 36
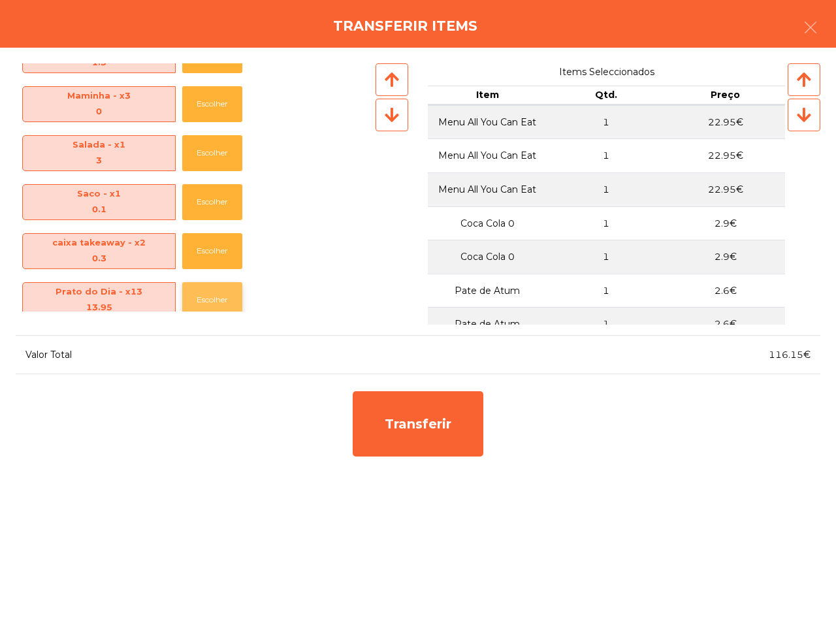
click at [213, 294] on button "Escolher" at bounding box center [212, 300] width 60 height 36
click at [214, 301] on button "Escolher" at bounding box center [212, 300] width 60 height 36
click at [214, 299] on button "Escolher" at bounding box center [212, 300] width 60 height 36
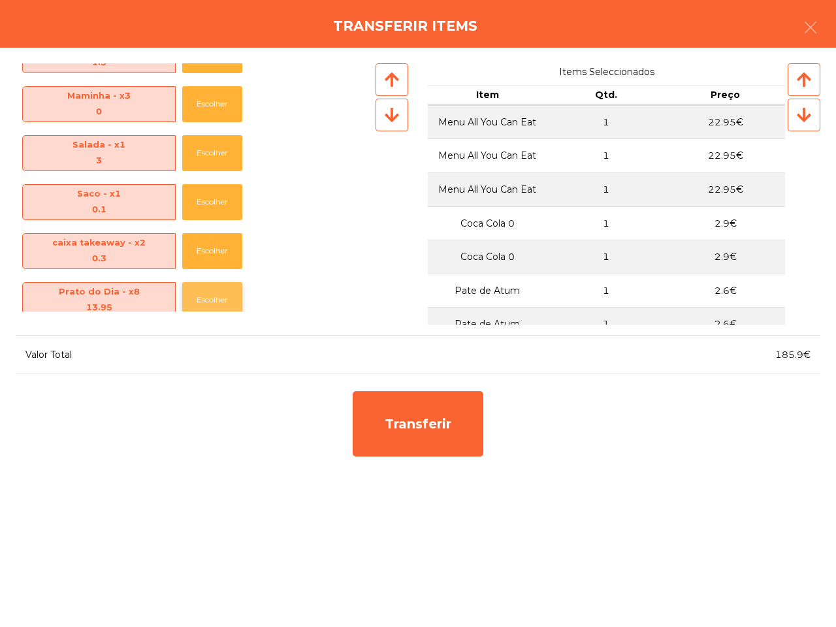
click at [214, 299] on button "Escolher" at bounding box center [212, 300] width 60 height 36
click at [216, 299] on button "Escolher" at bounding box center [212, 300] width 60 height 36
click at [216, 298] on button "Escolher" at bounding box center [212, 300] width 60 height 36
click at [217, 298] on button "Escolher" at bounding box center [212, 300] width 60 height 36
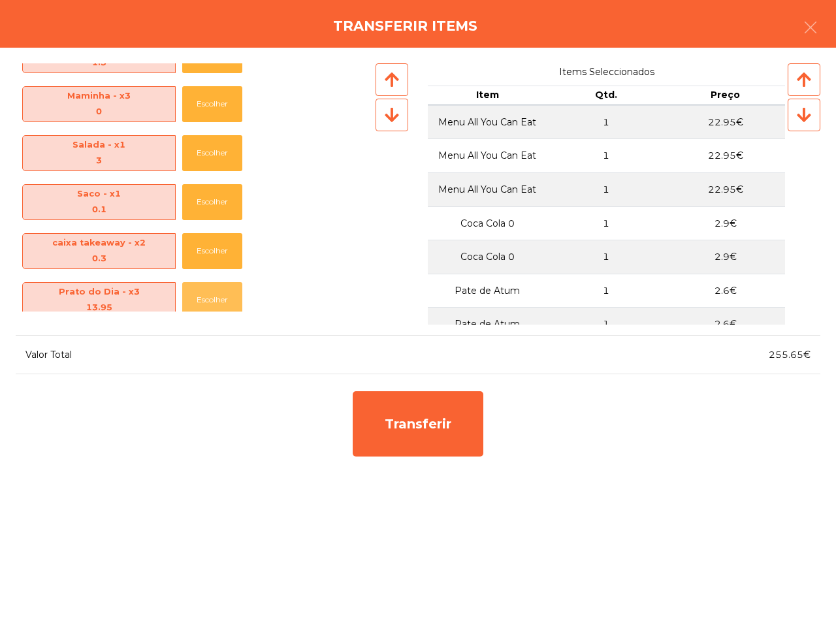
drag, startPoint x: 217, startPoint y: 298, endPoint x: 135, endPoint y: 227, distance: 108.9
click at [218, 298] on button "Escolher" at bounding box center [212, 300] width 60 height 36
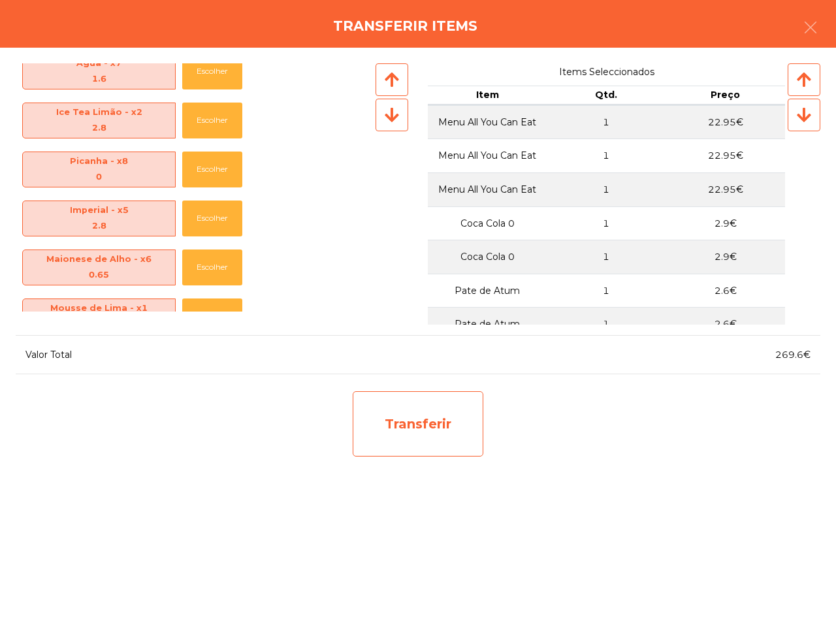
click at [430, 422] on div "Transferir" at bounding box center [418, 423] width 131 height 65
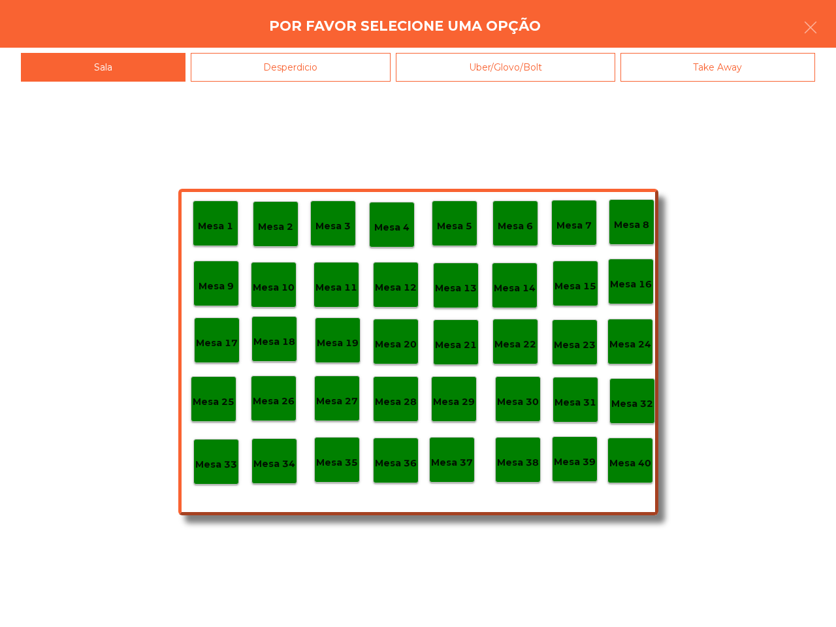
click at [455, 451] on div "Mesa 37" at bounding box center [452, 460] width 42 height 20
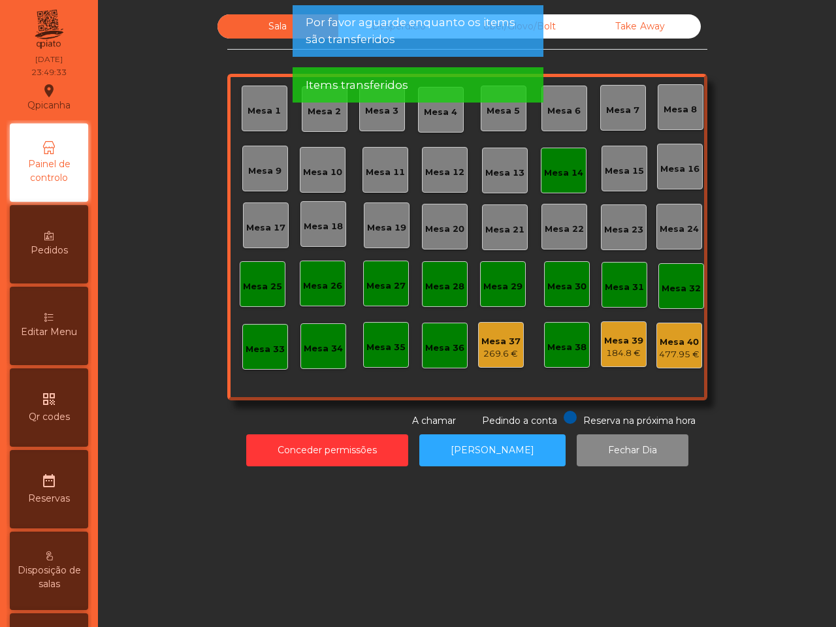
click at [491, 348] on div "269.6 €" at bounding box center [501, 354] width 39 height 13
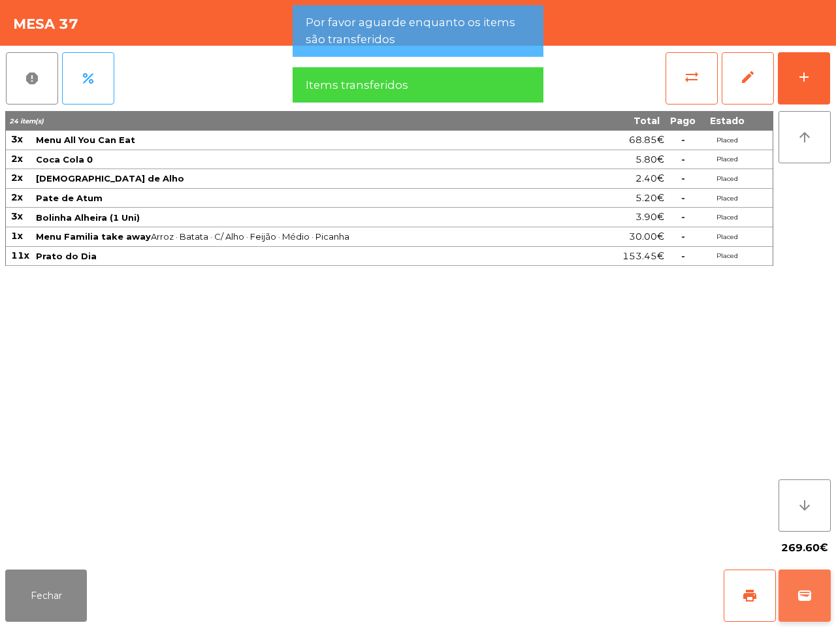
click at [796, 591] on button "wallet" at bounding box center [805, 596] width 52 height 52
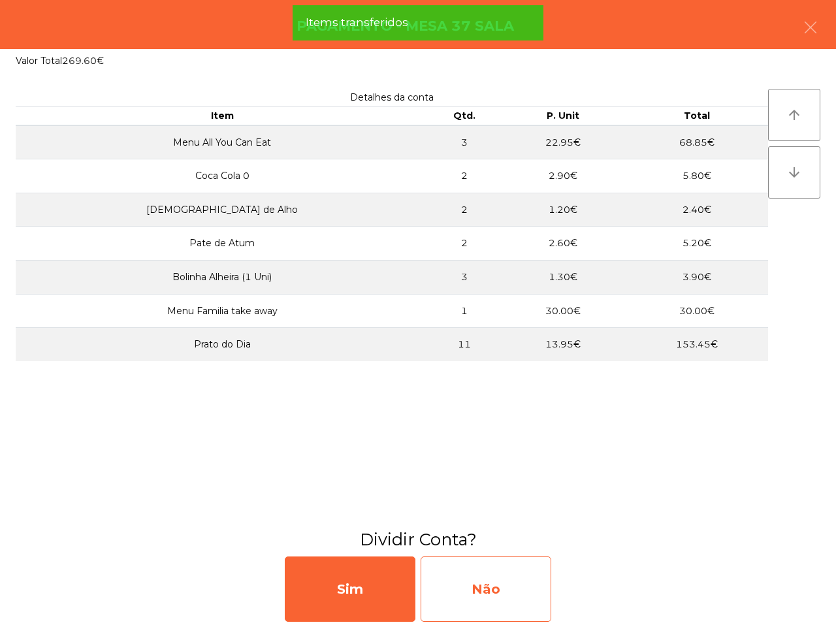
click at [512, 572] on div "Não" at bounding box center [486, 589] width 131 height 65
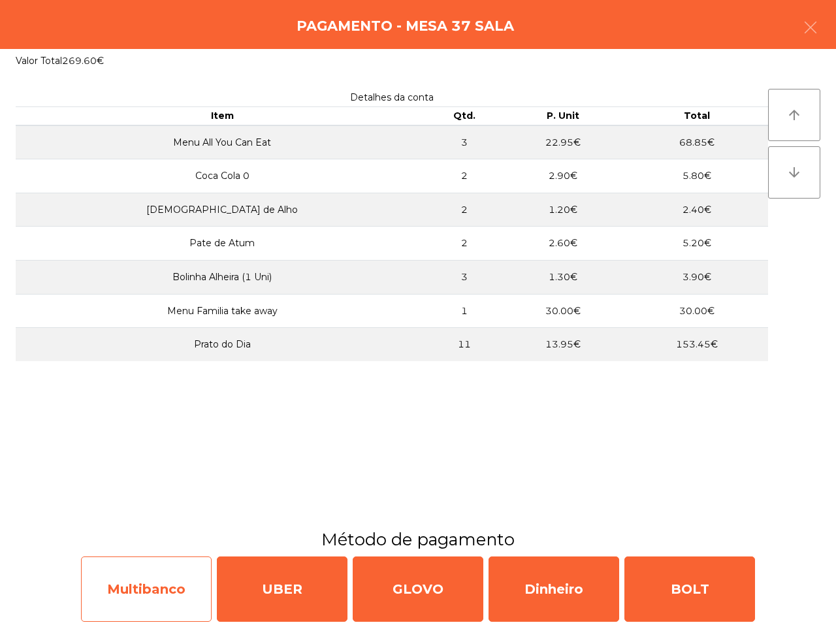
click at [174, 583] on div "Multibanco" at bounding box center [146, 589] width 131 height 65
select select "**"
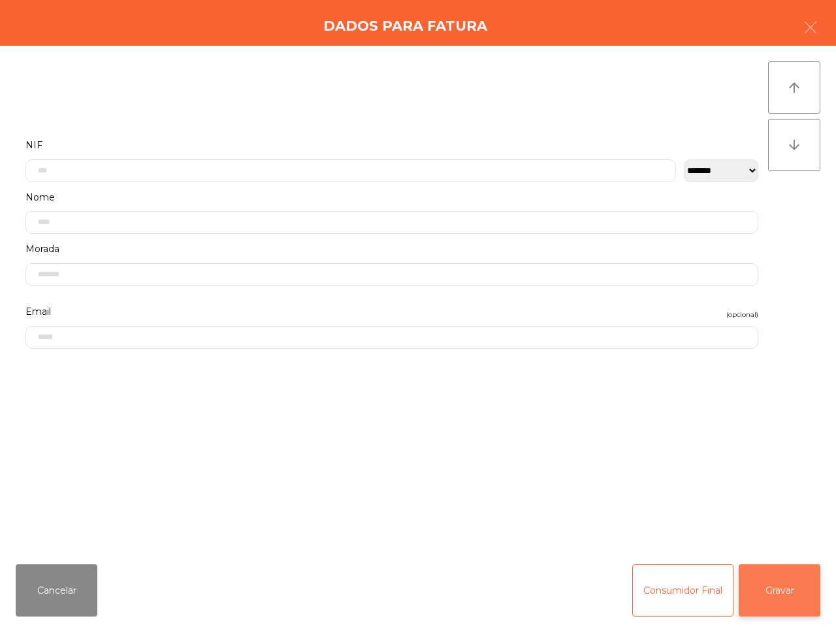
click at [780, 584] on button "Gravar" at bounding box center [780, 591] width 82 height 52
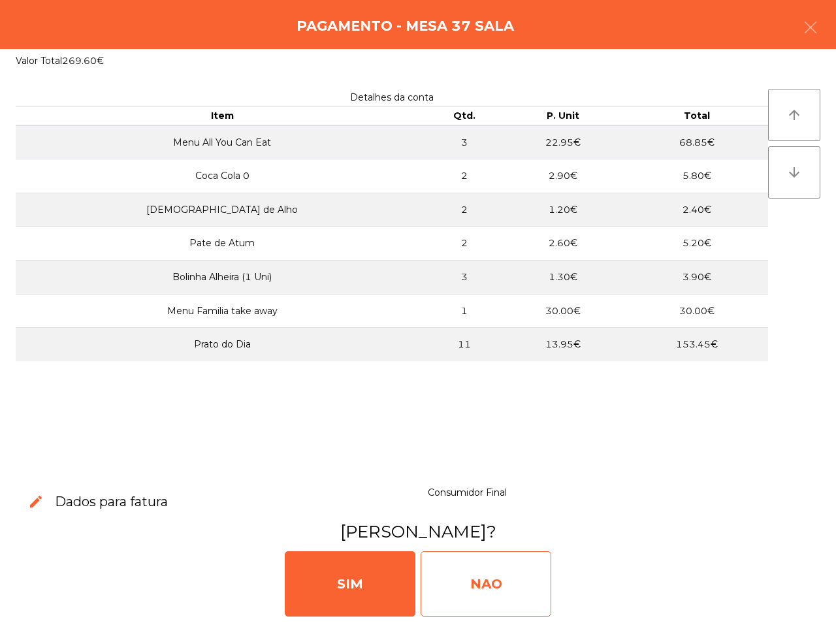
click at [511, 574] on div "NAO" at bounding box center [486, 583] width 131 height 65
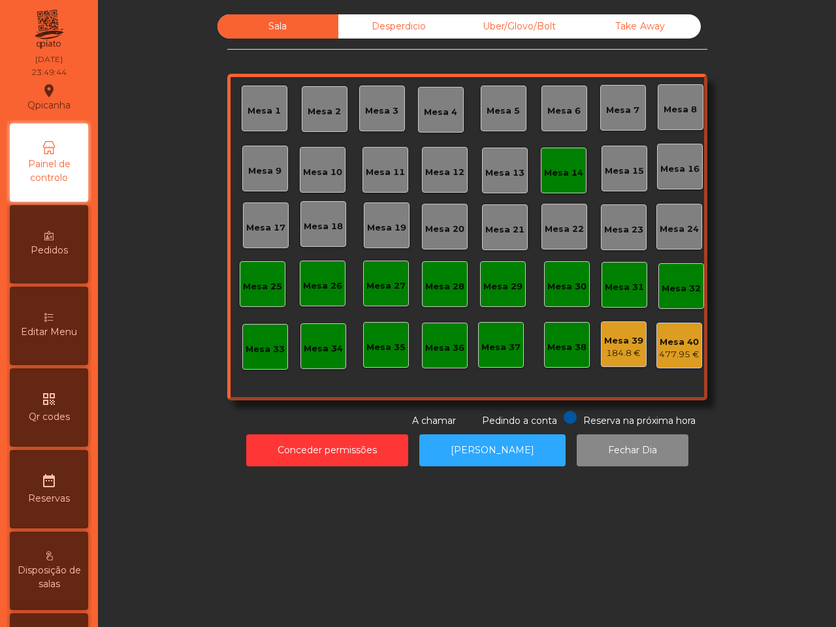
click at [604, 342] on div "Mesa 39" at bounding box center [623, 341] width 39 height 13
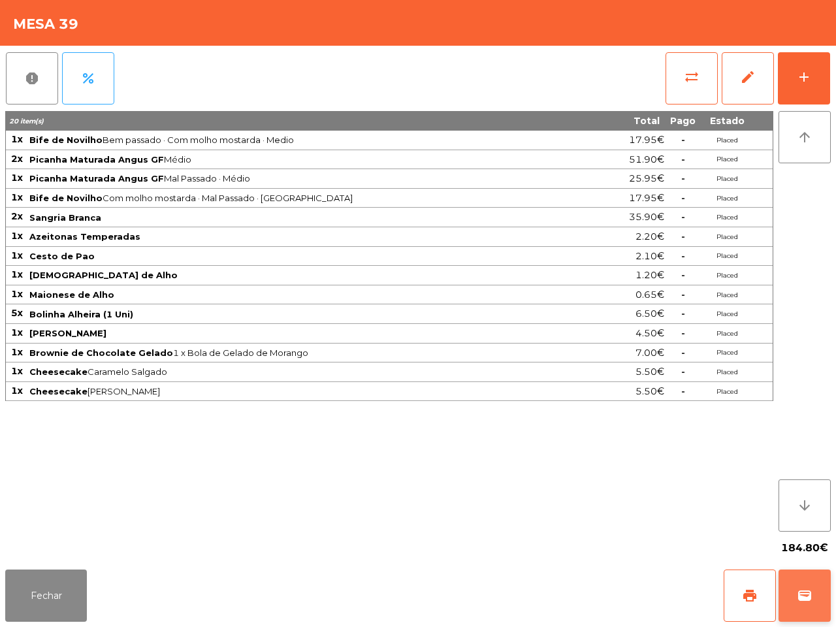
click at [821, 595] on button "wallet" at bounding box center [805, 596] width 52 height 52
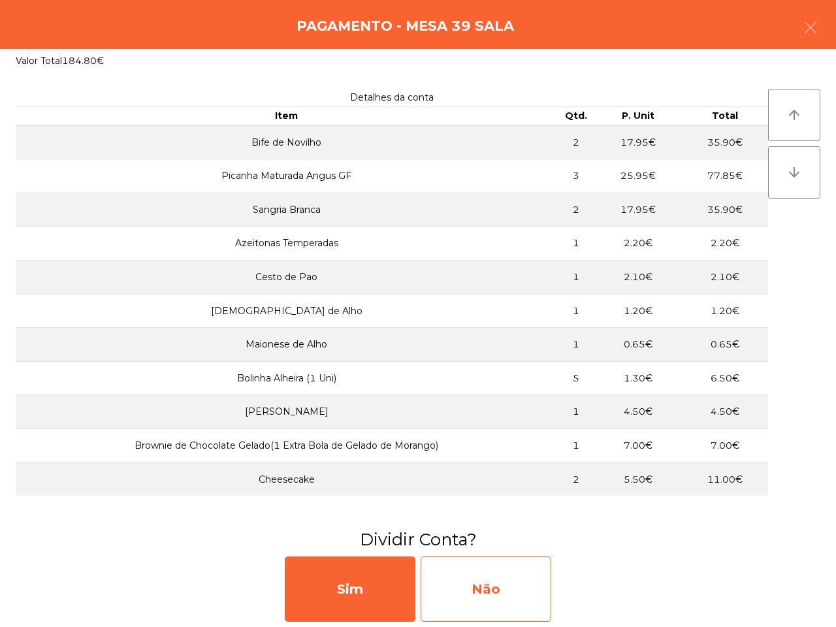
click at [518, 589] on div "Não" at bounding box center [486, 589] width 131 height 65
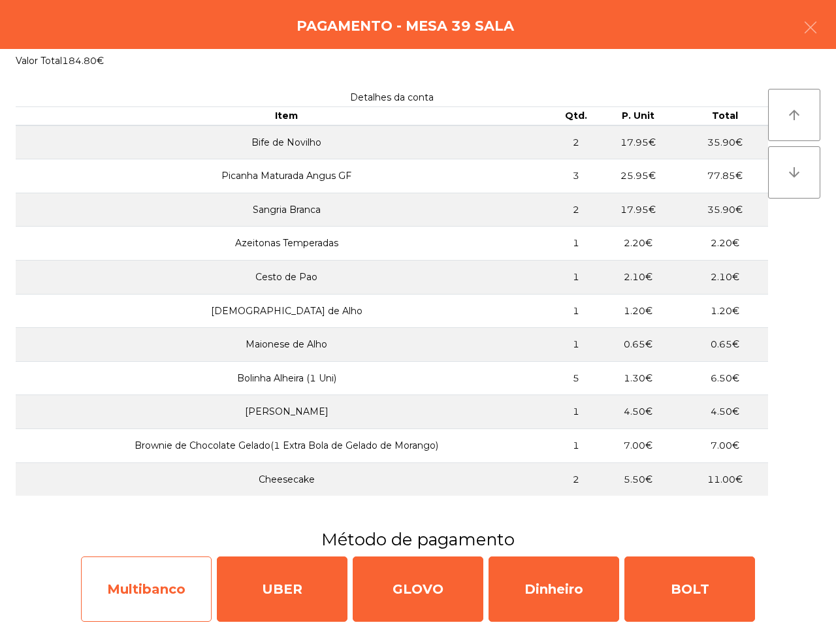
click at [201, 582] on div "Multibanco" at bounding box center [146, 589] width 131 height 65
select select "**"
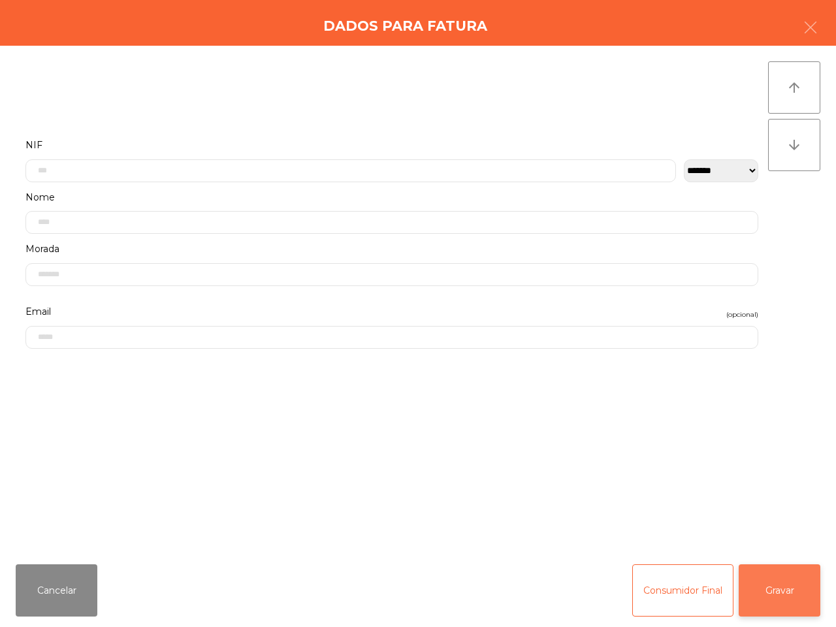
click at [791, 585] on button "Gravar" at bounding box center [780, 591] width 82 height 52
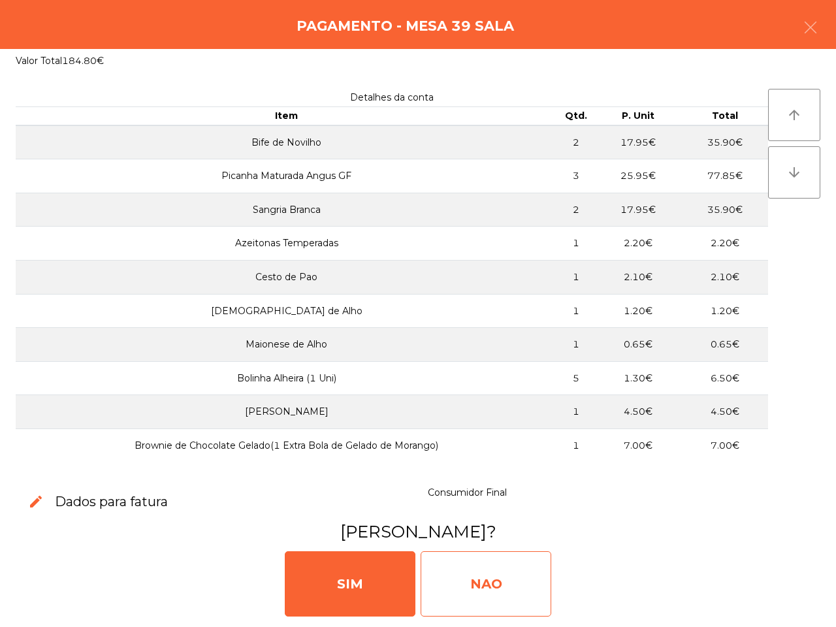
drag, startPoint x: 501, startPoint y: 572, endPoint x: 488, endPoint y: 575, distance: 13.3
click at [502, 575] on div "NAO" at bounding box center [486, 583] width 131 height 65
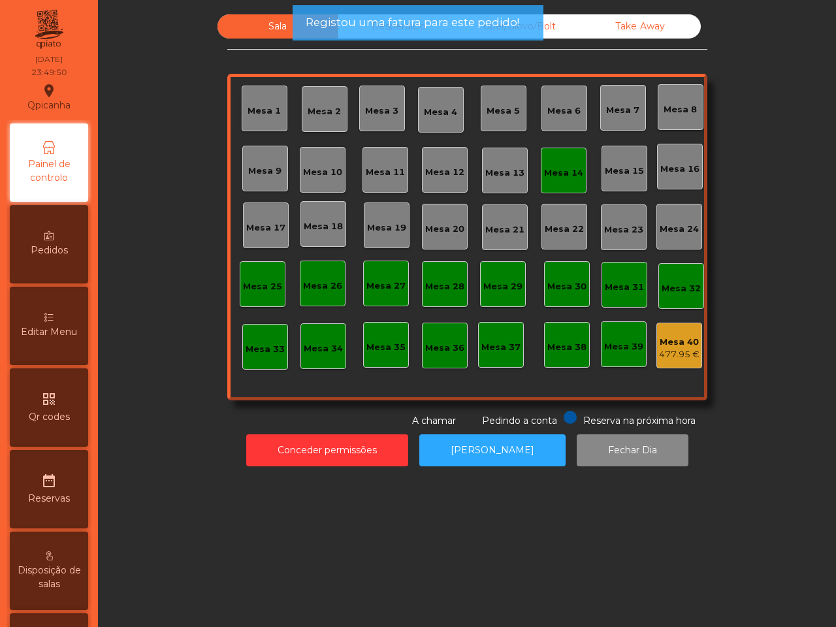
click at [667, 343] on div "Mesa 40" at bounding box center [679, 342] width 41 height 13
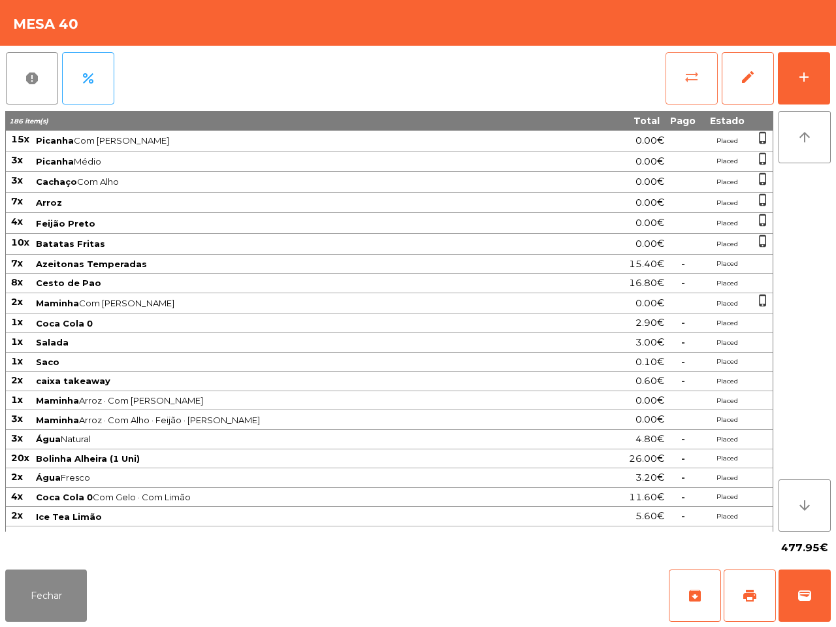
click at [680, 75] on button "sync_alt" at bounding box center [692, 78] width 52 height 52
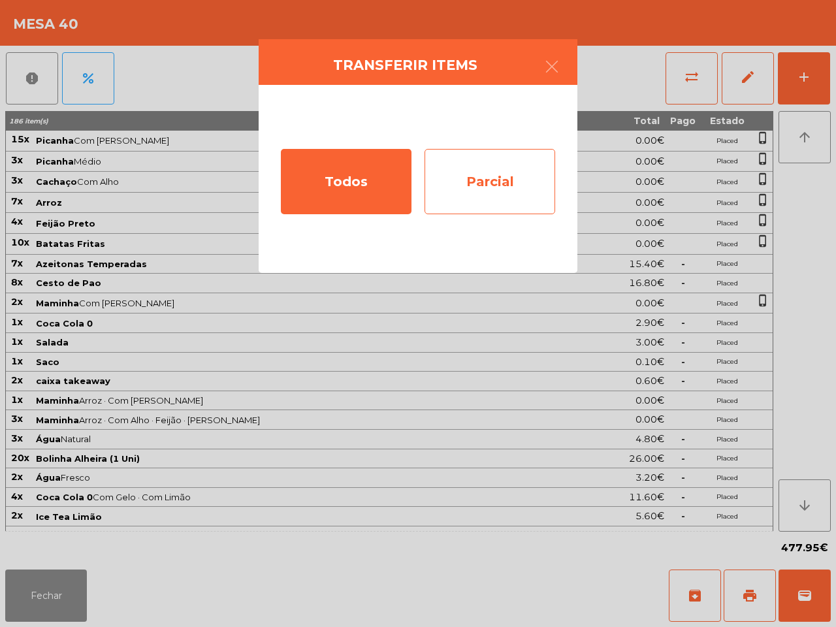
click at [469, 190] on div "Parcial" at bounding box center [490, 181] width 131 height 65
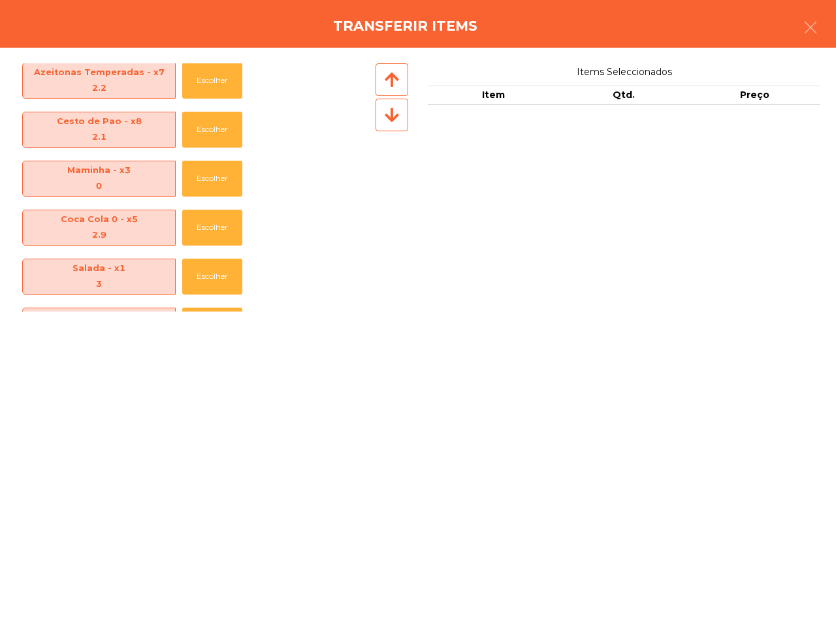
scroll to position [245, 0]
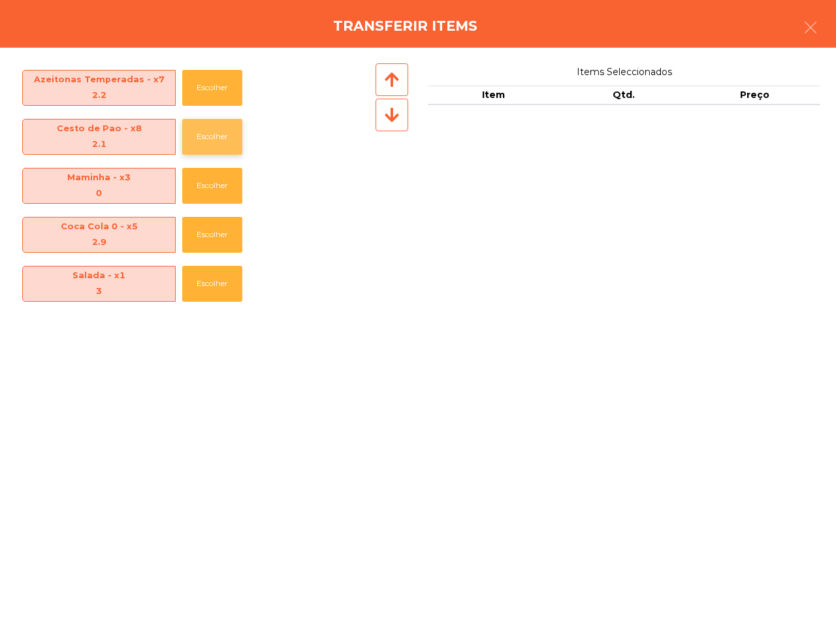
click at [203, 119] on button "Escolher" at bounding box center [212, 137] width 60 height 36
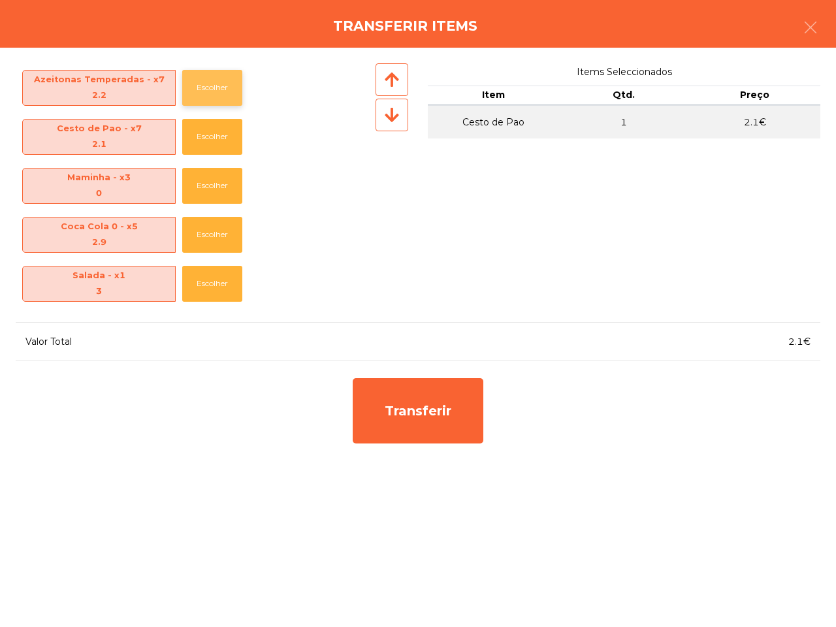
click at [203, 91] on button "Escolher" at bounding box center [212, 88] width 60 height 36
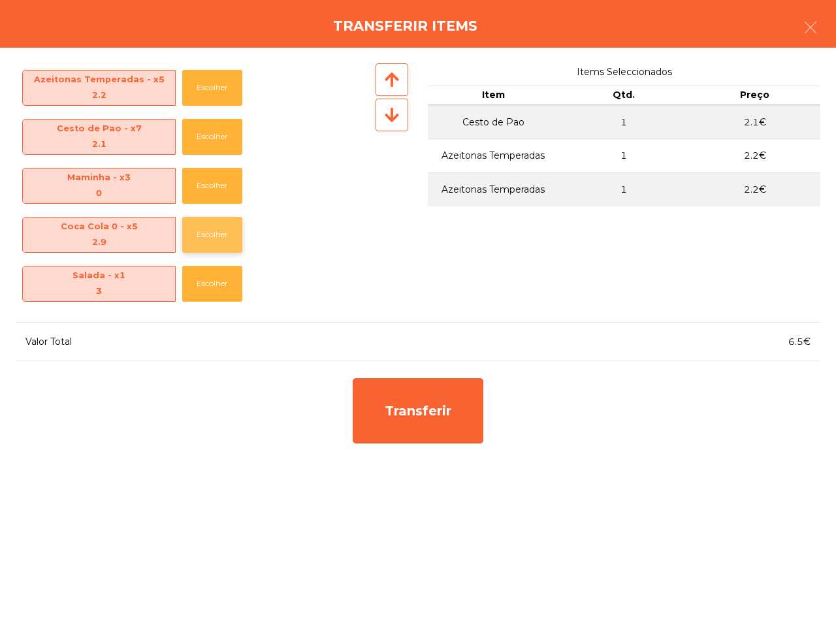
click at [205, 233] on button "Escolher" at bounding box center [212, 235] width 60 height 36
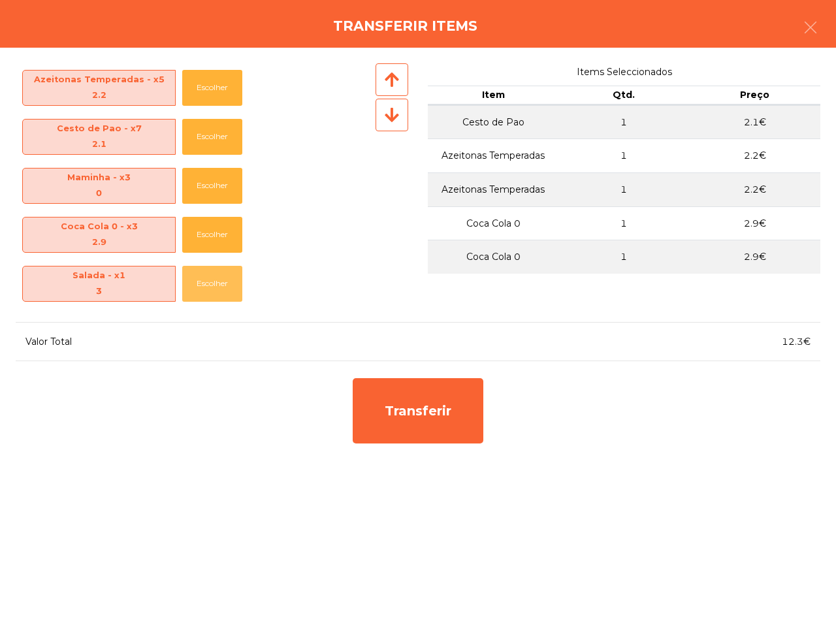
click at [201, 289] on button "Escolher" at bounding box center [212, 284] width 60 height 36
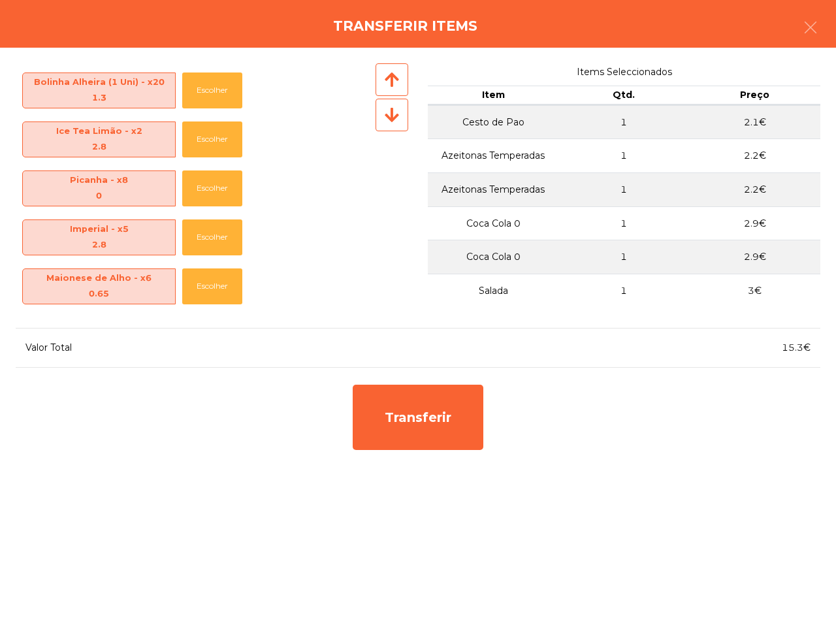
scroll to position [653, 0]
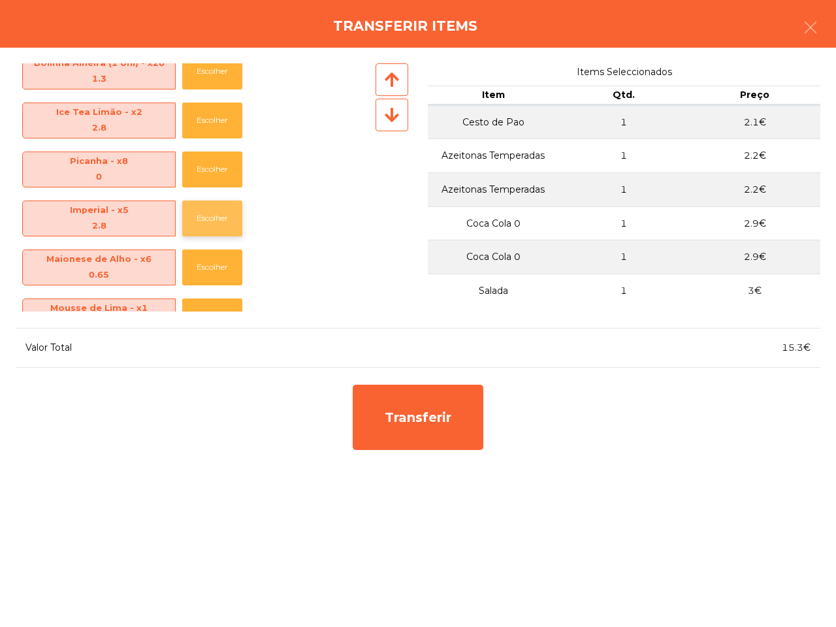
click at [206, 210] on button "Escolher" at bounding box center [212, 219] width 60 height 36
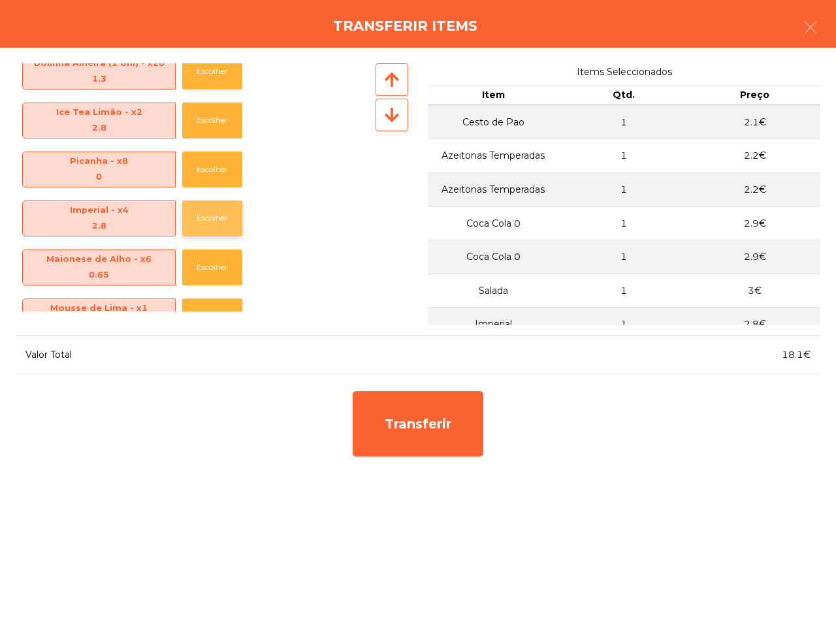
click at [206, 210] on button "Escolher" at bounding box center [212, 219] width 60 height 36
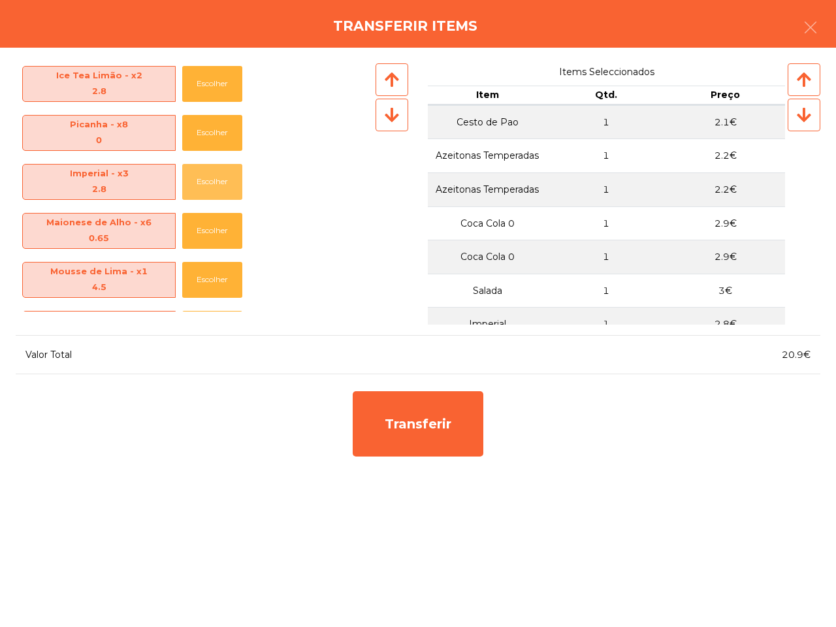
scroll to position [817, 0]
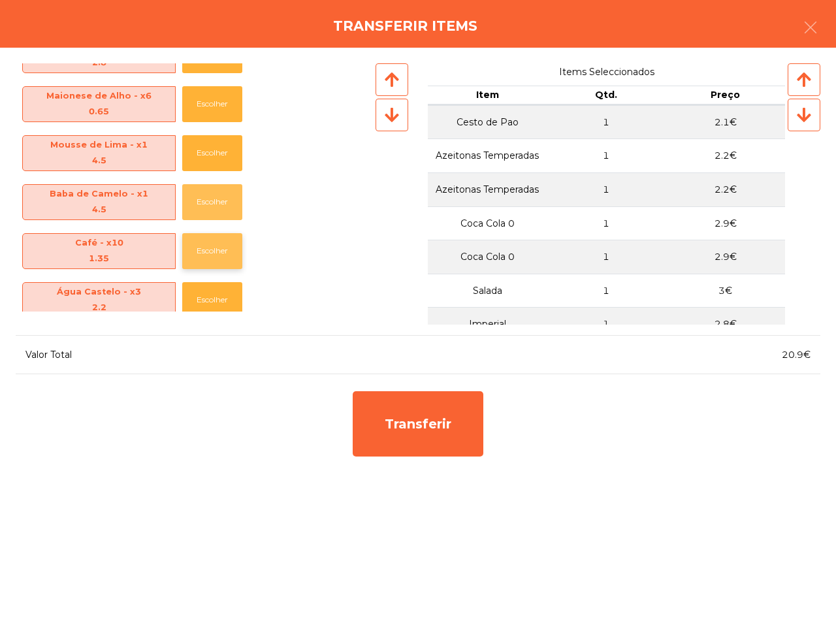
click at [203, 207] on button "Escolher" at bounding box center [212, 202] width 60 height 36
click at [198, 244] on button "Escolher" at bounding box center [212, 251] width 60 height 36
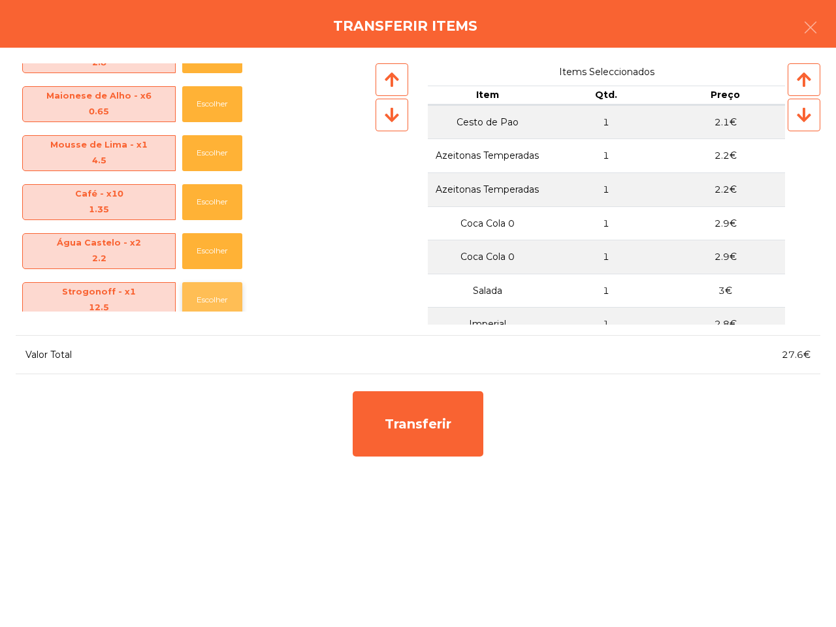
click at [193, 296] on button "Escolher" at bounding box center [212, 300] width 60 height 36
click at [203, 295] on button "Escolher" at bounding box center [212, 300] width 60 height 36
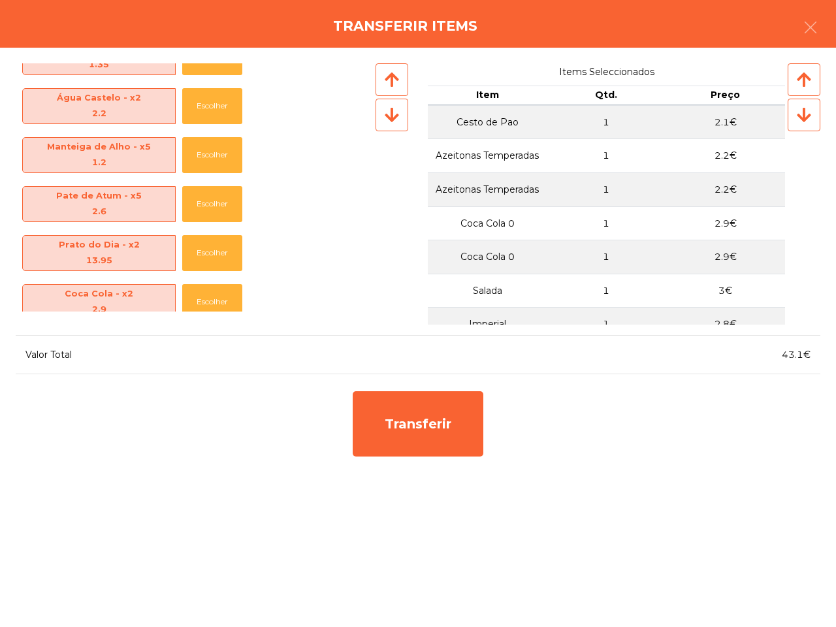
scroll to position [980, 0]
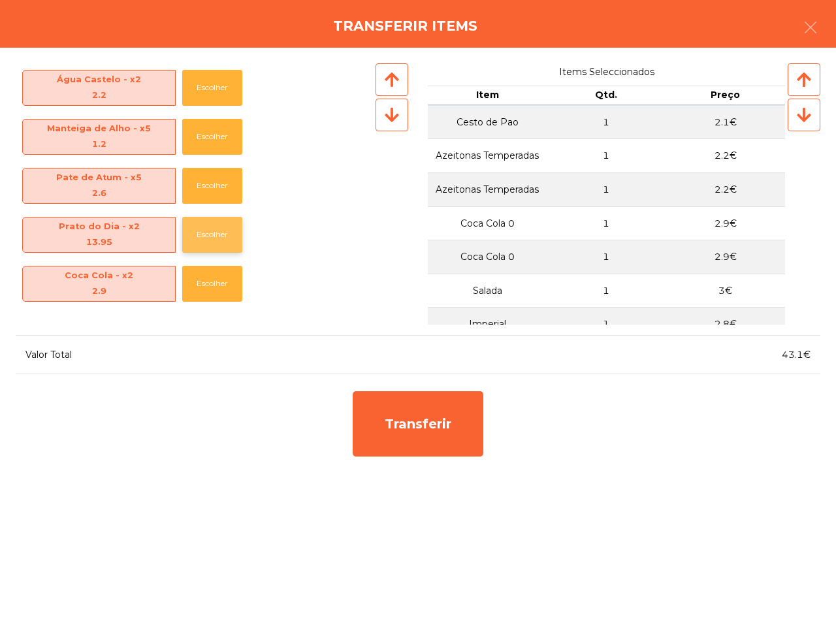
click at [201, 240] on button "Escolher" at bounding box center [212, 235] width 60 height 36
click at [214, 279] on button "Escolher" at bounding box center [212, 284] width 60 height 36
click at [207, 191] on button "Escolher" at bounding box center [212, 186] width 60 height 36
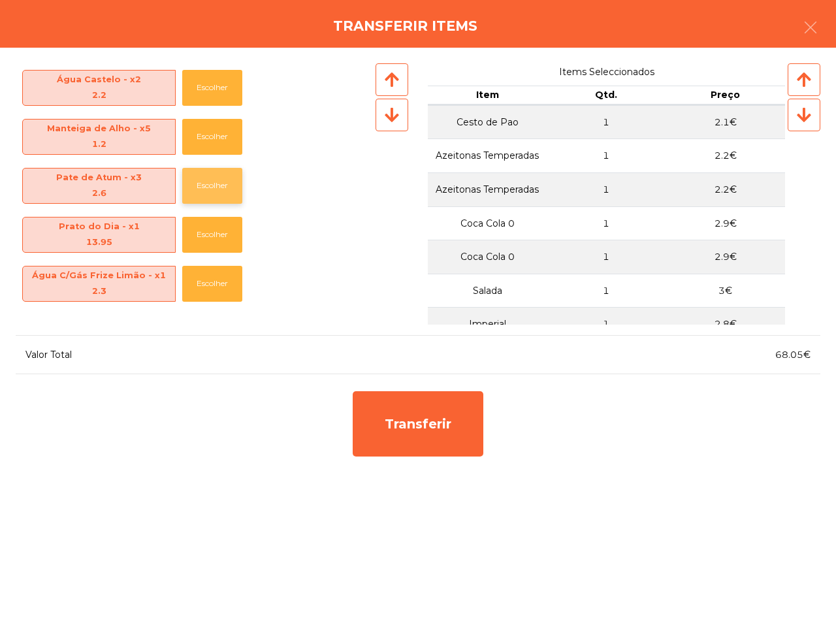
click at [207, 191] on button "Escolher" at bounding box center [212, 186] width 60 height 36
click at [204, 144] on button "Escolher" at bounding box center [212, 137] width 60 height 36
click at [205, 140] on button "Escolher" at bounding box center [212, 137] width 60 height 36
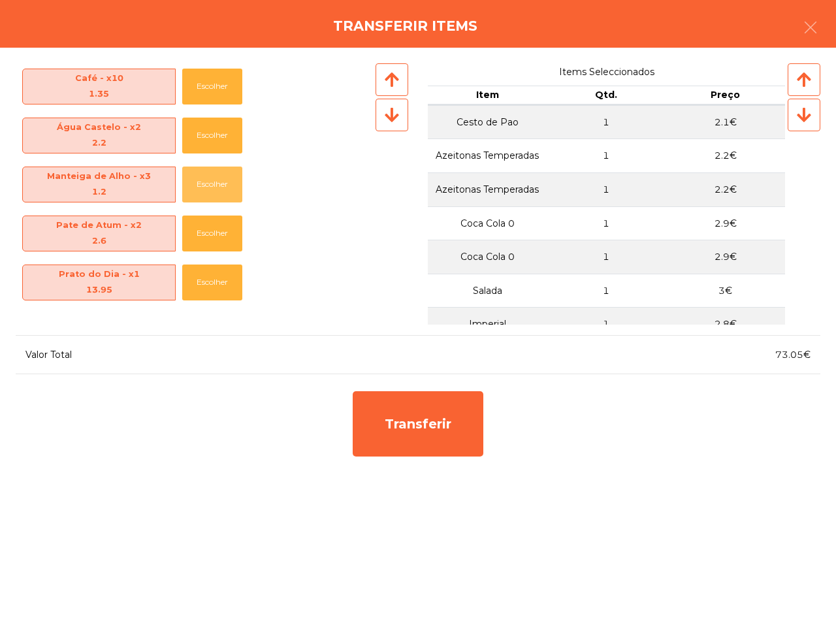
scroll to position [617, 0]
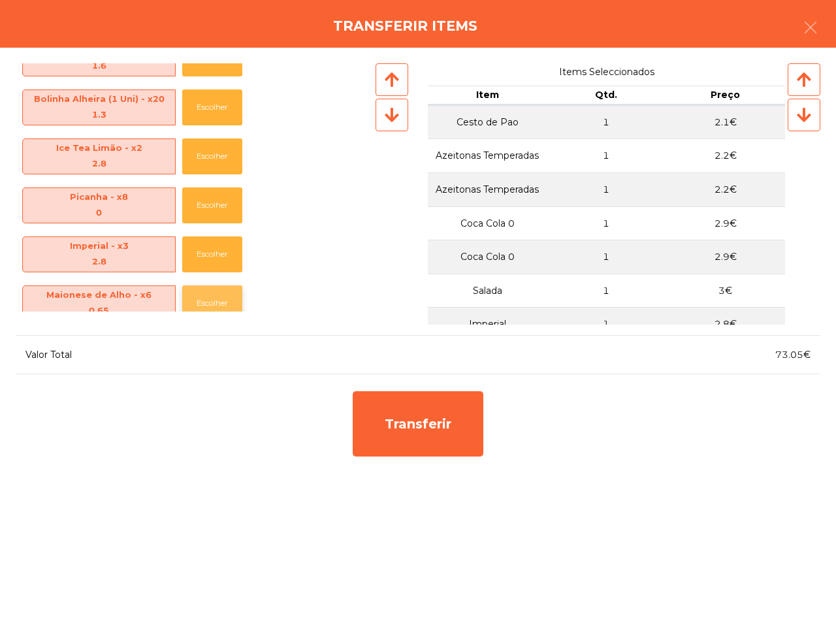
click at [212, 297] on button "Escolher" at bounding box center [212, 304] width 60 height 36
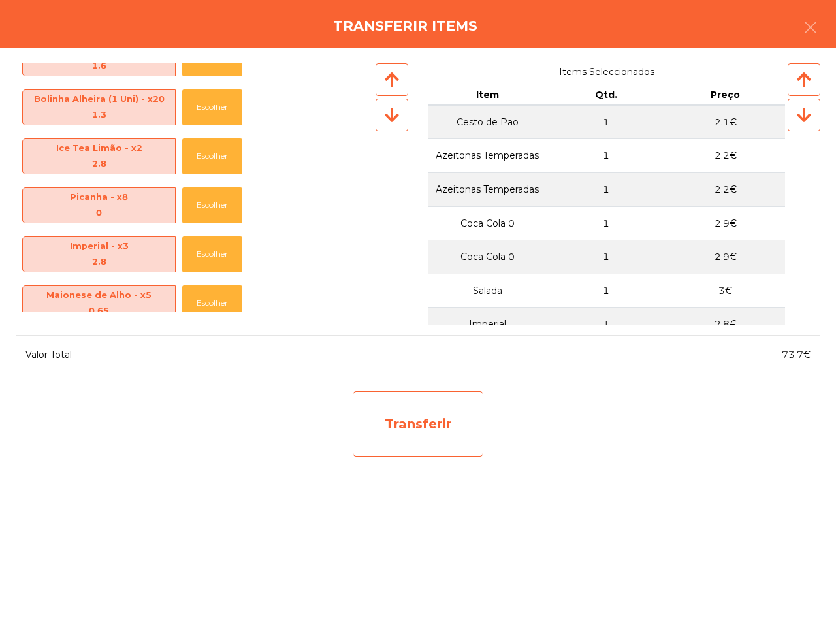
click at [423, 396] on div "Transferir" at bounding box center [418, 423] width 131 height 65
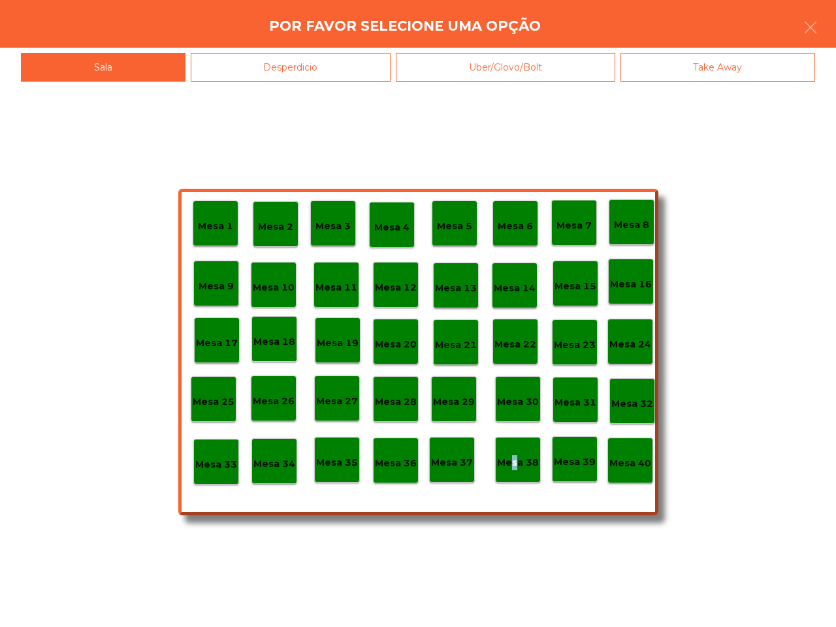
click at [508, 456] on p "Mesa 38" at bounding box center [518, 462] width 42 height 15
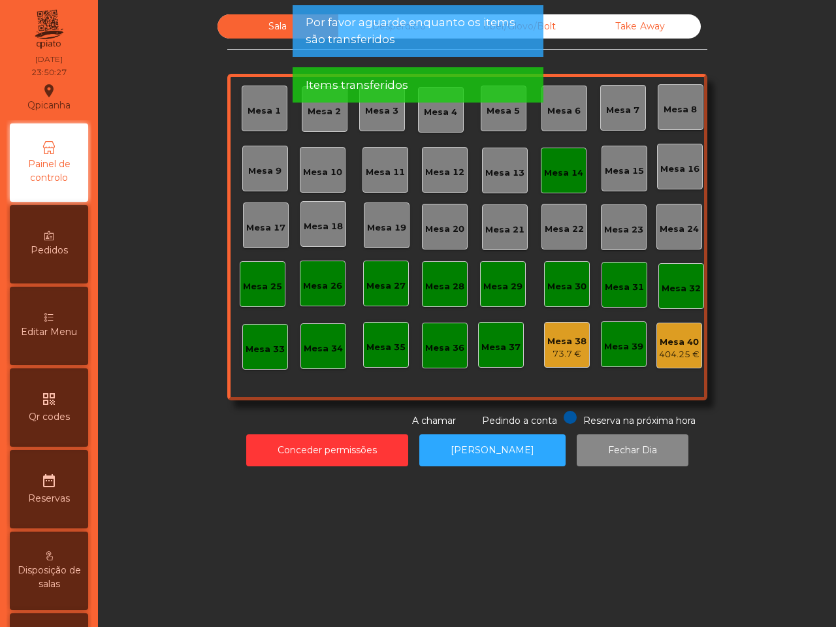
click at [557, 357] on div "73.7 €" at bounding box center [567, 354] width 39 height 13
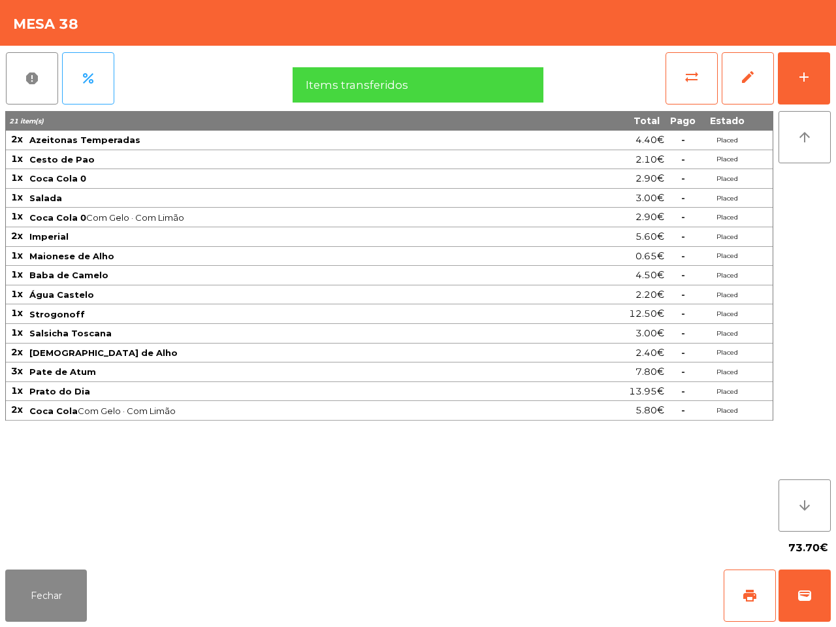
click at [794, 565] on app-table-orders "Mesa 38 report percent sync_alt edit add 21 item(s) Total Pago Estado 2x Azeito…" at bounding box center [418, 313] width 836 height 627
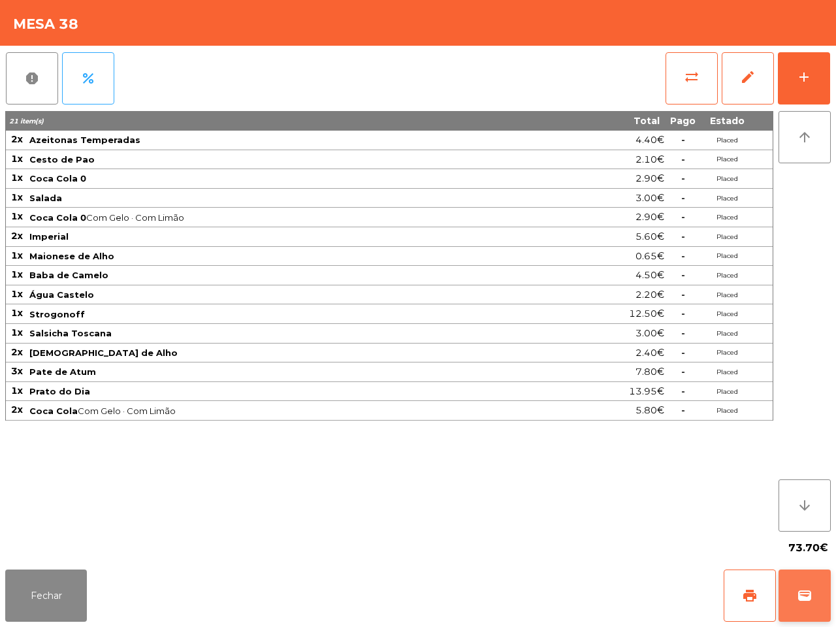
click at [802, 586] on button "wallet" at bounding box center [805, 596] width 52 height 52
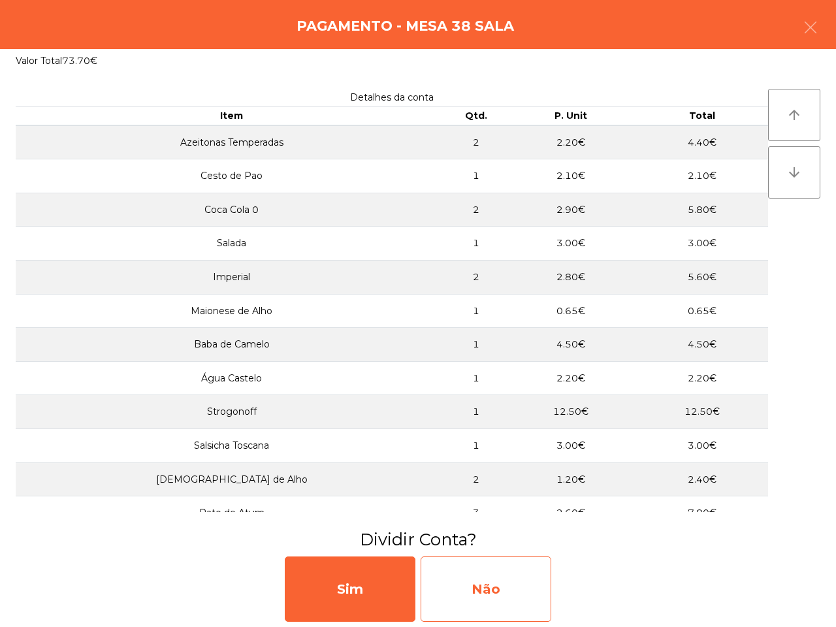
click at [497, 596] on div "Não" at bounding box center [486, 589] width 131 height 65
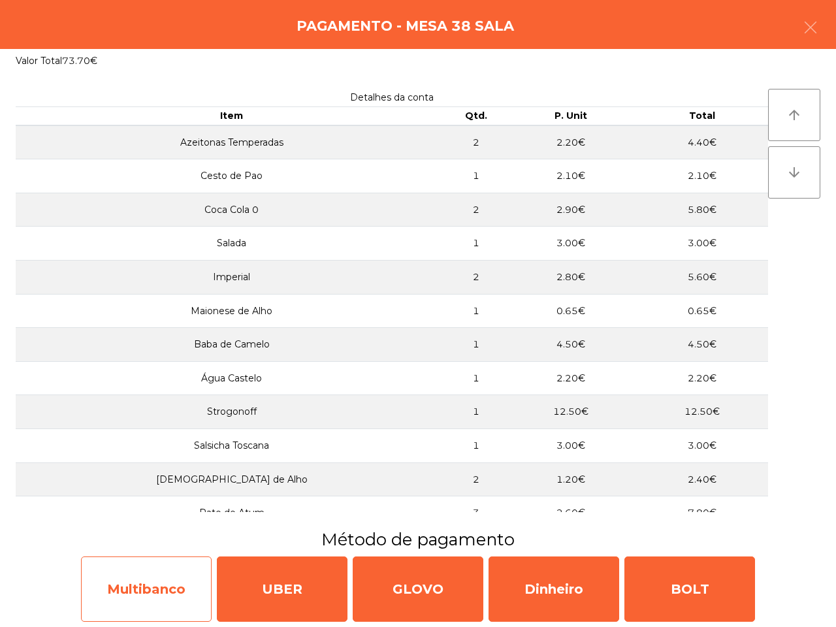
click at [184, 583] on div "Multibanco" at bounding box center [146, 589] width 131 height 65
select select "**"
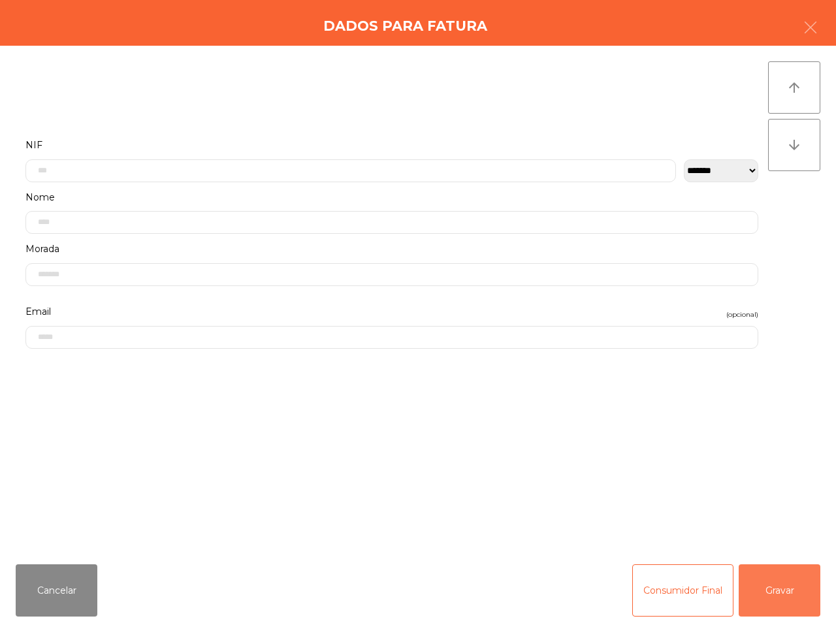
click at [744, 582] on button "Gravar" at bounding box center [780, 591] width 82 height 52
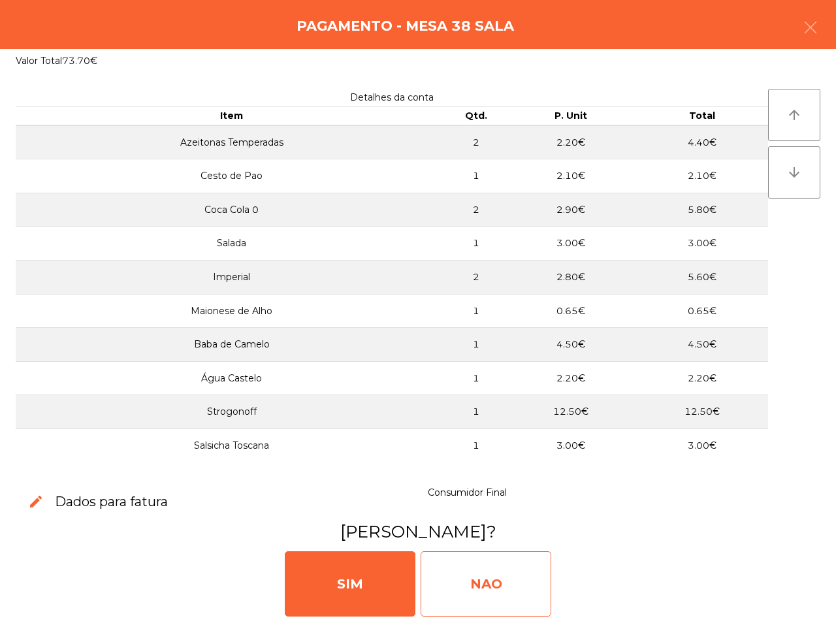
click at [491, 575] on div "NAO" at bounding box center [486, 583] width 131 height 65
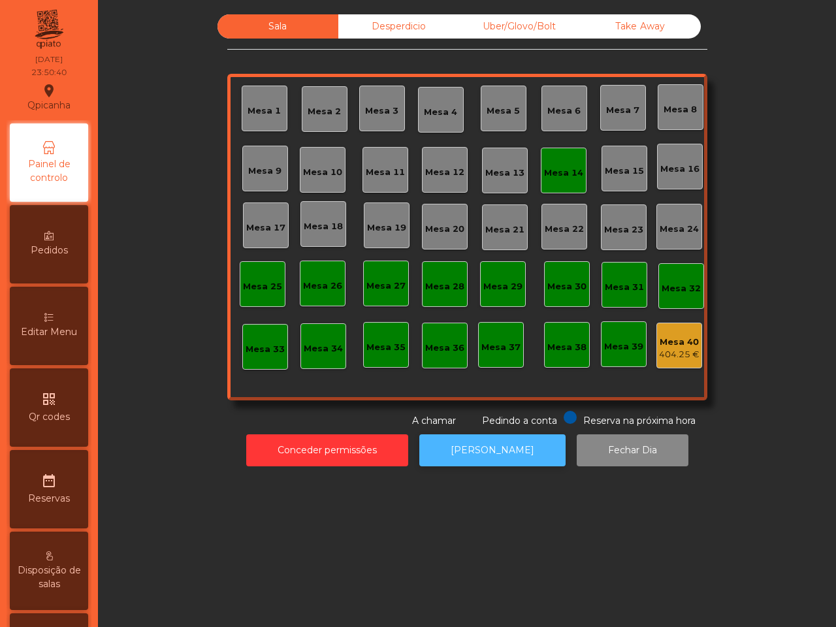
click at [458, 448] on button "[PERSON_NAME]" at bounding box center [493, 451] width 146 height 32
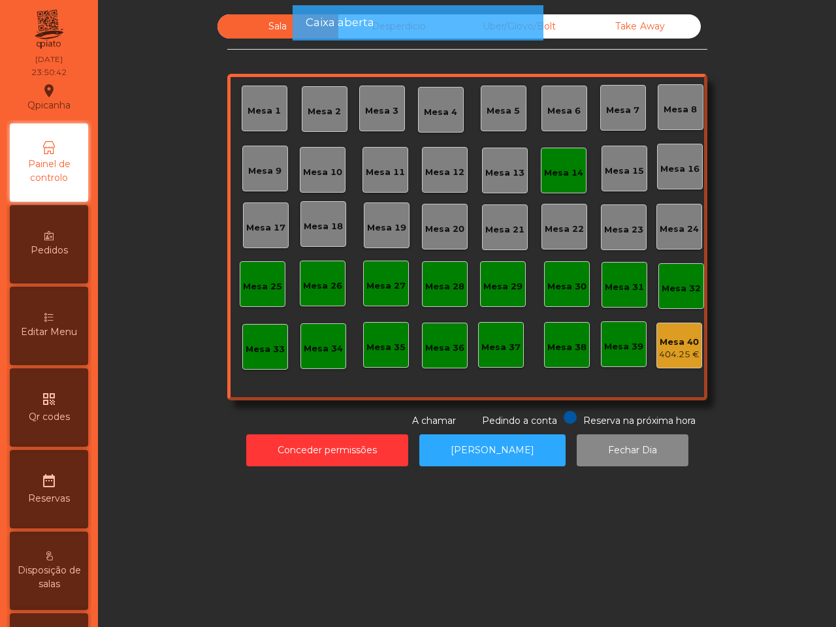
click at [547, 158] on div "Mesa 14" at bounding box center [564, 171] width 46 height 46
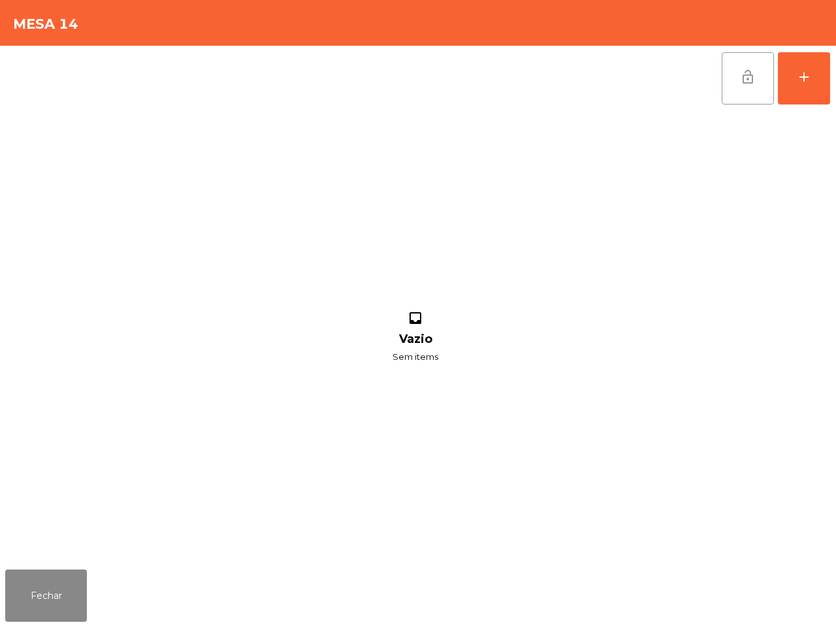
click at [766, 82] on button "lock_open" at bounding box center [748, 78] width 52 height 52
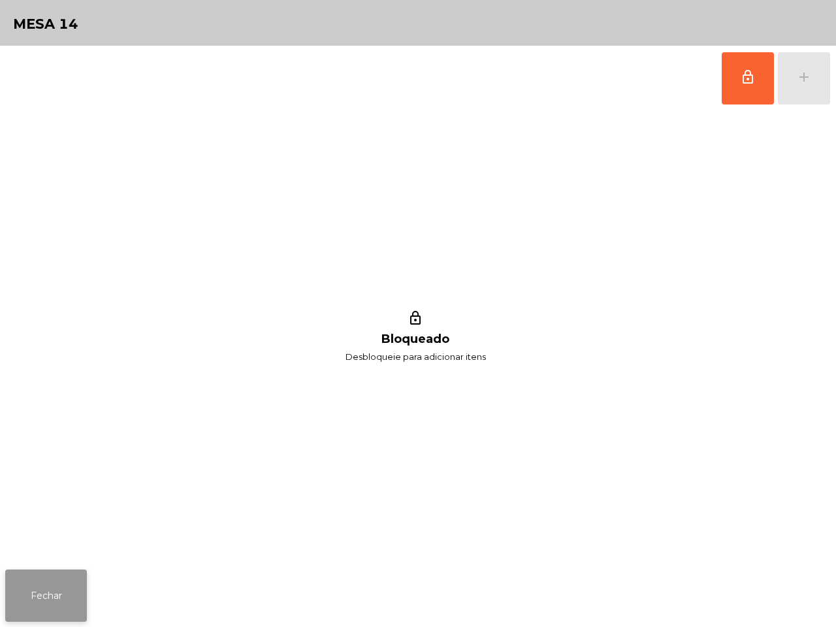
click at [54, 584] on button "Fechar" at bounding box center [46, 596] width 82 height 52
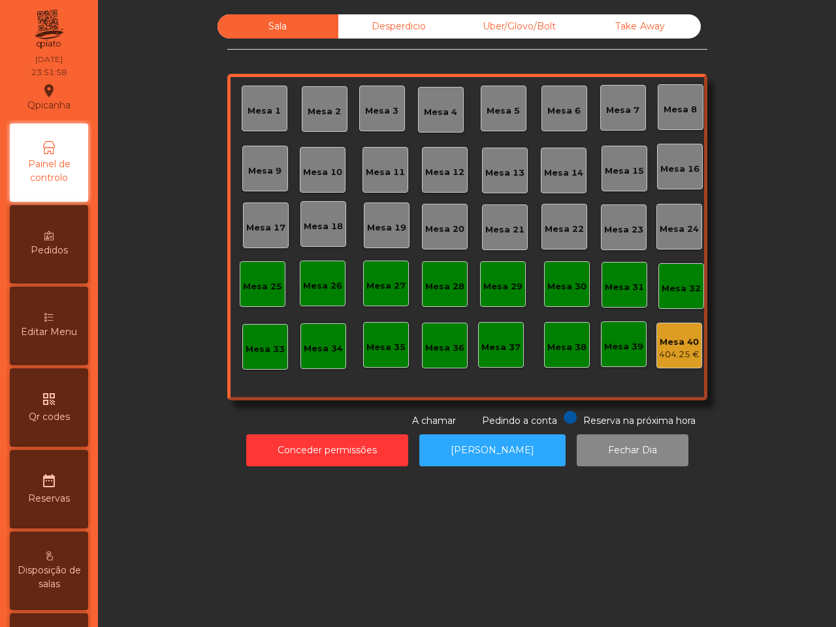
click at [401, 25] on div "Desperdicio" at bounding box center [398, 26] width 121 height 24
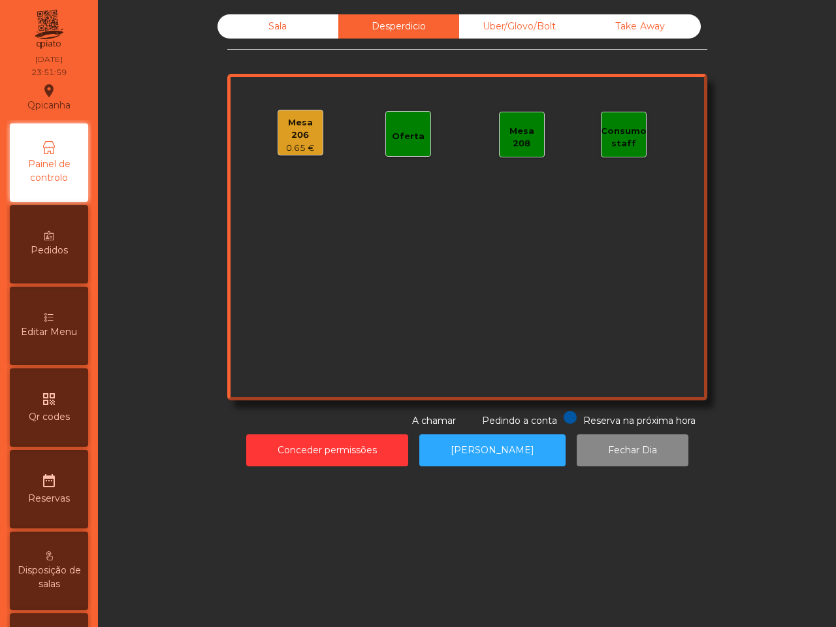
click at [535, 33] on div "Uber/Glovo/Bolt" at bounding box center [519, 26] width 121 height 24
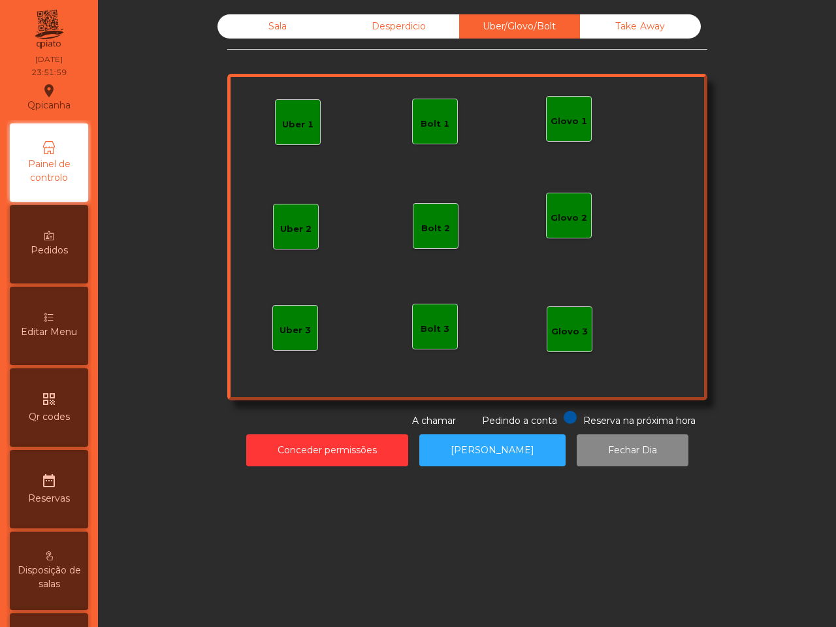
click at [612, 29] on div "Take Away" at bounding box center [640, 26] width 121 height 24
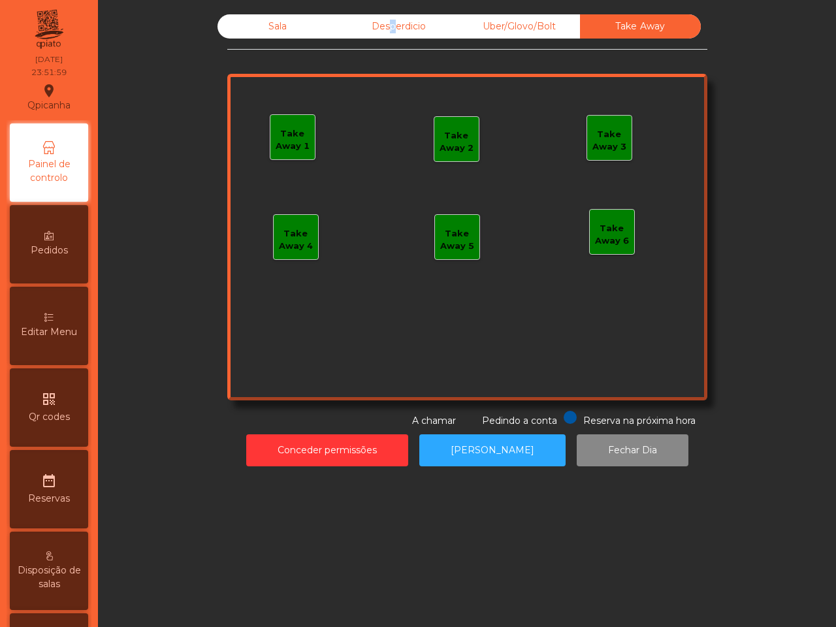
drag, startPoint x: 380, startPoint y: 24, endPoint x: 308, endPoint y: 24, distance: 71.2
click at [381, 24] on div "Desperdicio" at bounding box center [398, 26] width 121 height 24
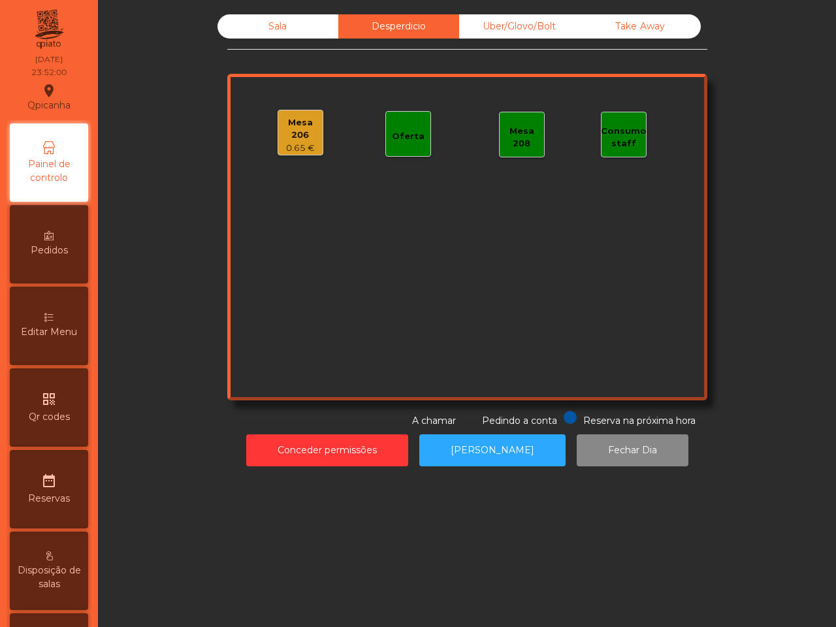
click at [298, 25] on div "Sala" at bounding box center [278, 26] width 121 height 24
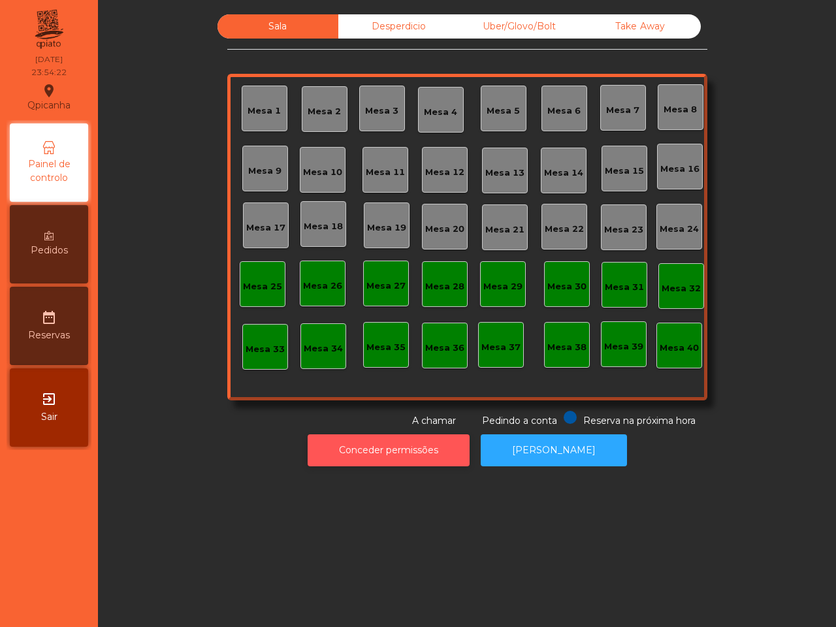
click at [389, 455] on button "Conceder permissões" at bounding box center [389, 451] width 162 height 32
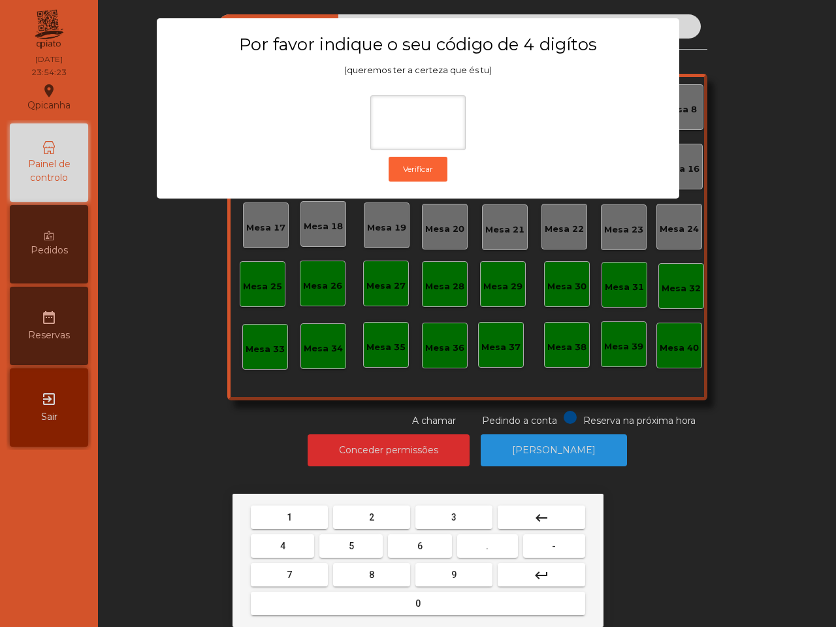
click at [291, 518] on span "1" at bounding box center [289, 517] width 5 height 10
click at [422, 536] on button "9" at bounding box center [454, 575] width 77 height 24
click at [289, 536] on button "4" at bounding box center [282, 547] width 63 height 24
click at [344, 536] on button "0" at bounding box center [418, 604] width 335 height 24
type input "****"
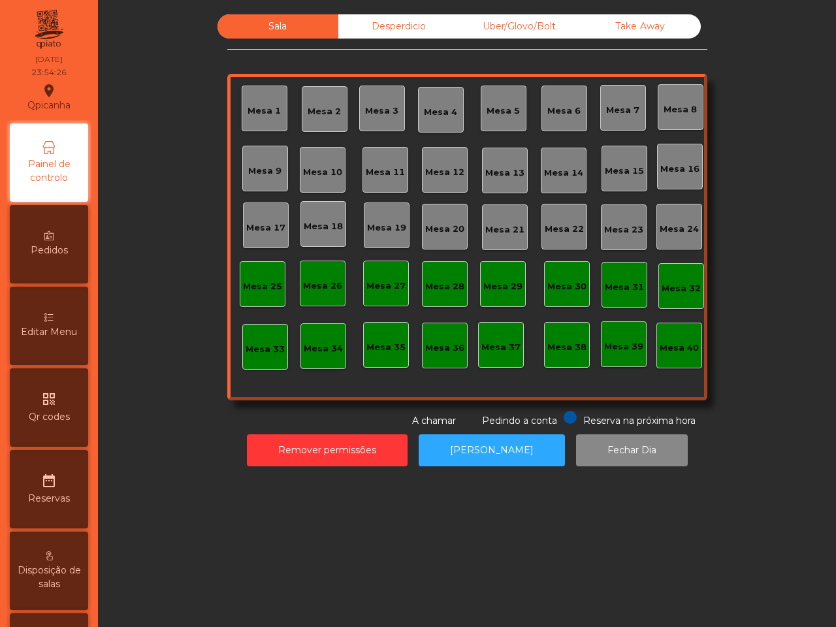
click at [420, 22] on div "Desperdicio" at bounding box center [398, 26] width 121 height 24
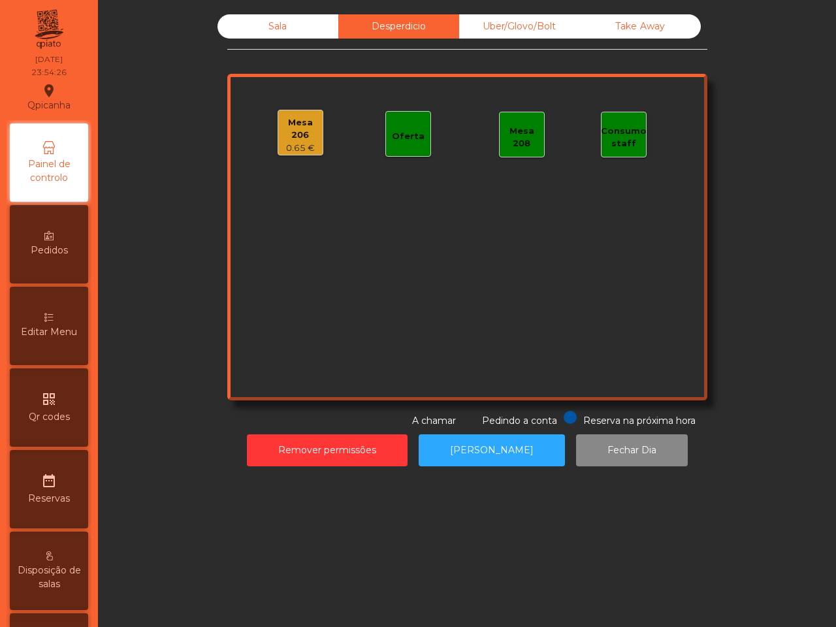
click at [511, 27] on div "Uber/Glovo/Bolt" at bounding box center [519, 26] width 121 height 24
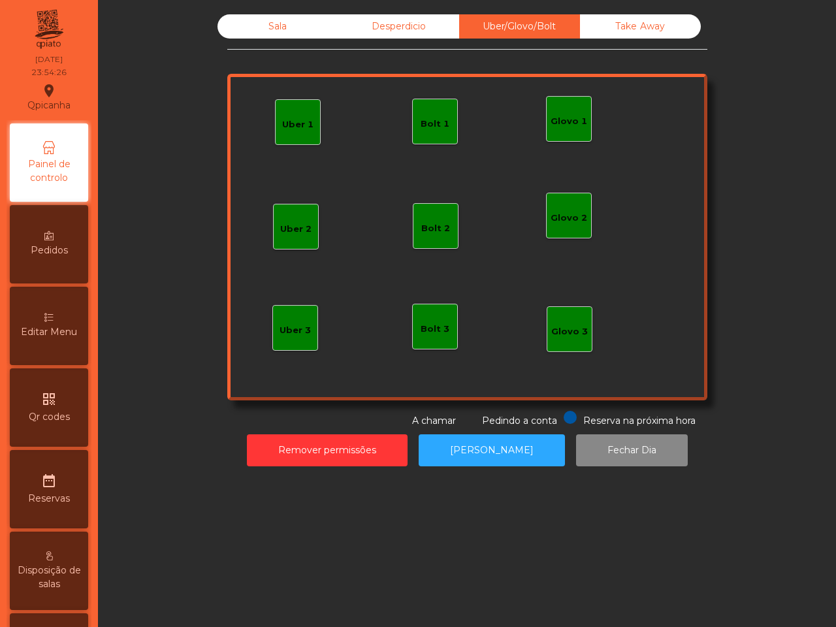
drag, startPoint x: 612, startPoint y: 23, endPoint x: 589, endPoint y: 23, distance: 22.9
click at [612, 23] on div "Take Away" at bounding box center [640, 26] width 121 height 24
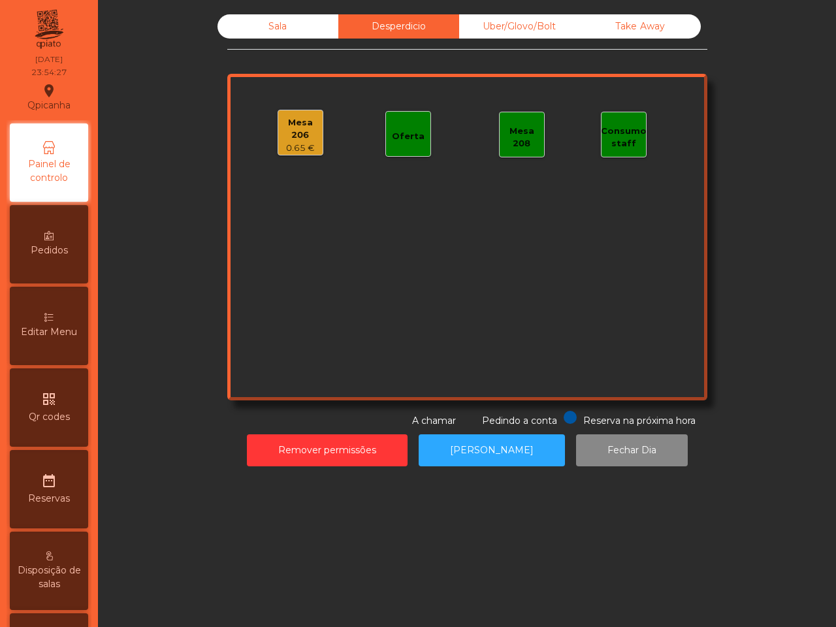
click at [291, 136] on div "Mesa 206" at bounding box center [300, 128] width 44 height 25
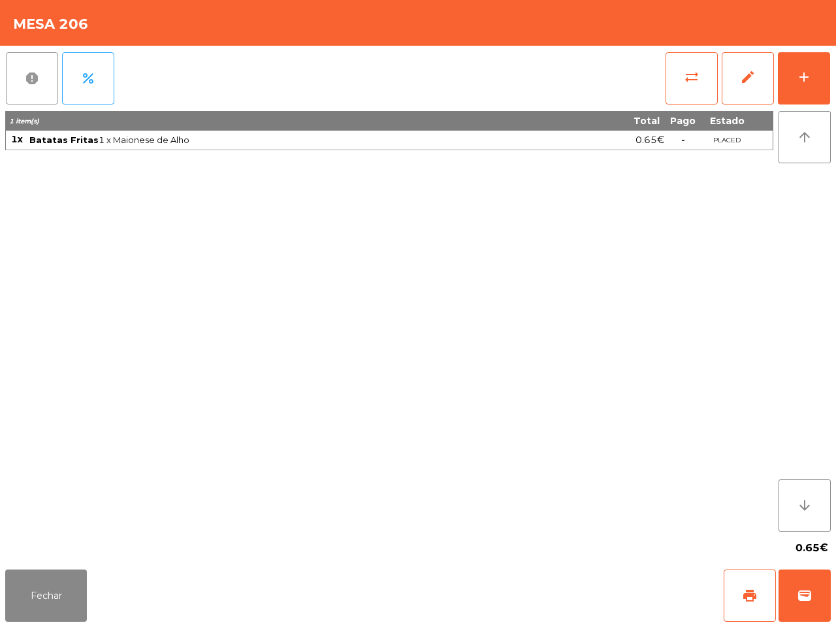
click at [50, 72] on button "report" at bounding box center [32, 78] width 52 height 52
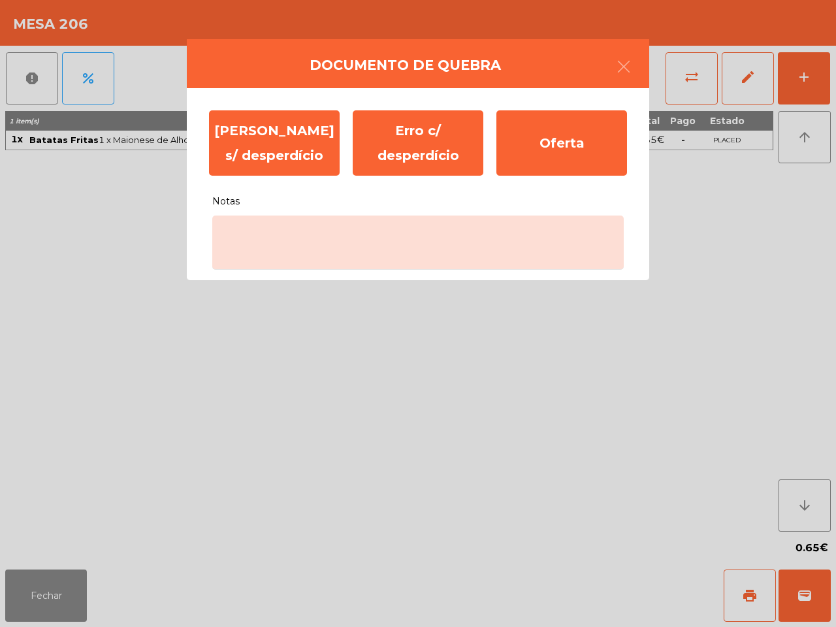
drag, startPoint x: 316, startPoint y: 209, endPoint x: 328, endPoint y: 283, distance: 74.9
click at [316, 208] on label "Notas" at bounding box center [418, 196] width 412 height 28
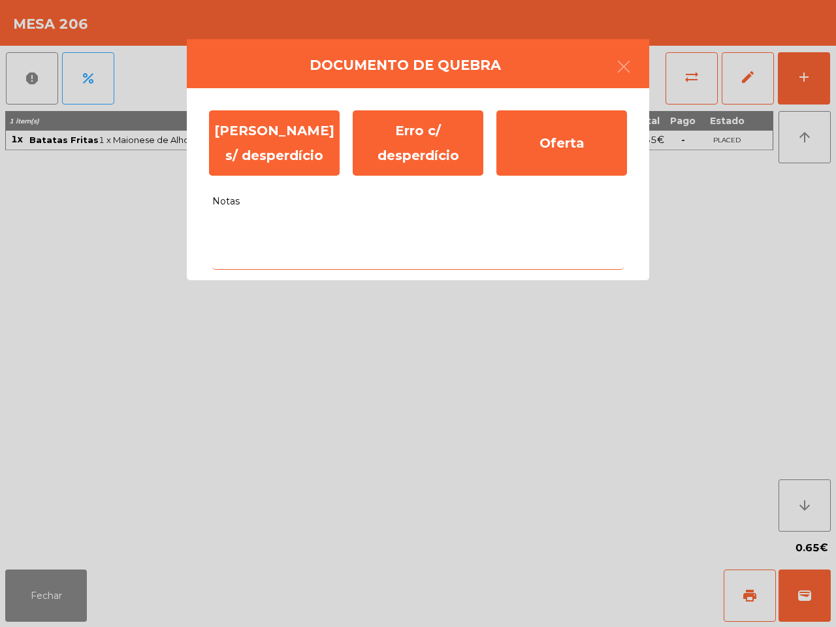
click at [316, 216] on textarea "Notas" at bounding box center [418, 243] width 412 height 54
click at [321, 236] on textarea "Notas" at bounding box center [418, 243] width 412 height 54
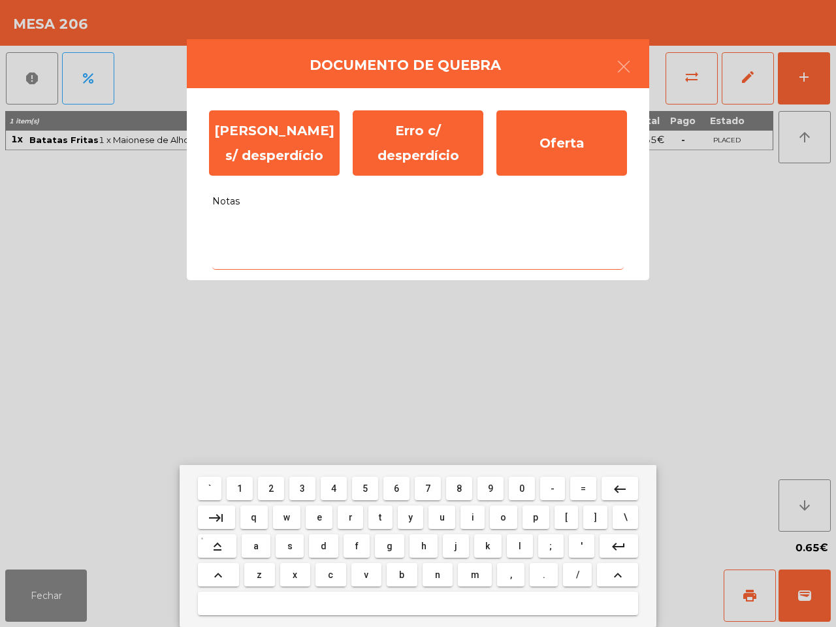
click at [344, 520] on button "r" at bounding box center [350, 518] width 25 height 24
type textarea "*"
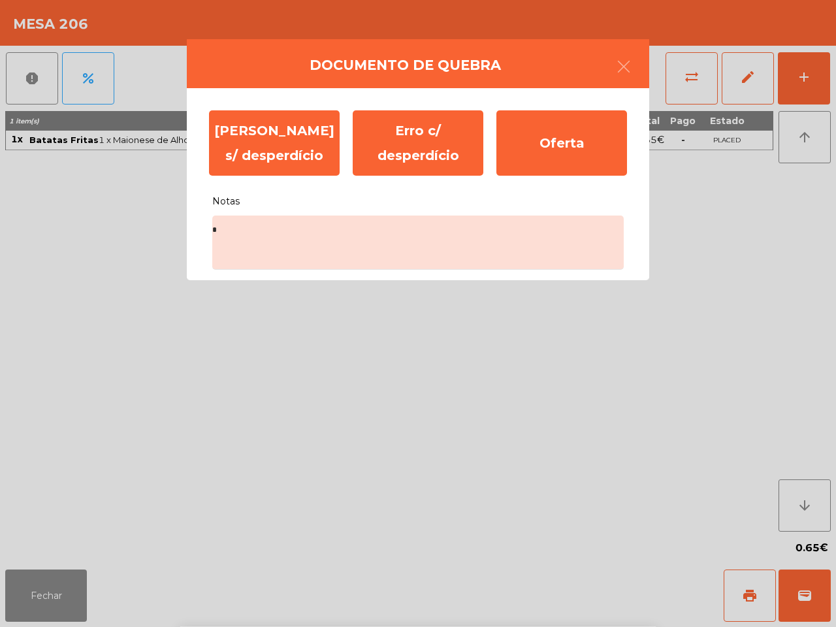
click at [268, 176] on div "Erro s/ desperdício Erro c/ desperdício Oferta" at bounding box center [418, 143] width 431 height 78
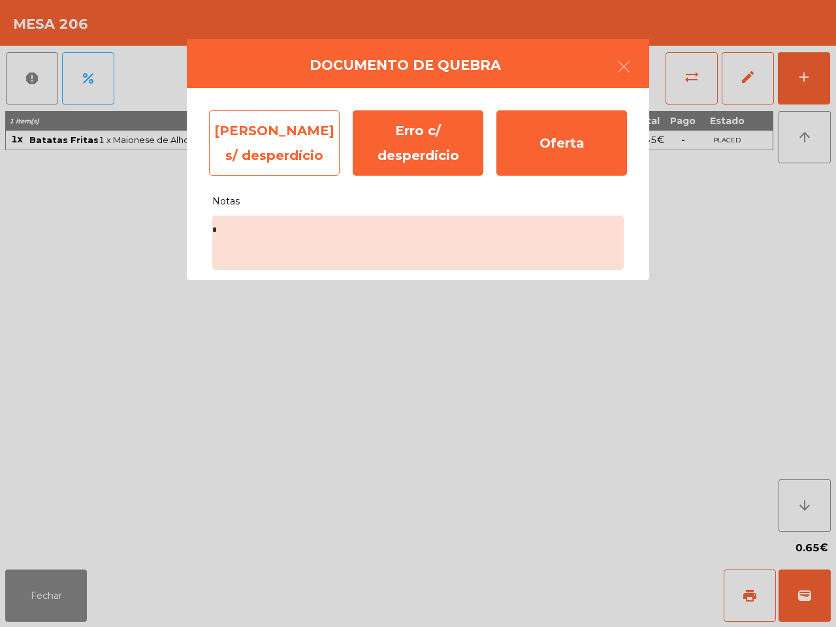
click at [259, 170] on div "Erro s/ desperdício" at bounding box center [274, 142] width 131 height 65
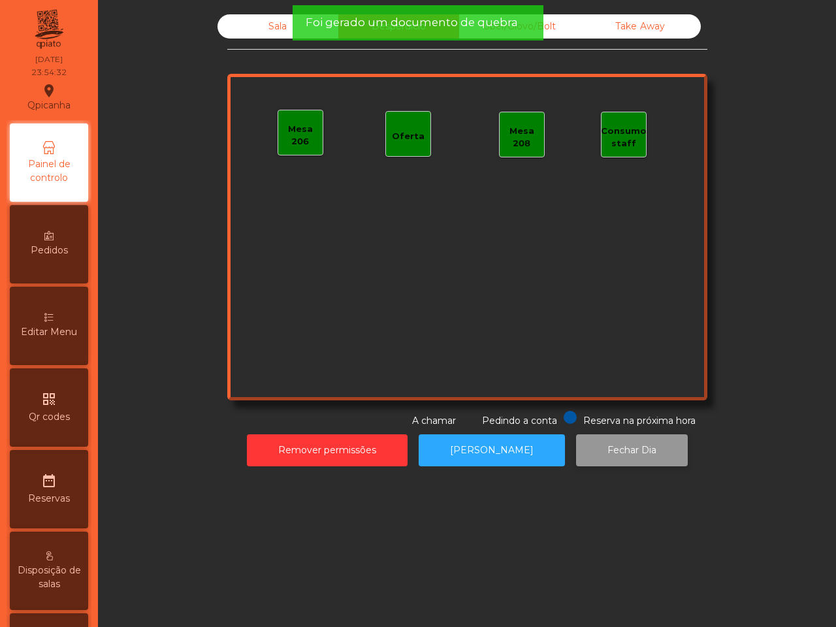
click at [604, 444] on button "Fechar Dia" at bounding box center [632, 451] width 112 height 32
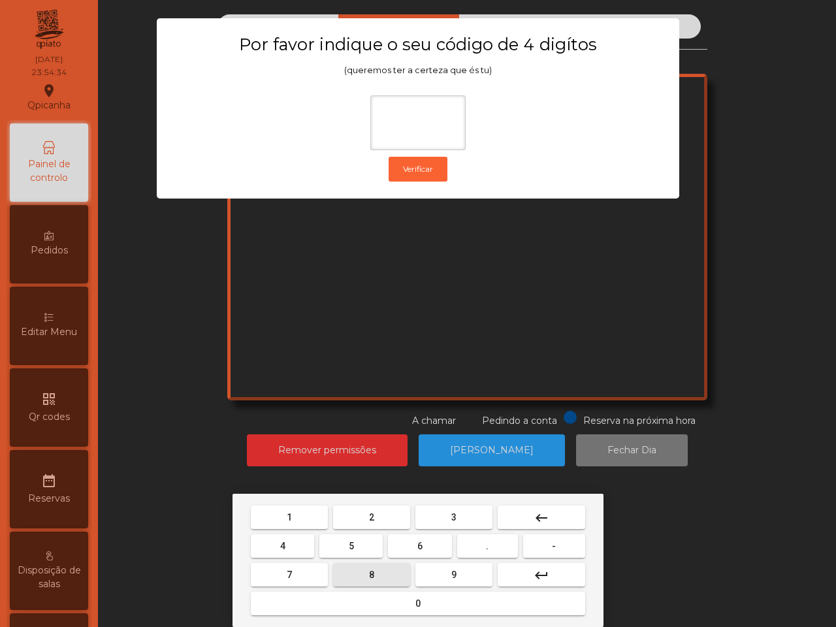
click at [380, 536] on button "8" at bounding box center [371, 575] width 77 height 24
click at [429, 536] on button "9" at bounding box center [454, 575] width 77 height 24
click at [304, 523] on button "1" at bounding box center [289, 518] width 77 height 24
click at [361, 512] on button "2" at bounding box center [371, 518] width 77 height 24
type input "****"
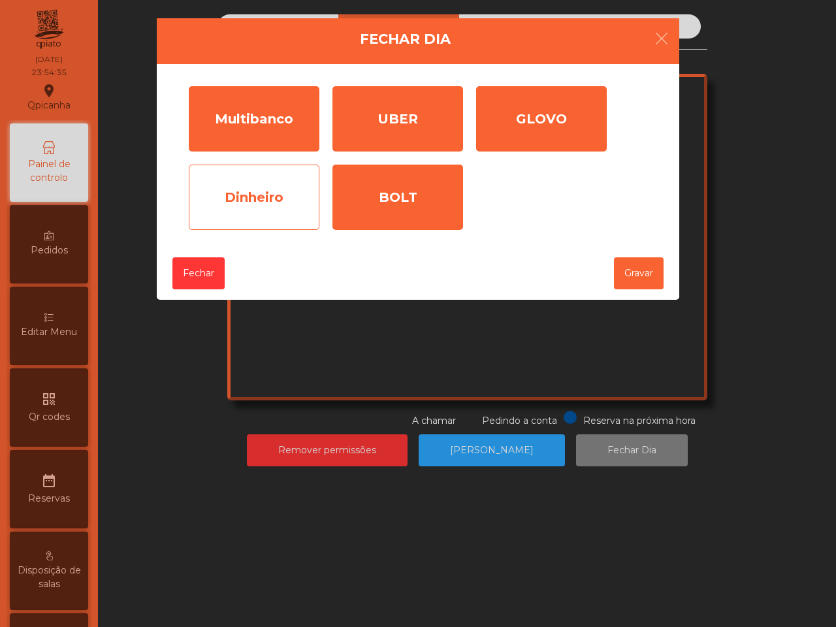
click at [237, 184] on div "Dinheiro" at bounding box center [254, 197] width 131 height 65
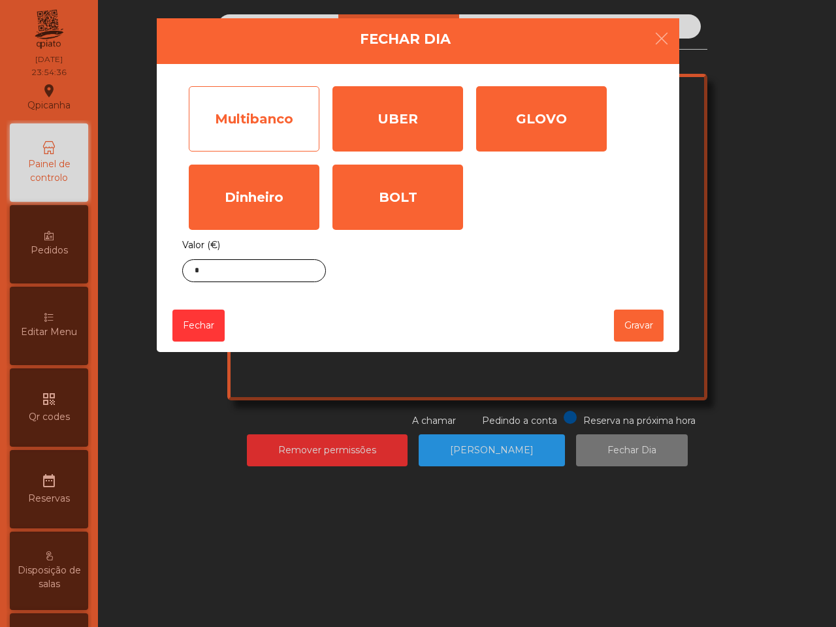
click at [246, 133] on div "Multibanco" at bounding box center [254, 118] width 131 height 65
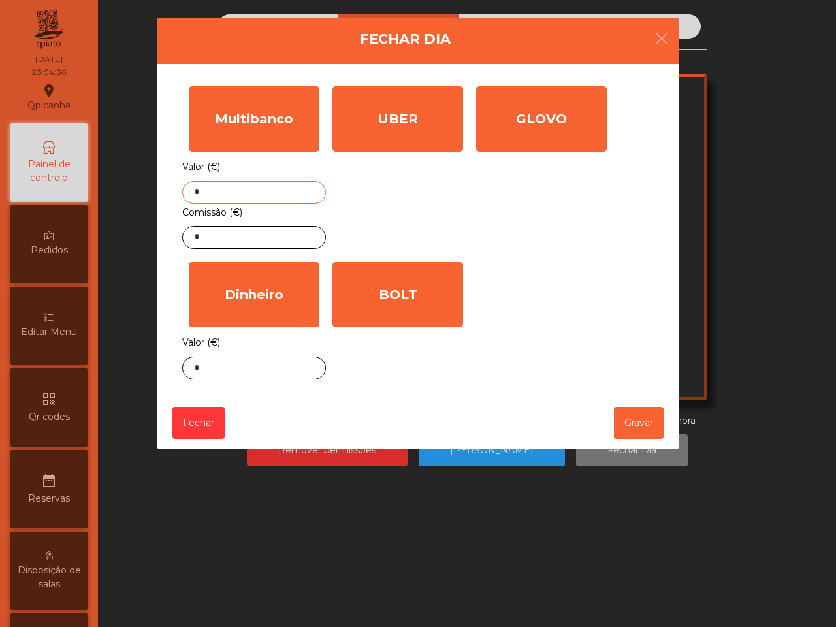
click at [217, 199] on input "*" at bounding box center [254, 192] width 144 height 23
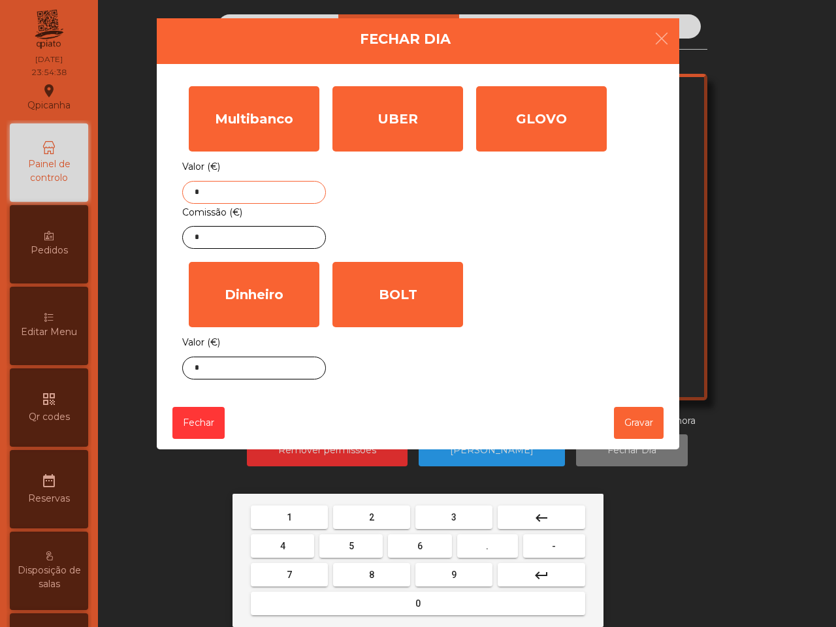
click at [295, 521] on button "1" at bounding box center [289, 518] width 77 height 24
click at [425, 536] on button "6" at bounding box center [419, 547] width 63 height 24
drag, startPoint x: 289, startPoint y: 576, endPoint x: 459, endPoint y: 579, distance: 169.9
click at [299, 536] on button "7" at bounding box center [289, 575] width 77 height 24
click at [453, 536] on span "9" at bounding box center [454, 575] width 5 height 10
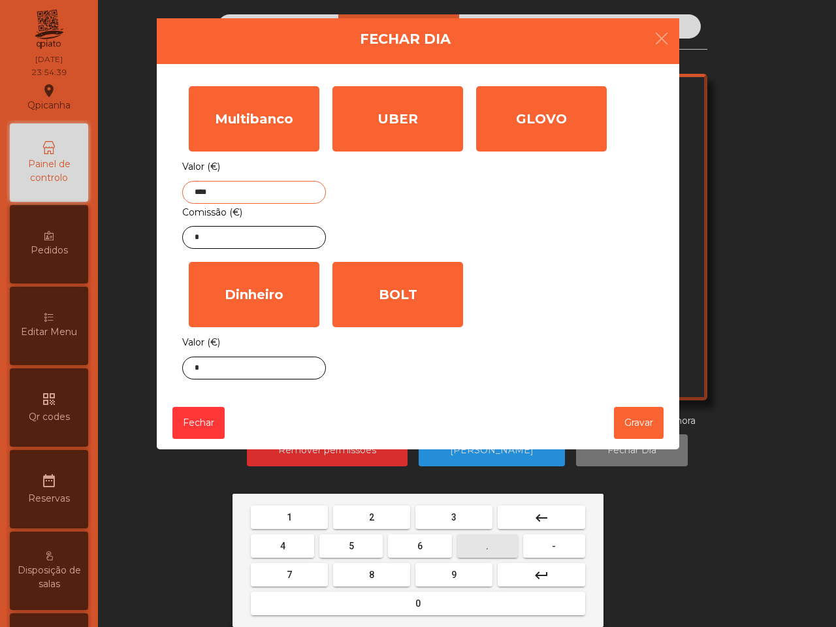
click at [476, 536] on button "." at bounding box center [487, 547] width 61 height 24
click at [311, 520] on button "1" at bounding box center [289, 518] width 77 height 24
drag, startPoint x: 429, startPoint y: 546, endPoint x: 425, endPoint y: 531, distance: 14.9
click at [429, 536] on button "6" at bounding box center [419, 547] width 63 height 24
type input "*******"
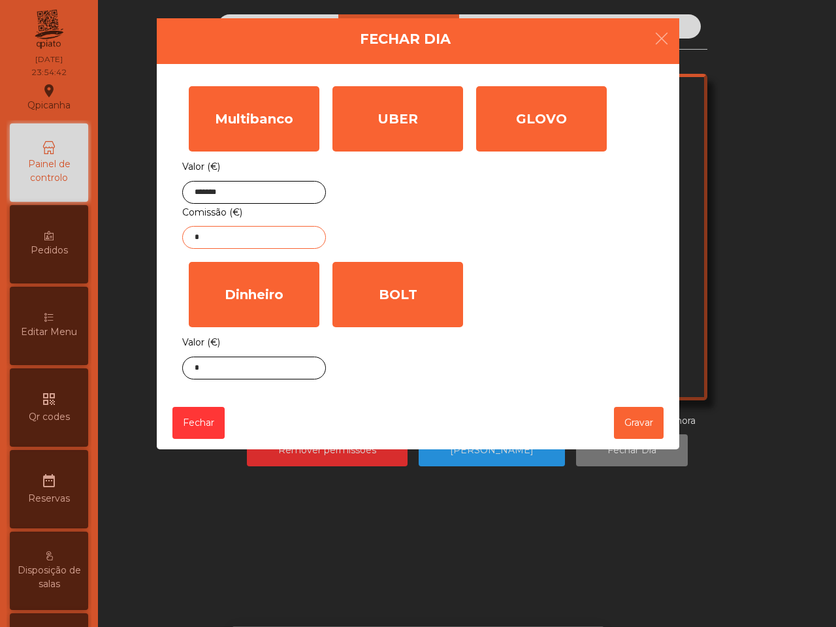
click at [294, 237] on input "*" at bounding box center [254, 237] width 144 height 23
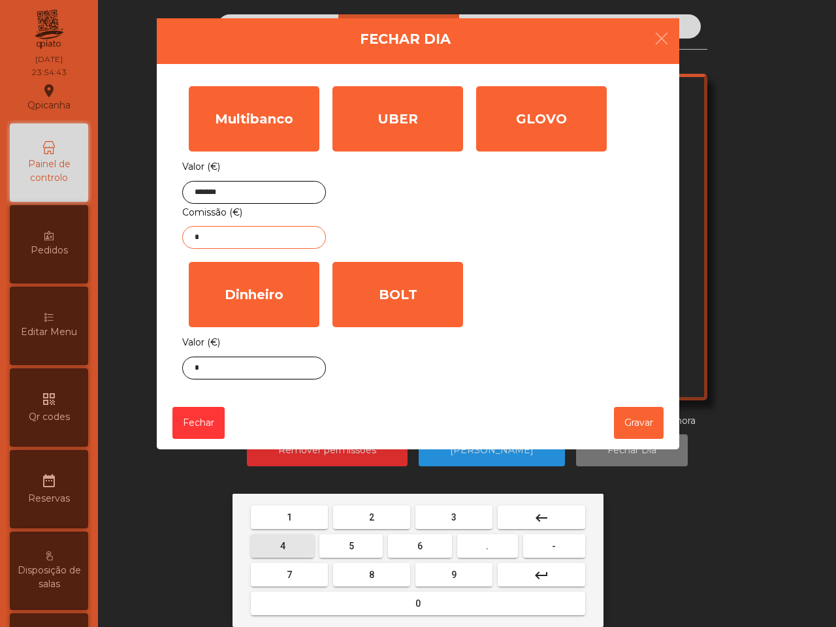
drag, startPoint x: 284, startPoint y: 548, endPoint x: 442, endPoint y: 550, distance: 158.1
click at [285, 536] on span "4" at bounding box center [282, 546] width 5 height 10
click at [465, 536] on button "." at bounding box center [487, 547] width 61 height 24
click at [316, 518] on button "1" at bounding box center [289, 518] width 77 height 24
click at [357, 536] on button "8" at bounding box center [371, 575] width 77 height 24
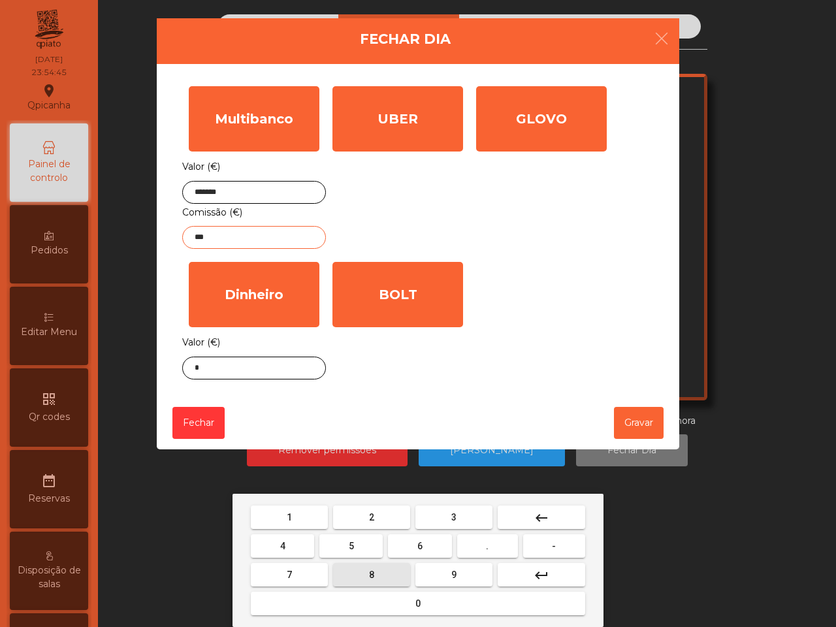
type input "****"
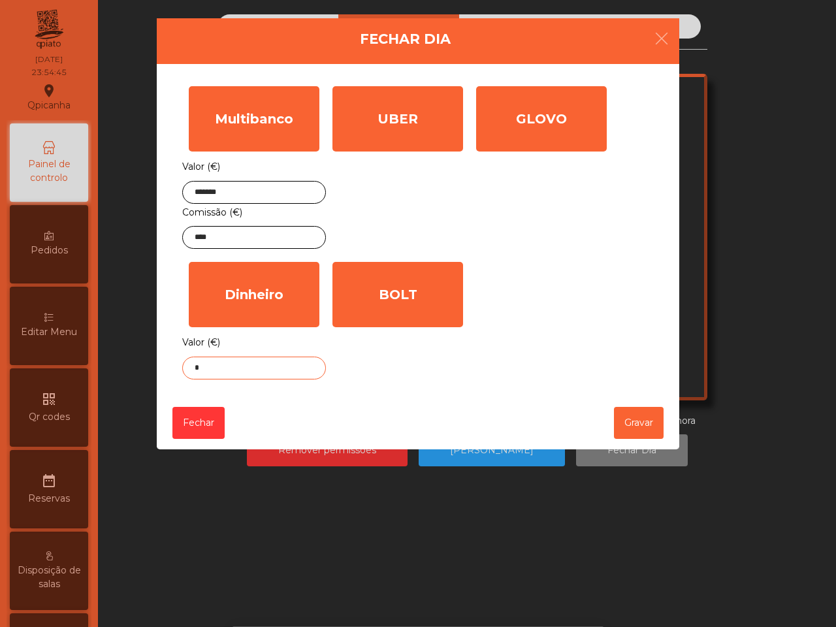
click at [249, 380] on input "*" at bounding box center [254, 368] width 144 height 23
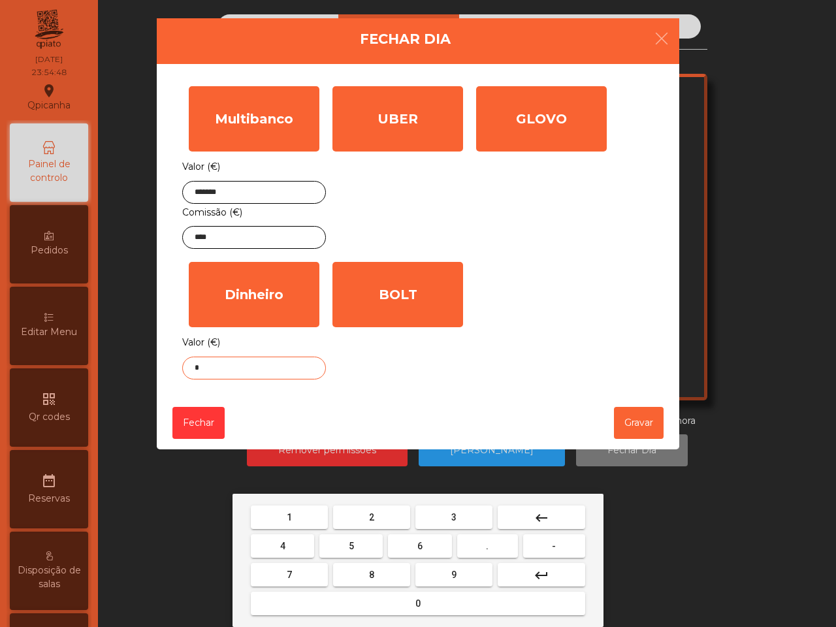
click at [480, 536] on button "." at bounding box center [487, 547] width 61 height 24
click at [423, 536] on button "0" at bounding box center [418, 604] width 335 height 24
click at [432, 536] on button "9" at bounding box center [454, 575] width 77 height 24
type input "***"
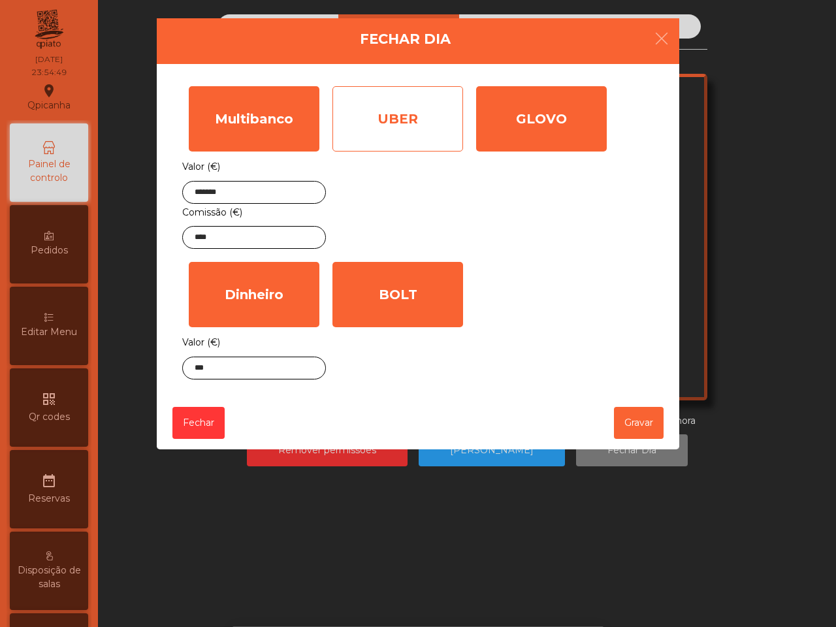
click at [372, 148] on div "UBER" at bounding box center [398, 118] width 131 height 65
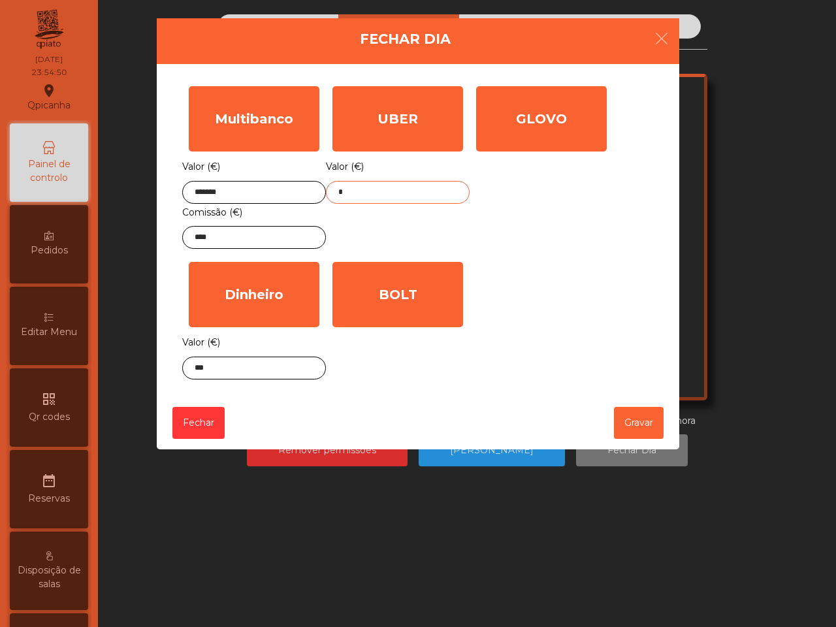
click at [364, 187] on input "*" at bounding box center [398, 192] width 144 height 23
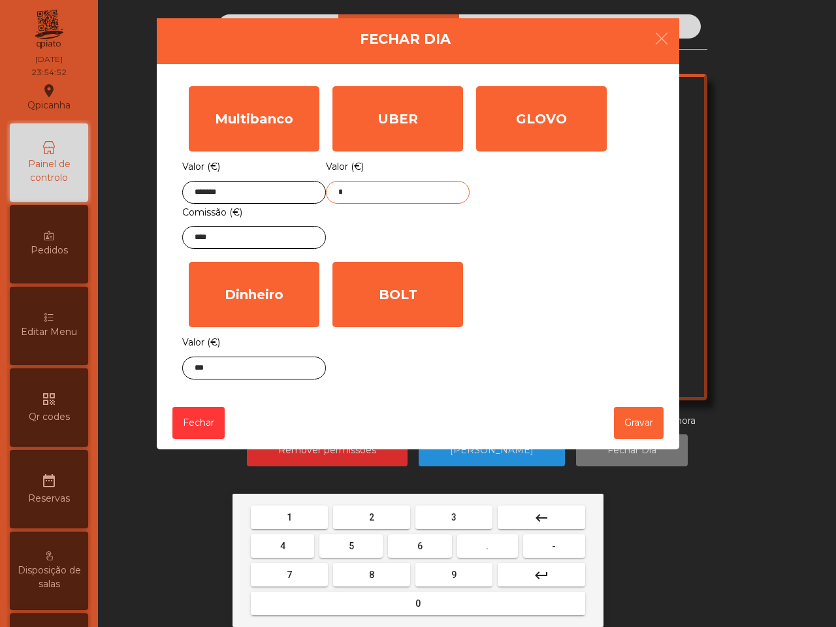
click at [325, 514] on button "1" at bounding box center [289, 518] width 77 height 24
click at [455, 518] on button "3" at bounding box center [454, 518] width 77 height 24
drag, startPoint x: 286, startPoint y: 538, endPoint x: 491, endPoint y: 547, distance: 205.4
click at [286, 536] on button "4" at bounding box center [282, 547] width 63 height 24
click at [489, 536] on button "." at bounding box center [487, 547] width 61 height 24
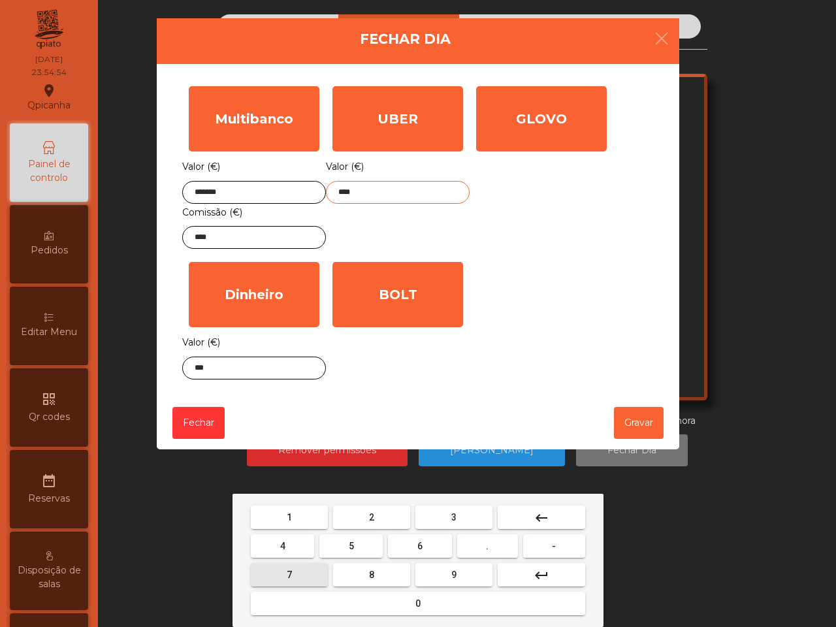
click at [301, 536] on button "7" at bounding box center [289, 575] width 77 height 24
click at [442, 536] on button "6" at bounding box center [419, 547] width 63 height 24
type input "******"
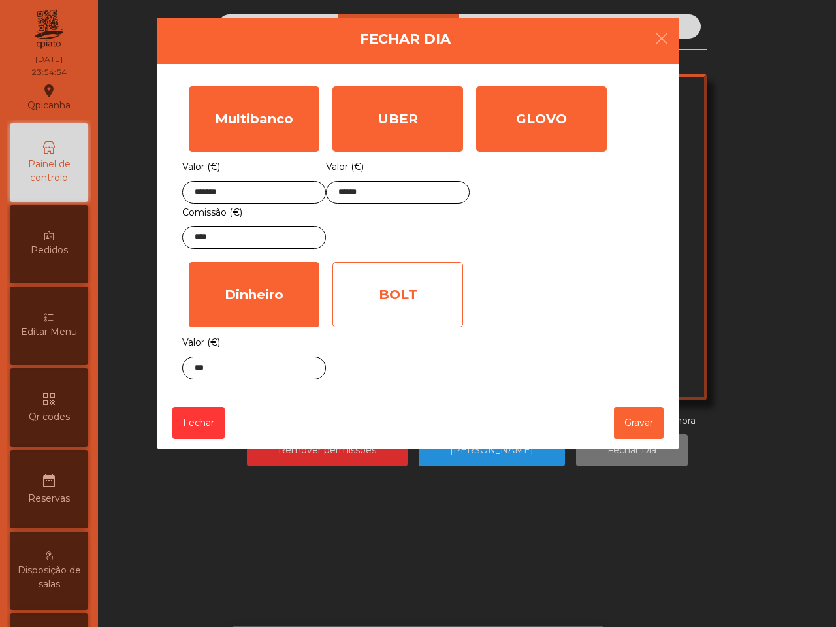
click at [370, 296] on div "BOLT" at bounding box center [398, 294] width 131 height 65
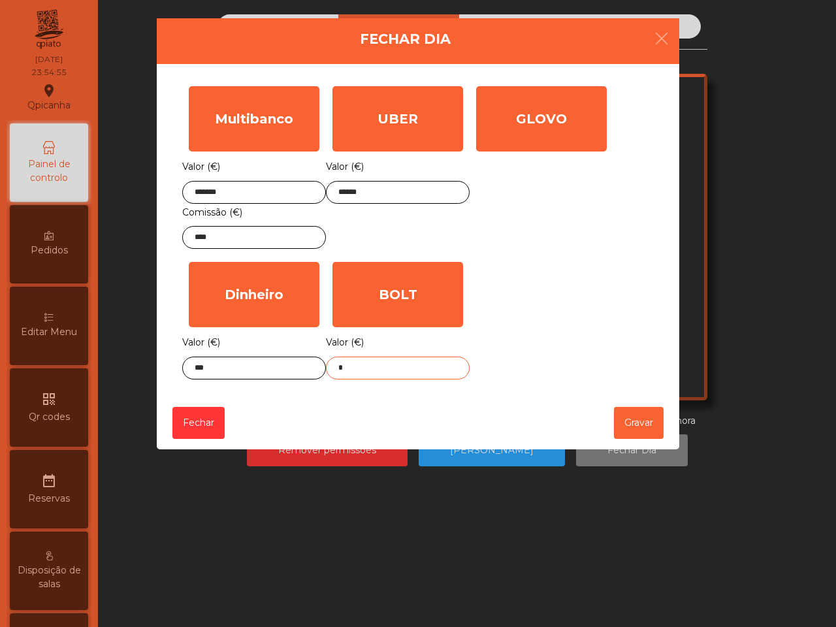
click at [363, 378] on input "*" at bounding box center [398, 368] width 144 height 23
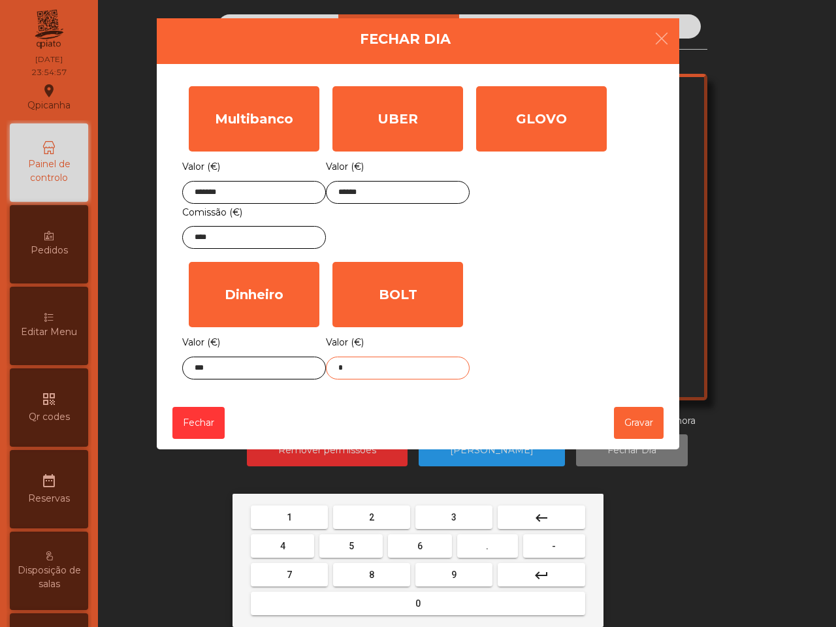
click at [278, 511] on button "1" at bounding box center [289, 518] width 77 height 24
click at [280, 536] on button "4" at bounding box center [282, 547] width 63 height 24
click at [465, 536] on button "." at bounding box center [487, 547] width 61 height 24
click at [465, 516] on button "3" at bounding box center [454, 518] width 77 height 24
click at [364, 536] on button "5" at bounding box center [351, 547] width 63 height 24
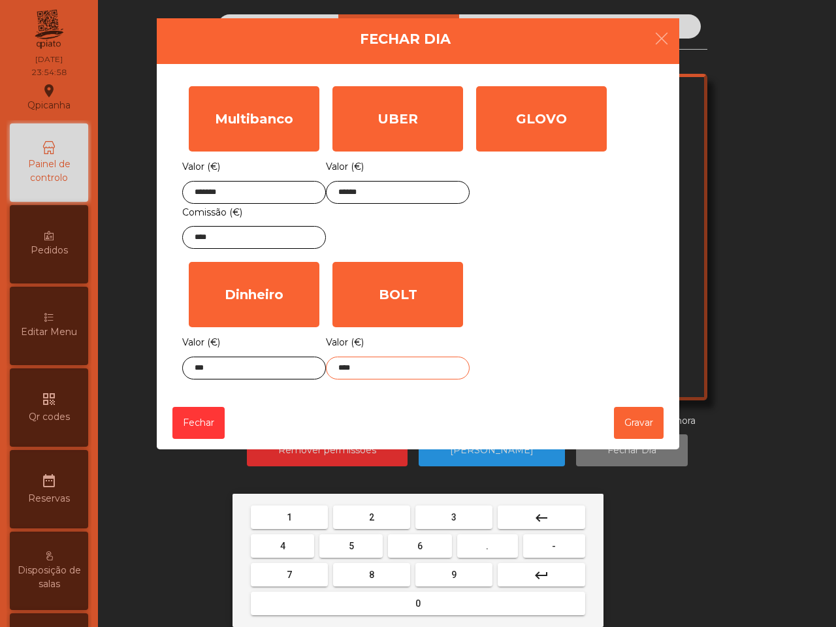
type input "*****"
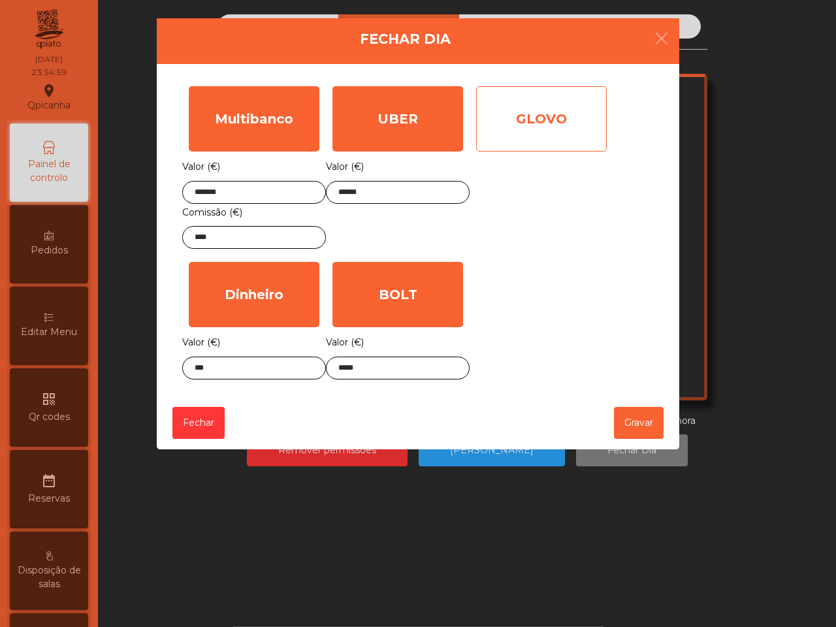
click at [527, 112] on div "GLOVO" at bounding box center [541, 118] width 131 height 65
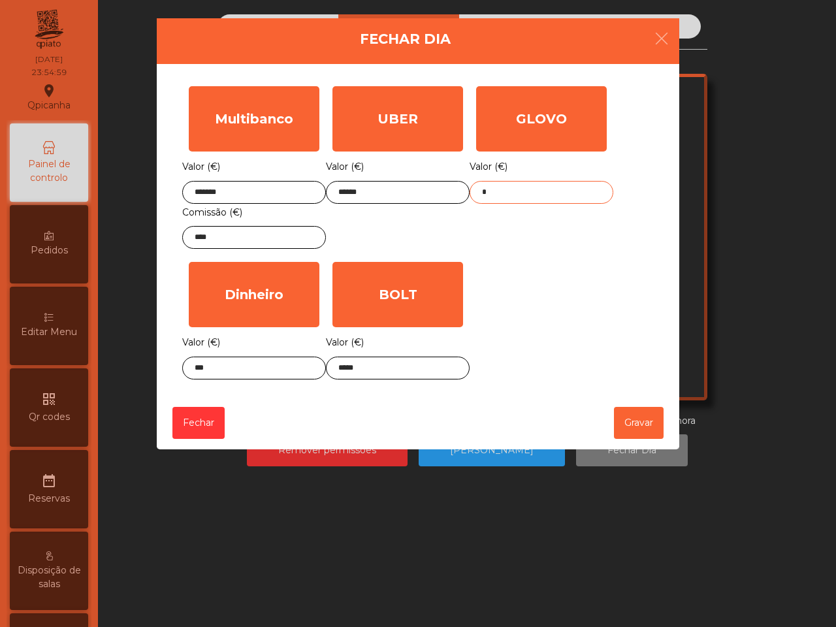
click at [503, 185] on input "*" at bounding box center [542, 192] width 144 height 23
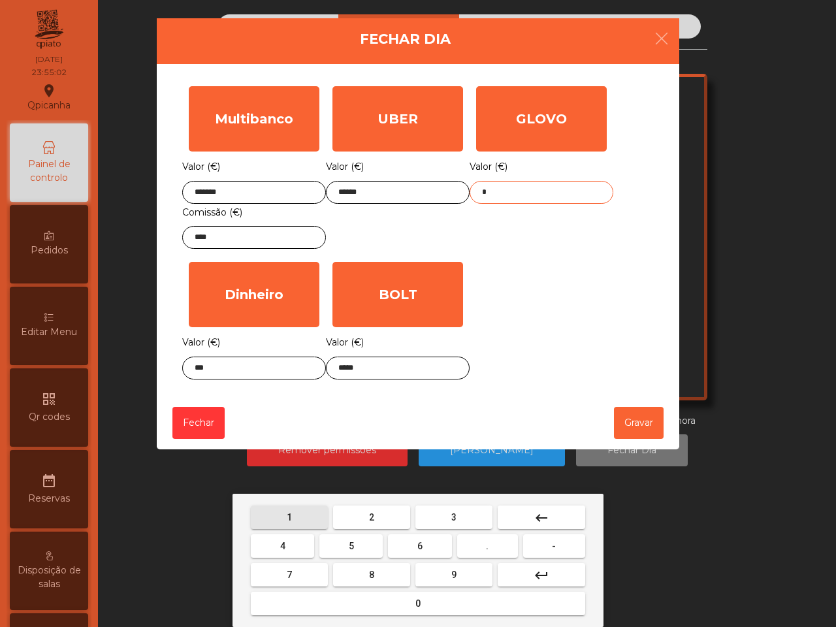
drag, startPoint x: 291, startPoint y: 518, endPoint x: 406, endPoint y: 528, distance: 116.1
click at [291, 518] on span "1" at bounding box center [289, 517] width 5 height 10
click at [436, 525] on button "3" at bounding box center [454, 518] width 77 height 24
click at [380, 521] on button "2" at bounding box center [371, 518] width 77 height 24
click at [475, 536] on button "." at bounding box center [487, 547] width 61 height 24
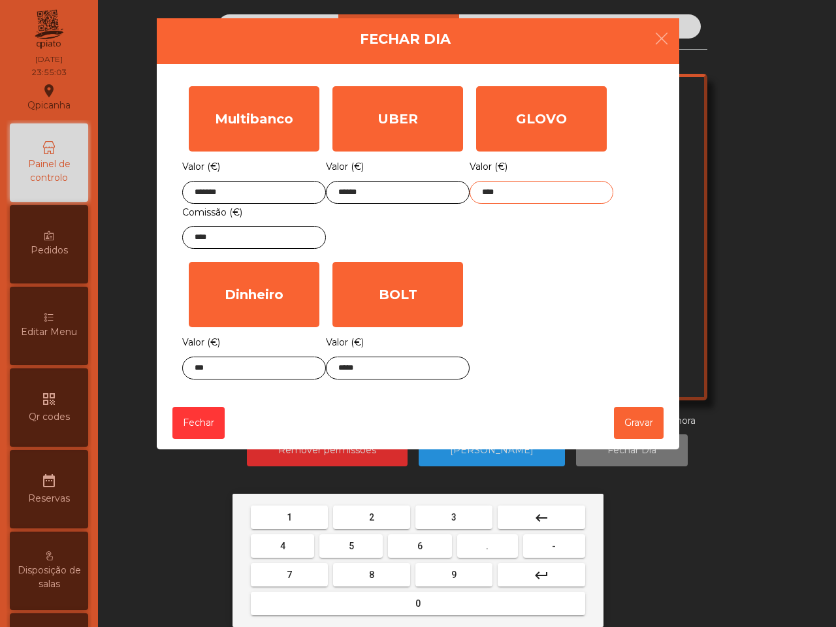
click at [425, 536] on button "6" at bounding box center [419, 547] width 63 height 24
click at [468, 512] on button "3" at bounding box center [454, 518] width 77 height 24
type input "******"
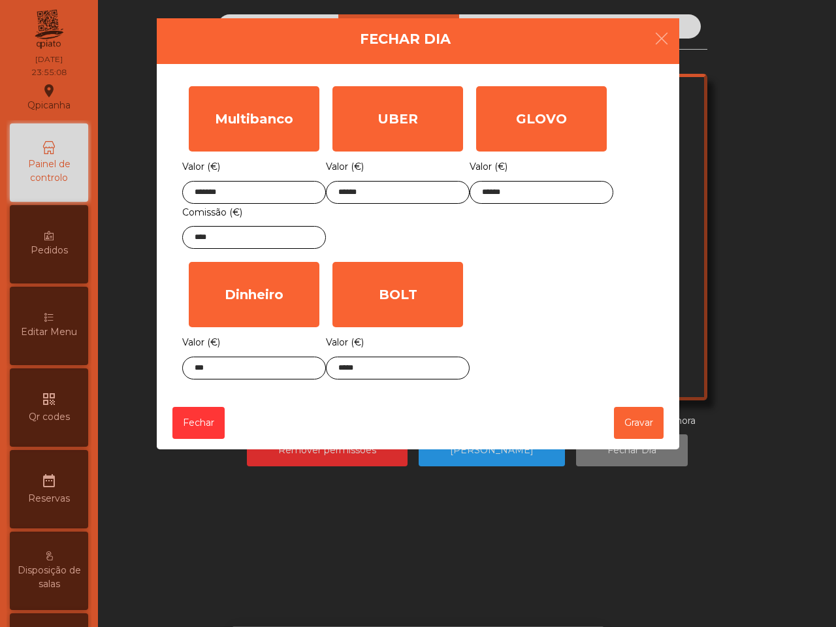
click at [546, 295] on div "Multibanco Valor (€) ******* Comissão (€) **** UBER Valor (€) ****** GLOVO Valo…" at bounding box center [418, 233] width 472 height 306
click at [632, 415] on button "Gravar" at bounding box center [639, 423] width 50 height 32
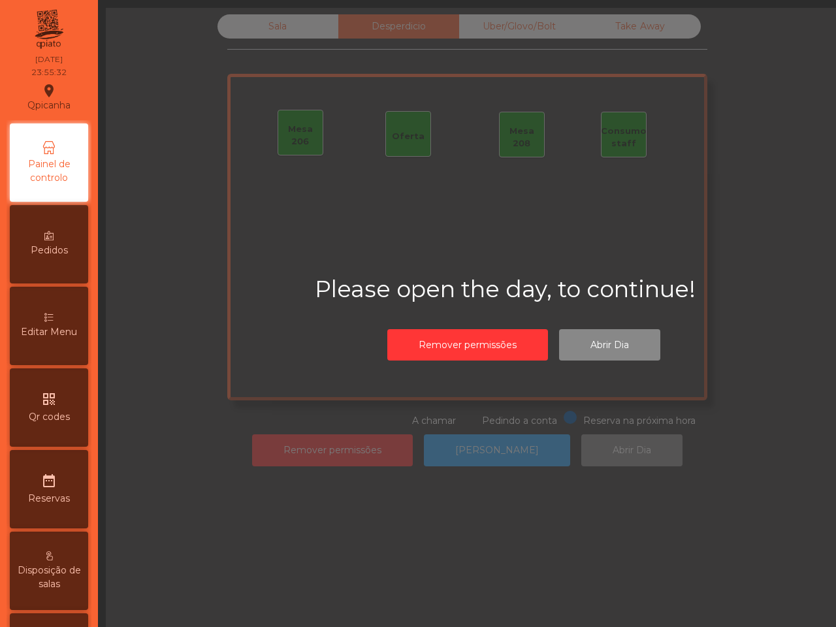
click at [508, 364] on div "Remover permissões Abrir Dia" at bounding box center [524, 345] width 209 height 45
click at [510, 355] on button "Remover permissões" at bounding box center [467, 345] width 161 height 32
